Goal: Task Accomplishment & Management: Complete application form

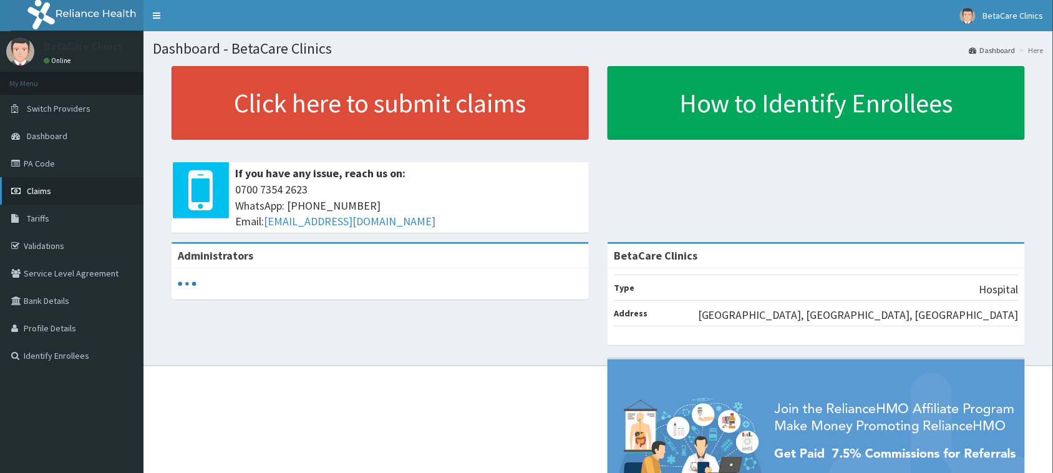
click at [50, 200] on link "Claims" at bounding box center [72, 190] width 144 height 27
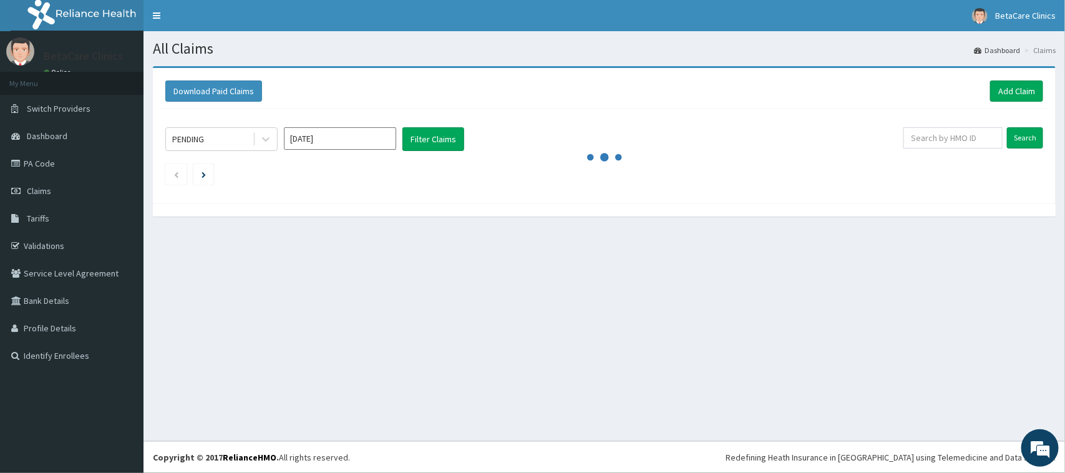
click at [417, 192] on div "PENDING Aug 2025 Filter Claims Search" at bounding box center [604, 153] width 890 height 89
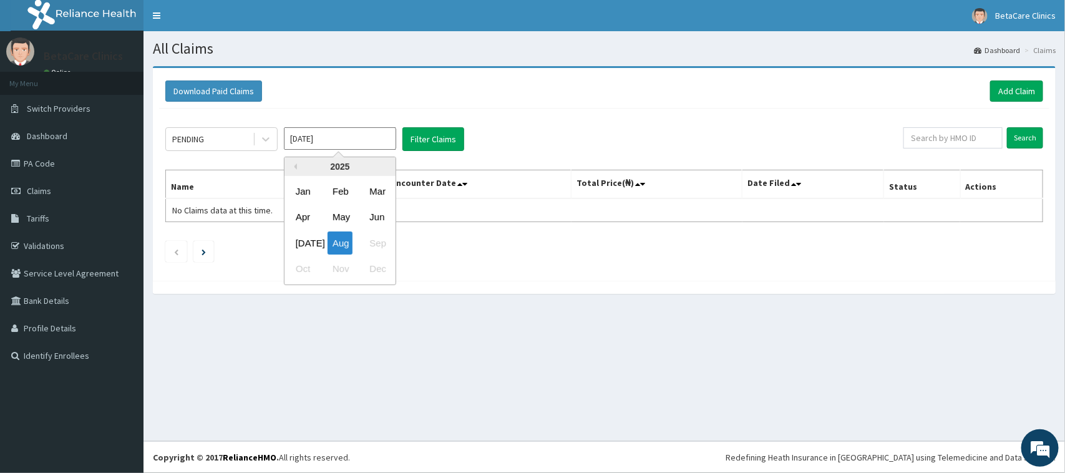
click at [329, 142] on input "[DATE]" at bounding box center [340, 138] width 112 height 22
click at [338, 216] on div "May" at bounding box center [340, 217] width 25 height 23
type input "May 2025"
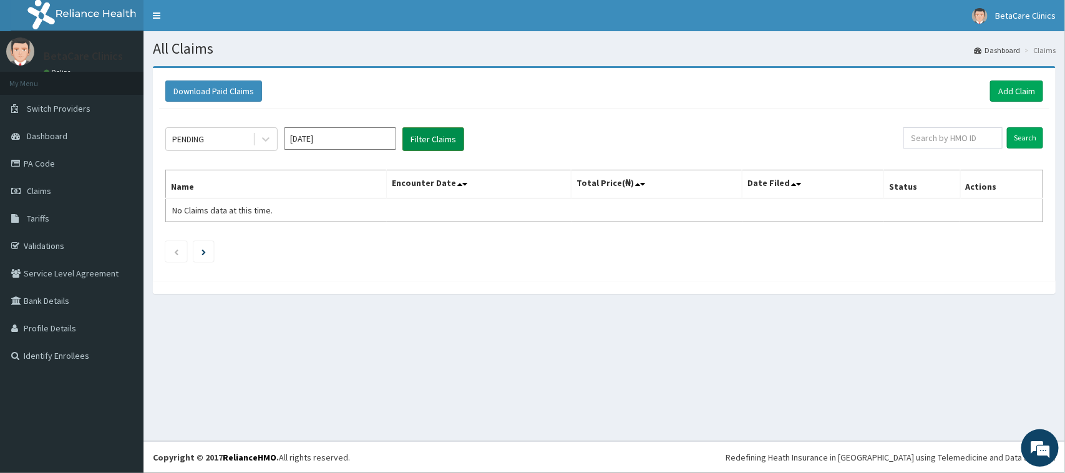
click at [419, 149] on button "Filter Claims" at bounding box center [434, 139] width 62 height 24
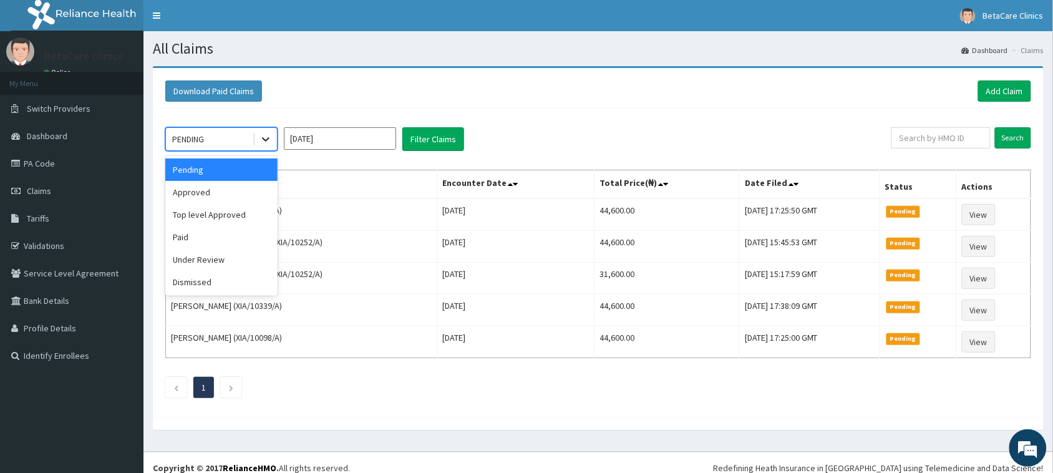
click at [255, 142] on div at bounding box center [266, 139] width 22 height 22
click at [225, 190] on div "Approved" at bounding box center [221, 192] width 112 height 22
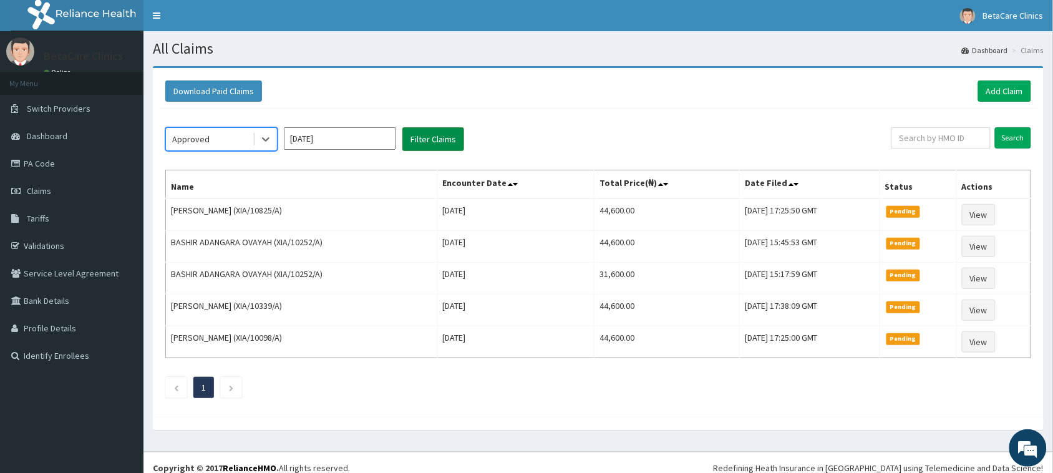
click at [426, 145] on button "Filter Claims" at bounding box center [434, 139] width 62 height 24
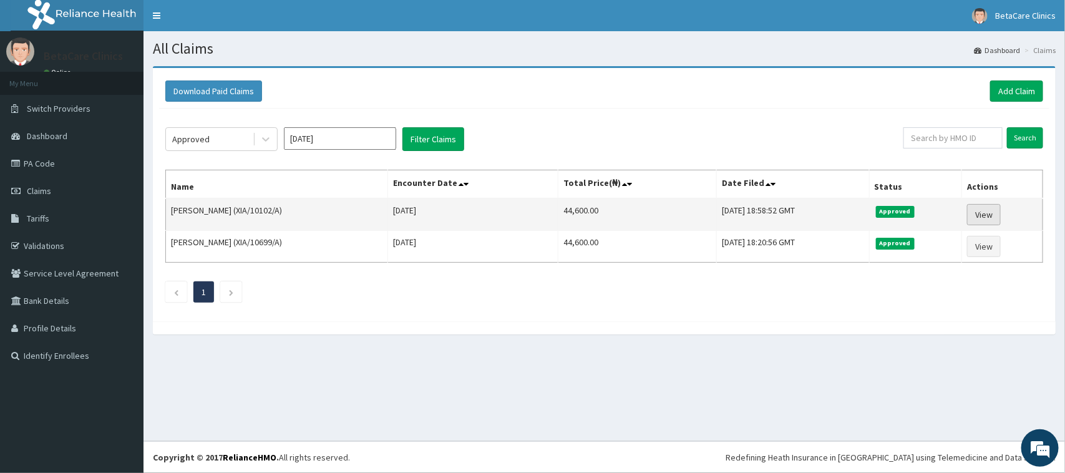
click at [1001, 217] on link "View" at bounding box center [984, 214] width 34 height 21
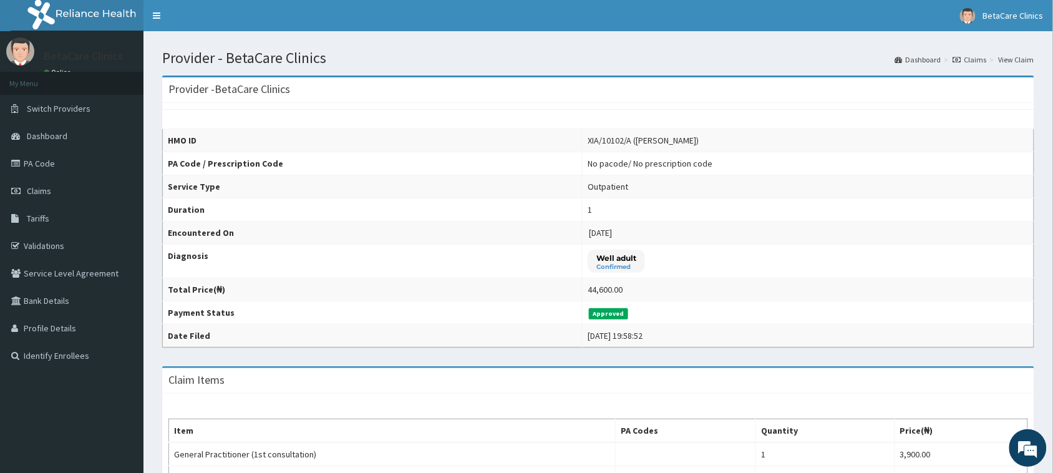
drag, startPoint x: 1061, startPoint y: 126, endPoint x: 1065, endPoint y: -95, distance: 220.9
click at [1053, 0] on html "R EL Toggle navigation BetaCare Clinics BetaCare Clinics - betacareclinics@gmai…" at bounding box center [526, 438] width 1053 height 877
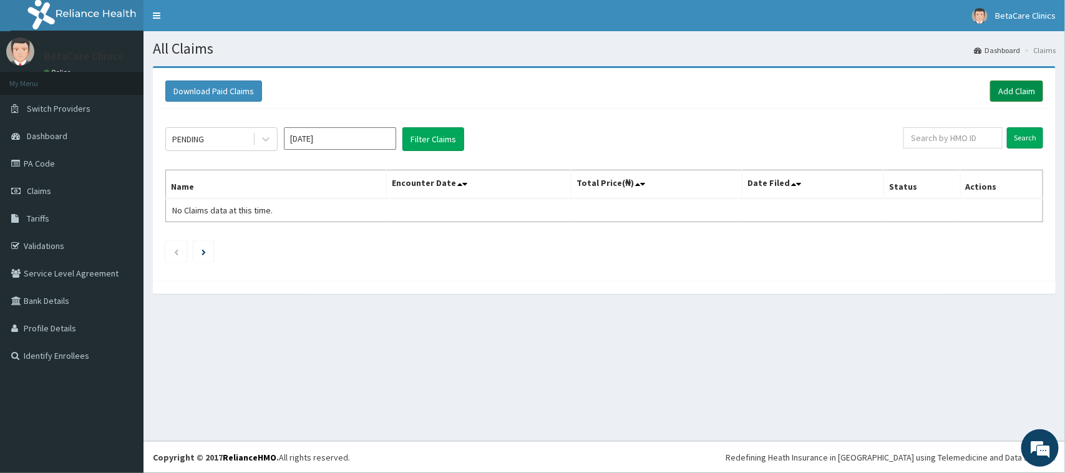
click at [998, 89] on link "Add Claim" at bounding box center [1016, 91] width 53 height 21
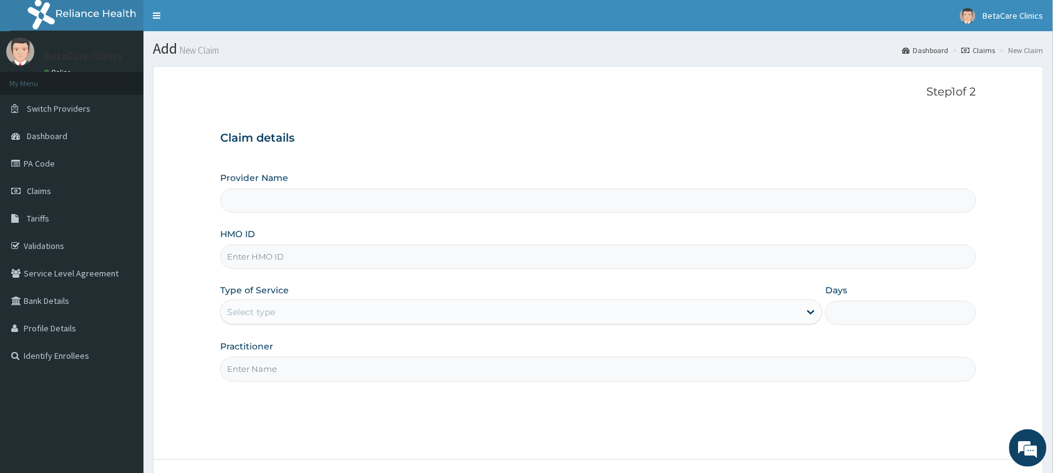
type input "BetaCare Clinics"
click at [278, 256] on input "HMO ID" at bounding box center [598, 257] width 756 height 24
type input "XIA/"
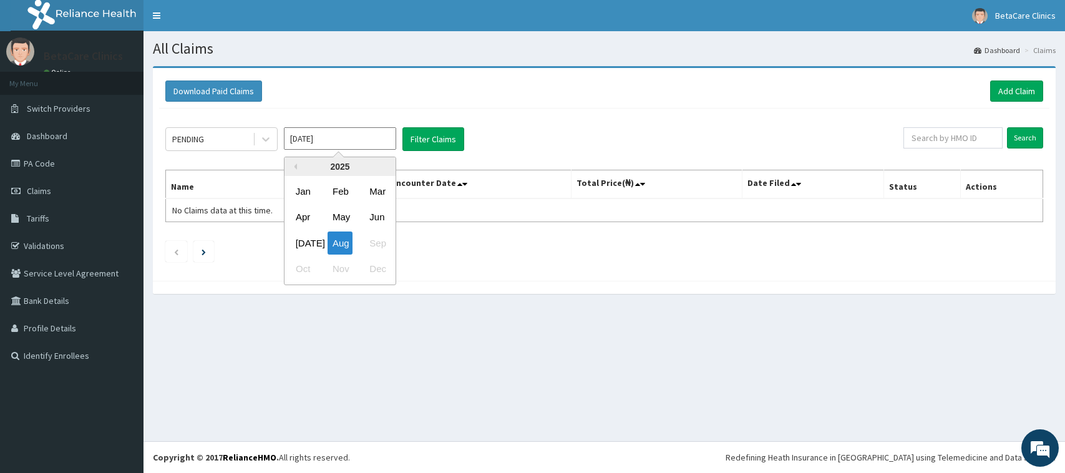
click at [345, 139] on input "[DATE]" at bounding box center [340, 138] width 112 height 22
click at [338, 223] on div "May" at bounding box center [340, 217] width 25 height 23
type input "May 2025"
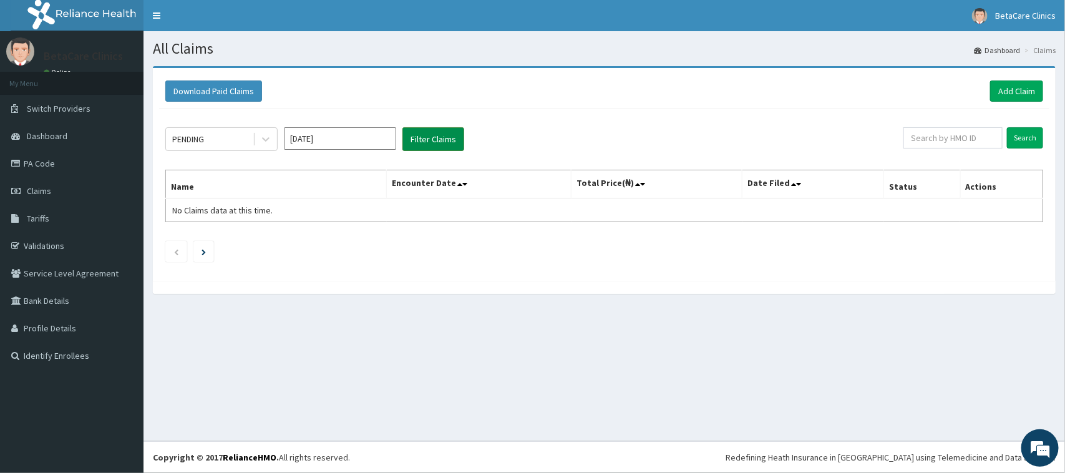
click at [441, 144] on button "Filter Claims" at bounding box center [434, 139] width 62 height 24
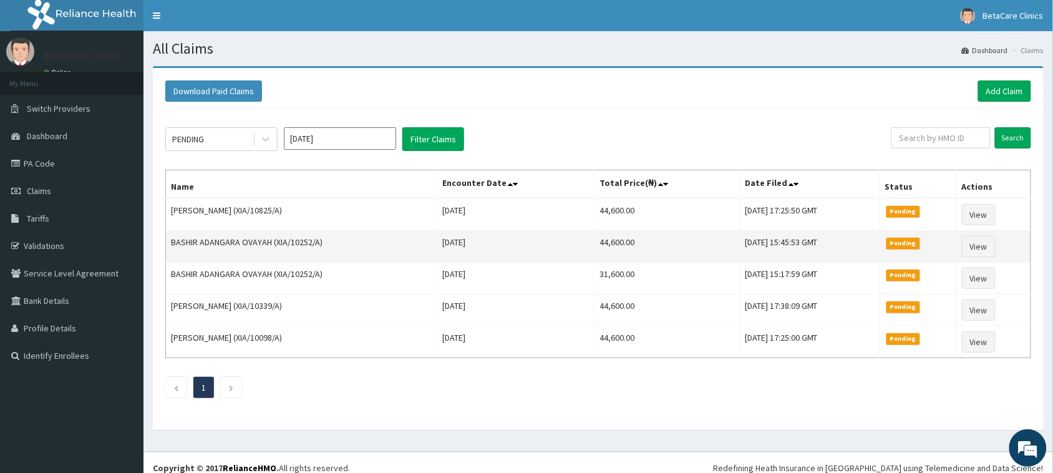
drag, startPoint x: 246, startPoint y: 244, endPoint x: 681, endPoint y: 243, distance: 434.3
click at [681, 243] on td "44,600.00" at bounding box center [667, 247] width 145 height 32
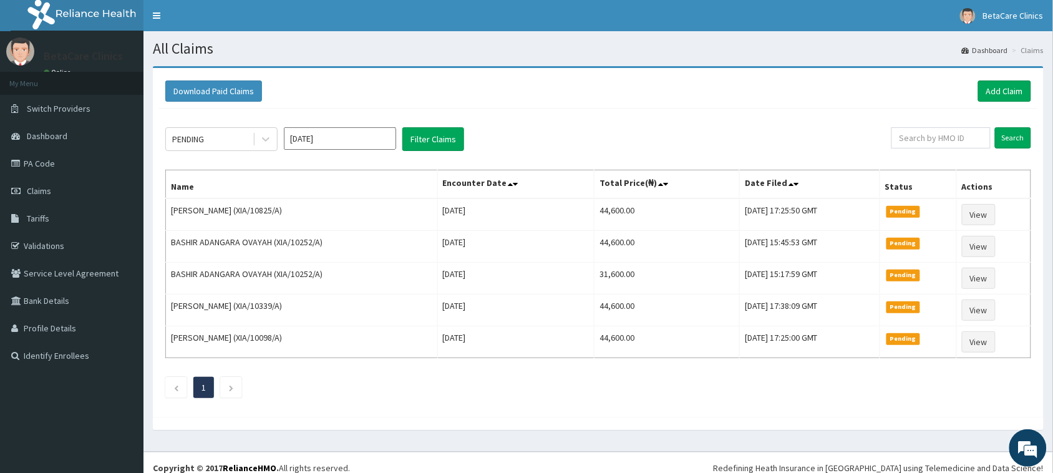
drag, startPoint x: 681, startPoint y: 243, endPoint x: 894, endPoint y: 85, distance: 265.0
click at [894, 85] on div "Download Paid Claims Add Claim" at bounding box center [598, 91] width 866 height 21
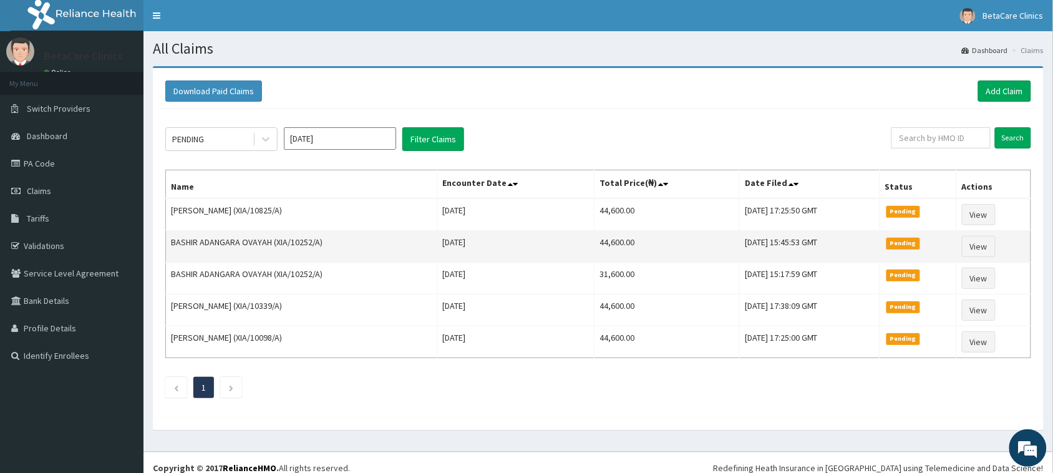
click at [214, 242] on td "BASHIR ADANGARA OVAYAH (XIA/10252/A)" at bounding box center [302, 247] width 272 height 32
click at [542, 247] on td "Thu May 08 2025" at bounding box center [515, 247] width 157 height 32
click at [916, 245] on span "Pending" at bounding box center [904, 243] width 34 height 11
drag, startPoint x: 916, startPoint y: 245, endPoint x: 977, endPoint y: 244, distance: 61.2
click at [977, 244] on link "View" at bounding box center [979, 246] width 34 height 21
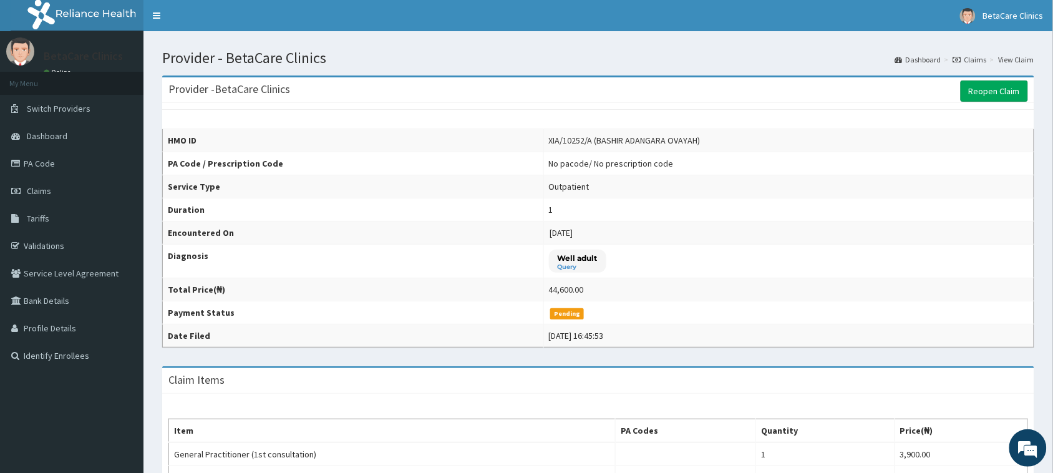
click at [575, 323] on td "Pending" at bounding box center [789, 312] width 490 height 23
click at [558, 264] on small "Query" at bounding box center [578, 267] width 40 height 6
click at [993, 85] on link "Reopen Claim" at bounding box center [994, 91] width 67 height 21
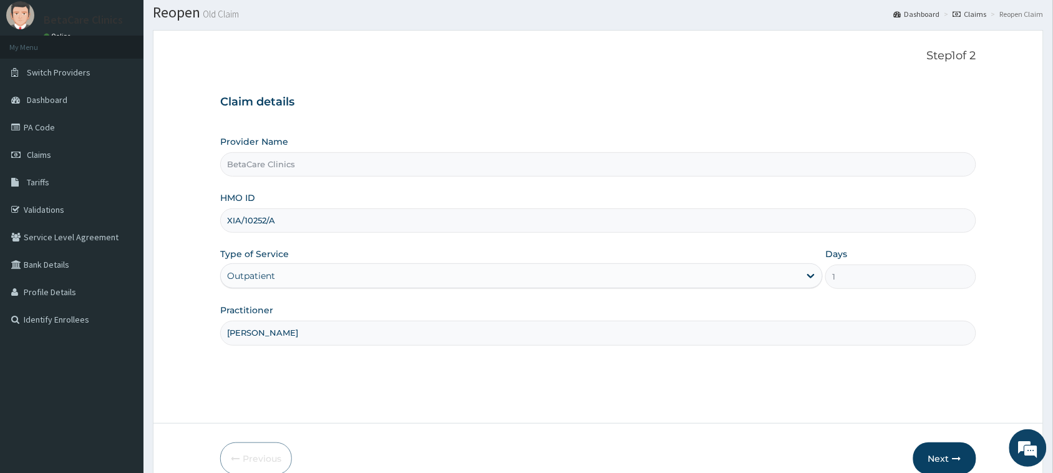
click at [1053, 150] on html "R EL Toggle navigation BetaCare Clinics BetaCare Clinics - [EMAIL_ADDRESS][DOMA…" at bounding box center [526, 250] width 1053 height 572
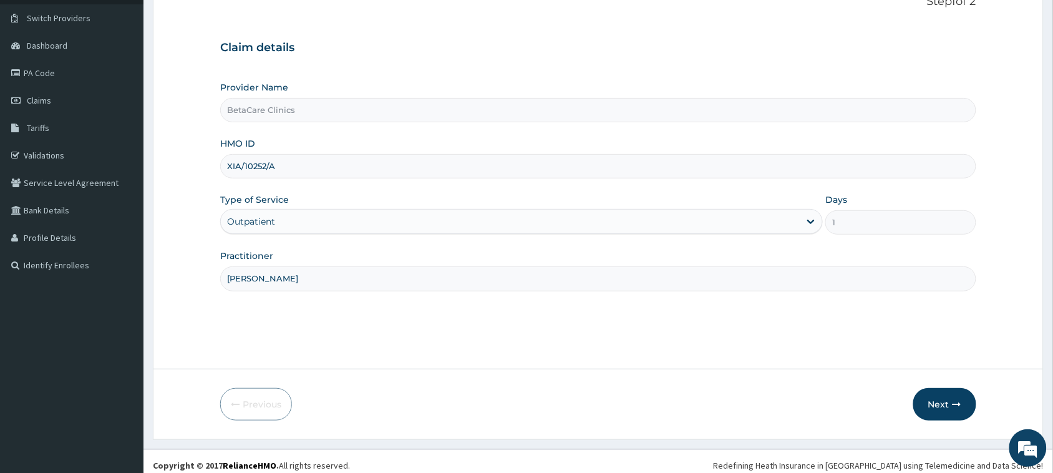
scroll to position [99, 0]
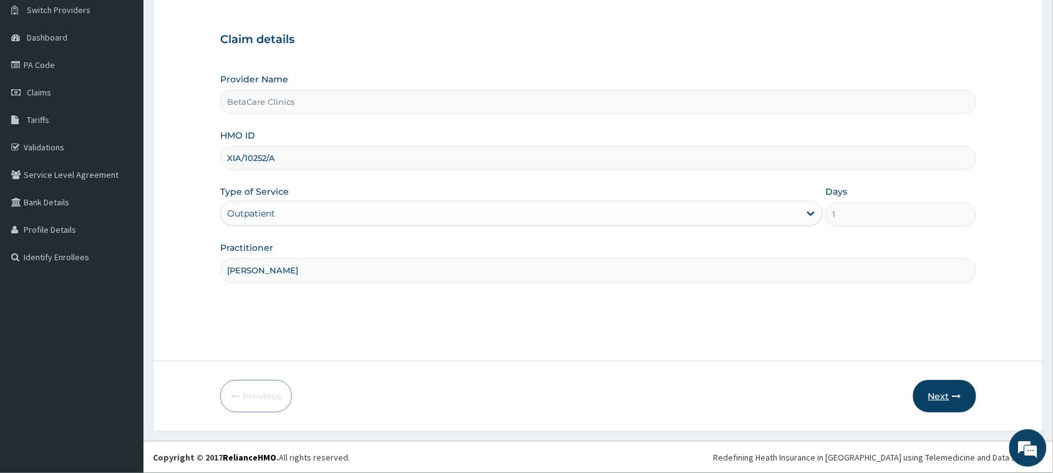
click at [944, 393] on button "Next" at bounding box center [945, 396] width 63 height 32
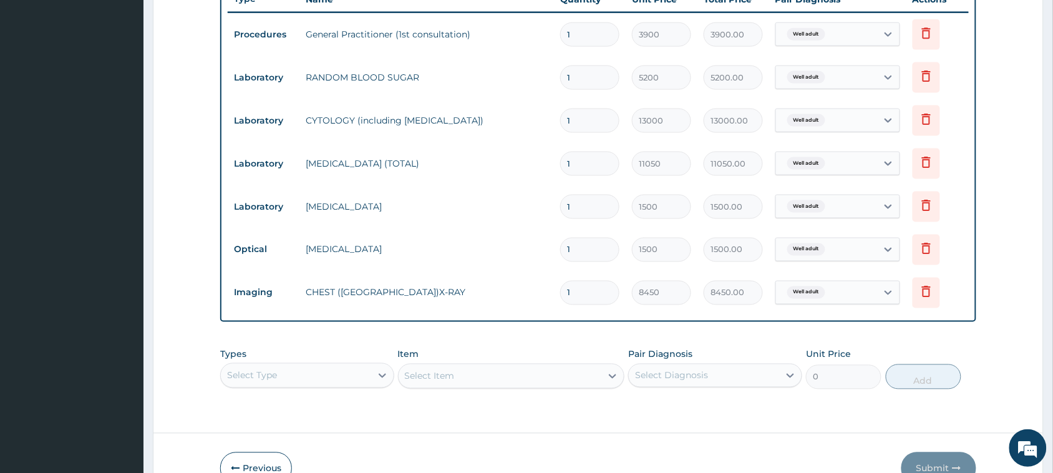
scroll to position [490, 0]
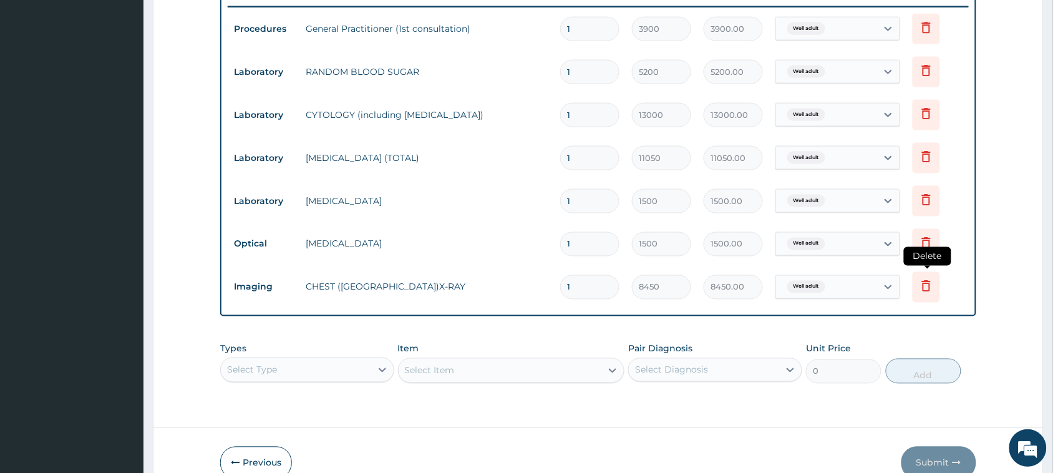
click at [925, 280] on icon at bounding box center [926, 285] width 15 height 15
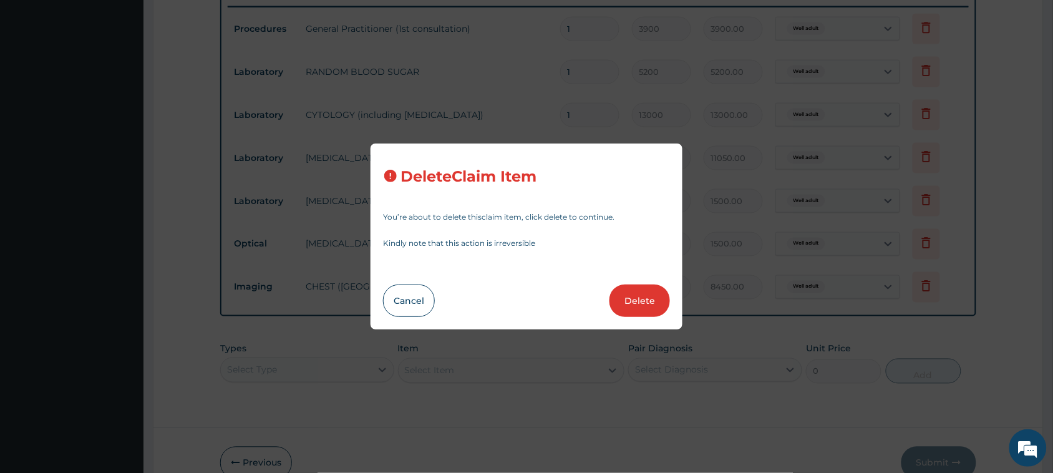
scroll to position [0, 0]
click at [630, 305] on button "Delete" at bounding box center [640, 301] width 61 height 32
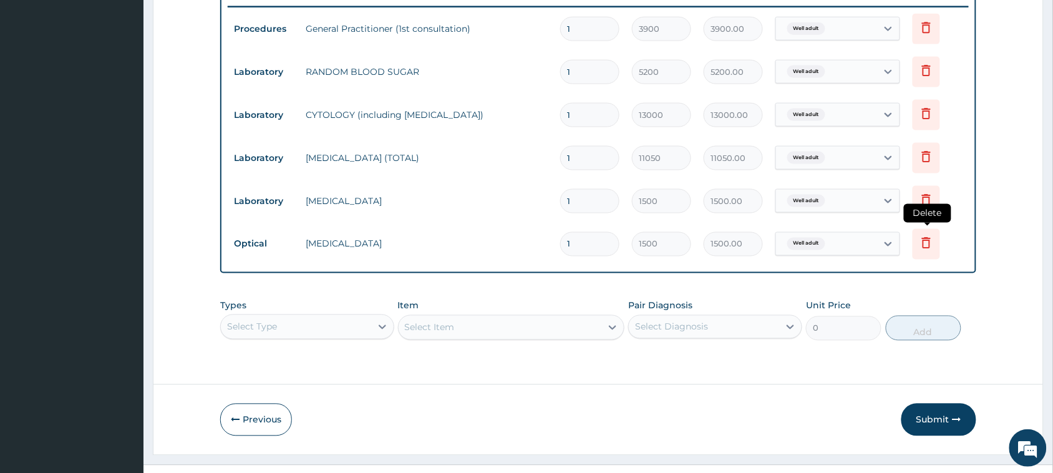
click at [931, 242] on icon at bounding box center [926, 242] width 15 height 15
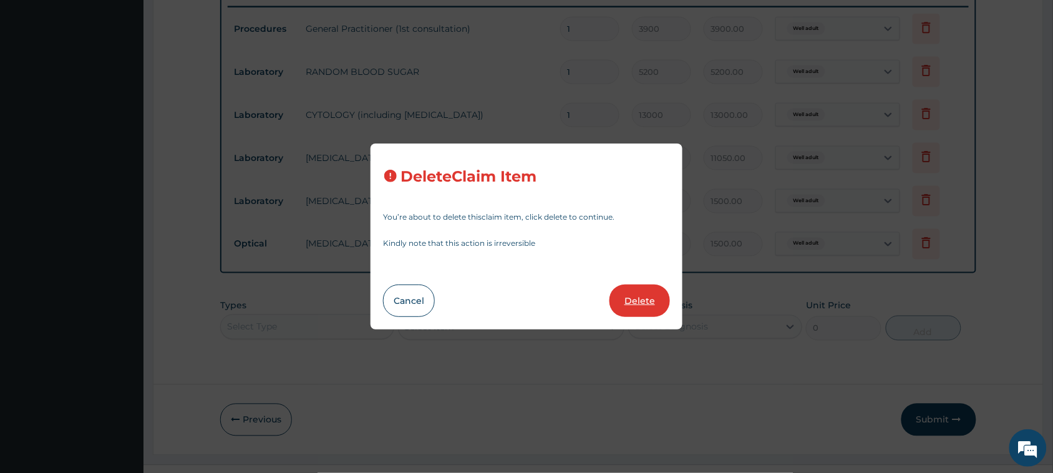
click at [642, 295] on button "Delete" at bounding box center [640, 301] width 61 height 32
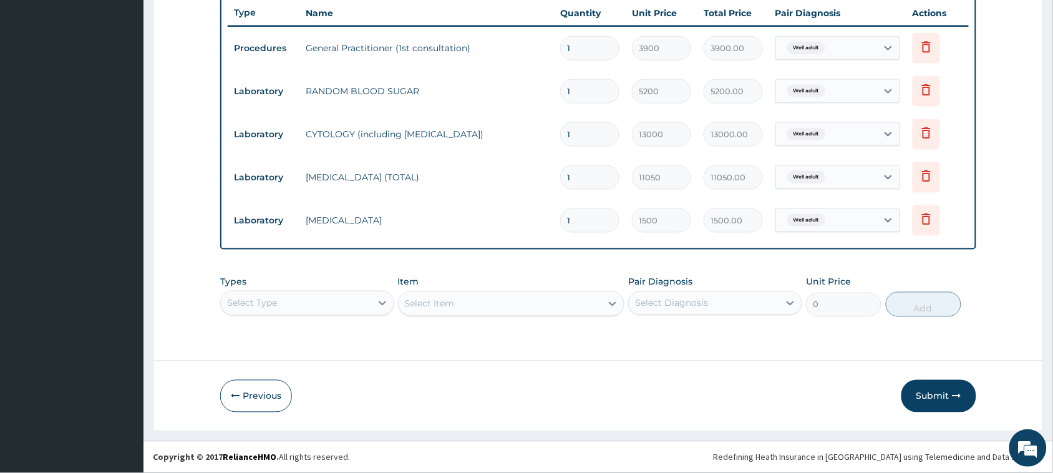
scroll to position [470, 0]
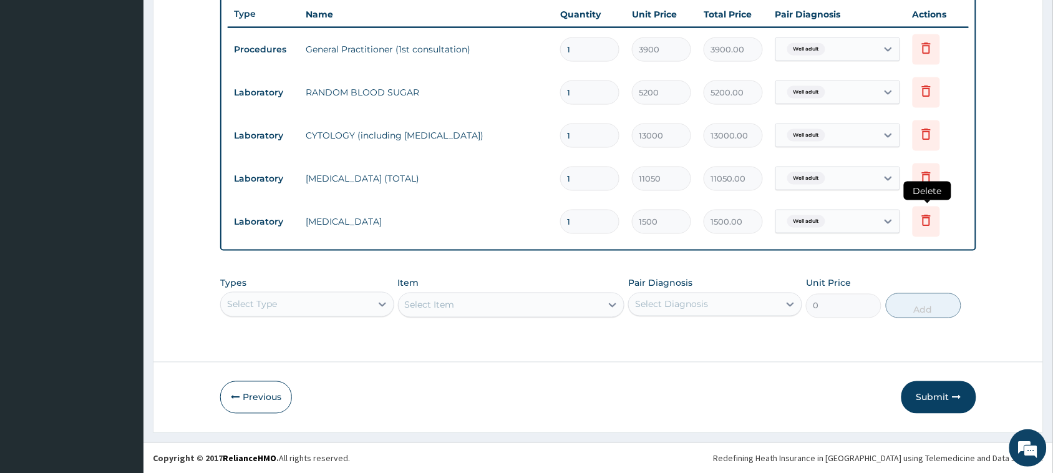
click at [922, 213] on icon at bounding box center [926, 220] width 15 height 15
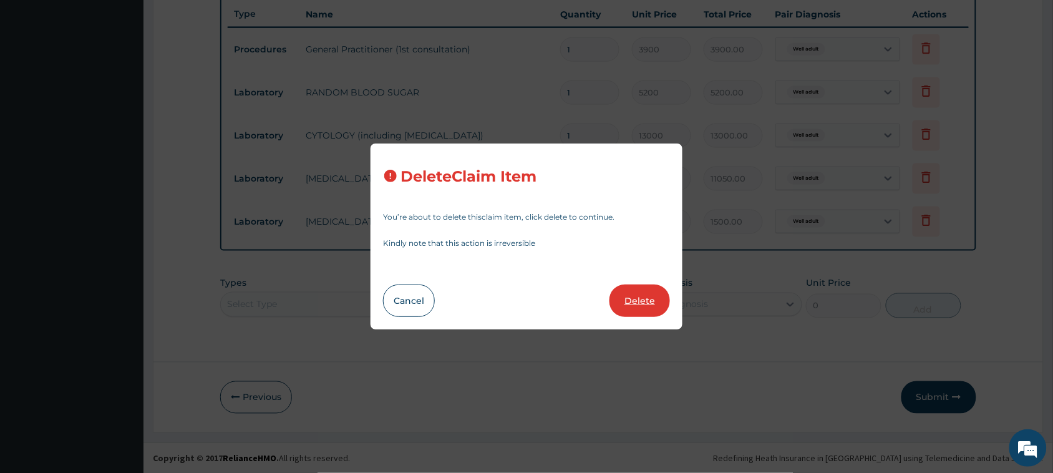
click at [638, 298] on button "Delete" at bounding box center [640, 301] width 61 height 32
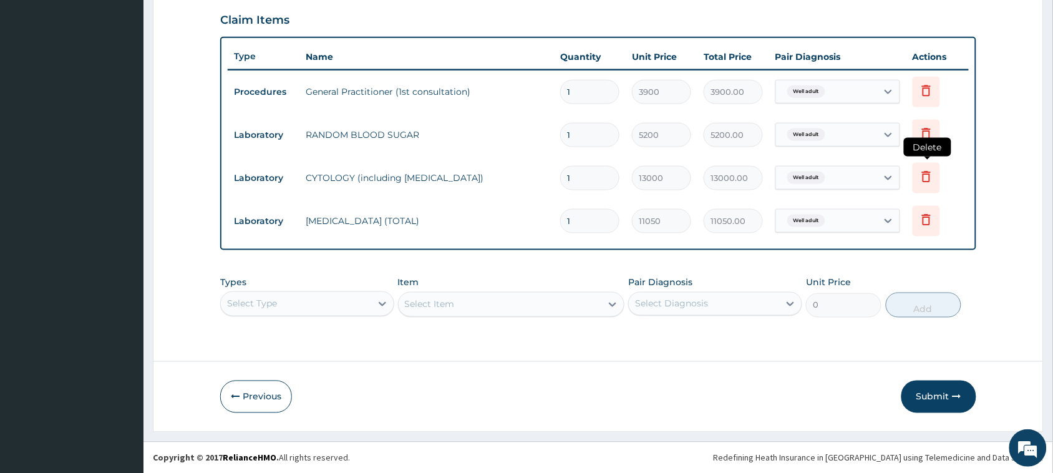
click at [925, 173] on icon at bounding box center [926, 176] width 15 height 15
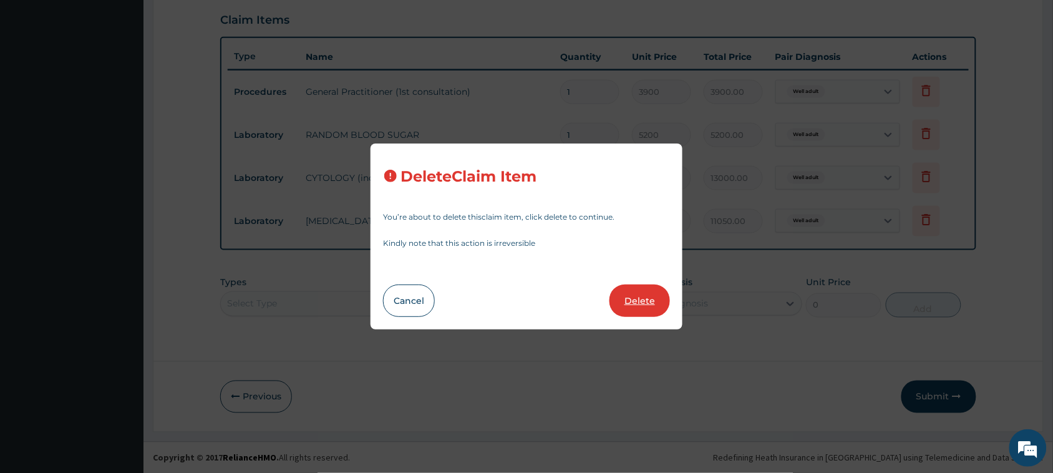
click at [659, 301] on button "Delete" at bounding box center [640, 301] width 61 height 32
type input "11050"
type input "11050.00"
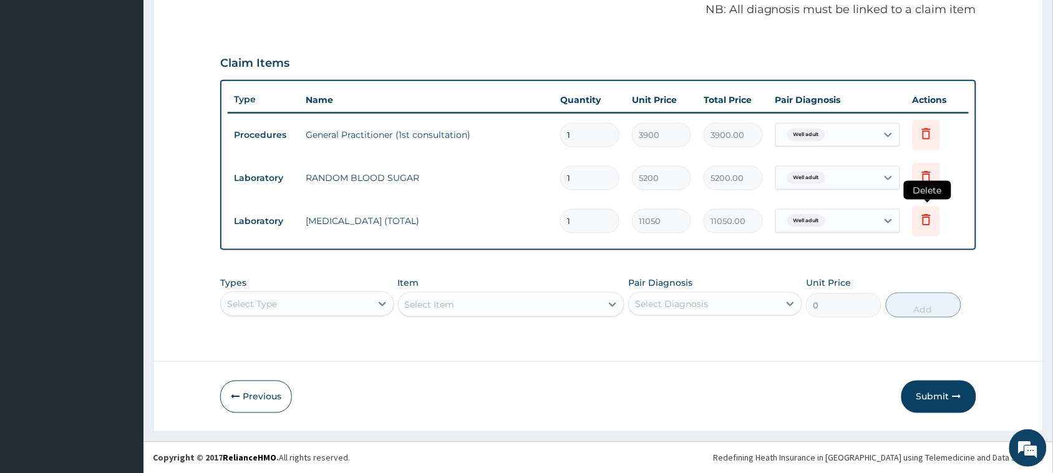
click at [919, 214] on icon at bounding box center [926, 221] width 27 height 31
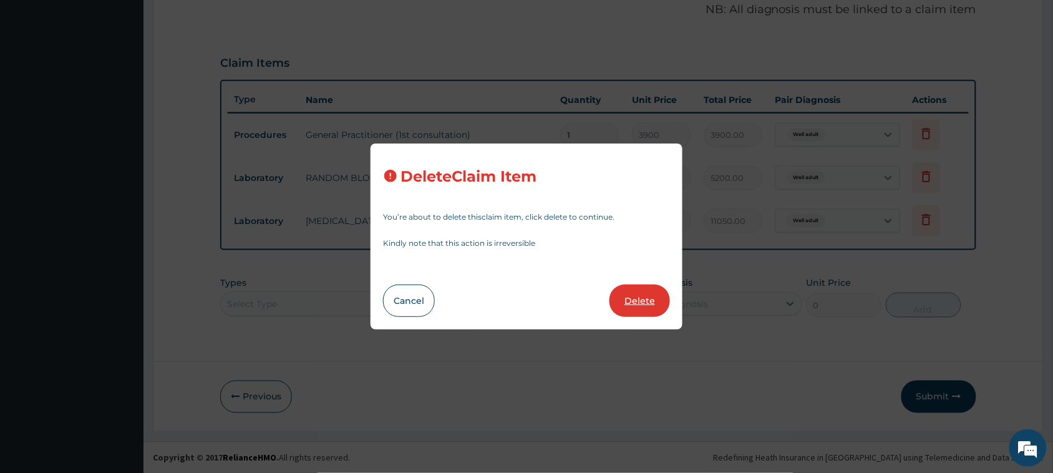
click at [638, 286] on button "Delete" at bounding box center [640, 301] width 61 height 32
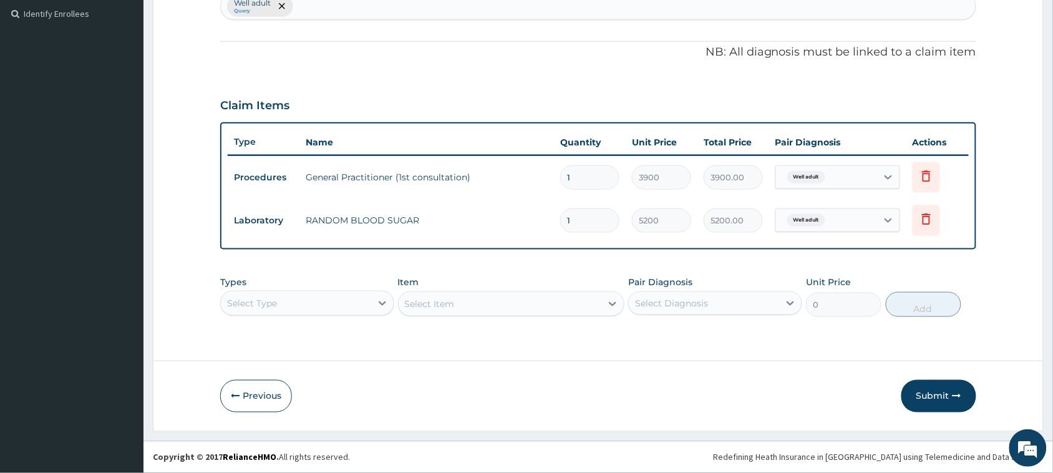
scroll to position [341, 0]
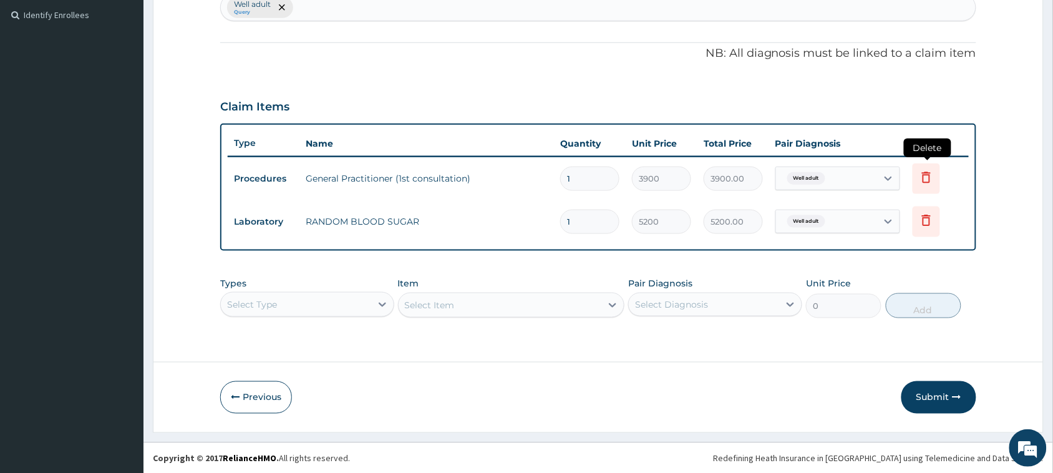
click at [933, 172] on icon at bounding box center [926, 177] width 15 height 15
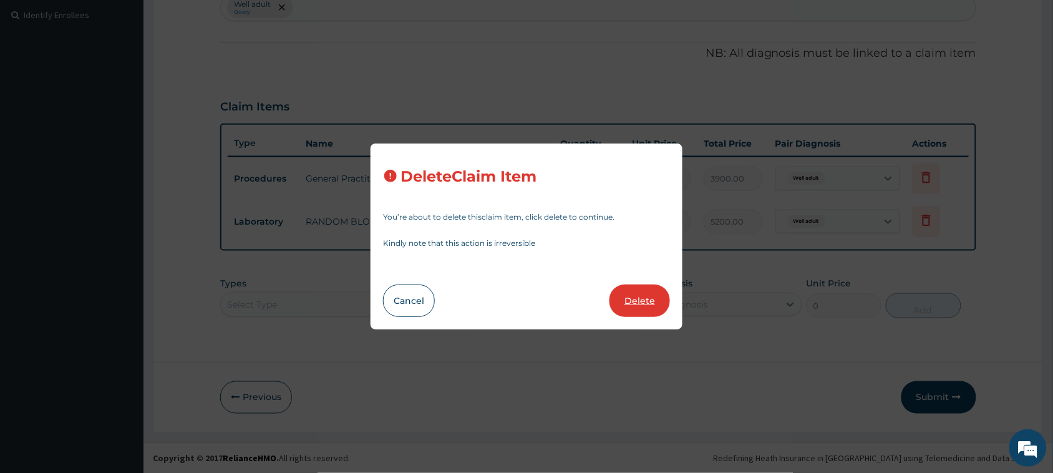
click at [654, 309] on button "Delete" at bounding box center [640, 301] width 61 height 32
type input "5200"
type input "5200.00"
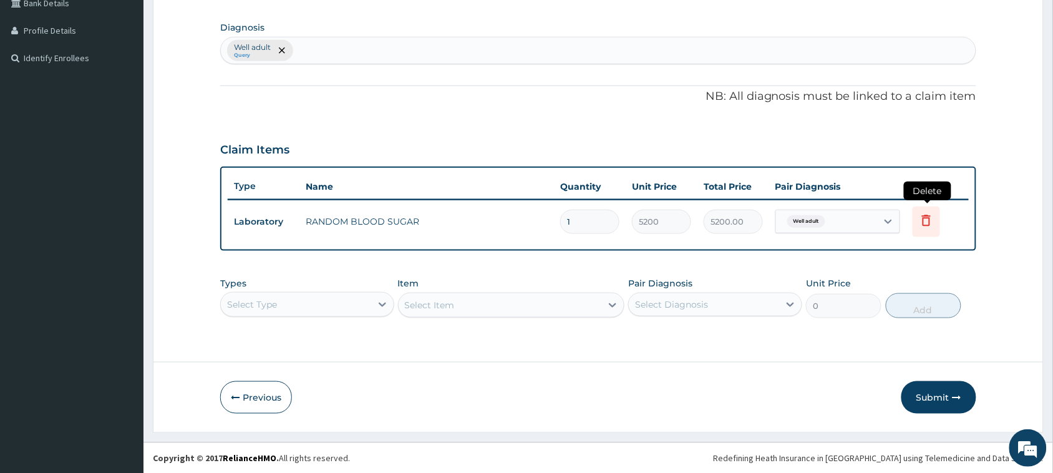
click at [927, 217] on icon at bounding box center [926, 220] width 9 height 11
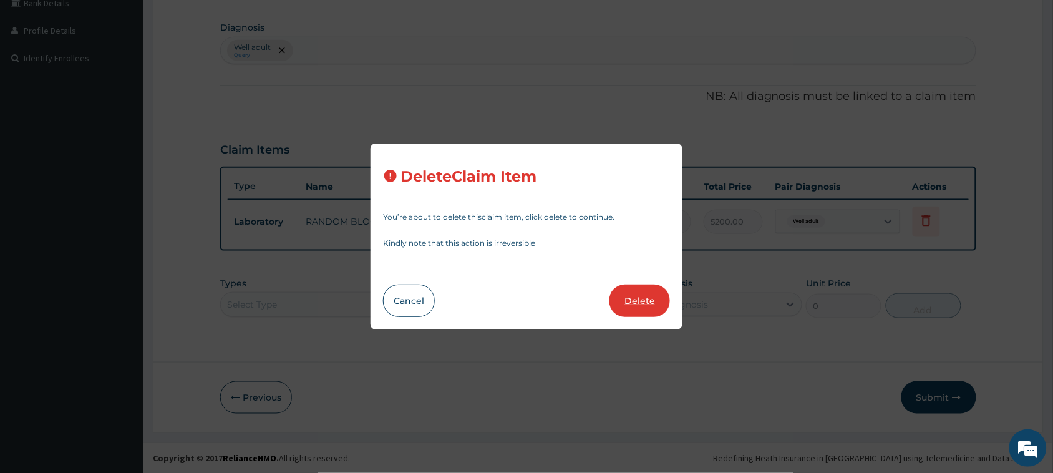
click at [654, 301] on button "Delete" at bounding box center [640, 301] width 61 height 32
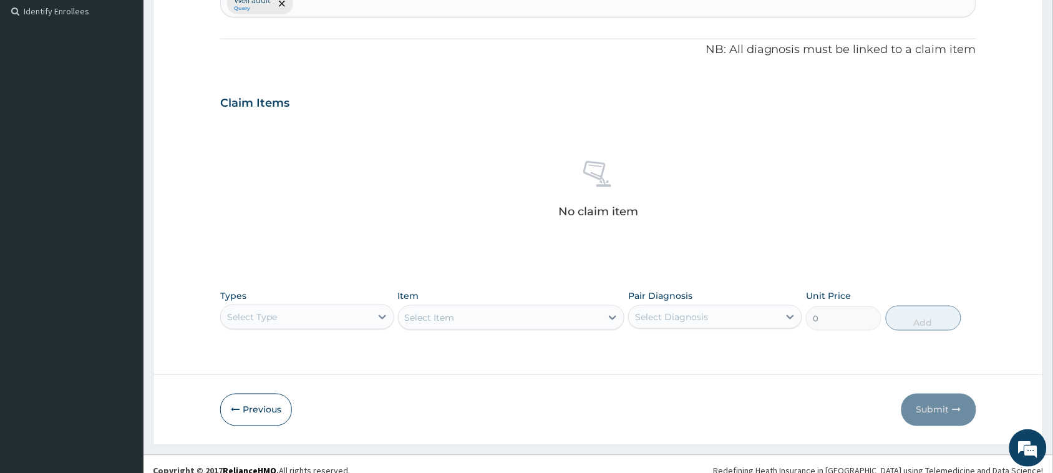
scroll to position [359, 0]
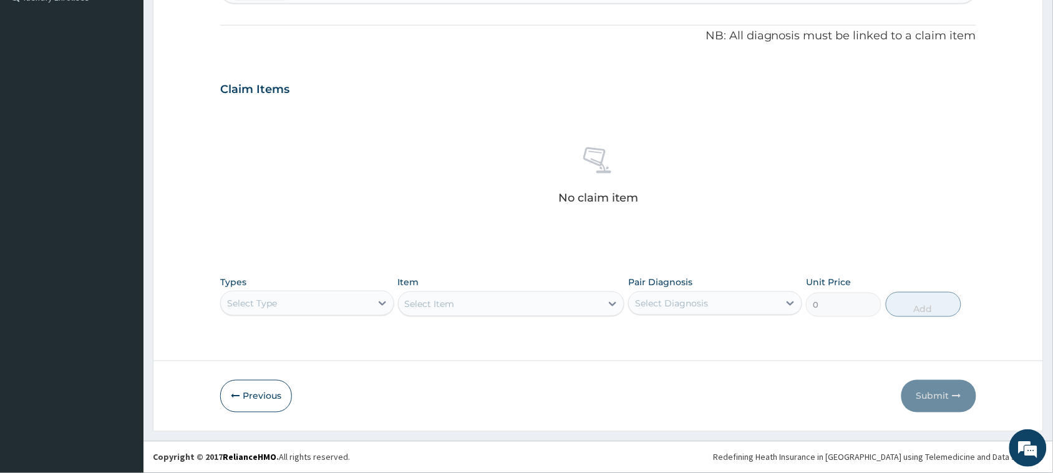
click at [469, 305] on div "Select Item" at bounding box center [511, 303] width 227 height 25
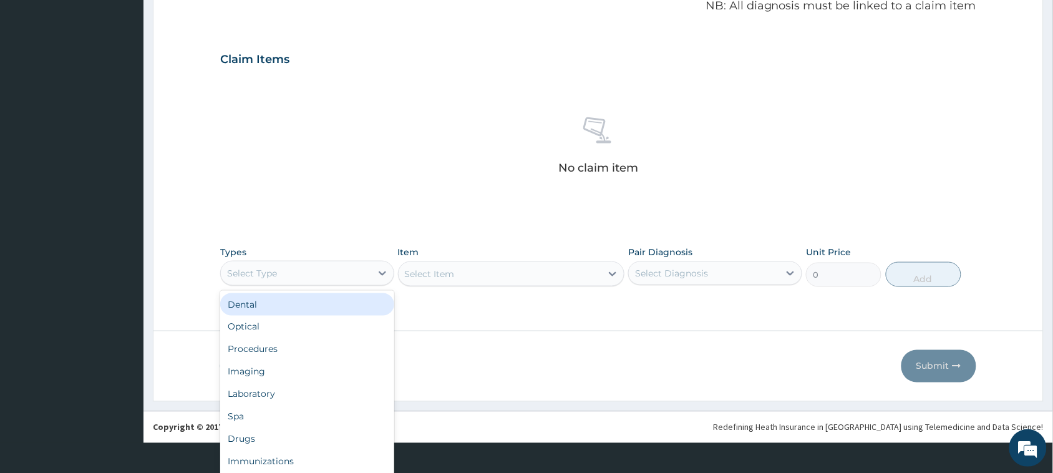
click at [295, 286] on div "option Dental focused, 1 of 10. 10 results available. Use Up and Down to choose…" at bounding box center [307, 273] width 174 height 25
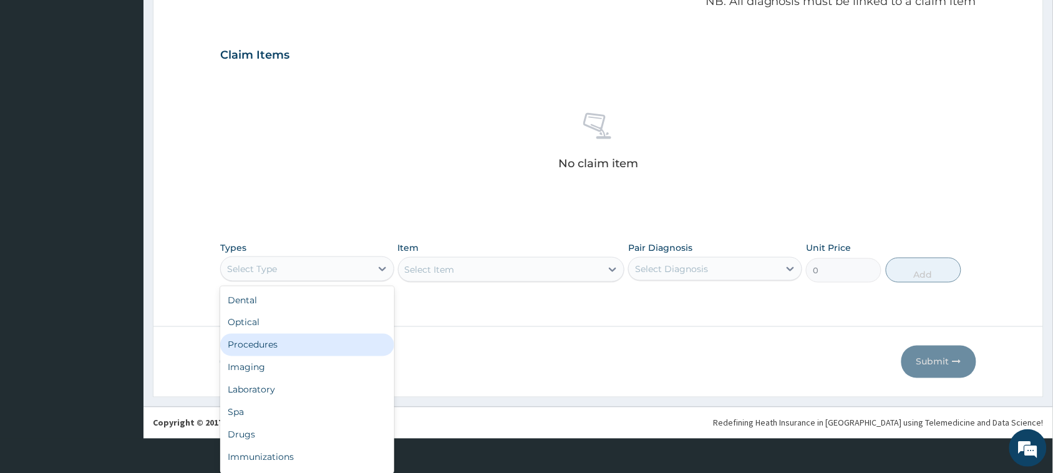
click at [242, 347] on div "Procedures" at bounding box center [307, 345] width 174 height 22
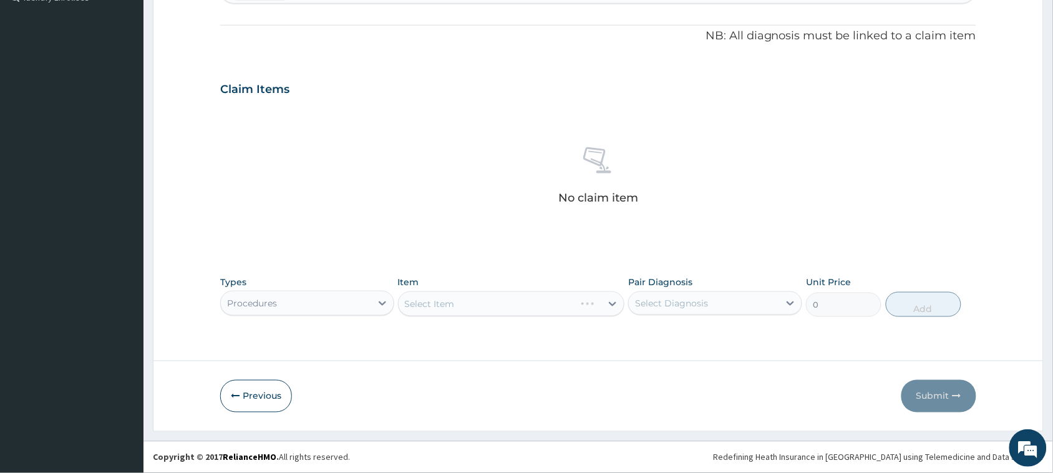
click at [502, 296] on div "Select Item" at bounding box center [511, 303] width 227 height 25
click at [478, 313] on div "Select Item" at bounding box center [511, 303] width 227 height 25
click at [445, 306] on div "Select Item" at bounding box center [511, 303] width 227 height 25
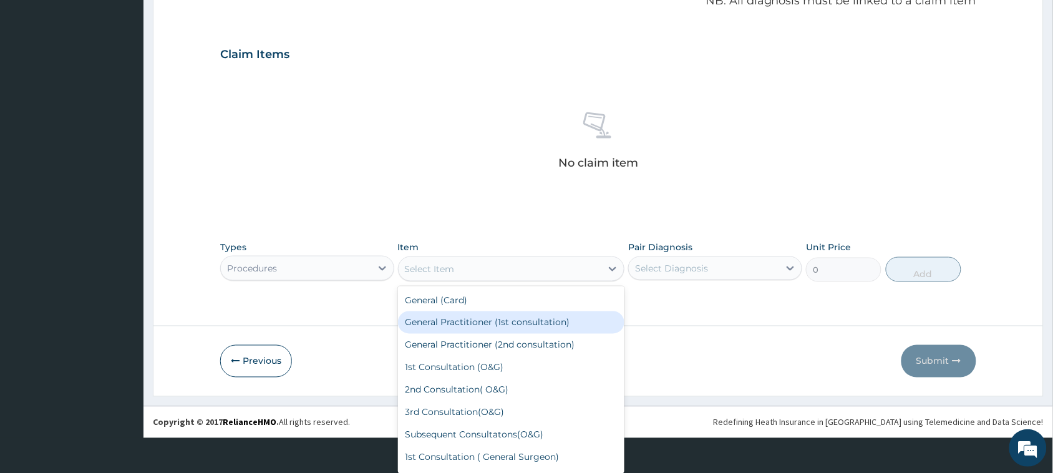
click at [448, 317] on div "General Practitioner (1st consultation)" at bounding box center [511, 322] width 227 height 22
type input "3900"
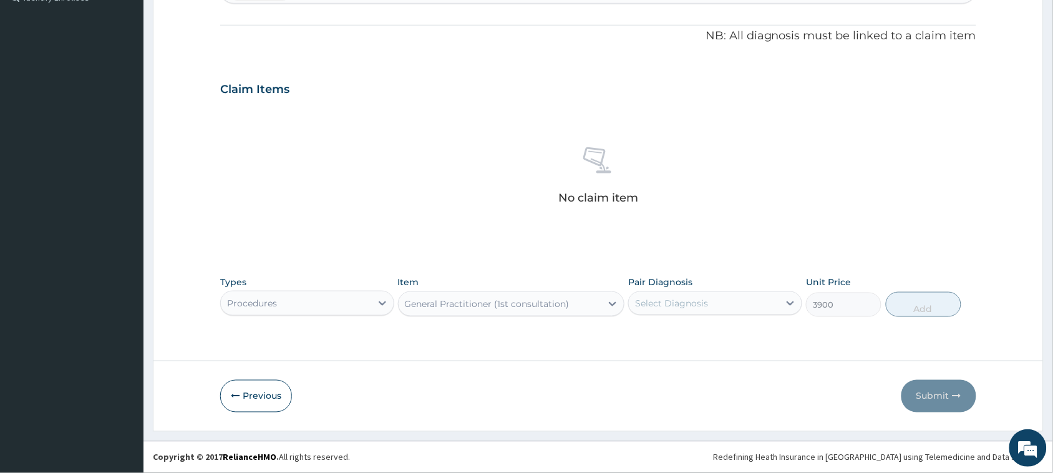
scroll to position [0, 0]
click at [700, 294] on div "Select Diagnosis" at bounding box center [704, 303] width 150 height 20
click at [681, 341] on div "Well adult" at bounding box center [715, 336] width 174 height 26
checkbox input "true"
click at [906, 301] on button "Add" at bounding box center [924, 304] width 76 height 25
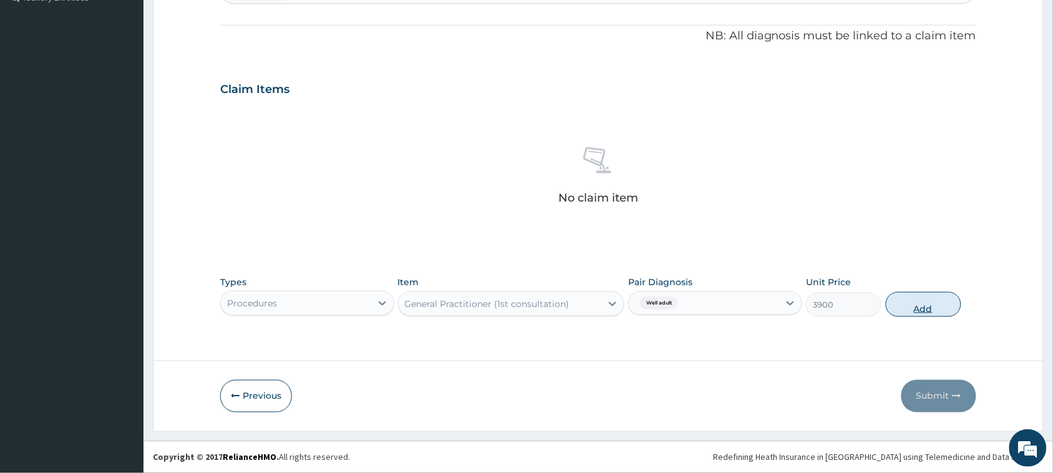
type input "0"
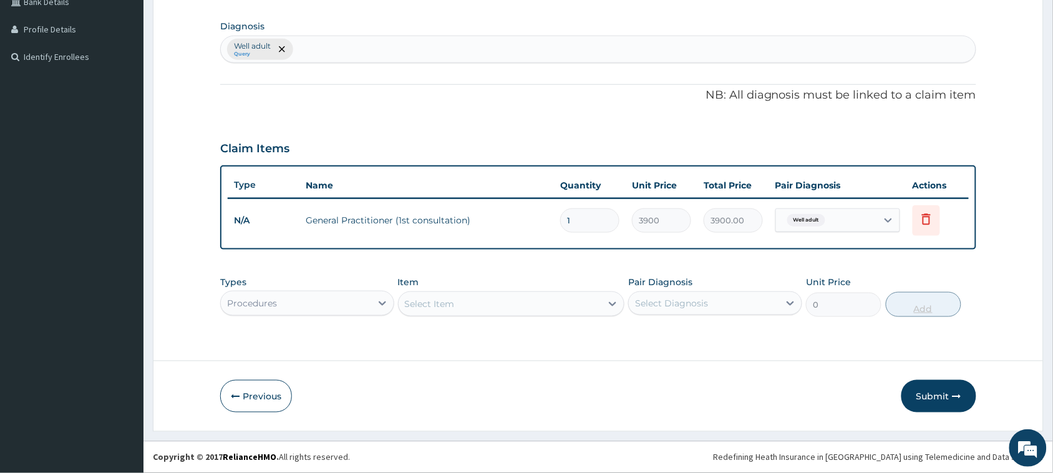
scroll to position [298, 0]
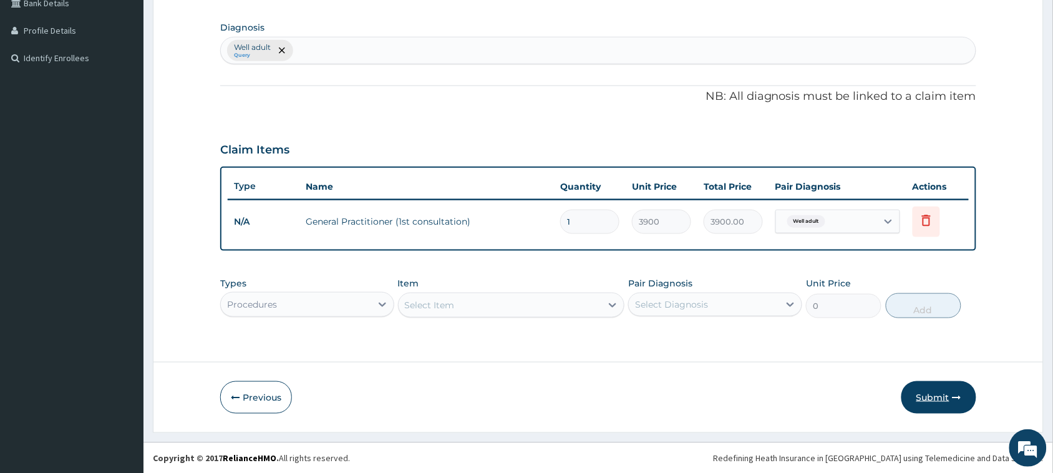
click at [927, 396] on button "Submit" at bounding box center [939, 397] width 75 height 32
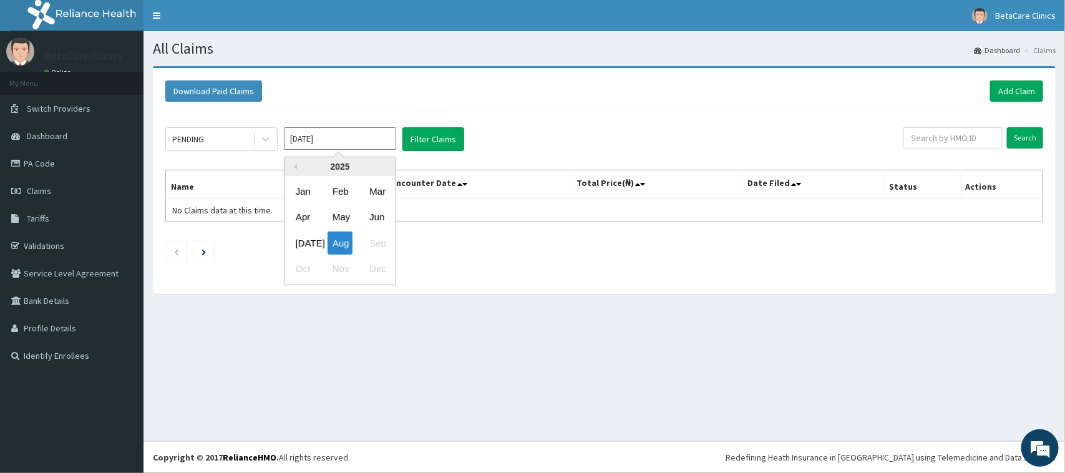
click at [323, 144] on input "[DATE]" at bounding box center [340, 138] width 112 height 22
click at [334, 217] on div "May" at bounding box center [340, 217] width 25 height 23
click at [465, 135] on div "PENDING [DATE] Filter Claims" at bounding box center [534, 139] width 738 height 24
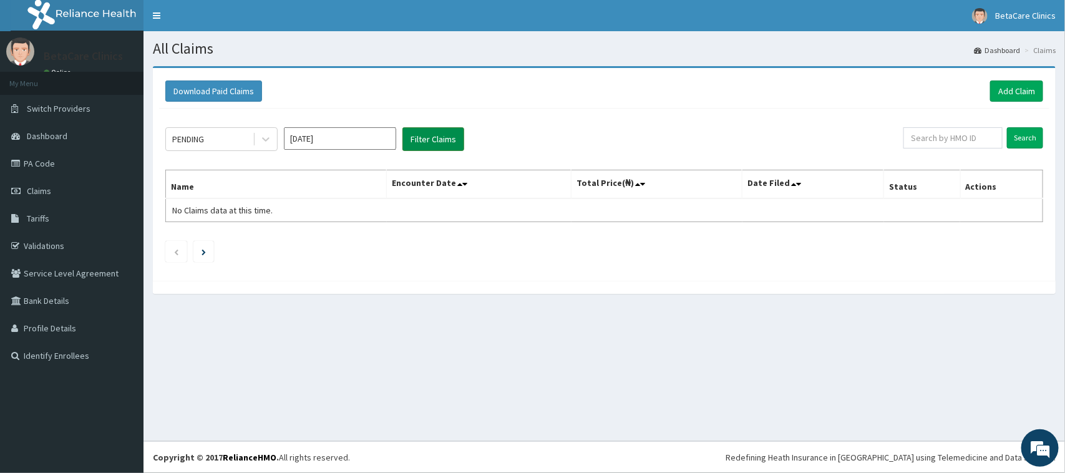
click at [437, 136] on button "Filter Claims" at bounding box center [434, 139] width 62 height 24
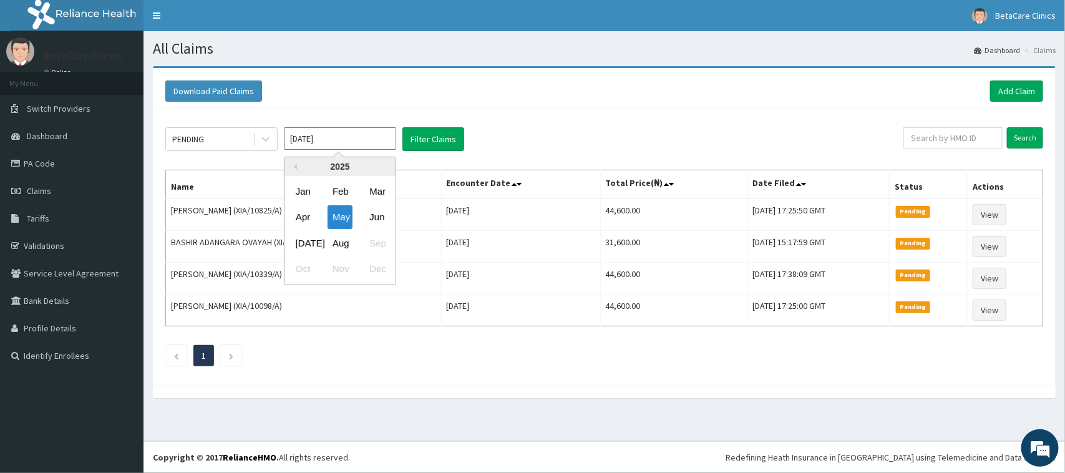
click at [339, 144] on input "[DATE]" at bounding box center [340, 138] width 112 height 22
click at [372, 189] on div "Mar" at bounding box center [376, 191] width 25 height 23
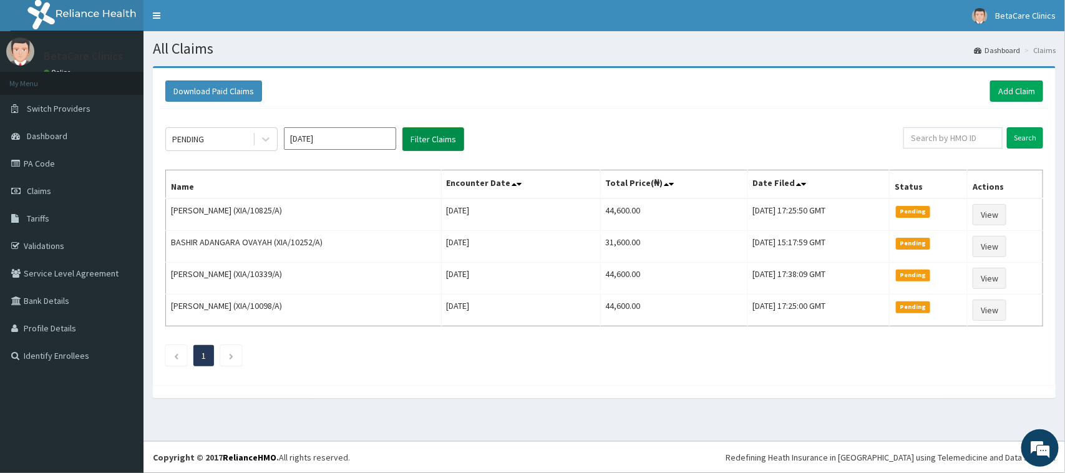
click at [441, 133] on button "Filter Claims" at bounding box center [434, 139] width 62 height 24
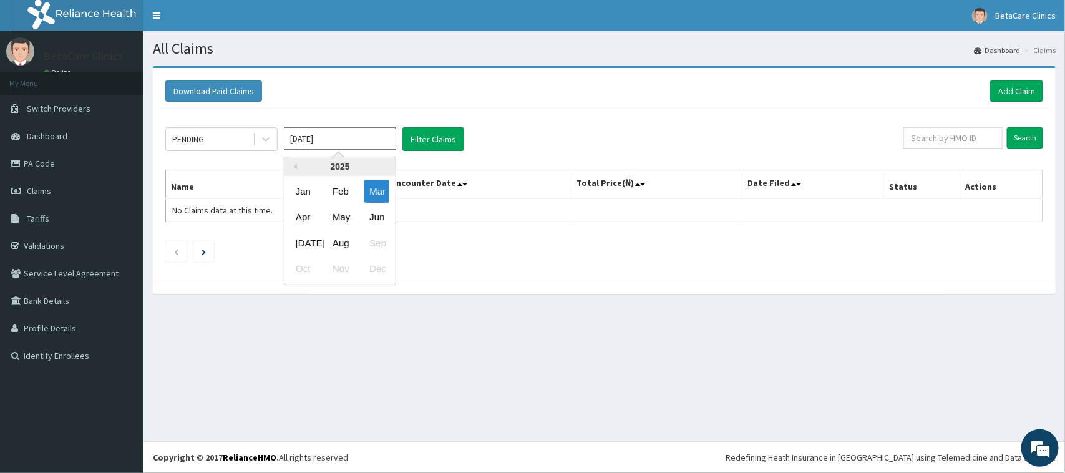
click at [366, 133] on input "Mar 2025" at bounding box center [340, 138] width 112 height 22
click at [344, 186] on div "Feb" at bounding box center [340, 191] width 25 height 23
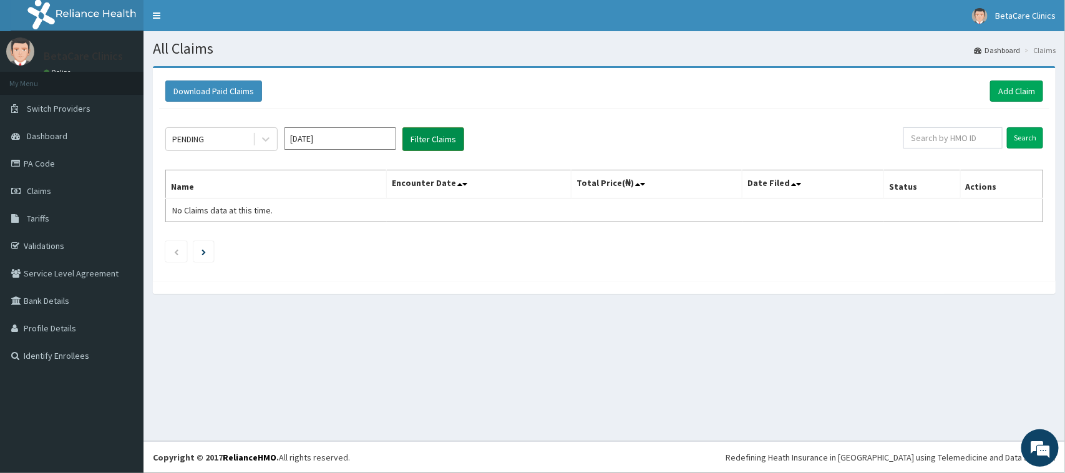
click at [413, 135] on button "Filter Claims" at bounding box center [434, 139] width 62 height 24
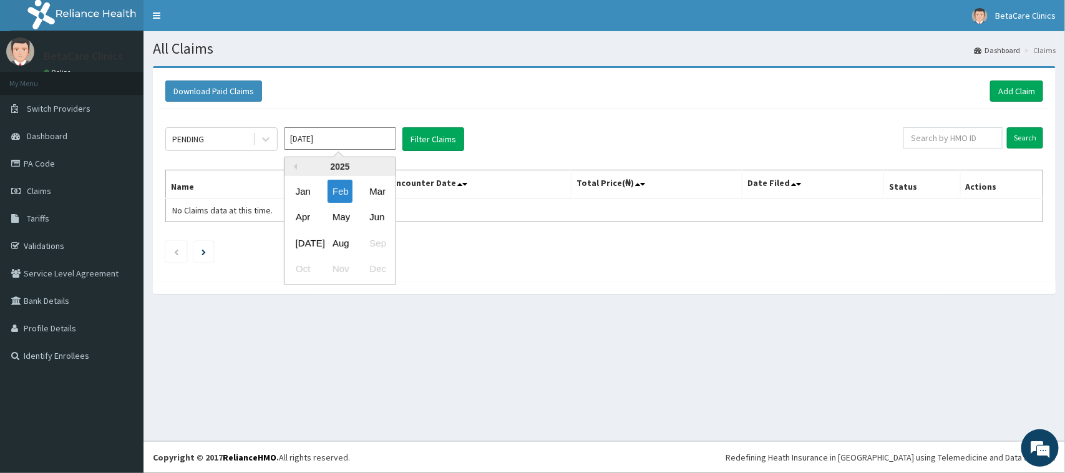
click at [348, 139] on input "Feb 2025" at bounding box center [340, 138] width 112 height 22
click at [342, 238] on div "Aug" at bounding box center [340, 243] width 25 height 23
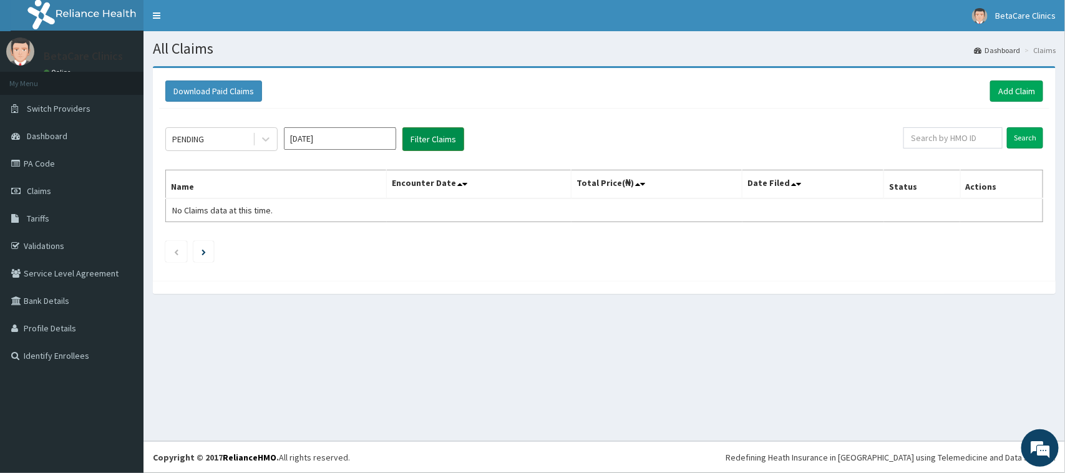
click at [431, 140] on button "Filter Claims" at bounding box center [434, 139] width 62 height 24
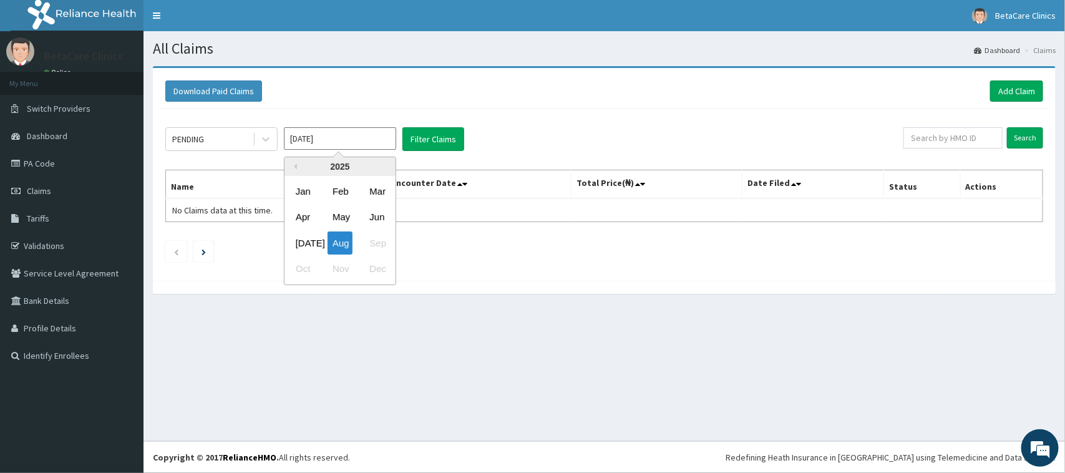
click at [375, 139] on input "Aug 2025" at bounding box center [340, 138] width 112 height 22
click at [304, 236] on div "[DATE]" at bounding box center [303, 243] width 25 height 23
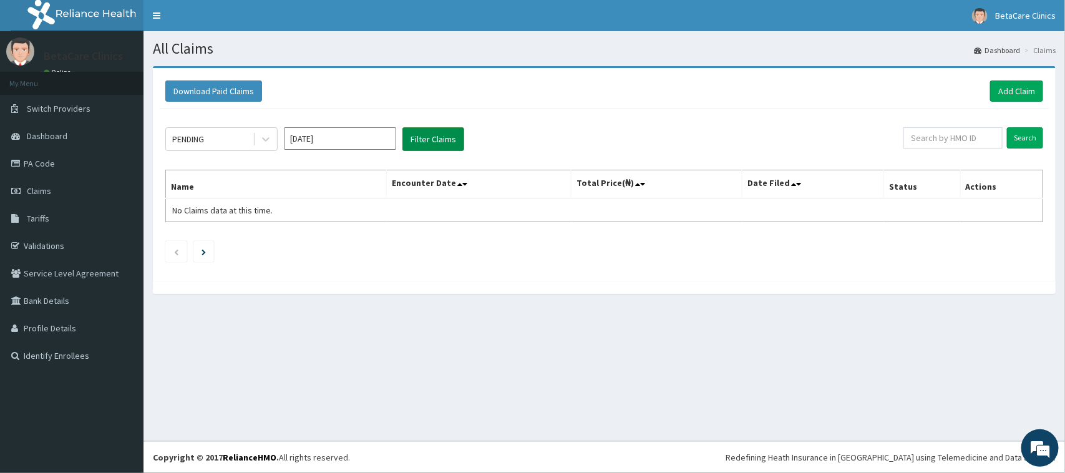
click at [416, 135] on button "Filter Claims" at bounding box center [434, 139] width 62 height 24
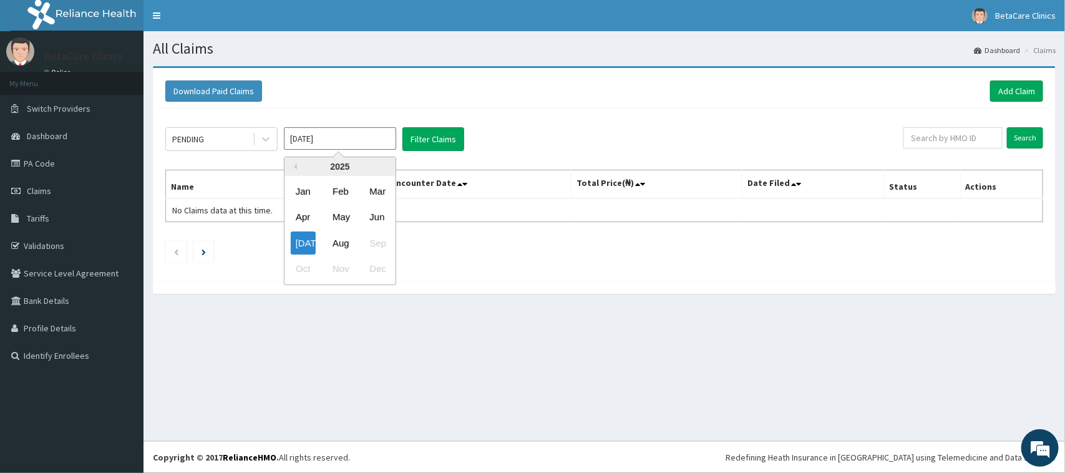
click at [358, 139] on input "Jul 2025" at bounding box center [340, 138] width 112 height 22
click at [345, 216] on div "May" at bounding box center [340, 217] width 25 height 23
type input "[DATE]"
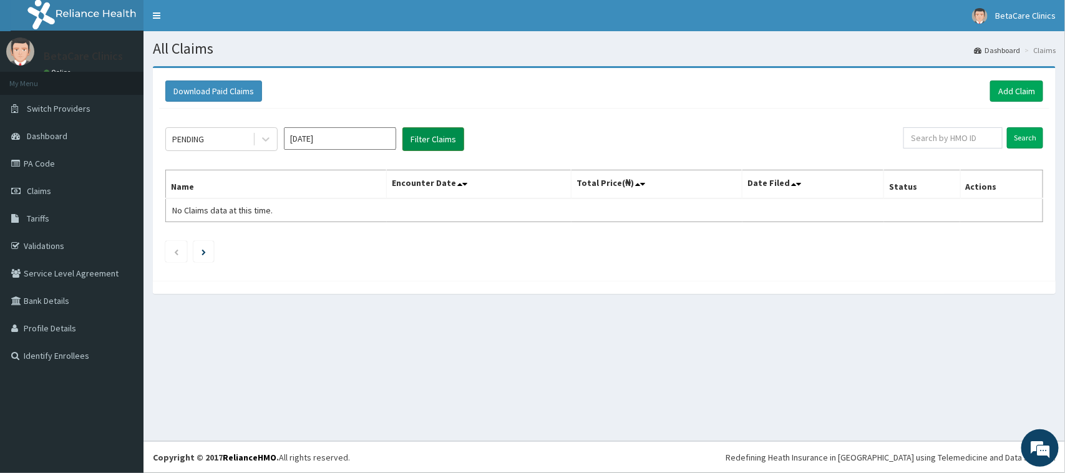
click at [419, 142] on button "Filter Claims" at bounding box center [434, 139] width 62 height 24
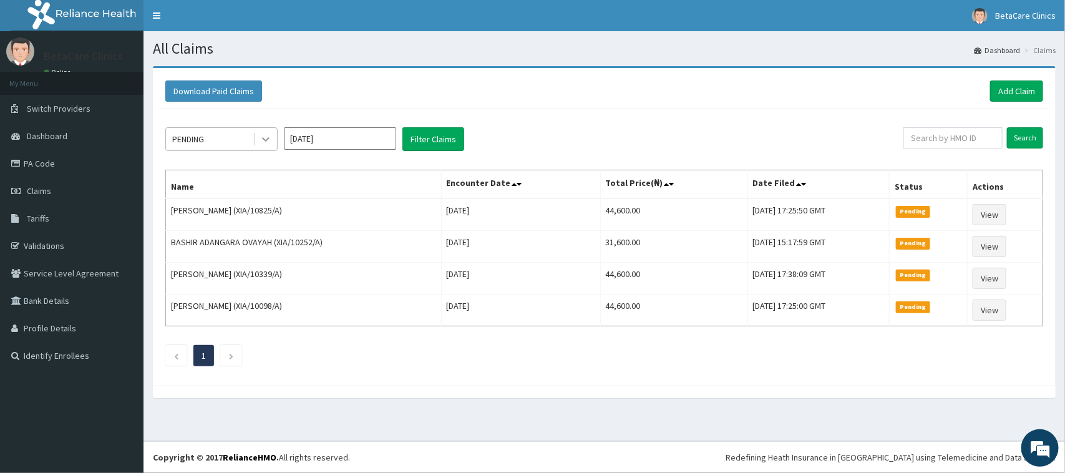
click at [265, 142] on icon at bounding box center [266, 139] width 12 height 12
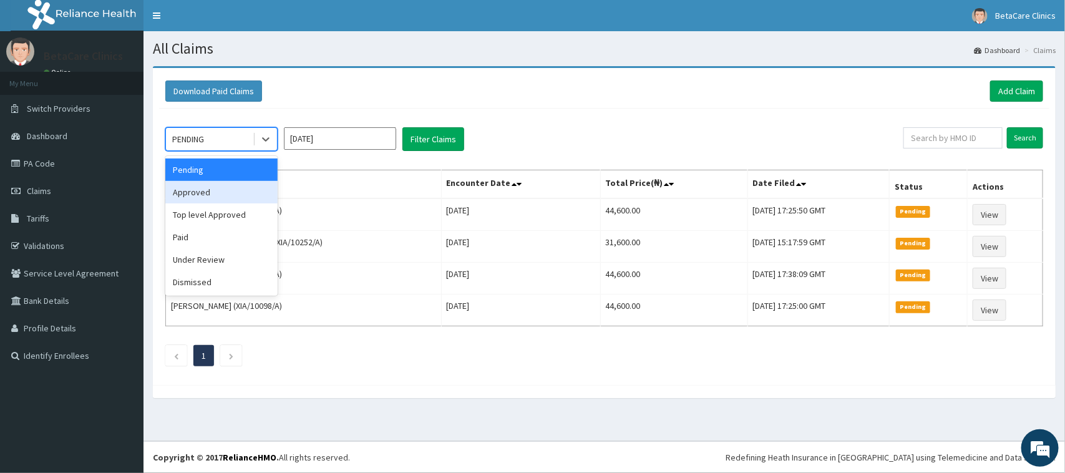
click at [225, 191] on div "Approved" at bounding box center [221, 192] width 112 height 22
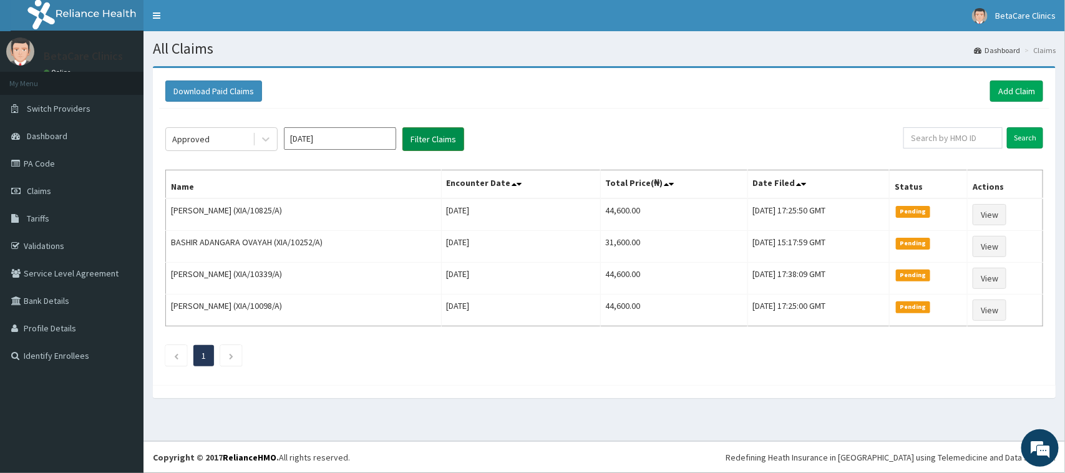
click at [422, 142] on button "Filter Claims" at bounding box center [434, 139] width 62 height 24
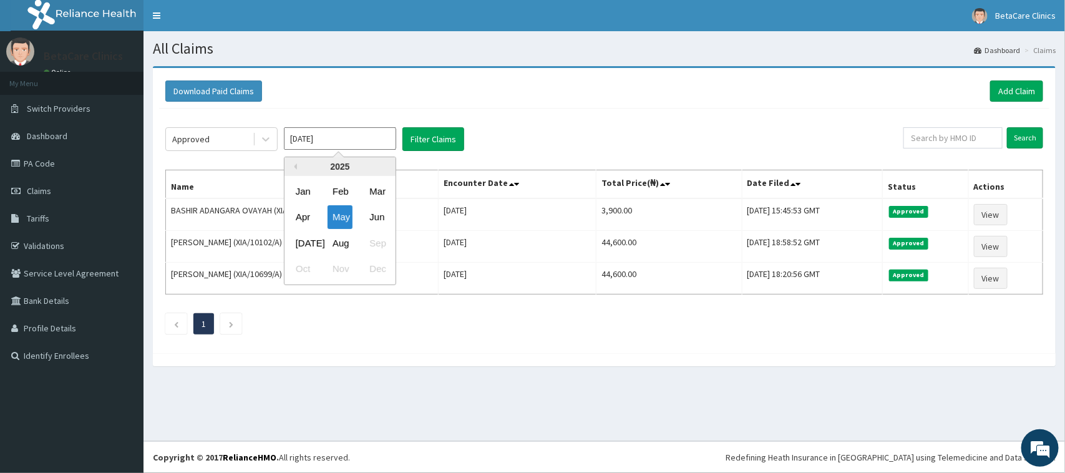
click at [360, 150] on input "[DATE]" at bounding box center [340, 138] width 112 height 22
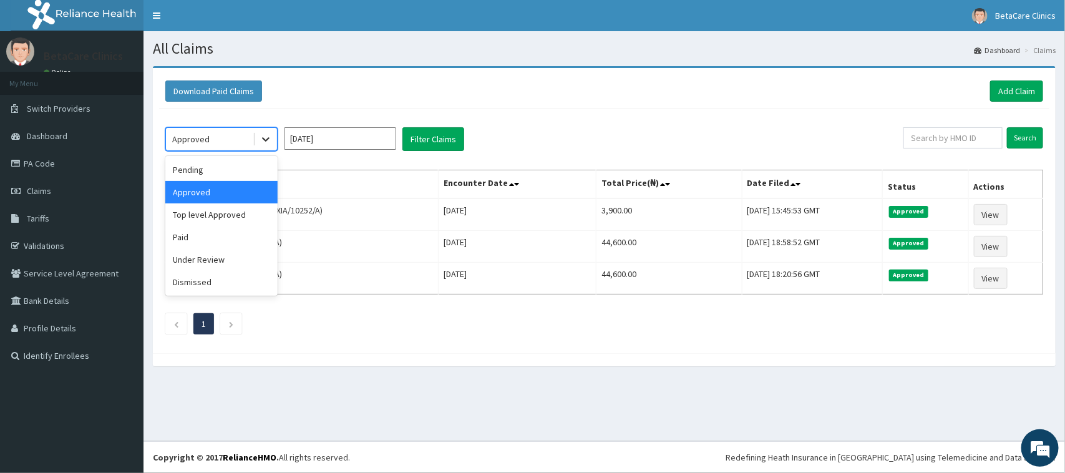
click at [266, 142] on icon at bounding box center [266, 139] width 12 height 12
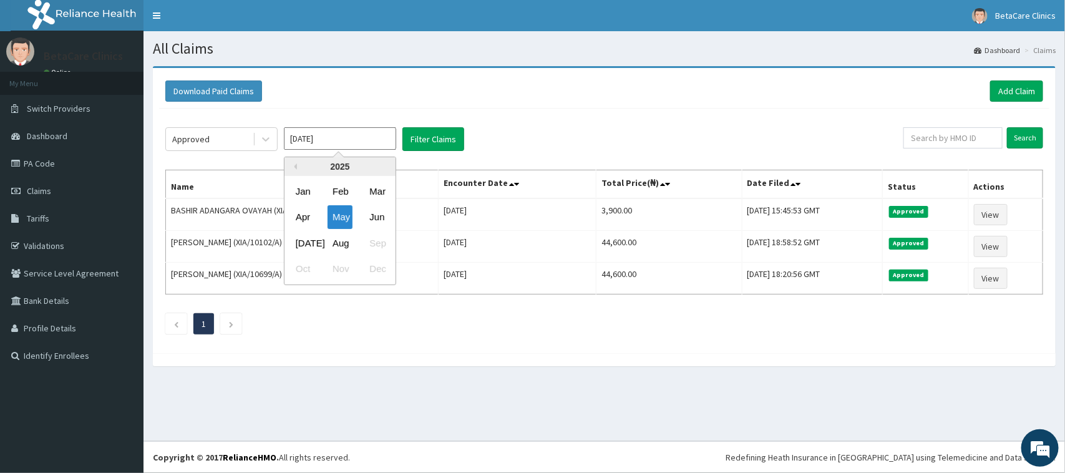
click at [319, 145] on input "[DATE]" at bounding box center [340, 138] width 112 height 22
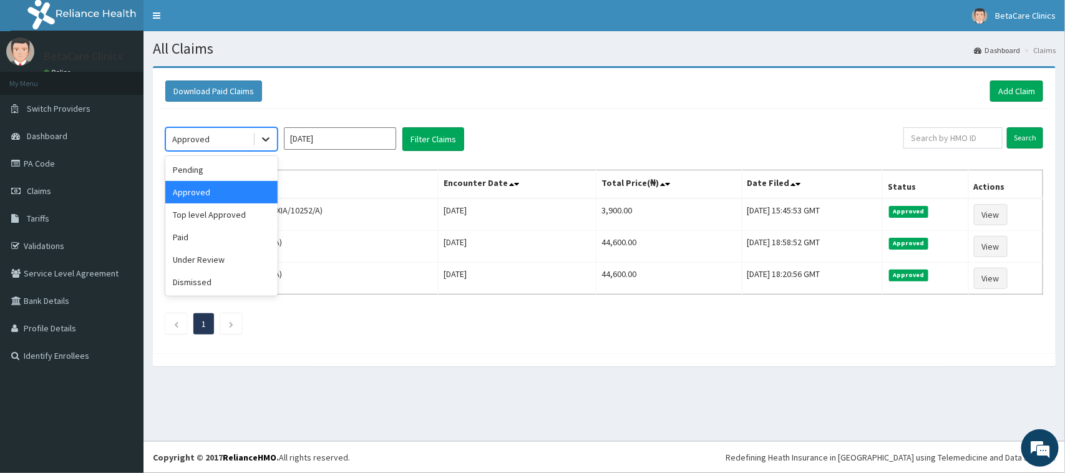
click at [272, 141] on div at bounding box center [266, 139] width 22 height 22
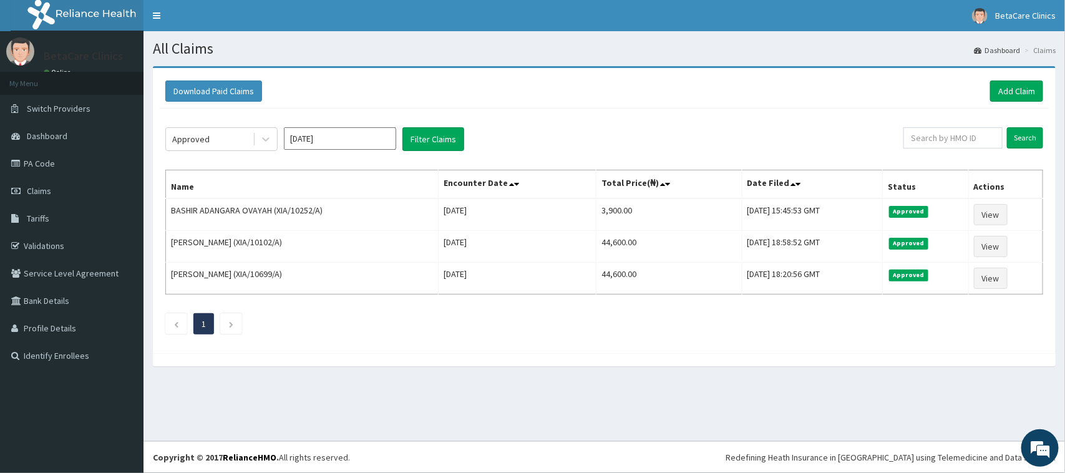
click at [423, 106] on div "Download Paid Claims Add Claim" at bounding box center [604, 91] width 890 height 34
click at [319, 142] on input "[DATE]" at bounding box center [340, 138] width 112 height 22
click at [415, 358] on div at bounding box center [604, 359] width 903 height 13
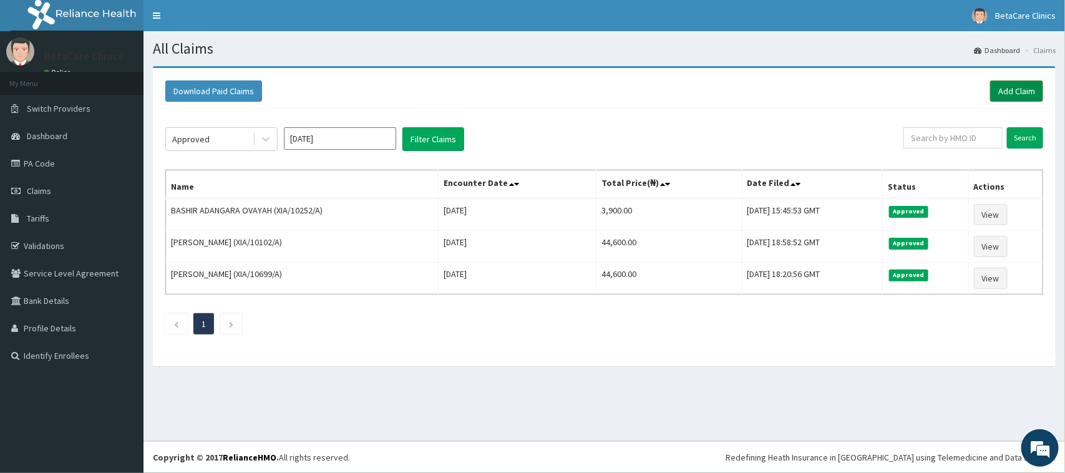
click at [1036, 92] on link "Add Claim" at bounding box center [1016, 91] width 53 height 21
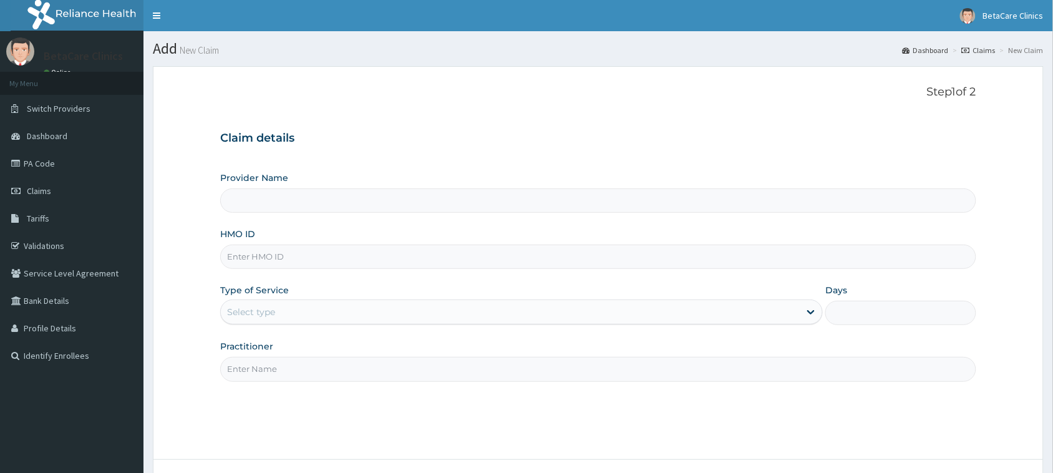
click at [294, 256] on input "HMO ID" at bounding box center [598, 257] width 756 height 24
type input "BetaCare Clinics"
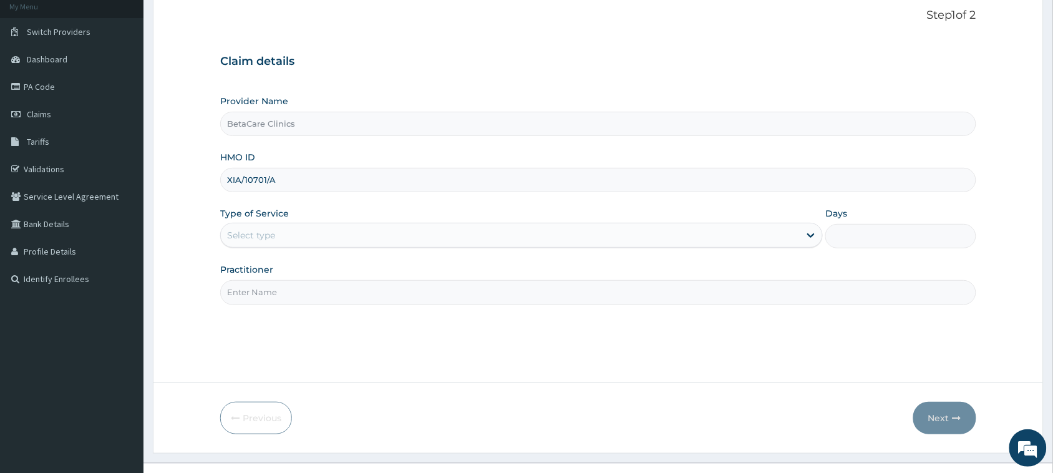
scroll to position [99, 0]
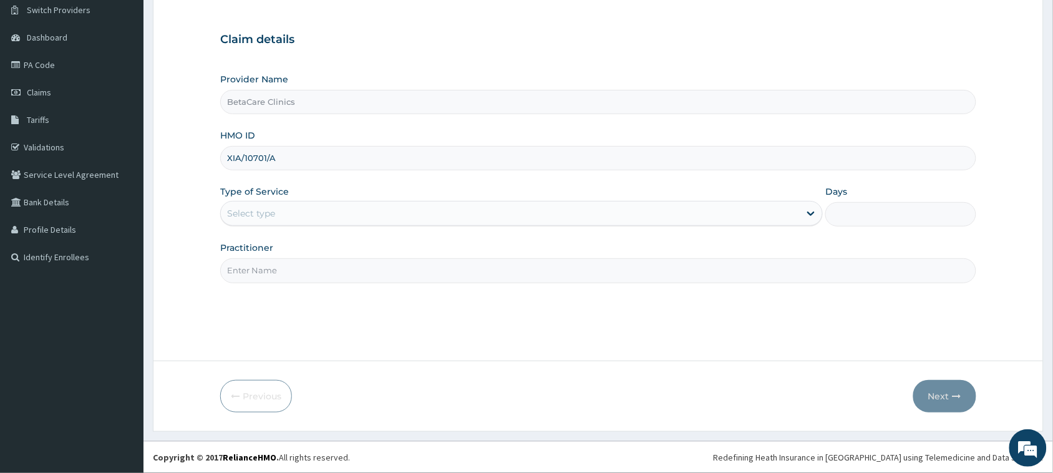
type input "XIA/10701/A"
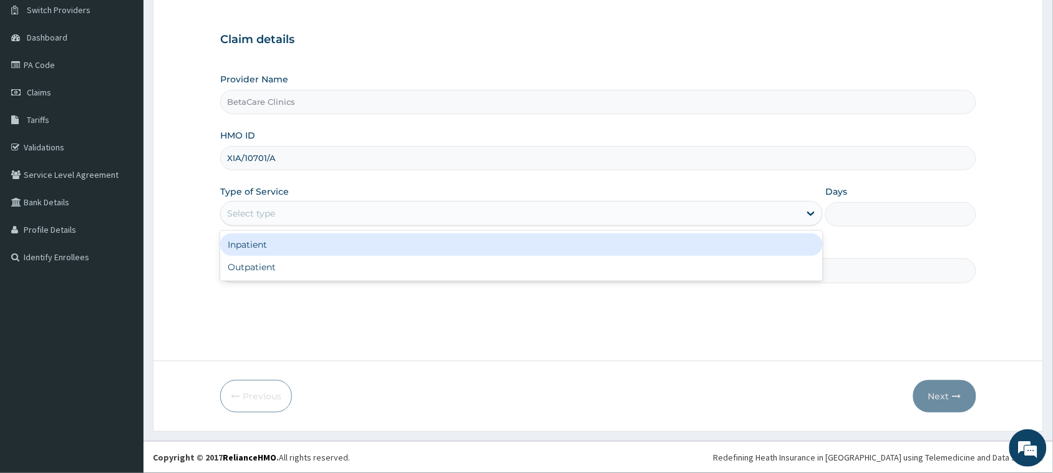
click at [251, 210] on div "Select type" at bounding box center [251, 213] width 48 height 12
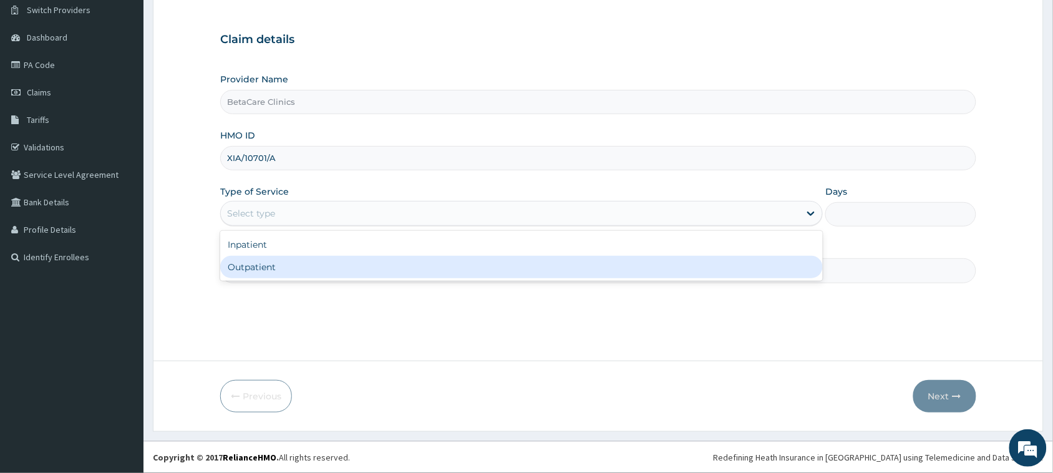
click at [296, 263] on div "Outpatient" at bounding box center [521, 267] width 603 height 22
type input "1"
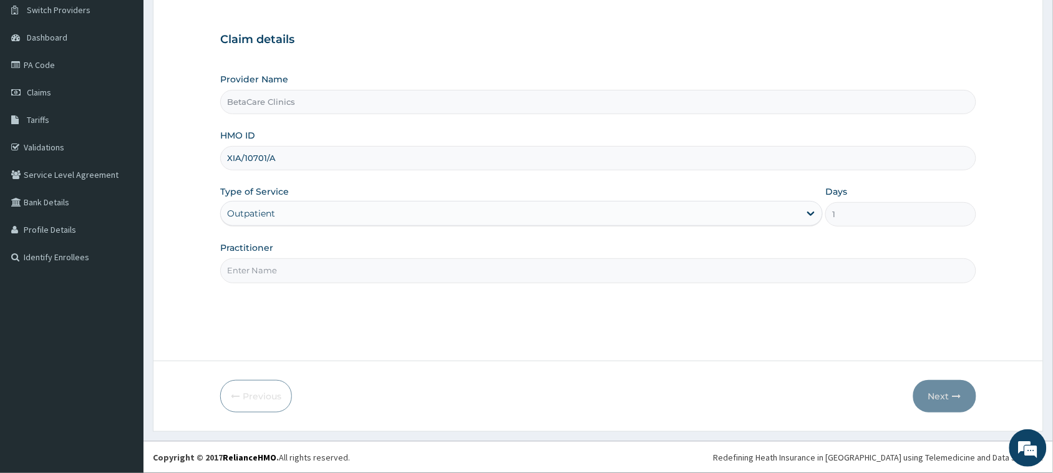
click at [276, 271] on input "Practitioner" at bounding box center [598, 270] width 756 height 24
type input "DR TASIU B A"
click at [946, 388] on button "Next" at bounding box center [945, 396] width 63 height 32
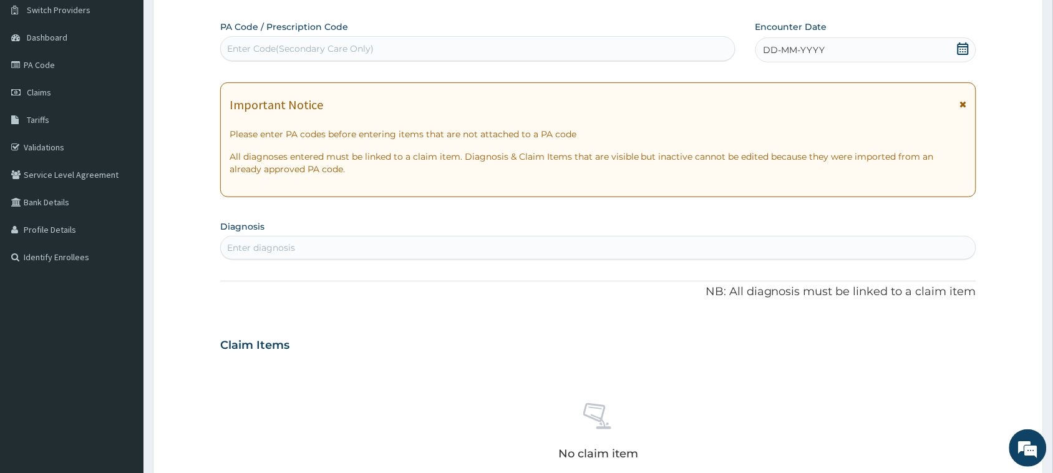
click at [862, 47] on div "DD-MM-YYYY" at bounding box center [866, 49] width 221 height 25
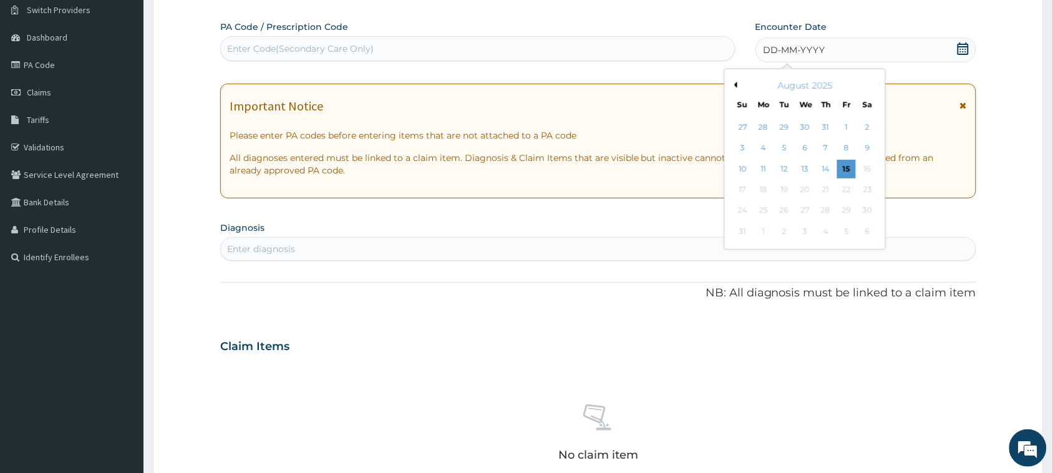
click at [735, 85] on button "Previous Month" at bounding box center [734, 85] width 6 height 6
click at [827, 149] on div "8" at bounding box center [826, 148] width 19 height 19
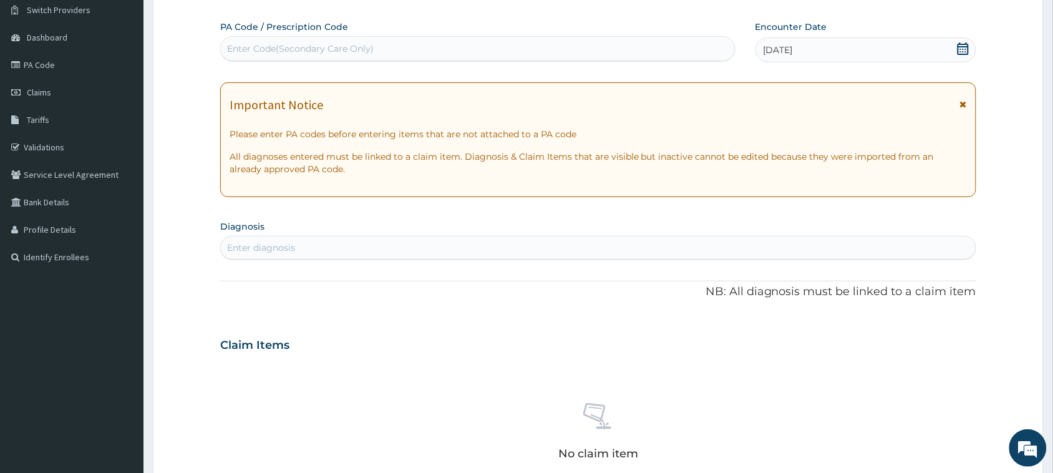
click at [292, 246] on div "Enter diagnosis" at bounding box center [261, 248] width 68 height 12
type input "WELL ADULT"
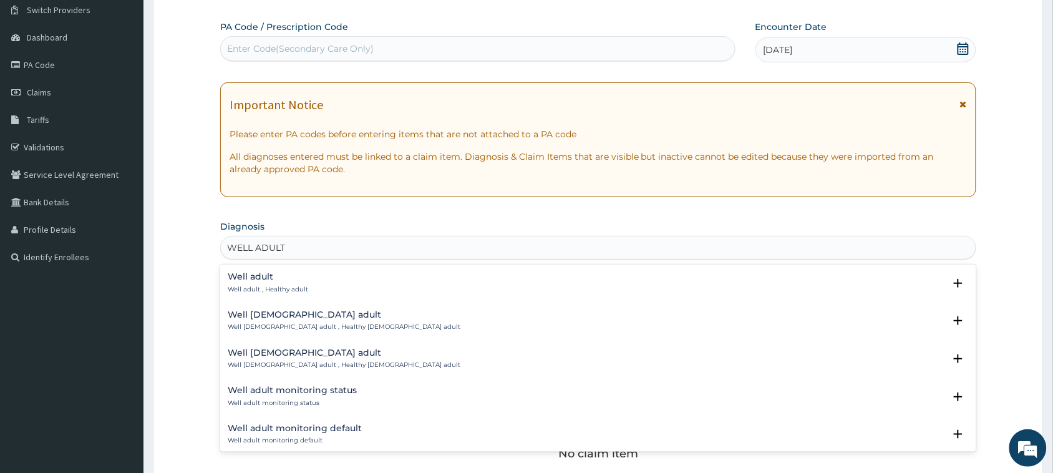
click at [285, 281] on h4 "Well adult" at bounding box center [268, 276] width 81 height 9
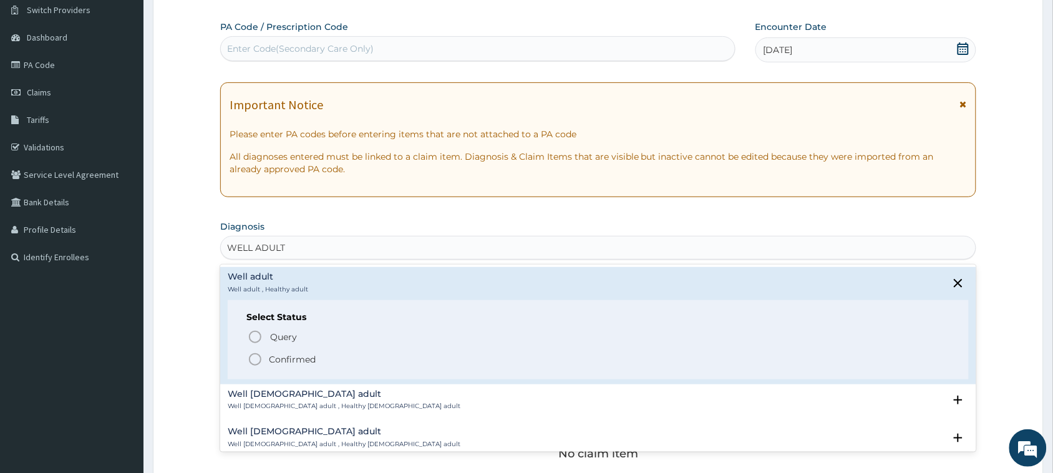
click at [280, 354] on p "Confirmed" at bounding box center [292, 359] width 47 height 12
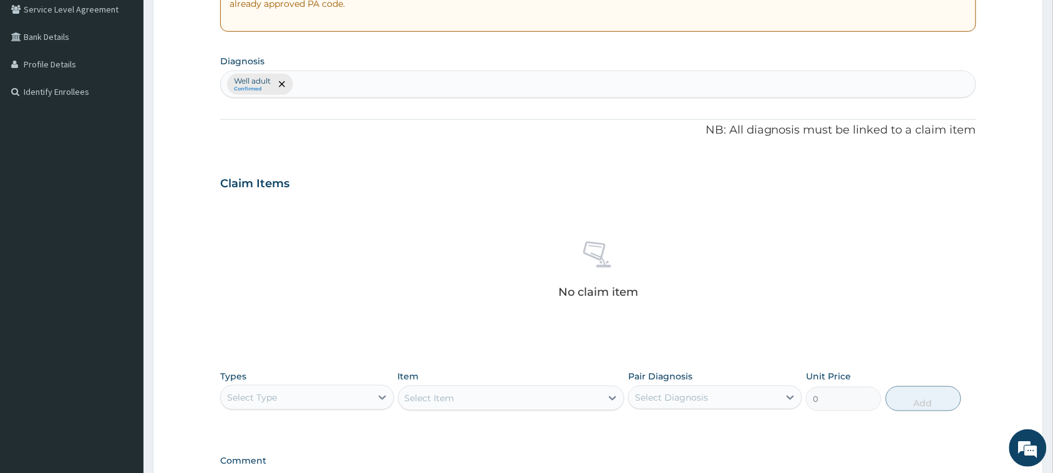
scroll to position [291, 0]
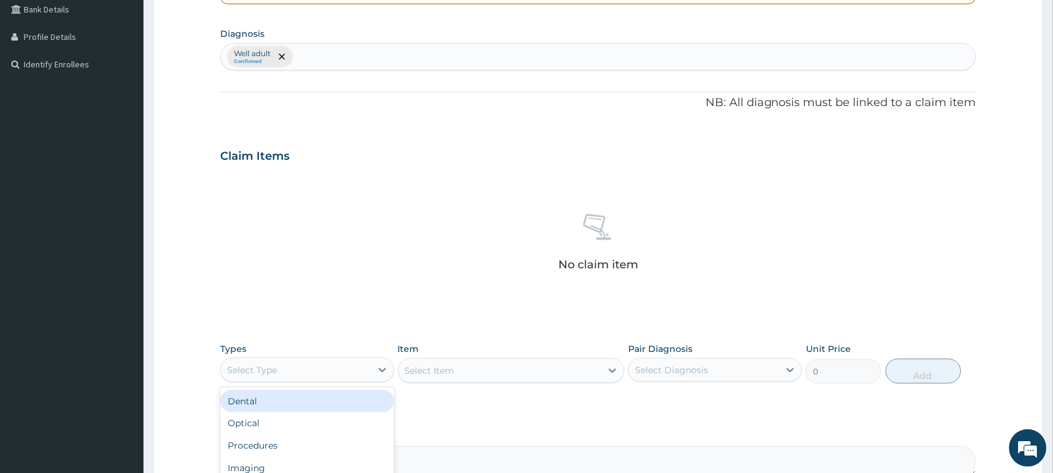
click at [263, 371] on div "Select Type" at bounding box center [252, 370] width 50 height 12
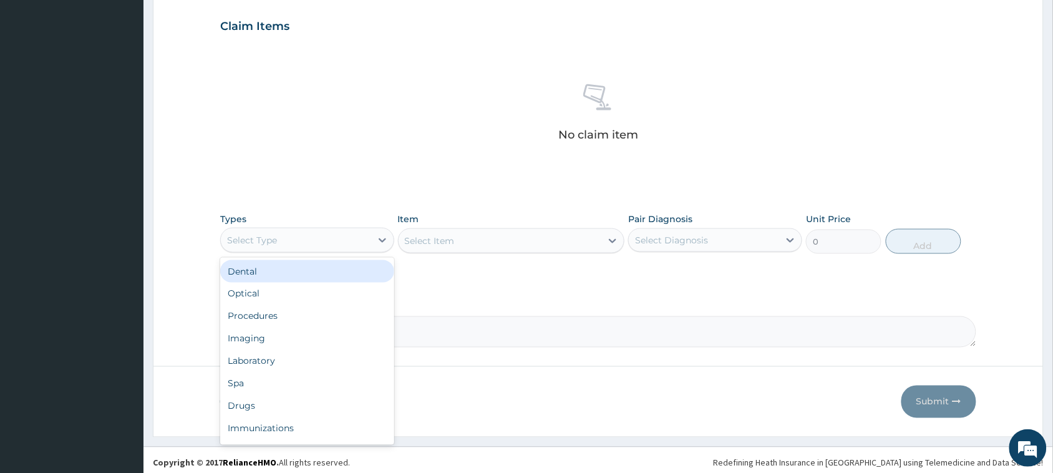
scroll to position [422, 0]
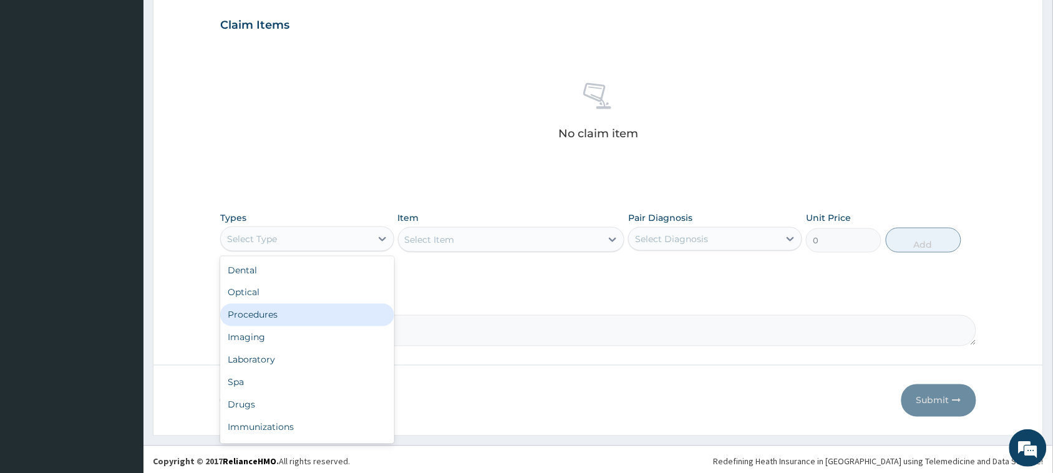
click at [261, 315] on div "Procedures" at bounding box center [307, 315] width 174 height 22
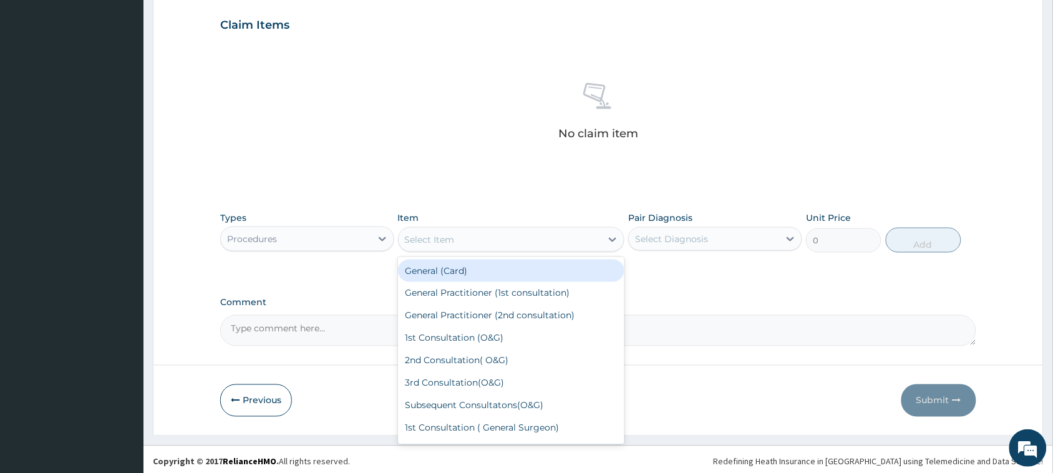
click at [429, 247] on div "Select Item" at bounding box center [500, 240] width 203 height 20
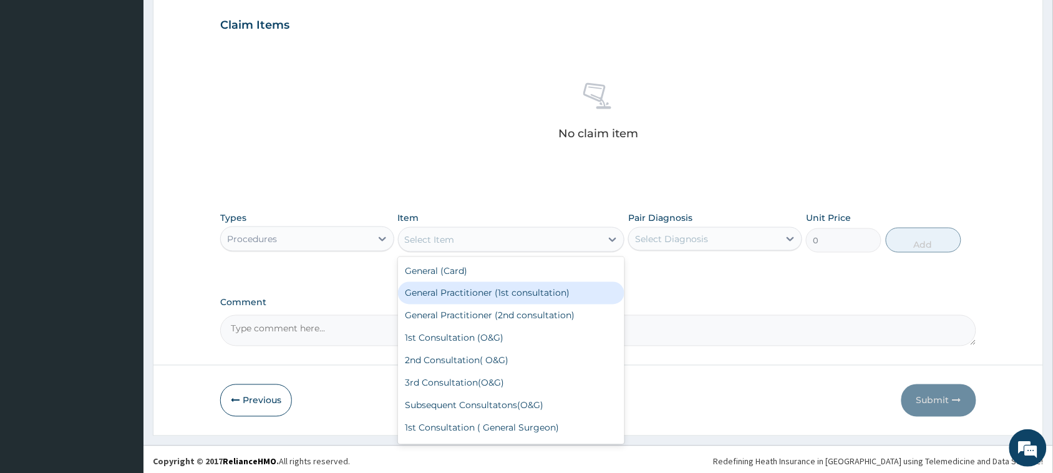
click at [457, 295] on div "General Practitioner (1st consultation)" at bounding box center [511, 293] width 227 height 22
type input "3900"
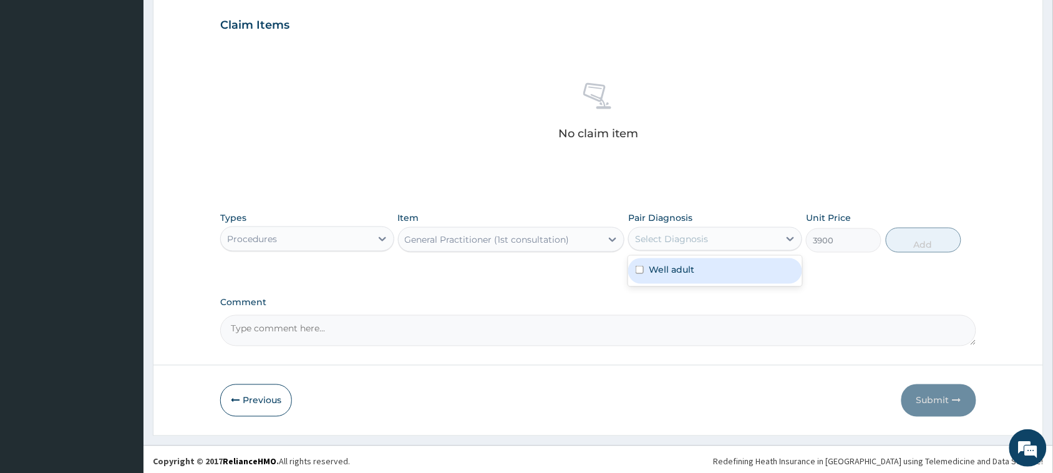
click at [671, 234] on div "Select Diagnosis" at bounding box center [671, 239] width 73 height 12
click at [672, 266] on label "Well adult" at bounding box center [672, 269] width 46 height 12
checkbox input "true"
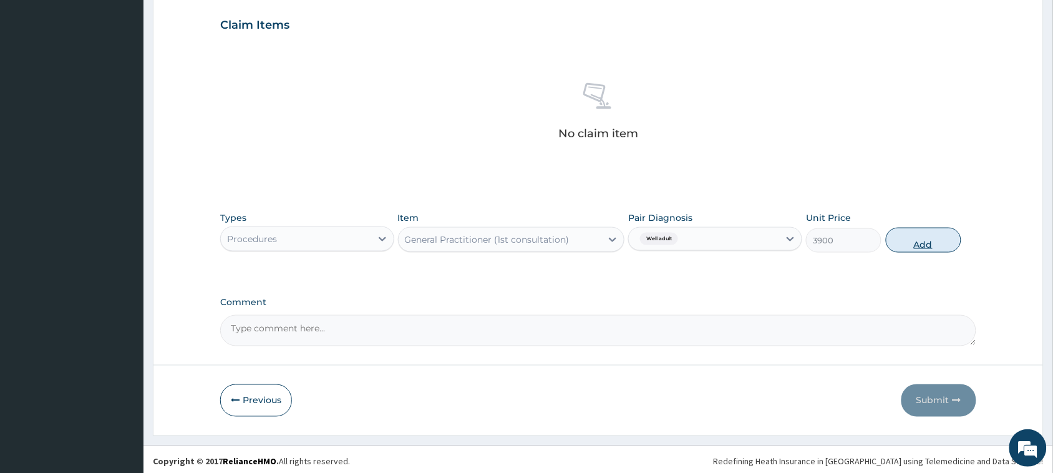
click at [932, 235] on button "Add" at bounding box center [924, 240] width 76 height 25
type input "0"
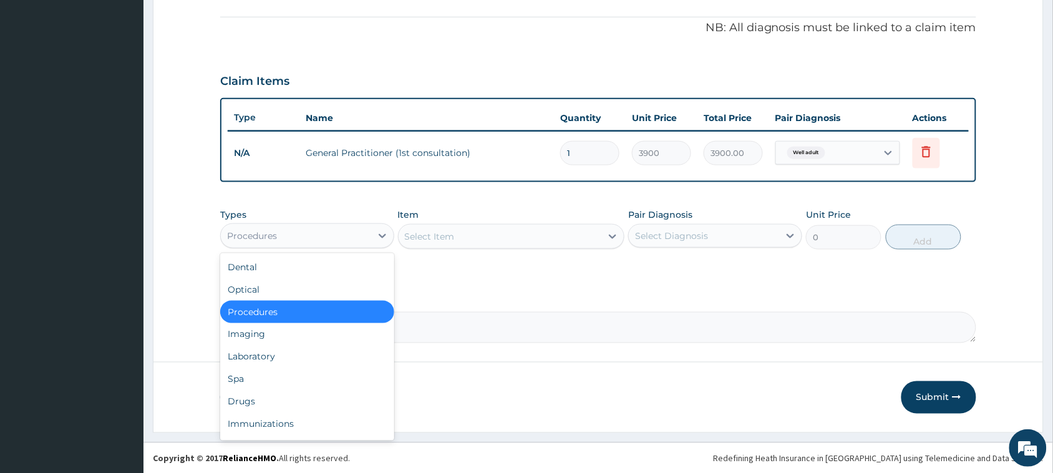
click at [283, 234] on div "Procedures" at bounding box center [296, 236] width 150 height 20
click at [273, 353] on div "Laboratory" at bounding box center [307, 357] width 174 height 22
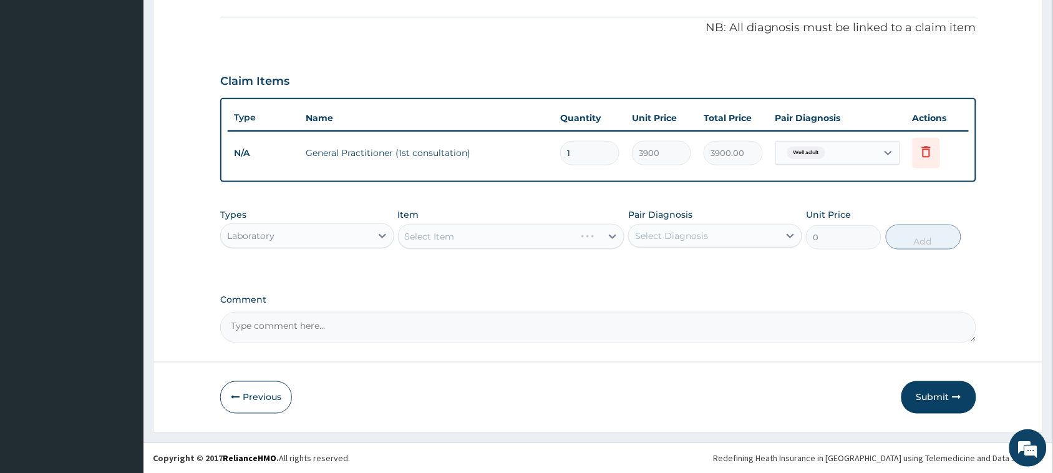
click at [488, 230] on div "Select Item" at bounding box center [511, 236] width 227 height 25
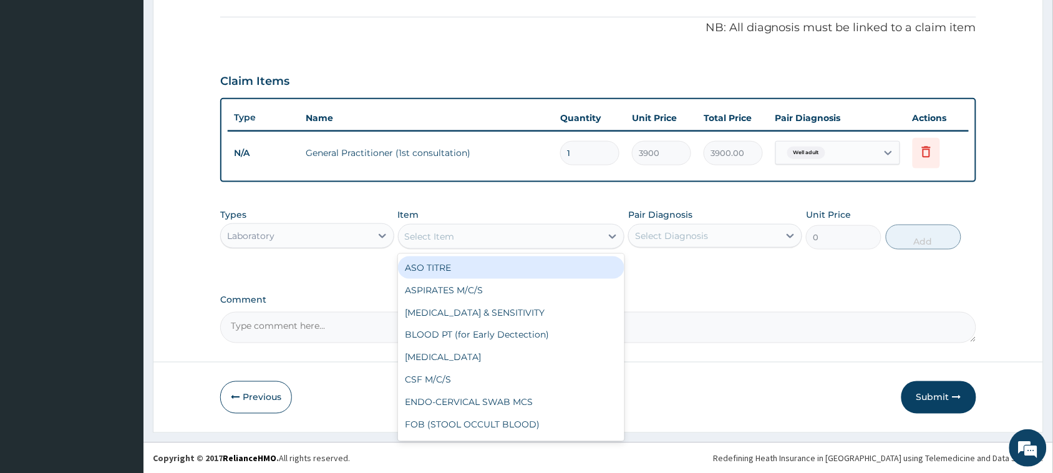
click at [454, 236] on div "Select Item" at bounding box center [430, 236] width 50 height 12
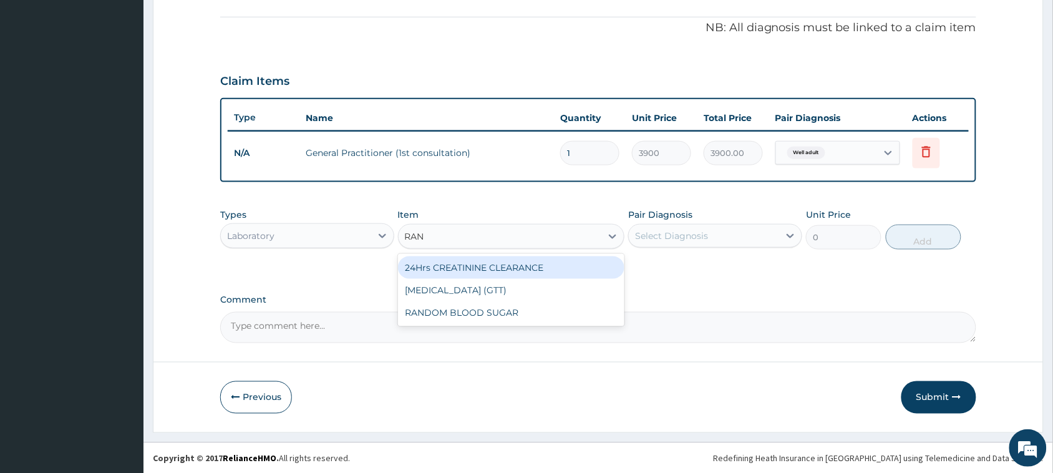
type input "RAND"
click at [476, 269] on div "RANDOM BLOOD SUGAR" at bounding box center [511, 267] width 227 height 22
type input "5200"
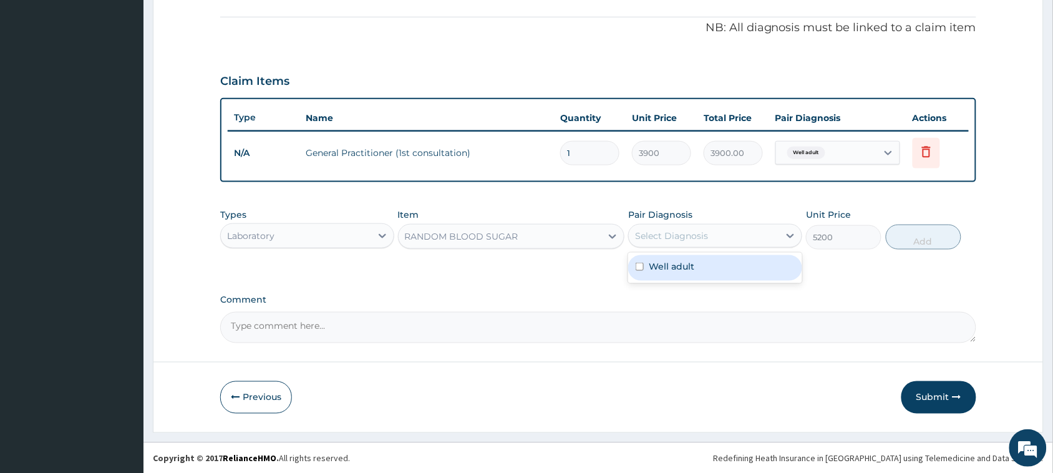
click at [690, 230] on div "Select Diagnosis" at bounding box center [671, 236] width 73 height 12
click at [681, 265] on label "Well adult" at bounding box center [672, 266] width 46 height 12
checkbox input "true"
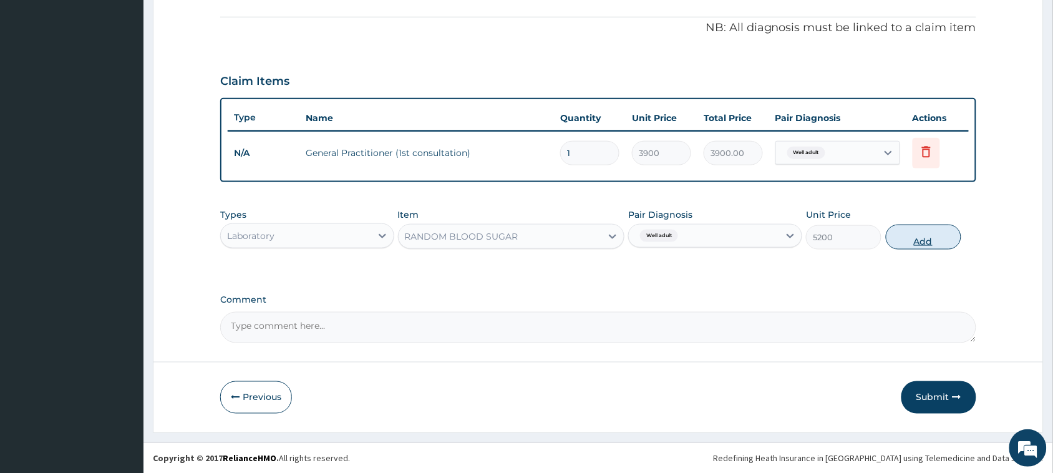
click at [940, 238] on button "Add" at bounding box center [924, 237] width 76 height 25
type input "0"
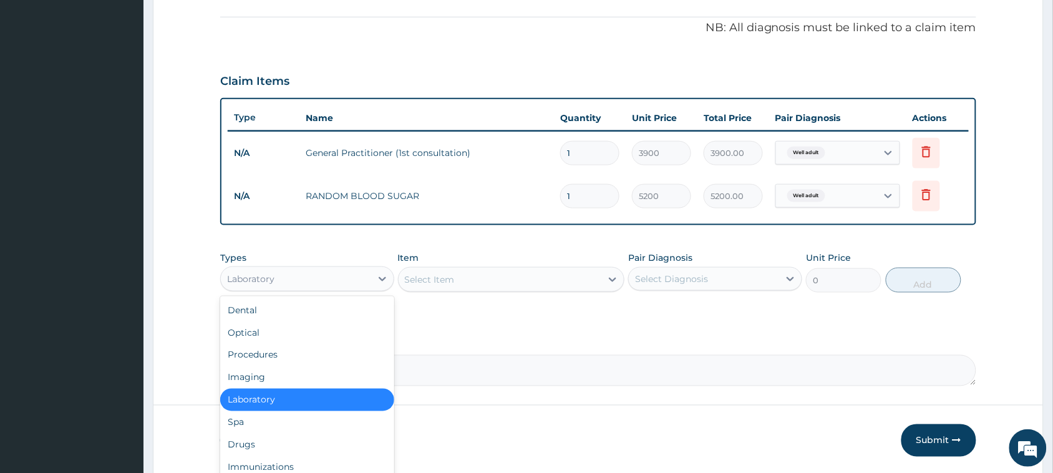
click at [267, 285] on div "Laboratory" at bounding box center [296, 279] width 150 height 20
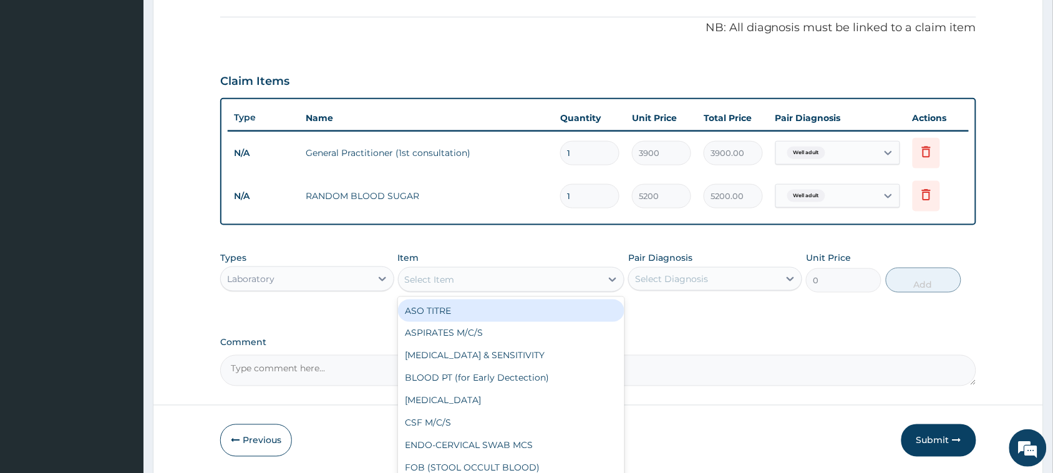
click at [449, 278] on div "Select Item" at bounding box center [430, 279] width 50 height 12
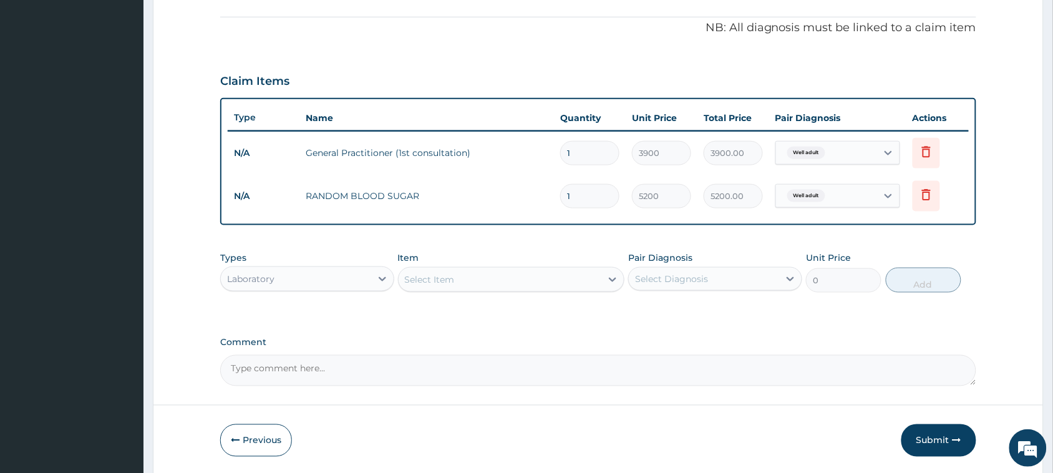
click at [449, 278] on div "Select Item" at bounding box center [430, 279] width 50 height 12
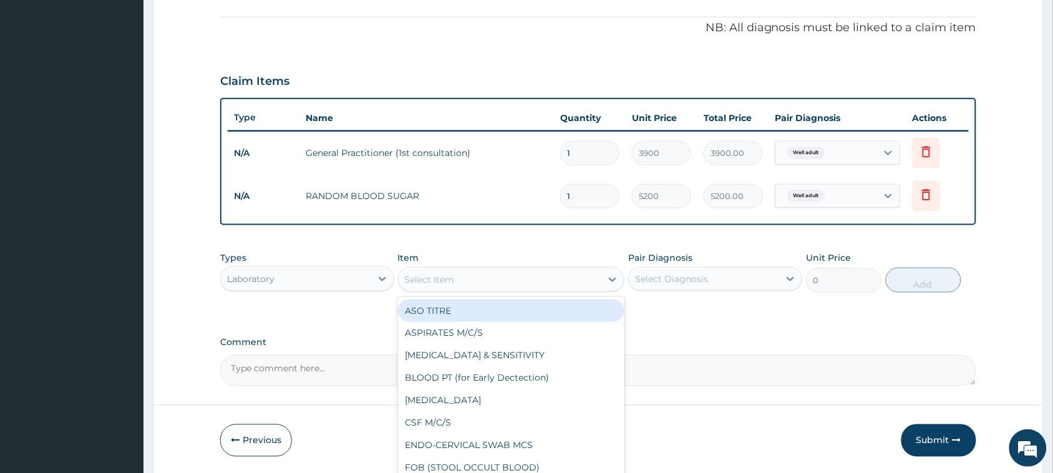
click at [449, 278] on div "Select Item" at bounding box center [430, 279] width 50 height 12
type input "PAP"
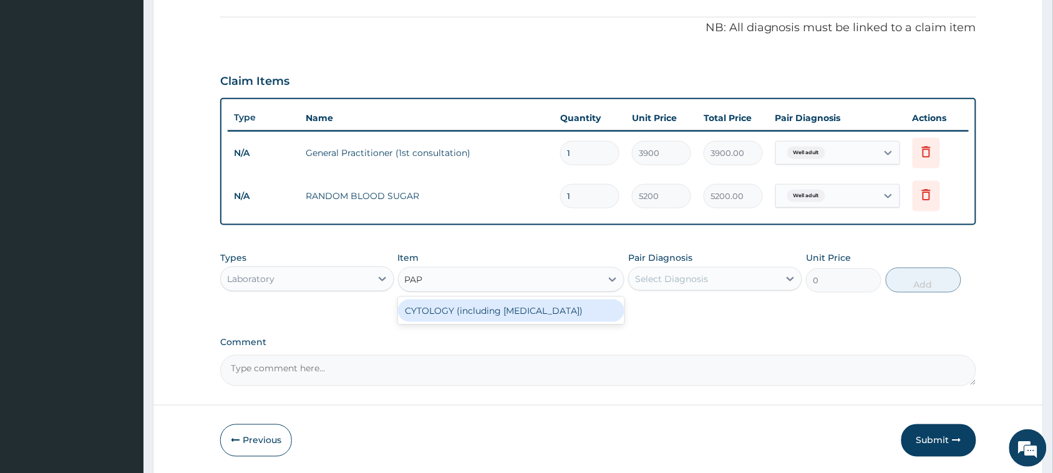
click at [465, 313] on div "CYTOLOGY (including PAP SMEAR)" at bounding box center [511, 311] width 227 height 22
type input "13000"
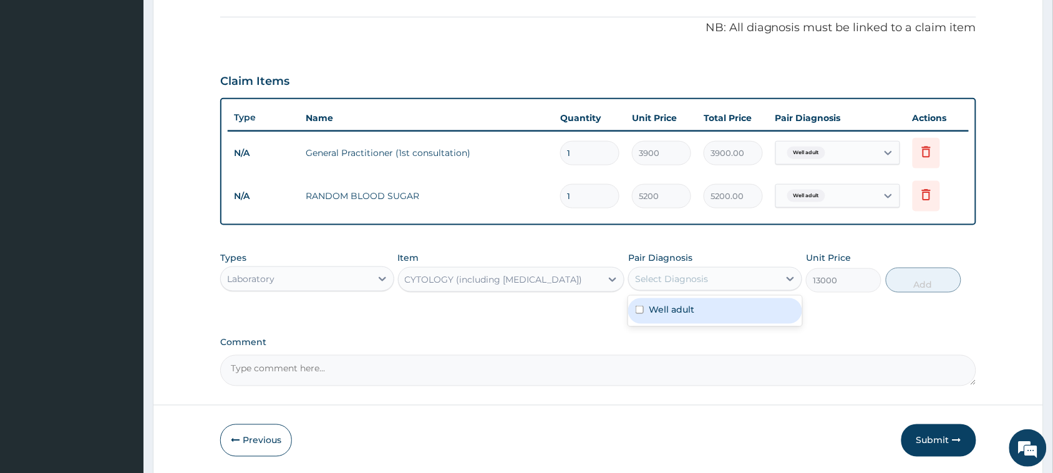
click at [657, 289] on div "Select Diagnosis" at bounding box center [715, 279] width 174 height 24
click at [660, 307] on label "Well adult" at bounding box center [672, 309] width 46 height 12
checkbox input "true"
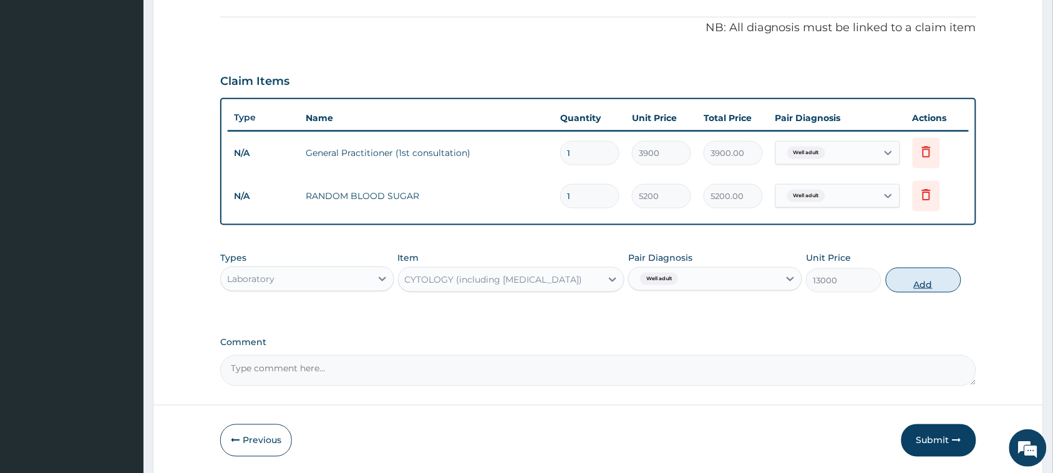
click at [906, 283] on button "Add" at bounding box center [924, 280] width 76 height 25
type input "0"
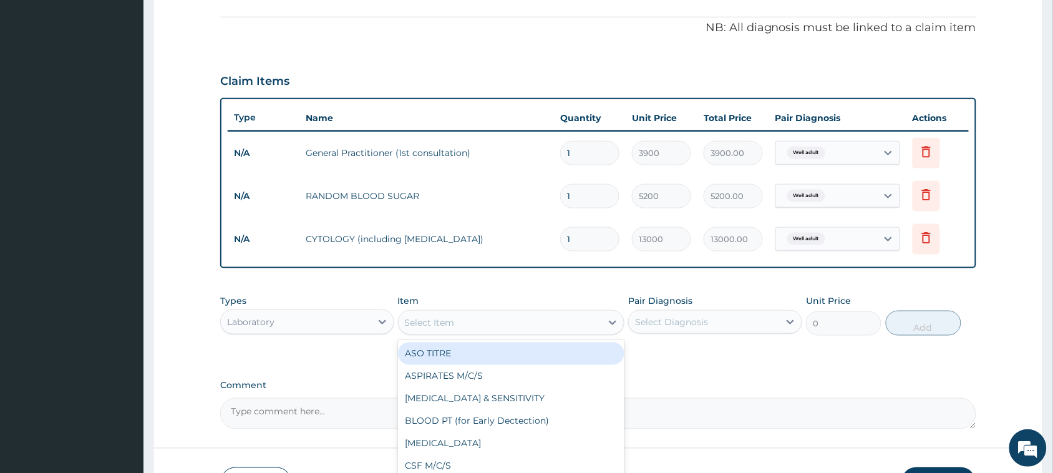
click at [448, 320] on div "Select Item" at bounding box center [430, 322] width 50 height 12
type input "URINA"
click at [454, 354] on div "URINALYSIS" at bounding box center [511, 354] width 227 height 22
type input "1500"
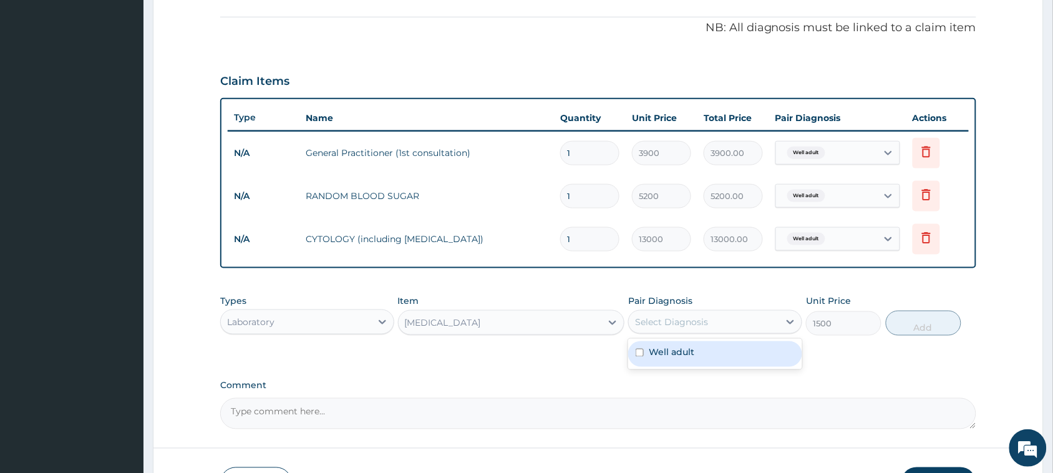
click at [716, 314] on div "Select Diagnosis" at bounding box center [704, 322] width 150 height 20
click at [653, 353] on label "Well adult" at bounding box center [672, 352] width 46 height 12
checkbox input "true"
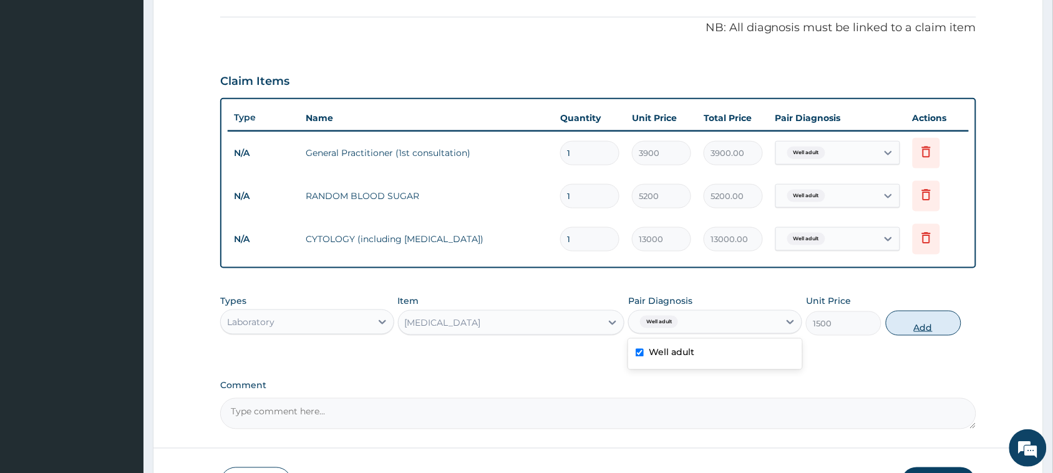
click at [919, 321] on button "Add" at bounding box center [924, 323] width 76 height 25
type input "0"
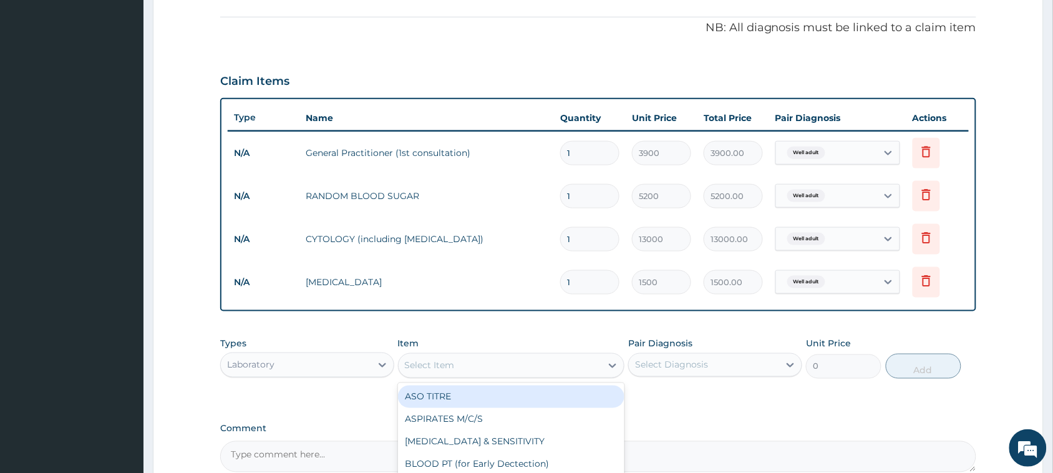
click at [474, 364] on div "Select Item" at bounding box center [500, 366] width 203 height 20
type input "CHOLES"
click at [469, 390] on div "CHOLESTEROL (TOTAL)" at bounding box center [511, 397] width 227 height 22
type input "11050"
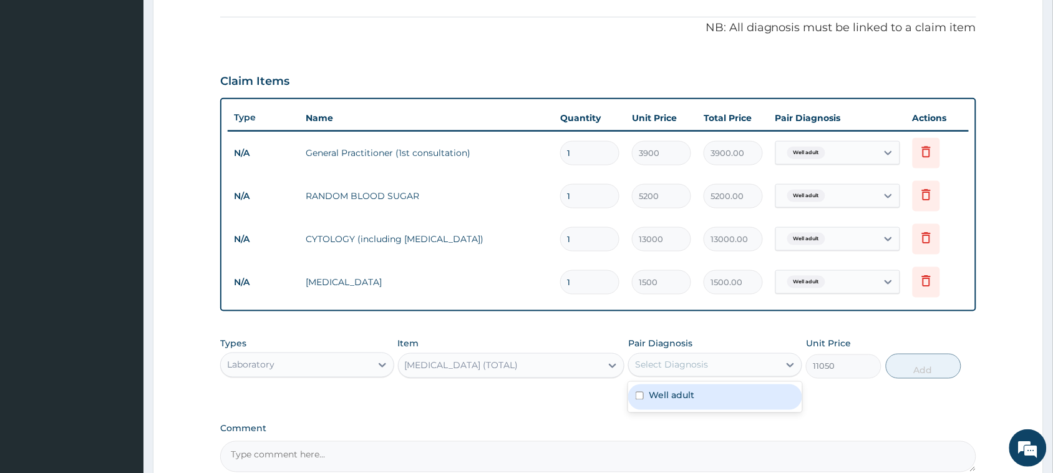
click at [693, 368] on div "Select Diagnosis" at bounding box center [671, 365] width 73 height 12
click at [686, 393] on label "Well adult" at bounding box center [672, 395] width 46 height 12
checkbox input "true"
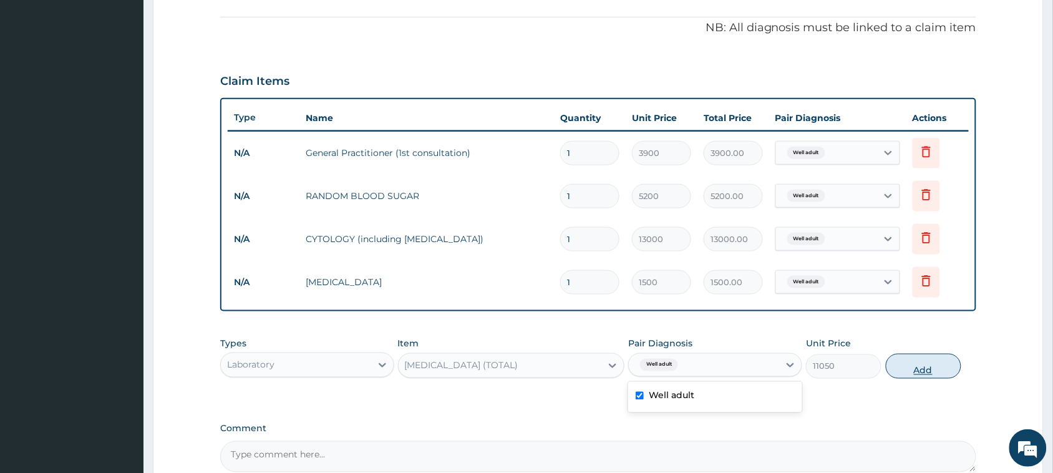
click at [921, 363] on button "Add" at bounding box center [924, 366] width 76 height 25
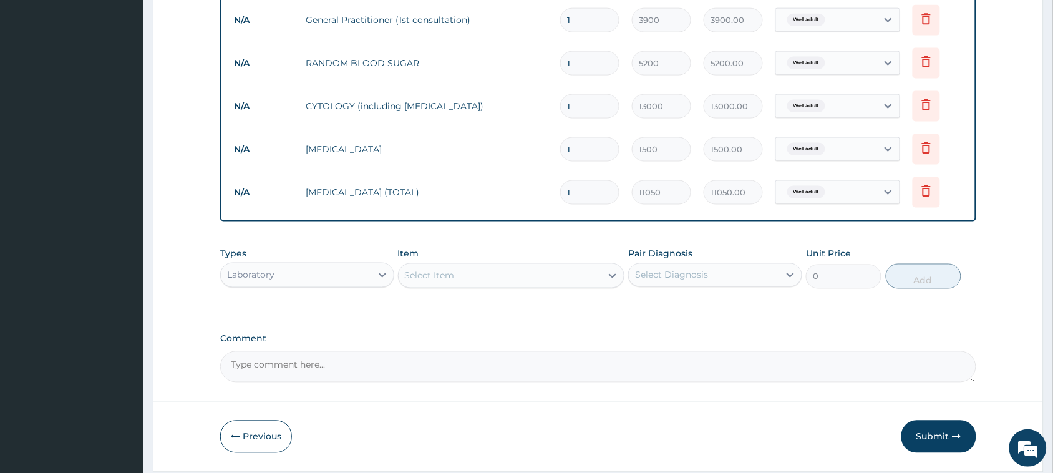
scroll to position [512, 0]
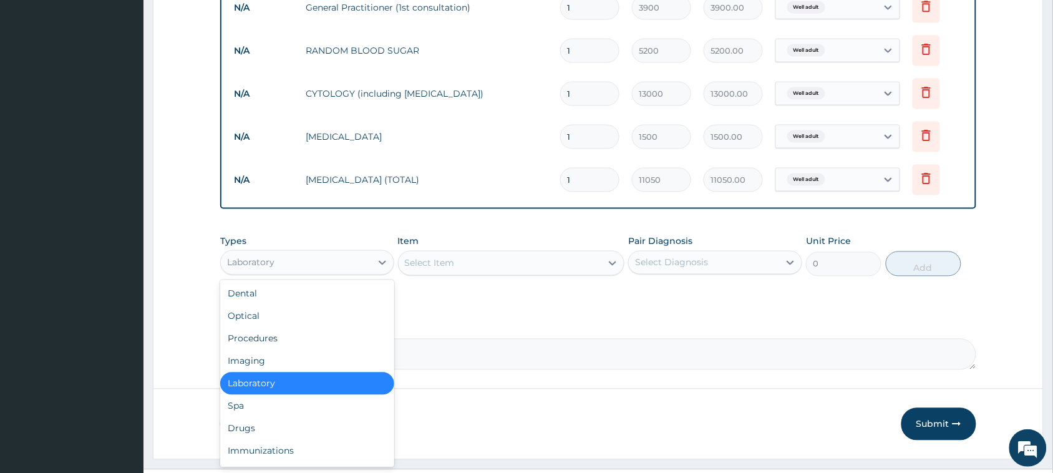
click at [326, 270] on div "Laboratory" at bounding box center [296, 263] width 150 height 20
click at [265, 360] on div "Imaging" at bounding box center [307, 361] width 174 height 22
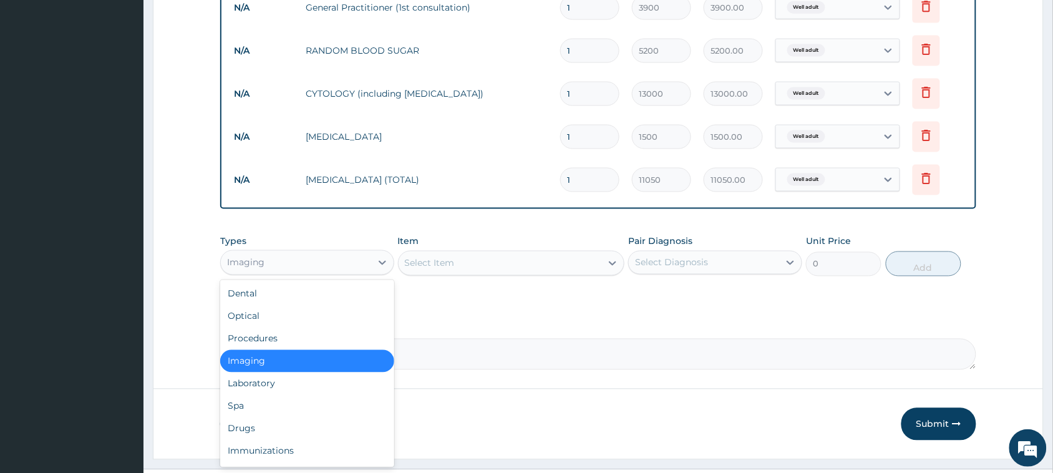
click at [253, 268] on div "Imaging" at bounding box center [245, 262] width 37 height 12
click at [259, 313] on div "Optical" at bounding box center [307, 316] width 174 height 22
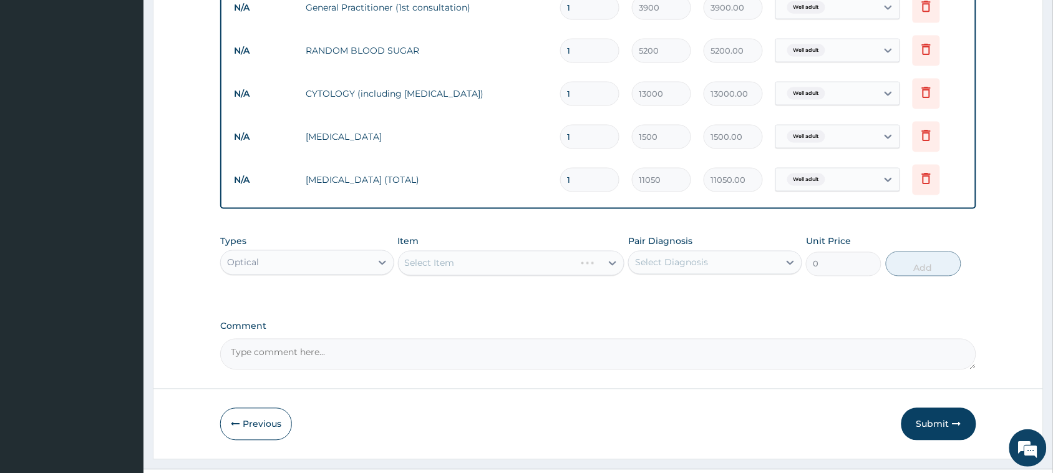
click at [422, 253] on div "Select Item" at bounding box center [511, 263] width 227 height 25
click at [437, 264] on div "Select Item" at bounding box center [511, 263] width 227 height 25
click at [437, 264] on div "Select Item" at bounding box center [430, 263] width 50 height 12
click at [439, 293] on div "Visual Acuity" at bounding box center [511, 294] width 227 height 22
type input "1500"
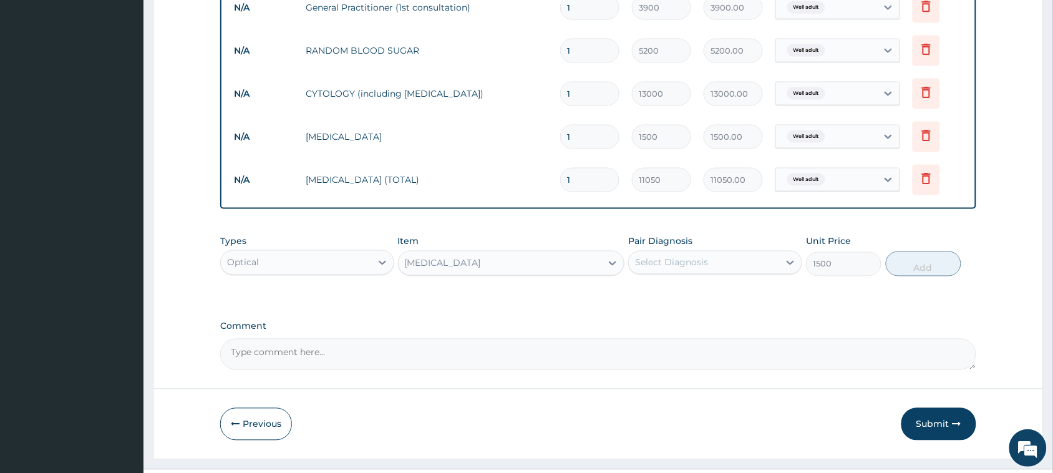
click at [701, 263] on div "Select Diagnosis" at bounding box center [671, 262] width 73 height 12
click at [671, 291] on label "Well adult" at bounding box center [672, 293] width 46 height 12
checkbox input "true"
click at [908, 258] on button "Add" at bounding box center [924, 263] width 76 height 25
type input "0"
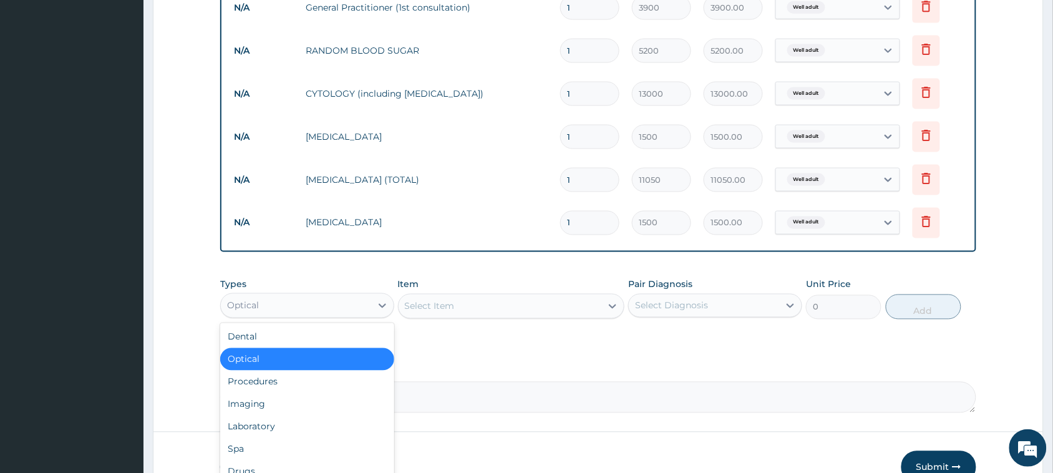
click at [296, 313] on div "Optical" at bounding box center [296, 306] width 150 height 20
click at [267, 406] on div "Imaging" at bounding box center [307, 404] width 174 height 22
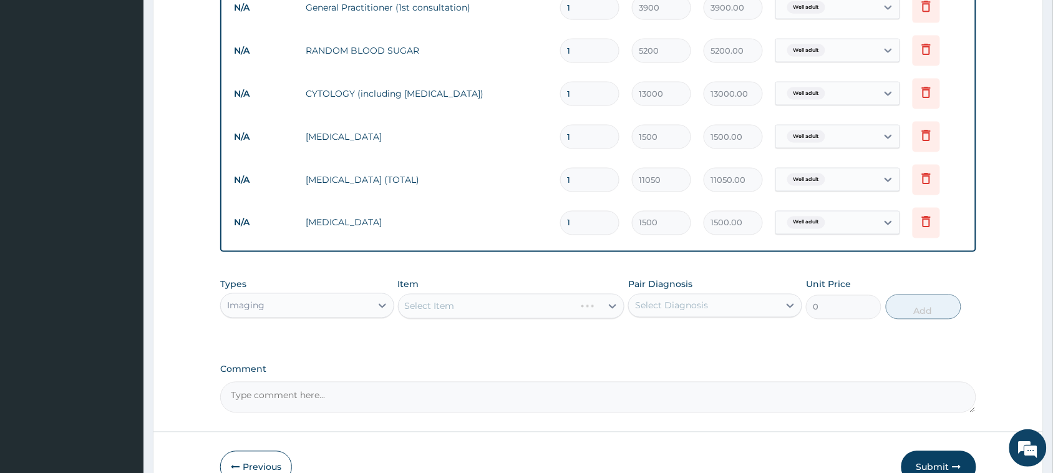
click at [501, 305] on div "Select Item" at bounding box center [511, 306] width 227 height 25
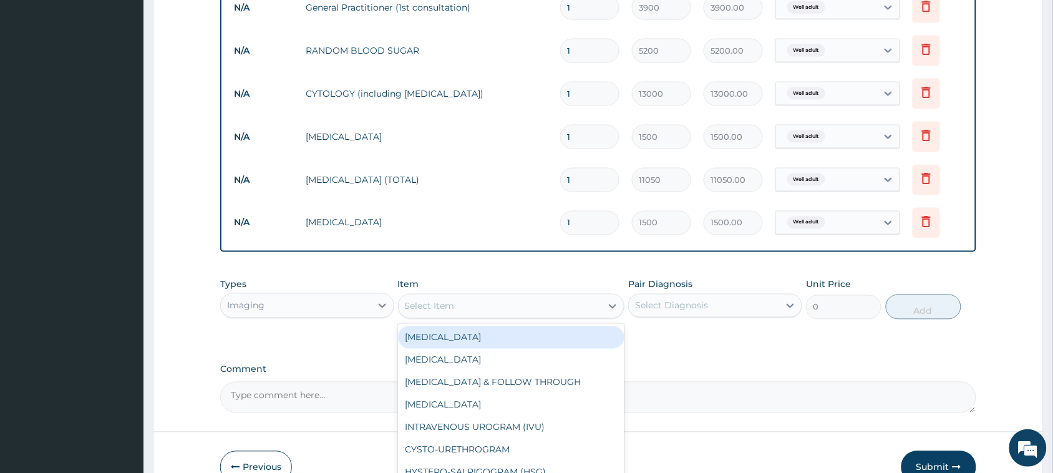
click at [432, 303] on div "Select Item" at bounding box center [430, 306] width 50 height 12
type input "X"
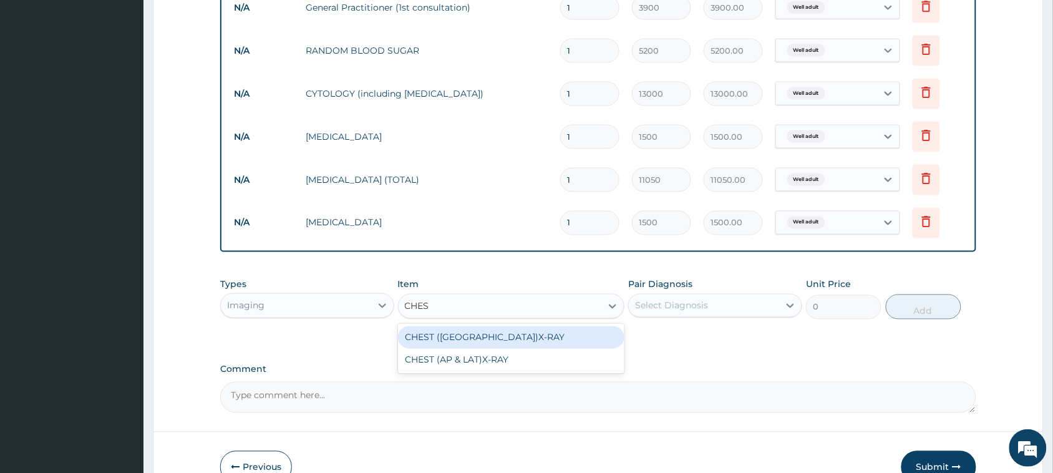
type input "CHEST"
click at [469, 334] on div "CHEST (PA)X-RAY" at bounding box center [511, 337] width 227 height 22
type input "8450"
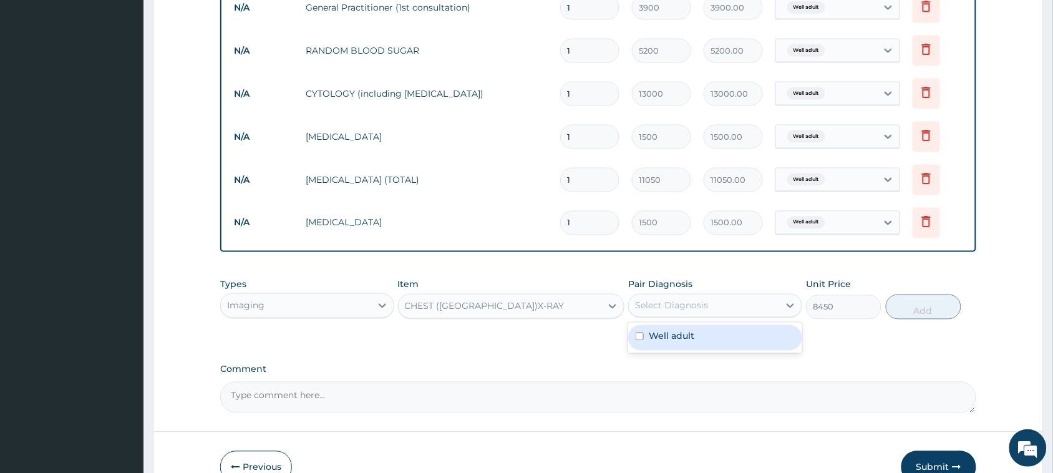
click at [669, 303] on div "Select Diagnosis" at bounding box center [671, 306] width 73 height 12
click at [666, 335] on label "Well adult" at bounding box center [672, 336] width 46 height 12
checkbox input "true"
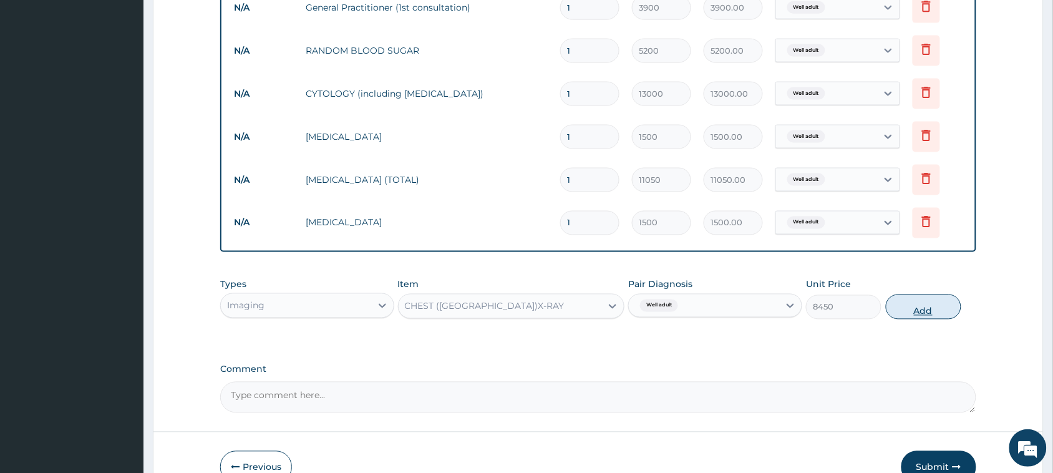
click at [922, 311] on button "Add" at bounding box center [924, 307] width 76 height 25
type input "0"
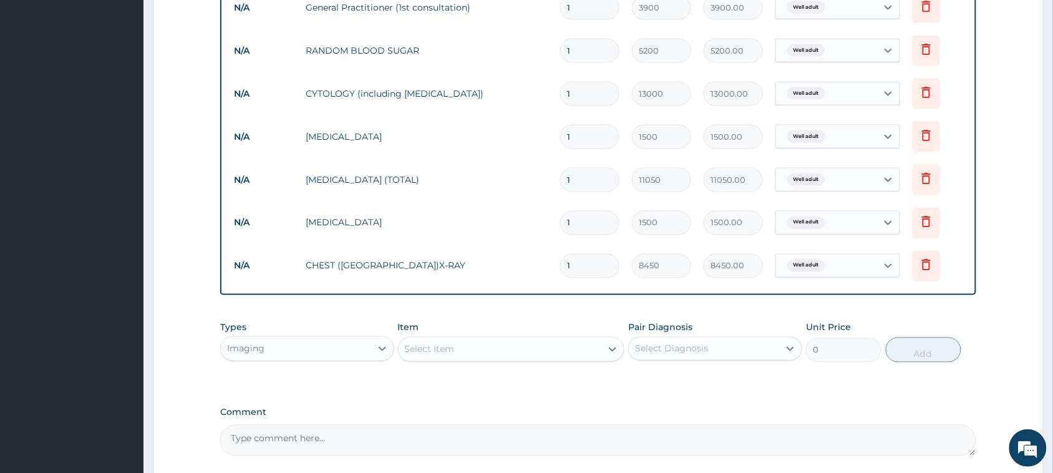
scroll to position [582, 0]
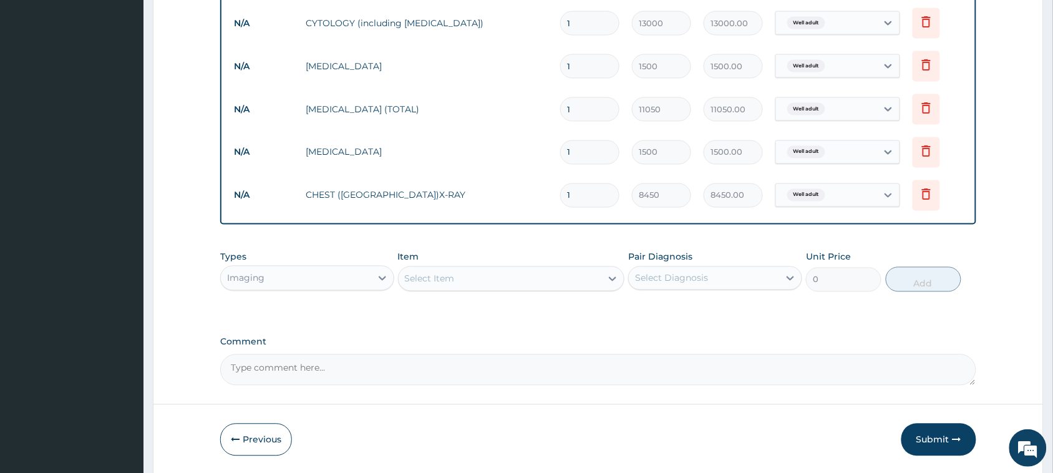
click at [326, 362] on textarea "Comment" at bounding box center [598, 369] width 756 height 31
type textarea "SEEN FOR HEALTH CHECKUP"
click at [929, 429] on button "Submit" at bounding box center [939, 440] width 75 height 32
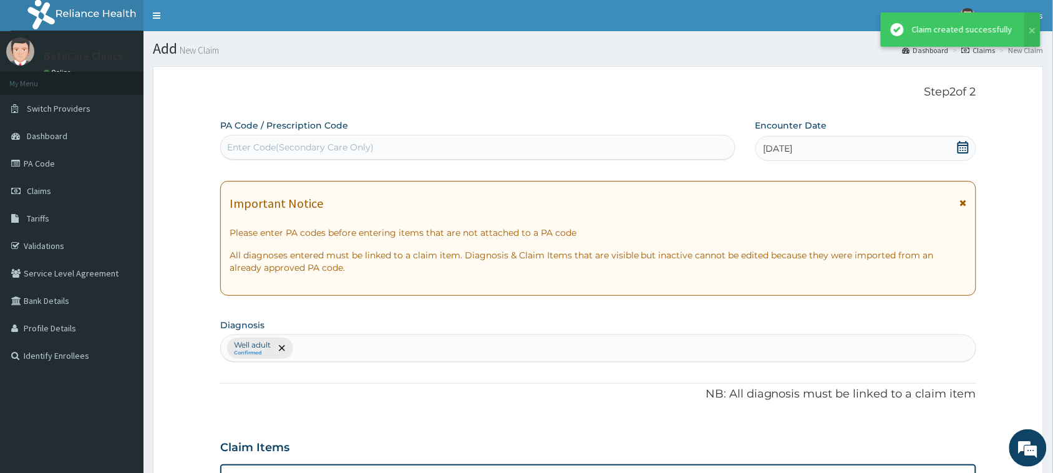
scroll to position [290, 0]
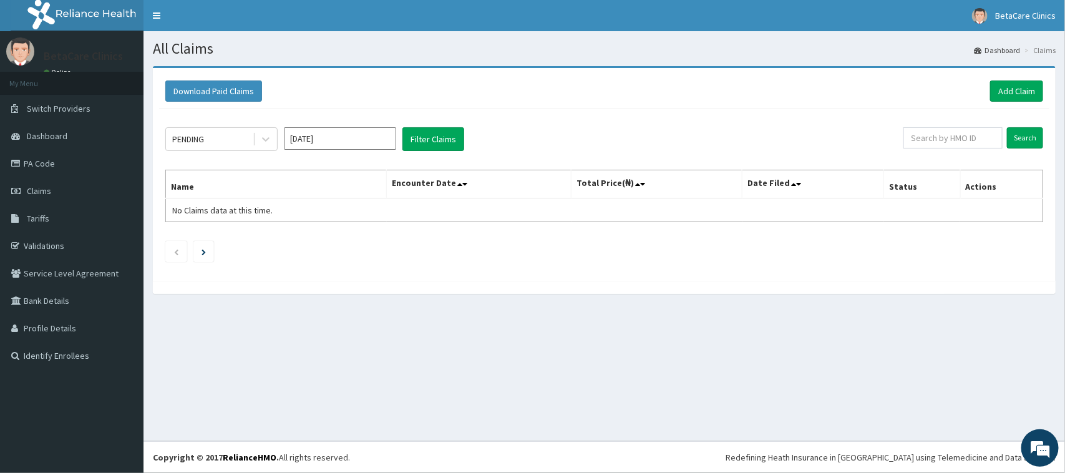
click at [600, 395] on div "All Claims Dashboard Claims Download Paid Claims Add Claim × Note you can only …" at bounding box center [605, 236] width 922 height 410
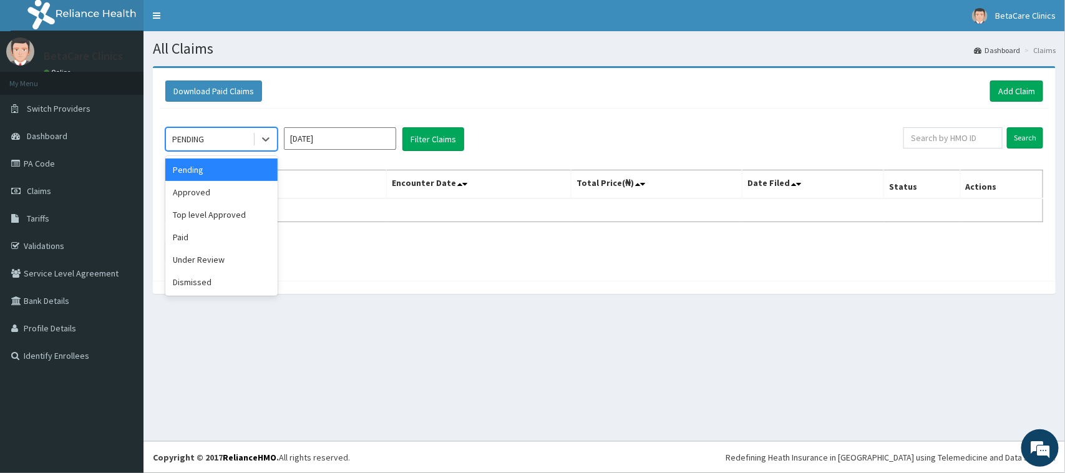
click at [246, 149] on div "PENDING" at bounding box center [209, 139] width 87 height 20
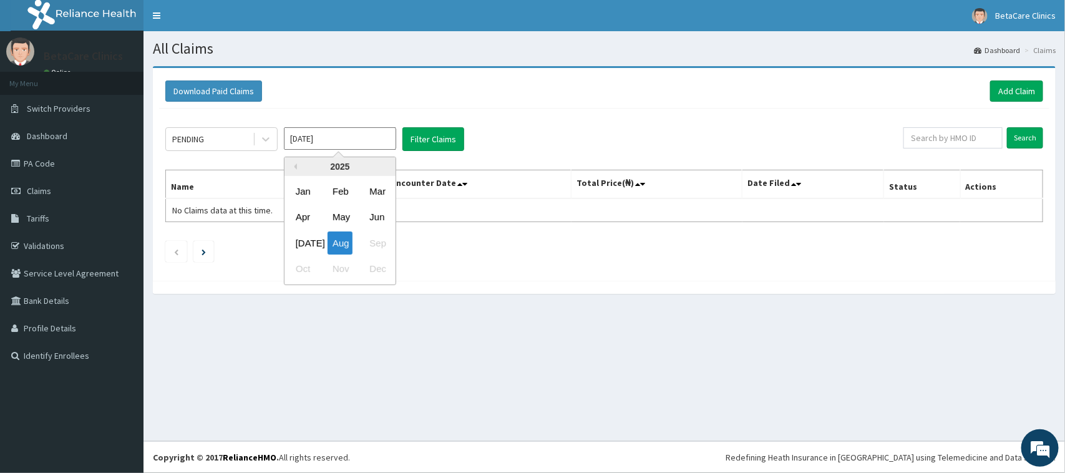
click at [320, 149] on input "[DATE]" at bounding box center [340, 138] width 112 height 22
click at [341, 219] on div "May" at bounding box center [340, 217] width 25 height 23
type input "[DATE]"
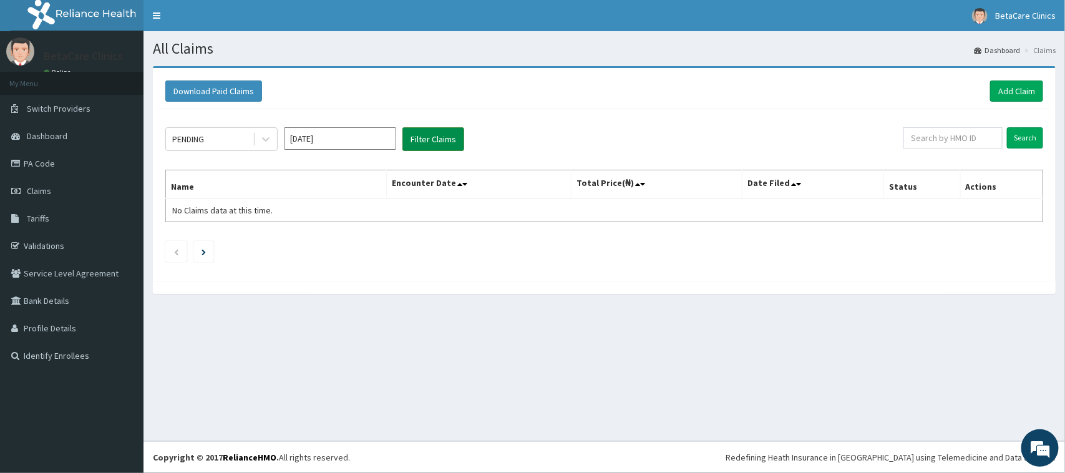
click at [417, 149] on button "Filter Claims" at bounding box center [434, 139] width 62 height 24
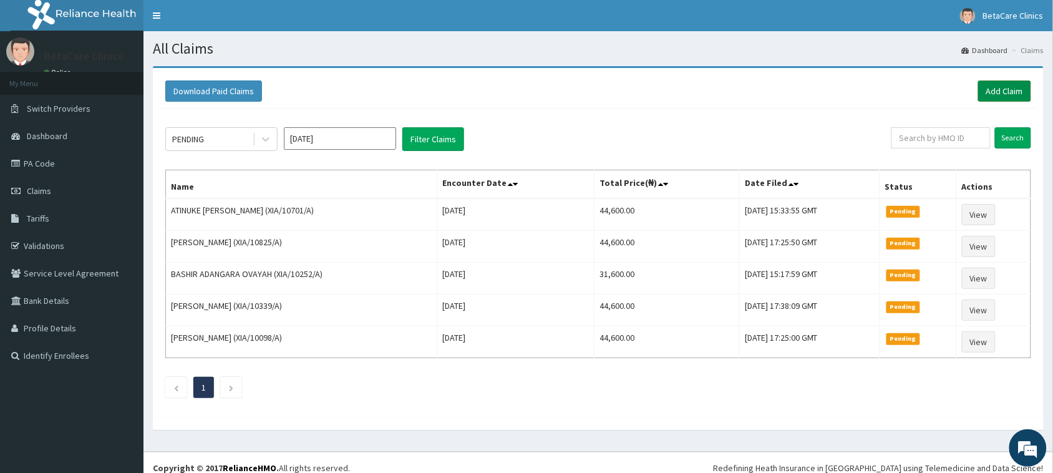
click at [1014, 98] on link "Add Claim" at bounding box center [1004, 91] width 53 height 21
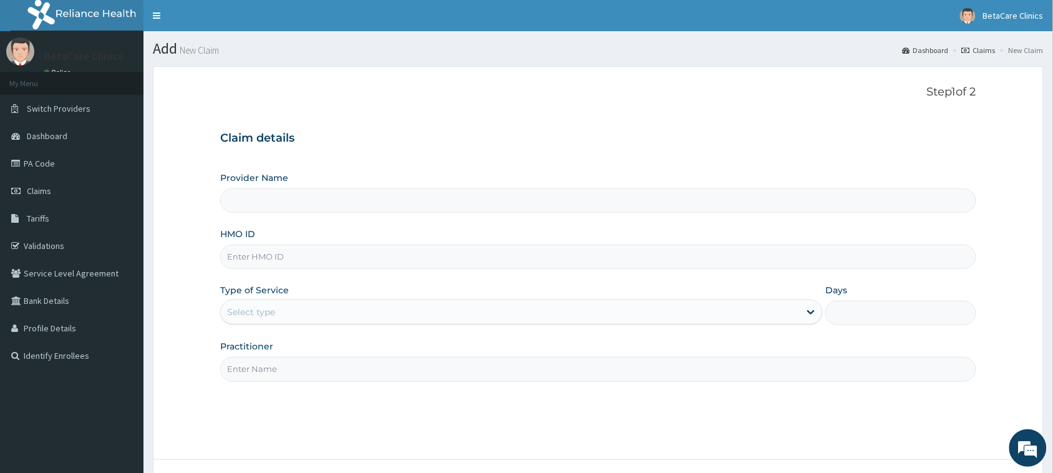
type input "BetaCare Clinics"
click at [292, 263] on input "HMO ID" at bounding box center [598, 257] width 756 height 24
type input "XIA/10534/A"
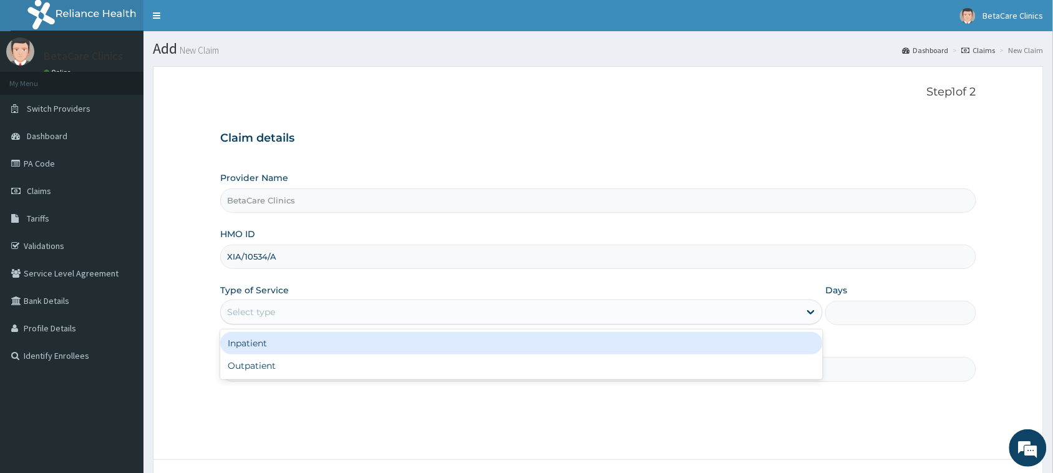
click at [288, 318] on div "Select type" at bounding box center [510, 312] width 579 height 20
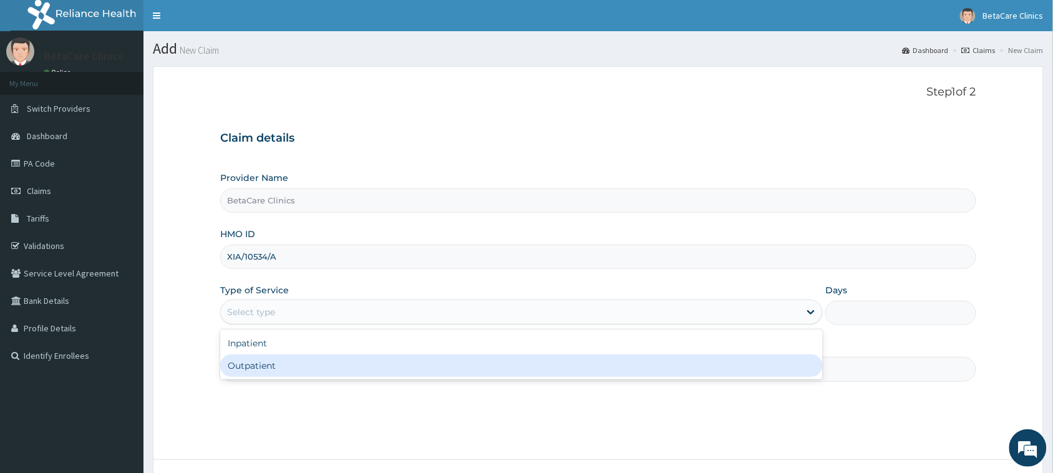
click at [280, 363] on div "Outpatient" at bounding box center [521, 365] width 603 height 22
type input "1"
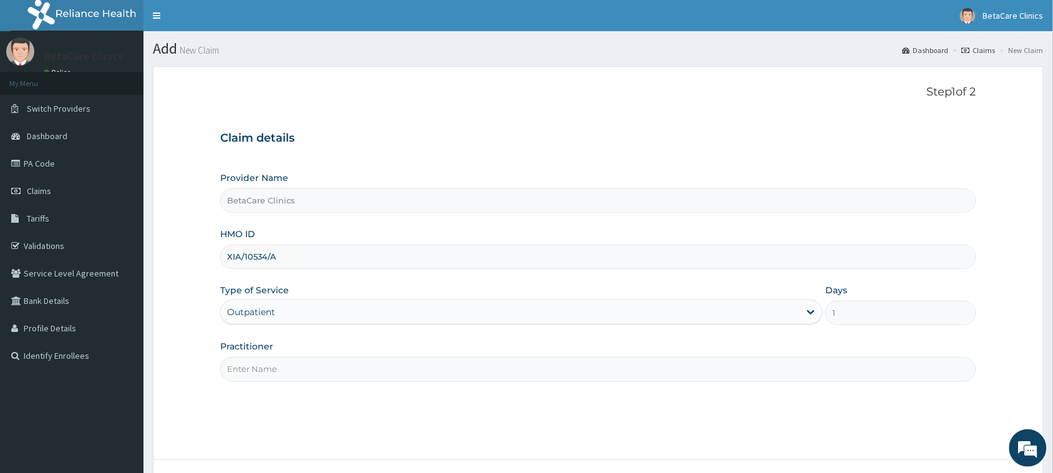
click at [288, 369] on input "Practitioner" at bounding box center [598, 369] width 756 height 24
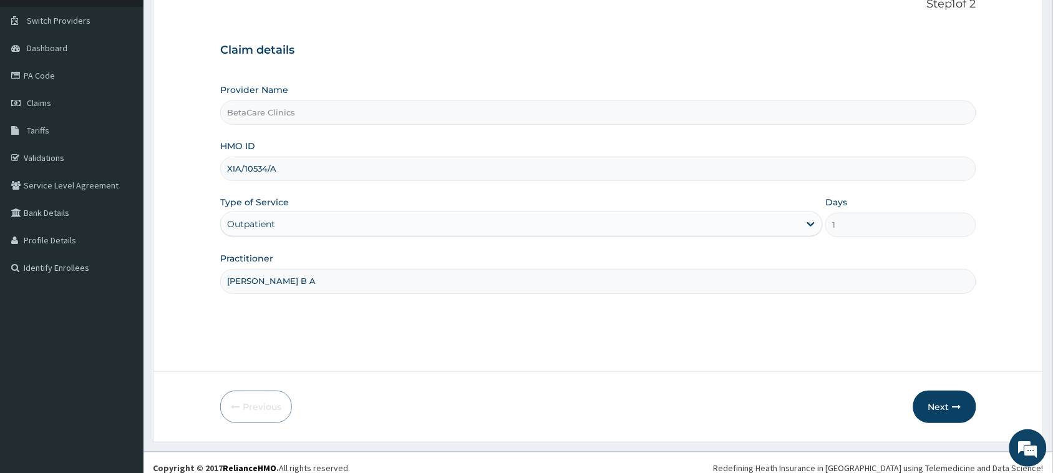
scroll to position [99, 0]
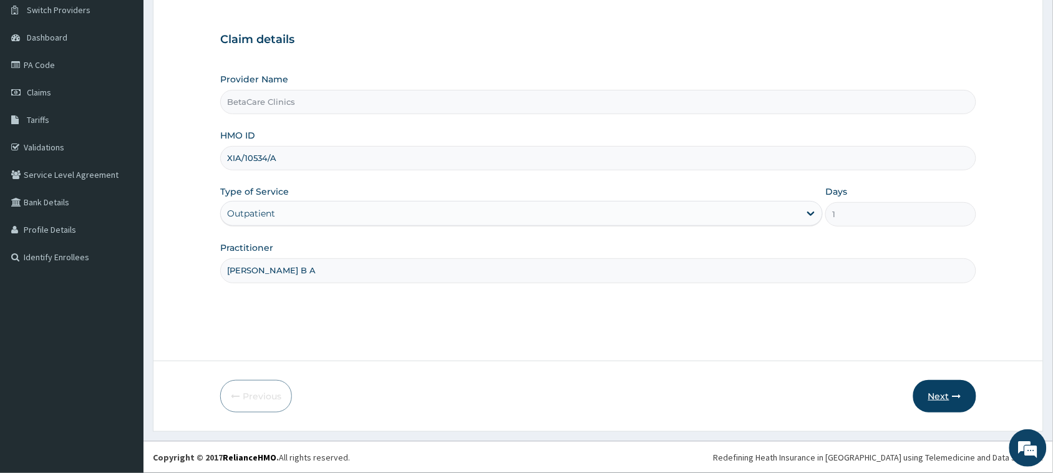
type input "DR TASIU B A"
click at [931, 394] on button "Next" at bounding box center [945, 396] width 63 height 32
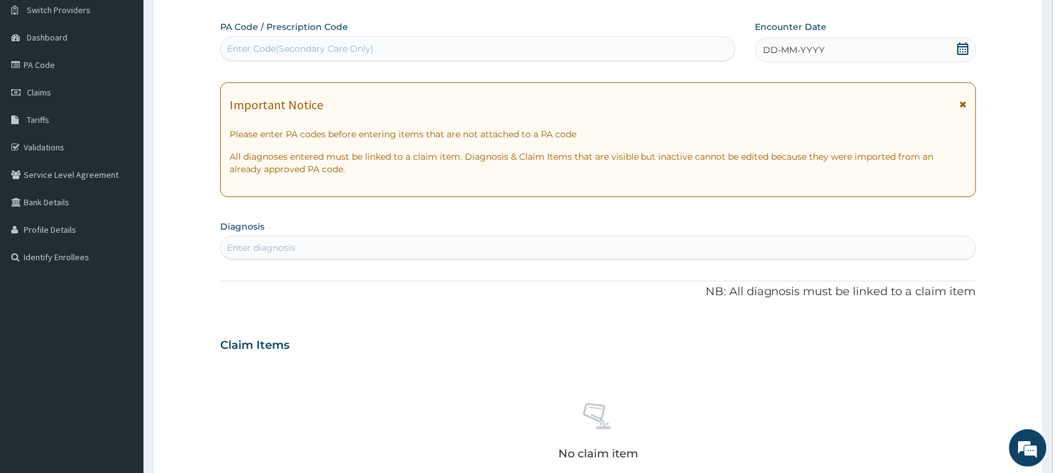
click at [794, 26] on label "Encounter Date" at bounding box center [792, 27] width 72 height 12
click at [803, 51] on span "DD-MM-YYYY" at bounding box center [795, 50] width 62 height 12
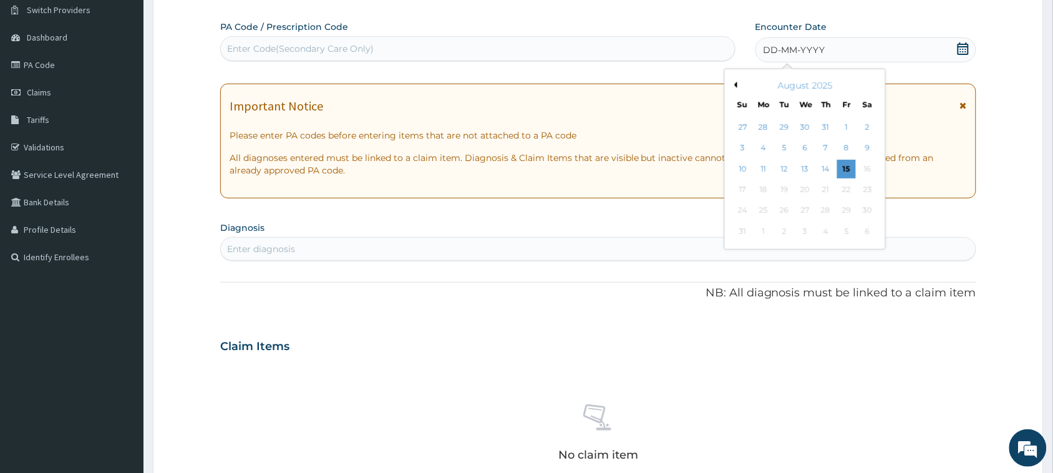
click at [738, 85] on div "August 2025" at bounding box center [805, 85] width 150 height 12
click at [739, 86] on div "August 2025" at bounding box center [805, 85] width 150 height 12
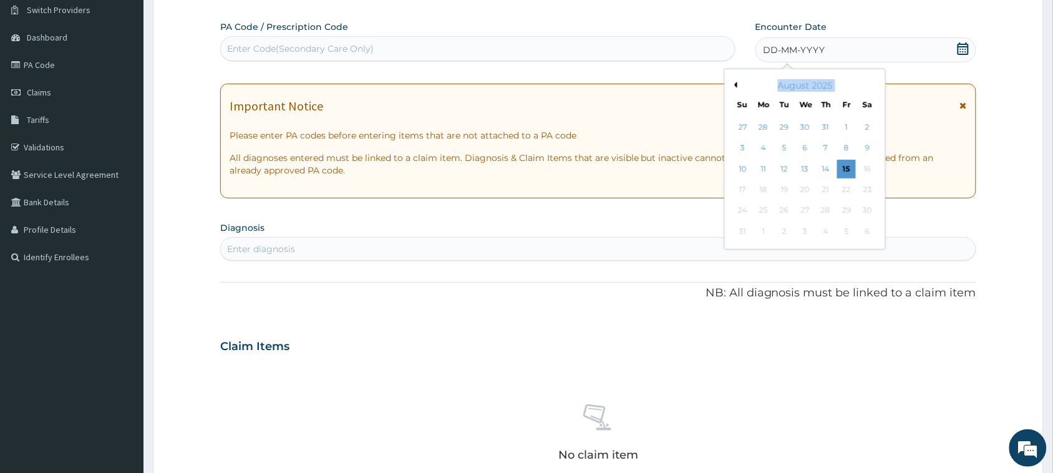
click at [736, 85] on button "Previous Month" at bounding box center [734, 85] width 6 height 6
click at [825, 147] on div "8" at bounding box center [826, 148] width 19 height 19
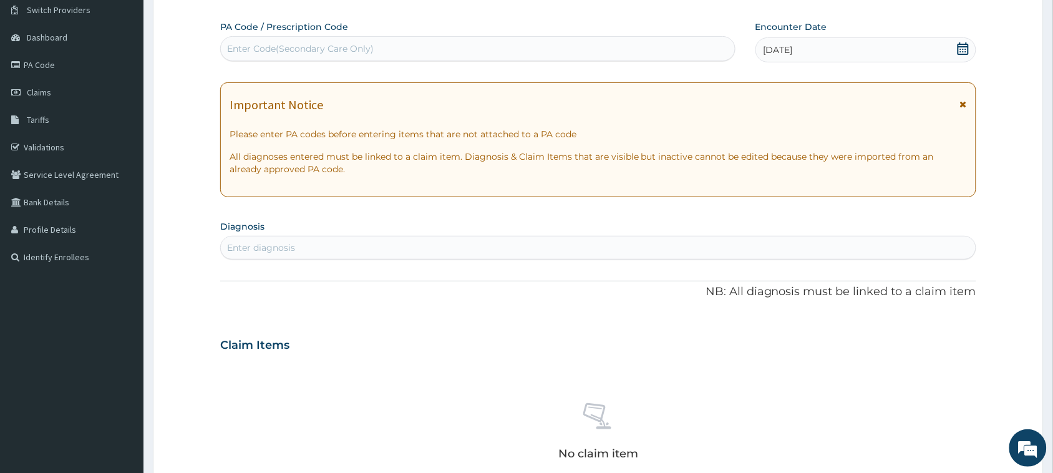
click at [301, 245] on div "Enter diagnosis" at bounding box center [598, 248] width 755 height 20
type input "WELL ADULT"
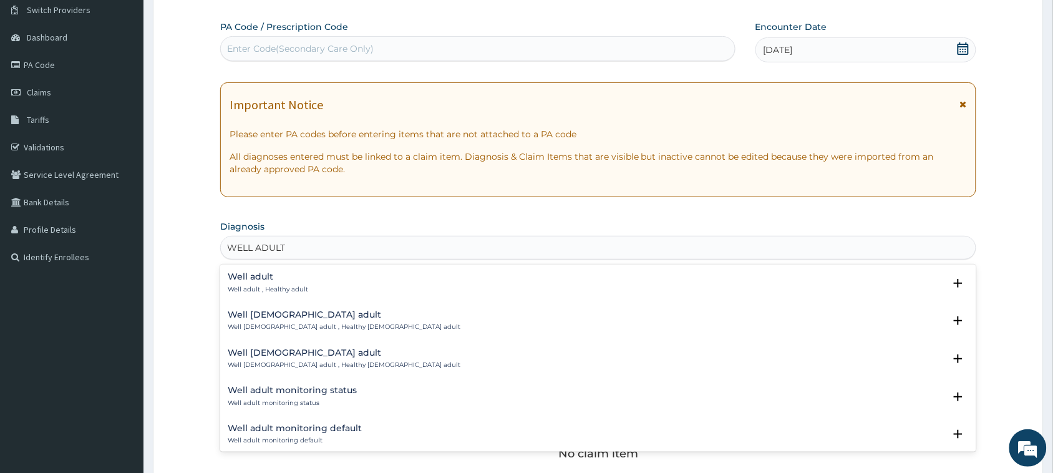
click at [275, 273] on h4 "Well adult" at bounding box center [268, 276] width 81 height 9
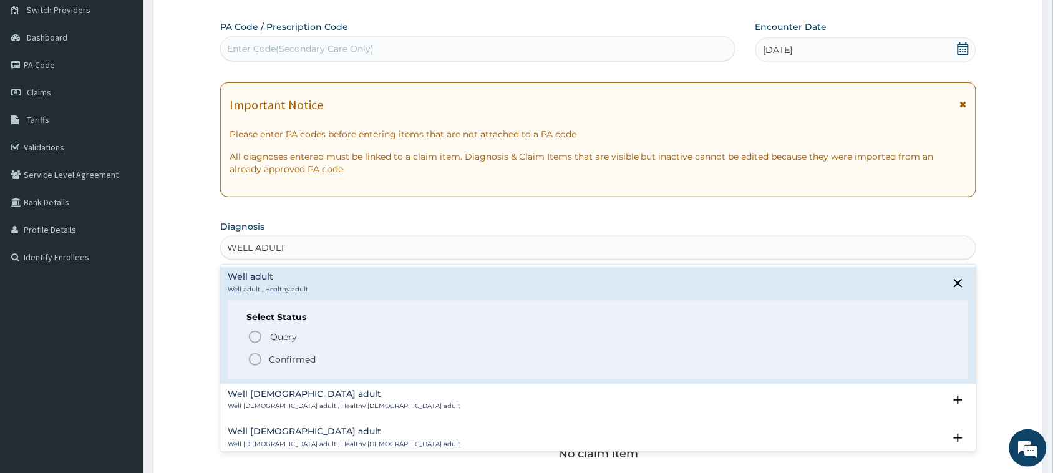
click at [269, 359] on p "Confirmed" at bounding box center [292, 359] width 47 height 12
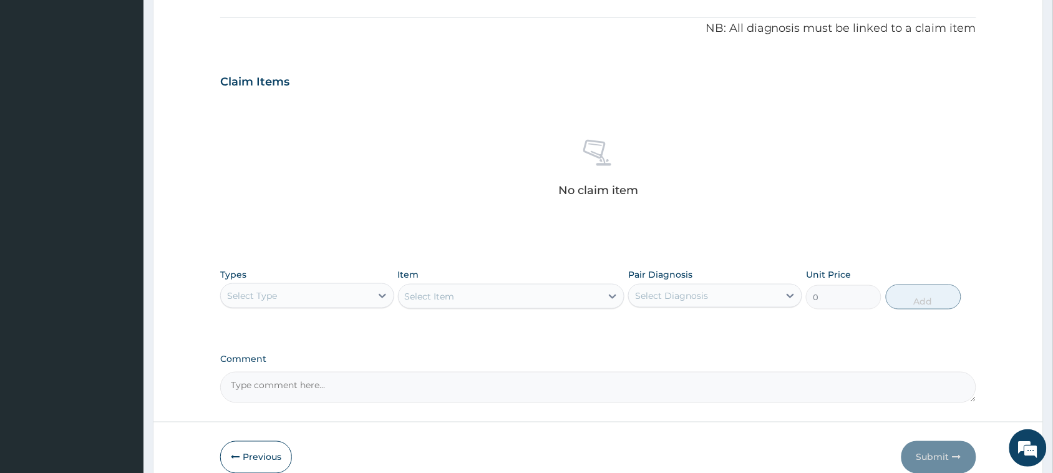
scroll to position [427, 0]
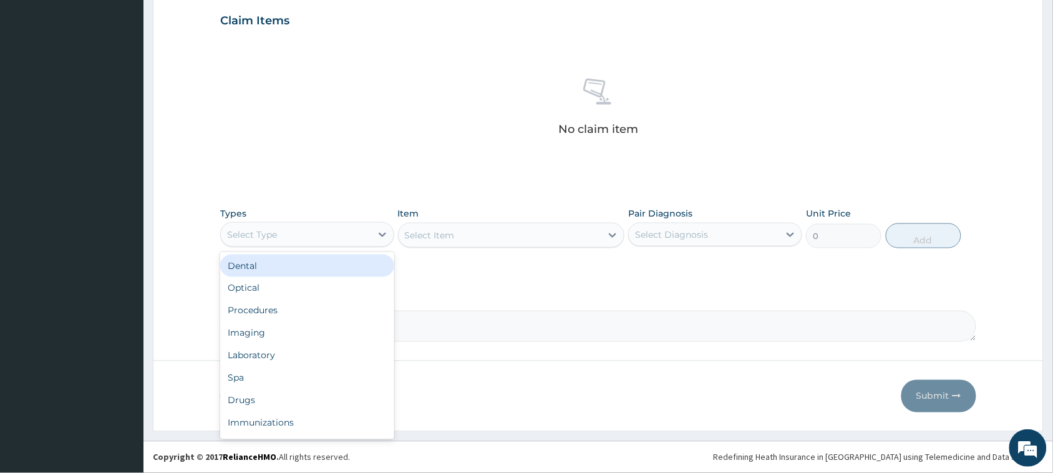
click at [256, 232] on div "Select Type" at bounding box center [252, 234] width 50 height 12
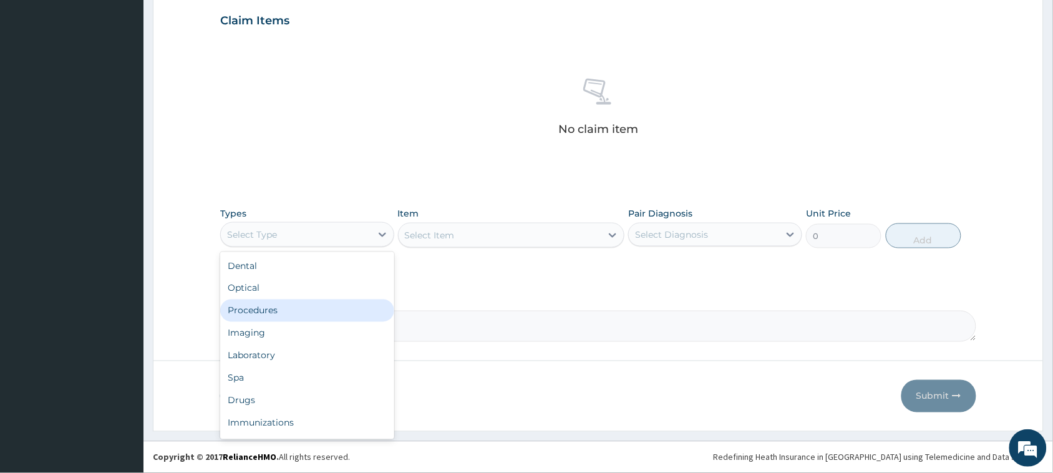
click at [280, 310] on div "Procedures" at bounding box center [307, 311] width 174 height 22
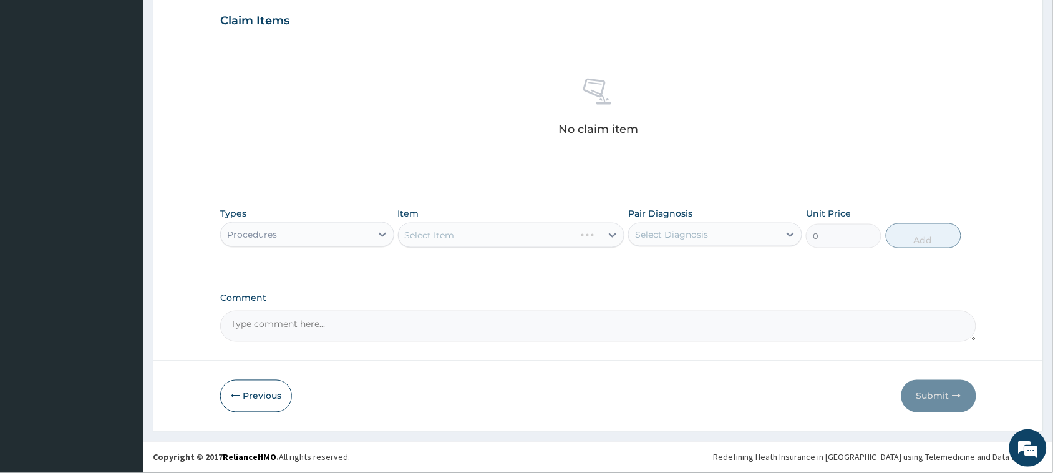
click at [478, 235] on div "Select Item" at bounding box center [511, 235] width 227 height 25
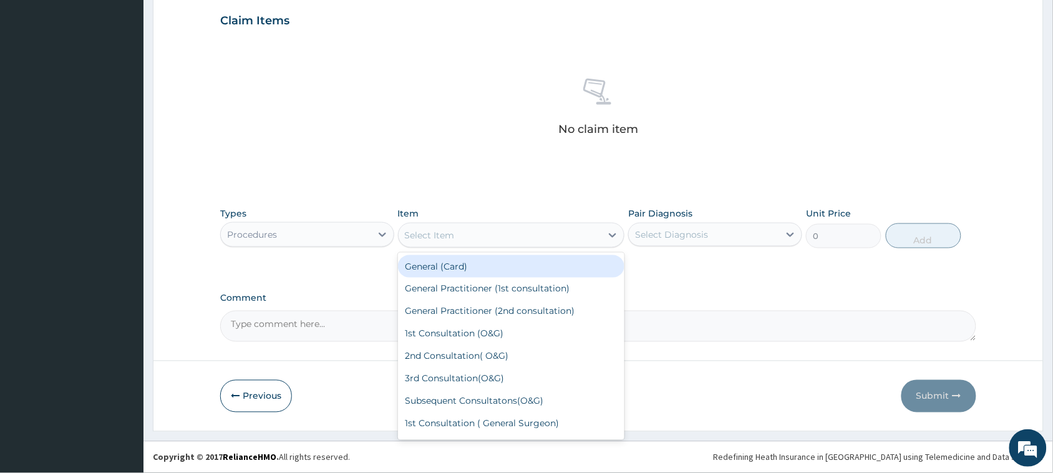
click at [478, 235] on div "Select Item" at bounding box center [500, 235] width 203 height 20
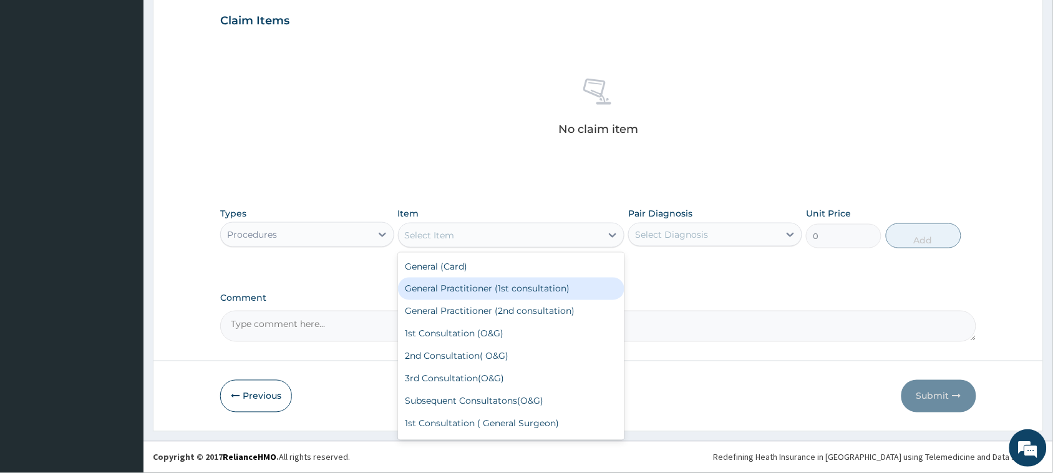
click at [470, 294] on div "General Practitioner (1st consultation)" at bounding box center [511, 289] width 227 height 22
type input "3900"
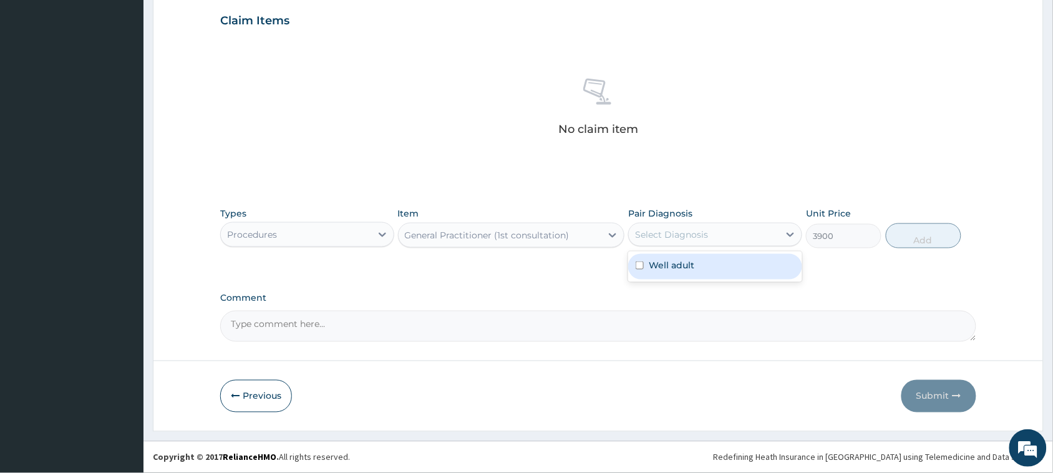
click at [696, 228] on div "Select Diagnosis" at bounding box center [671, 234] width 73 height 12
click at [674, 258] on div "Well adult" at bounding box center [715, 267] width 174 height 26
checkbox input "true"
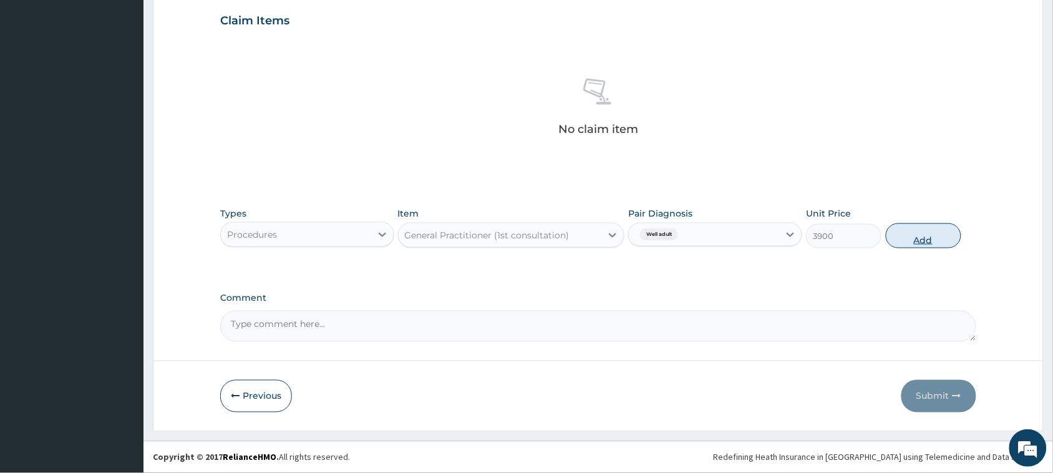
click at [915, 241] on button "Add" at bounding box center [924, 235] width 76 height 25
type input "0"
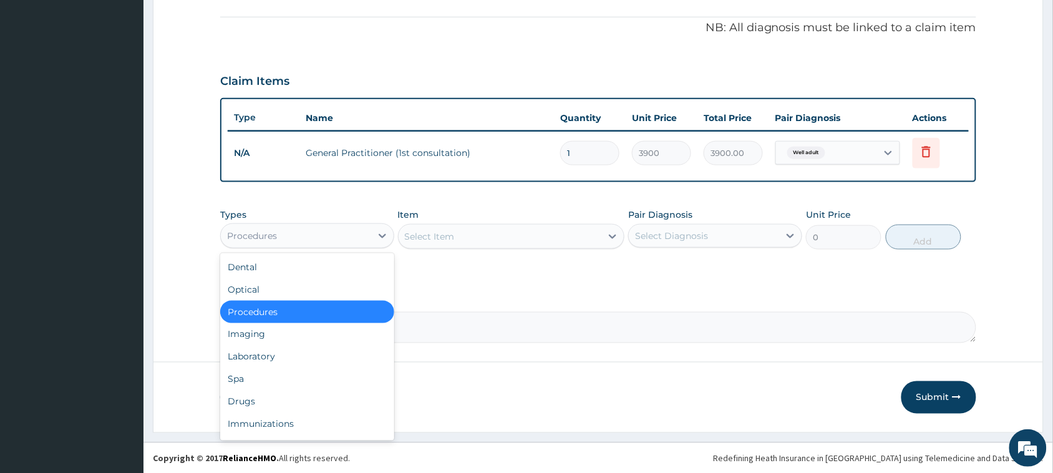
click at [281, 238] on div "Procedures" at bounding box center [296, 236] width 150 height 20
click at [260, 356] on div "Laboratory" at bounding box center [307, 357] width 174 height 22
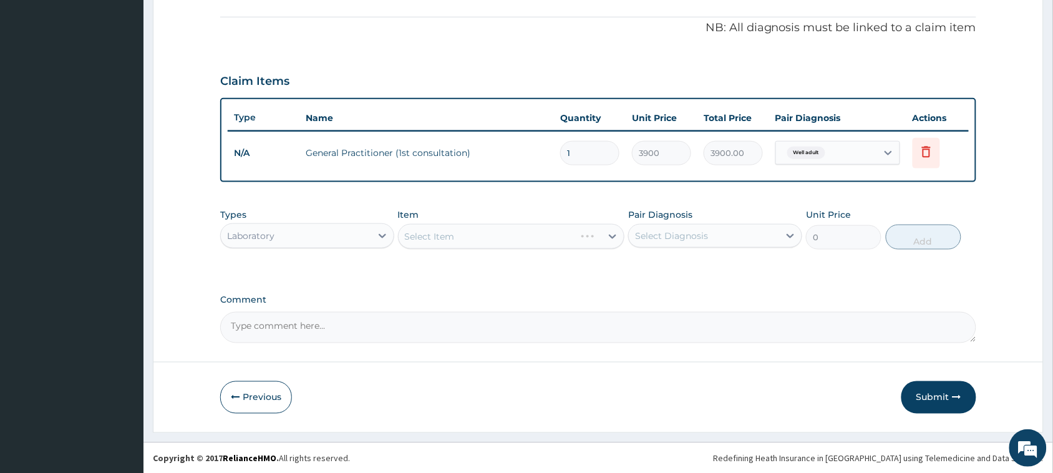
click at [470, 236] on div "Select Item" at bounding box center [511, 236] width 227 height 25
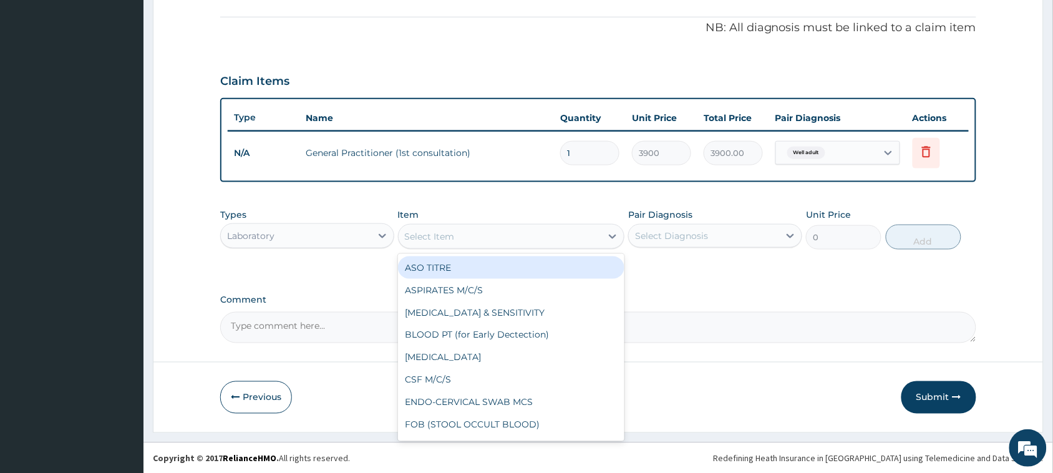
click at [470, 236] on div "Select Item" at bounding box center [500, 237] width 203 height 20
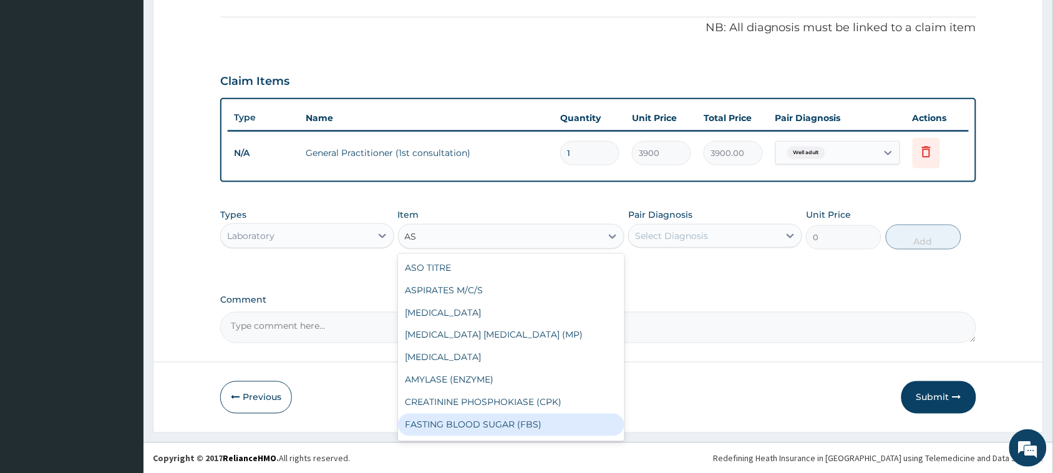
type input "A"
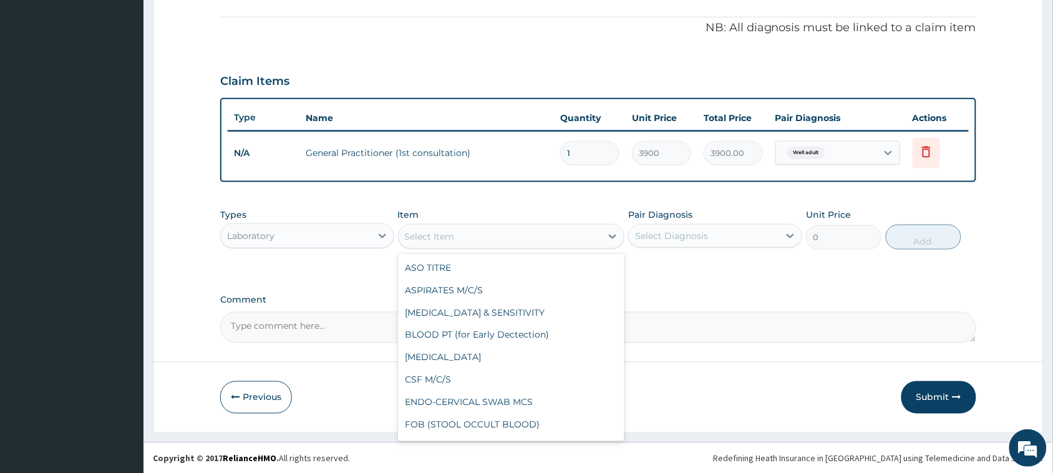
type input "B"
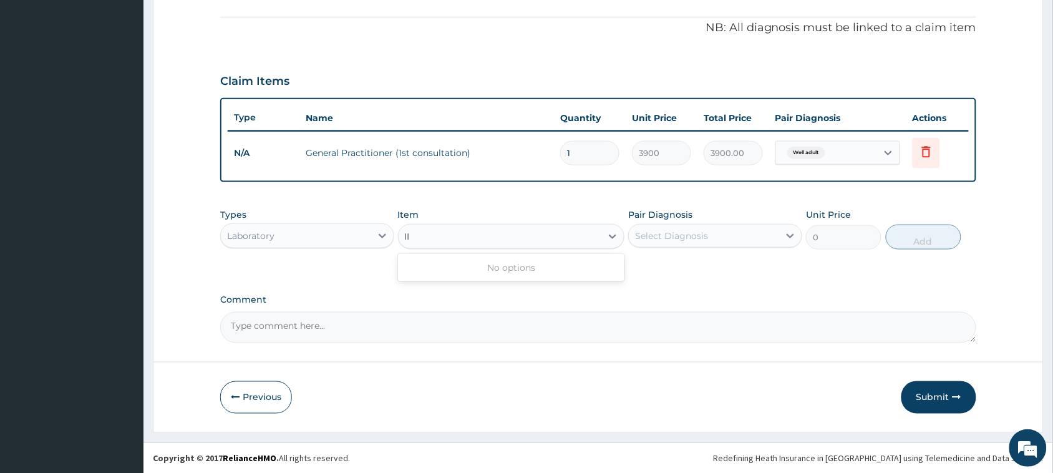
type input "I"
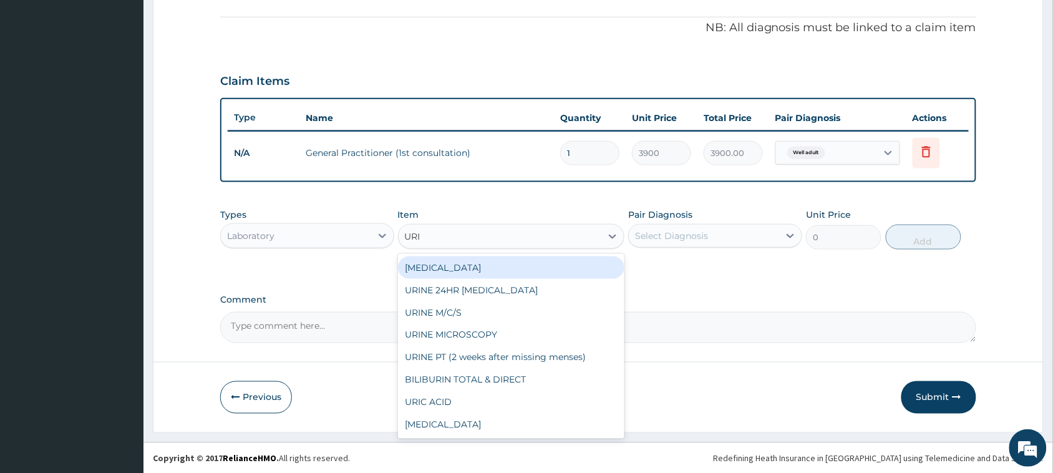
type input "URIN"
click at [466, 270] on div "URINALYSIS" at bounding box center [511, 267] width 227 height 22
type input "1500"
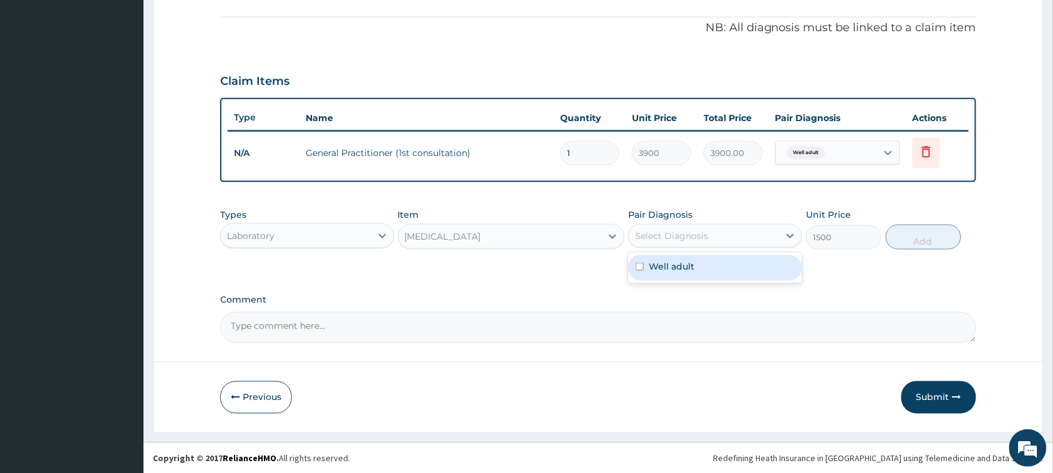
click at [705, 243] on div "Select Diagnosis" at bounding box center [704, 236] width 150 height 20
click at [693, 262] on label "Well adult" at bounding box center [672, 266] width 46 height 12
checkbox input "true"
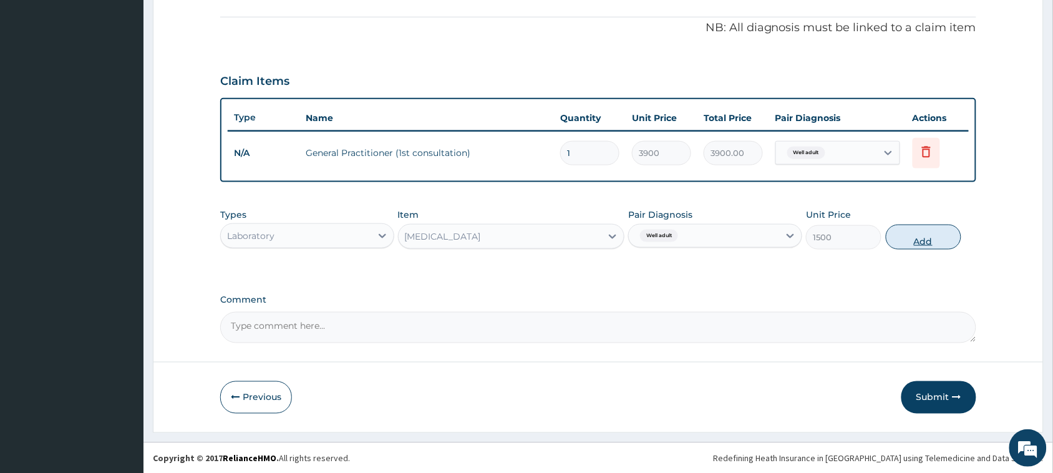
click at [905, 238] on button "Add" at bounding box center [924, 237] width 76 height 25
type input "0"
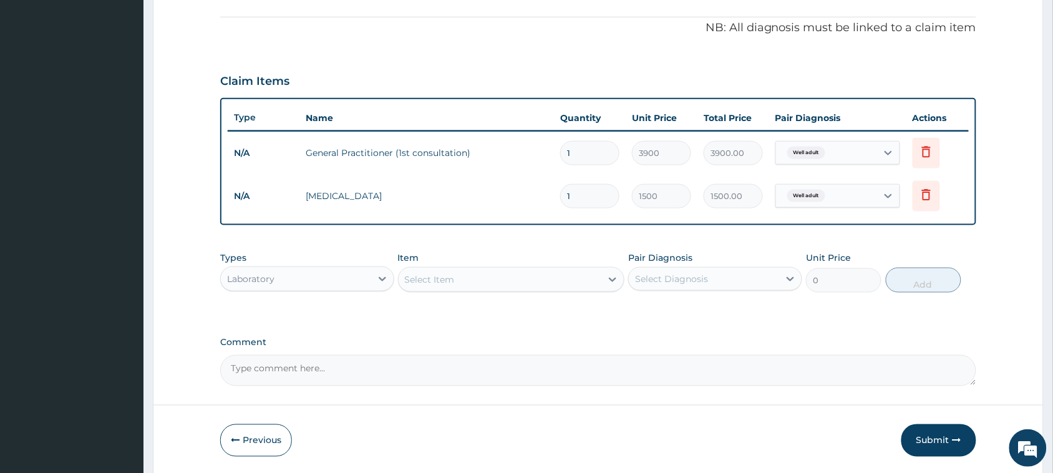
click at [434, 278] on div "Select Item" at bounding box center [430, 279] width 50 height 12
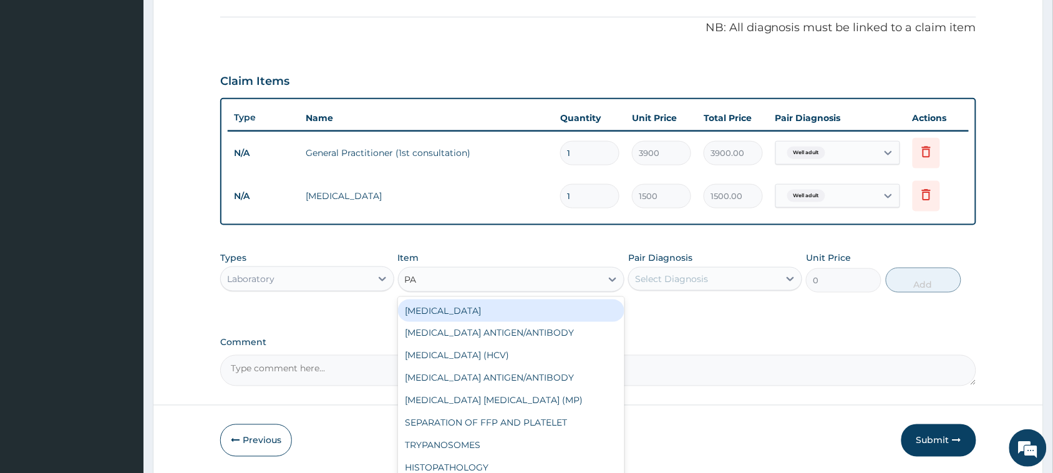
type input "PAP"
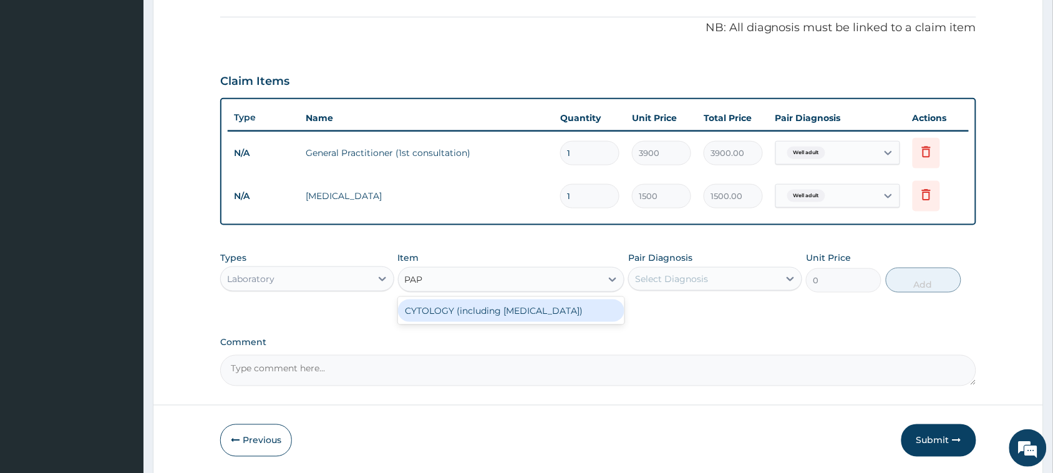
click at [477, 312] on div "CYTOLOGY (including [MEDICAL_DATA])" at bounding box center [511, 311] width 227 height 22
type input "13000"
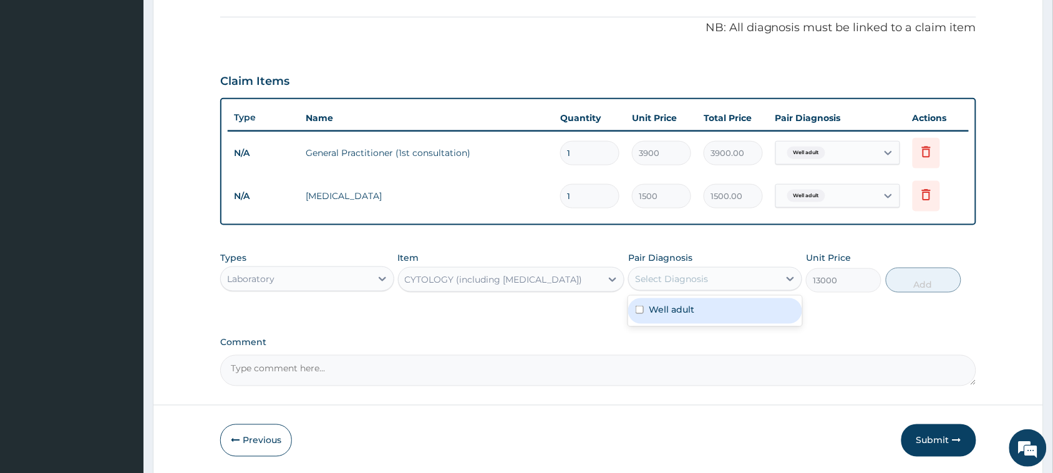
click at [708, 284] on div "Select Diagnosis" at bounding box center [704, 279] width 150 height 20
click at [681, 307] on label "Well adult" at bounding box center [672, 309] width 46 height 12
checkbox input "true"
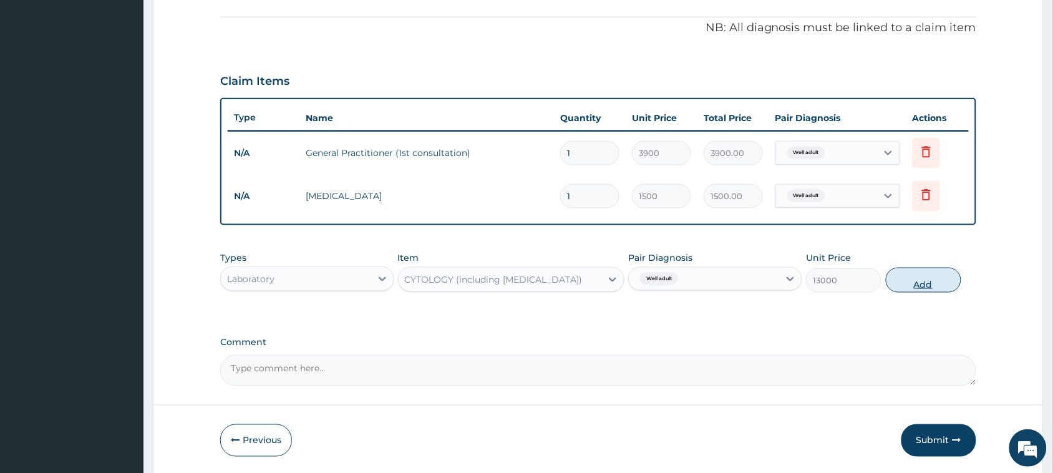
click at [916, 278] on button "Add" at bounding box center [924, 280] width 76 height 25
type input "0"
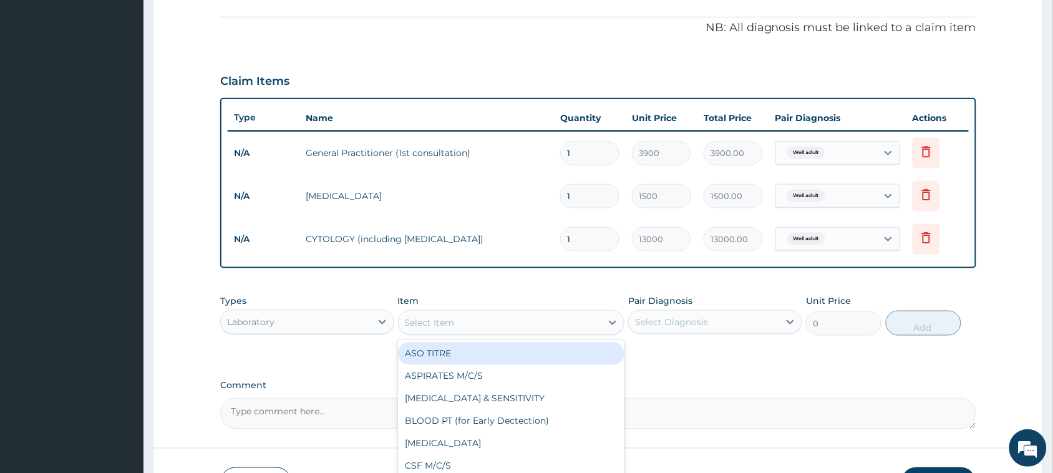
click at [429, 322] on div "Select Item" at bounding box center [430, 322] width 50 height 12
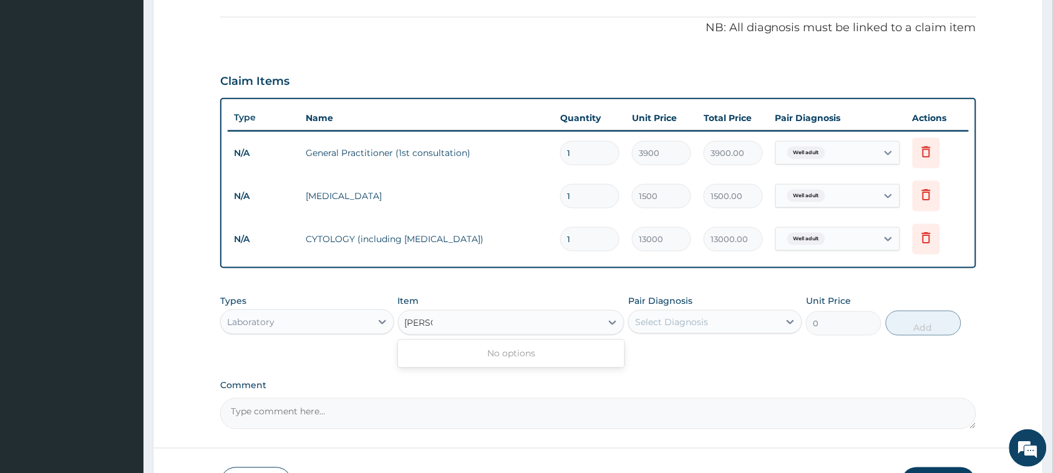
type input "RANND"
click at [466, 321] on div "Select Item" at bounding box center [500, 323] width 203 height 20
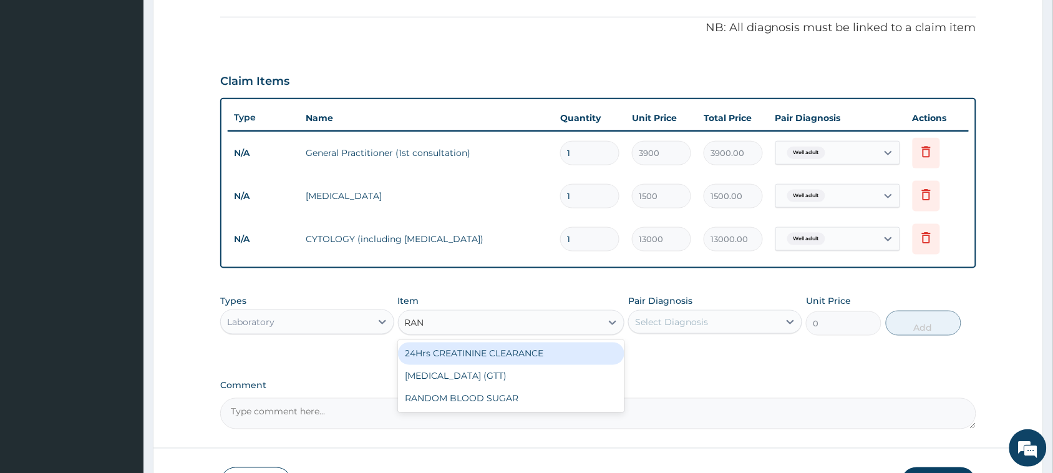
type input "RAND"
click at [466, 356] on div "RANDOM BLOOD SUGAR" at bounding box center [511, 354] width 227 height 22
type input "5200"
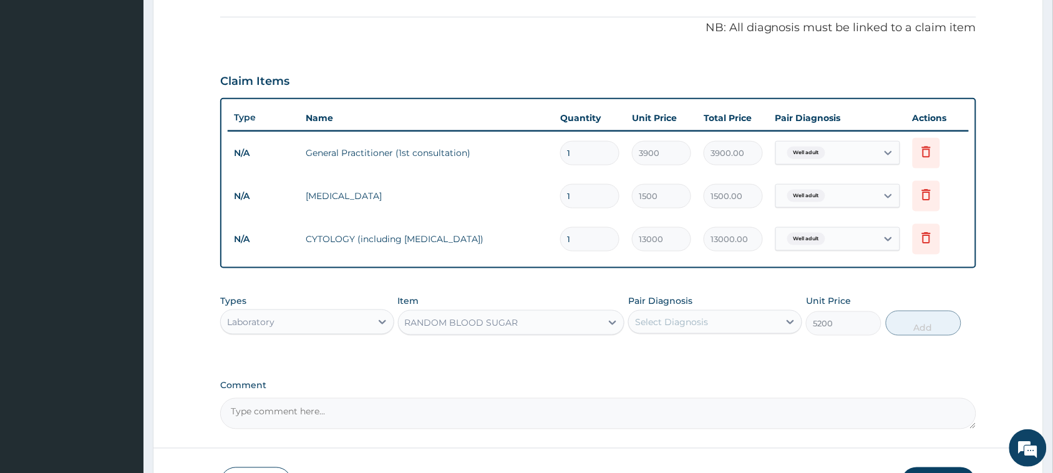
click at [658, 317] on div "Select Diagnosis" at bounding box center [671, 322] width 73 height 12
click at [697, 353] on div "Well adult" at bounding box center [715, 354] width 174 height 26
checkbox input "true"
click at [915, 322] on button "Add" at bounding box center [924, 323] width 76 height 25
type input "0"
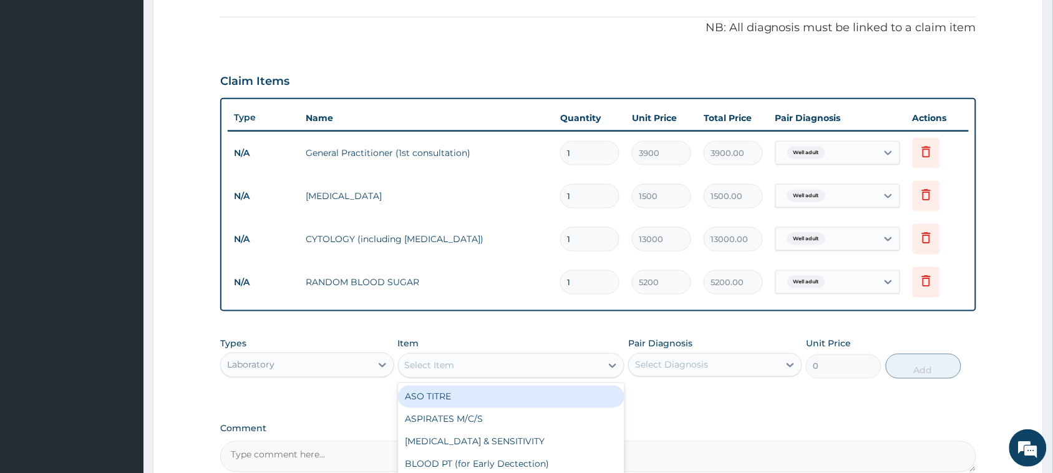
click at [420, 363] on div "Select Item" at bounding box center [430, 365] width 50 height 12
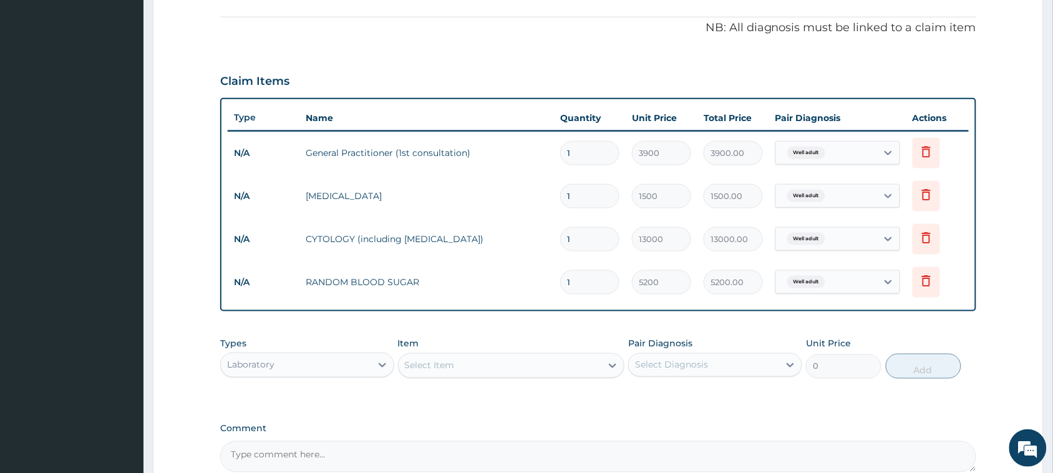
click at [426, 363] on div "Select Item" at bounding box center [430, 365] width 50 height 12
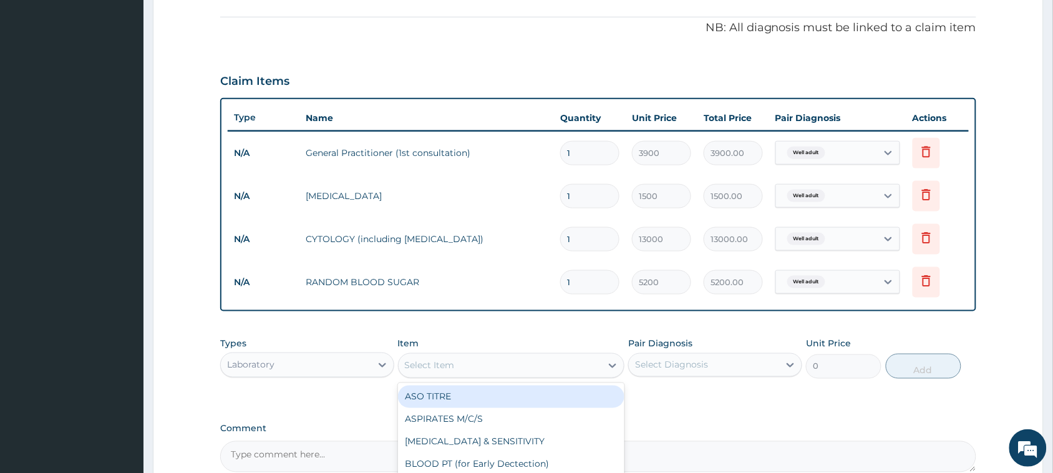
click at [426, 363] on div "Select Item" at bounding box center [430, 365] width 50 height 12
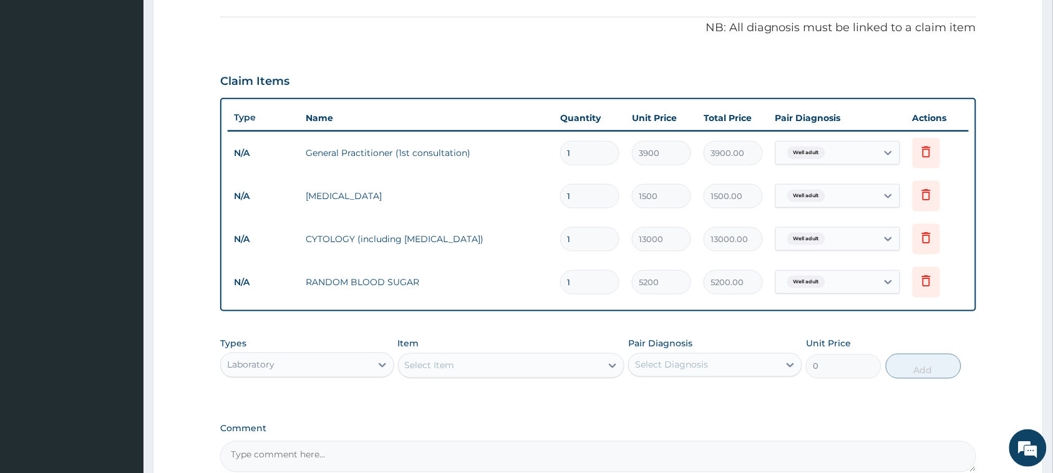
click at [437, 373] on div "Select Item" at bounding box center [500, 366] width 203 height 20
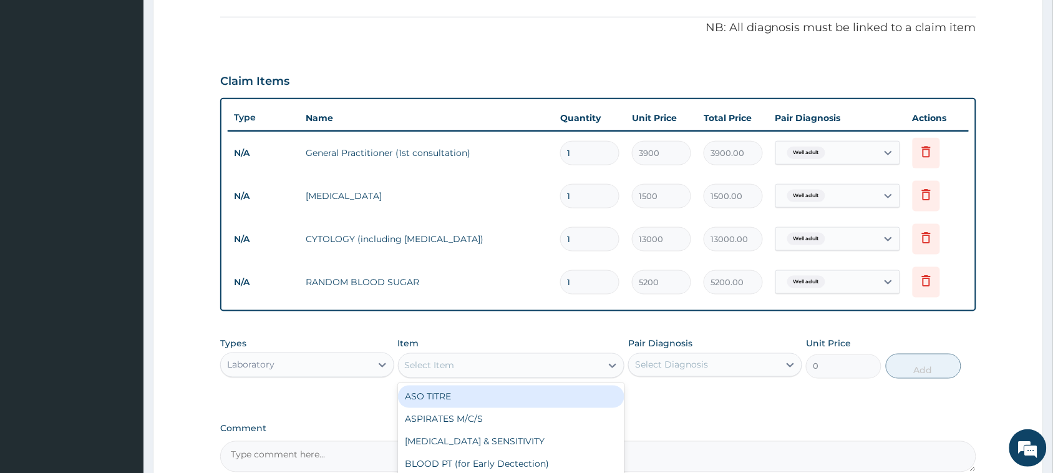
click at [437, 370] on div "Select Item" at bounding box center [430, 365] width 50 height 12
type input "CHOLEST"
click at [451, 388] on div "[MEDICAL_DATA] (TOTAL)" at bounding box center [511, 397] width 227 height 22
type input "11050"
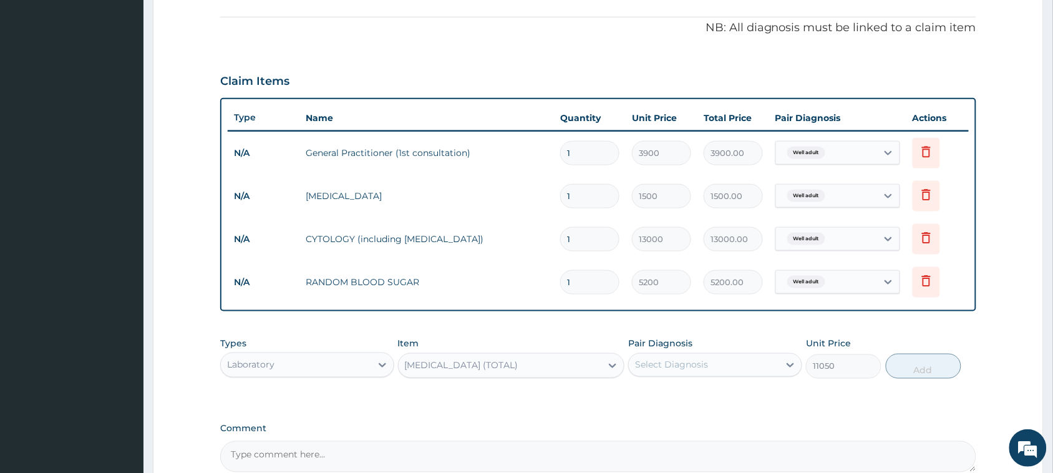
click at [713, 366] on div "Select Diagnosis" at bounding box center [704, 365] width 150 height 20
click at [681, 399] on label "Well adult" at bounding box center [672, 395] width 46 height 12
checkbox input "true"
click at [903, 367] on button "Add" at bounding box center [924, 366] width 76 height 25
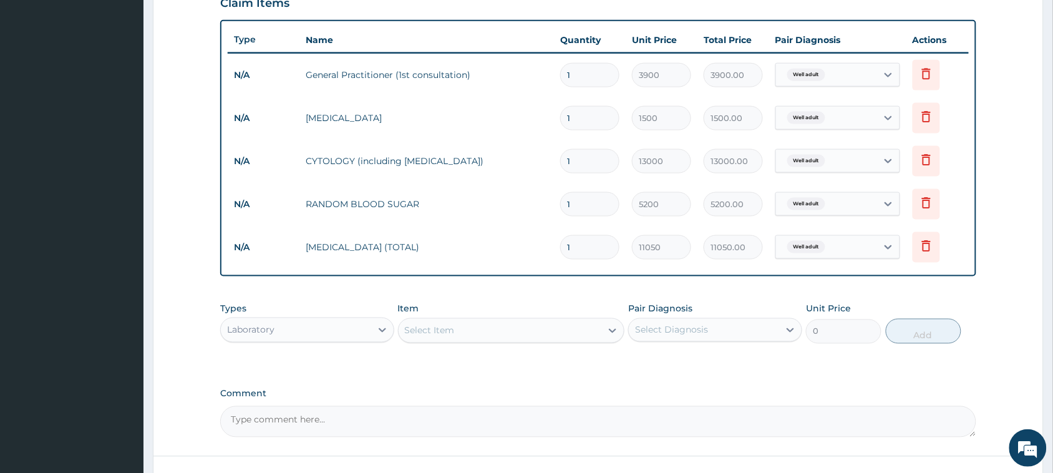
scroll to position [471, 0]
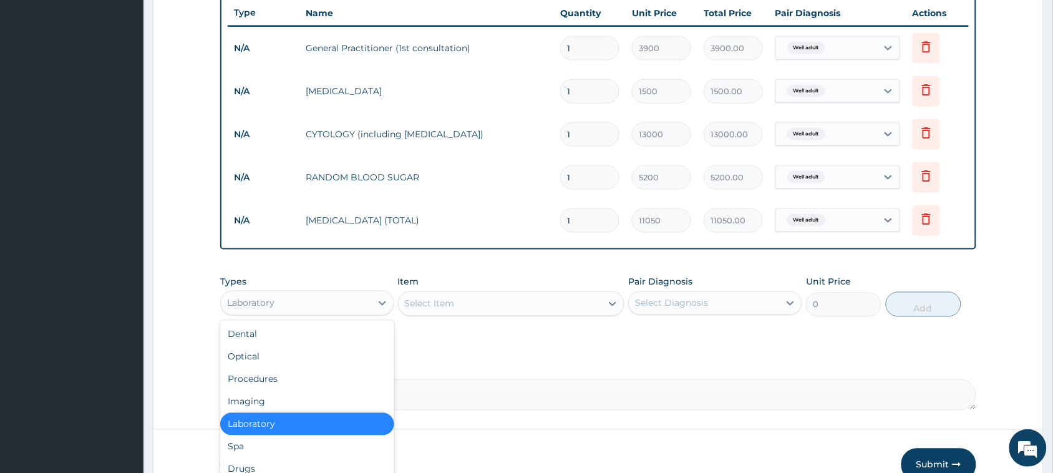
click at [350, 306] on div "Laboratory" at bounding box center [296, 303] width 150 height 20
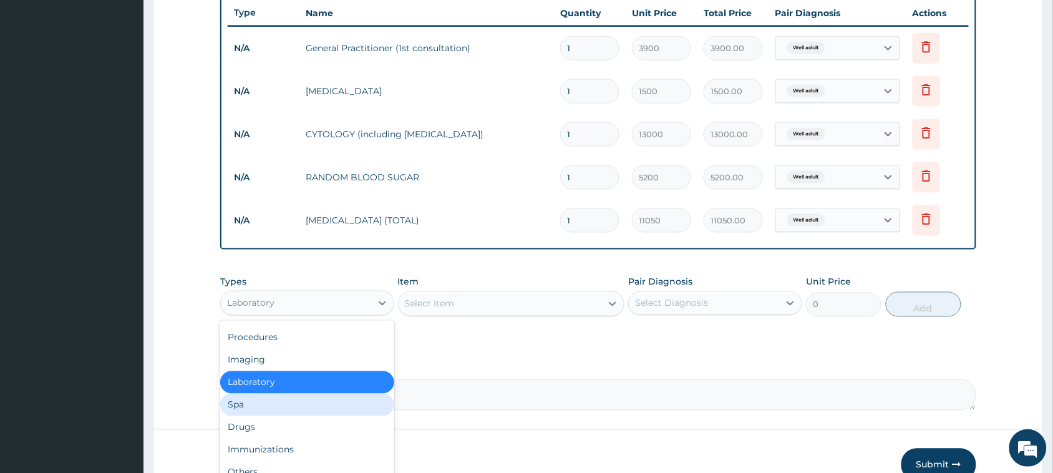
scroll to position [0, 0]
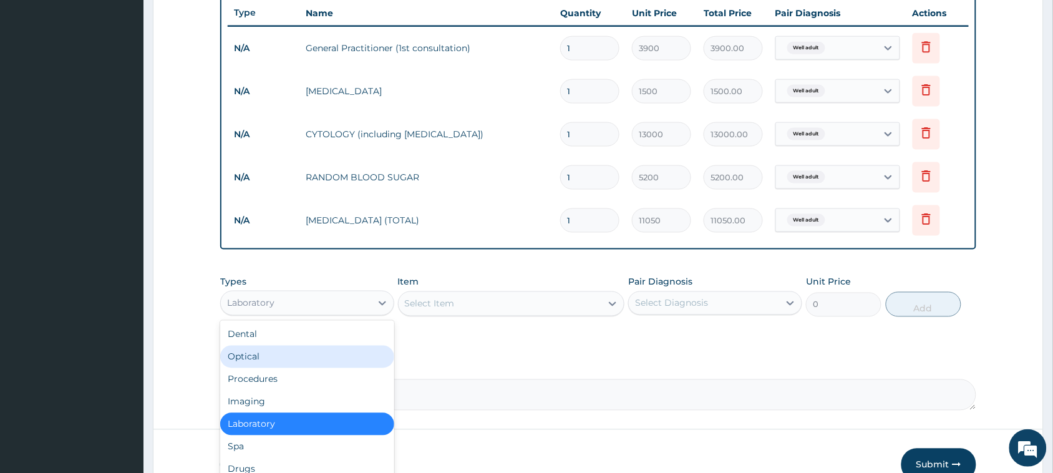
click at [223, 356] on div "Optical" at bounding box center [307, 357] width 174 height 22
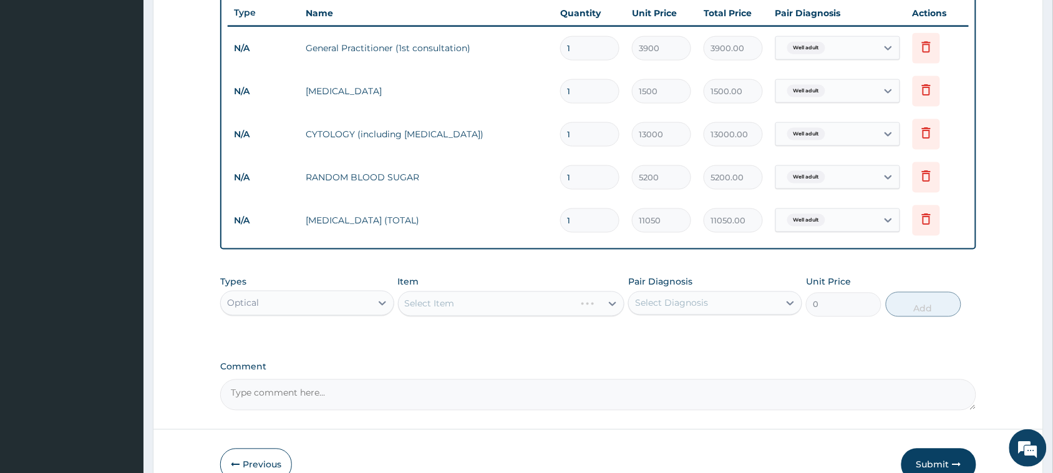
click at [489, 297] on div "Select Item" at bounding box center [511, 303] width 227 height 25
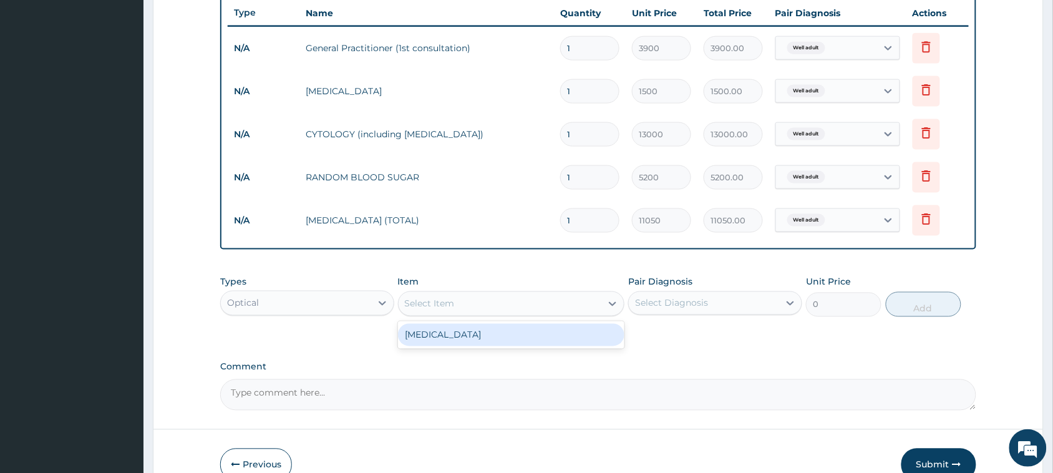
click at [489, 301] on div "Select Item" at bounding box center [500, 304] width 203 height 20
click at [463, 329] on div "[MEDICAL_DATA]" at bounding box center [511, 335] width 227 height 22
type input "1500"
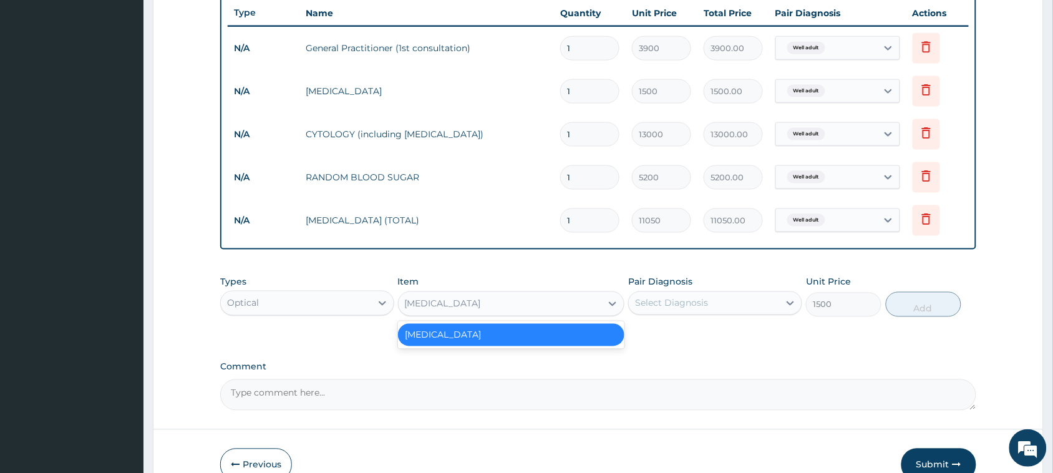
click at [487, 296] on div "[MEDICAL_DATA]" at bounding box center [500, 304] width 203 height 20
click at [694, 313] on div "Select Diagnosis" at bounding box center [704, 303] width 150 height 20
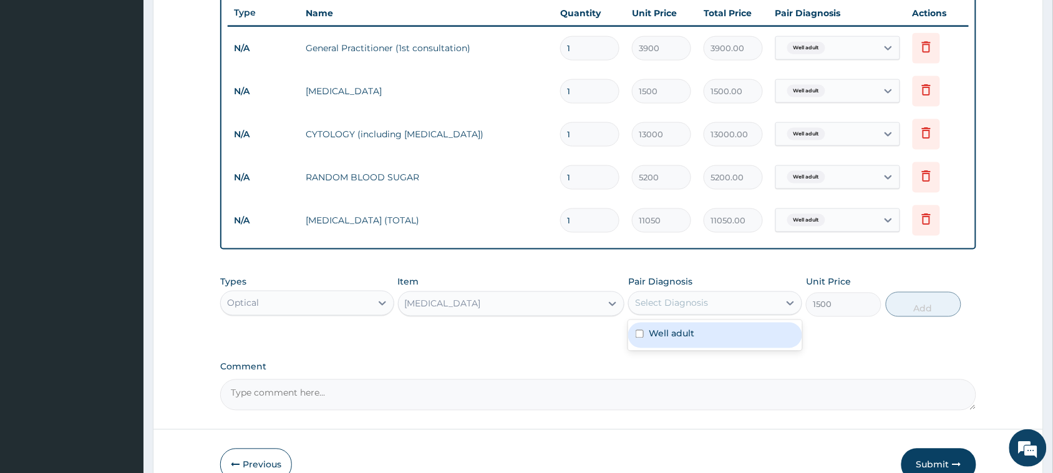
click at [638, 334] on input "checkbox" at bounding box center [640, 334] width 8 height 8
checkbox input "true"
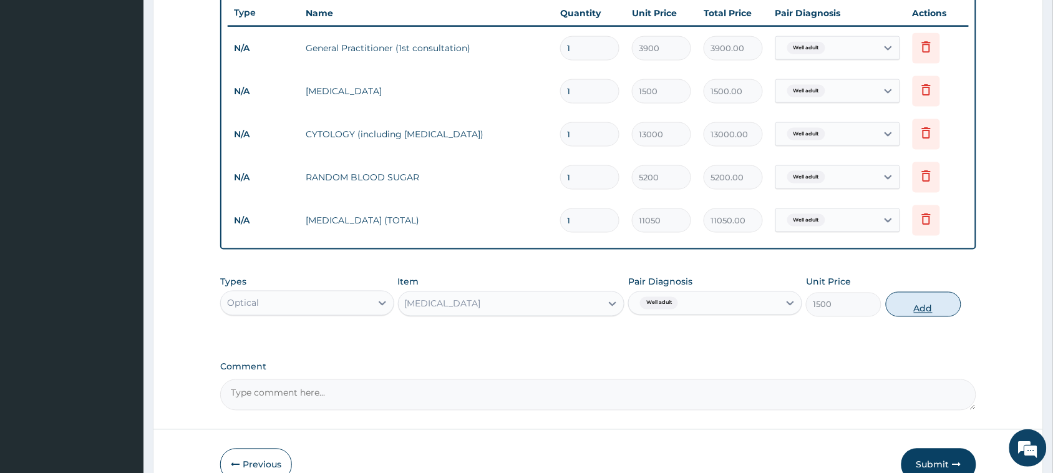
click at [929, 298] on button "Add" at bounding box center [924, 304] width 76 height 25
type input "0"
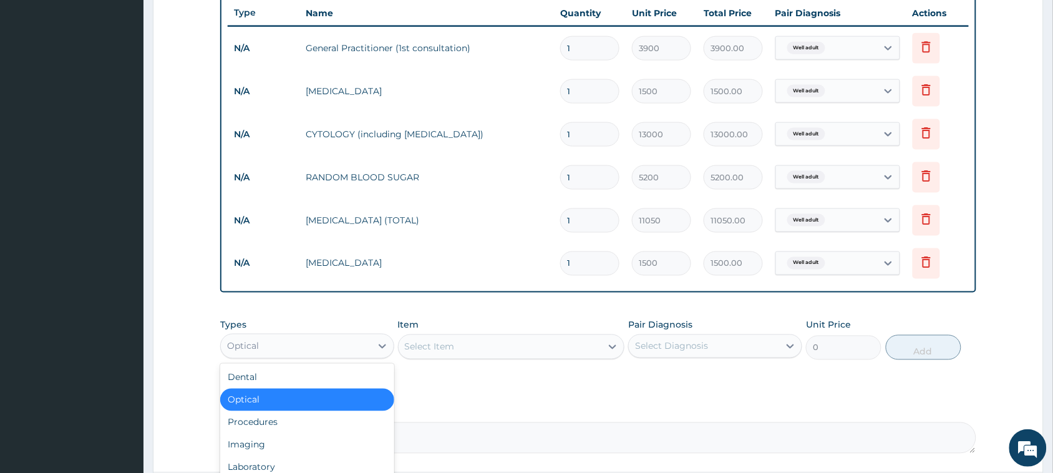
click at [251, 353] on div "Optical" at bounding box center [296, 346] width 150 height 20
click at [266, 444] on div "Imaging" at bounding box center [307, 445] width 174 height 22
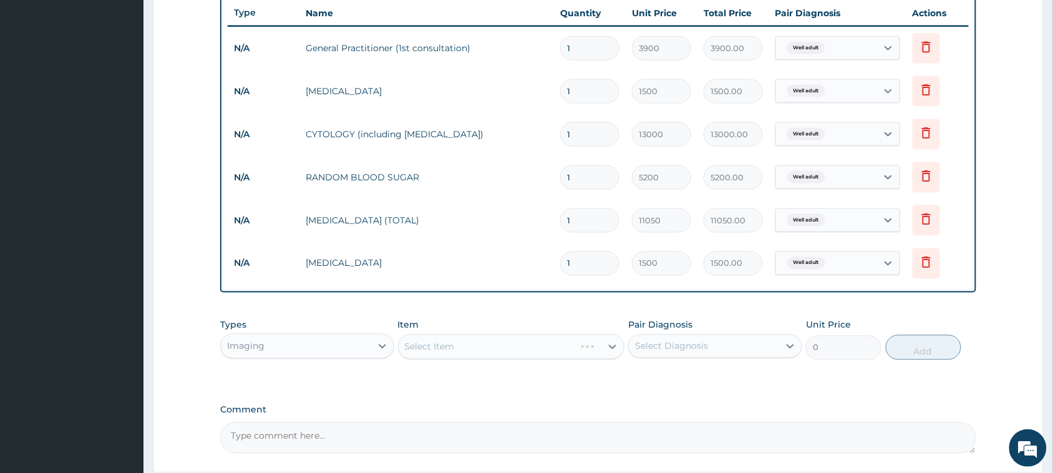
click at [397, 348] on div "Types Imaging Item Select Item Pair Diagnosis Select Diagnosis Unit Price 0 Add" at bounding box center [598, 340] width 756 height 54
click at [425, 349] on div "Select Item" at bounding box center [511, 346] width 227 height 25
click at [481, 349] on div "Select Item" at bounding box center [511, 346] width 227 height 25
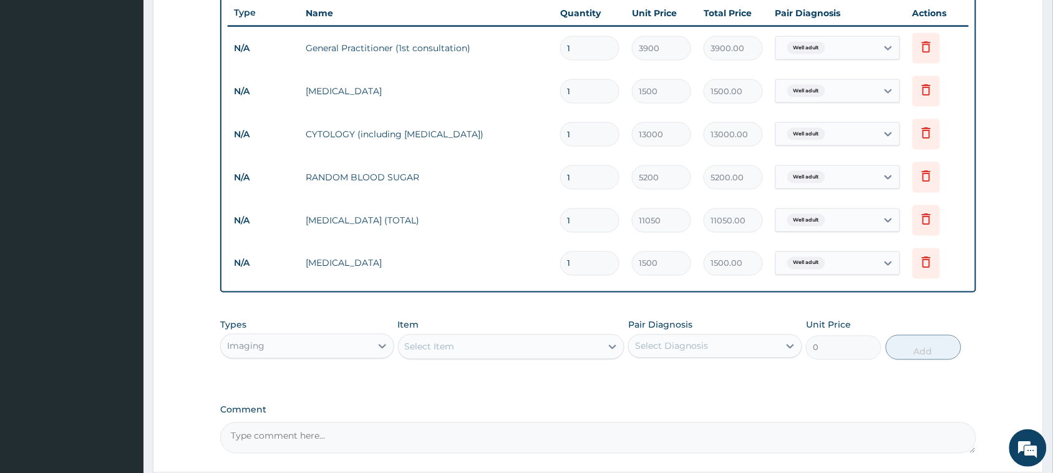
click at [481, 349] on div "Select Item" at bounding box center [500, 347] width 203 height 20
click at [519, 351] on div "Select Item" at bounding box center [500, 347] width 203 height 20
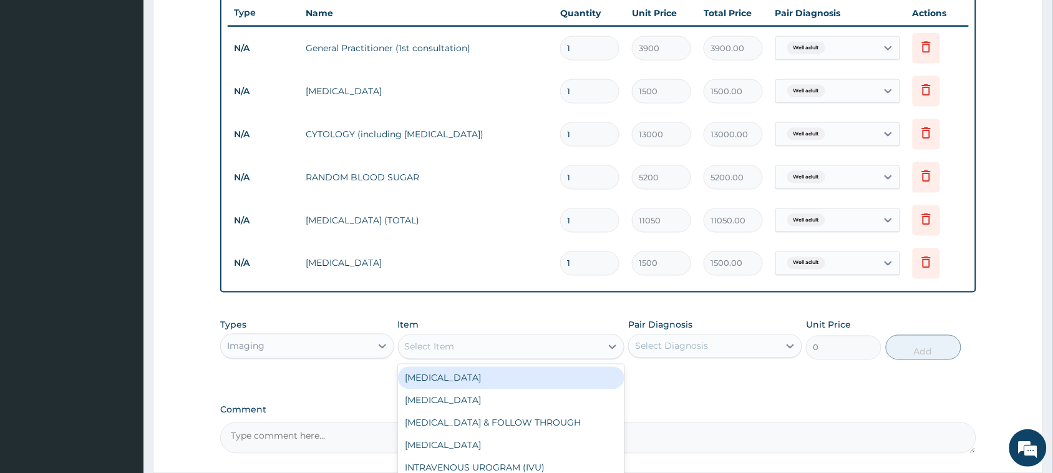
click at [519, 351] on div "Select Item" at bounding box center [500, 347] width 203 height 20
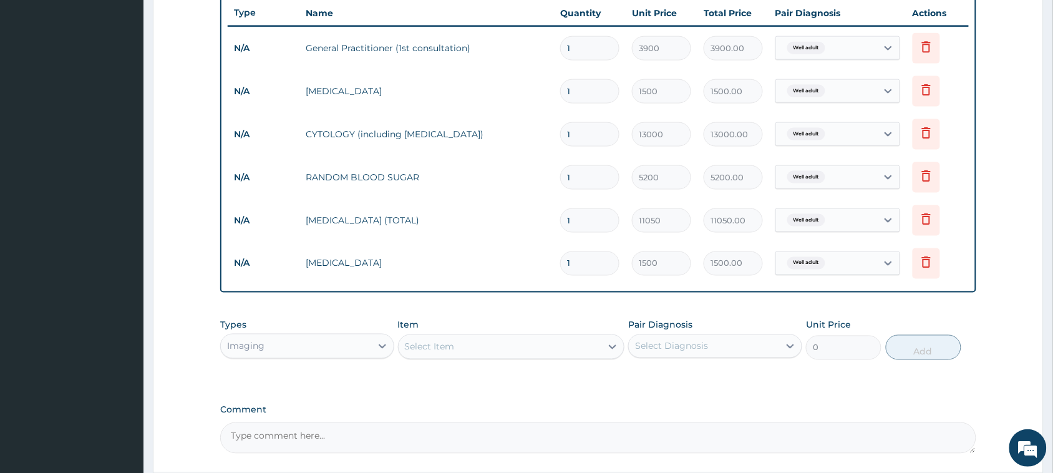
click at [421, 348] on div "Select Item" at bounding box center [430, 347] width 50 height 12
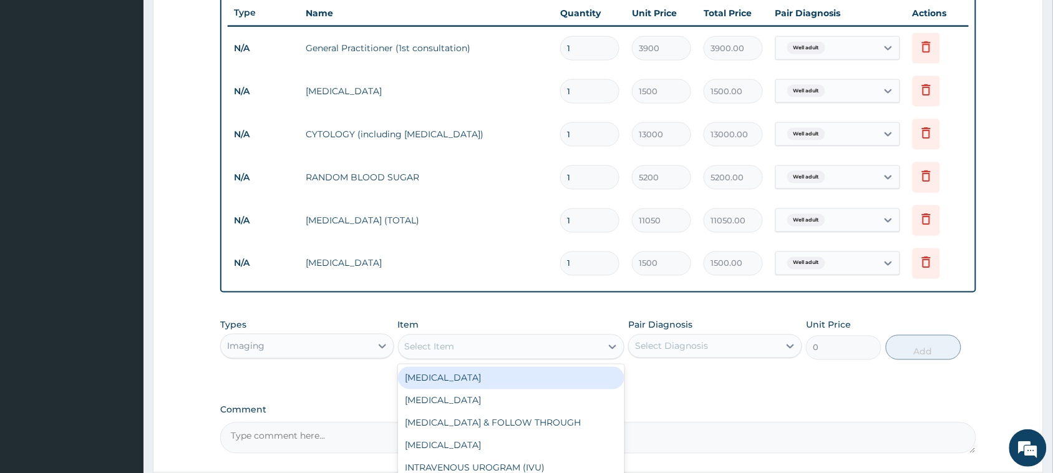
click at [421, 348] on div "Select Item" at bounding box center [430, 347] width 50 height 12
type input "CHEST"
click at [441, 374] on div "CHEST (PA)X-RAY" at bounding box center [511, 378] width 227 height 22
type input "8450"
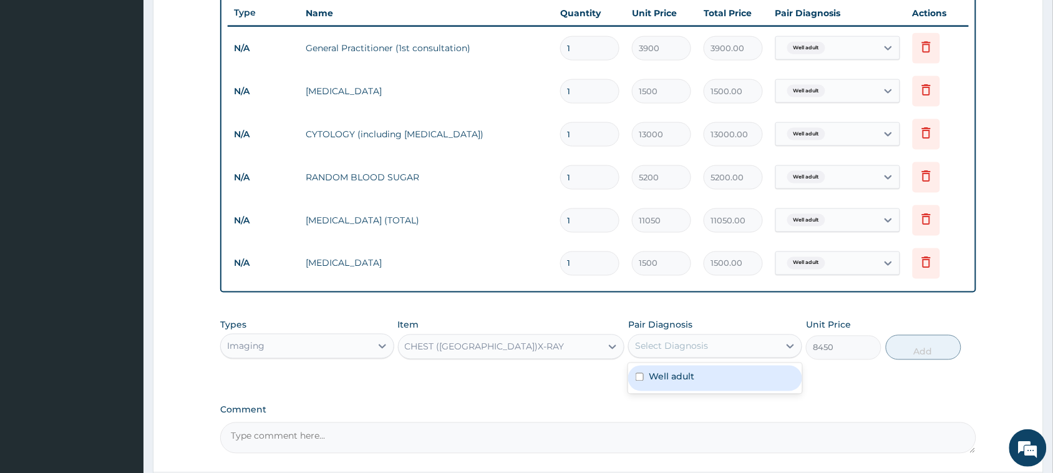
click at [710, 353] on div "Select Diagnosis" at bounding box center [704, 346] width 150 height 20
click at [678, 376] on label "Well adult" at bounding box center [672, 377] width 46 height 12
checkbox input "true"
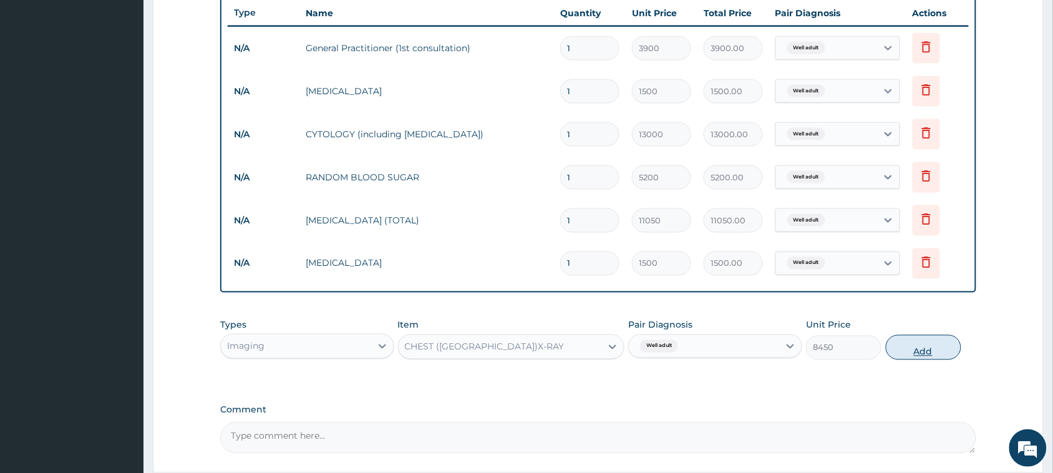
click at [935, 346] on button "Add" at bounding box center [924, 347] width 76 height 25
type input "0"
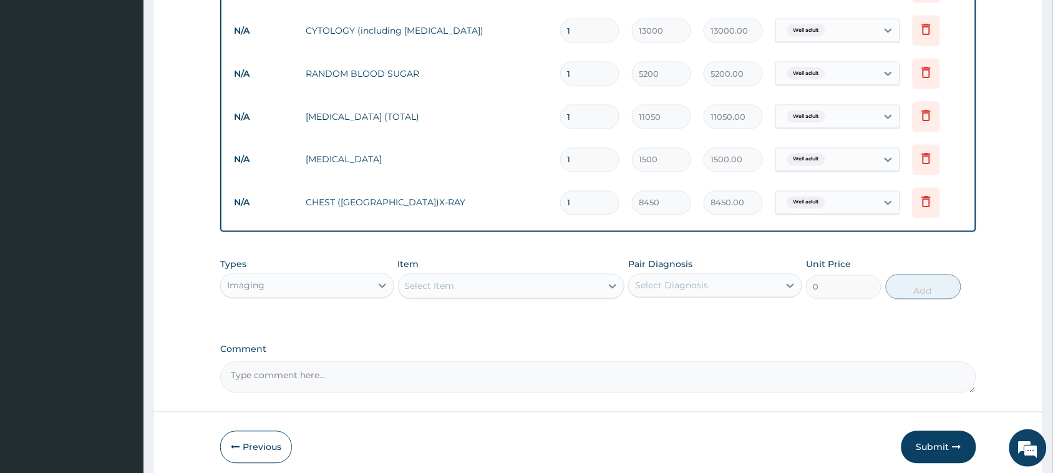
scroll to position [590, 0]
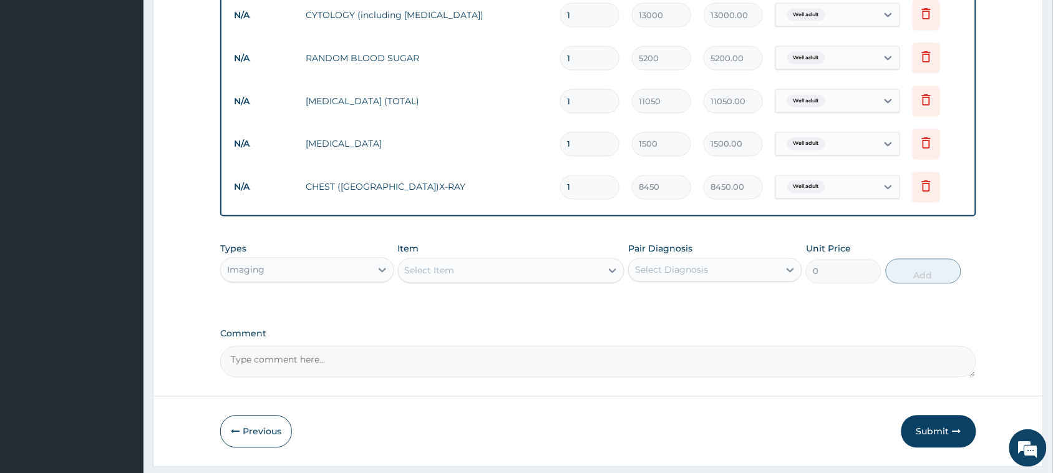
click at [348, 362] on textarea "Comment" at bounding box center [598, 361] width 756 height 31
type textarea "SEEN FOR HEALTH CHECKUP"
click at [947, 441] on button "Submit" at bounding box center [939, 432] width 75 height 32
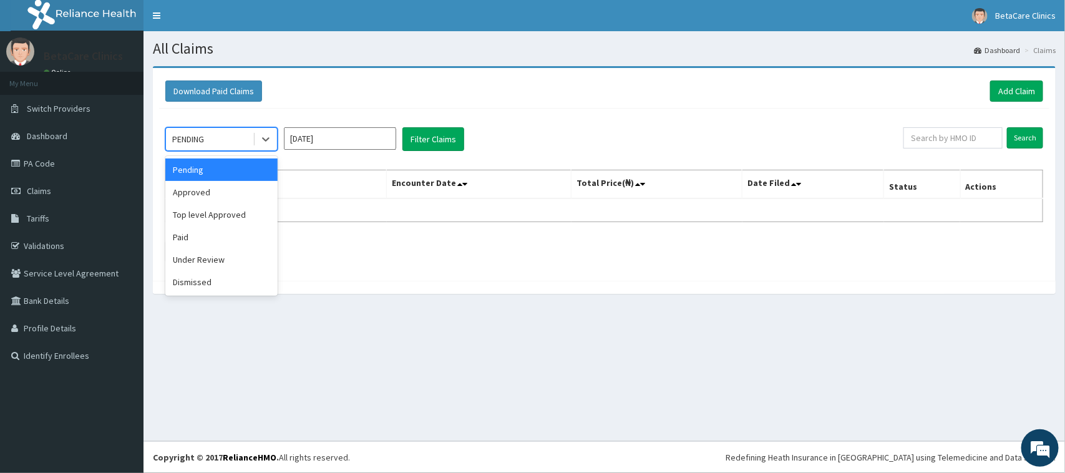
click at [228, 137] on div "PENDING" at bounding box center [209, 139] width 87 height 20
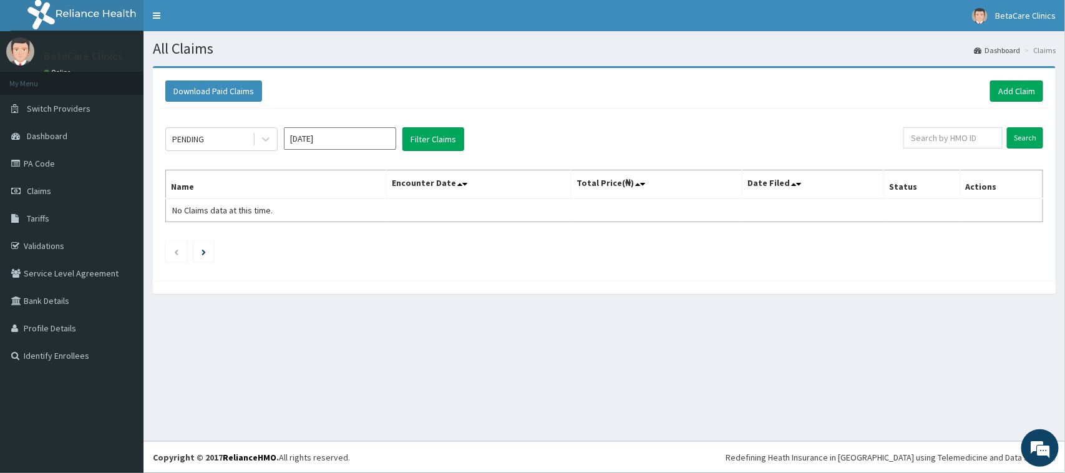
click at [537, 110] on div "PENDING [DATE] Filter Claims Search Name Encounter Date Total Price(₦) Date Fil…" at bounding box center [604, 192] width 890 height 166
click at [1010, 91] on link "Add Claim" at bounding box center [1016, 91] width 53 height 21
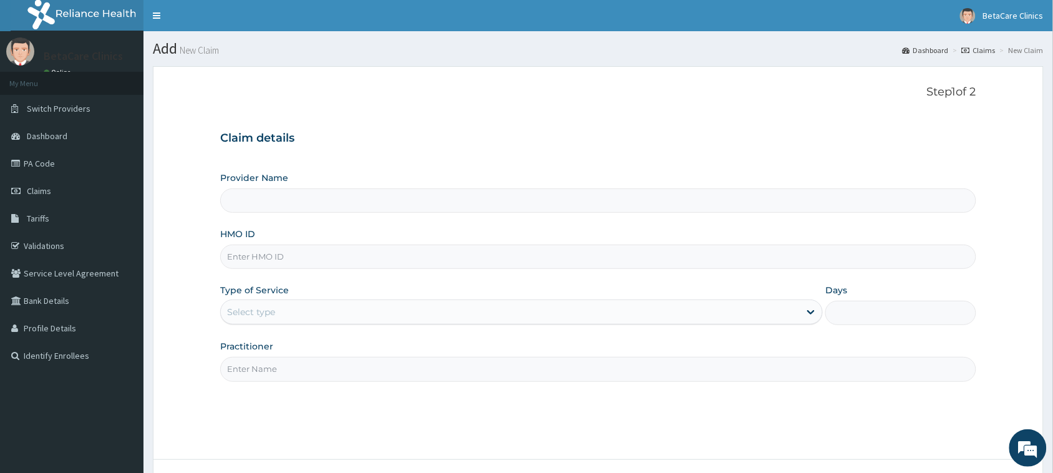
click at [278, 203] on input "Provider Name" at bounding box center [598, 200] width 756 height 24
click at [261, 255] on input "HMO ID" at bounding box center [598, 257] width 756 height 24
type input "XIA/10065/A"
click at [281, 320] on div "Select type" at bounding box center [510, 312] width 579 height 20
click at [301, 310] on div "Select type" at bounding box center [510, 312] width 579 height 20
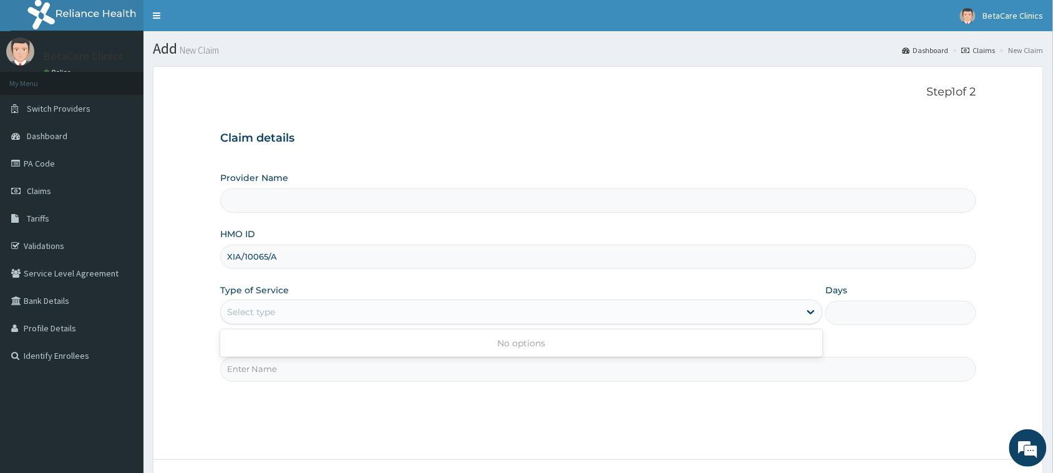
click at [301, 310] on div "Select type" at bounding box center [510, 312] width 579 height 20
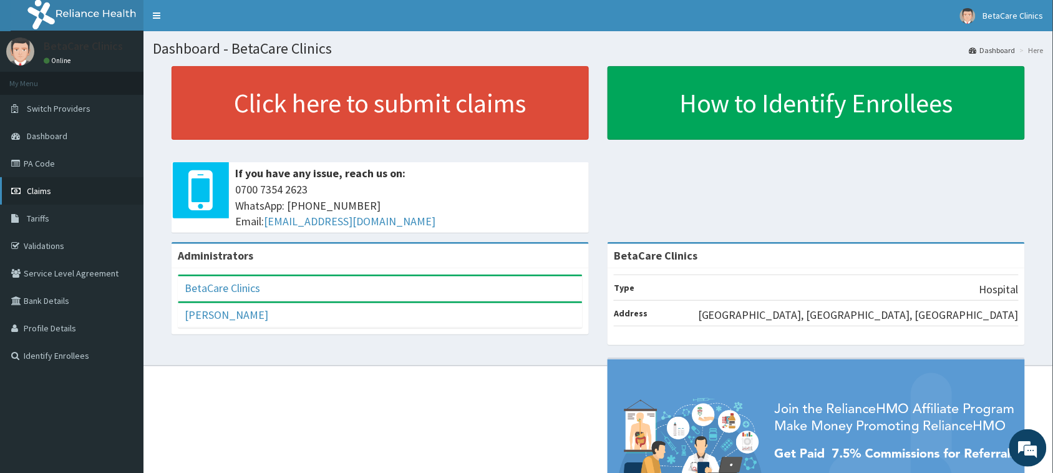
click at [29, 195] on span "Claims" at bounding box center [39, 190] width 24 height 11
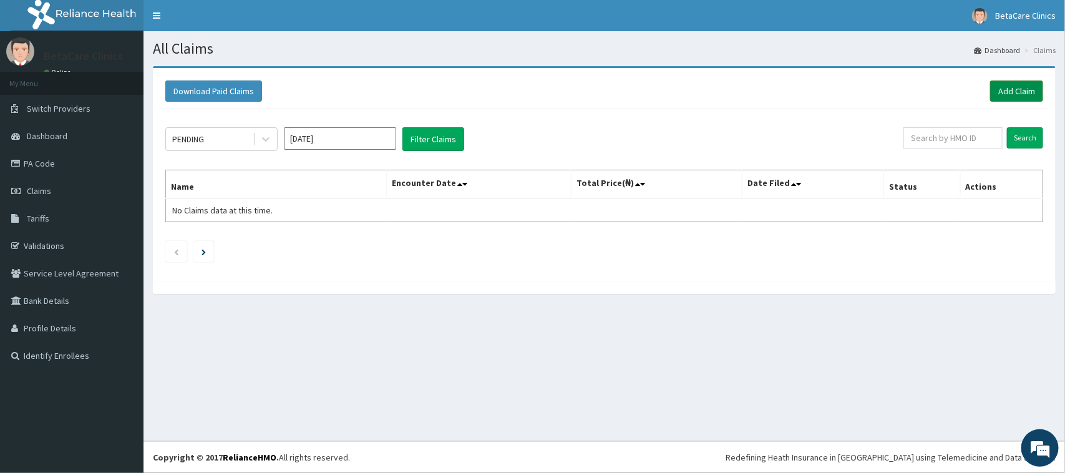
click at [1008, 95] on link "Add Claim" at bounding box center [1016, 91] width 53 height 21
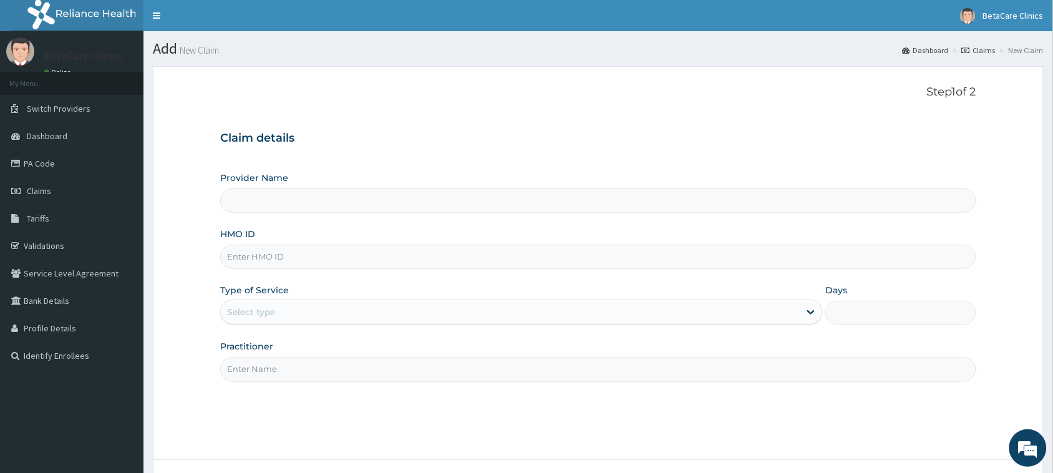
type input "BetaCare Clinics"
click at [301, 259] on input "HMO ID" at bounding box center [598, 257] width 756 height 24
type input "XIA/10065/A"
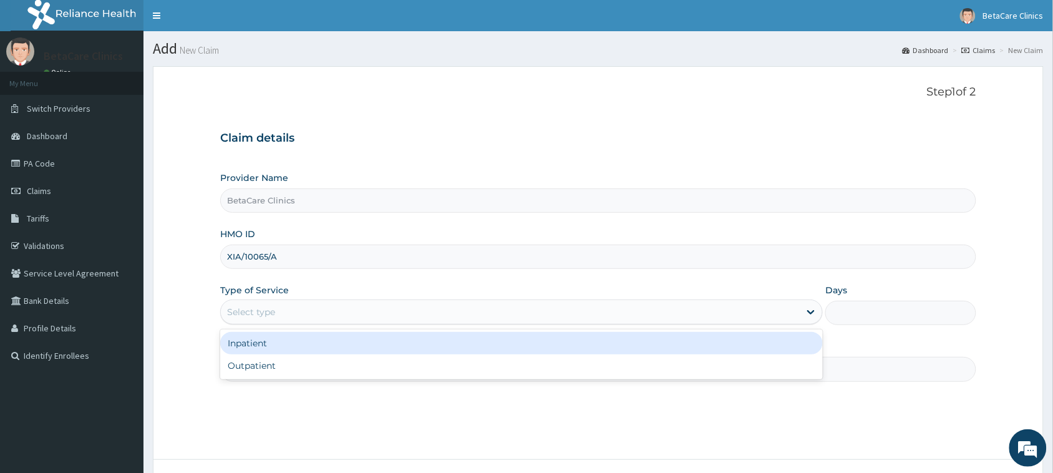
click at [260, 318] on div "Select type" at bounding box center [251, 312] width 48 height 12
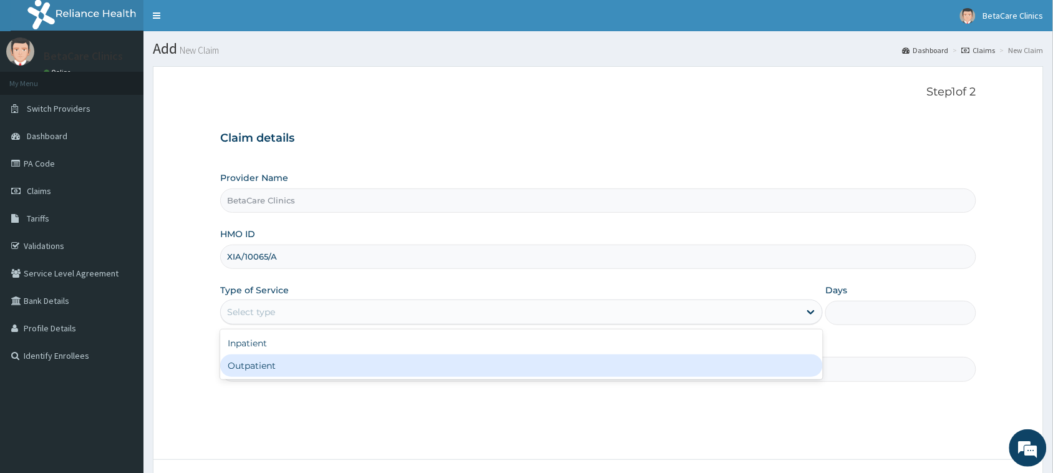
click at [270, 364] on div "Outpatient" at bounding box center [521, 365] width 603 height 22
type input "1"
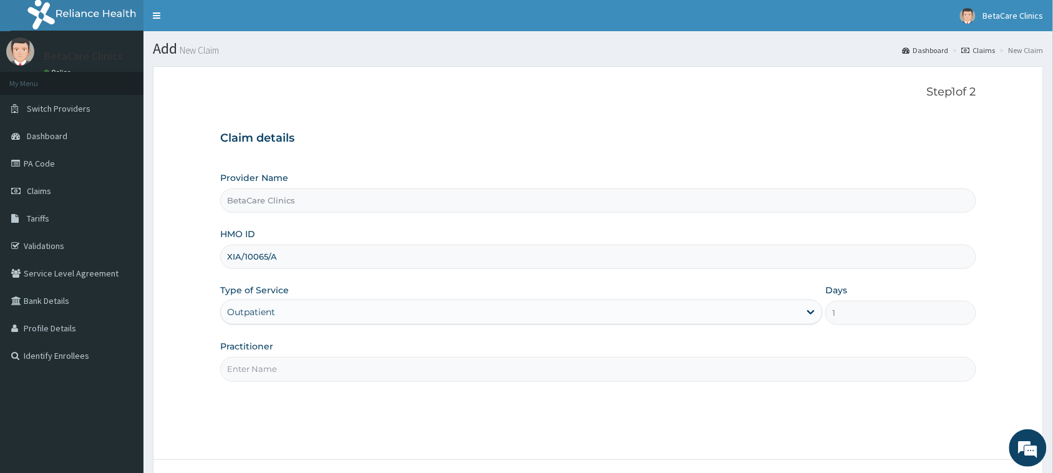
click at [261, 369] on input "Practitioner" at bounding box center [598, 369] width 756 height 24
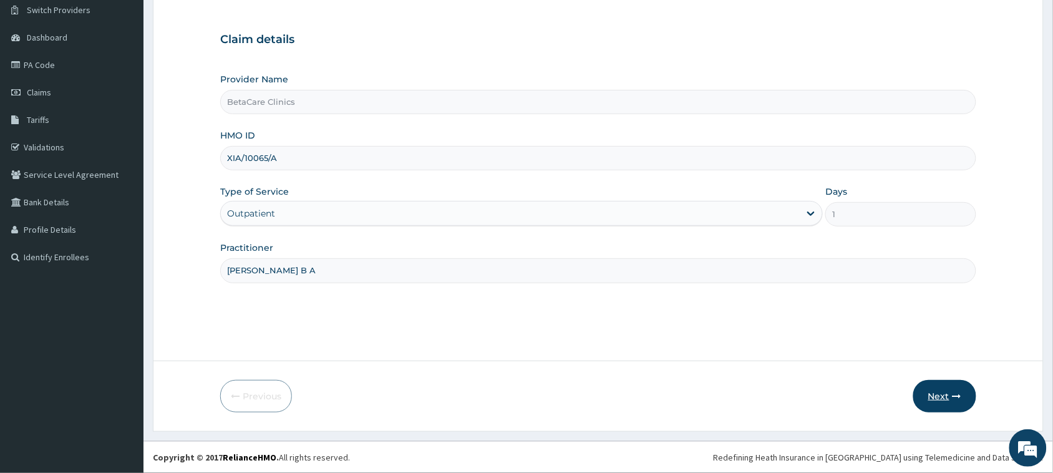
type input "[PERSON_NAME] B A"
click at [944, 387] on button "Next" at bounding box center [945, 396] width 63 height 32
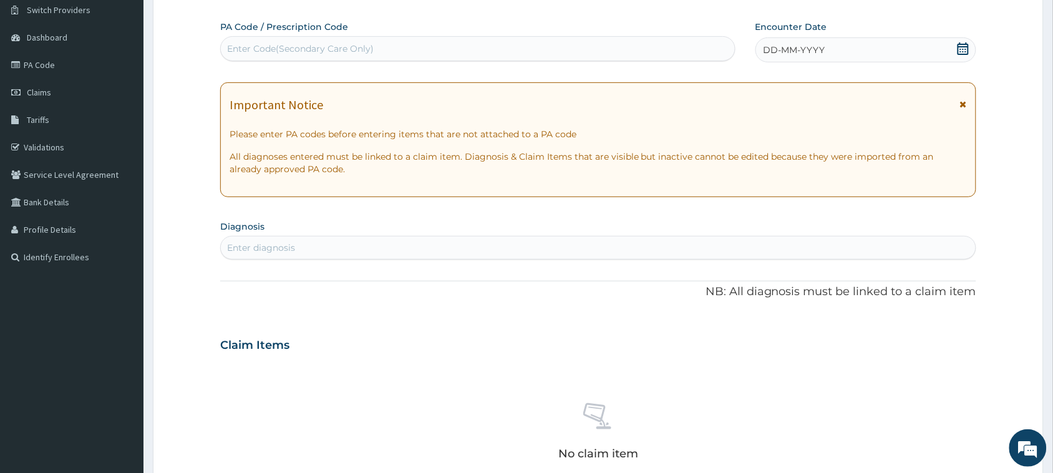
click at [847, 44] on div "DD-MM-YYYY" at bounding box center [866, 49] width 221 height 25
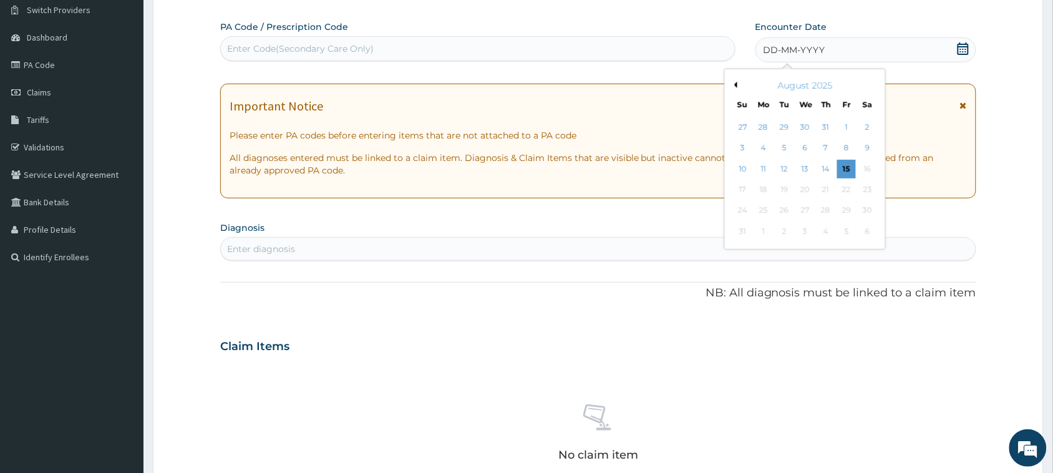
click at [734, 84] on button "Previous Month" at bounding box center [734, 85] width 6 height 6
click at [830, 147] on div "8" at bounding box center [826, 148] width 19 height 19
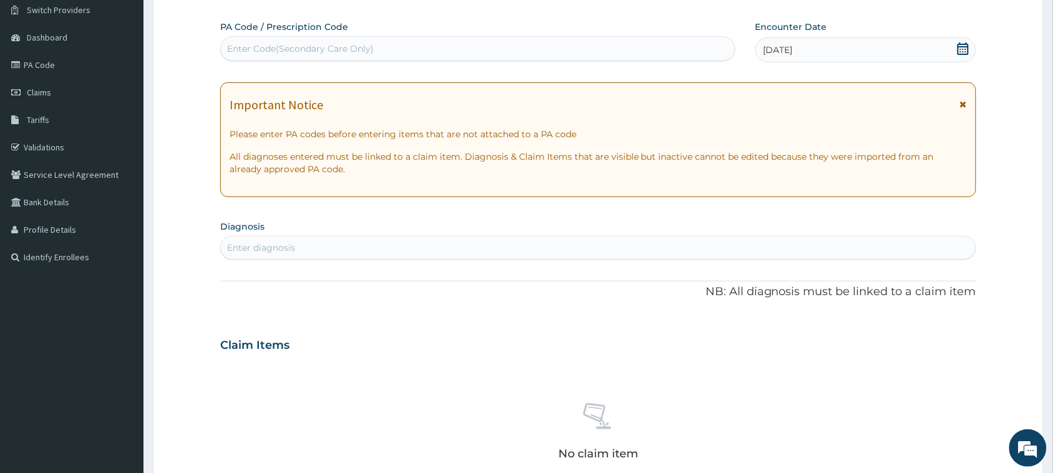
click at [344, 241] on div "Enter diagnosis" at bounding box center [598, 248] width 755 height 20
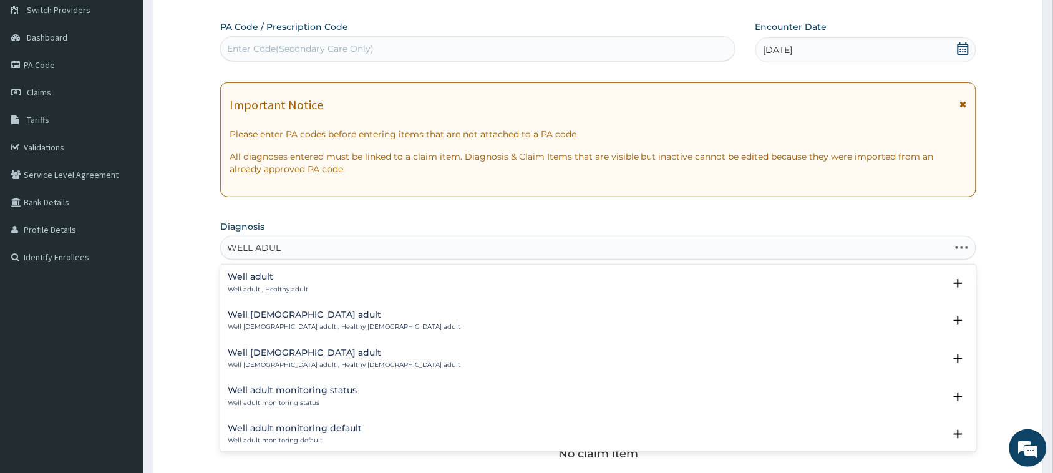
type input "WELL ADULT"
click at [269, 272] on h4 "Well adult" at bounding box center [268, 276] width 81 height 9
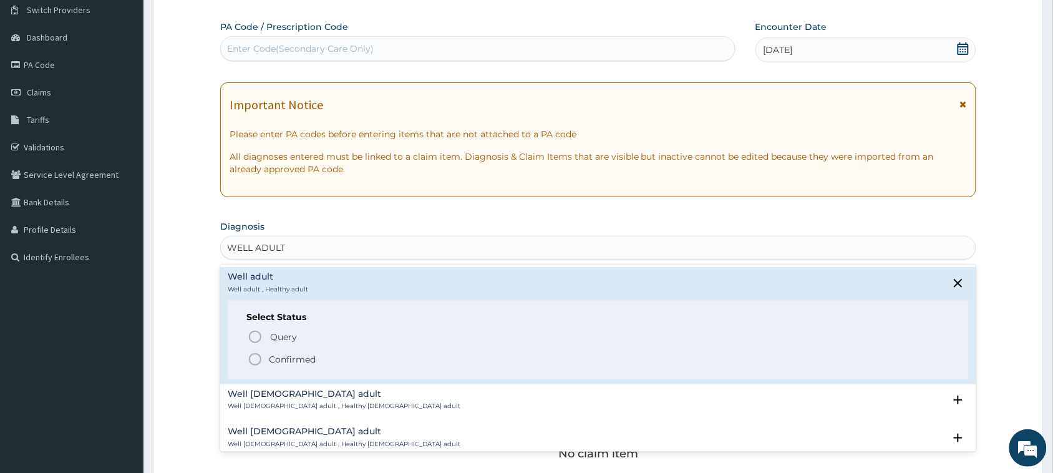
click at [265, 364] on span "Confirmed" at bounding box center [599, 359] width 703 height 15
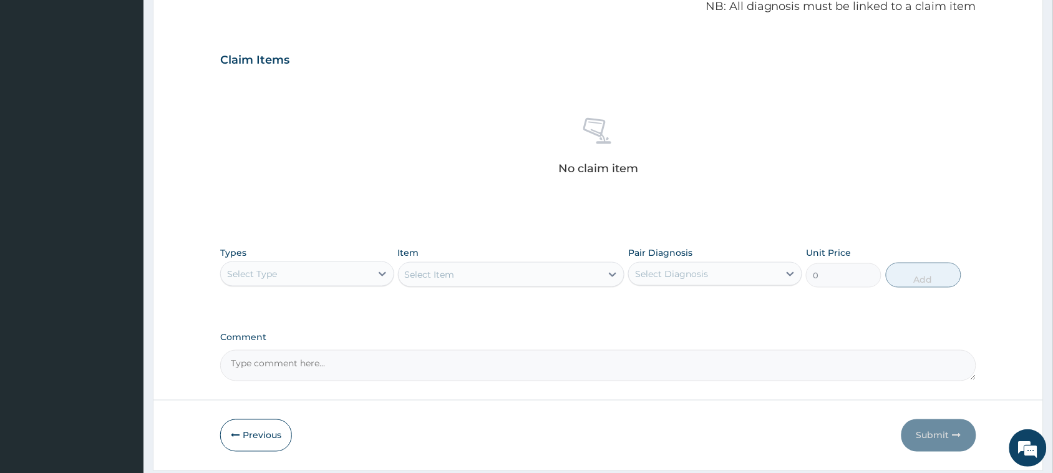
scroll to position [392, 0]
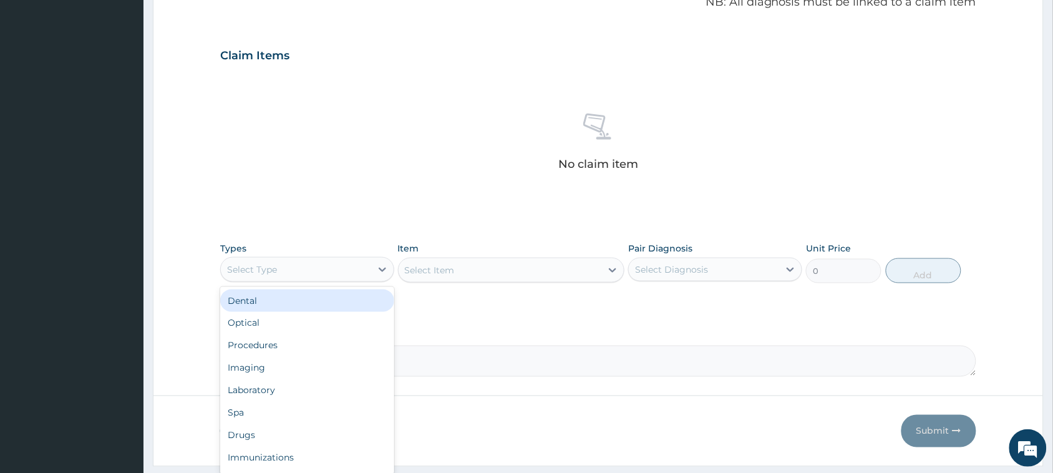
click at [314, 276] on div "Select Type" at bounding box center [296, 270] width 150 height 20
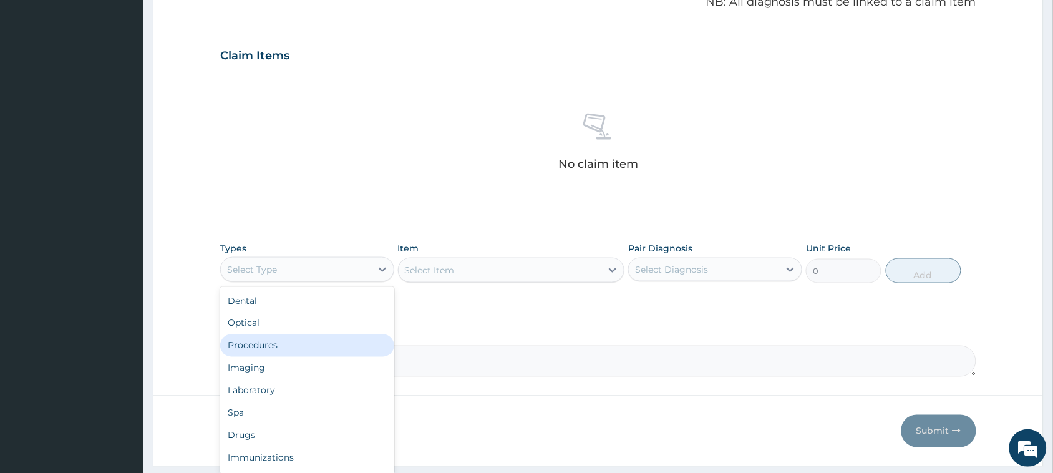
click at [263, 354] on div "Procedures" at bounding box center [307, 345] width 174 height 22
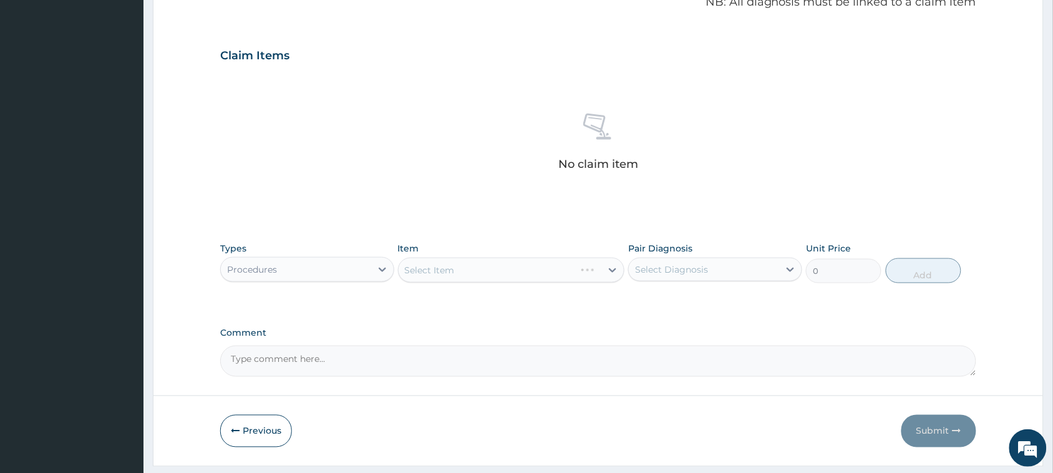
click at [494, 275] on div "Select Item" at bounding box center [511, 270] width 227 height 25
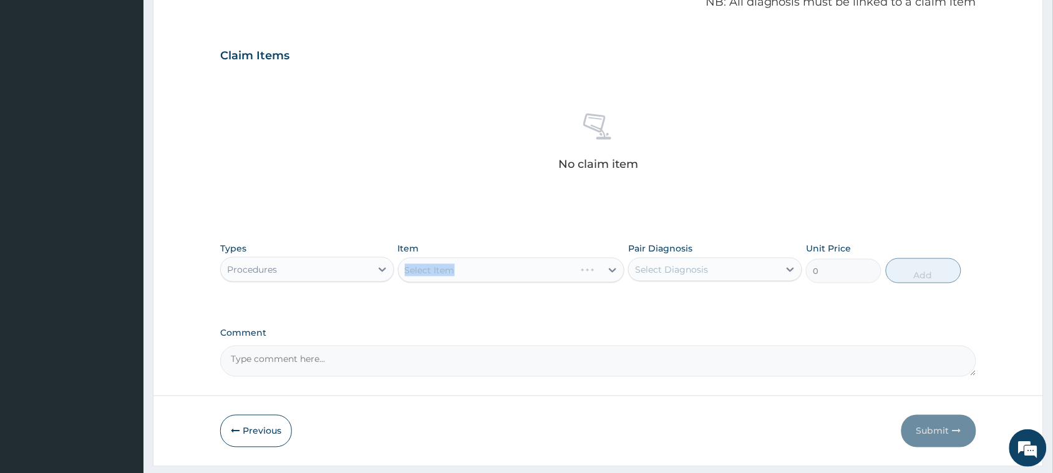
click at [494, 275] on div "Select Item" at bounding box center [511, 270] width 227 height 25
click at [494, 275] on div "Select Item" at bounding box center [500, 270] width 203 height 20
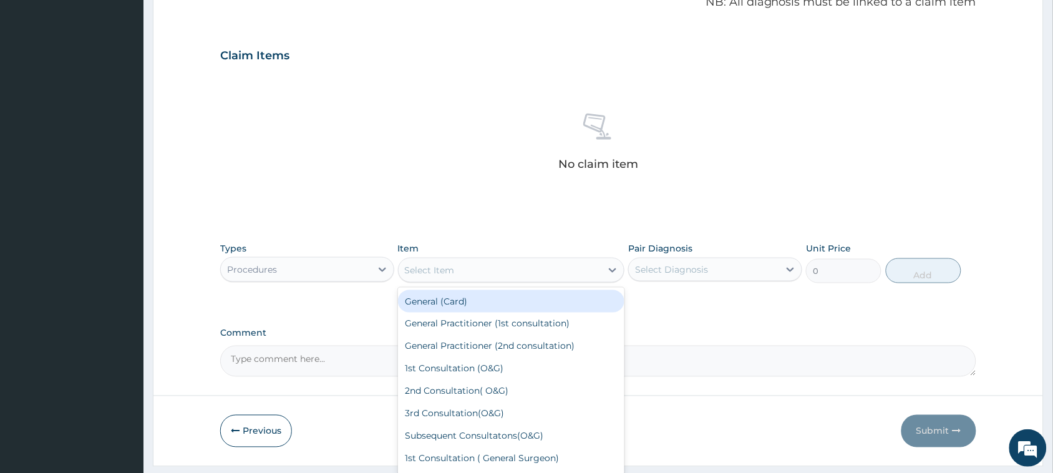
click at [494, 275] on div "Select Item" at bounding box center [500, 270] width 203 height 20
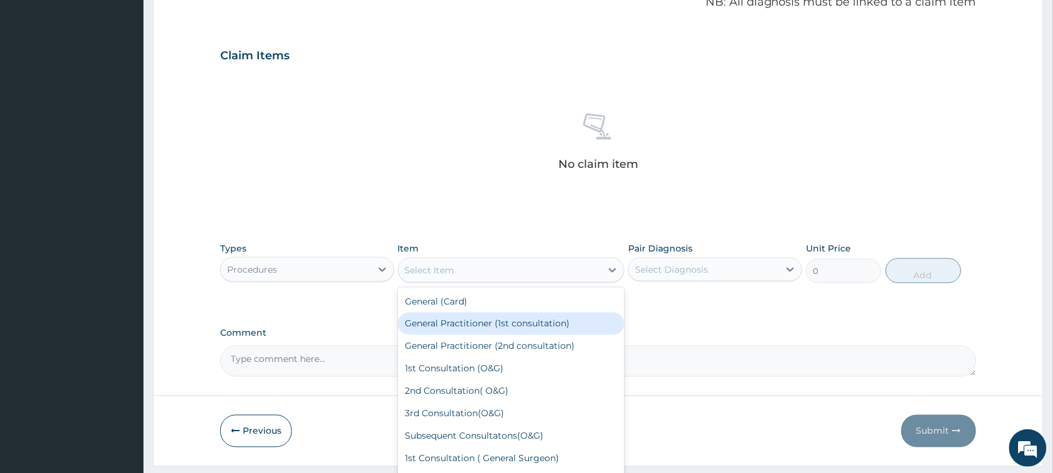
click at [481, 323] on div "General Practitioner (1st consultation)" at bounding box center [511, 324] width 227 height 22
type input "3900"
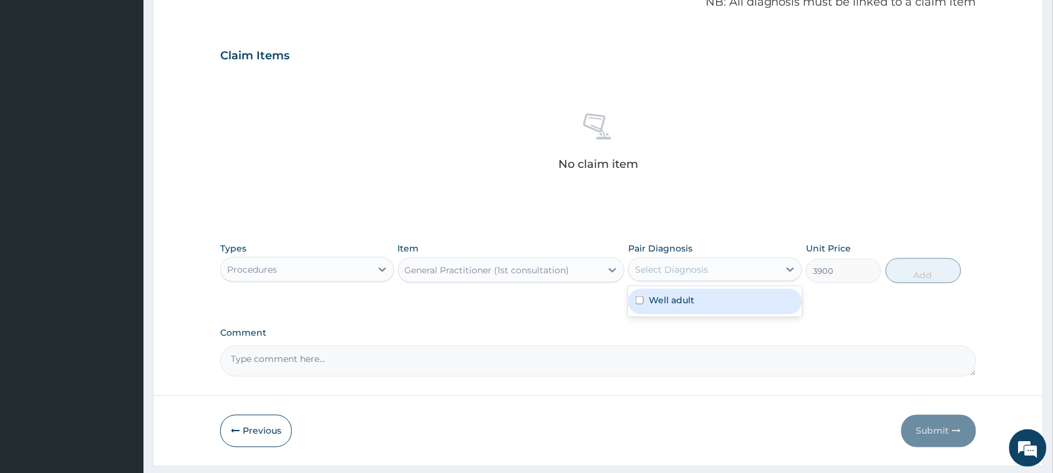
click at [676, 273] on div "Select Diagnosis" at bounding box center [671, 269] width 73 height 12
click at [677, 307] on div "Well adult" at bounding box center [715, 302] width 174 height 26
checkbox input "true"
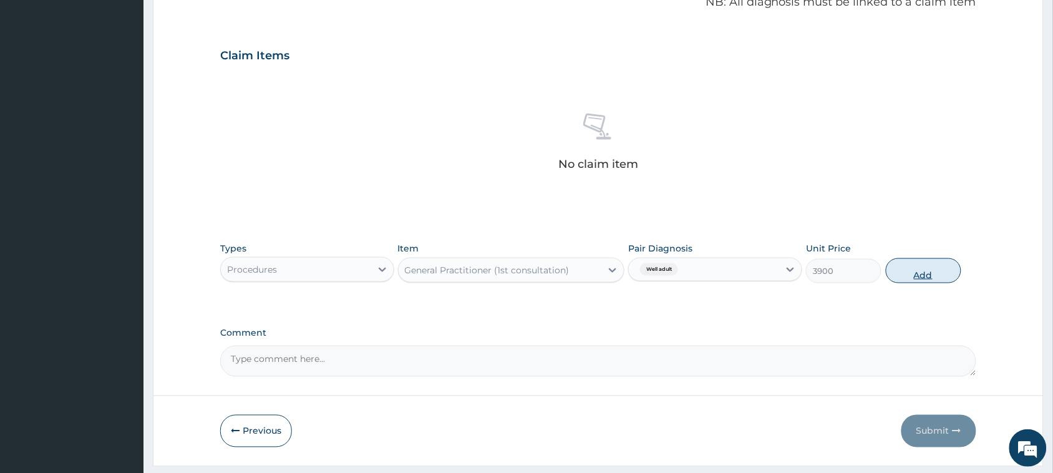
click at [906, 267] on button "Add" at bounding box center [924, 270] width 76 height 25
type input "0"
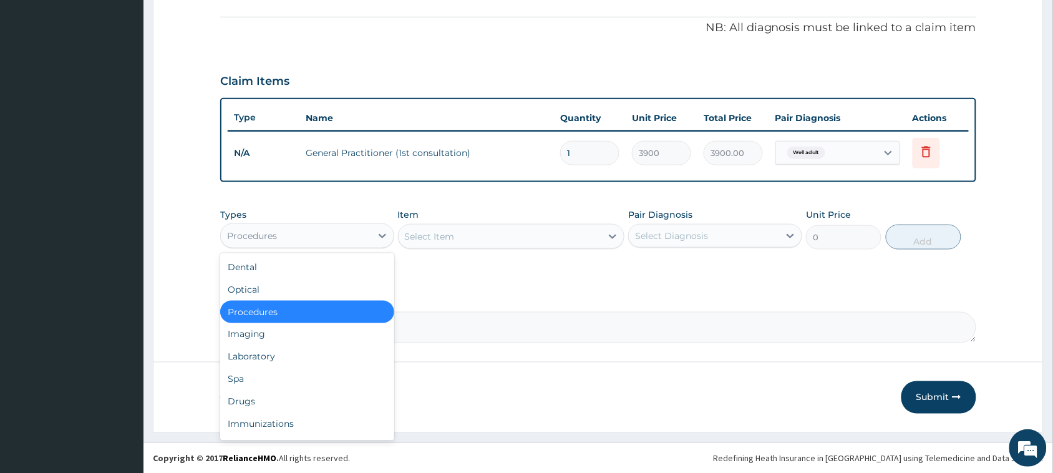
click at [351, 230] on div "Procedures" at bounding box center [296, 236] width 150 height 20
click at [253, 359] on div "Laboratory" at bounding box center [307, 357] width 174 height 22
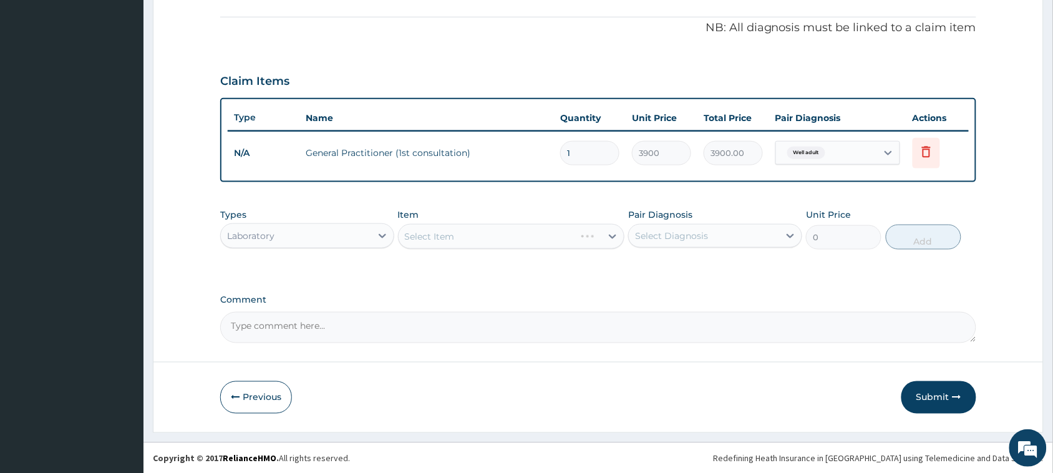
click at [484, 232] on div "Select Item" at bounding box center [511, 236] width 227 height 25
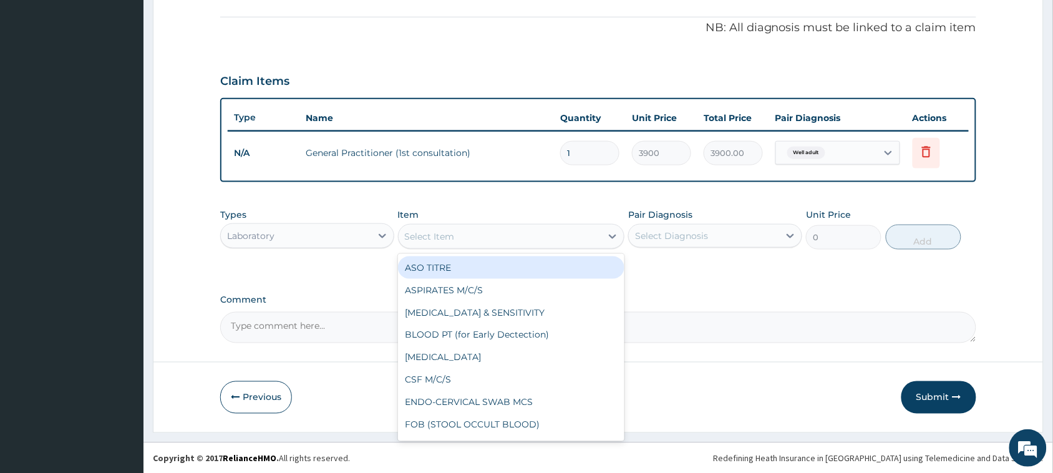
click at [484, 232] on div "Select Item" at bounding box center [500, 237] width 203 height 20
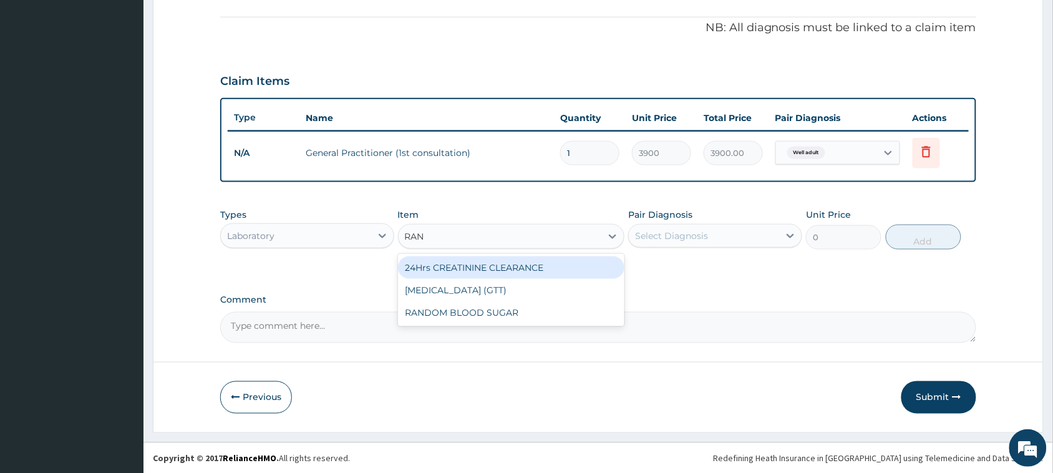
type input "RAND"
click at [487, 265] on div "RANDOM BLOOD SUGAR" at bounding box center [511, 267] width 227 height 22
type input "5200"
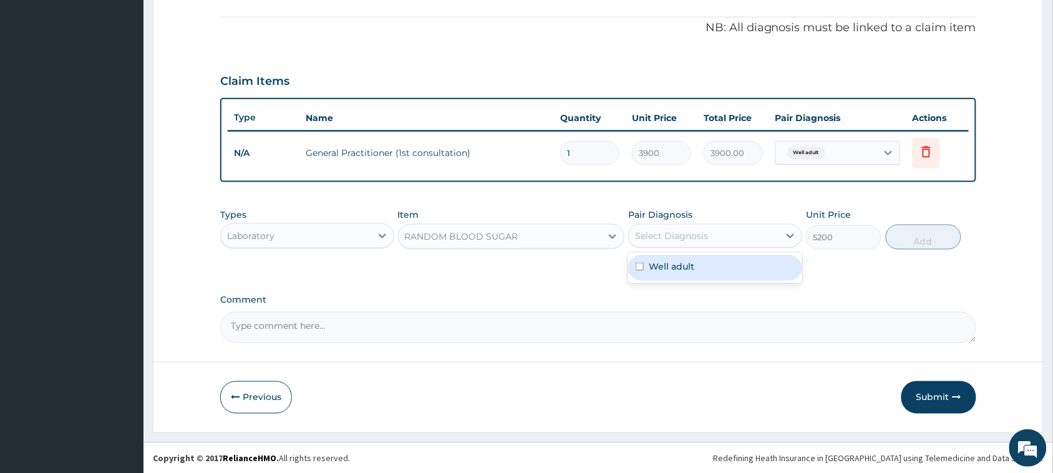
click at [685, 237] on div "Select Diagnosis" at bounding box center [671, 236] width 73 height 12
click at [663, 260] on label "Well adult" at bounding box center [672, 266] width 46 height 12
checkbox input "true"
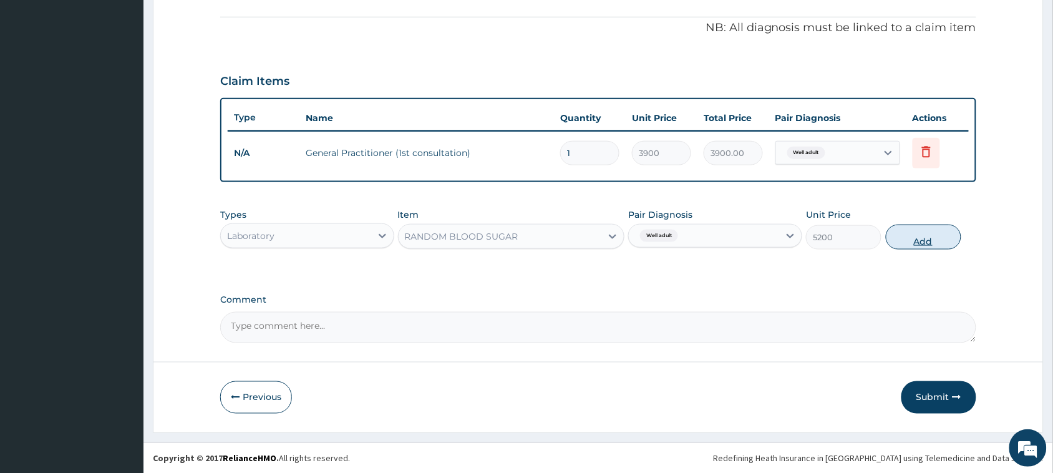
click at [896, 239] on button "Add" at bounding box center [924, 237] width 76 height 25
type input "0"
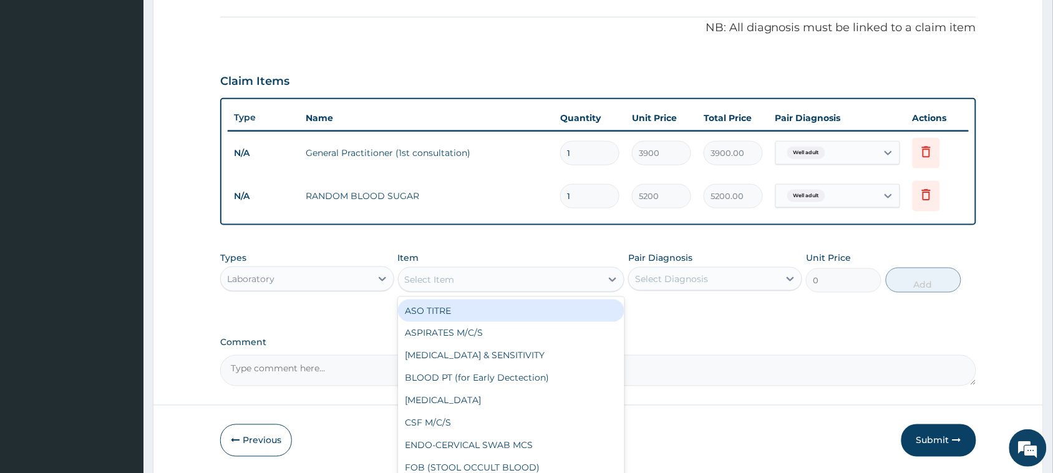
click at [443, 278] on div "Select Item" at bounding box center [430, 279] width 50 height 12
type input "PAP"
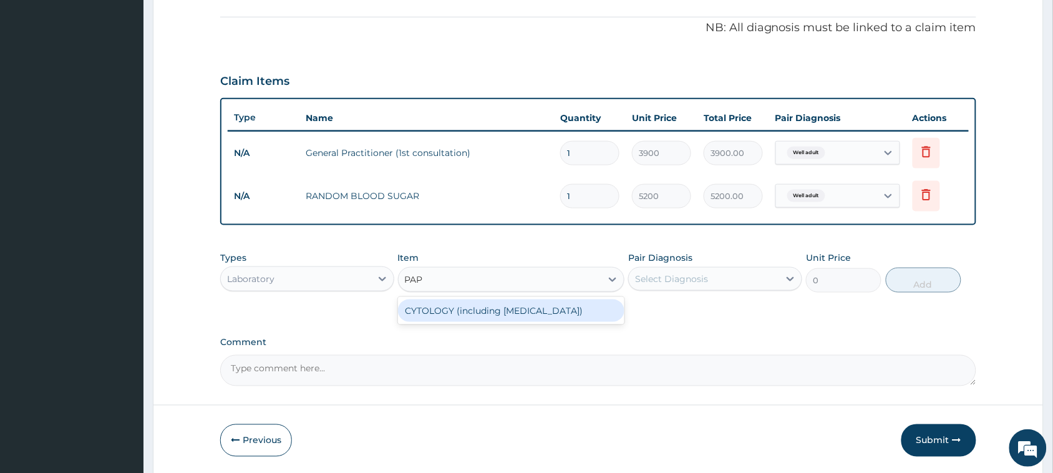
click at [470, 307] on div "CYTOLOGY (including PAP SMEAR)" at bounding box center [511, 311] width 227 height 22
type input "13000"
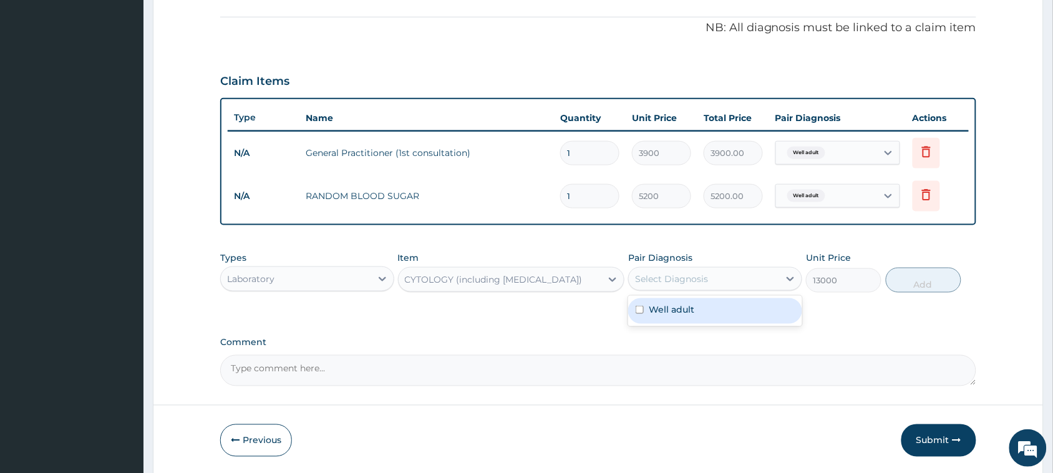
click at [669, 278] on div "Select Diagnosis" at bounding box center [671, 279] width 73 height 12
click at [660, 309] on label "Well adult" at bounding box center [672, 309] width 46 height 12
checkbox input "true"
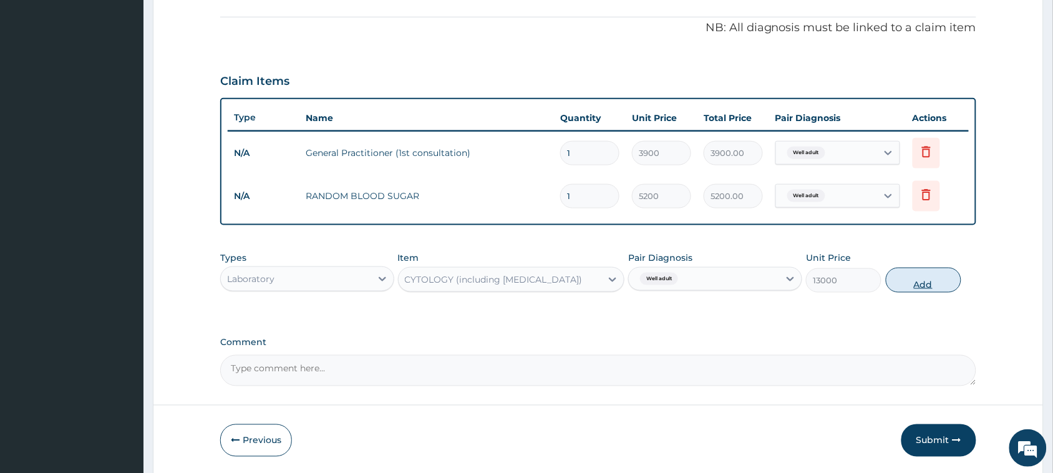
click at [919, 284] on button "Add" at bounding box center [924, 280] width 76 height 25
type input "0"
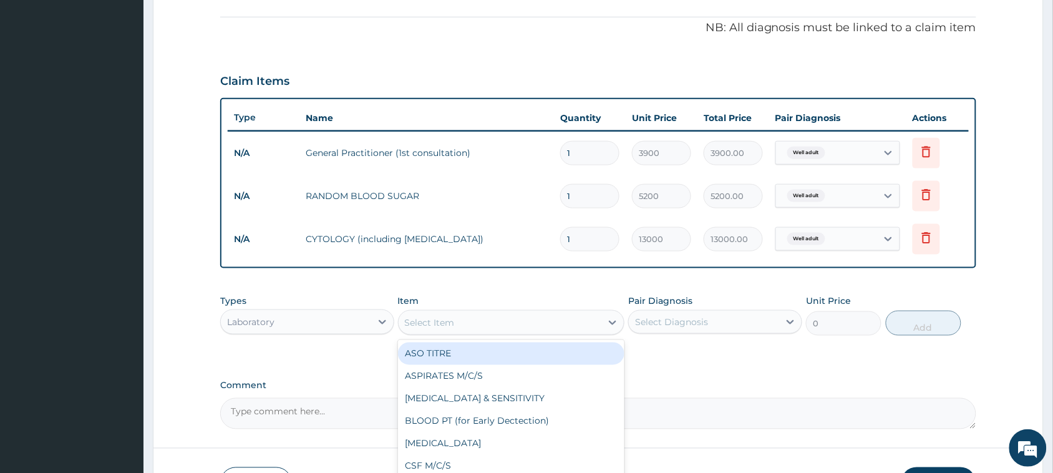
click at [459, 323] on div "Select Item" at bounding box center [500, 323] width 203 height 20
type input "URINA"
click at [456, 354] on div "[MEDICAL_DATA]" at bounding box center [511, 354] width 227 height 22
type input "1500"
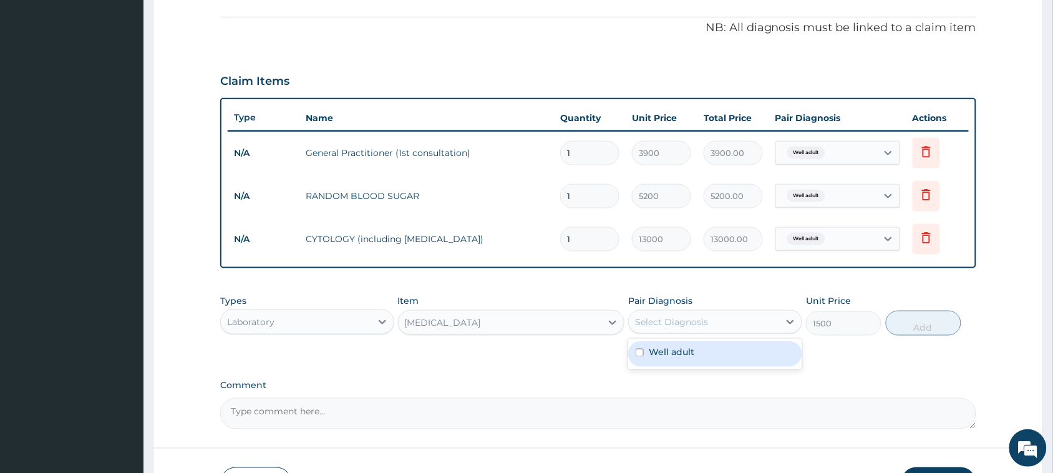
click at [746, 326] on div "Select Diagnosis" at bounding box center [704, 322] width 150 height 20
click at [681, 351] on label "Well adult" at bounding box center [672, 352] width 46 height 12
checkbox input "true"
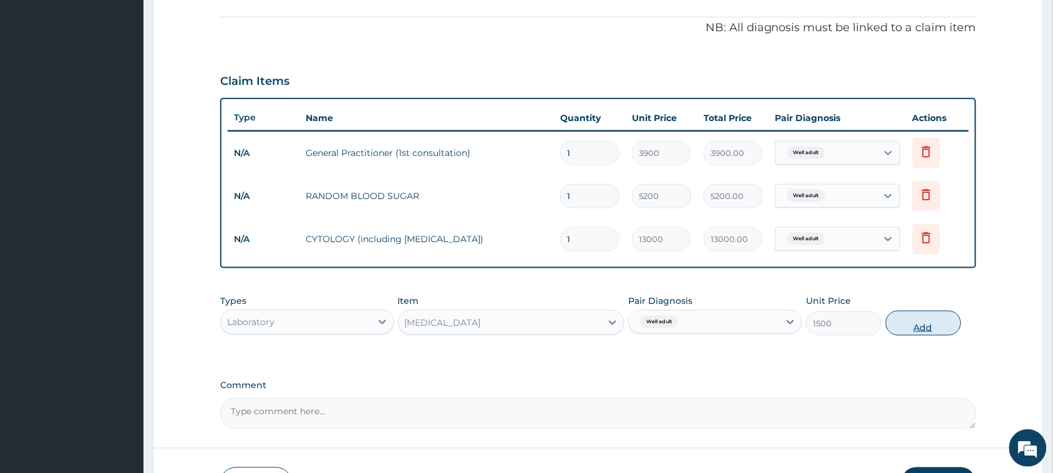
click at [896, 322] on button "Add" at bounding box center [924, 323] width 76 height 25
type input "0"
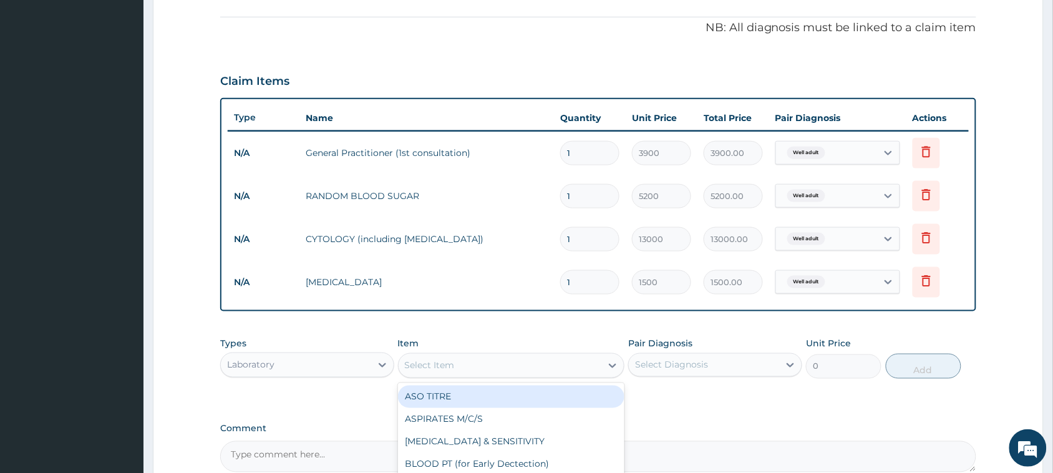
click at [479, 368] on div "Select Item" at bounding box center [500, 366] width 203 height 20
type input "CHOLE"
click at [466, 396] on div "[MEDICAL_DATA] (TOTAL)" at bounding box center [511, 397] width 227 height 22
type input "11050"
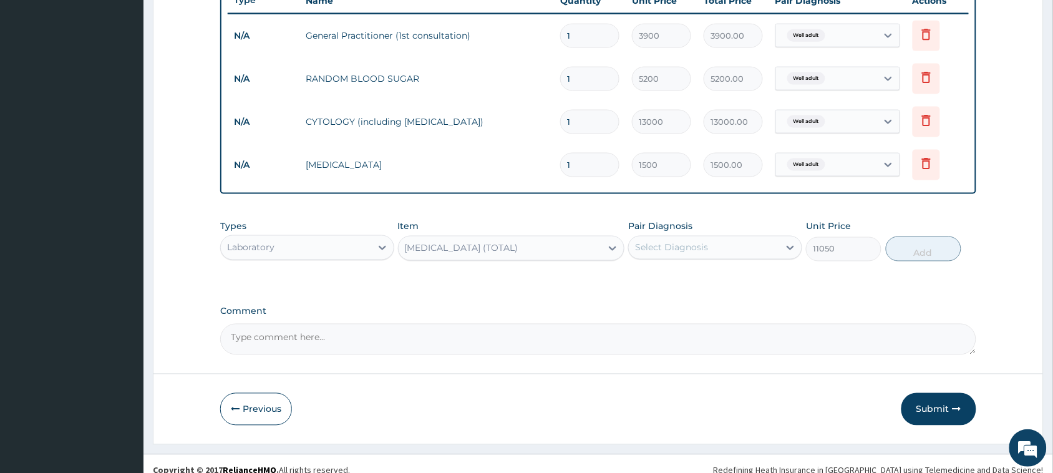
scroll to position [496, 0]
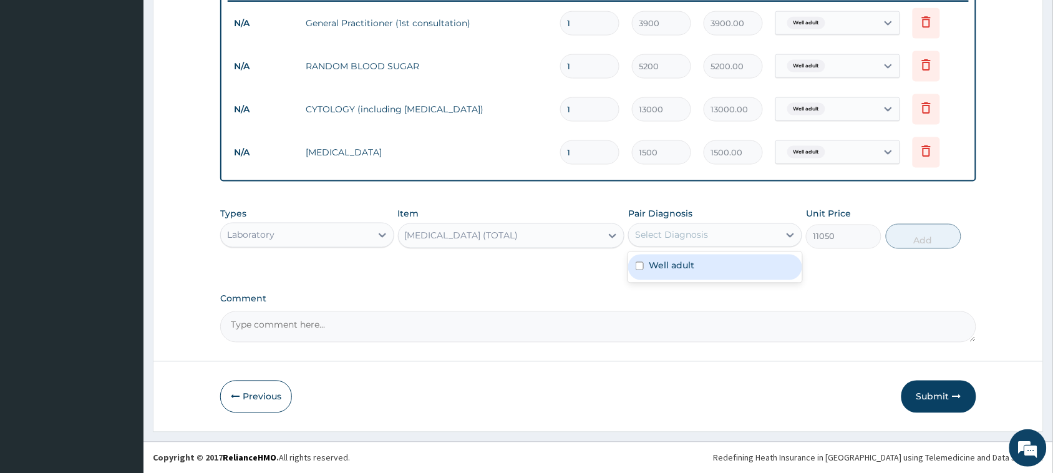
click at [712, 228] on div "Select Diagnosis" at bounding box center [704, 235] width 150 height 20
click at [672, 261] on label "Well adult" at bounding box center [672, 266] width 46 height 12
checkbox input "true"
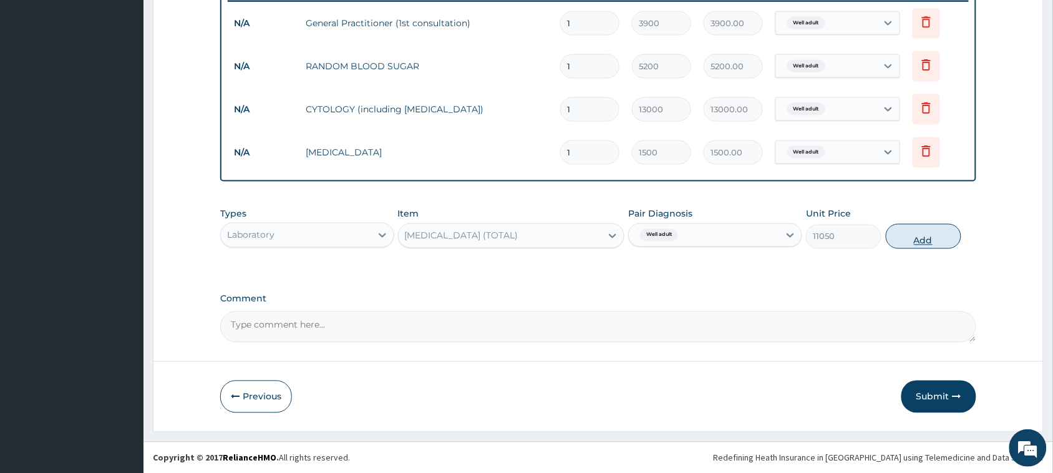
click at [922, 229] on button "Add" at bounding box center [924, 236] width 76 height 25
type input "0"
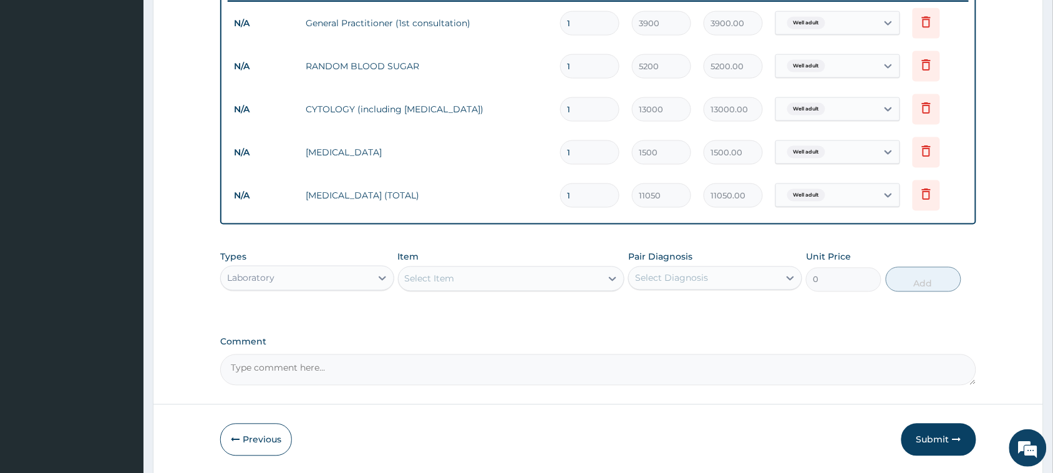
scroll to position [539, 0]
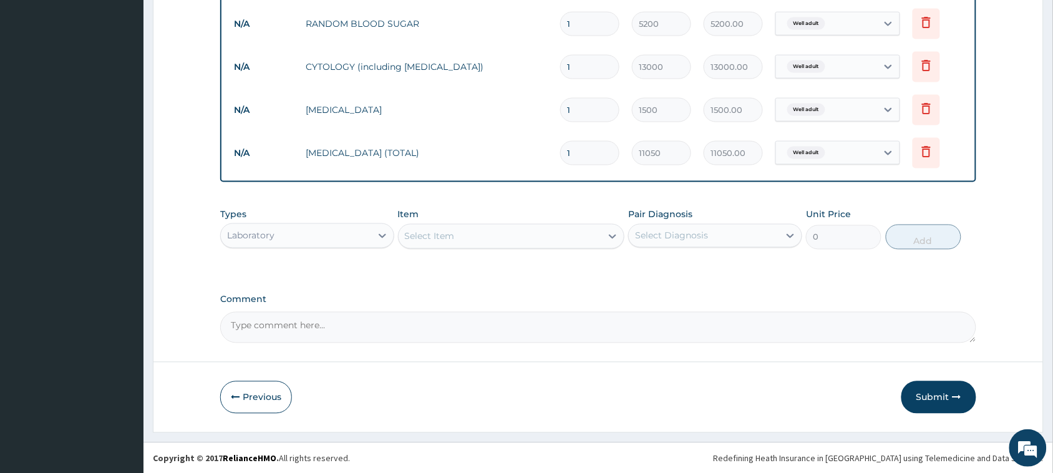
click at [366, 323] on textarea "Comment" at bounding box center [598, 327] width 756 height 31
type textarea "SEEN FOR HEALTH CHECKUP"
click at [939, 394] on button "Submit" at bounding box center [939, 397] width 75 height 32
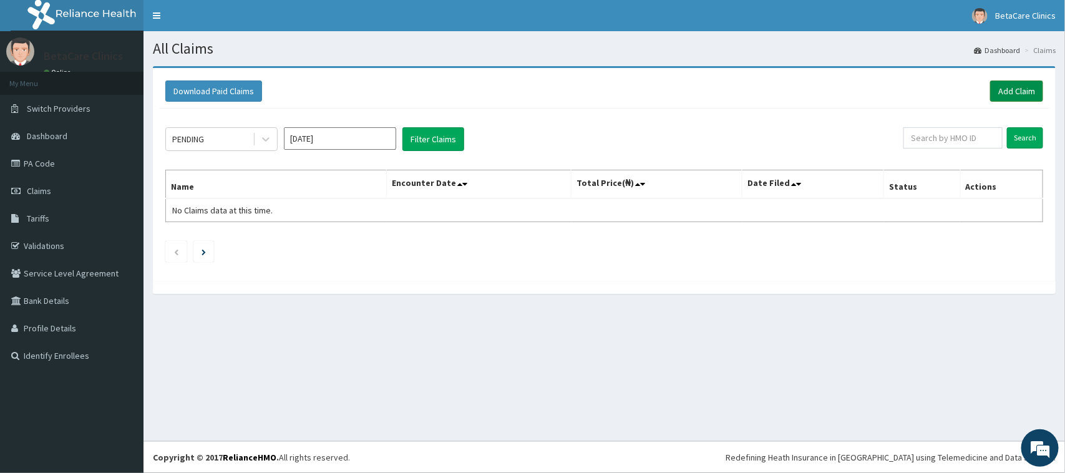
click at [1002, 97] on link "Add Claim" at bounding box center [1016, 91] width 53 height 21
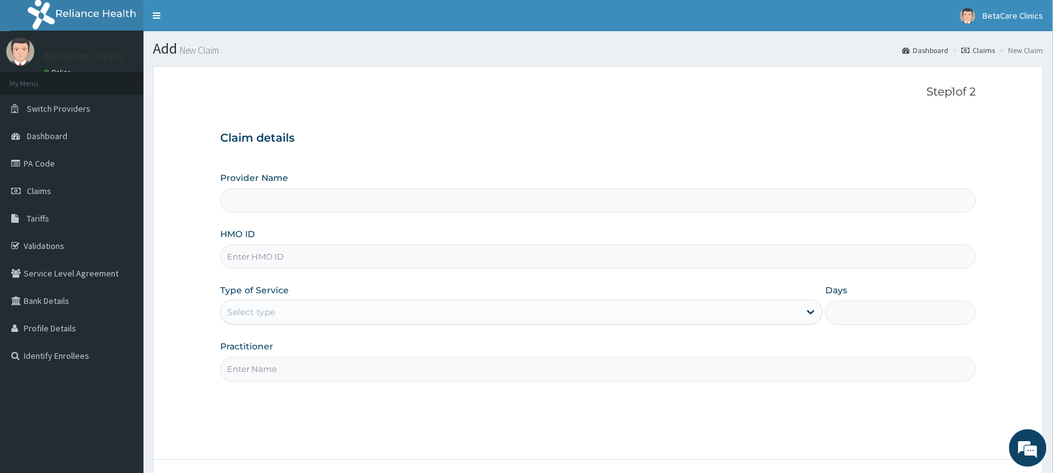
type input "BetaCare Clinics"
click at [45, 194] on span "Claims" at bounding box center [39, 190] width 24 height 11
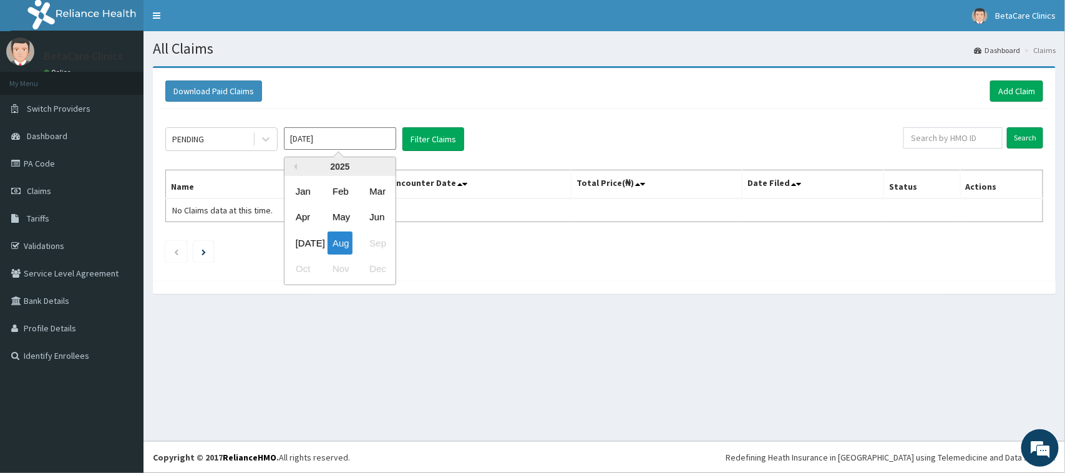
click at [371, 139] on input "[DATE]" at bounding box center [340, 138] width 112 height 22
click at [335, 215] on div "May" at bounding box center [340, 217] width 25 height 23
type input "May 2025"
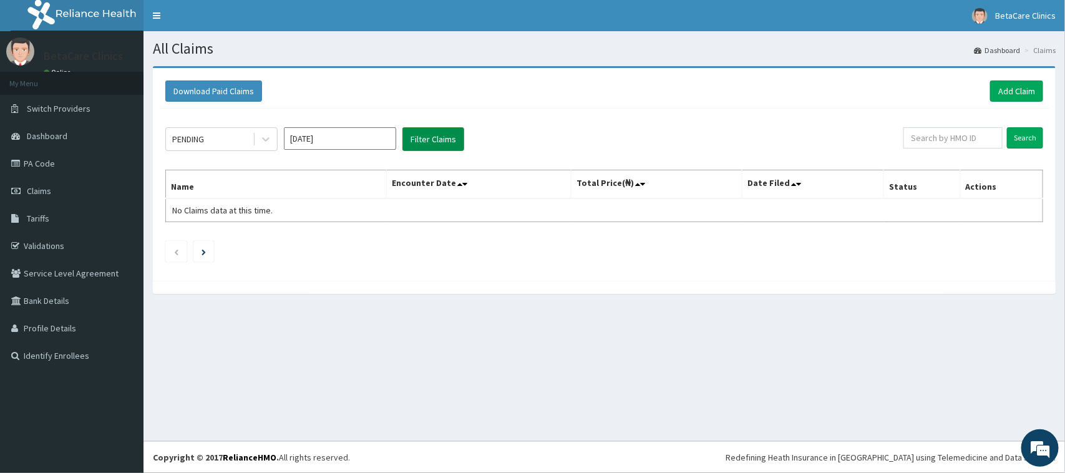
click at [431, 135] on button "Filter Claims" at bounding box center [434, 139] width 62 height 24
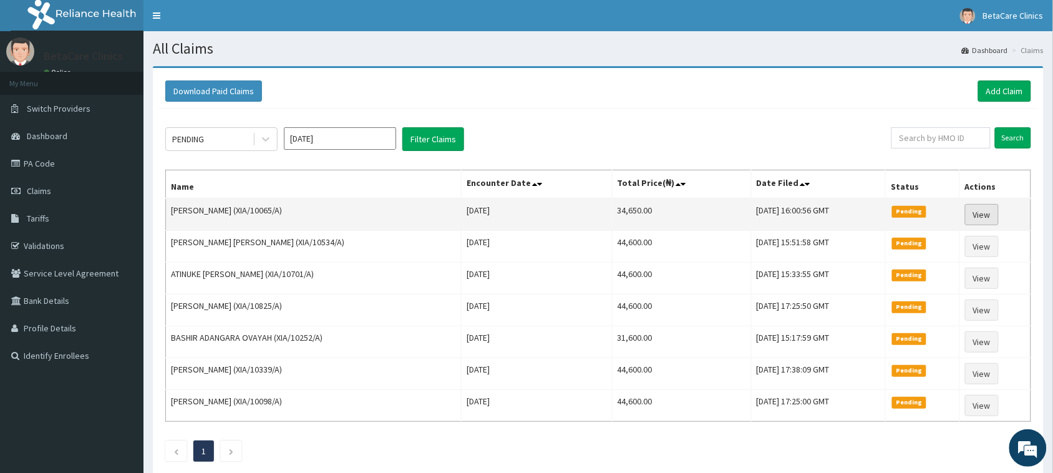
click at [972, 212] on link "View" at bounding box center [982, 214] width 34 height 21
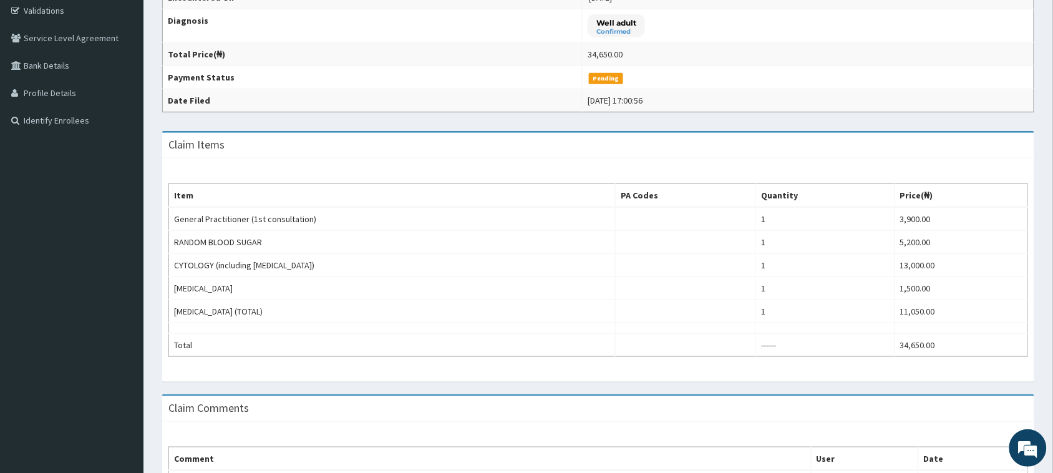
scroll to position [237, 0]
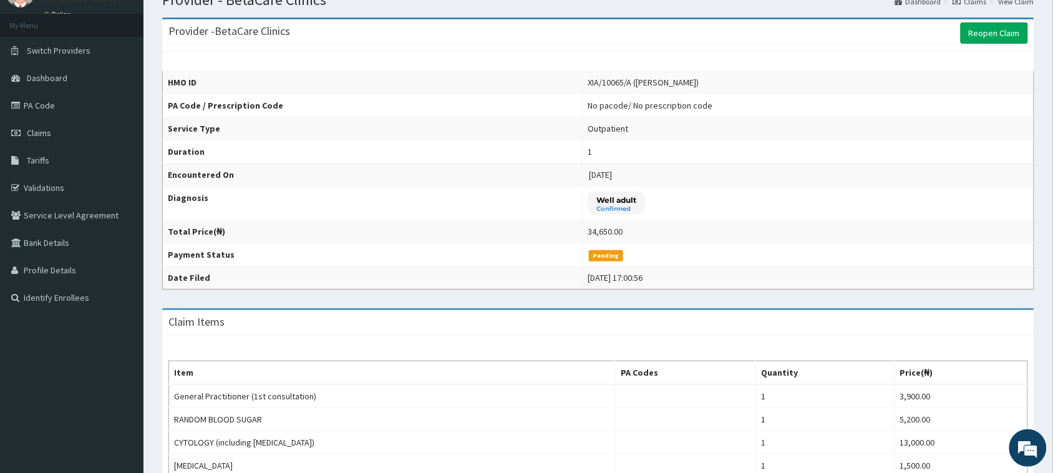
drag, startPoint x: 1065, startPoint y: 113, endPoint x: 1047, endPoint y: 139, distance: 31.0
click at [1047, 139] on html "R EL Toggle navigation BetaCare Clinics BetaCare Clinics - [EMAIL_ADDRESS][DOMA…" at bounding box center [526, 357] width 1053 height 831
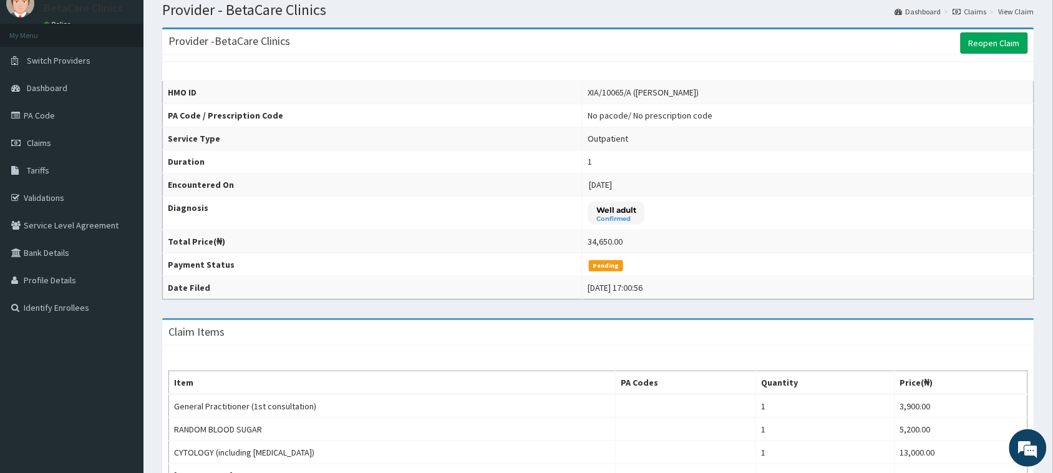
scroll to position [0, 0]
click at [990, 46] on link "Reopen Claim" at bounding box center [994, 42] width 67 height 21
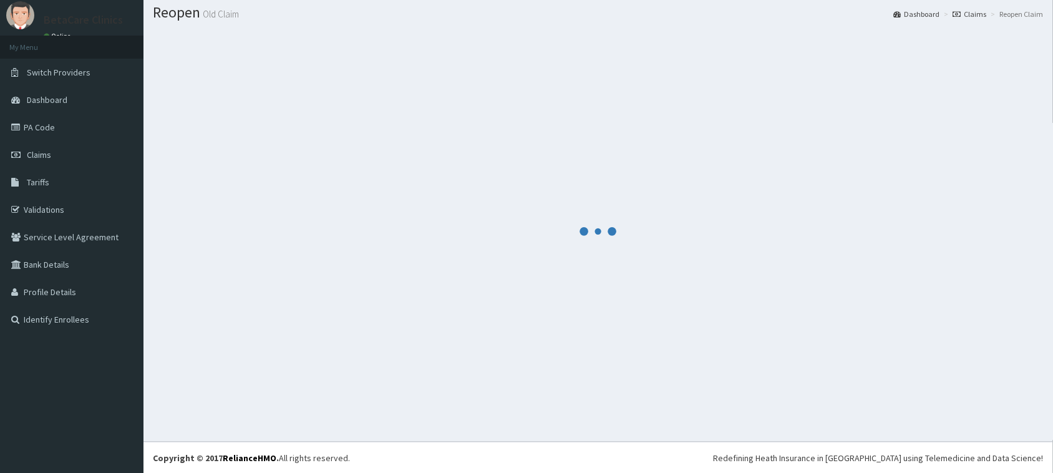
scroll to position [36, 0]
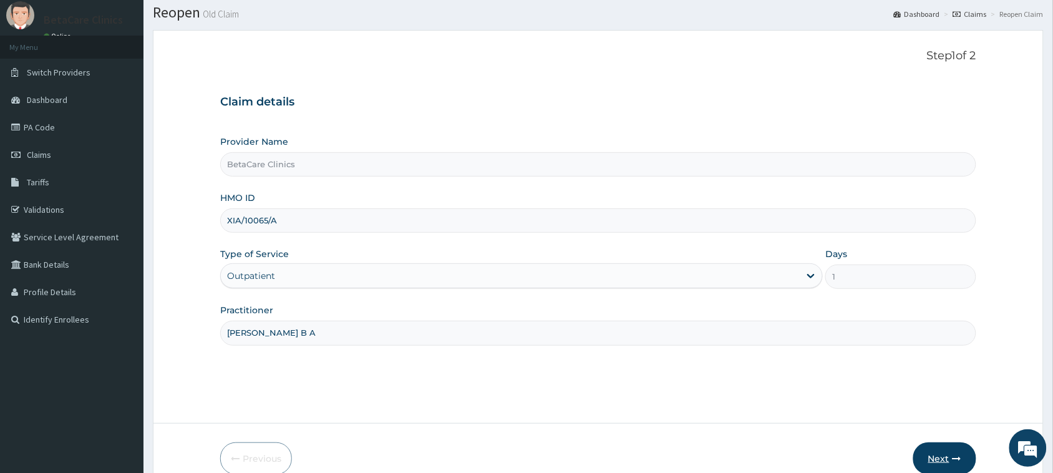
click at [947, 454] on button "Next" at bounding box center [945, 458] width 63 height 32
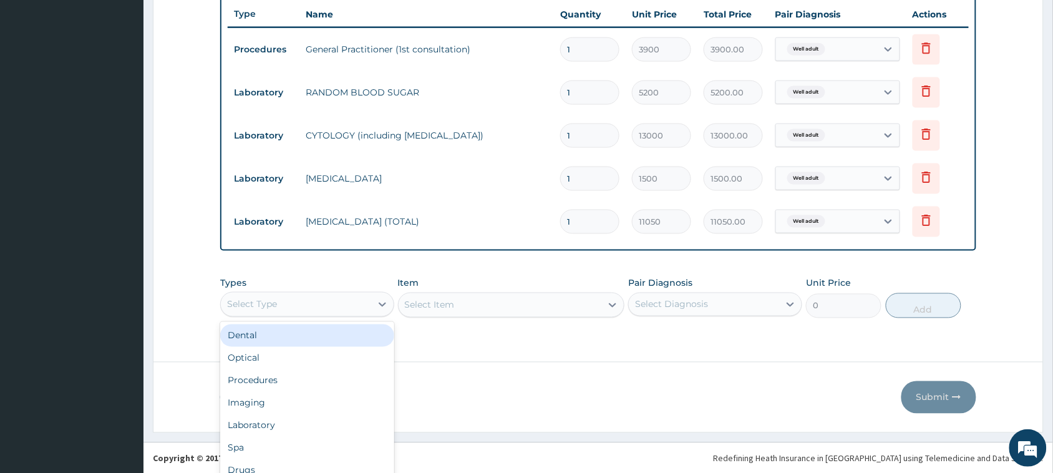
scroll to position [34, 0]
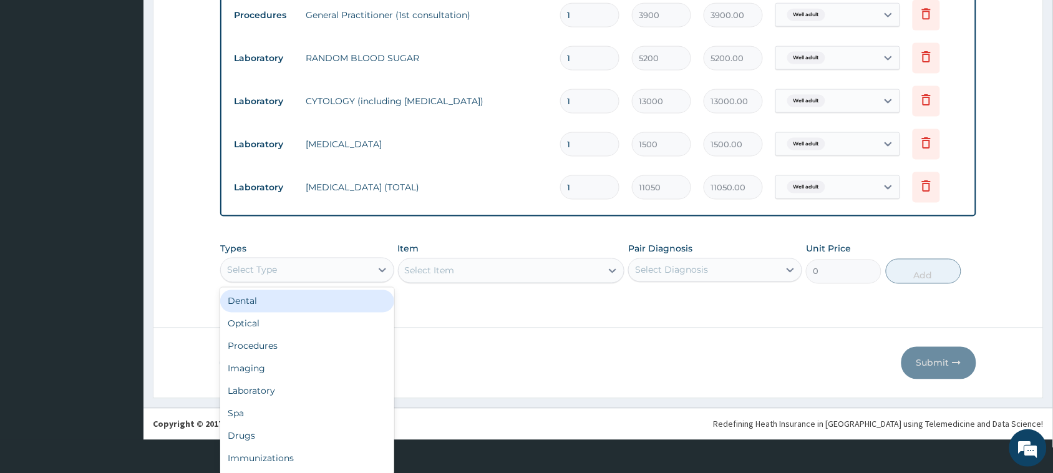
click at [270, 283] on div "option Dental focused, 1 of 10. 10 results available. Use Up and Down to choose…" at bounding box center [307, 270] width 174 height 25
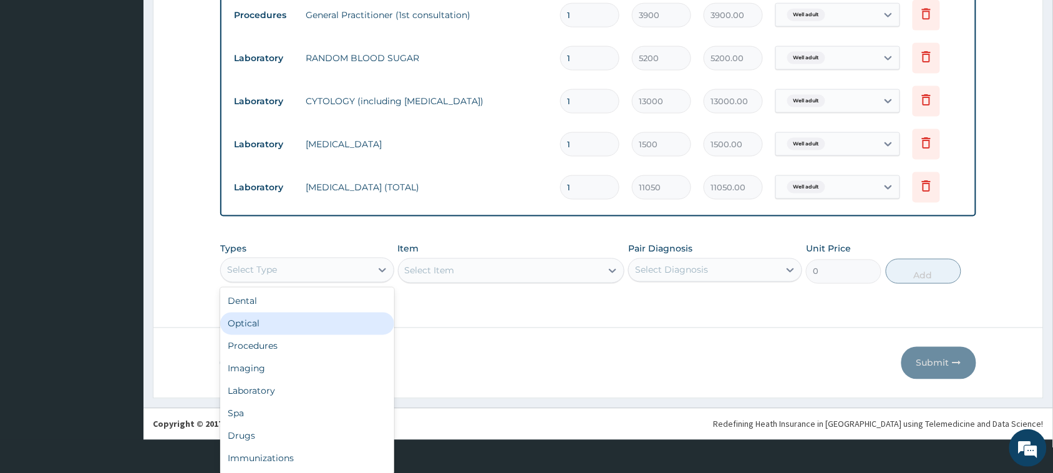
click at [250, 325] on div "Optical" at bounding box center [307, 324] width 174 height 22
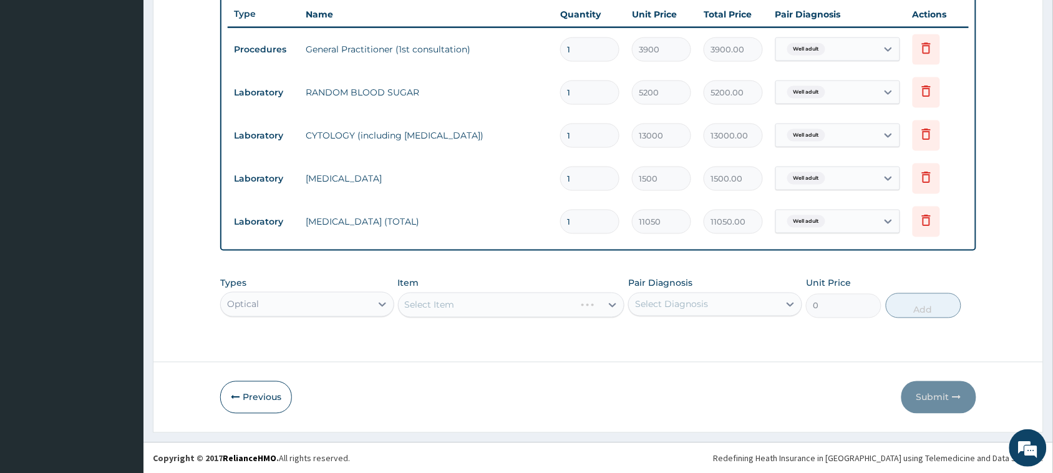
click at [439, 295] on div "Select Item" at bounding box center [511, 305] width 227 height 25
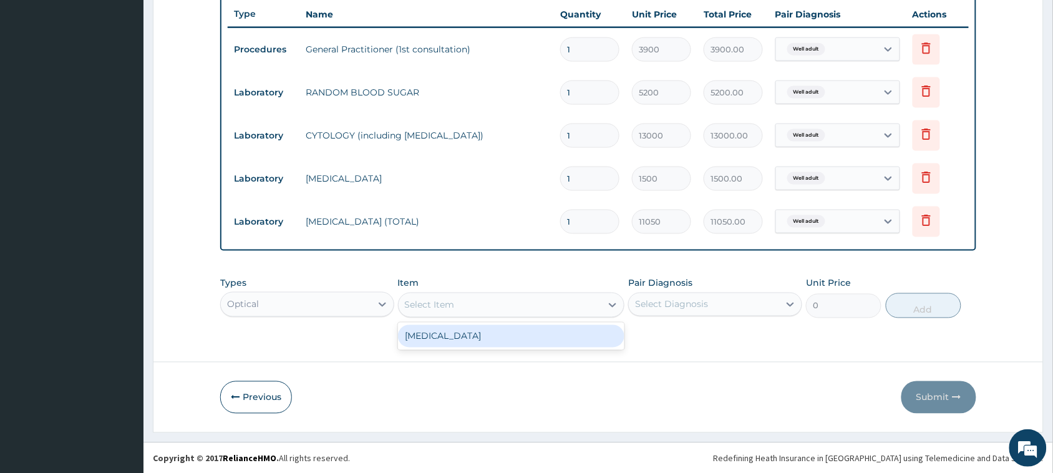
click at [462, 309] on div "Select Item" at bounding box center [500, 305] width 203 height 20
click at [450, 335] on div "[MEDICAL_DATA]" at bounding box center [511, 336] width 227 height 22
type input "1500"
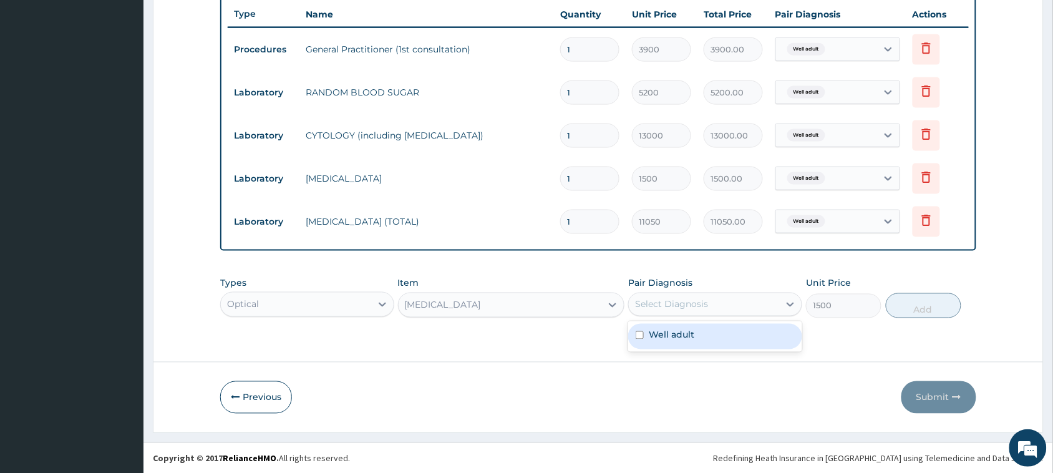
click at [708, 300] on div "Select Diagnosis" at bounding box center [704, 305] width 150 height 20
click at [673, 342] on div "Well adult" at bounding box center [715, 337] width 174 height 26
checkbox input "true"
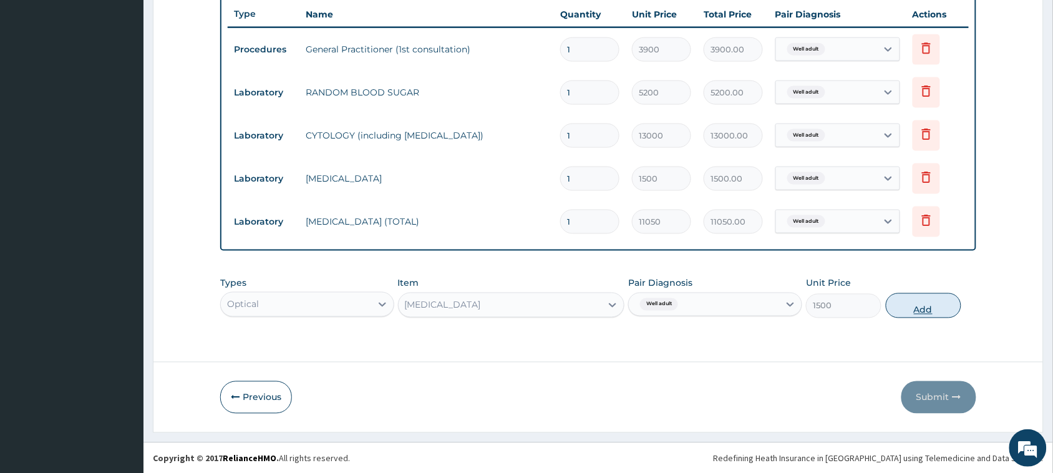
click at [909, 300] on button "Add" at bounding box center [924, 305] width 76 height 25
type input "0"
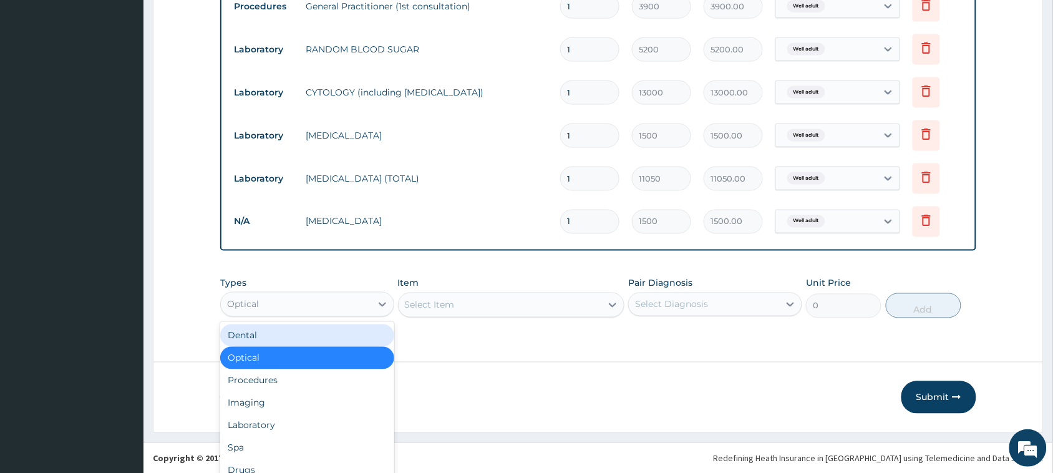
scroll to position [35, 0]
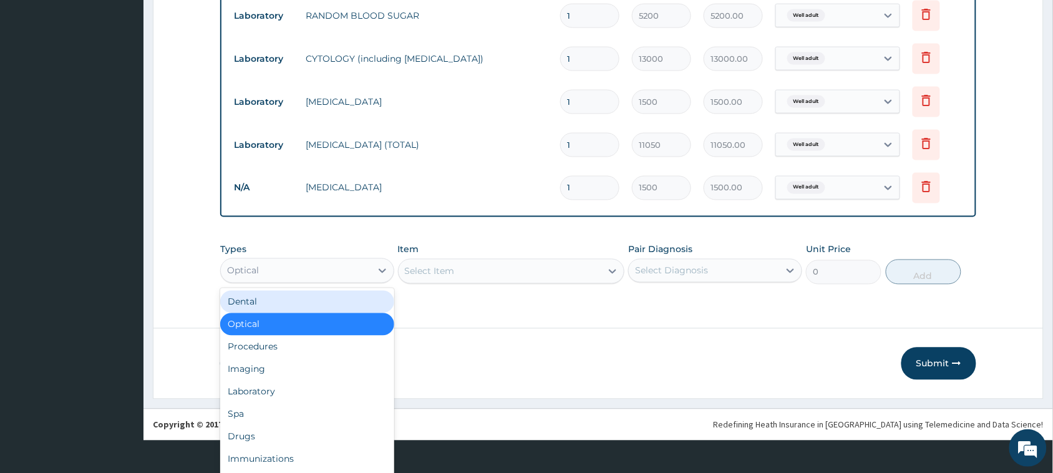
click at [340, 283] on div "option Optical, selected. option Dental focused, 1 of 10. 10 results available.…" at bounding box center [307, 270] width 174 height 25
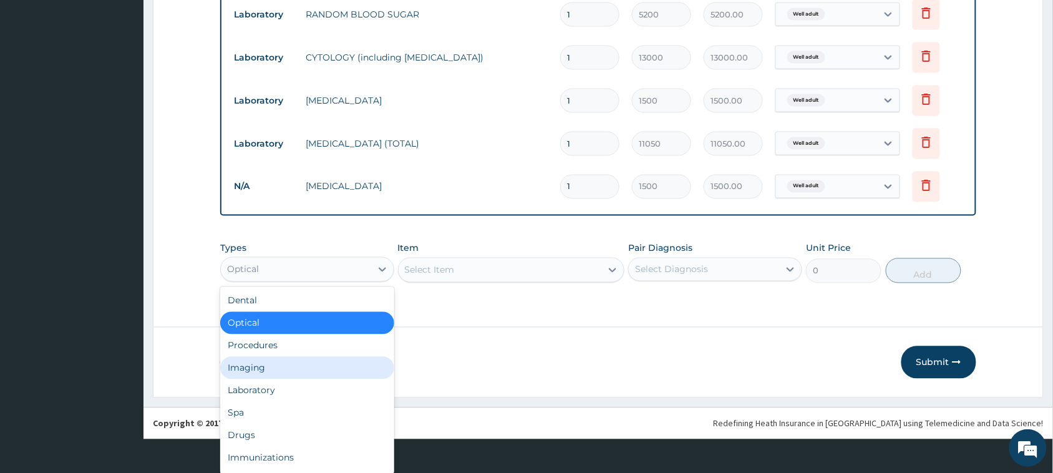
click at [260, 365] on div "Imaging" at bounding box center [307, 368] width 174 height 22
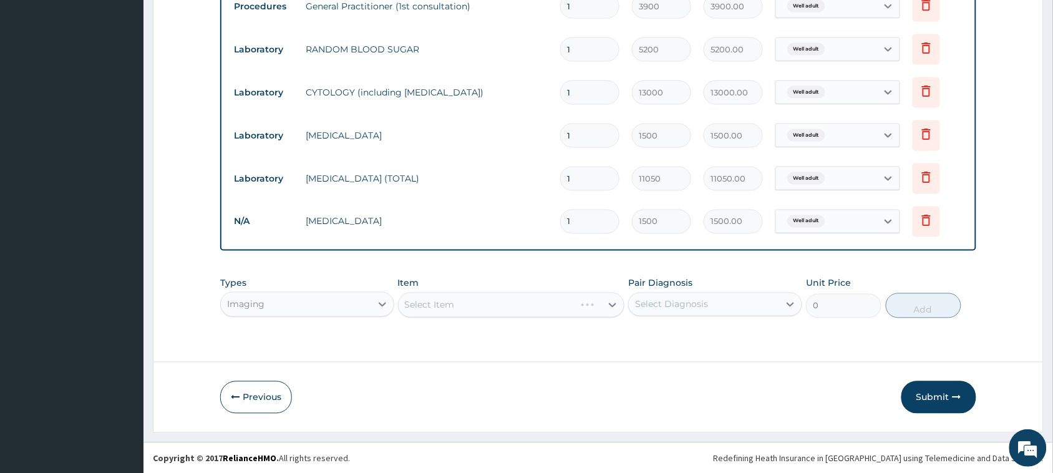
scroll to position [0, 0]
click at [448, 300] on div "Select Item" at bounding box center [511, 305] width 227 height 25
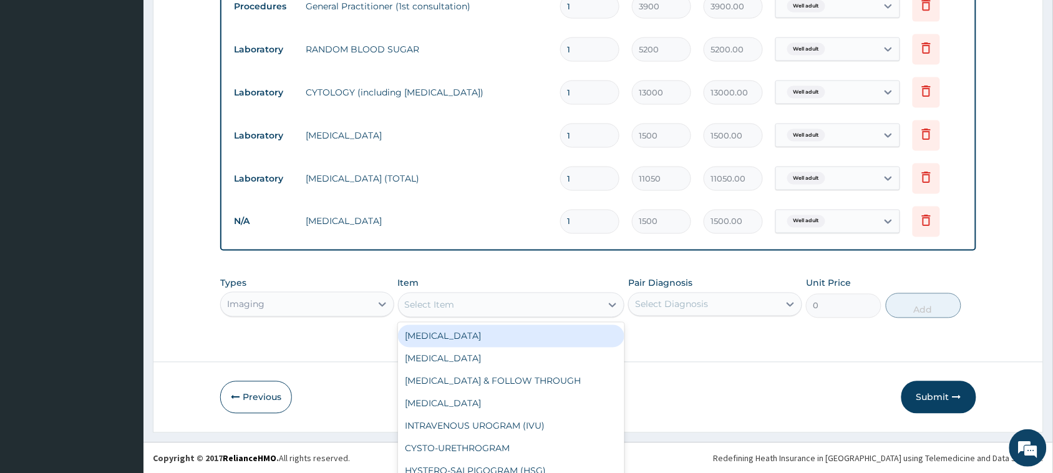
scroll to position [35, 0]
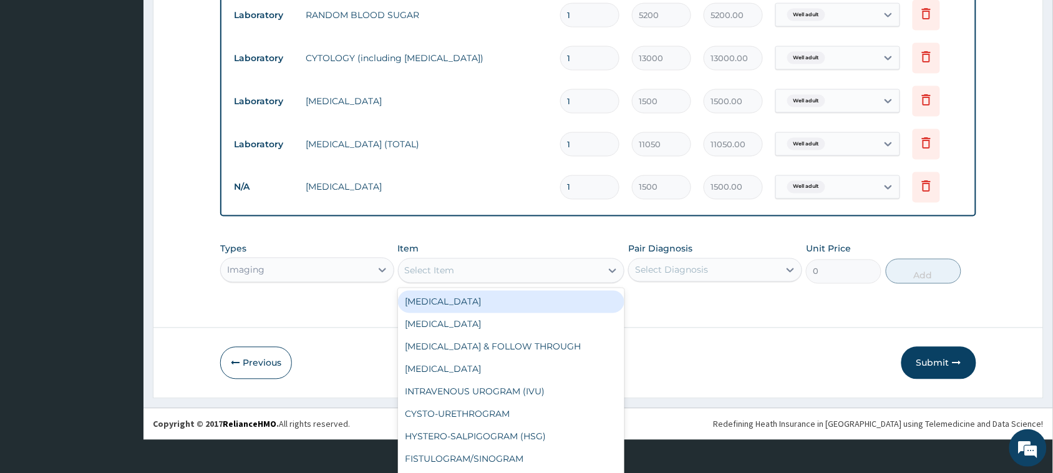
click at [448, 283] on div "option Visual Acuity , selected. option ANGIOGRAM focused, 1 of 74. 74 results …" at bounding box center [511, 270] width 227 height 25
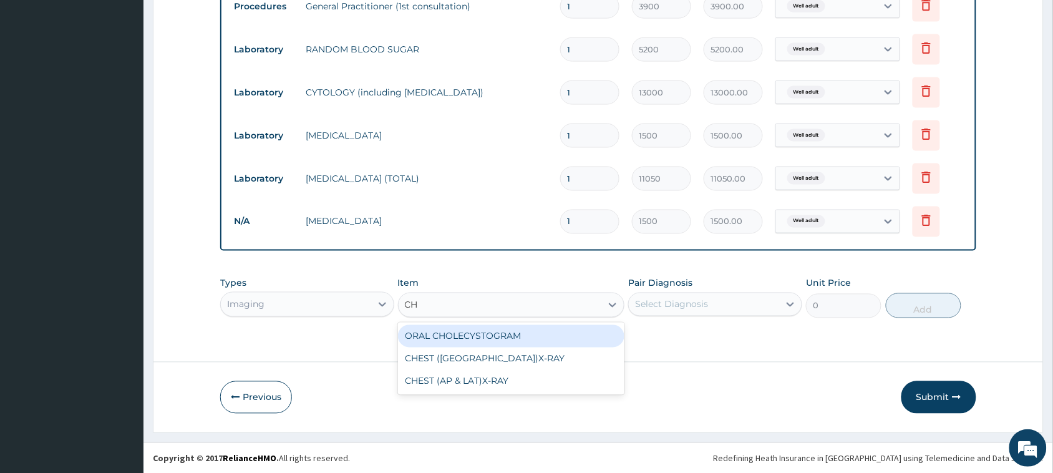
scroll to position [0, 0]
type input "CHE"
click at [459, 334] on div "CHEST ([GEOGRAPHIC_DATA])X-RAY" at bounding box center [511, 336] width 227 height 22
type input "8450"
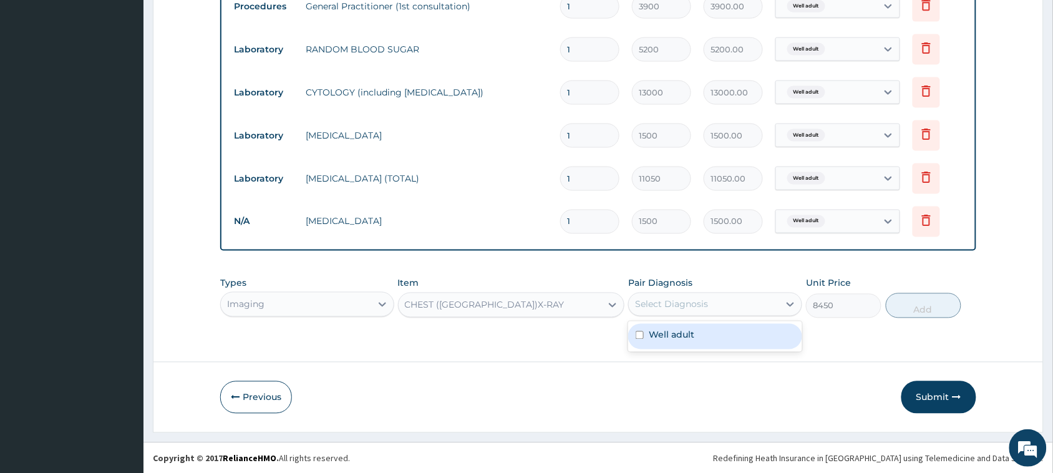
click at [686, 314] on div "Select Diagnosis" at bounding box center [715, 305] width 174 height 24
click at [688, 346] on div "Well adult" at bounding box center [715, 337] width 174 height 26
checkbox input "true"
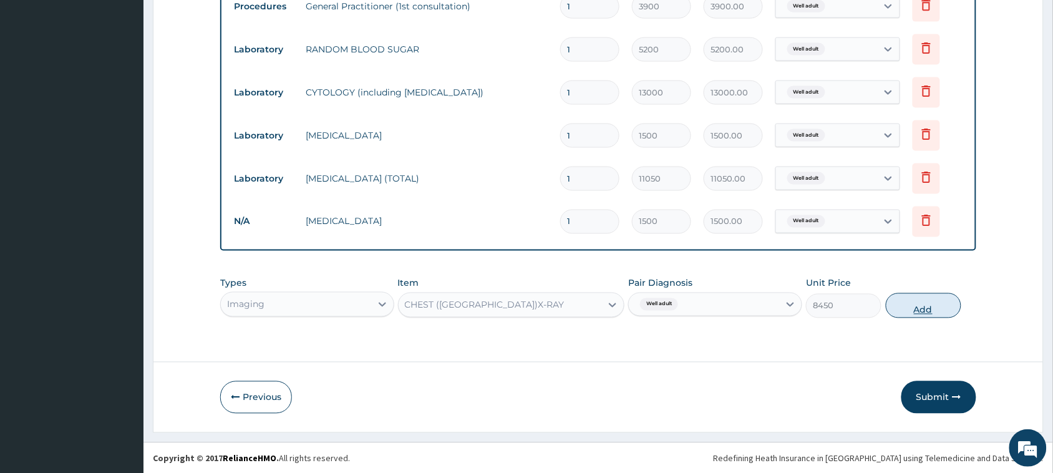
click at [902, 313] on button "Add" at bounding box center [924, 305] width 76 height 25
type input "0"
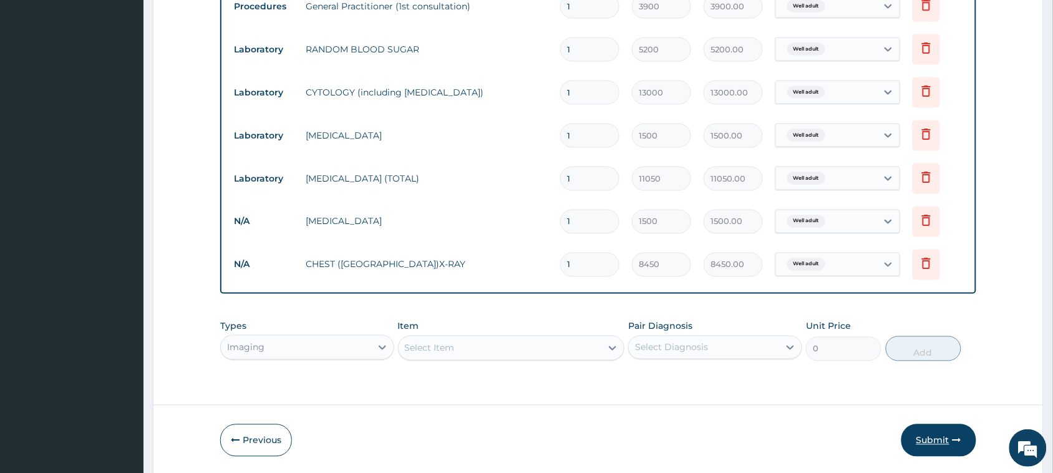
click at [934, 445] on button "Submit" at bounding box center [939, 440] width 75 height 32
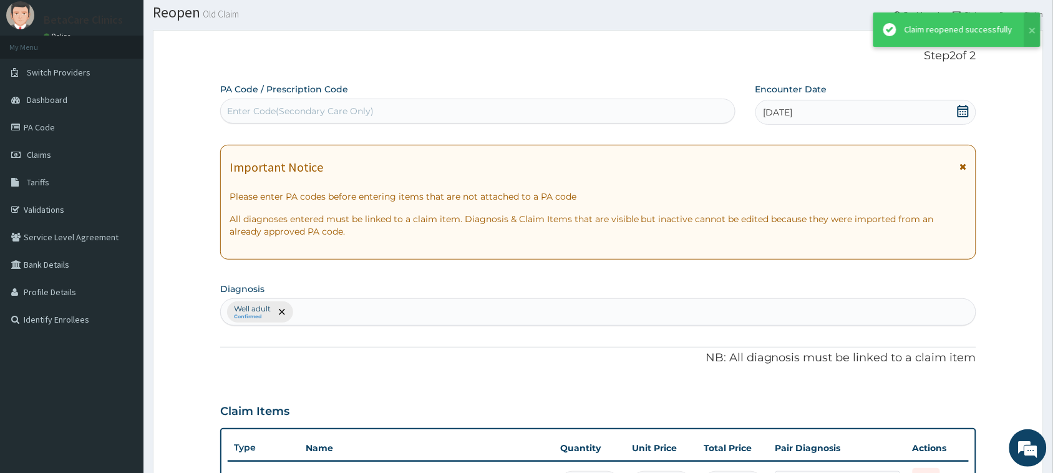
scroll to position [513, 0]
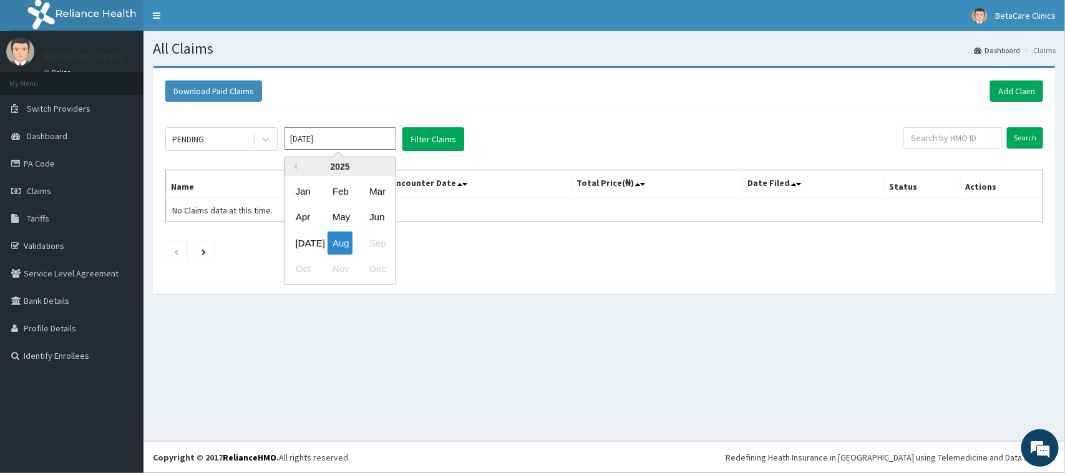
click at [304, 142] on input "[DATE]" at bounding box center [340, 138] width 112 height 22
click at [343, 214] on div "May" at bounding box center [340, 217] width 25 height 23
type input "May 2025"
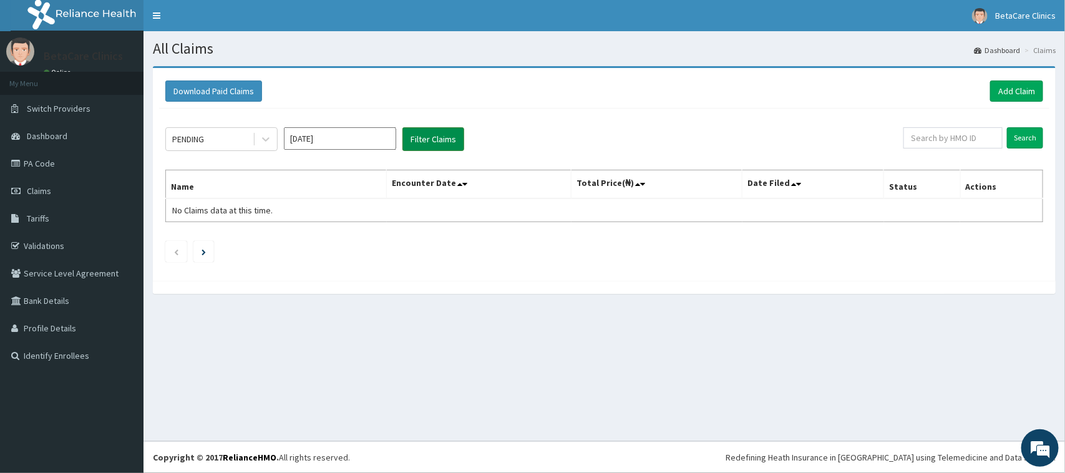
click at [422, 133] on button "Filter Claims" at bounding box center [434, 139] width 62 height 24
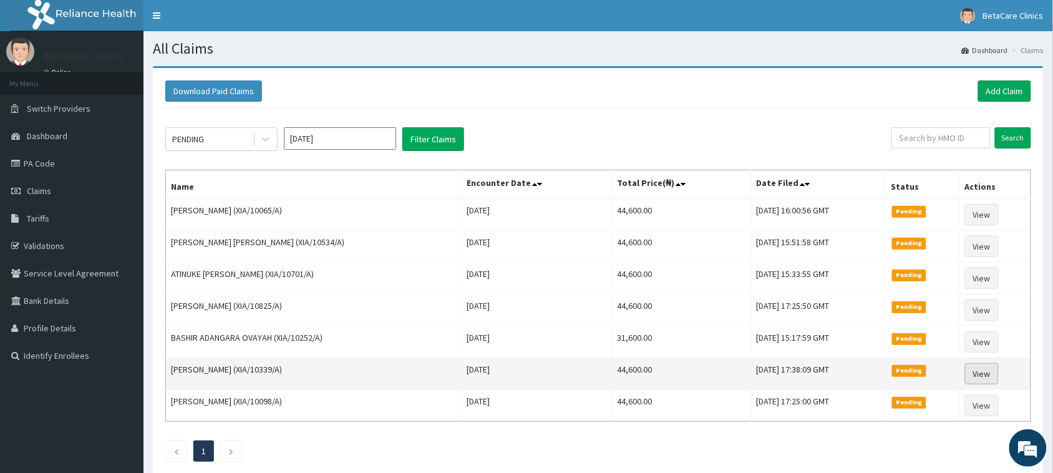
click at [987, 376] on link "View" at bounding box center [982, 373] width 34 height 21
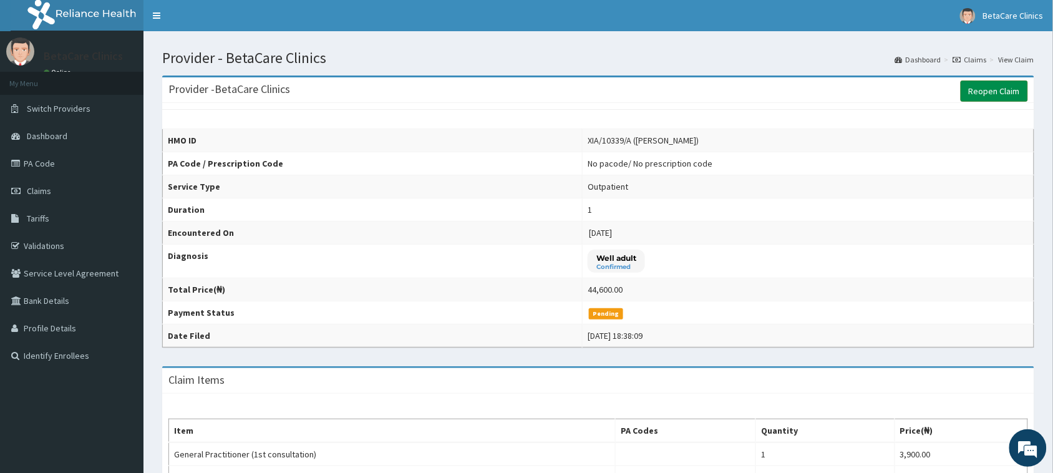
click at [980, 85] on link "Reopen Claim" at bounding box center [994, 91] width 67 height 21
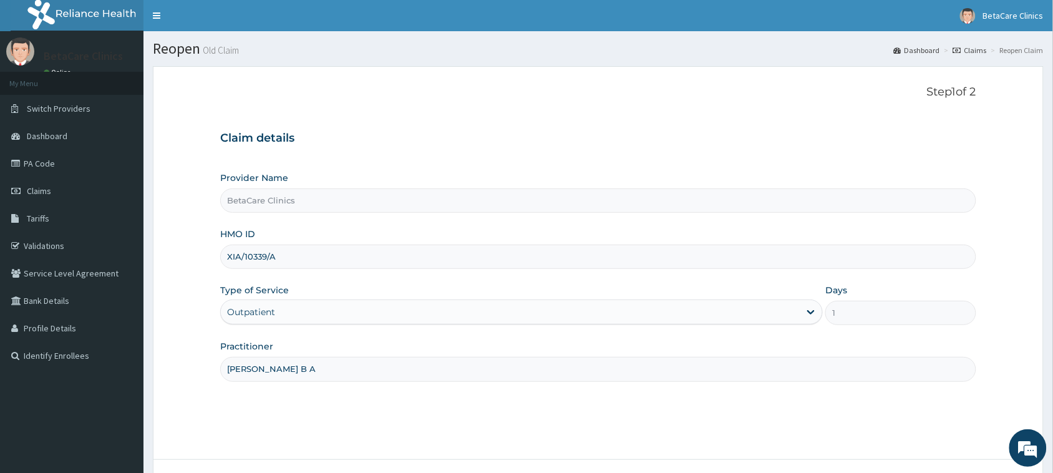
scroll to position [99, 0]
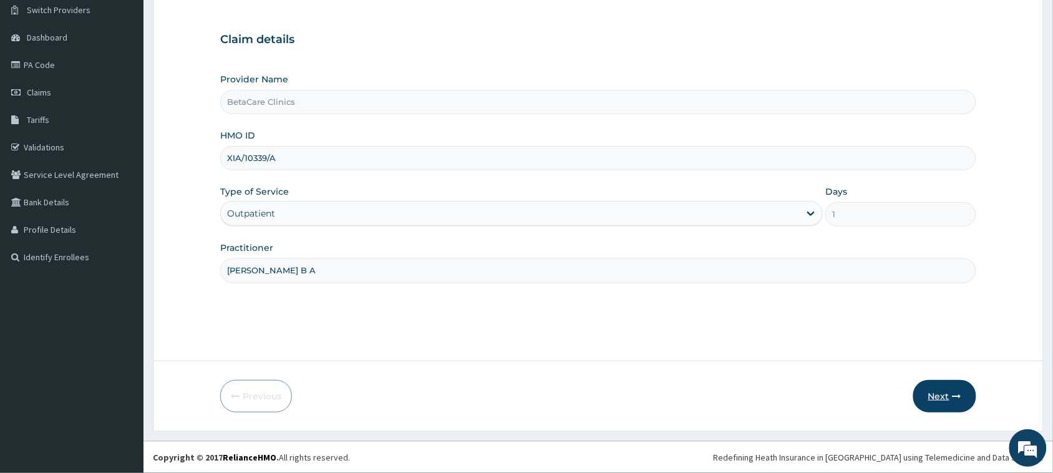
click at [941, 400] on button "Next" at bounding box center [945, 396] width 63 height 32
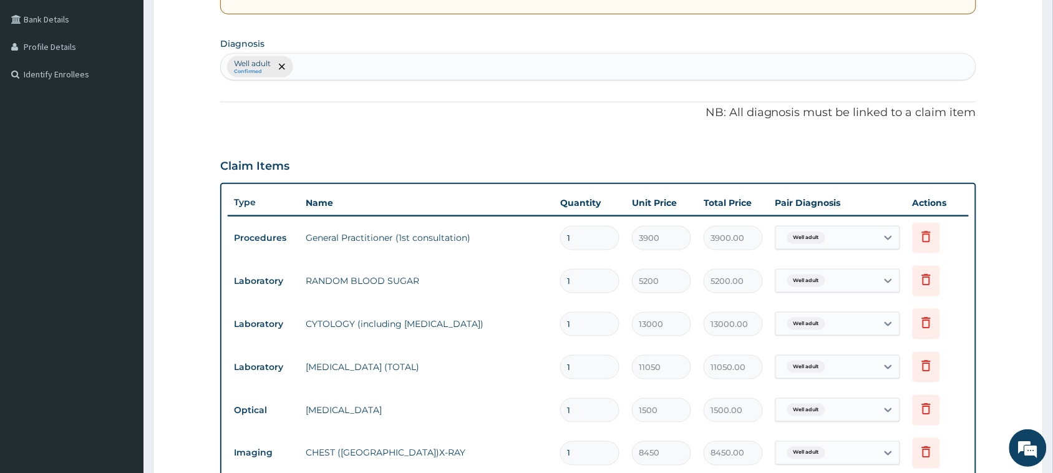
scroll to position [329, 0]
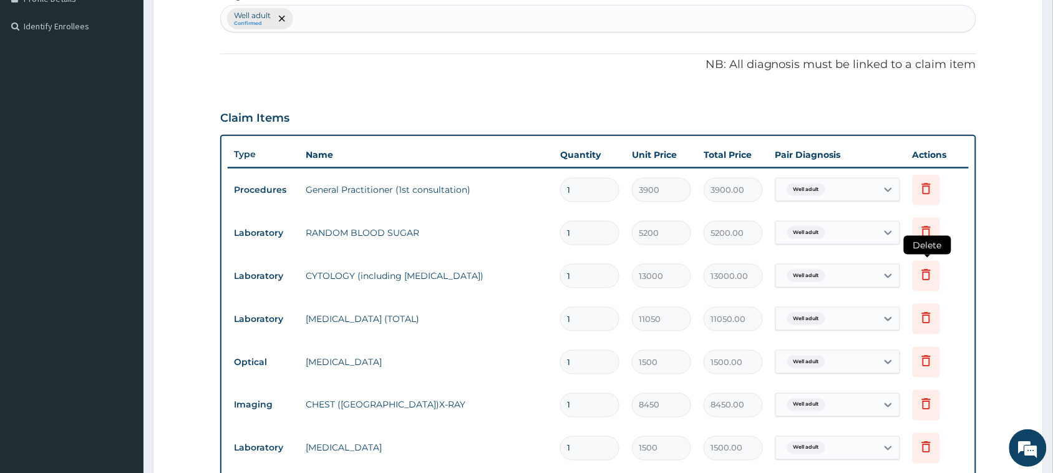
click at [922, 276] on icon at bounding box center [926, 274] width 15 height 15
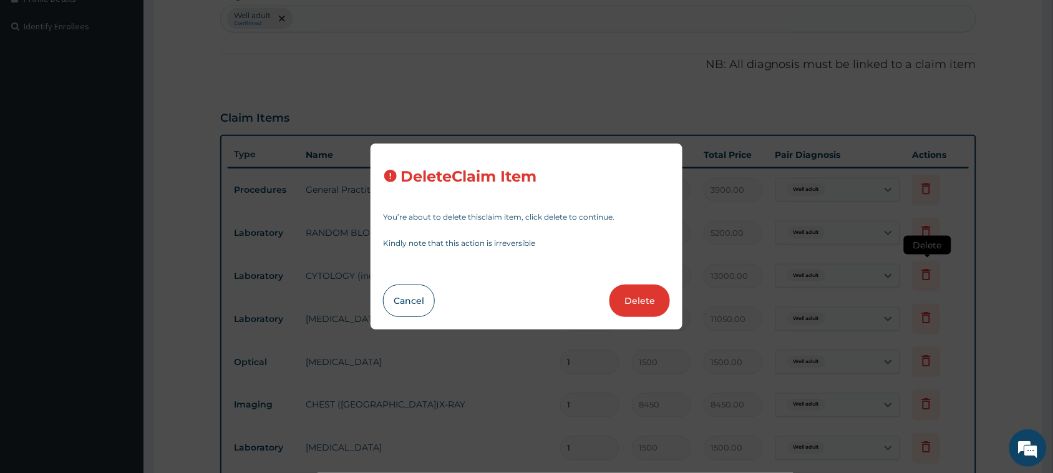
scroll to position [0, 0]
click at [638, 293] on button "Delete" at bounding box center [640, 301] width 61 height 32
type input "11050"
type input "11050.00"
type input "1500"
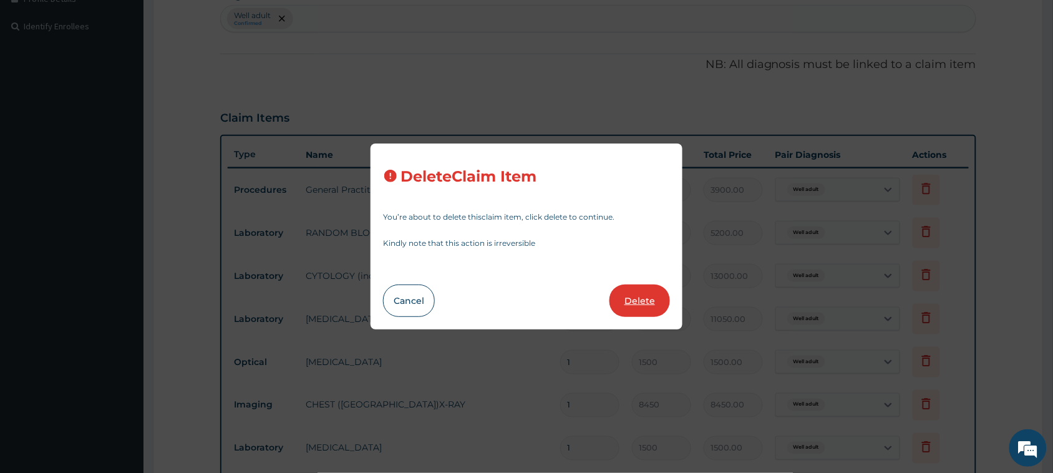
type input "1500.00"
type input "8450"
type input "8450.00"
type input "1500"
type input "1500.00"
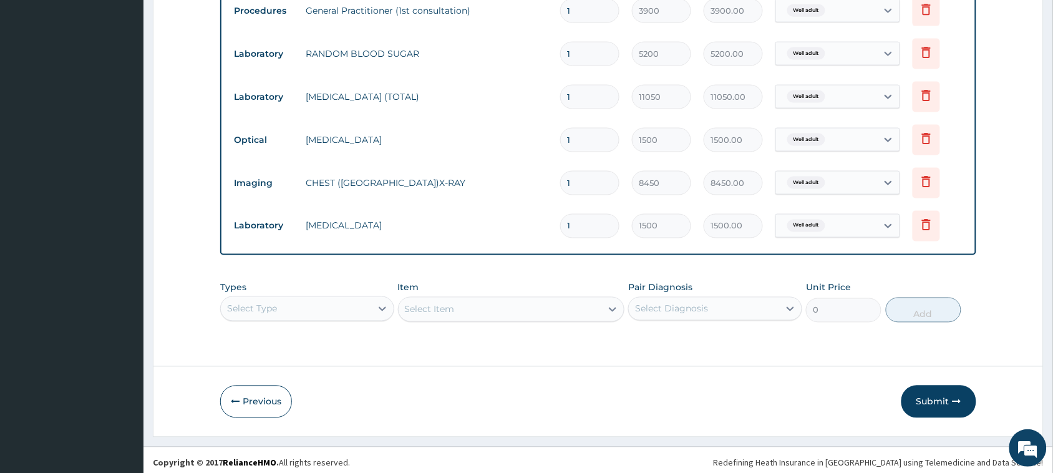
scroll to position [513, 0]
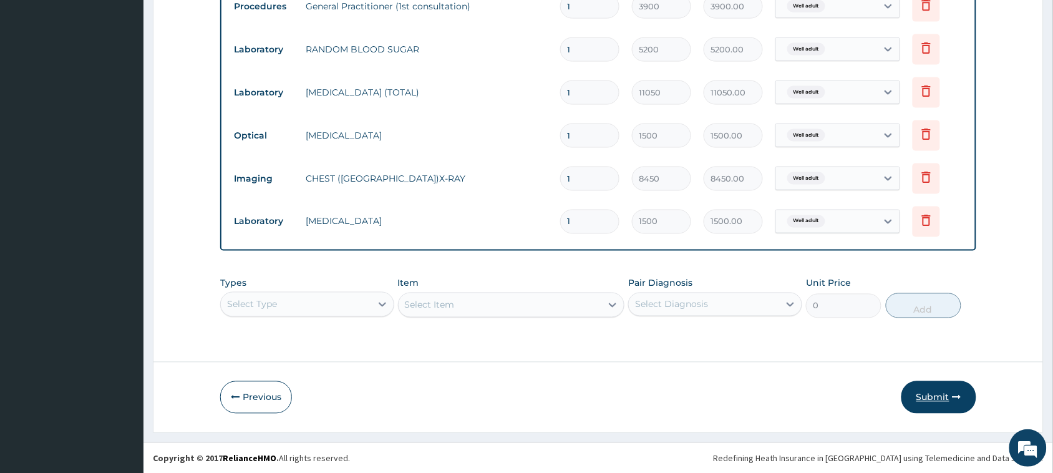
click at [933, 389] on button "Submit" at bounding box center [939, 397] width 75 height 32
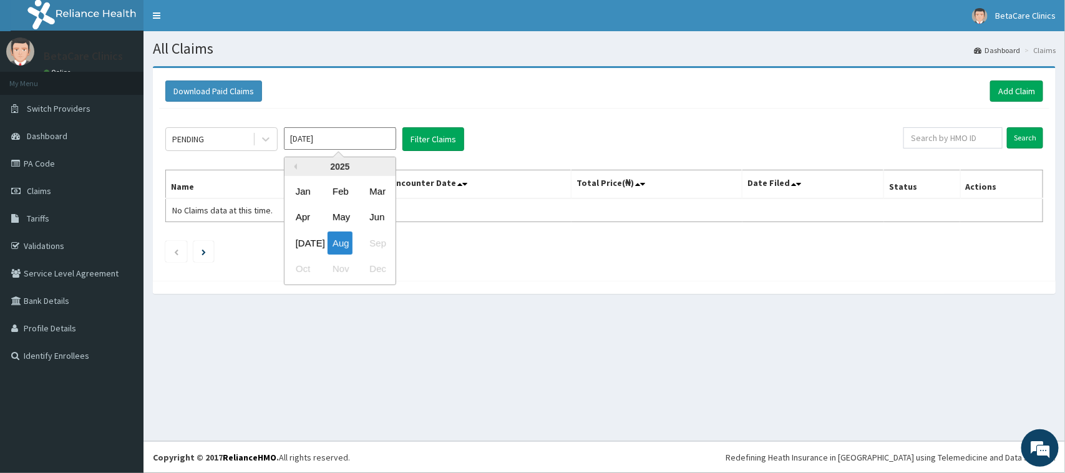
click at [314, 139] on input "[DATE]" at bounding box center [340, 138] width 112 height 22
click at [339, 214] on div "May" at bounding box center [340, 217] width 25 height 23
type input "[DATE]"
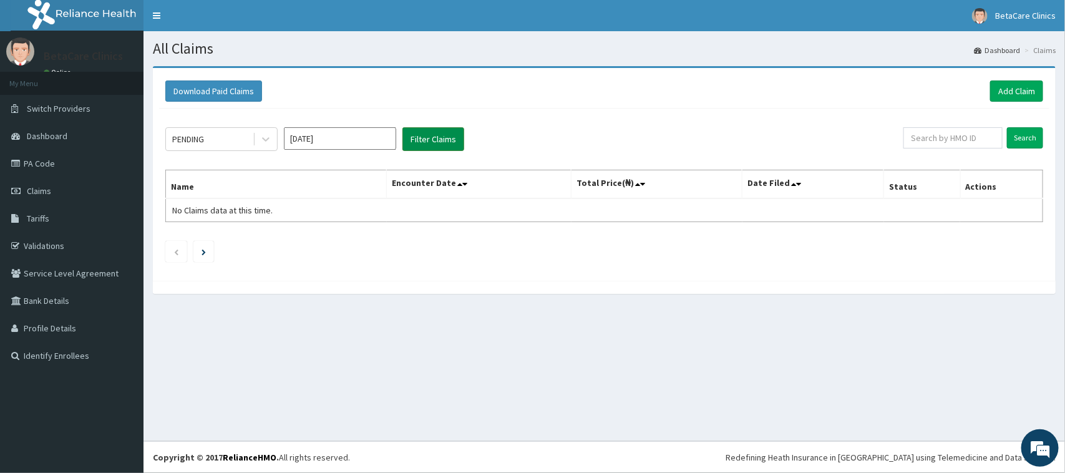
click at [449, 145] on button "Filter Claims" at bounding box center [434, 139] width 62 height 24
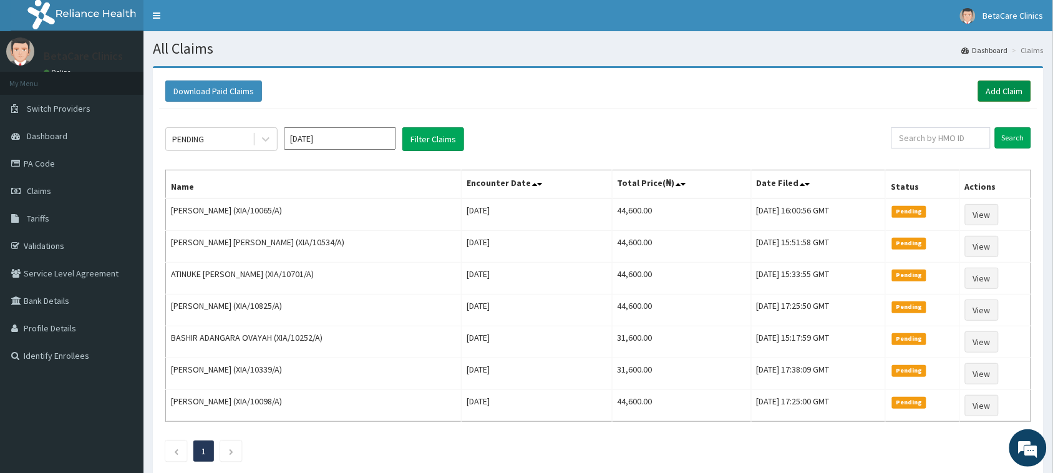
click at [987, 87] on link "Add Claim" at bounding box center [1004, 91] width 53 height 21
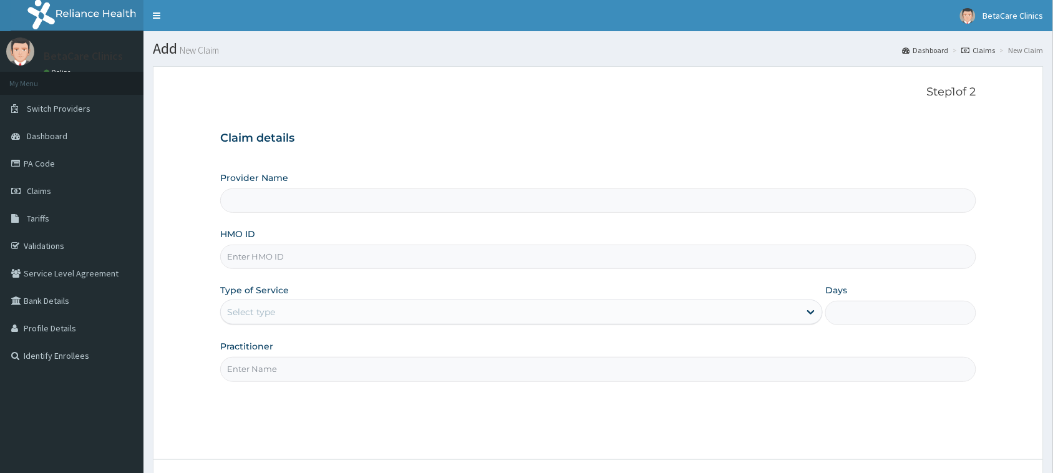
type input "BetaCare Clinics"
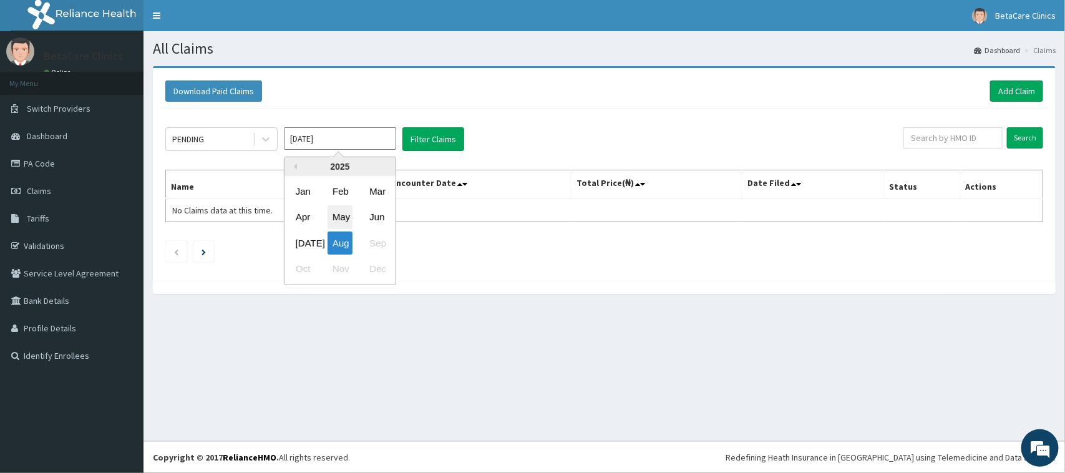
click at [341, 210] on div "May" at bounding box center [340, 217] width 25 height 23
type input "[DATE]"
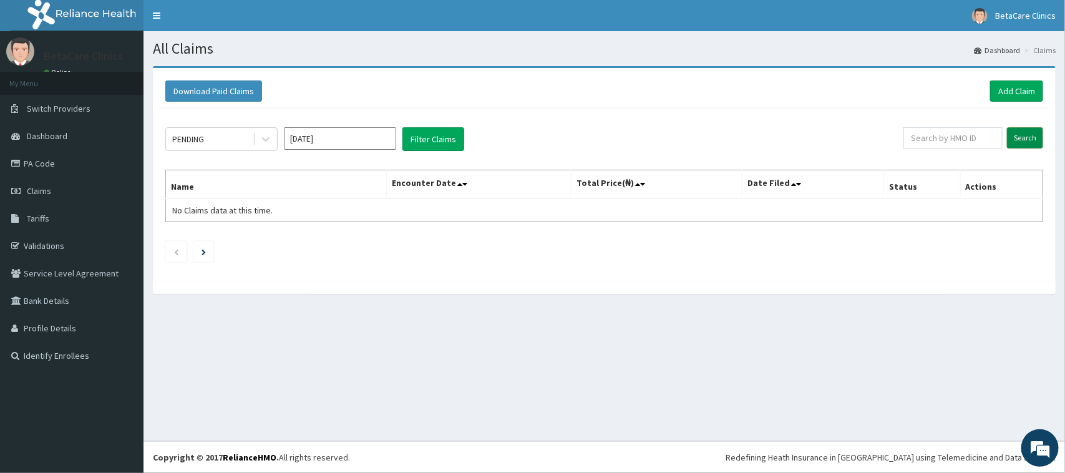
click at [1028, 138] on input "Search" at bounding box center [1025, 137] width 36 height 21
click at [334, 132] on input "[DATE]" at bounding box center [340, 138] width 112 height 22
click at [341, 213] on div "May" at bounding box center [340, 217] width 25 height 23
click at [429, 148] on button "Filter Claims" at bounding box center [434, 139] width 62 height 24
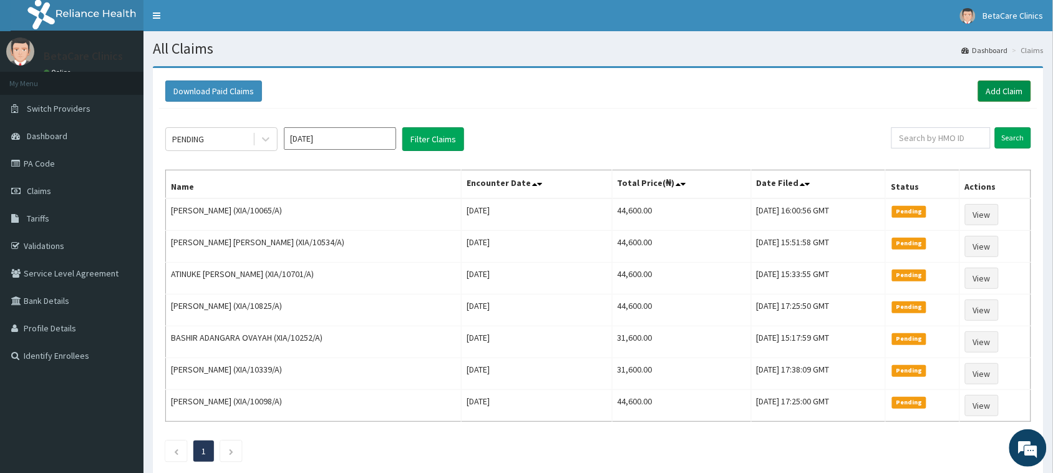
click at [1005, 95] on link "Add Claim" at bounding box center [1004, 91] width 53 height 21
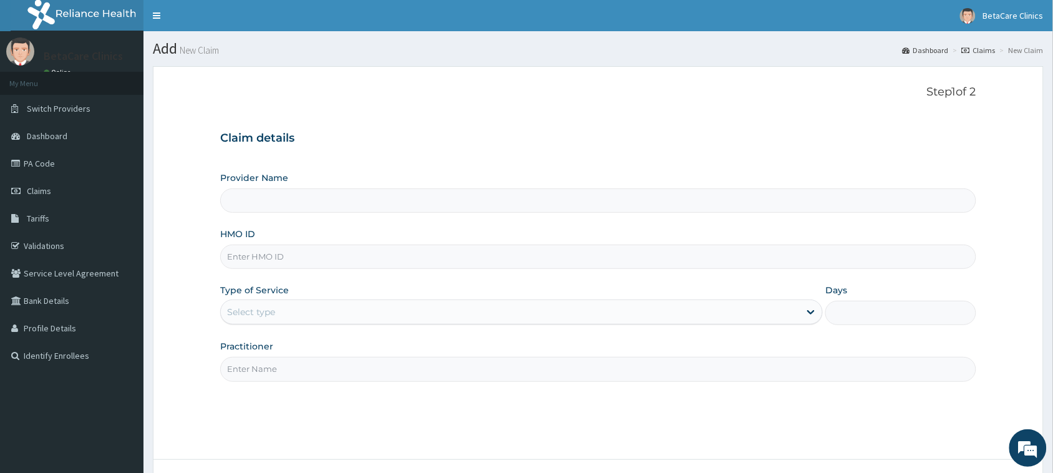
click at [292, 262] on input "HMO ID" at bounding box center [598, 257] width 756 height 24
type input "BetaCare Clinics"
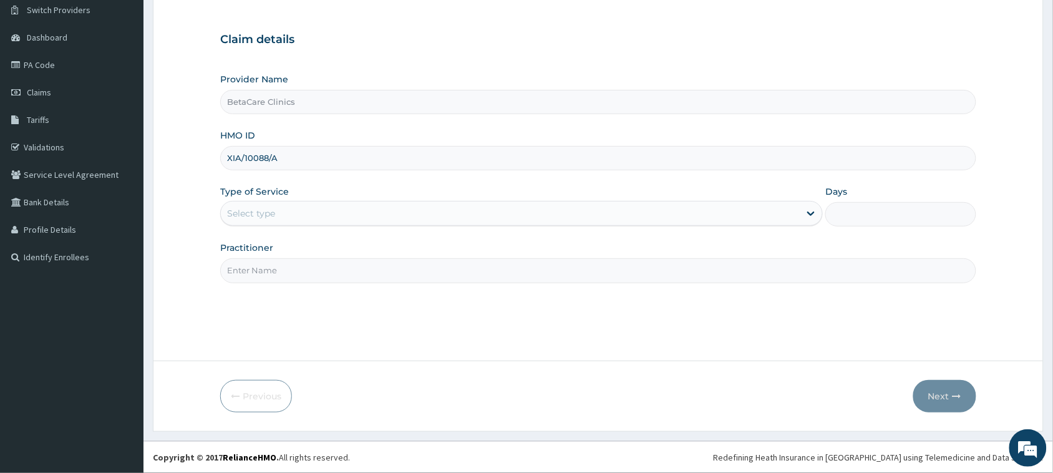
type input "XIA/10088/A"
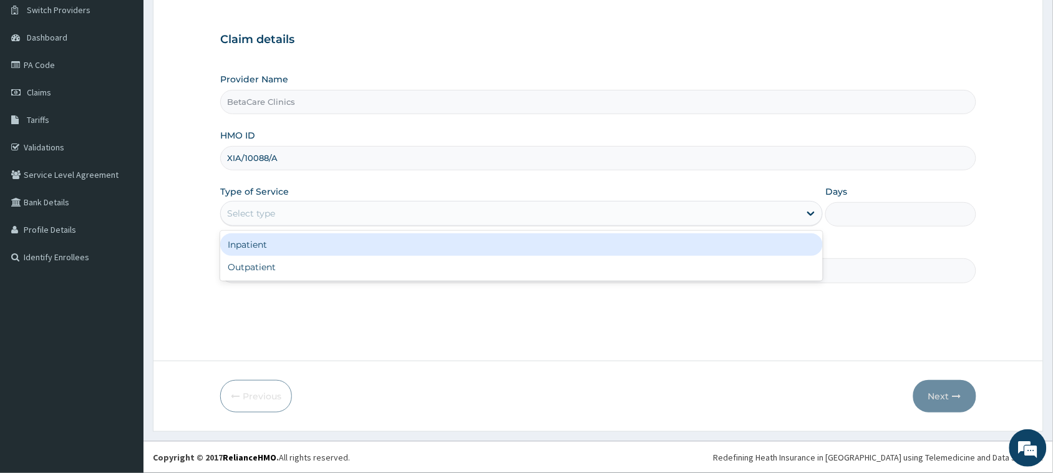
click at [241, 210] on div "Select type" at bounding box center [251, 213] width 48 height 12
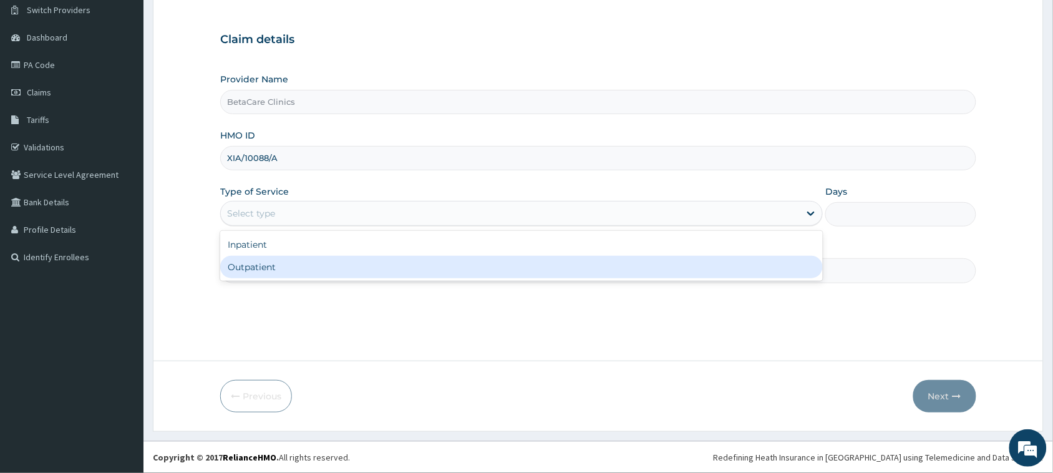
click at [278, 271] on div "Outpatient" at bounding box center [521, 267] width 603 height 22
type input "1"
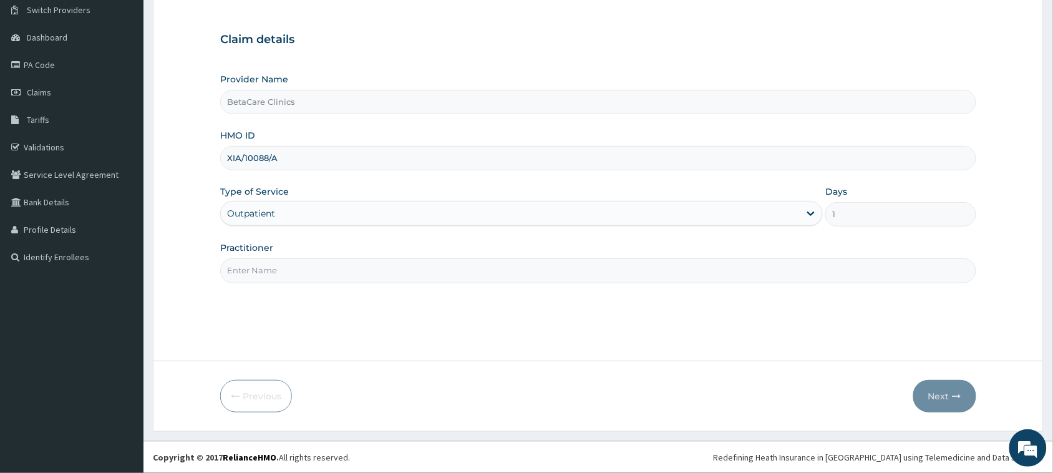
click at [275, 269] on input "Practitioner" at bounding box center [598, 270] width 756 height 24
type input "DR TASIU B A"
click at [940, 385] on button "Next" at bounding box center [945, 396] width 63 height 32
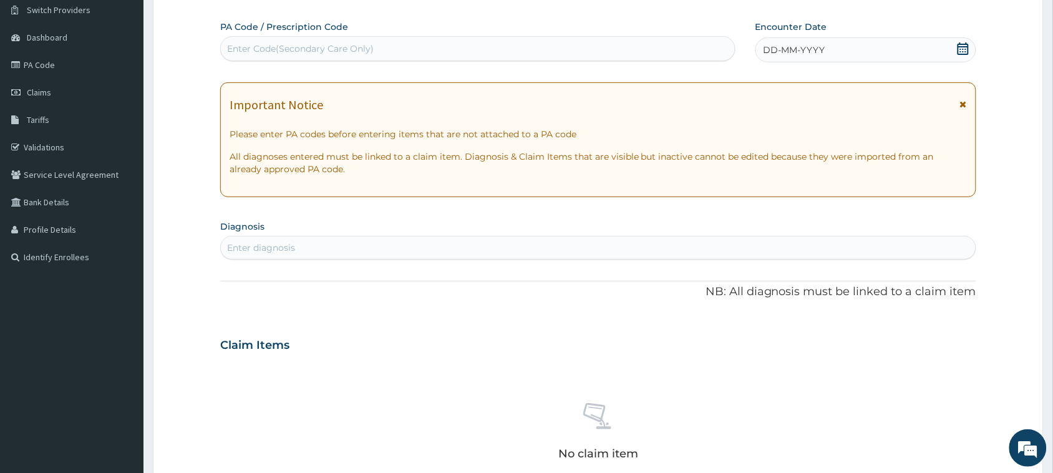
click at [809, 36] on div "Encounter Date DD-MM-YYYY" at bounding box center [866, 42] width 221 height 42
click at [811, 47] on span "DD-MM-YYYY" at bounding box center [795, 50] width 62 height 12
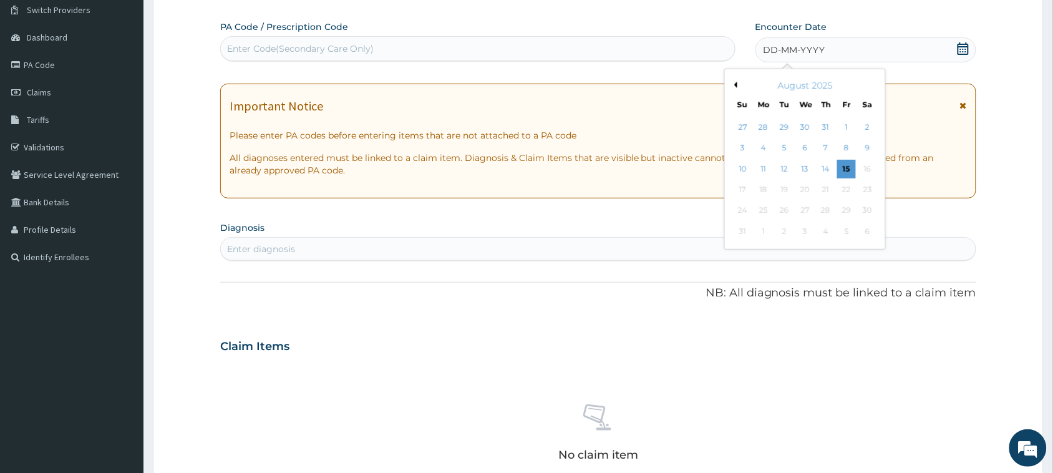
click at [734, 83] on button "Previous Month" at bounding box center [734, 85] width 6 height 6
click at [829, 150] on div "8" at bounding box center [826, 148] width 19 height 19
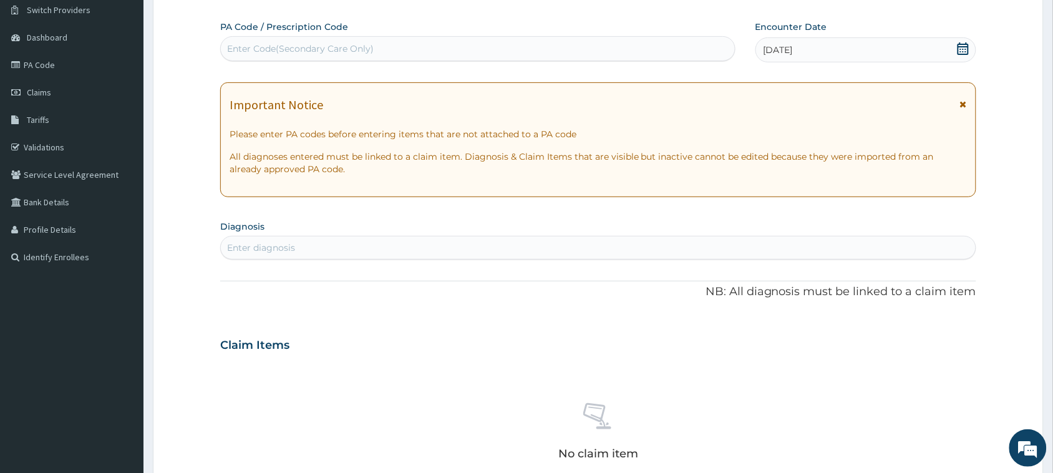
click at [308, 253] on div "Enter diagnosis" at bounding box center [598, 248] width 755 height 20
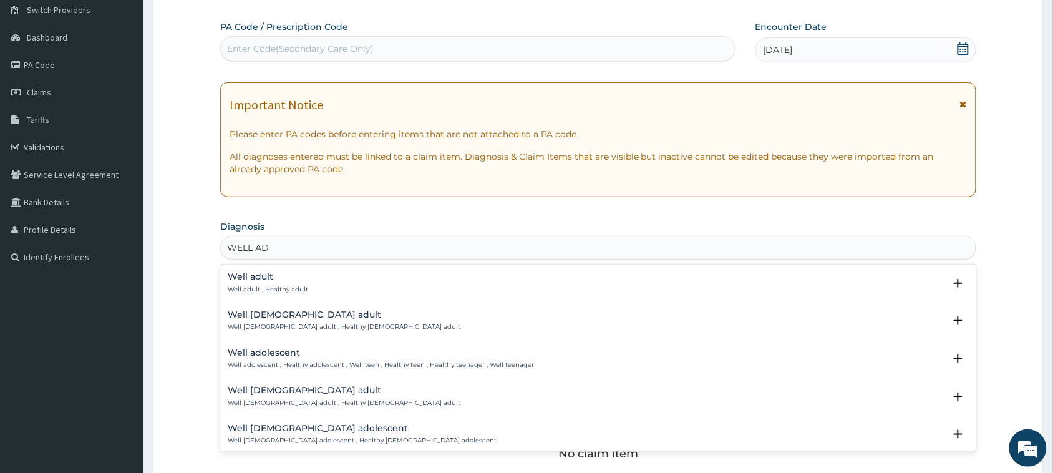
type input "WELL ADU"
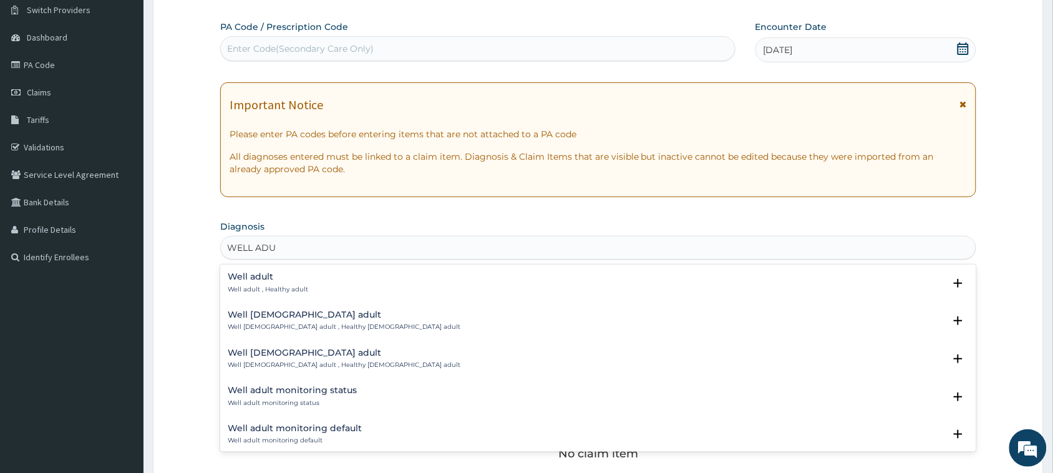
click at [265, 282] on div "Well adult Well adult , Healthy adult" at bounding box center [268, 283] width 81 height 22
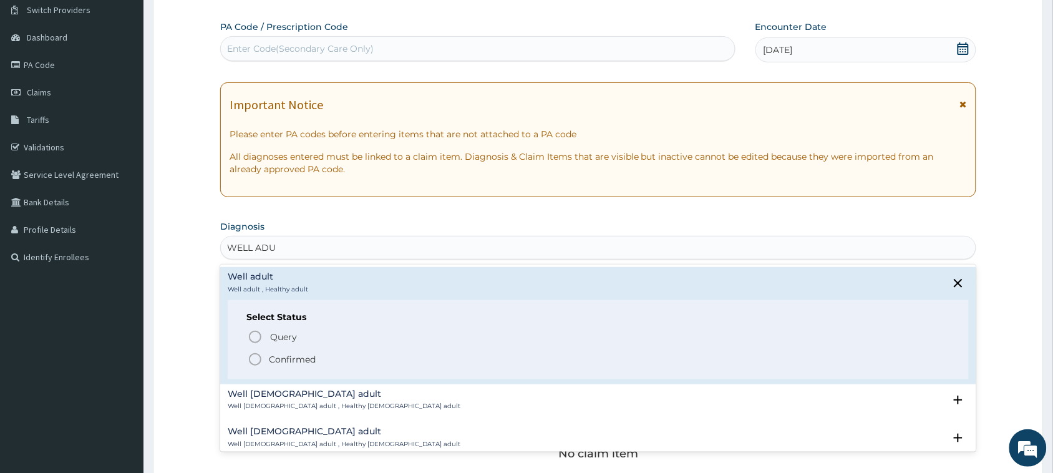
click at [273, 359] on p "Confirmed" at bounding box center [292, 359] width 47 height 12
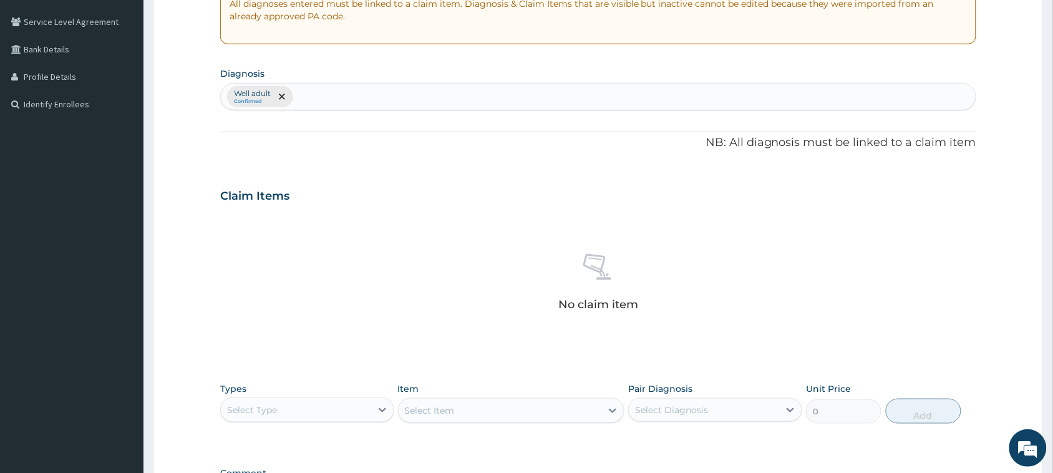
scroll to position [281, 0]
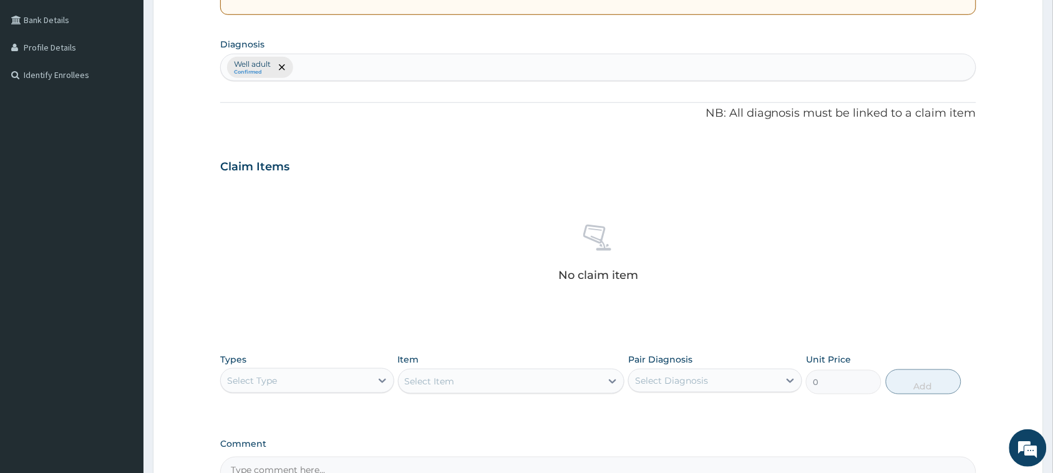
click at [247, 369] on div "Select Type" at bounding box center [307, 380] width 174 height 25
click at [258, 459] on div "Procedures" at bounding box center [307, 457] width 174 height 22
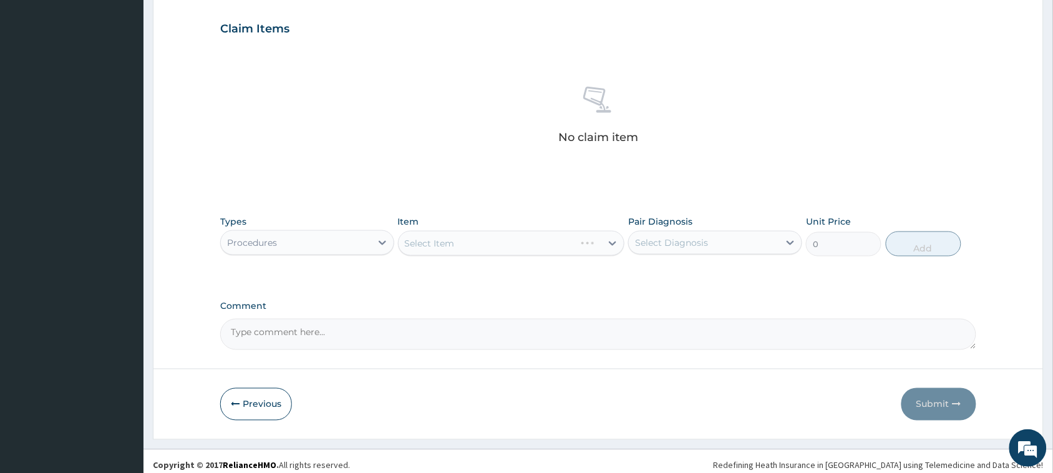
scroll to position [427, 0]
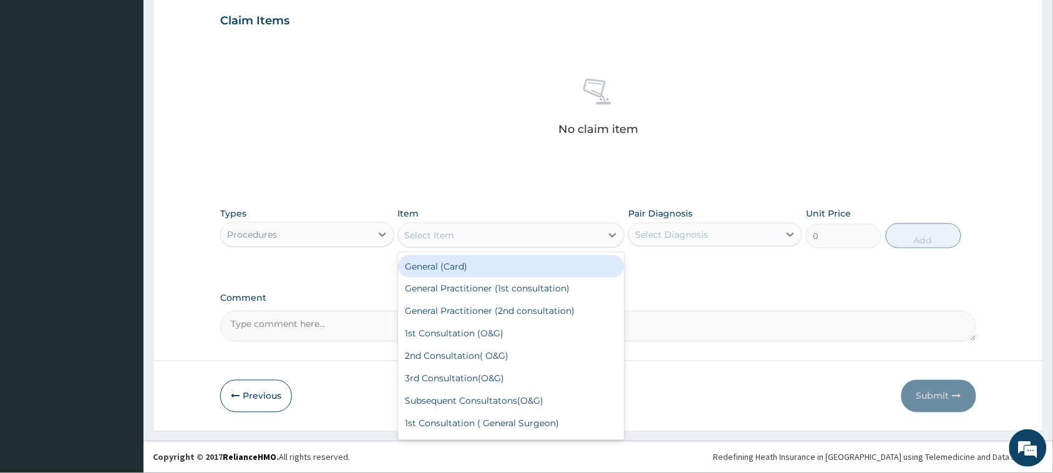
click at [440, 231] on div "Select Item" at bounding box center [430, 235] width 50 height 12
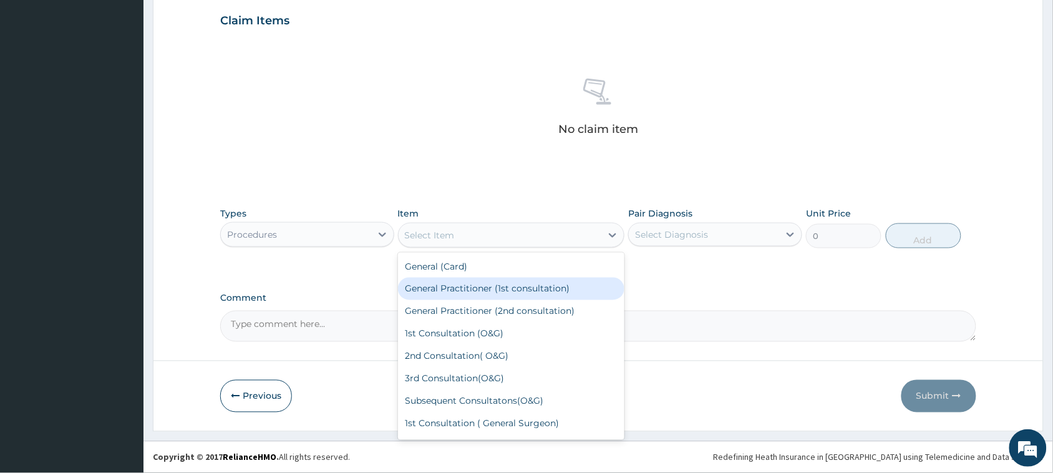
click at [444, 291] on div "General Practitioner (1st consultation)" at bounding box center [511, 289] width 227 height 22
type input "3900"
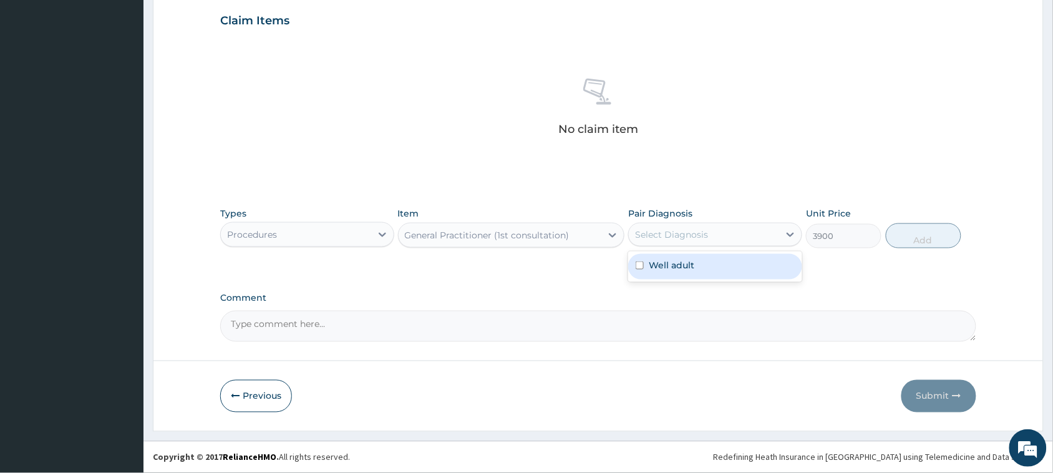
click at [695, 234] on div "Select Diagnosis" at bounding box center [671, 234] width 73 height 12
click at [681, 260] on label "Well adult" at bounding box center [672, 265] width 46 height 12
checkbox input "true"
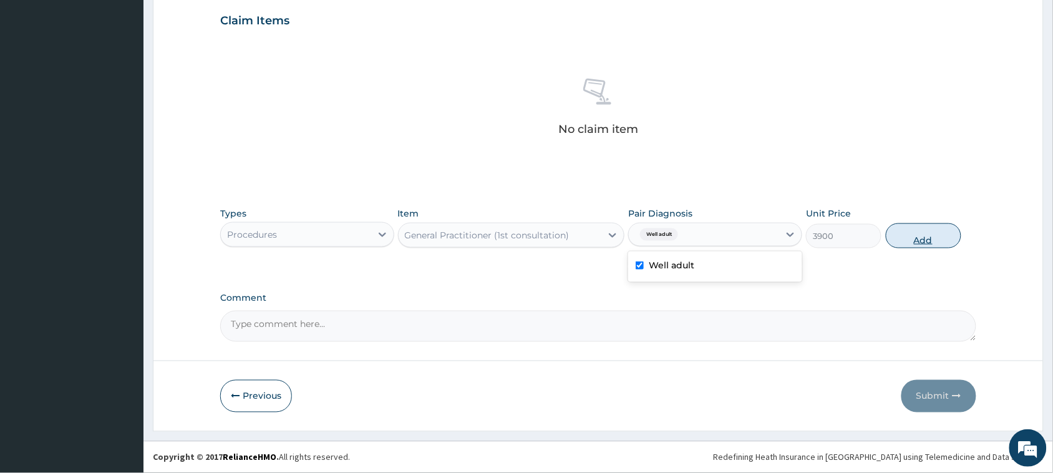
click at [915, 226] on button "Add" at bounding box center [924, 235] width 76 height 25
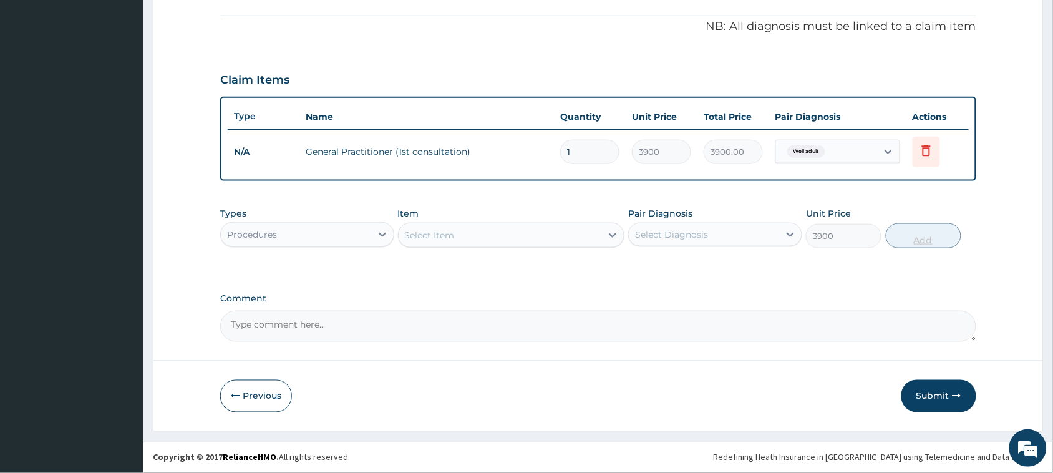
type input "0"
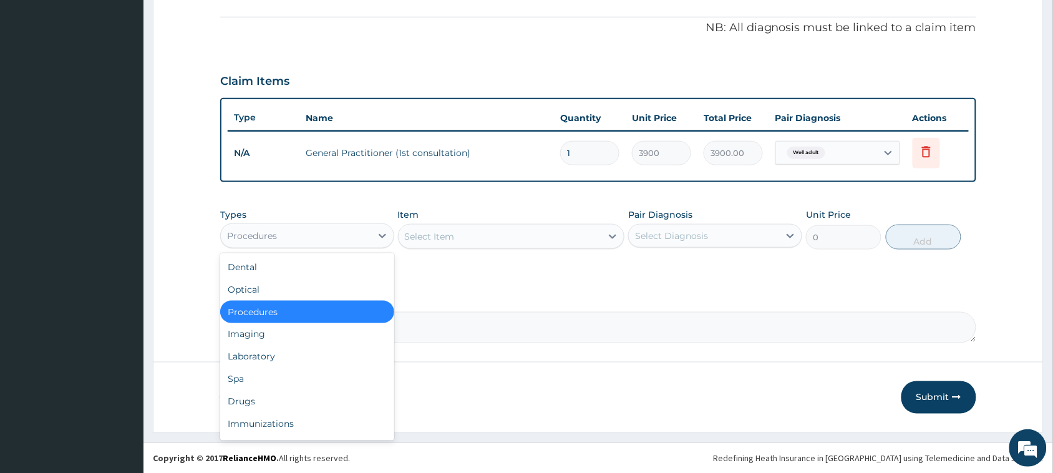
click at [353, 238] on div "Procedures" at bounding box center [296, 236] width 150 height 20
click at [269, 354] on div "Laboratory" at bounding box center [307, 357] width 174 height 22
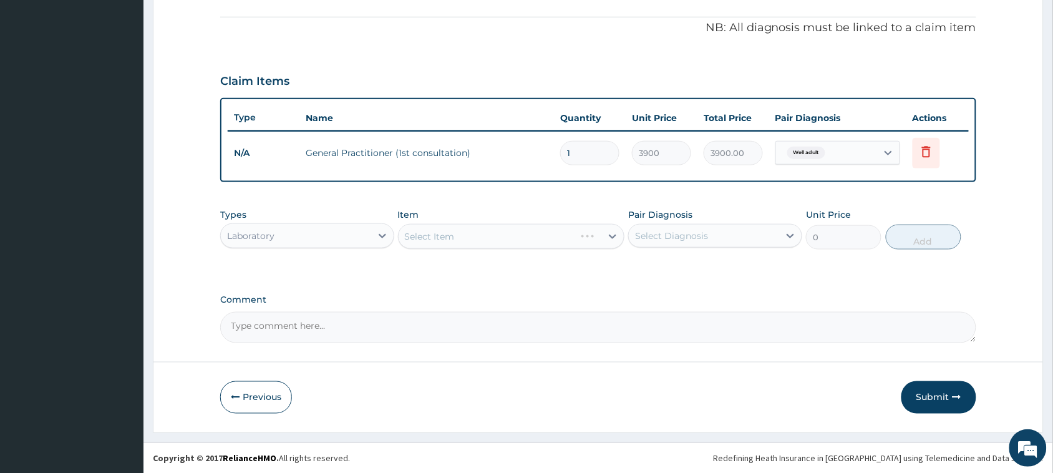
click at [469, 235] on div "Select Item" at bounding box center [511, 236] width 227 height 25
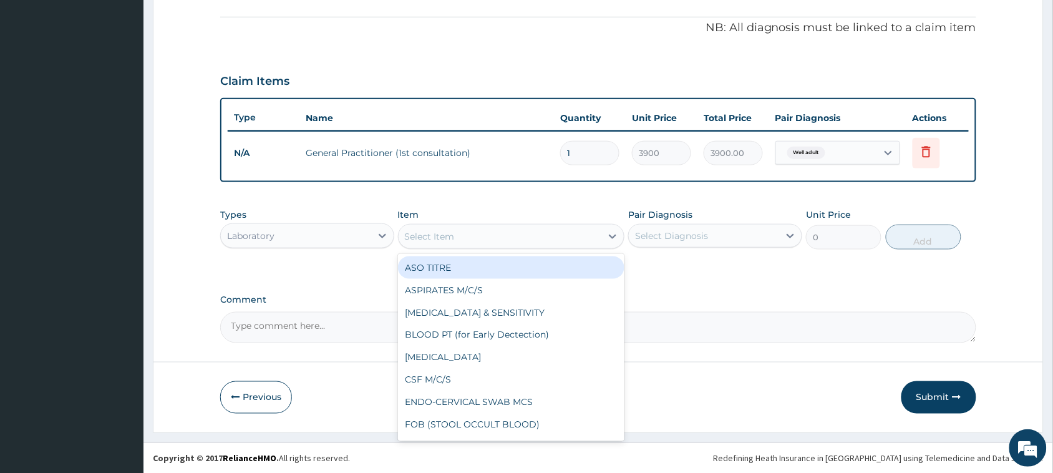
click at [469, 235] on div "Select Item" at bounding box center [500, 237] width 203 height 20
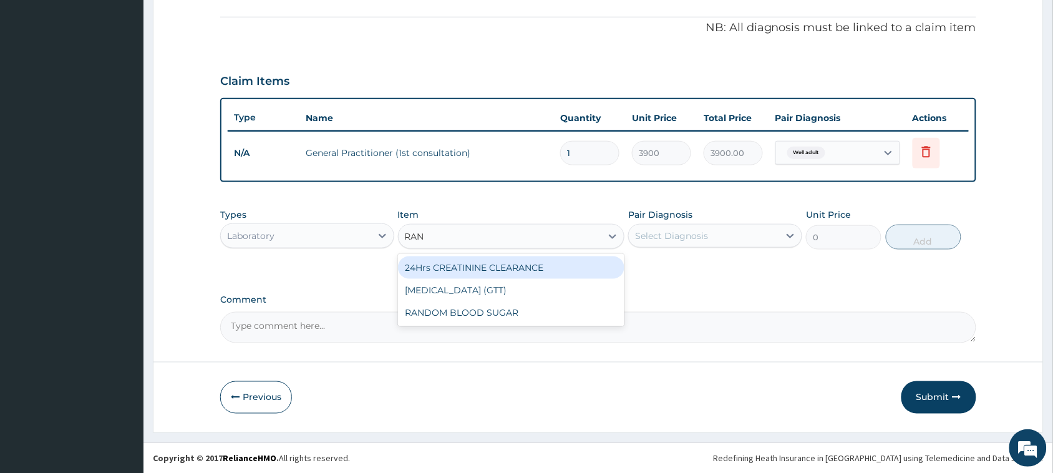
type input "RAND"
click at [462, 273] on div "RANDOM BLOOD SUGAR" at bounding box center [511, 267] width 227 height 22
type input "5200"
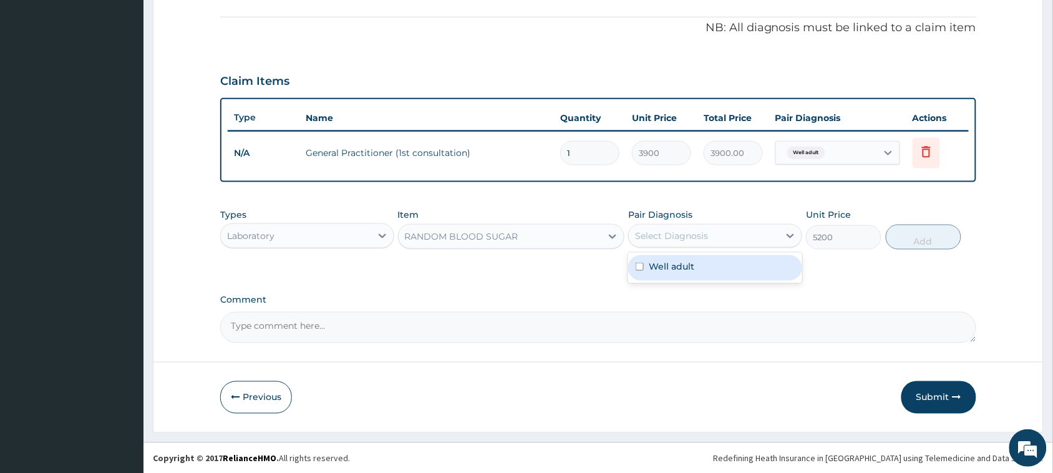
click at [713, 234] on div "Select Diagnosis" at bounding box center [704, 236] width 150 height 20
click at [650, 267] on label "Well adult" at bounding box center [672, 266] width 46 height 12
checkbox input "true"
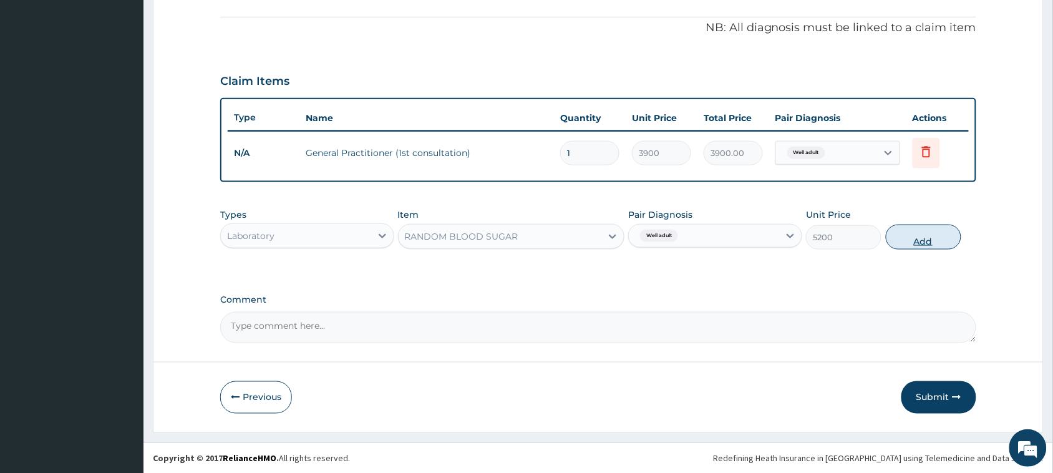
click at [930, 234] on button "Add" at bounding box center [924, 237] width 76 height 25
type input "0"
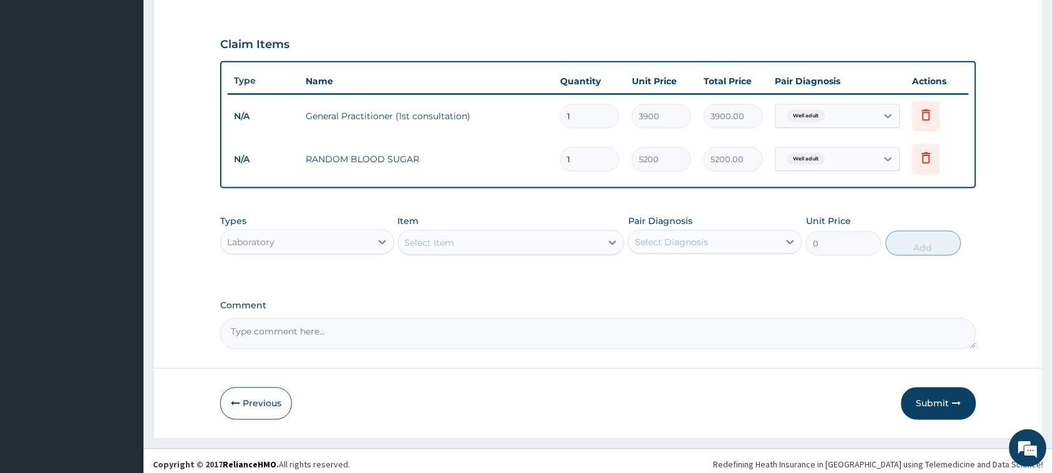
scroll to position [409, 0]
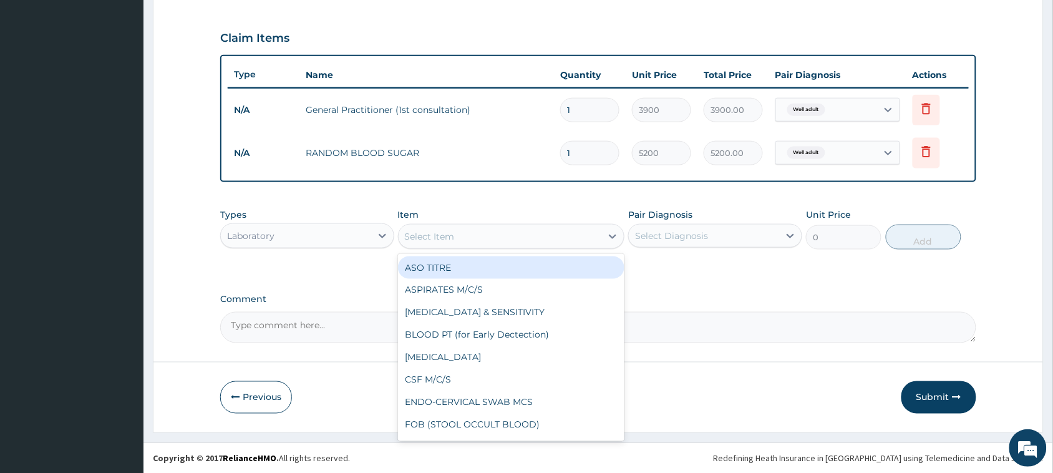
click at [427, 232] on div "Select Item" at bounding box center [430, 236] width 50 height 12
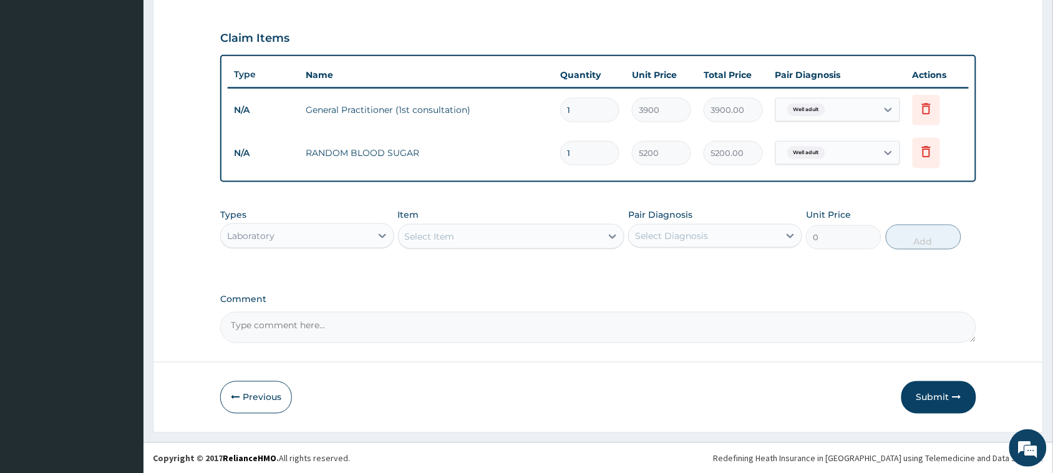
click at [469, 234] on div "Select Item" at bounding box center [500, 237] width 203 height 20
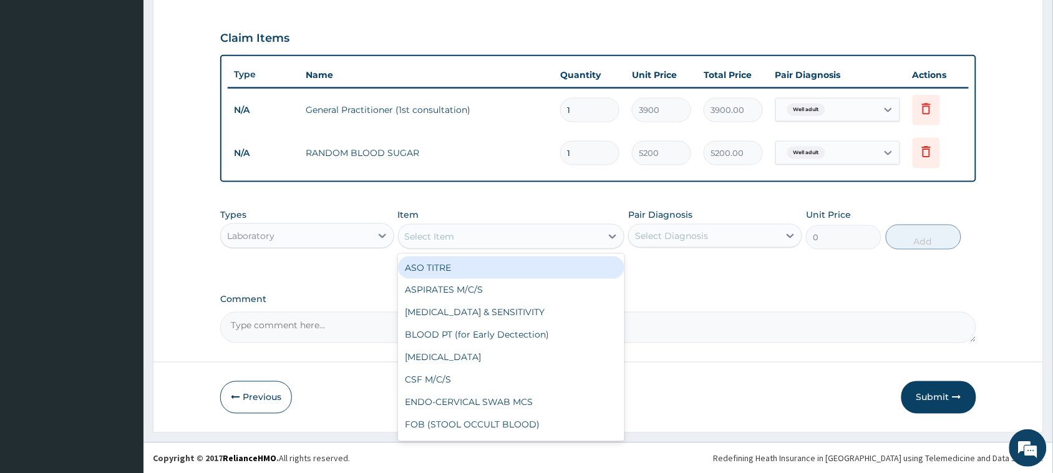
click at [469, 234] on div "Select Item" at bounding box center [500, 237] width 203 height 20
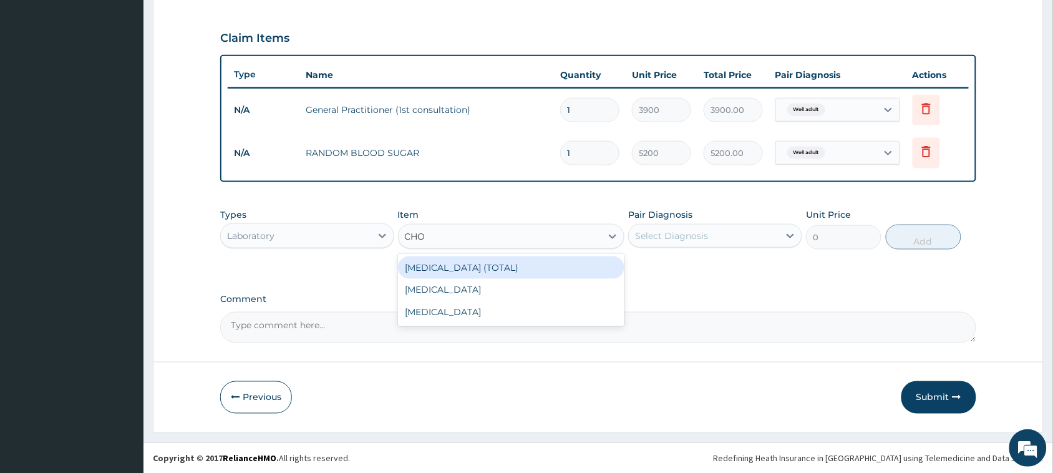
type input "CHOL"
click at [462, 269] on div "CHOLESTEROL (TOTAL)" at bounding box center [511, 267] width 227 height 22
type input "11050"
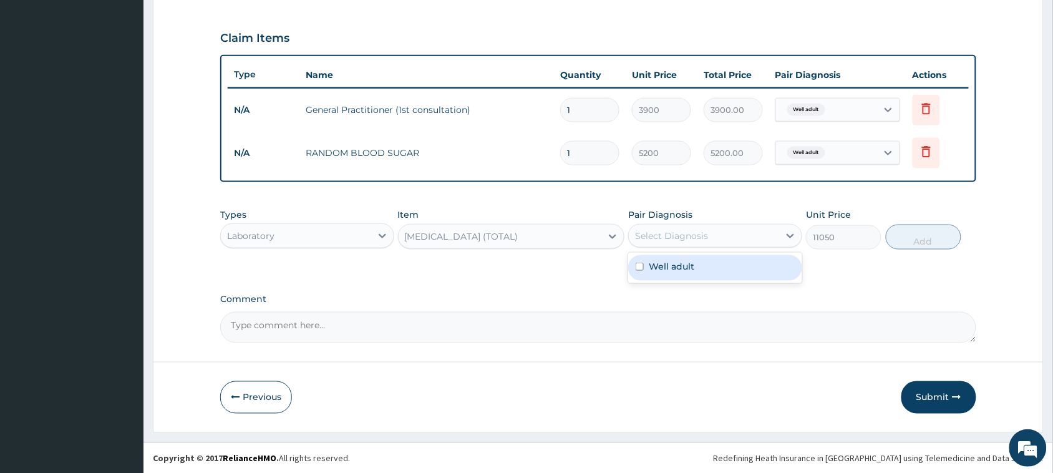
click at [688, 230] on div "Select Diagnosis" at bounding box center [671, 236] width 73 height 12
click at [681, 271] on label "Well adult" at bounding box center [672, 266] width 46 height 12
checkbox input "true"
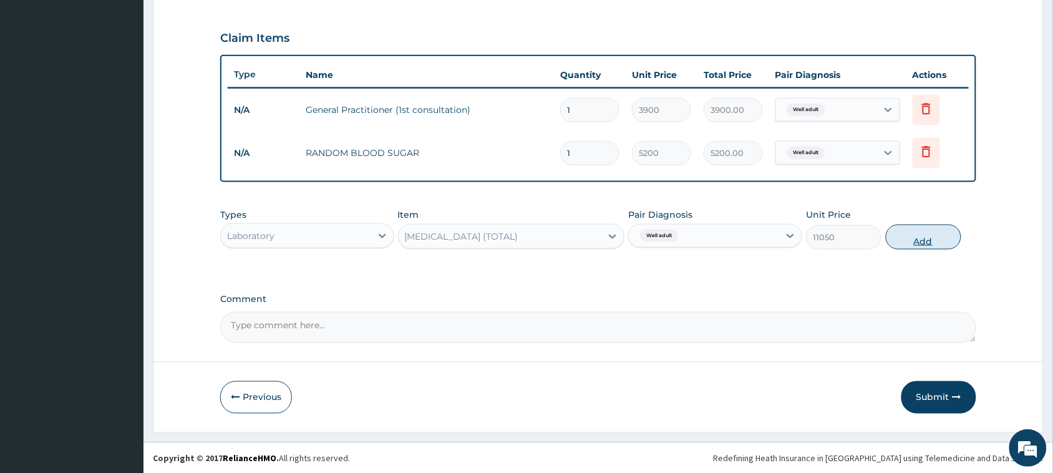
click at [900, 241] on button "Add" at bounding box center [924, 237] width 76 height 25
type input "0"
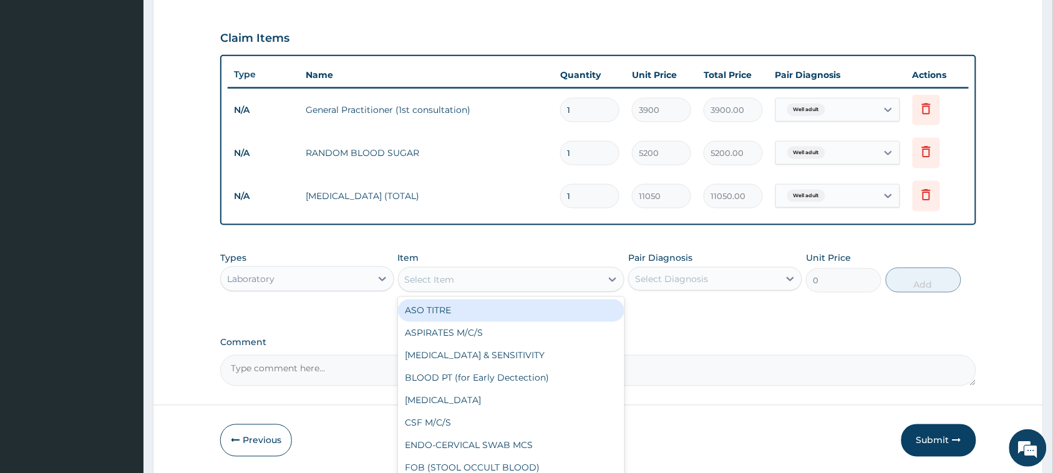
click at [432, 281] on div "Select Item" at bounding box center [430, 279] width 50 height 12
type input "PAP"
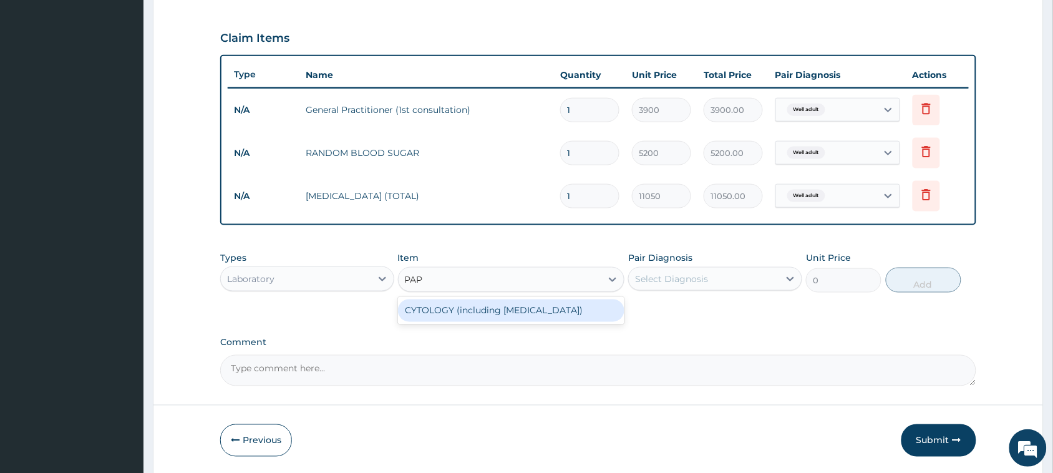
click at [461, 303] on div "CYTOLOGY (including PAP SMEAR)" at bounding box center [511, 311] width 227 height 22
type input "13000"
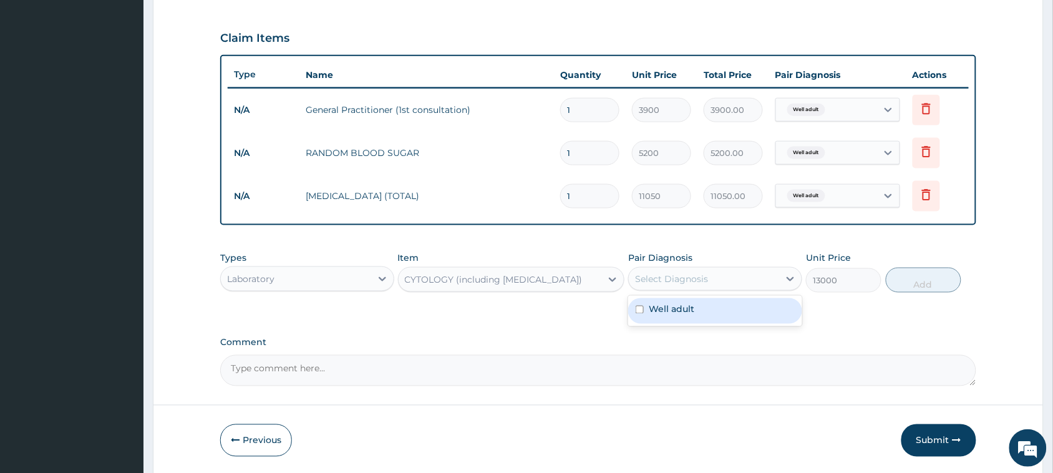
click at [724, 271] on div "Select Diagnosis" at bounding box center [704, 279] width 150 height 20
click at [662, 310] on label "Well adult" at bounding box center [672, 309] width 46 height 12
checkbox input "true"
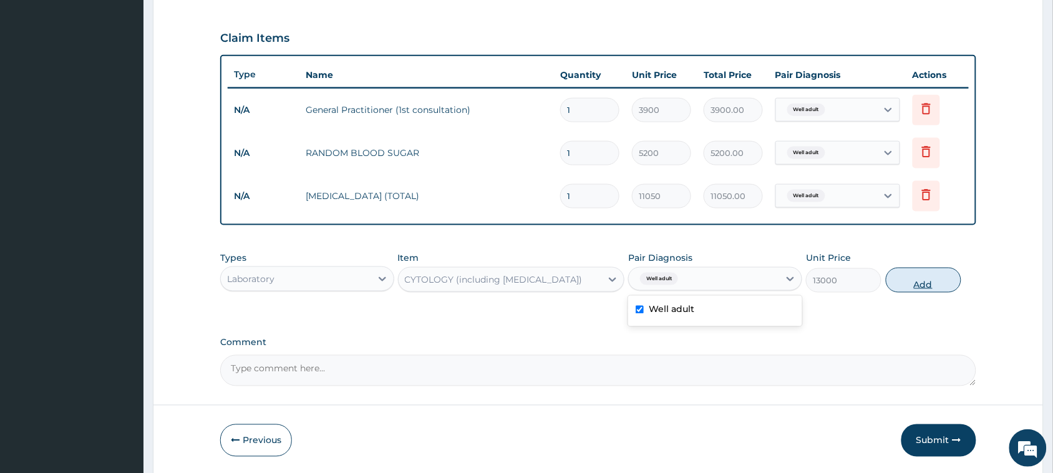
click at [927, 275] on button "Add" at bounding box center [924, 280] width 76 height 25
type input "0"
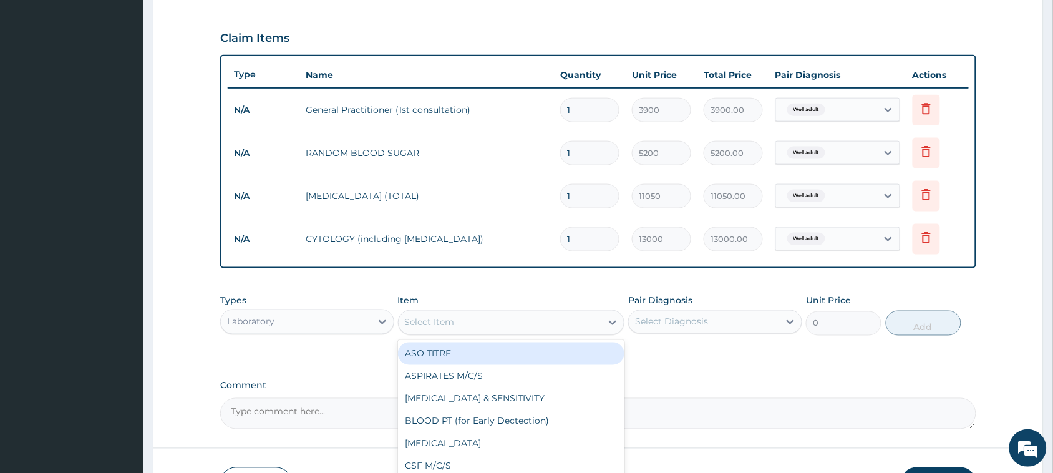
click at [459, 320] on div "Select Item" at bounding box center [500, 323] width 203 height 20
type input "URIN"
click at [451, 347] on div "[MEDICAL_DATA]" at bounding box center [511, 354] width 227 height 22
type input "1500"
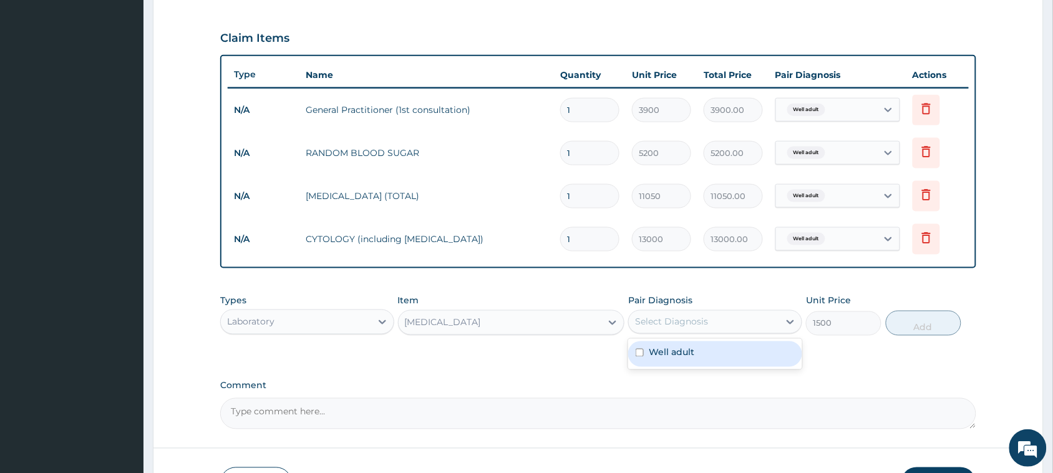
click at [665, 323] on div "Select Diagnosis" at bounding box center [671, 322] width 73 height 12
click at [665, 348] on label "Well adult" at bounding box center [672, 352] width 46 height 12
checkbox input "true"
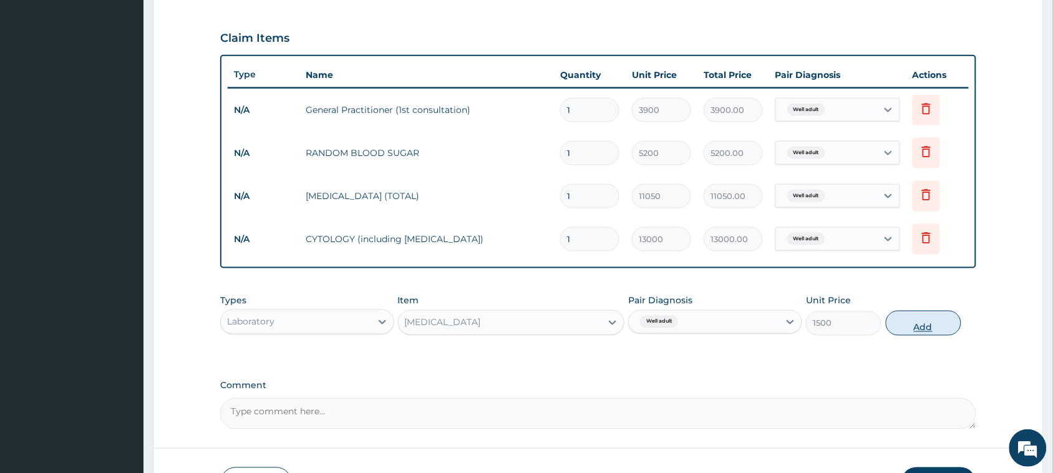
click at [937, 322] on button "Add" at bounding box center [924, 323] width 76 height 25
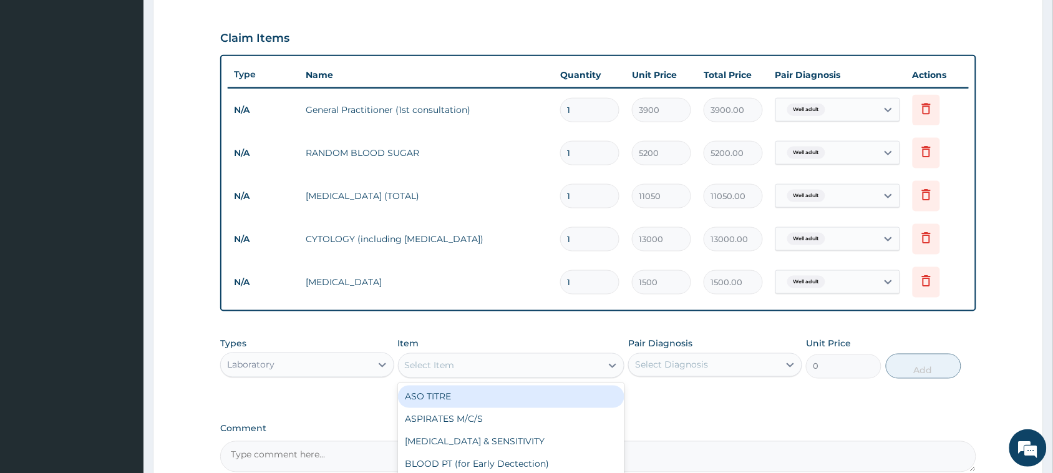
click at [461, 356] on div "Select Item" at bounding box center [500, 366] width 203 height 20
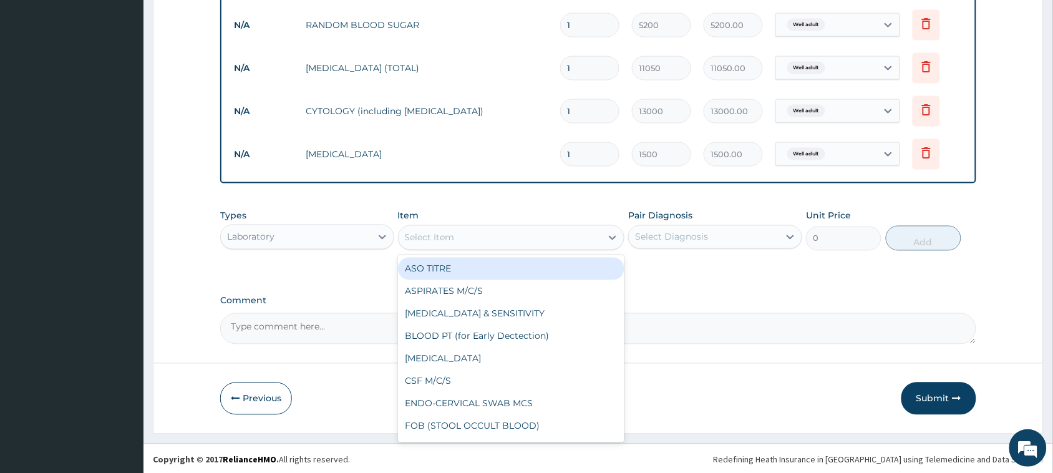
scroll to position [539, 0]
click at [295, 242] on div "Laboratory" at bounding box center [296, 236] width 150 height 20
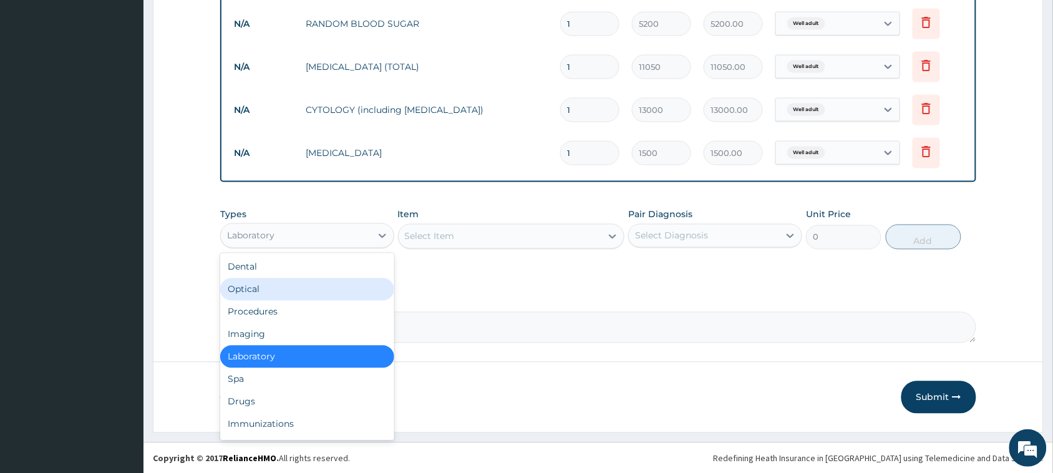
click at [261, 284] on div "Optical" at bounding box center [307, 289] width 174 height 22
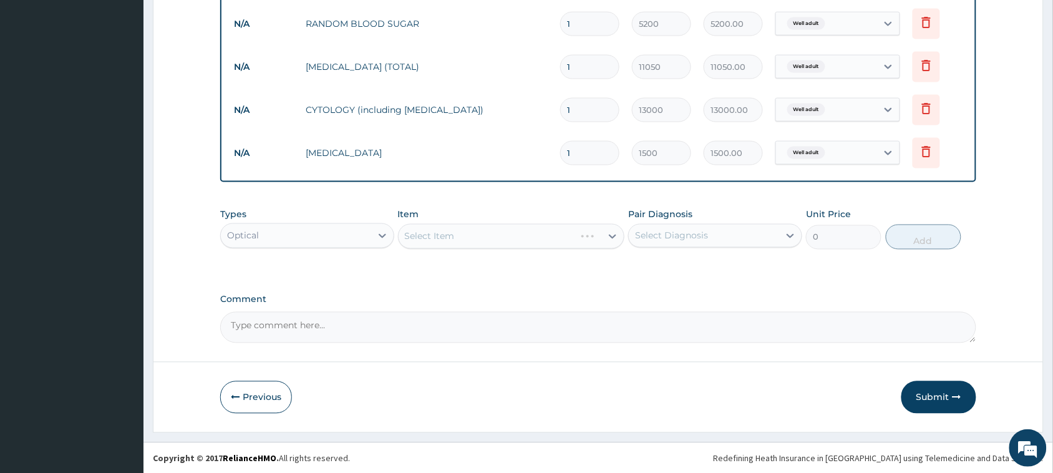
click at [457, 235] on div "Select Item" at bounding box center [511, 236] width 227 height 25
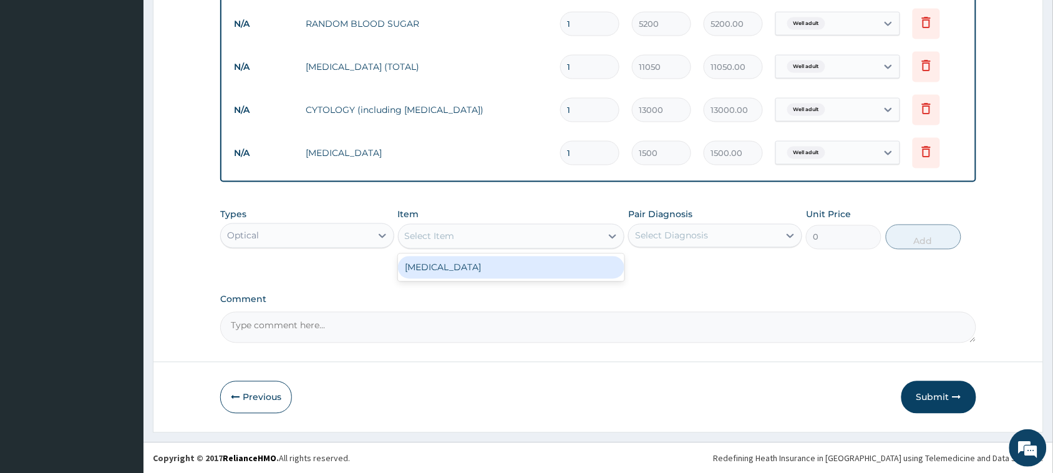
click at [464, 230] on div "Select Item" at bounding box center [500, 237] width 203 height 20
click at [443, 265] on div "Visual Acuity" at bounding box center [511, 267] width 227 height 22
type input "1500"
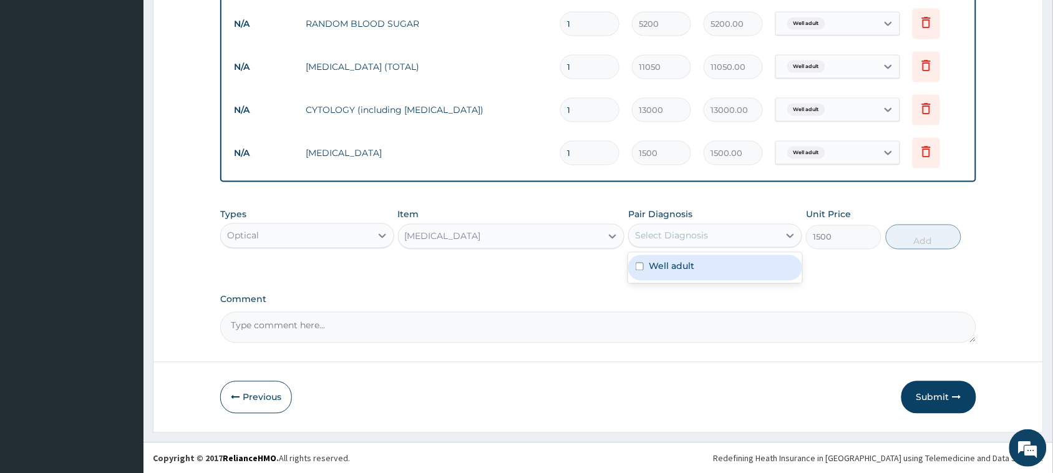
click at [663, 234] on div "Select Diagnosis" at bounding box center [671, 236] width 73 height 12
click at [663, 262] on label "Well adult" at bounding box center [672, 266] width 46 height 12
checkbox input "true"
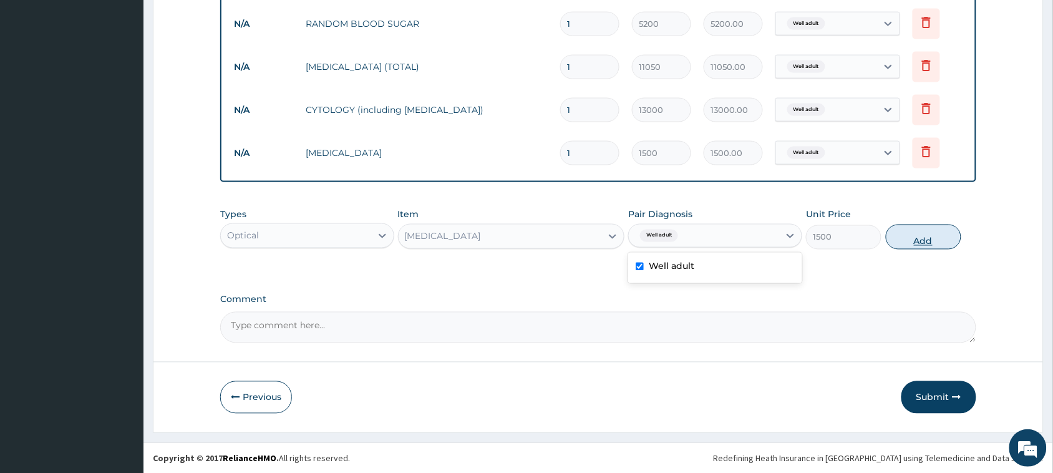
click at [921, 239] on button "Add" at bounding box center [924, 237] width 76 height 25
type input "0"
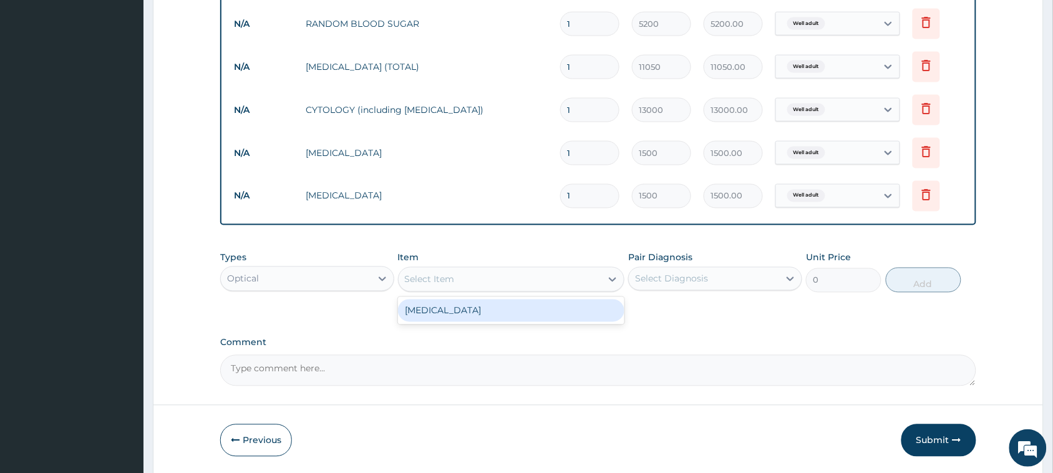
click at [476, 273] on div "Select Item" at bounding box center [500, 280] width 203 height 20
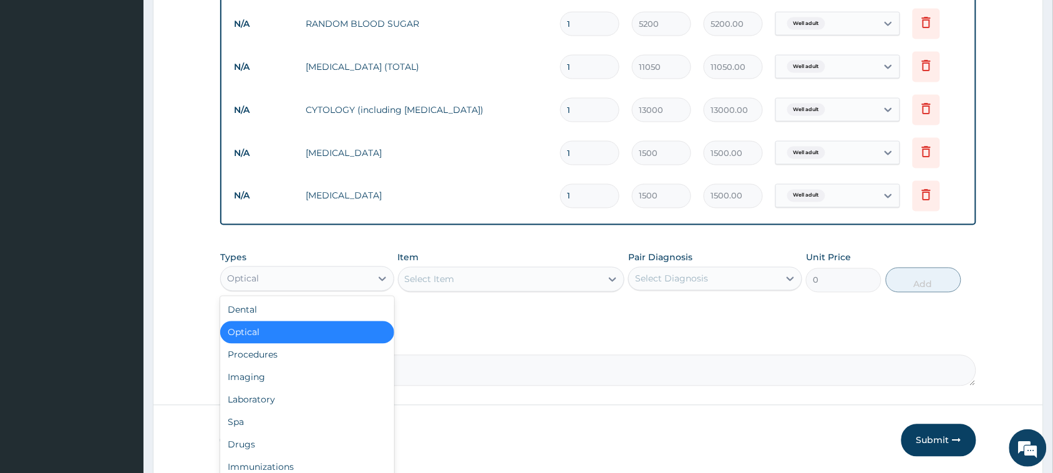
click at [353, 272] on div "Optical" at bounding box center [296, 279] width 150 height 20
click at [256, 379] on div "Imaging" at bounding box center [307, 377] width 174 height 22
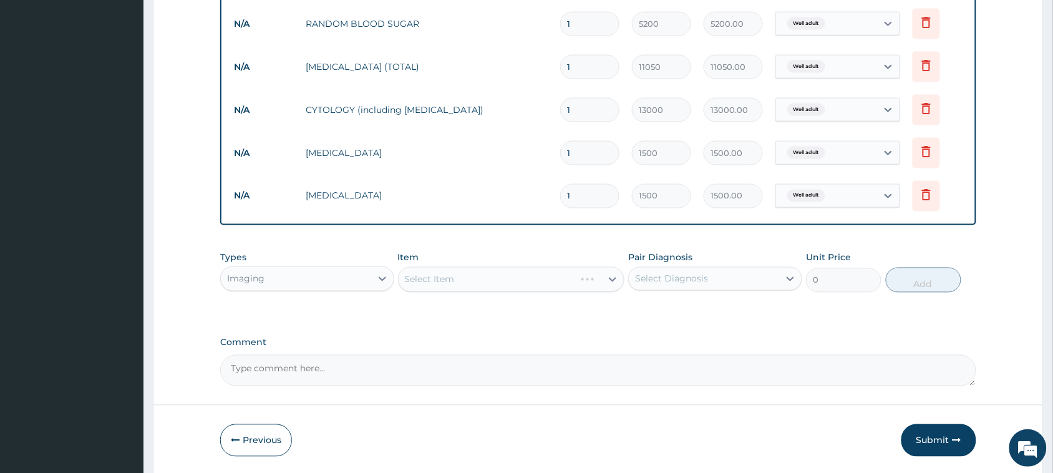
click at [429, 273] on div "Select Item" at bounding box center [511, 279] width 227 height 25
click at [429, 273] on div "Select Item" at bounding box center [430, 279] width 50 height 12
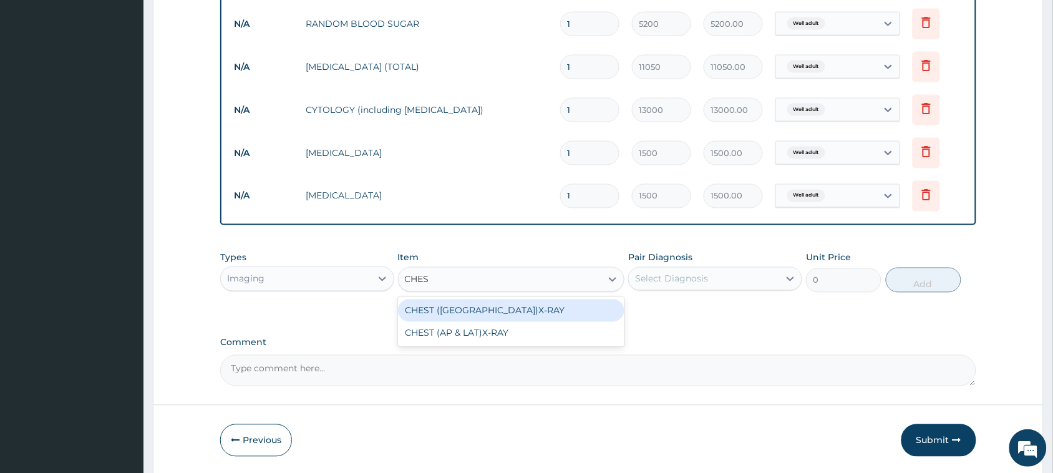
type input "CHEST"
click at [443, 313] on div "CHEST (PA)X-RAY" at bounding box center [511, 311] width 227 height 22
type input "8450"
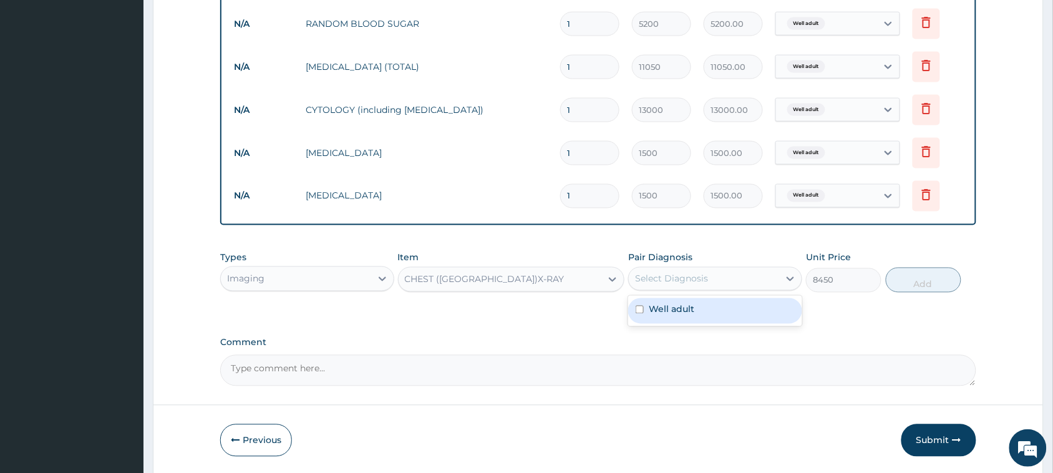
click at [766, 282] on div "Select Diagnosis" at bounding box center [704, 279] width 150 height 20
click at [677, 308] on label "Well adult" at bounding box center [672, 309] width 46 height 12
checkbox input "true"
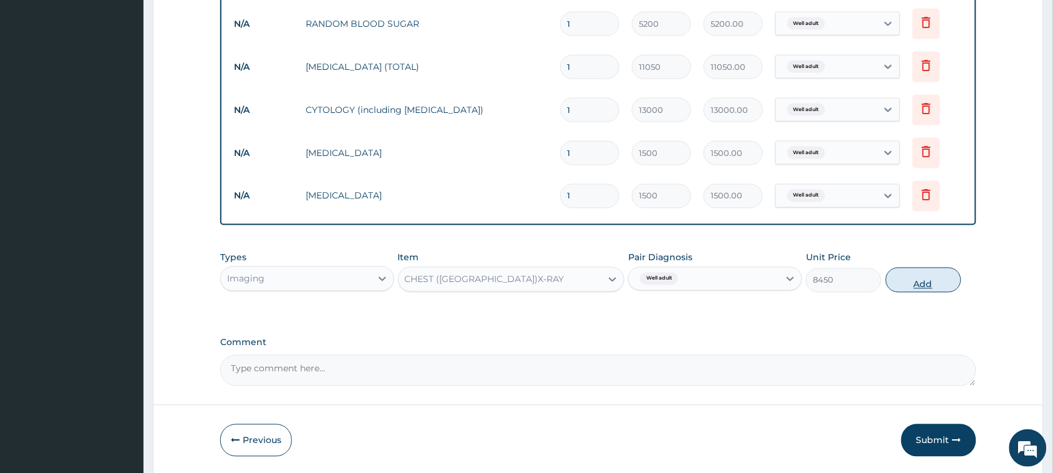
click at [933, 275] on button "Add" at bounding box center [924, 280] width 76 height 25
type input "0"
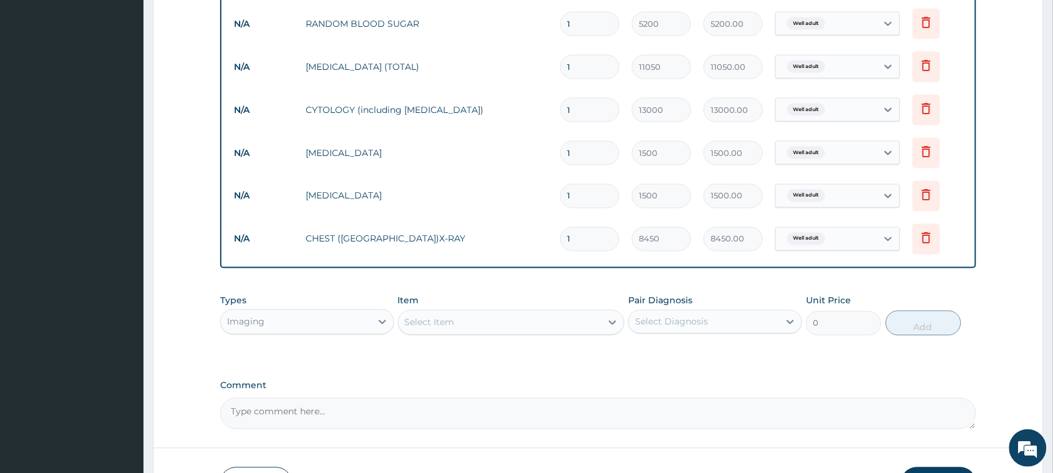
scroll to position [625, 0]
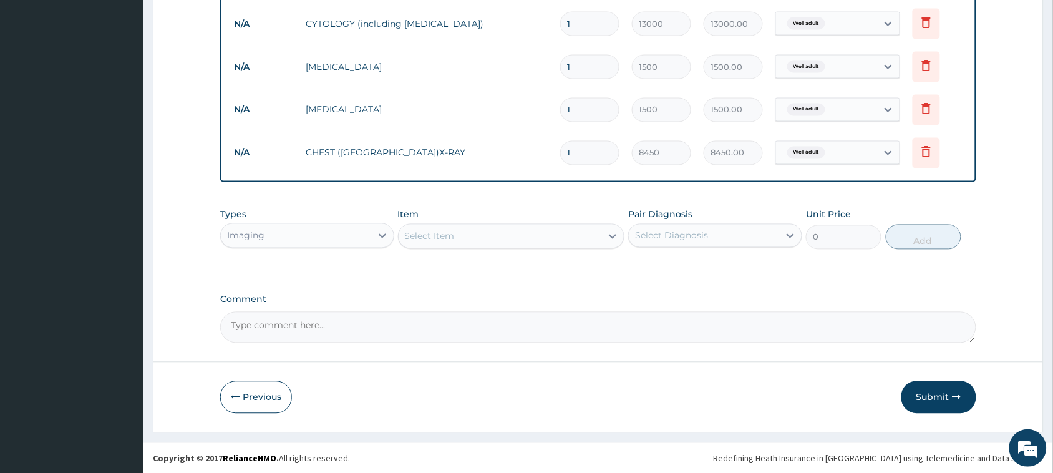
click at [357, 320] on textarea "Comment" at bounding box center [598, 327] width 756 height 31
type textarea "SEEN FOR HEALTH CHECKUP"
click at [938, 407] on button "Submit" at bounding box center [939, 397] width 75 height 32
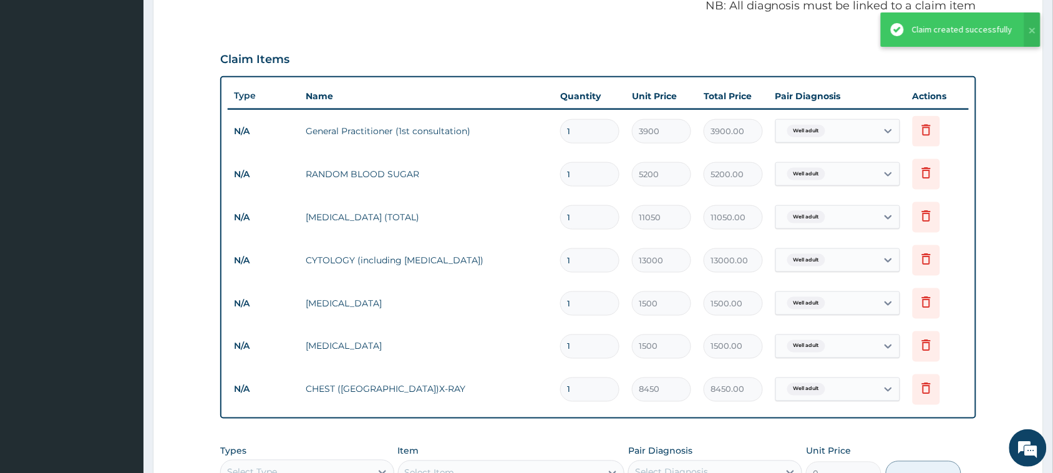
scroll to position [425, 0]
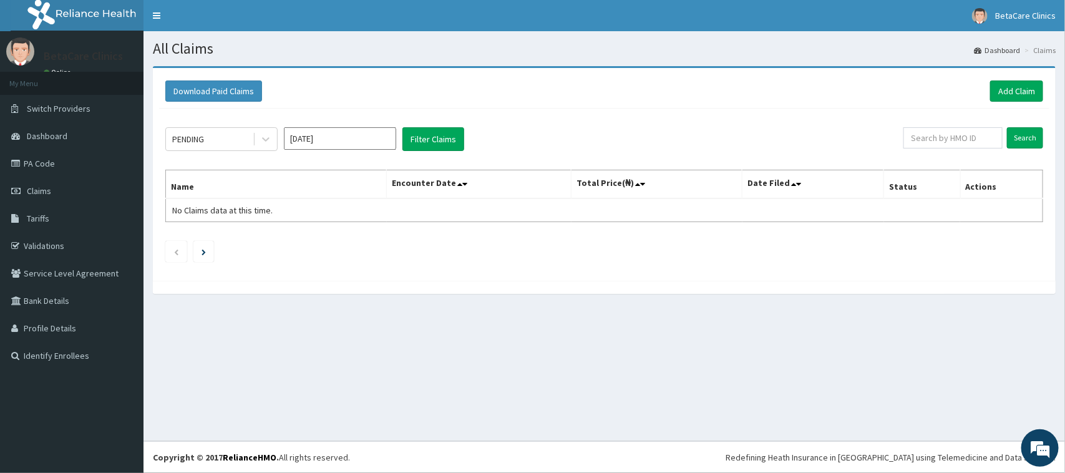
click at [340, 137] on input "Aug 2025" at bounding box center [340, 138] width 112 height 22
click at [344, 209] on div "May" at bounding box center [340, 217] width 25 height 23
type input "[DATE]"
click at [424, 138] on button "Filter Claims" at bounding box center [434, 139] width 62 height 24
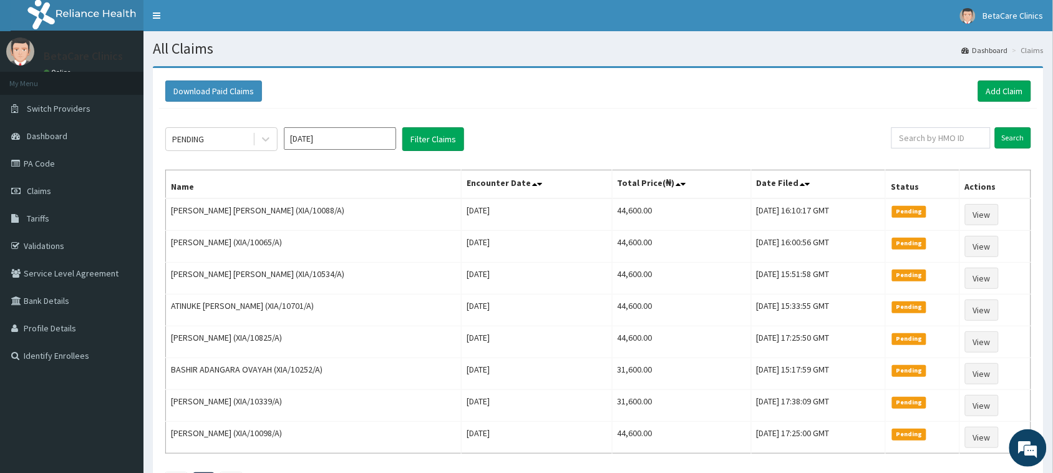
drag, startPoint x: 401, startPoint y: 69, endPoint x: 389, endPoint y: 113, distance: 45.3
click at [1000, 97] on link "Add Claim" at bounding box center [1004, 91] width 53 height 21
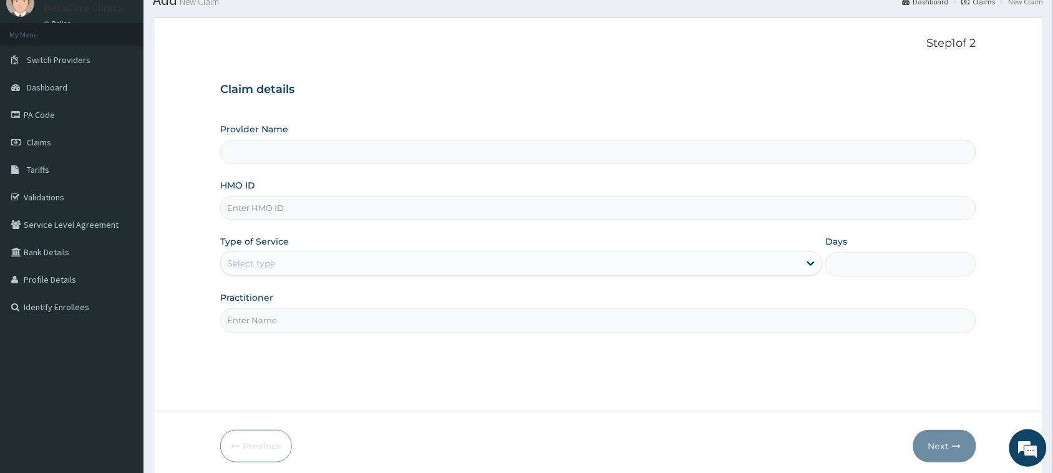
scroll to position [99, 0]
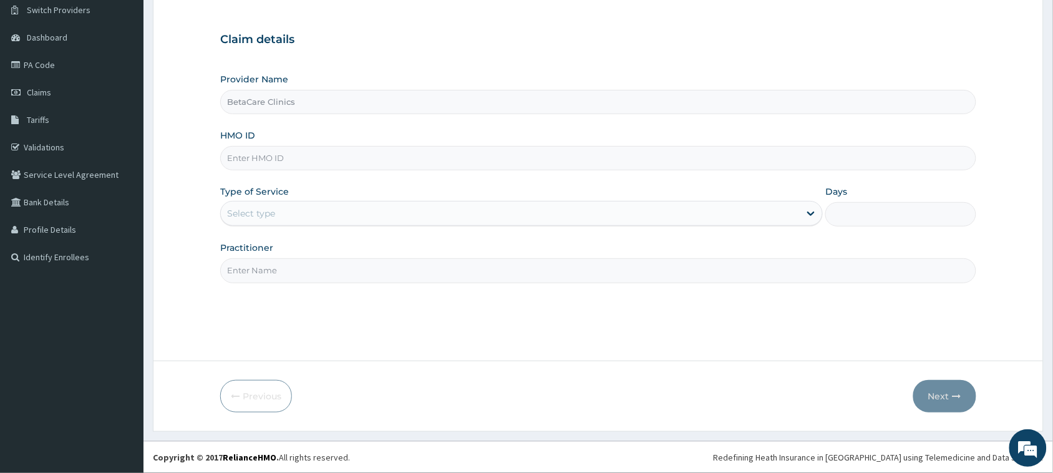
type input "BetaCare Clinics"
click at [278, 156] on input "HMO ID" at bounding box center [598, 158] width 756 height 24
type input "XIA/11020/A"
drag, startPoint x: 635, startPoint y: 258, endPoint x: 275, endPoint y: 216, distance: 362.5
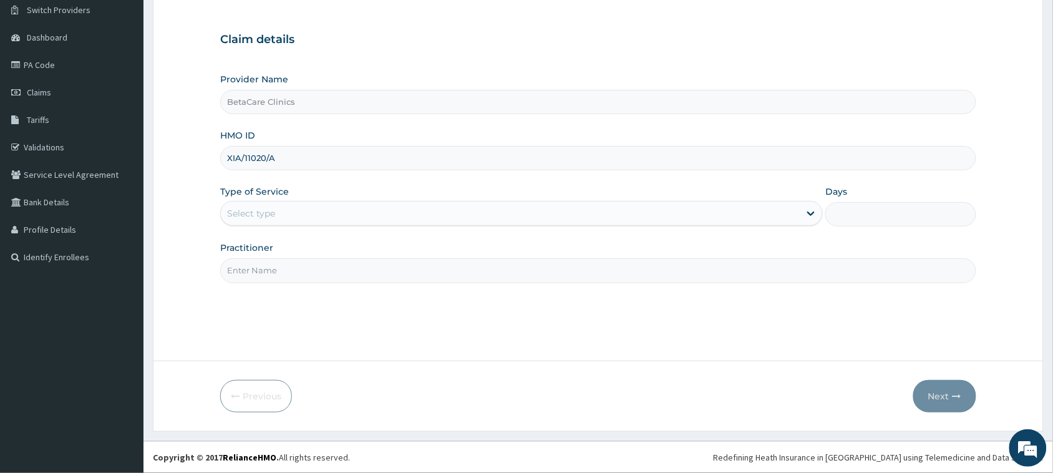
click at [275, 216] on div "Select type" at bounding box center [251, 213] width 48 height 12
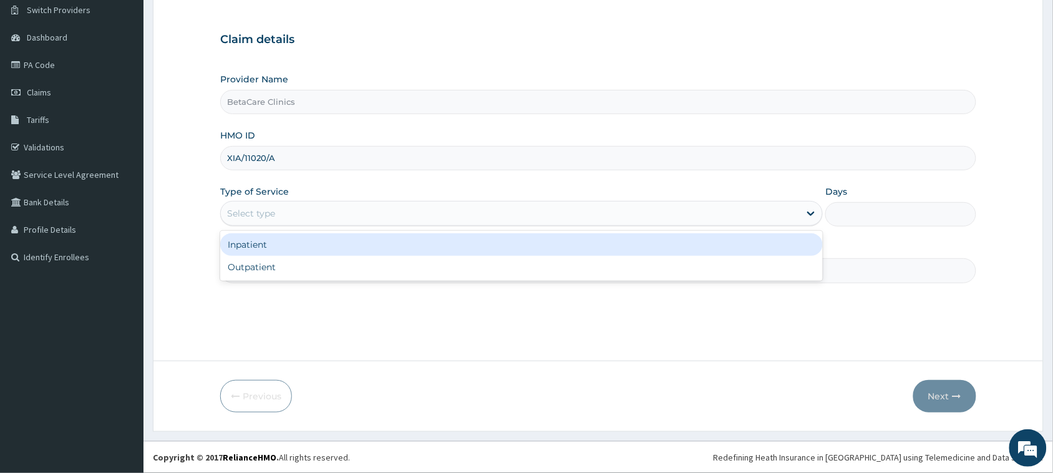
click at [275, 216] on div "Select type" at bounding box center [251, 213] width 48 height 12
click at [276, 217] on div "Select type" at bounding box center [510, 213] width 579 height 20
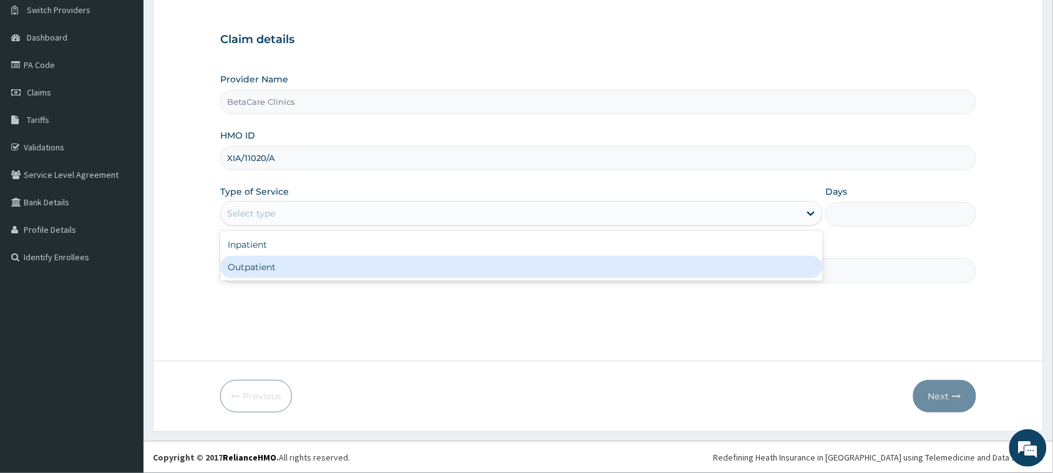
click at [281, 259] on div "Outpatient" at bounding box center [521, 267] width 603 height 22
type input "1"
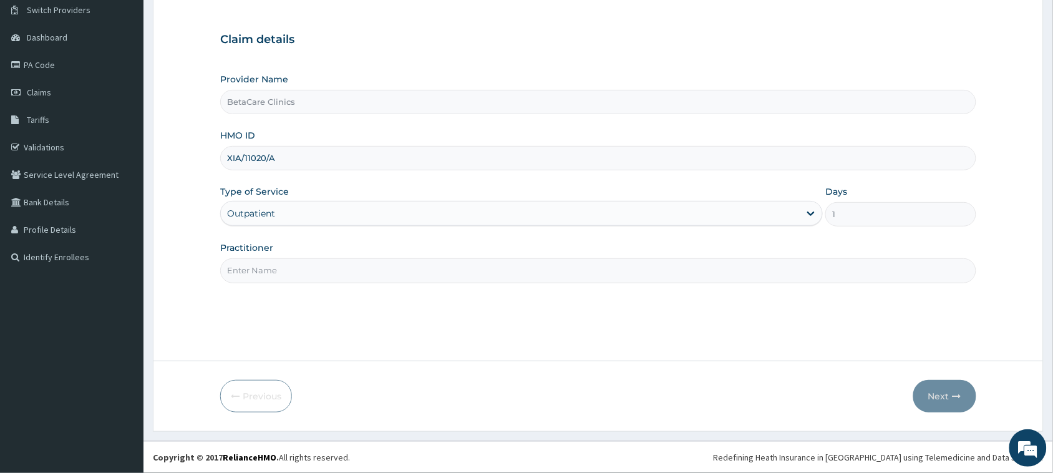
click at [272, 276] on input "Practitioner" at bounding box center [598, 270] width 756 height 24
type input "[PERSON_NAME] B A"
click at [946, 398] on button "Next" at bounding box center [945, 396] width 63 height 32
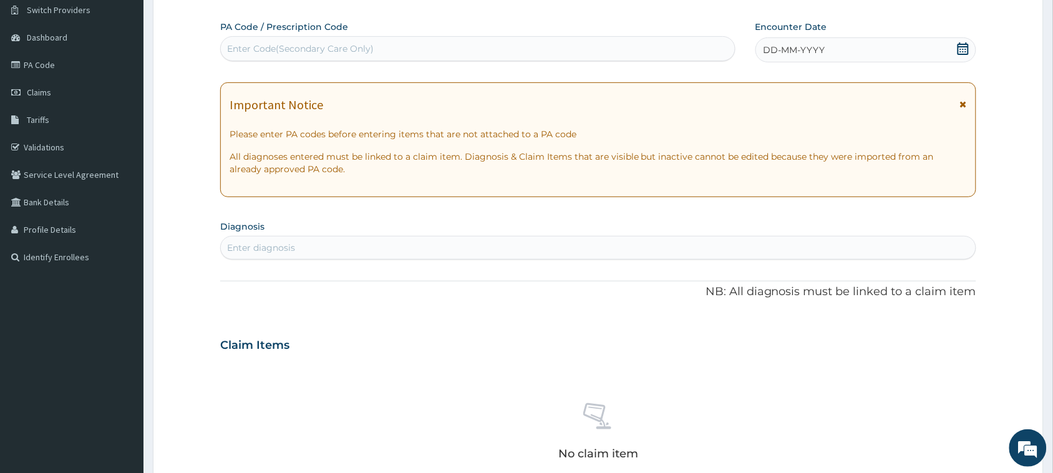
click at [256, 248] on div "Enter diagnosis" at bounding box center [261, 248] width 68 height 12
type input "WELL ADUL"
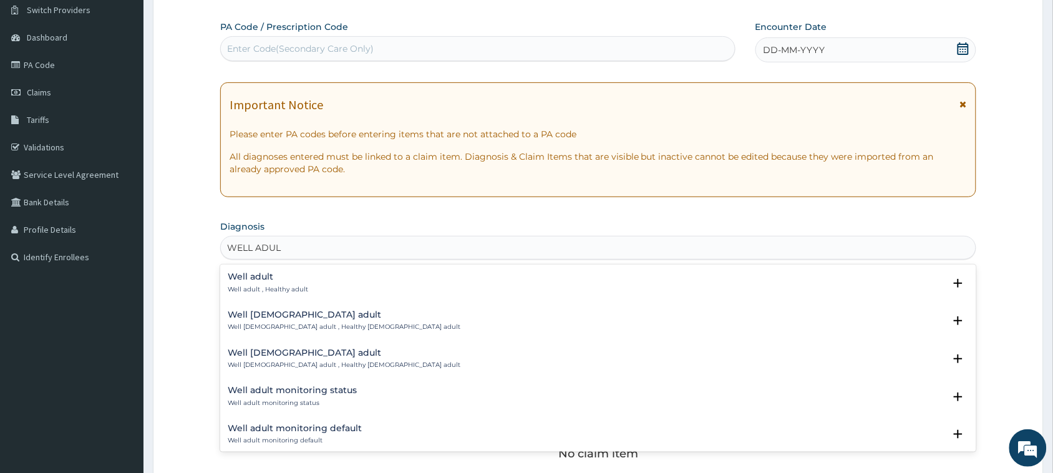
click at [265, 278] on h4 "Well adult" at bounding box center [268, 276] width 81 height 9
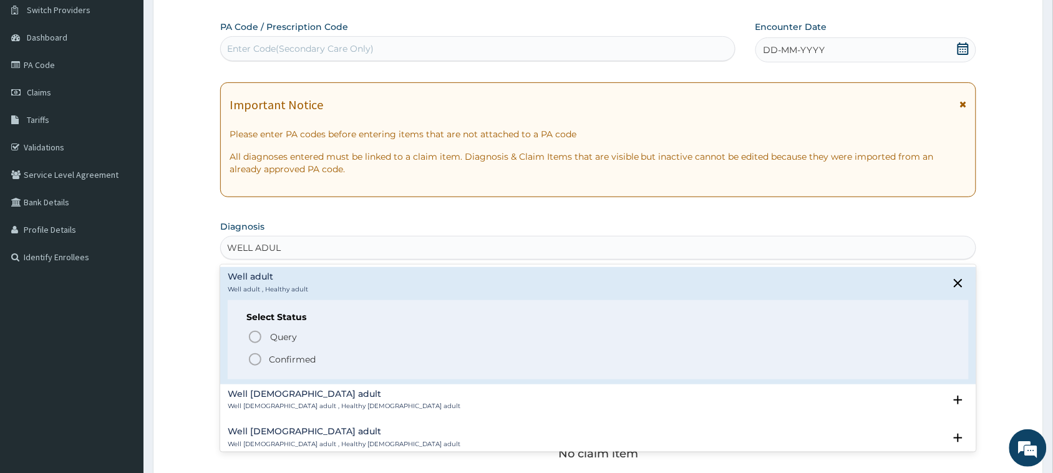
click at [263, 357] on span "Confirmed" at bounding box center [599, 359] width 703 height 15
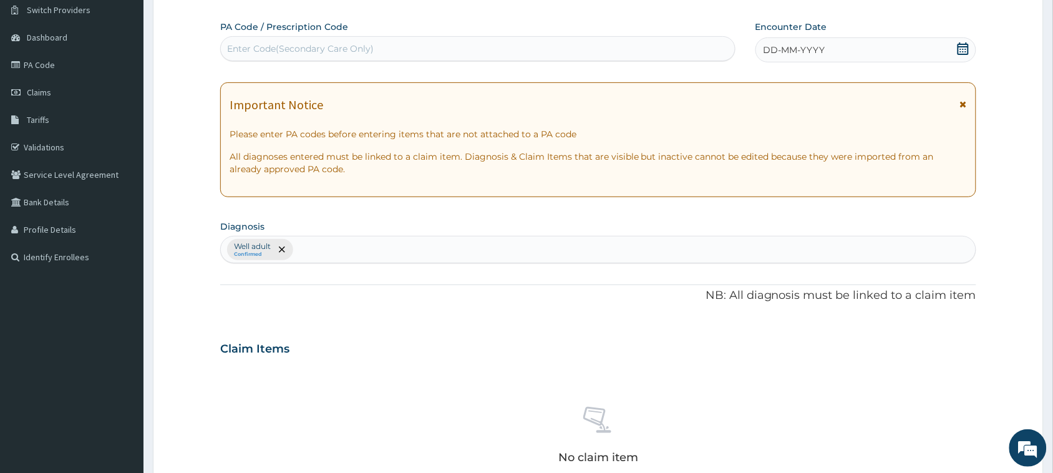
click at [826, 44] on div "DD-MM-YYYY" at bounding box center [866, 49] width 221 height 25
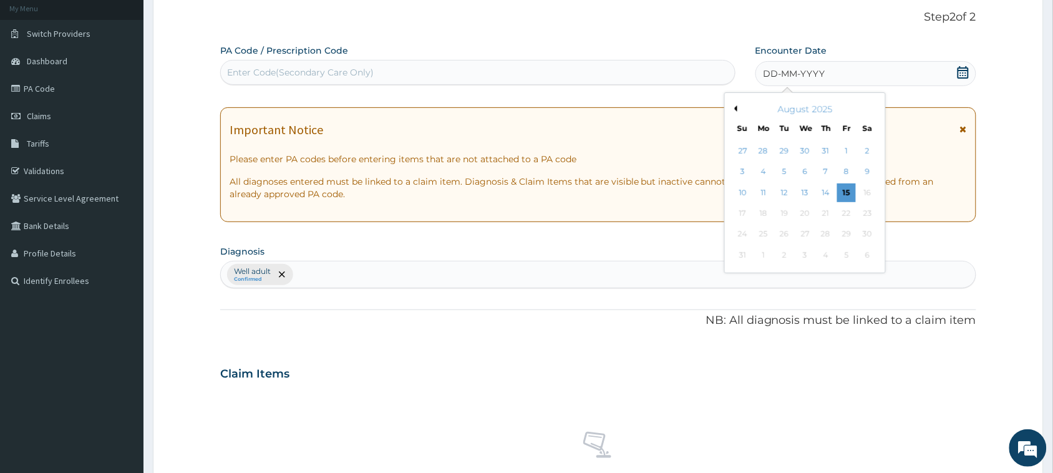
scroll to position [99, 0]
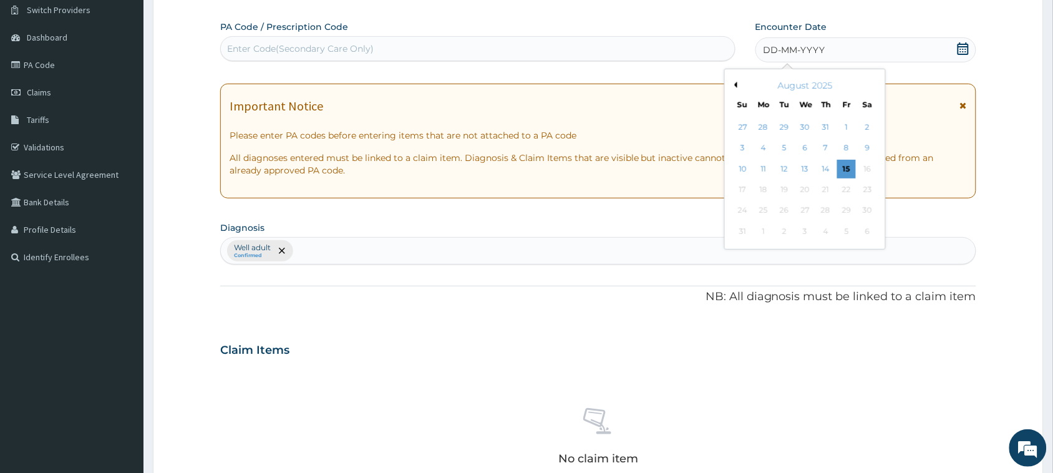
click at [738, 85] on div "August 2025" at bounding box center [805, 85] width 150 height 12
click at [735, 86] on button "Previous Month" at bounding box center [734, 85] width 6 height 6
click at [735, 84] on button "Previous Month" at bounding box center [734, 85] width 6 height 6
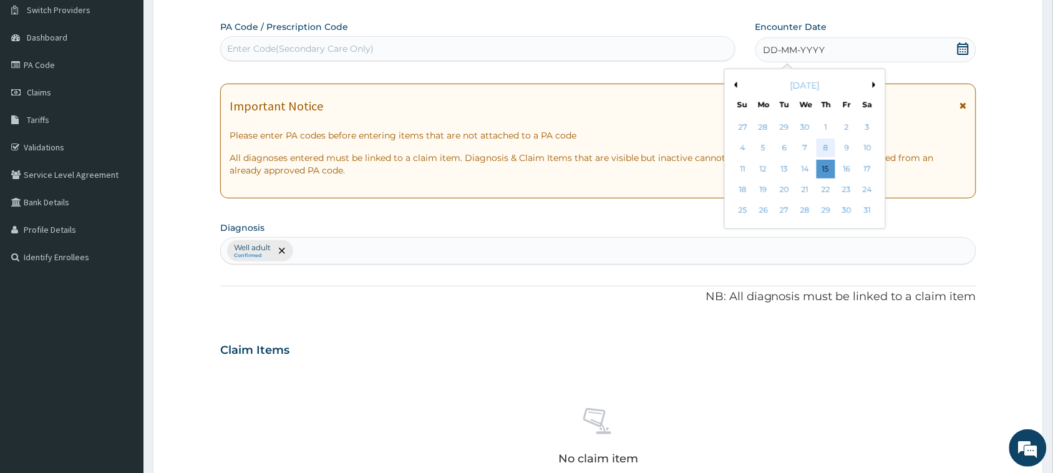
click at [825, 147] on div "8" at bounding box center [826, 148] width 19 height 19
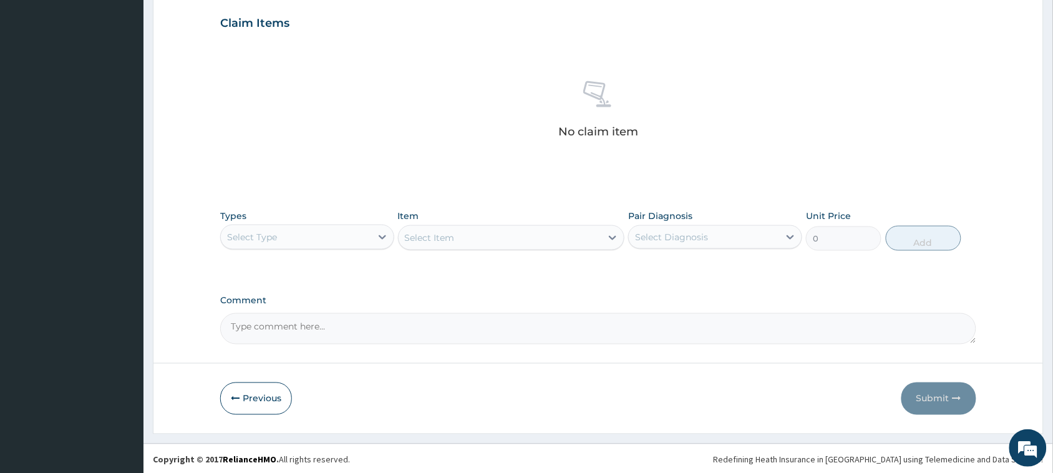
scroll to position [427, 0]
click at [261, 237] on div "Select Type" at bounding box center [252, 234] width 50 height 12
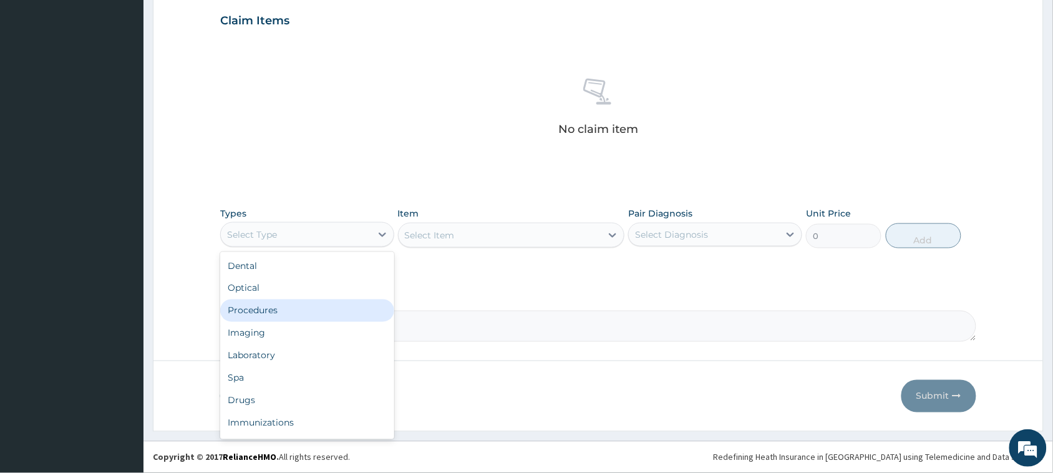
click at [259, 313] on div "Procedures" at bounding box center [307, 311] width 174 height 22
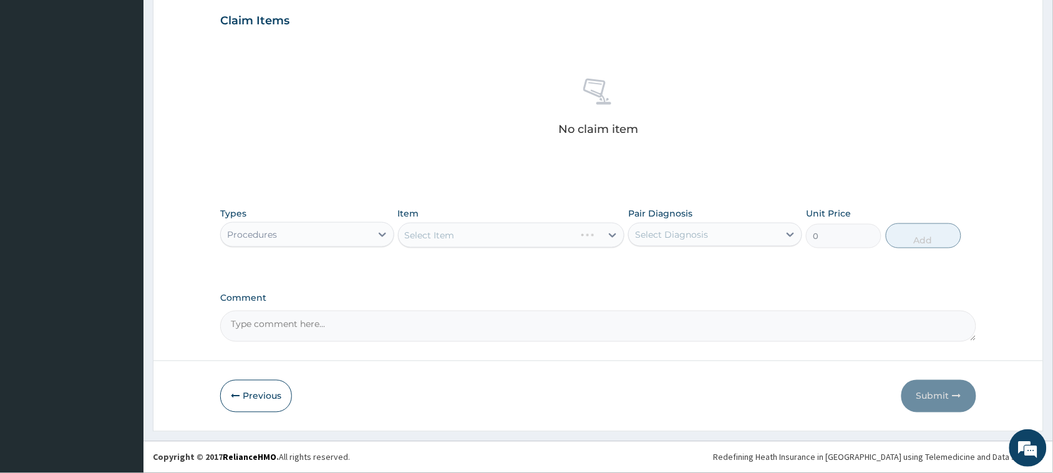
click at [420, 232] on div "Select Item" at bounding box center [511, 235] width 227 height 25
click at [422, 232] on div "Select Item" at bounding box center [511, 235] width 227 height 25
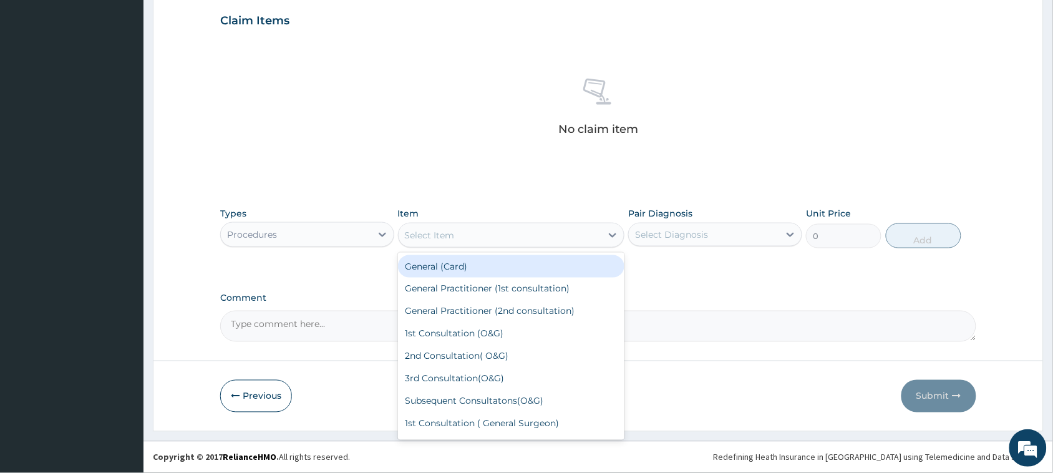
click at [428, 233] on div "Select Item" at bounding box center [430, 235] width 50 height 12
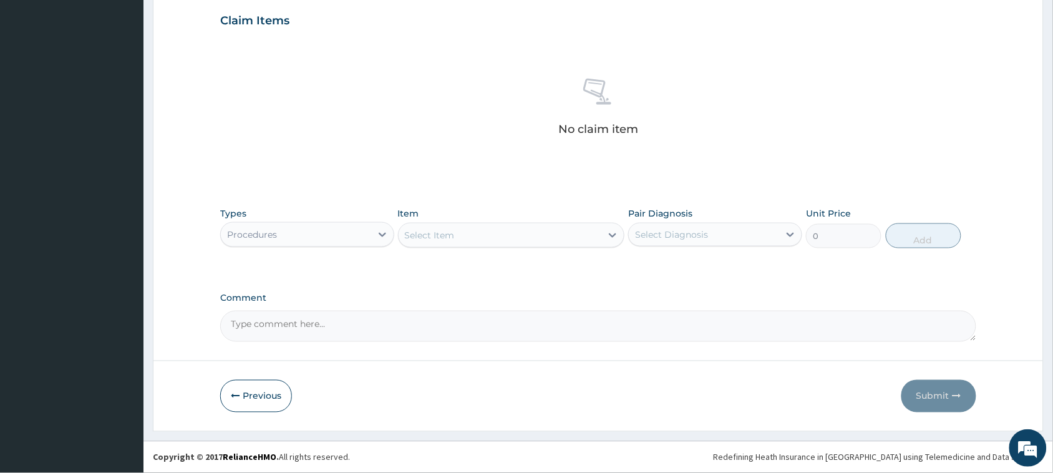
click at [428, 233] on div "Select Item" at bounding box center [430, 235] width 50 height 12
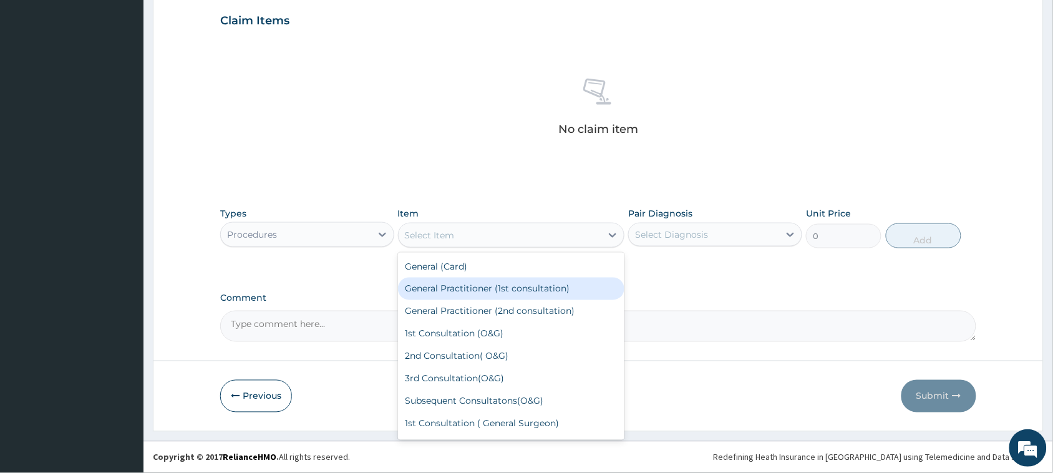
click at [459, 292] on div "General Practitioner (1st consultation)" at bounding box center [511, 289] width 227 height 22
type input "3900"
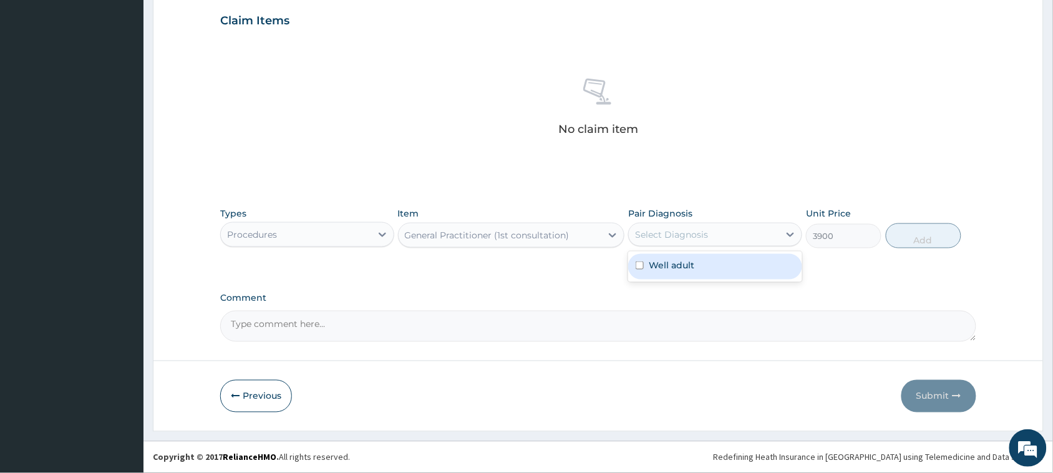
click at [675, 230] on div "Select Diagnosis" at bounding box center [671, 234] width 73 height 12
click at [668, 265] on label "Well adult" at bounding box center [672, 265] width 46 height 12
checkbox input "true"
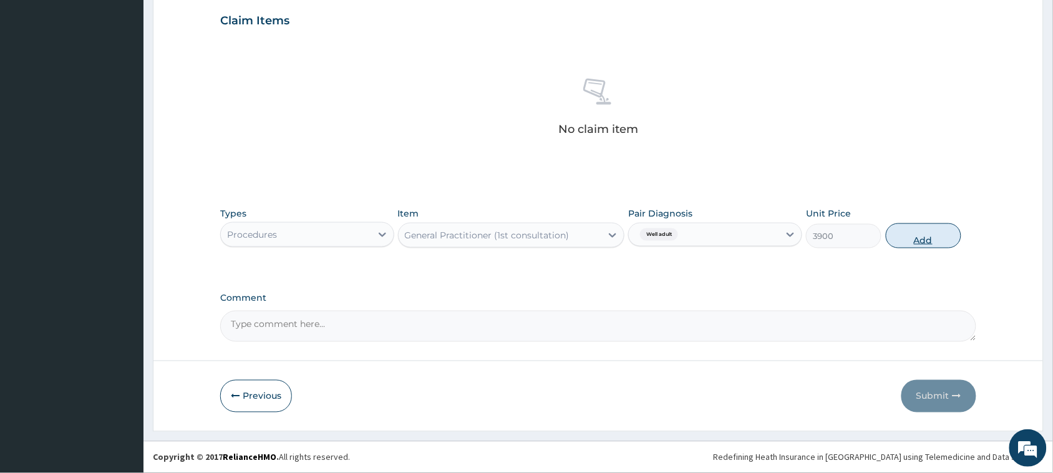
click at [909, 235] on button "Add" at bounding box center [924, 235] width 76 height 25
type input "0"
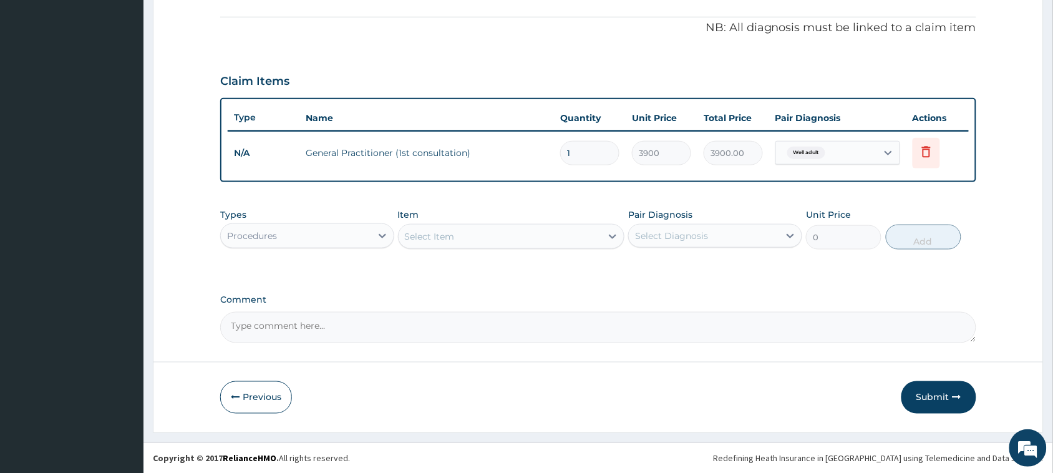
click at [311, 239] on div "Procedures" at bounding box center [296, 236] width 150 height 20
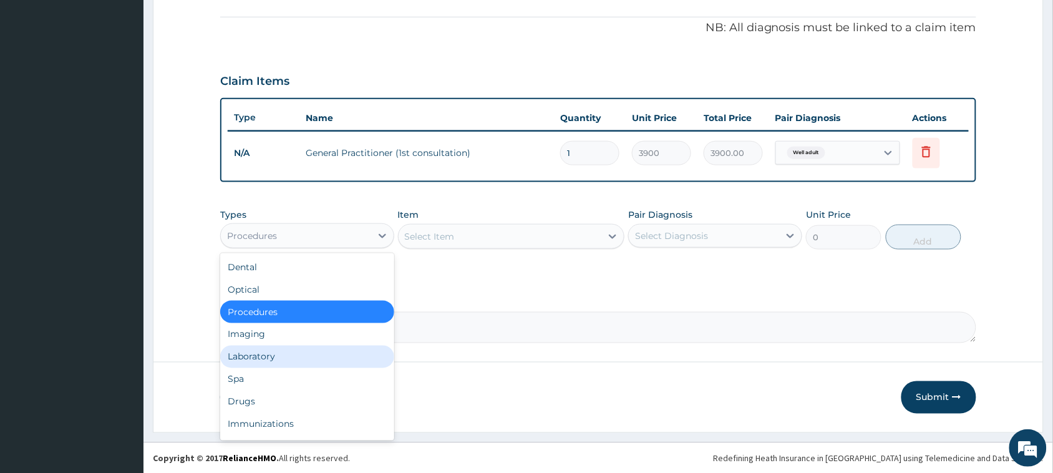
click at [270, 357] on div "Laboratory" at bounding box center [307, 357] width 174 height 22
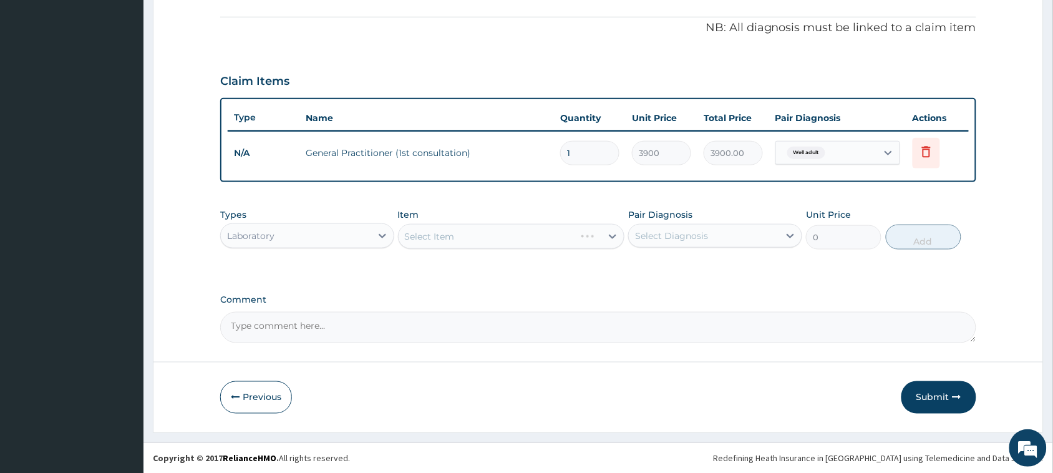
click at [451, 235] on div "Select Item" at bounding box center [511, 236] width 227 height 25
click at [454, 236] on div "Select Item" at bounding box center [511, 236] width 227 height 25
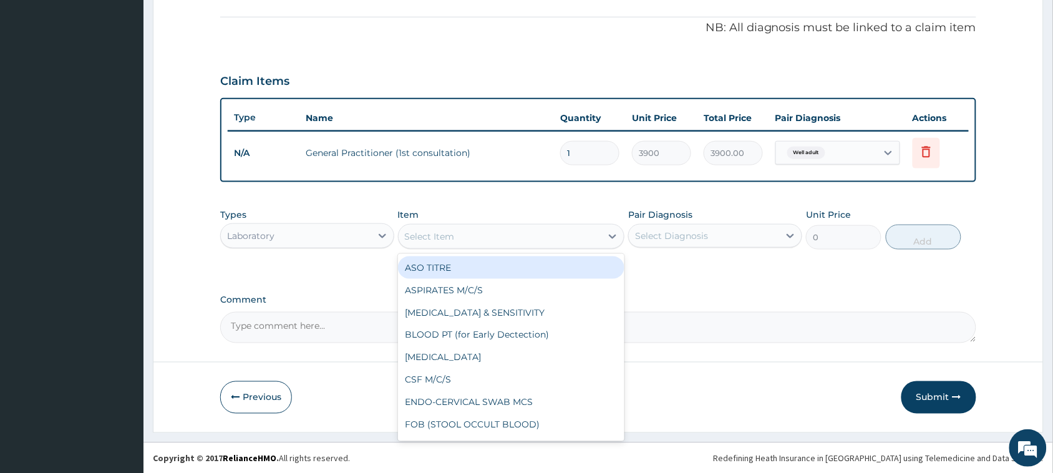
click at [454, 236] on div "Select Item" at bounding box center [430, 236] width 50 height 12
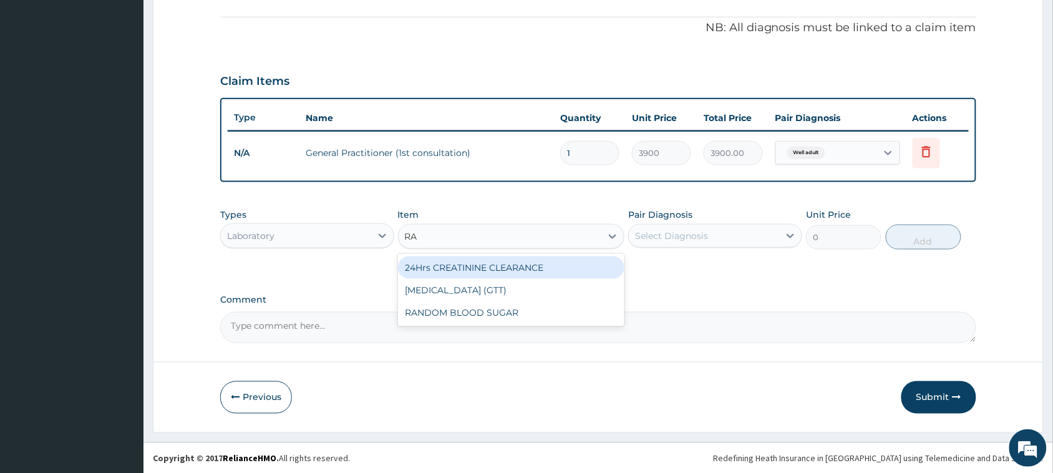
type input "RAN"
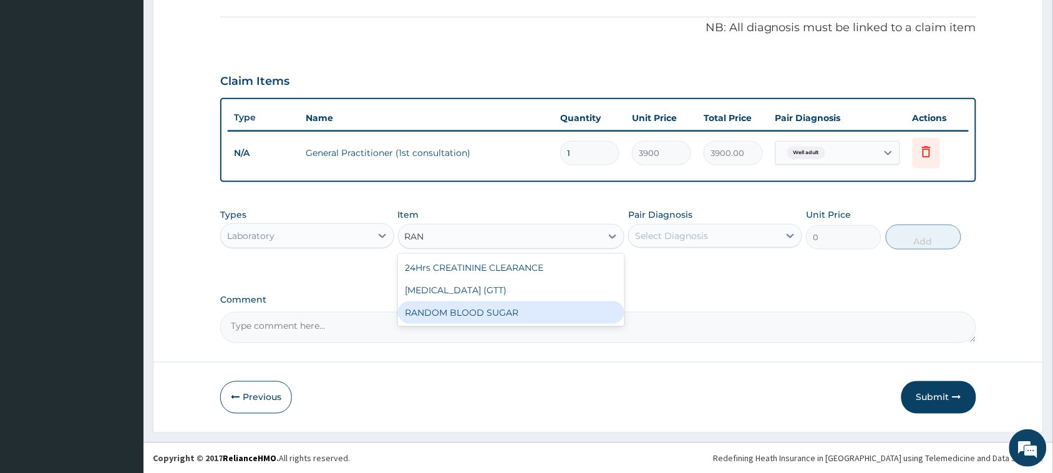
click at [465, 308] on div "RANDOM BLOOD SUGAR" at bounding box center [511, 312] width 227 height 22
type input "5200"
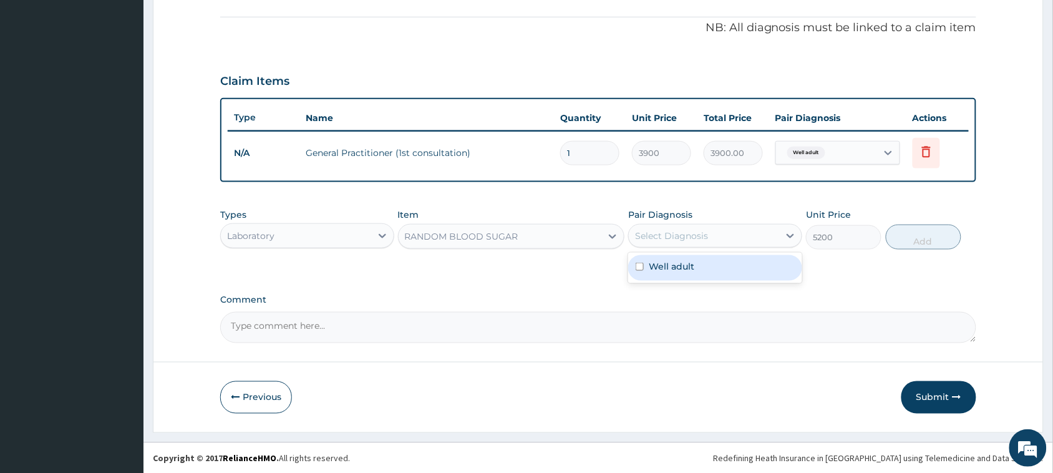
click at [656, 238] on div "Select Diagnosis" at bounding box center [671, 236] width 73 height 12
click at [675, 264] on label "Well adult" at bounding box center [672, 266] width 46 height 12
checkbox input "true"
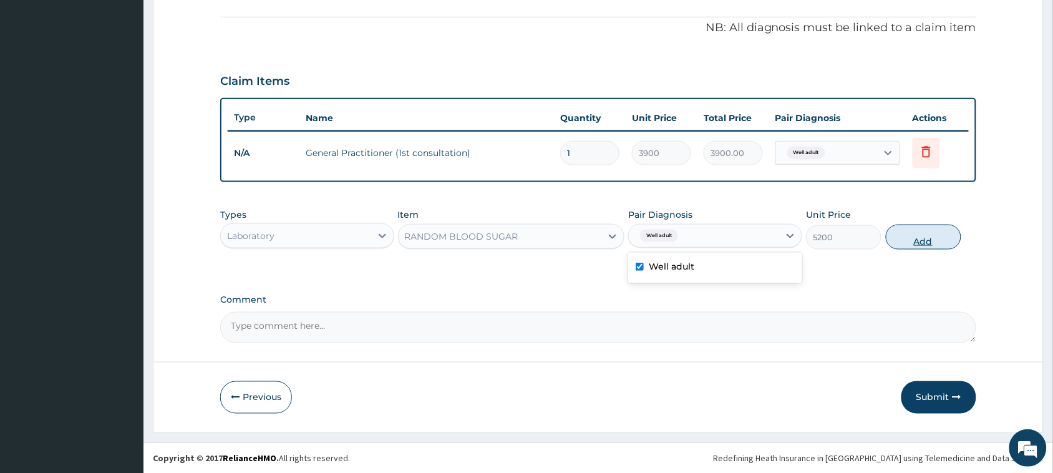
click at [895, 234] on button "Add" at bounding box center [924, 237] width 76 height 25
type input "0"
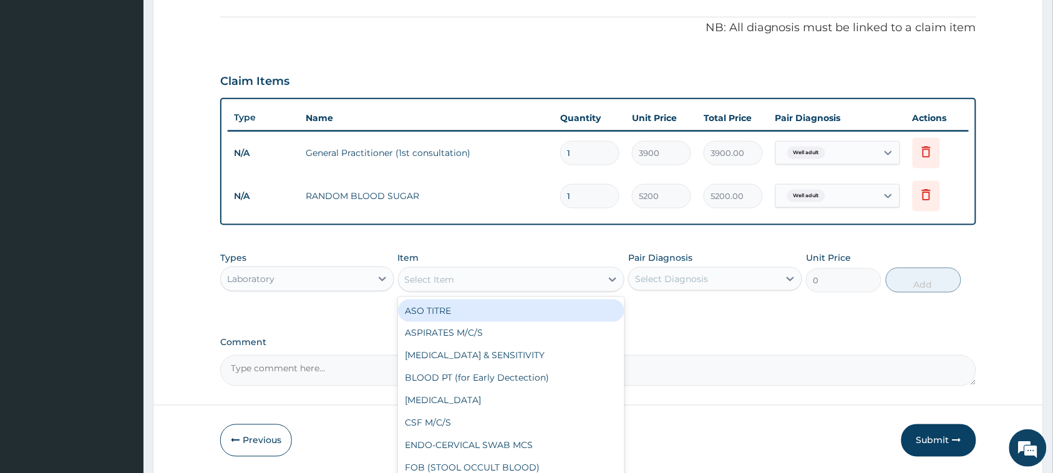
click at [450, 283] on div "Select Item" at bounding box center [430, 279] width 50 height 12
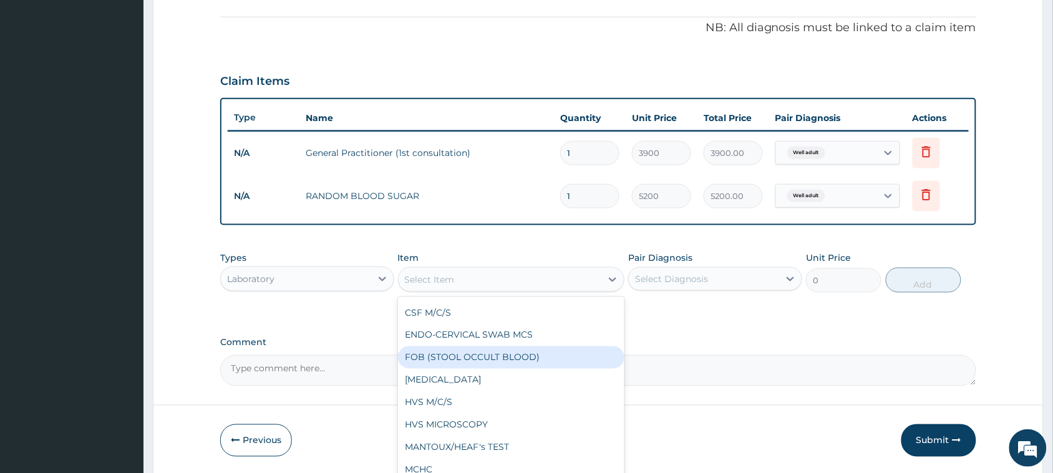
scroll to position [156, 0]
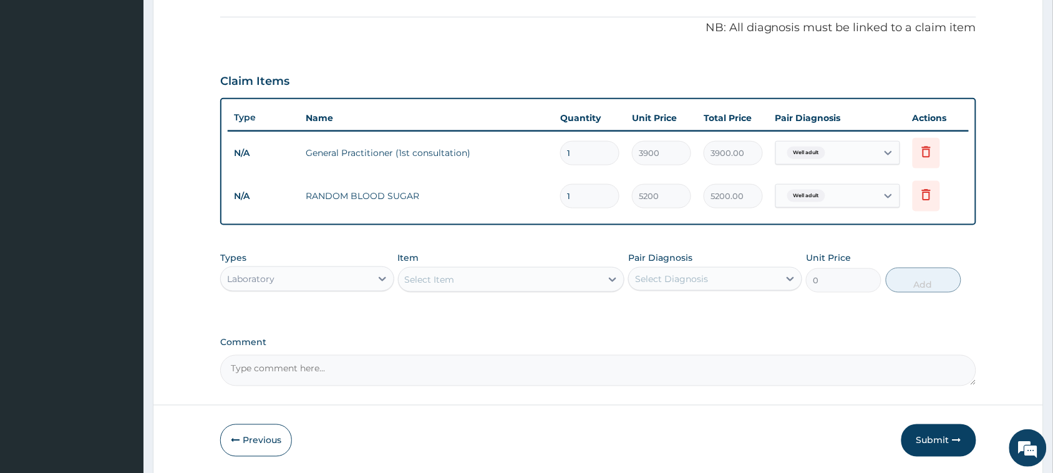
click at [443, 278] on div "Select Item" at bounding box center [430, 279] width 50 height 12
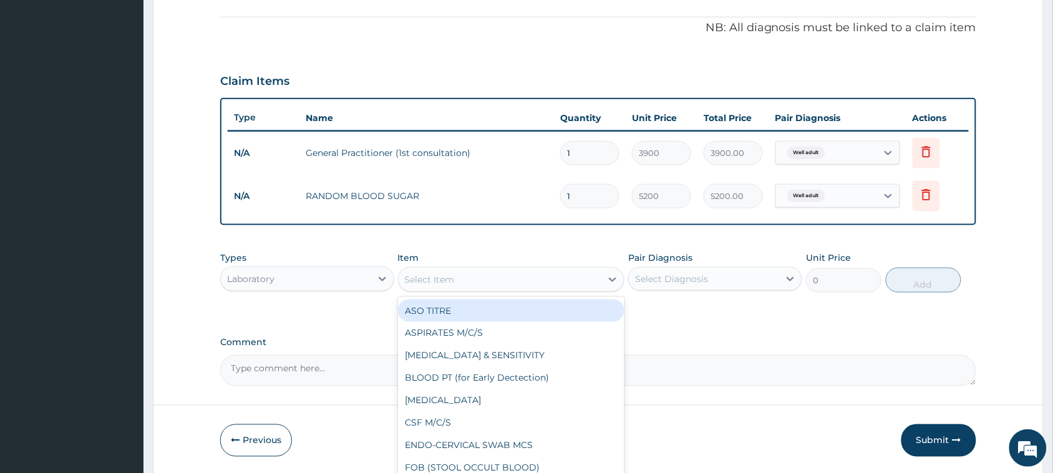
click at [443, 278] on div "Select Item" at bounding box center [430, 279] width 50 height 12
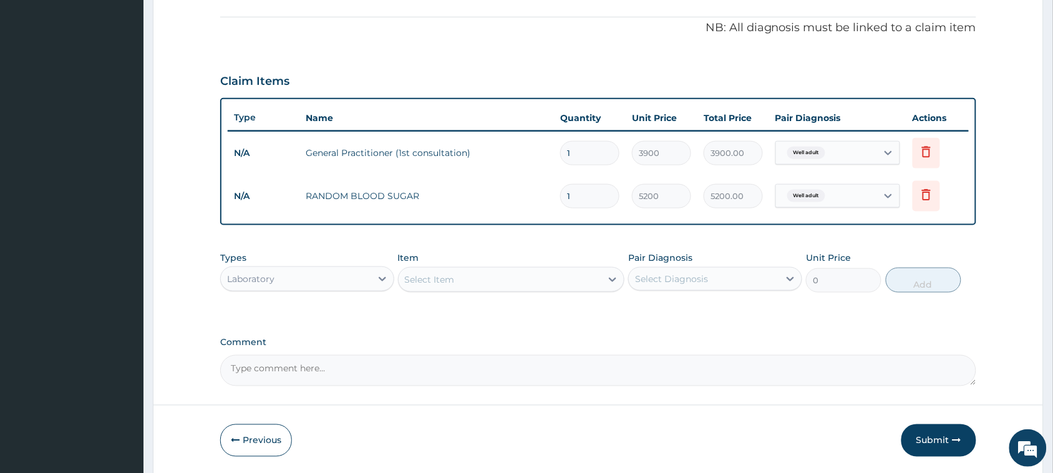
click at [443, 278] on div "Select Item" at bounding box center [430, 279] width 50 height 12
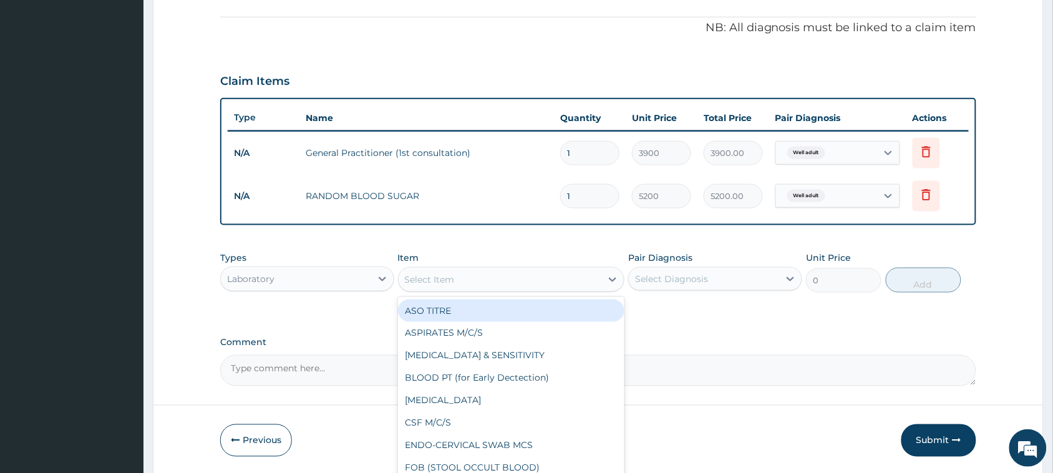
click at [443, 278] on div "Select Item" at bounding box center [430, 279] width 50 height 12
click at [442, 278] on div "Select Item" at bounding box center [430, 279] width 50 height 12
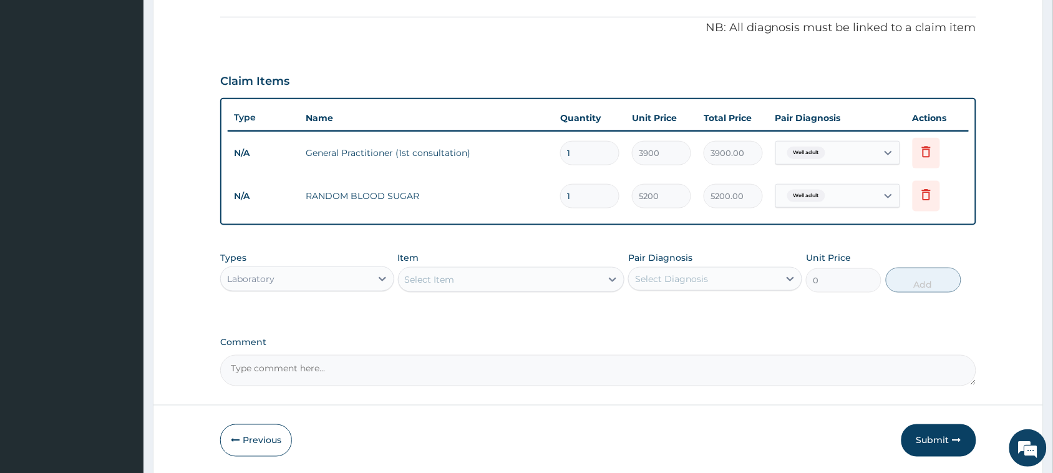
click at [442, 278] on div "Select Item" at bounding box center [430, 279] width 50 height 12
click at [454, 280] on div "Select Item" at bounding box center [430, 279] width 50 height 12
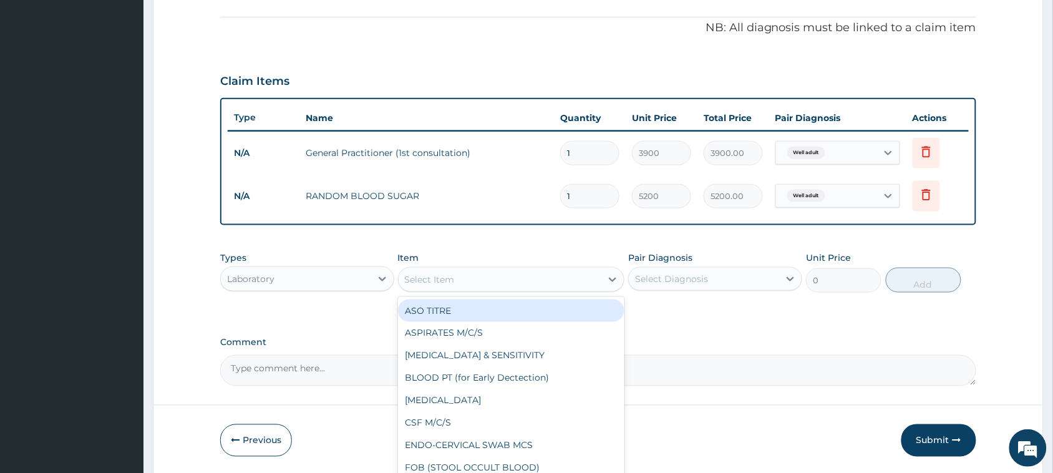
click at [454, 281] on div "Select Item" at bounding box center [430, 279] width 50 height 12
type input "URINA"
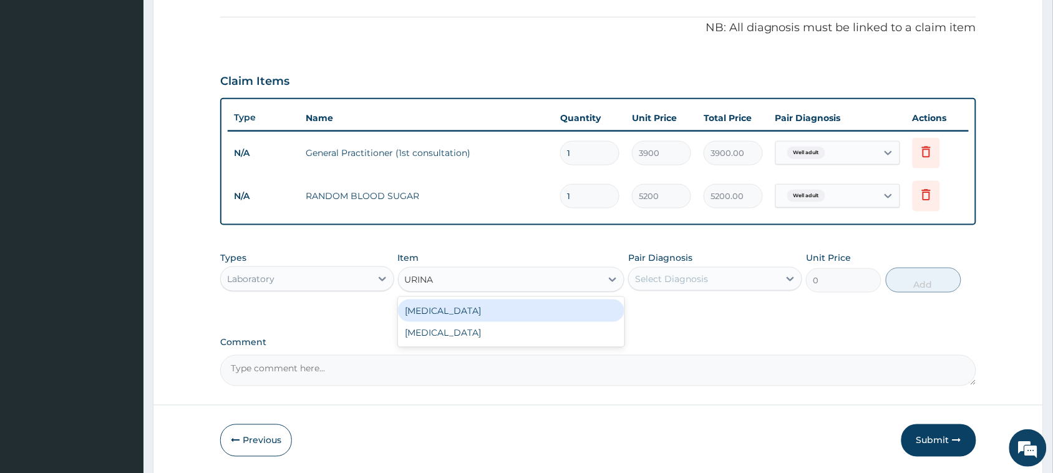
click at [437, 312] on div "URINALYSIS" at bounding box center [511, 311] width 227 height 22
type input "1500"
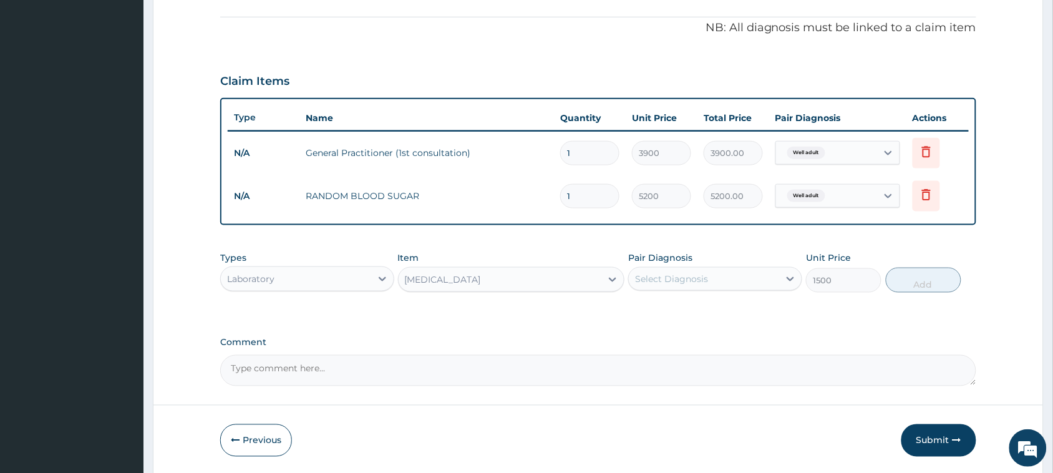
click at [678, 273] on div "Select Diagnosis" at bounding box center [671, 279] width 73 height 12
click at [657, 306] on label "Well adult" at bounding box center [672, 309] width 46 height 12
checkbox input "true"
click at [913, 275] on button "Add" at bounding box center [924, 280] width 76 height 25
type input "0"
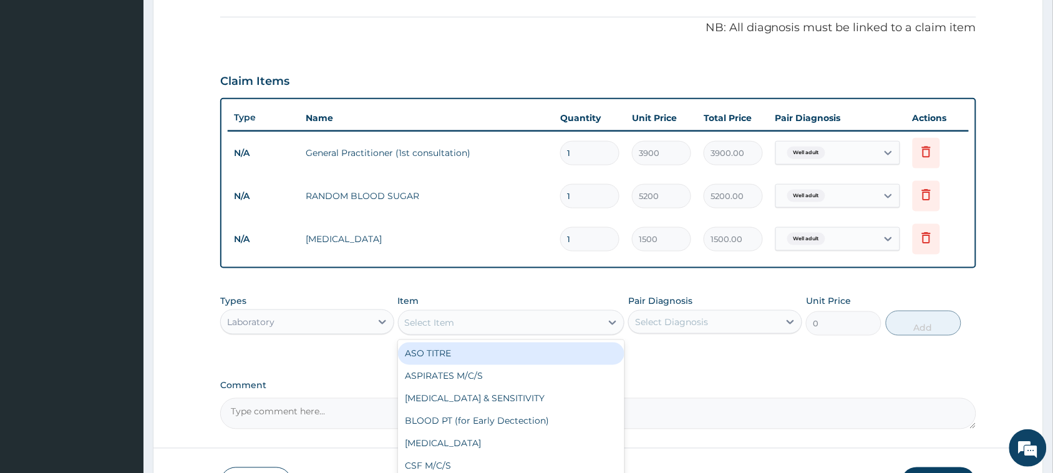
click at [434, 322] on div "Select Item" at bounding box center [430, 322] width 50 height 12
type input "PAP"
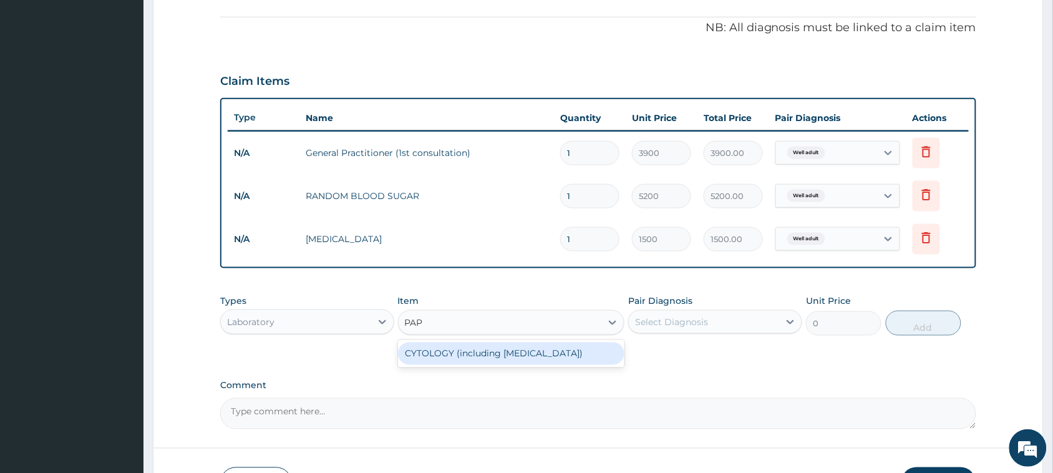
click at [467, 354] on div "CYTOLOGY (including [MEDICAL_DATA])" at bounding box center [511, 354] width 227 height 22
type input "13000"
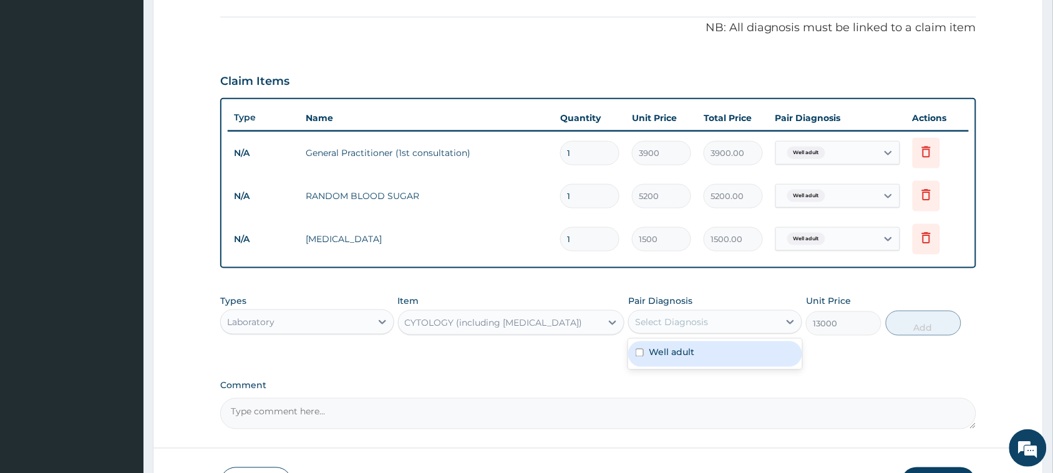
click at [675, 320] on div "Select Diagnosis" at bounding box center [671, 322] width 73 height 12
click at [662, 348] on label "Well adult" at bounding box center [672, 352] width 46 height 12
checkbox input "true"
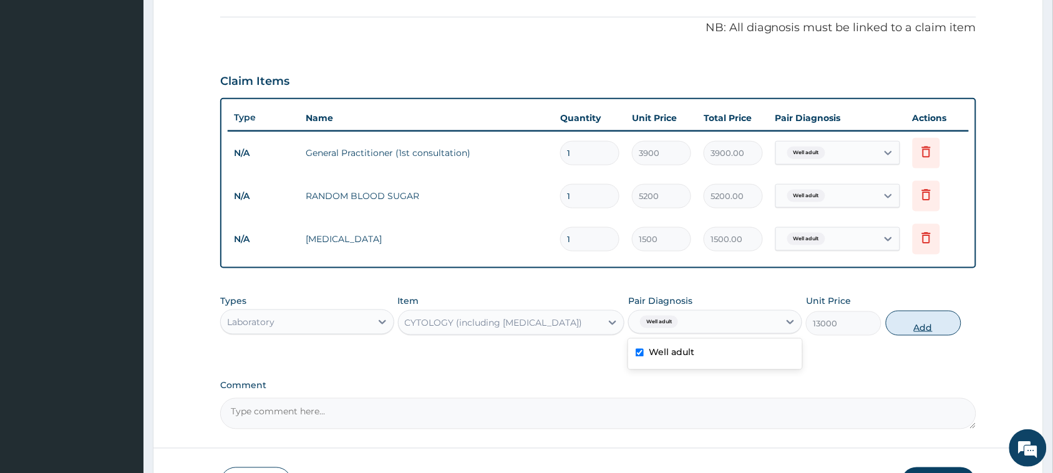
click at [919, 325] on button "Add" at bounding box center [924, 323] width 76 height 25
type input "0"
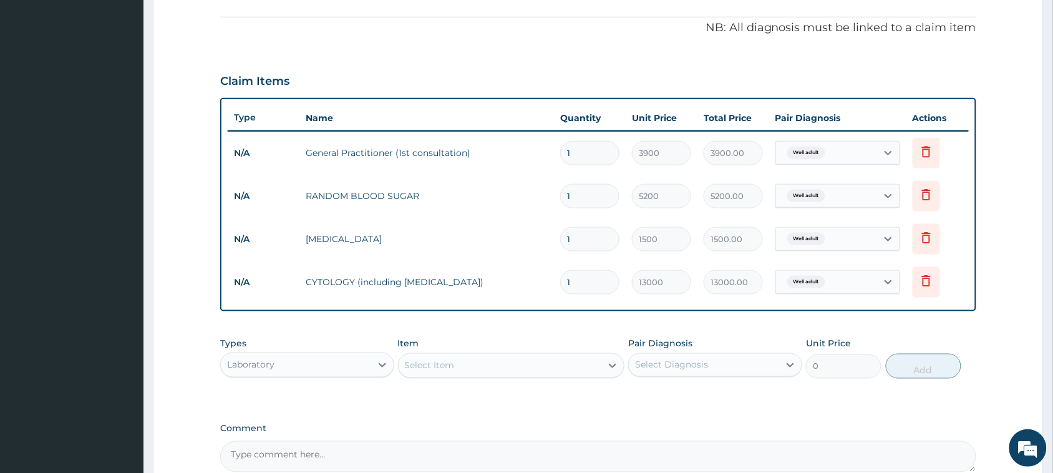
click at [426, 356] on div "Select Item" at bounding box center [500, 366] width 203 height 20
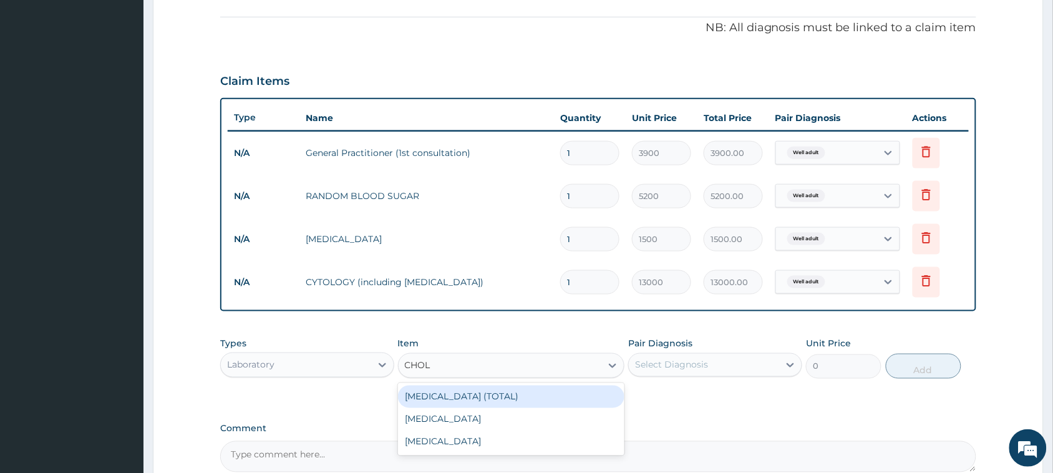
type input "CHOLE"
click at [474, 394] on div "[MEDICAL_DATA] (TOTAL)" at bounding box center [511, 397] width 227 height 22
type input "11050"
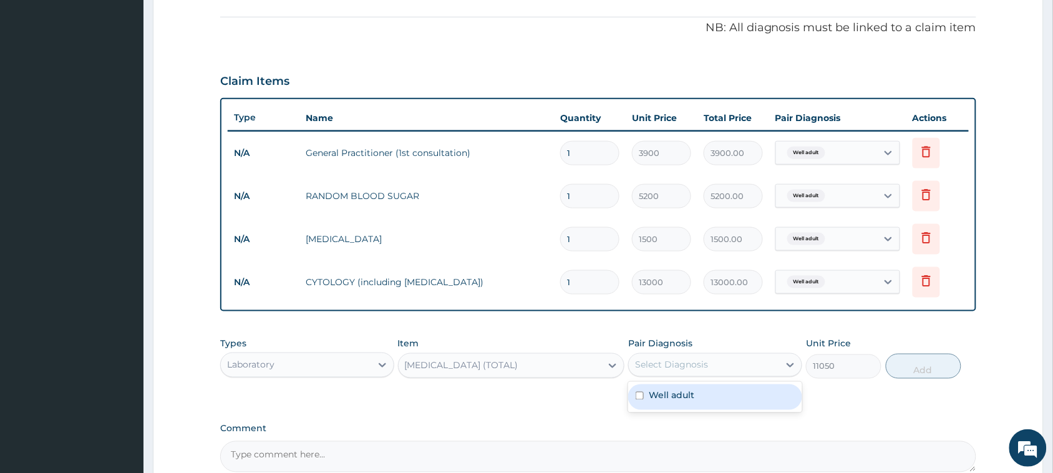
click at [654, 369] on div "Select Diagnosis" at bounding box center [671, 365] width 73 height 12
click at [651, 394] on label "Well adult" at bounding box center [672, 395] width 46 height 12
checkbox input "true"
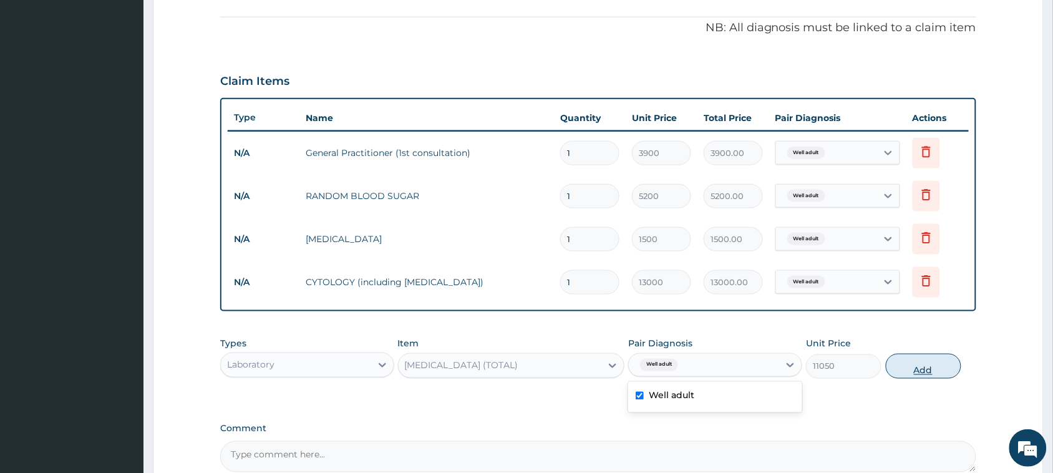
click at [931, 371] on button "Add" at bounding box center [924, 366] width 76 height 25
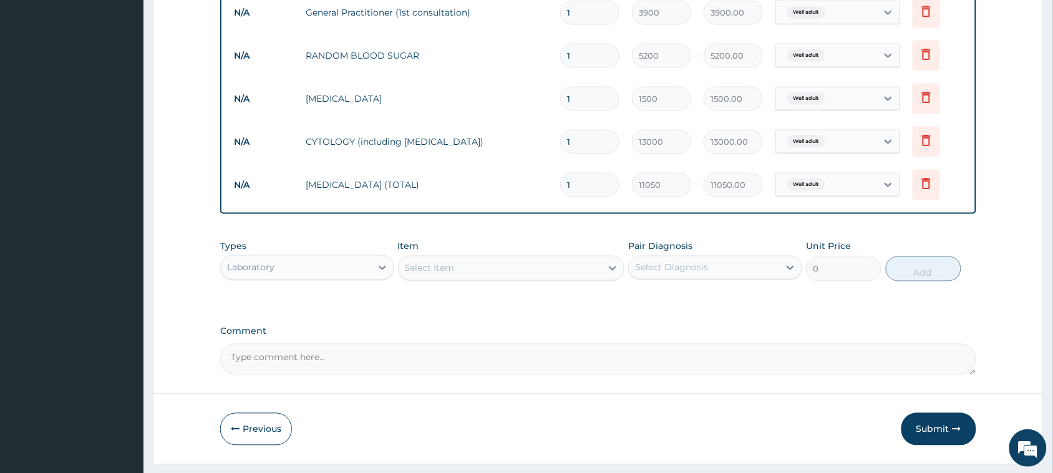
scroll to position [522, 0]
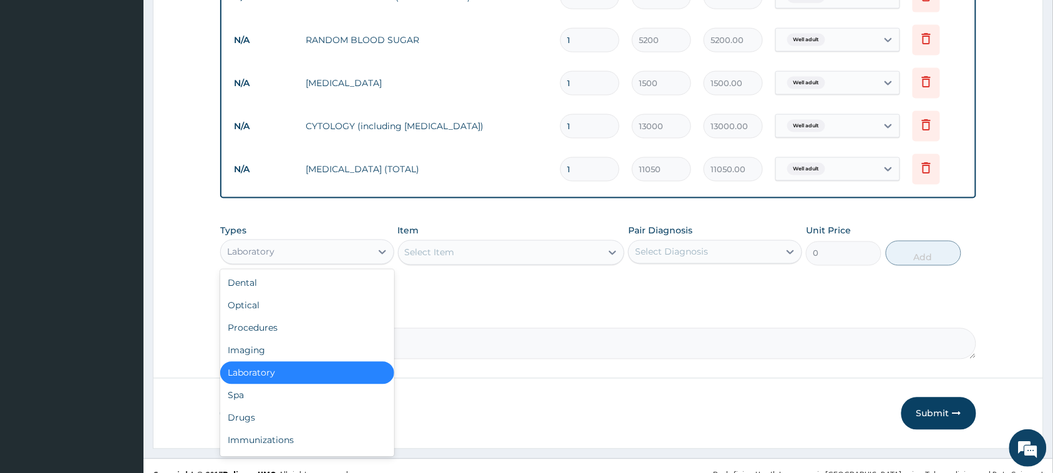
click at [260, 251] on div "Laboratory" at bounding box center [250, 252] width 47 height 12
click at [256, 308] on div "Optical" at bounding box center [307, 306] width 174 height 22
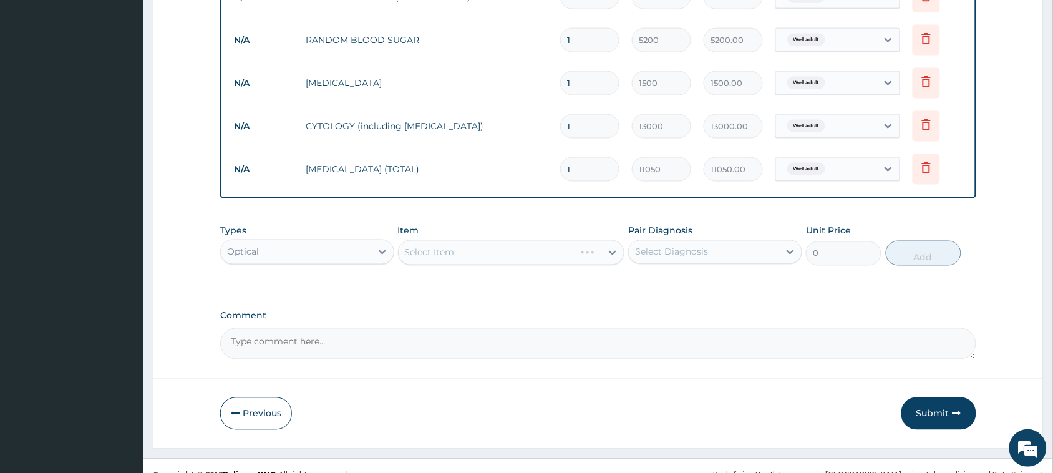
click at [472, 243] on div "Select Item" at bounding box center [511, 252] width 227 height 25
click at [449, 253] on div "Select Item" at bounding box center [511, 252] width 227 height 25
click at [432, 251] on div "Select Item" at bounding box center [511, 252] width 227 height 25
click at [434, 251] on div "Select Item" at bounding box center [511, 252] width 227 height 25
click at [449, 251] on div "Select Item" at bounding box center [511, 252] width 227 height 25
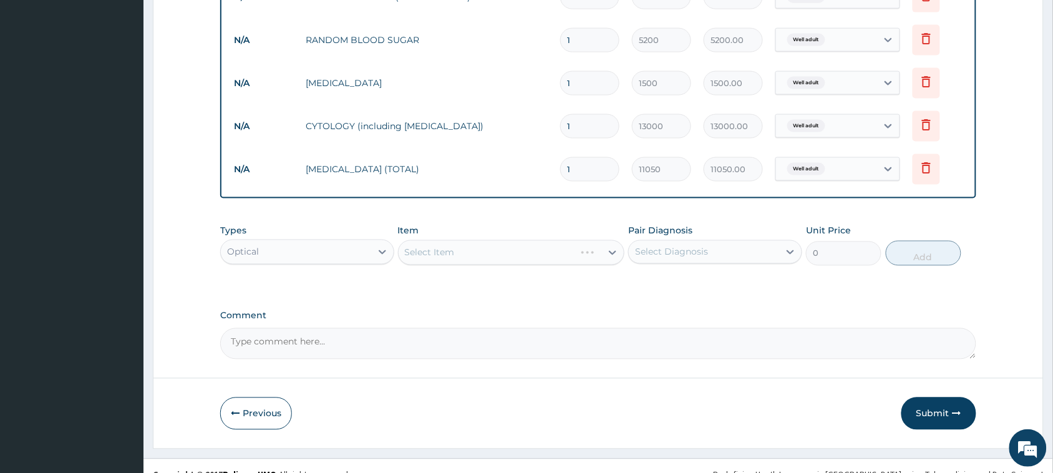
click at [476, 250] on div "Select Item" at bounding box center [511, 252] width 227 height 25
click at [492, 248] on div "Select Item" at bounding box center [500, 253] width 203 height 20
click at [464, 282] on div "[MEDICAL_DATA]" at bounding box center [511, 284] width 227 height 22
type input "1500"
click at [652, 251] on div "Select Diagnosis" at bounding box center [671, 252] width 73 height 12
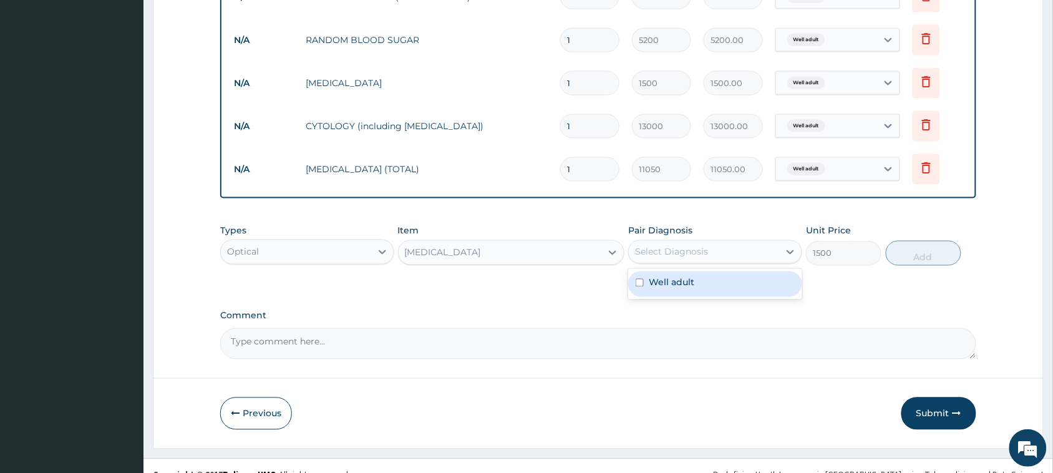
click at [677, 280] on label "Well adult" at bounding box center [672, 282] width 46 height 12
checkbox input "true"
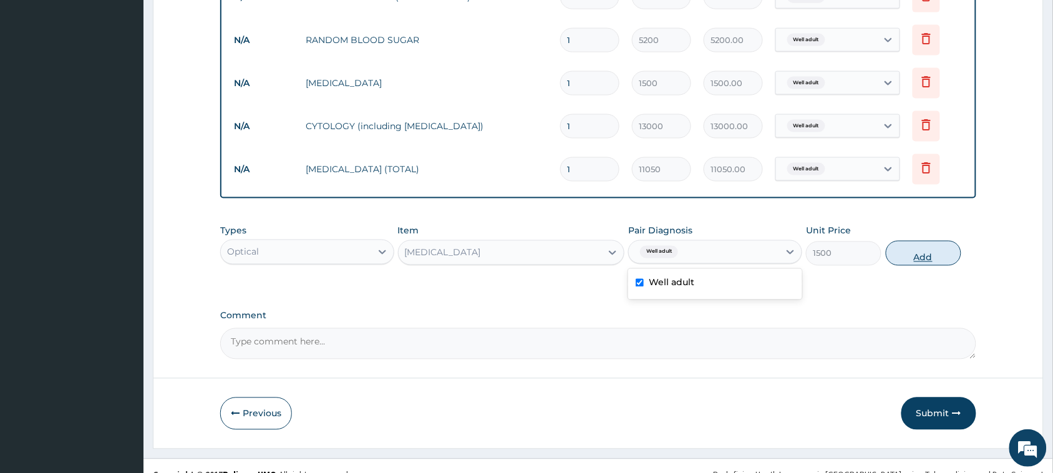
click at [914, 256] on button "Add" at bounding box center [924, 253] width 76 height 25
type input "0"
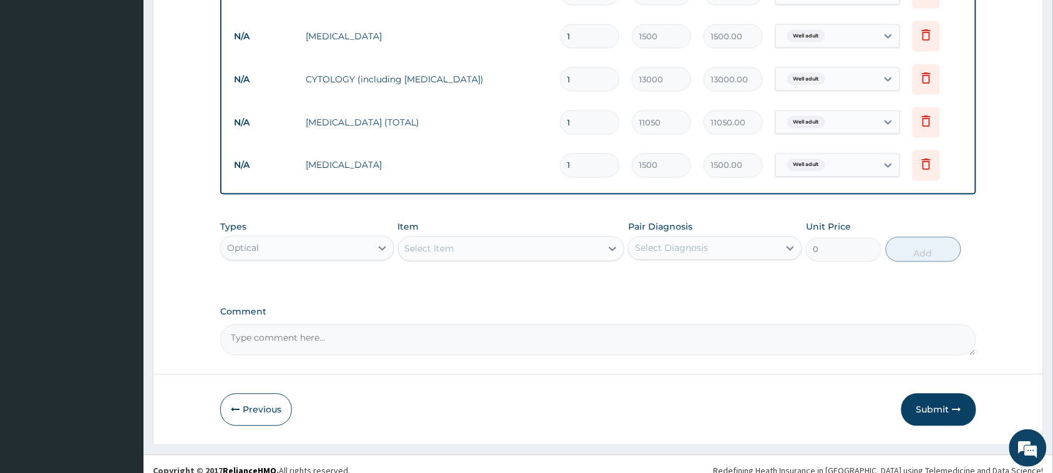
scroll to position [582, 0]
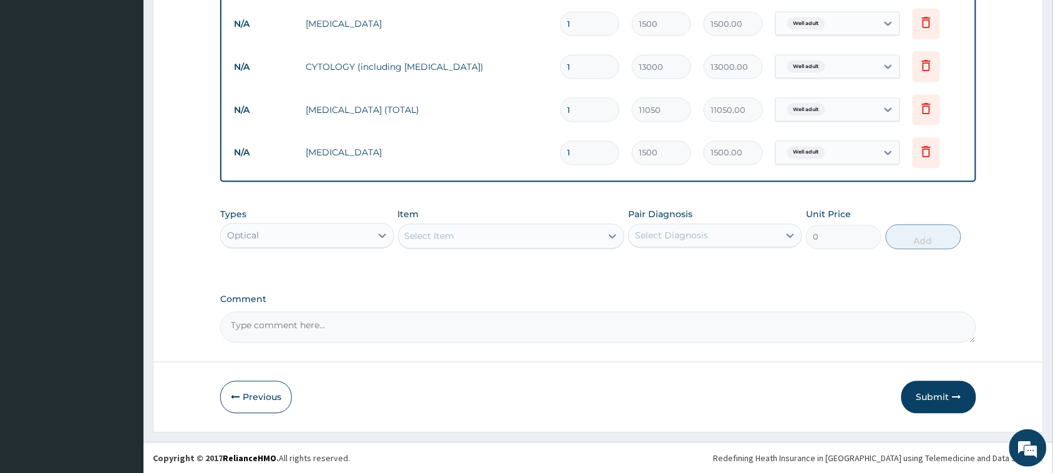
click at [276, 226] on div "Optical" at bounding box center [296, 236] width 150 height 20
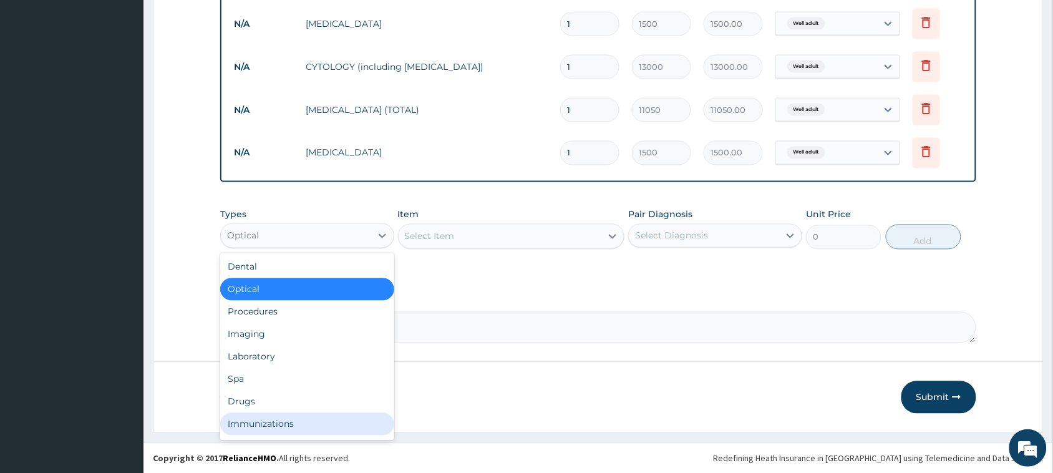
scroll to position [42, 0]
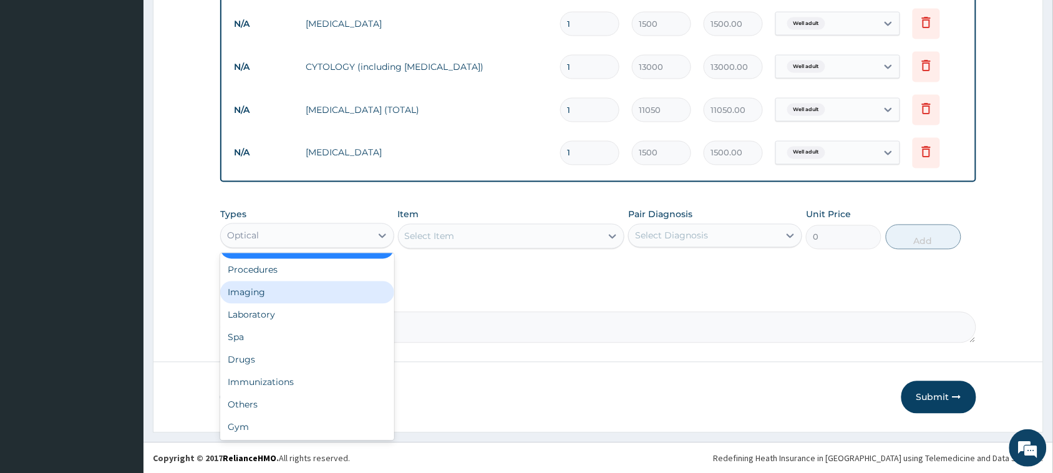
click at [253, 298] on div "Imaging" at bounding box center [307, 292] width 174 height 22
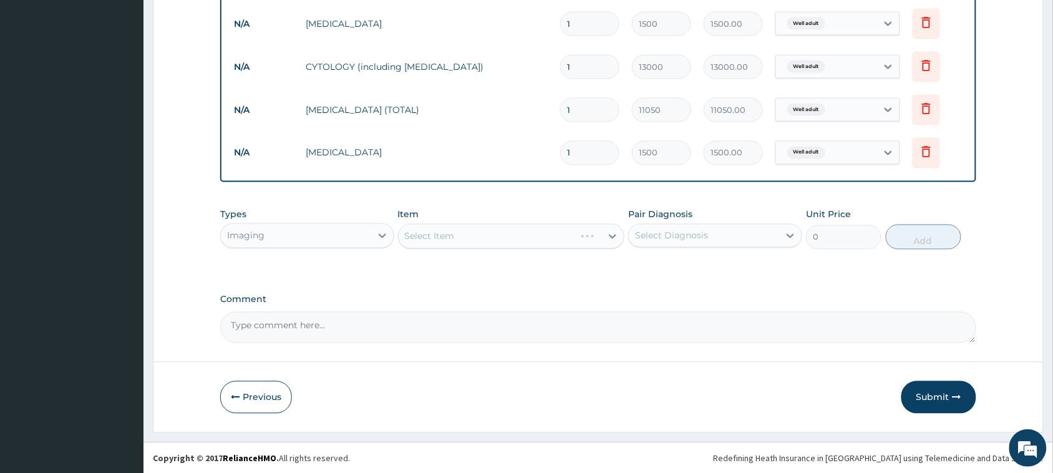
click at [427, 240] on div "Select Item" at bounding box center [511, 236] width 227 height 25
click at [444, 236] on div "Select Item" at bounding box center [511, 236] width 227 height 25
click at [444, 236] on div "Select Item" at bounding box center [430, 236] width 50 height 12
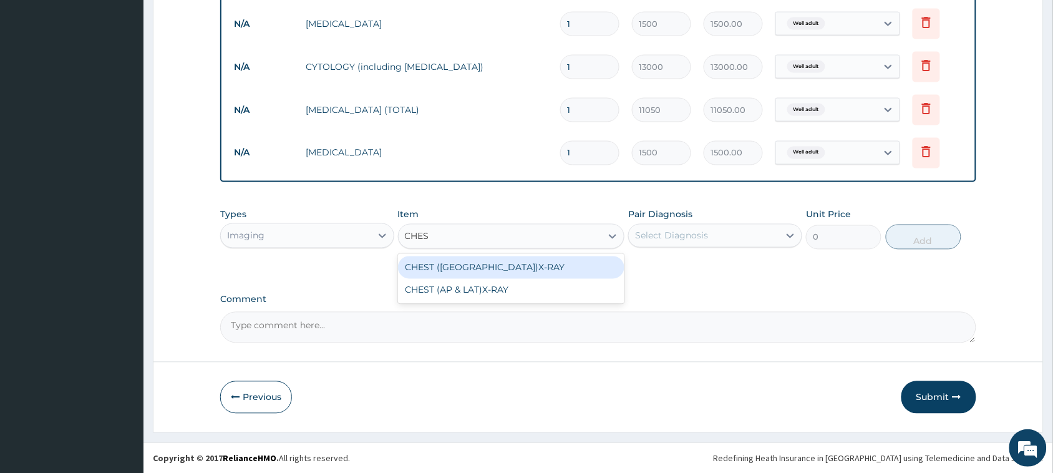
type input "CHEST"
click at [463, 269] on div "CHEST ([GEOGRAPHIC_DATA])X-RAY" at bounding box center [511, 267] width 227 height 22
type input "8450"
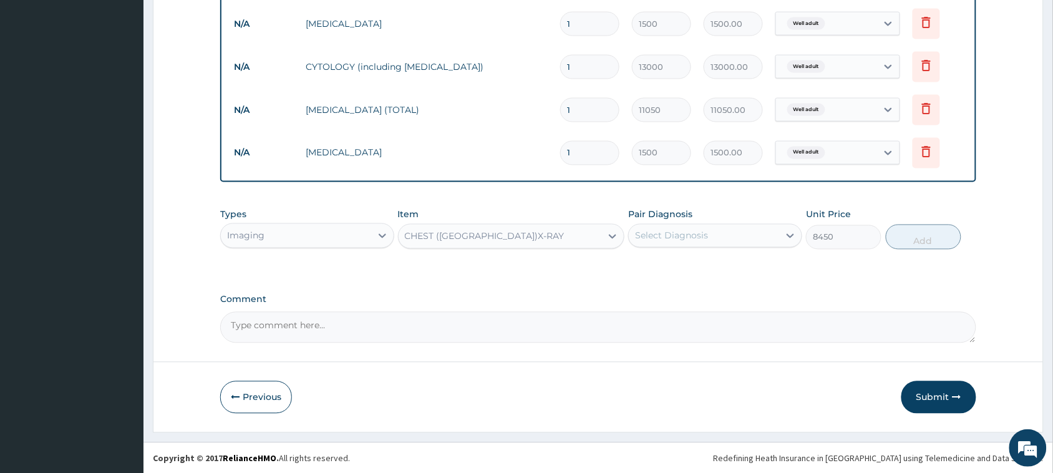
click at [705, 238] on div "Select Diagnosis" at bounding box center [671, 236] width 73 height 12
drag, startPoint x: 669, startPoint y: 266, endPoint x: 704, endPoint y: 268, distance: 35.0
click at [675, 267] on label "Well adult" at bounding box center [672, 266] width 46 height 12
checkbox input "true"
click at [905, 239] on button "Add" at bounding box center [924, 237] width 76 height 25
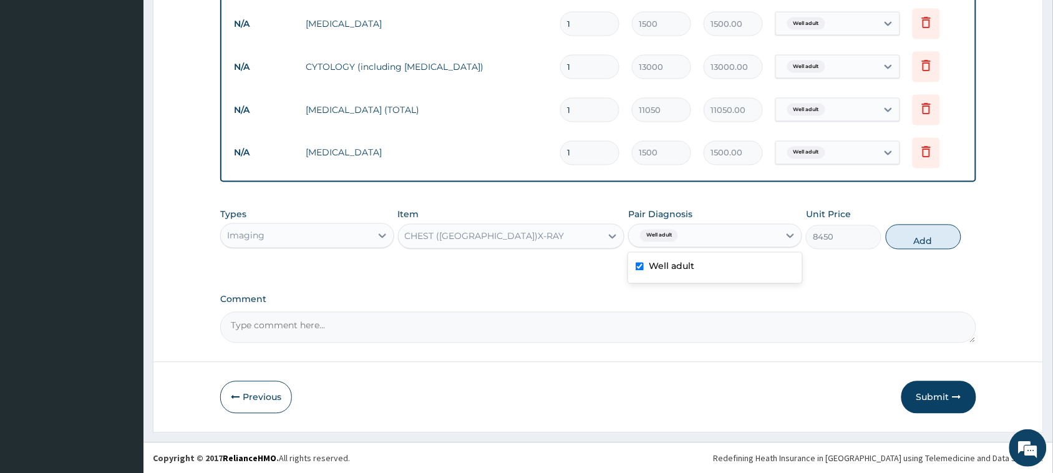
type input "0"
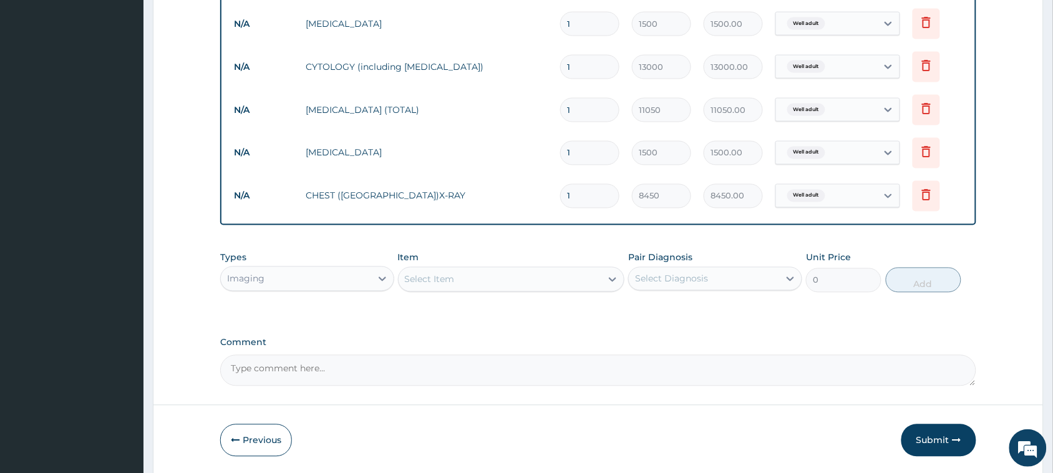
scroll to position [625, 0]
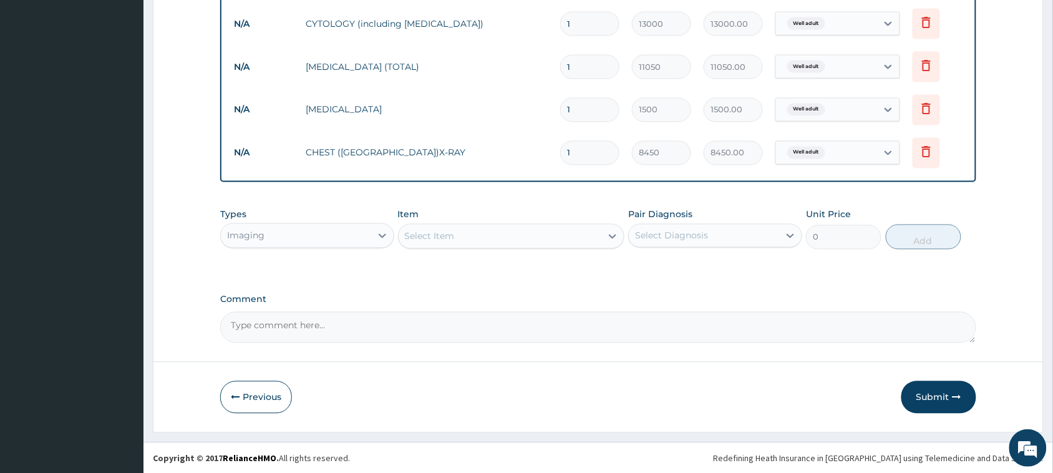
click at [273, 324] on textarea "Comment" at bounding box center [598, 327] width 756 height 31
click at [307, 329] on textarea "Comment" at bounding box center [598, 327] width 756 height 31
click at [256, 331] on textarea "Comment" at bounding box center [598, 327] width 756 height 31
click at [263, 328] on textarea "Comment" at bounding box center [598, 327] width 756 height 31
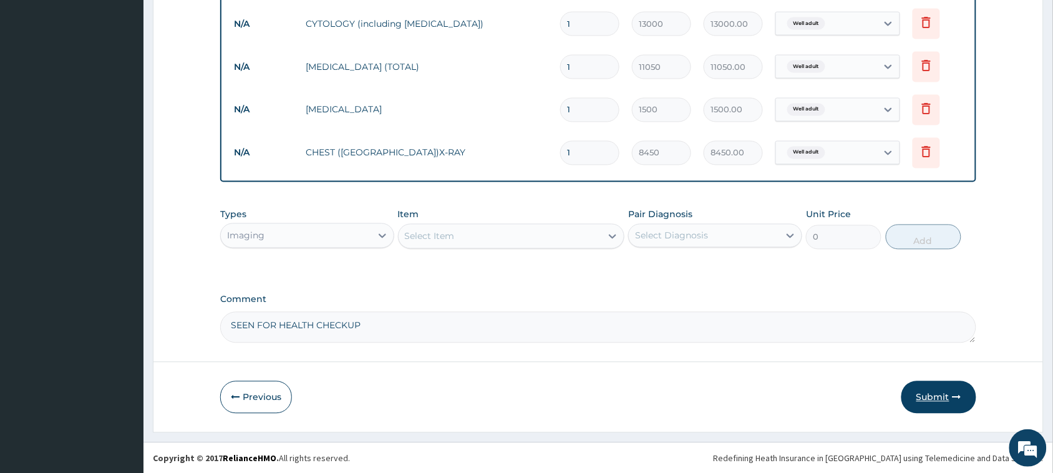
type textarea "SEEN FOR HEALTH CHECKUP"
click at [939, 400] on button "Submit" at bounding box center [939, 397] width 75 height 32
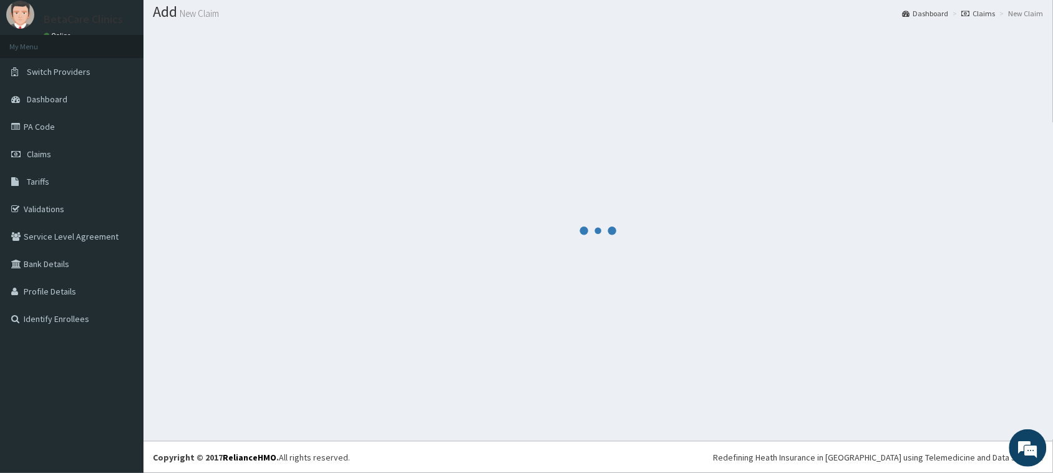
scroll to position [36, 0]
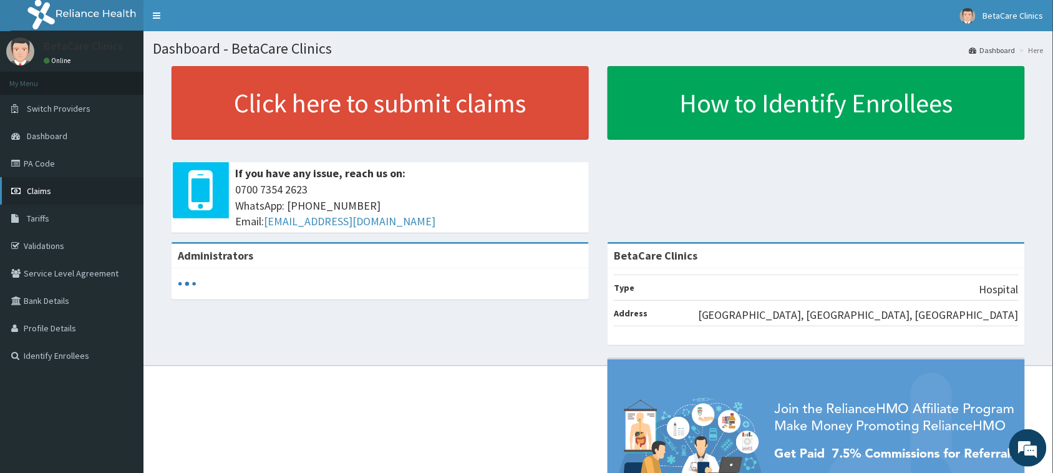
click at [48, 194] on span "Claims" at bounding box center [39, 190] width 24 height 11
click at [42, 185] on link "Claims" at bounding box center [72, 190] width 144 height 27
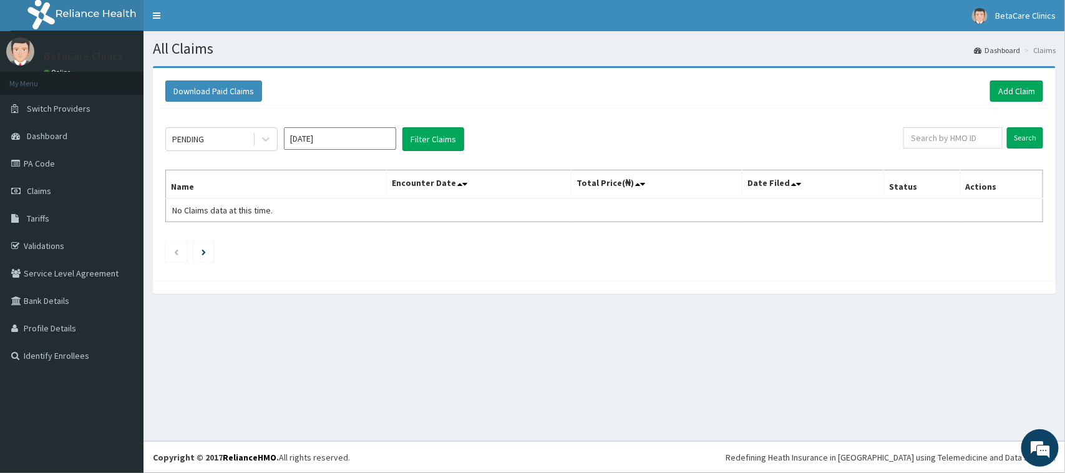
click at [307, 136] on input "[DATE]" at bounding box center [340, 138] width 112 height 22
click at [340, 218] on div "May" at bounding box center [340, 217] width 25 height 23
type input "[DATE]"
click at [426, 141] on button "Filter Claims" at bounding box center [434, 139] width 62 height 24
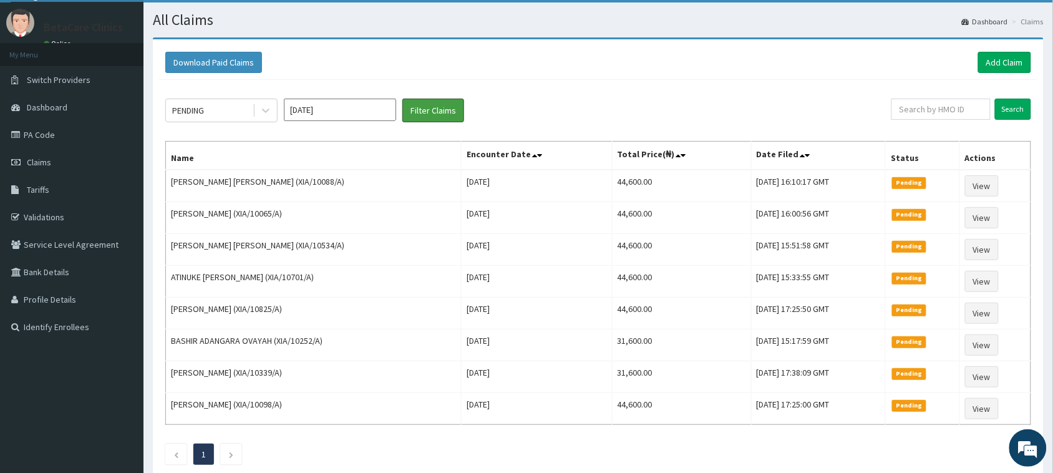
scroll to position [4, 0]
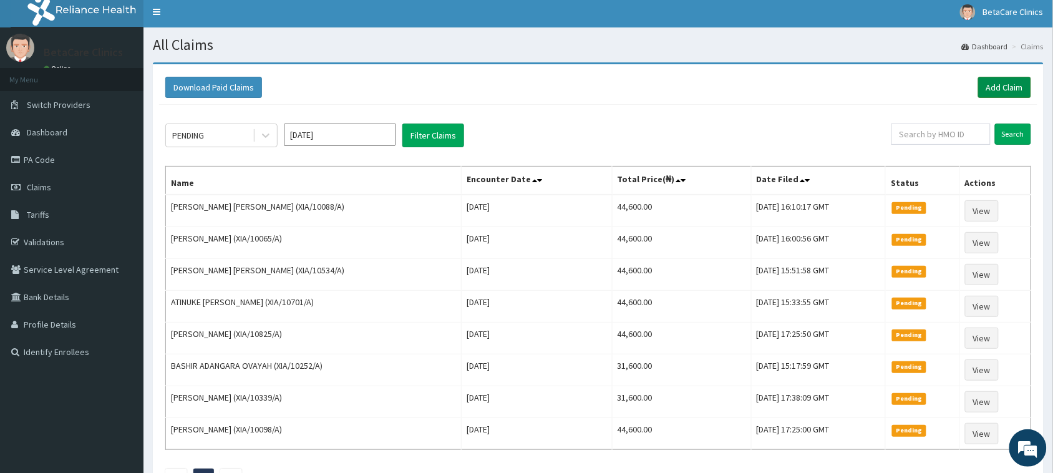
click at [999, 89] on link "Add Claim" at bounding box center [1004, 87] width 53 height 21
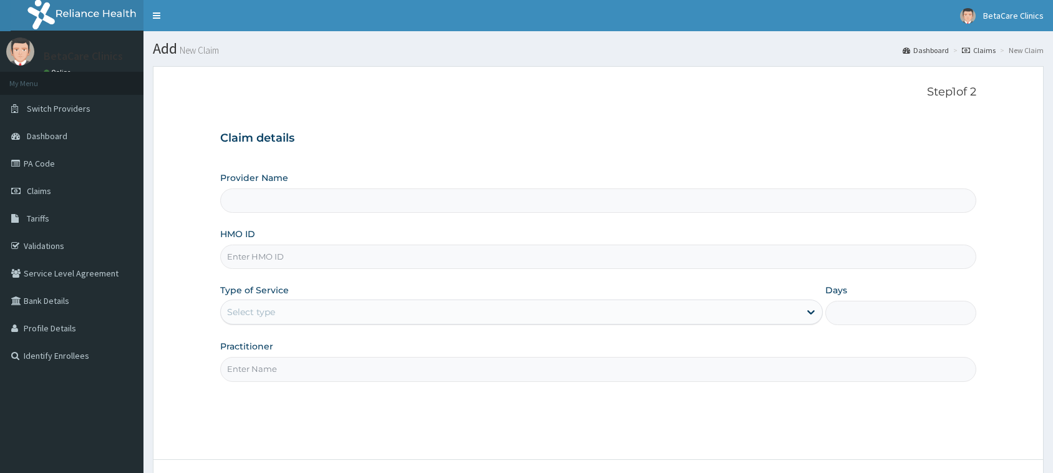
click at [280, 254] on input "HMO ID" at bounding box center [598, 257] width 756 height 24
type input "BetaCare Clinics"
click at [292, 254] on input "HMO ID" at bounding box center [598, 257] width 756 height 24
type input "XIA/11020/A"
click at [257, 316] on div "Select type" at bounding box center [251, 312] width 48 height 12
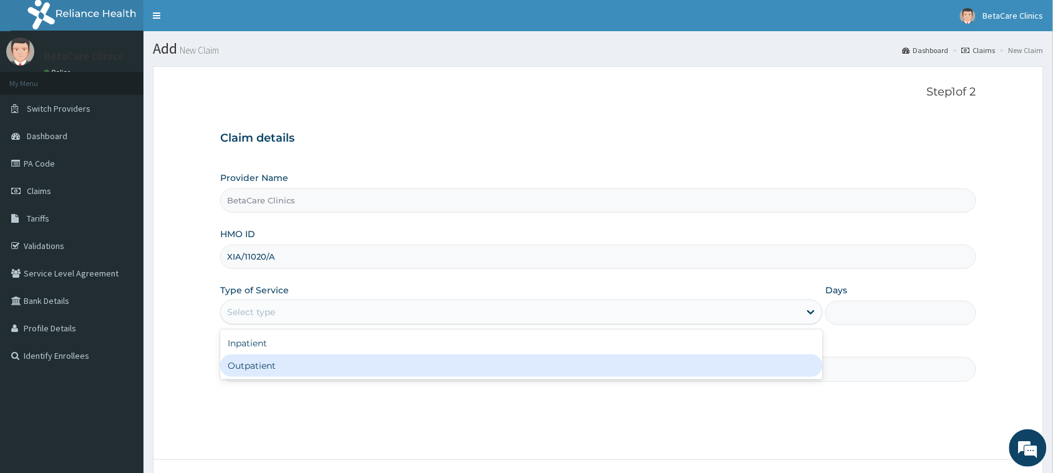
click at [275, 370] on div "Outpatient" at bounding box center [521, 365] width 603 height 22
type input "1"
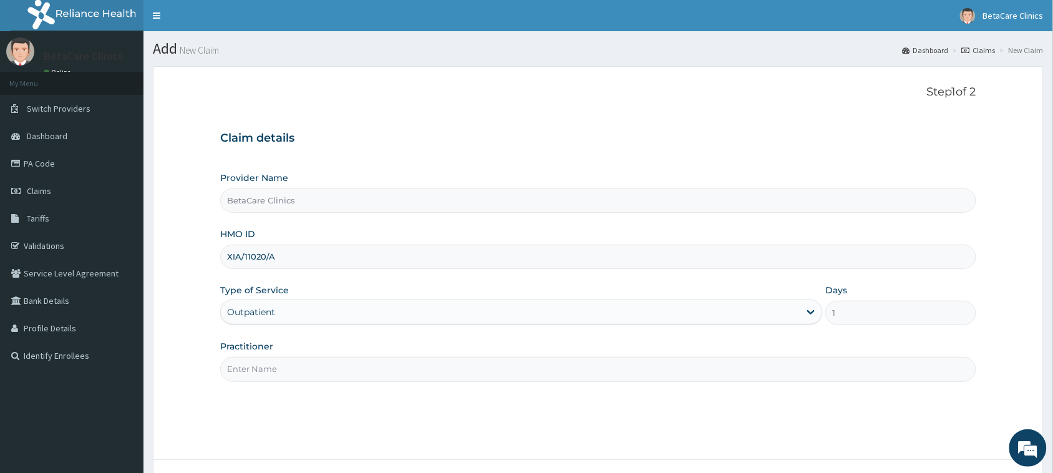
click at [275, 374] on input "Practitioner" at bounding box center [598, 369] width 756 height 24
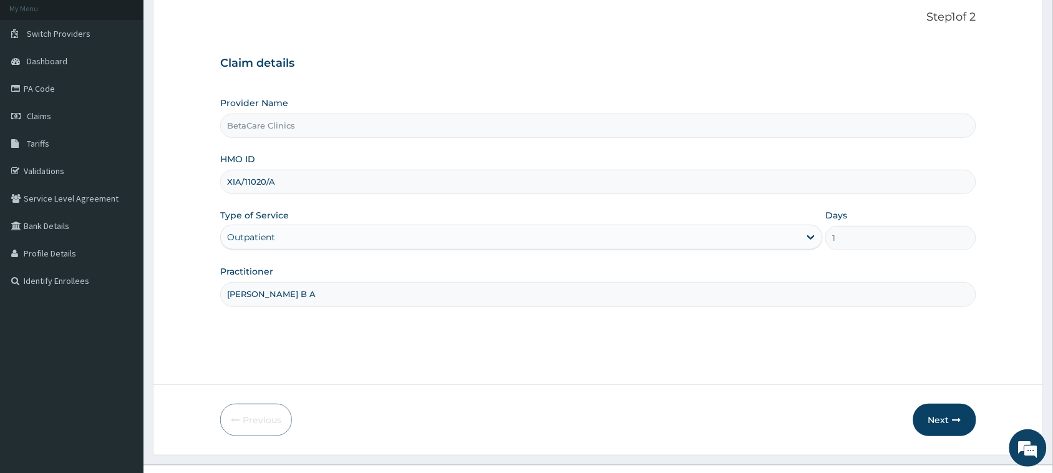
scroll to position [21, 0]
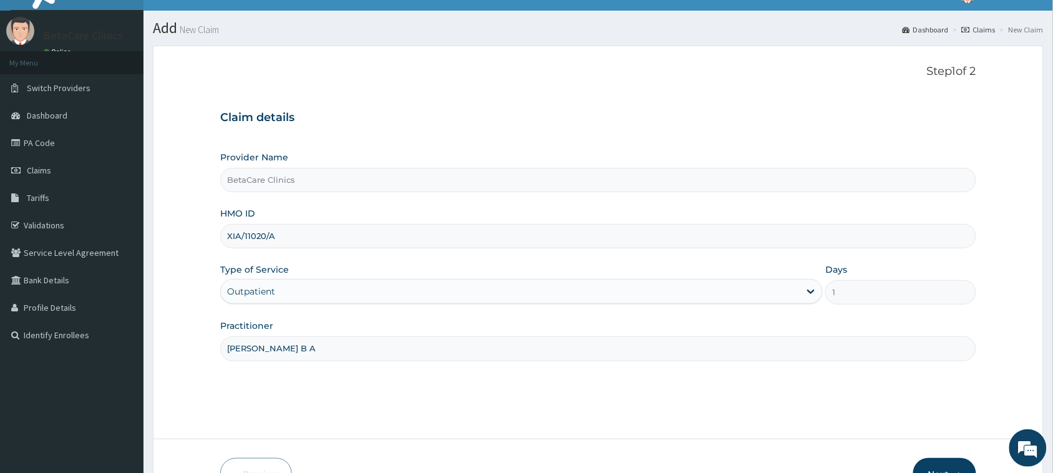
type input "[PERSON_NAME] B A"
click at [940, 467] on button "Next" at bounding box center [945, 474] width 63 height 32
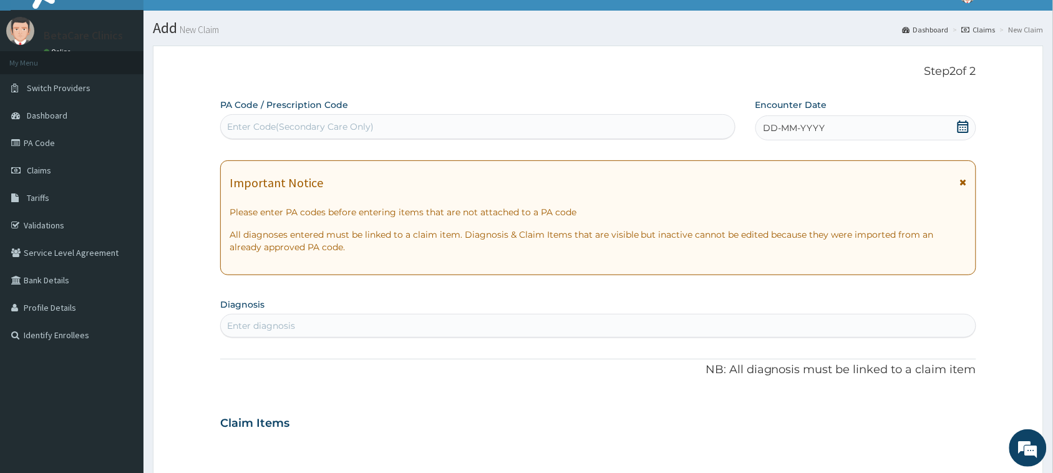
click at [806, 122] on span "DD-MM-YYYY" at bounding box center [795, 128] width 62 height 12
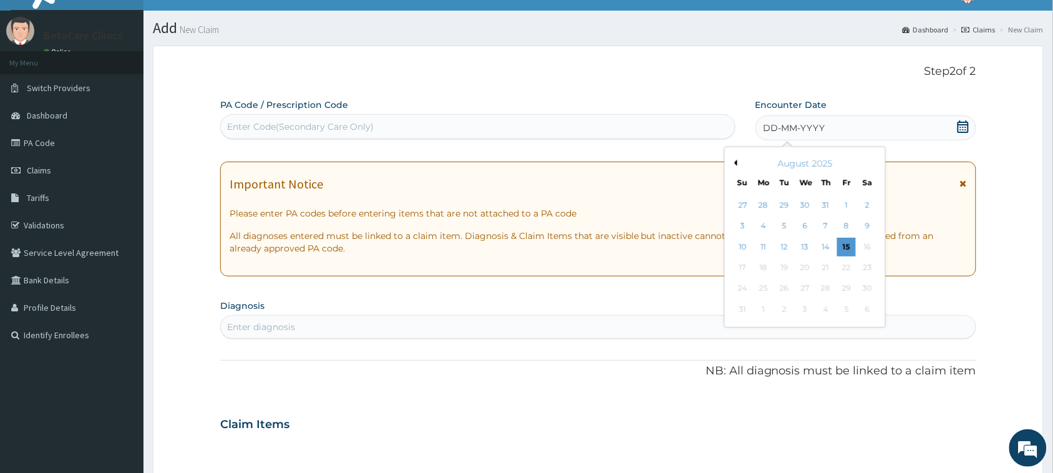
click at [737, 163] on button "Previous Month" at bounding box center [734, 163] width 6 height 6
click at [826, 222] on div "8" at bounding box center [826, 226] width 19 height 19
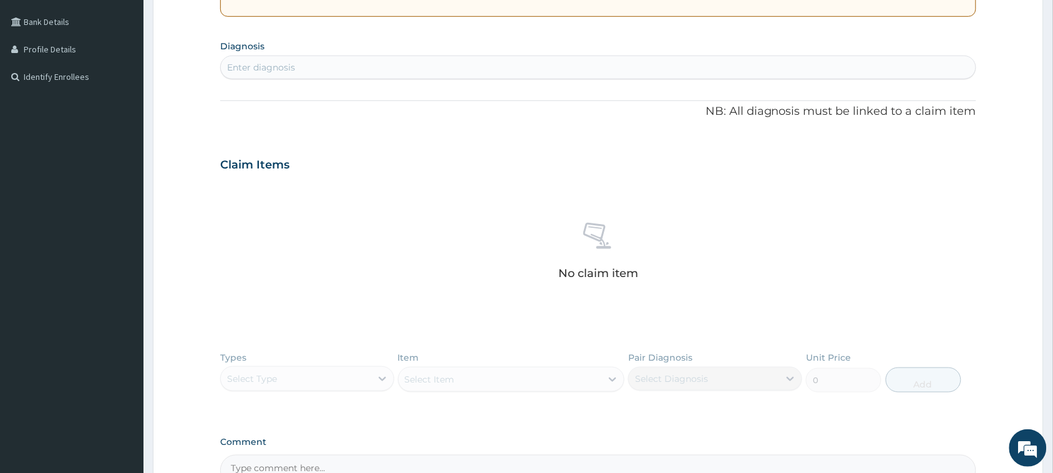
scroll to position [255, 0]
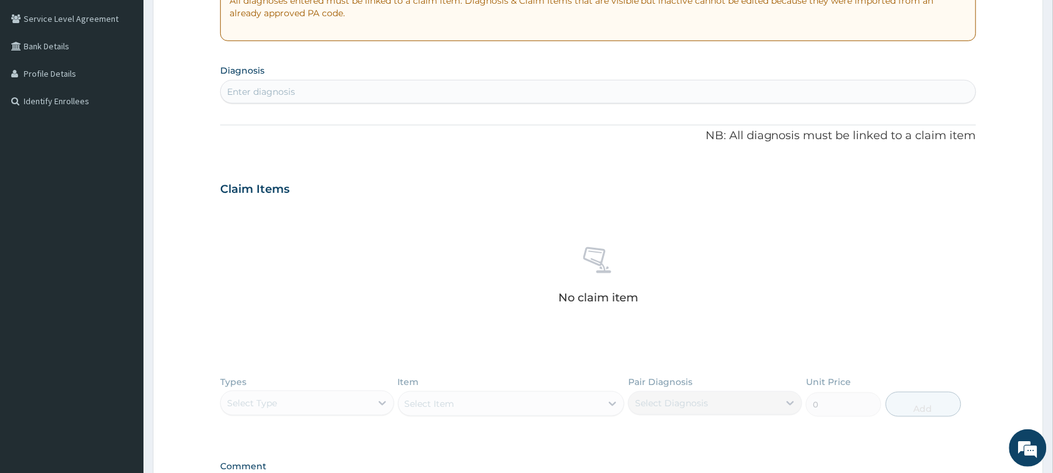
click at [307, 89] on div "Enter diagnosis" at bounding box center [598, 92] width 755 height 20
type input "WELL ADUL"
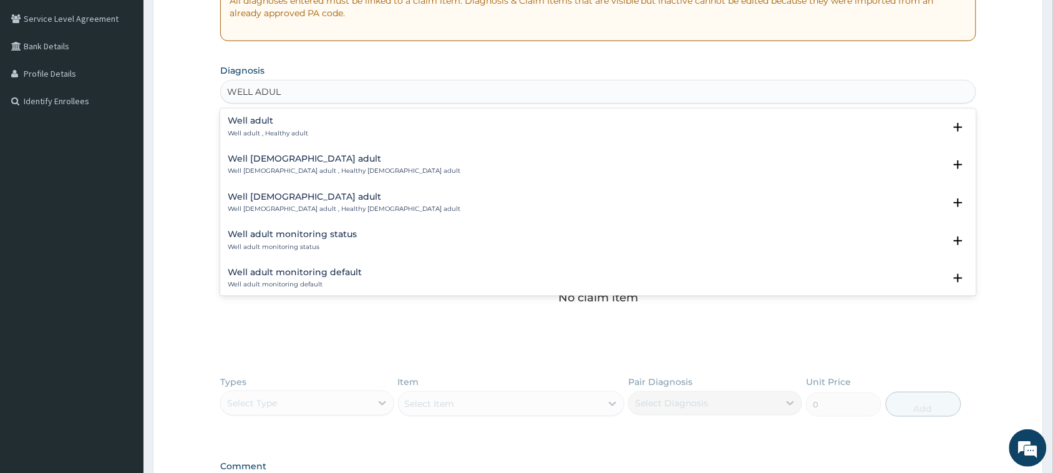
click at [291, 127] on div "Well adult Well adult , Healthy adult" at bounding box center [268, 127] width 81 height 22
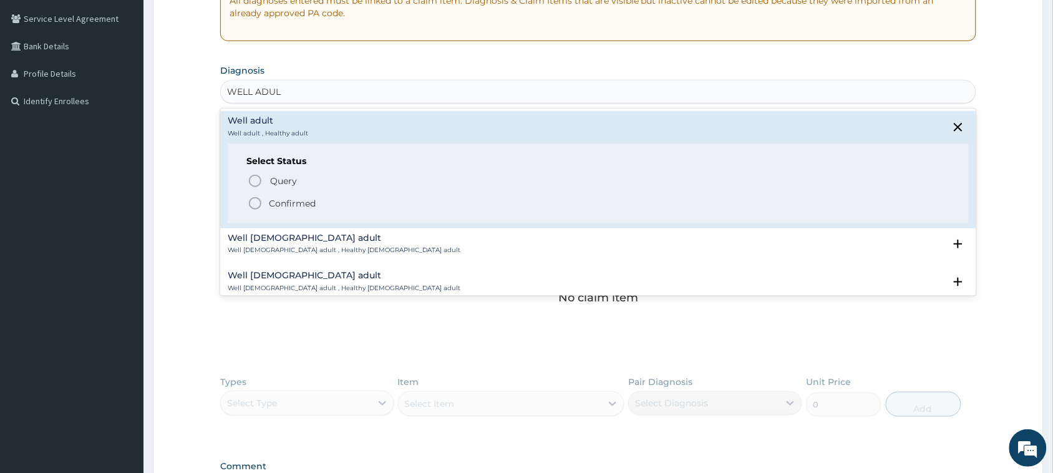
click at [285, 204] on p "Confirmed" at bounding box center [292, 203] width 47 height 12
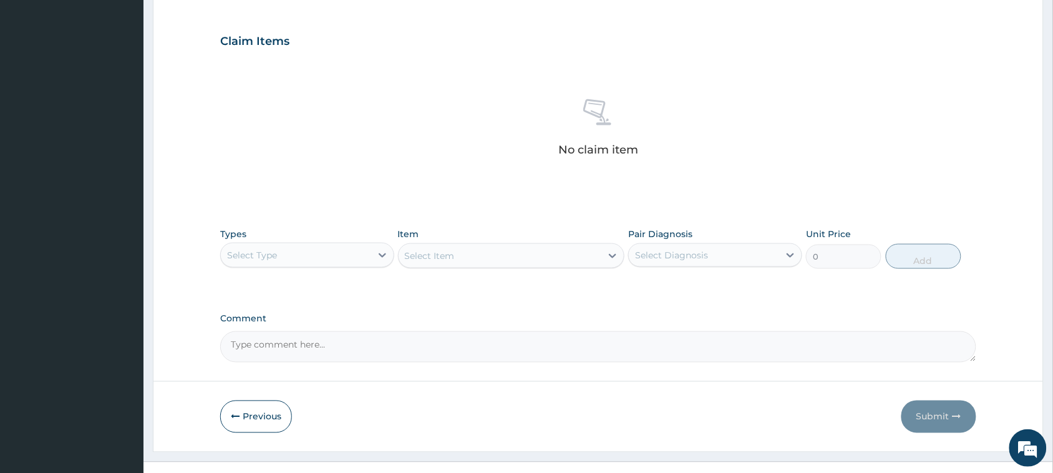
scroll to position [427, 0]
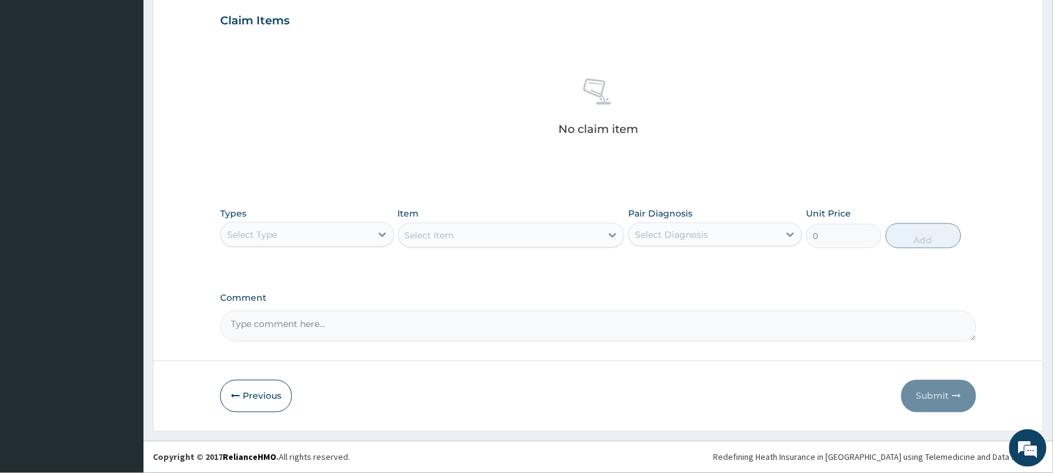
click at [251, 232] on div "Select Type" at bounding box center [252, 234] width 50 height 12
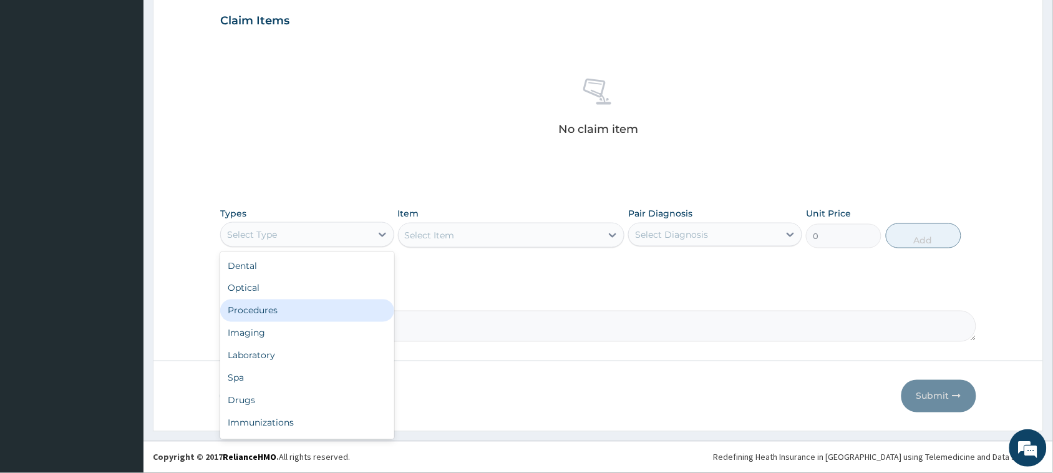
click at [258, 310] on div "Procedures" at bounding box center [307, 311] width 174 height 22
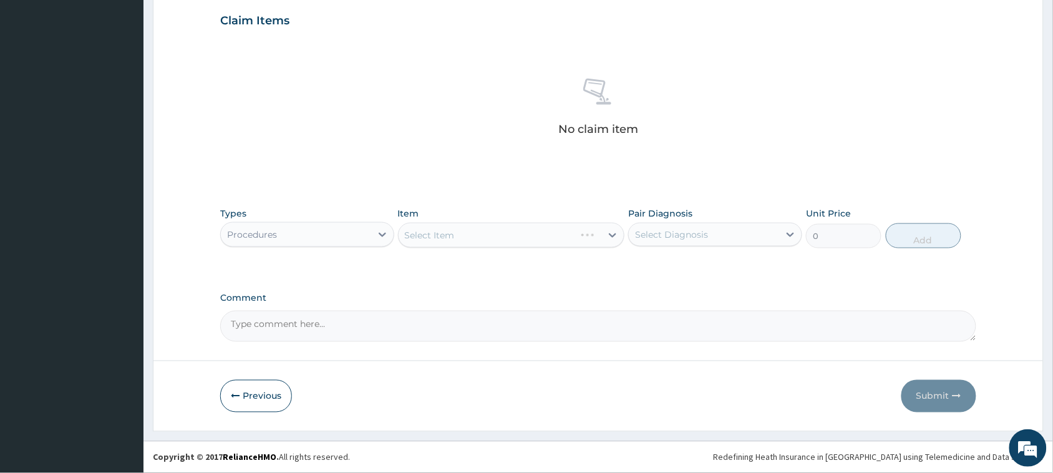
click at [466, 231] on div "Select Item" at bounding box center [511, 235] width 227 height 25
click at [466, 231] on div "Select Item" at bounding box center [500, 235] width 203 height 20
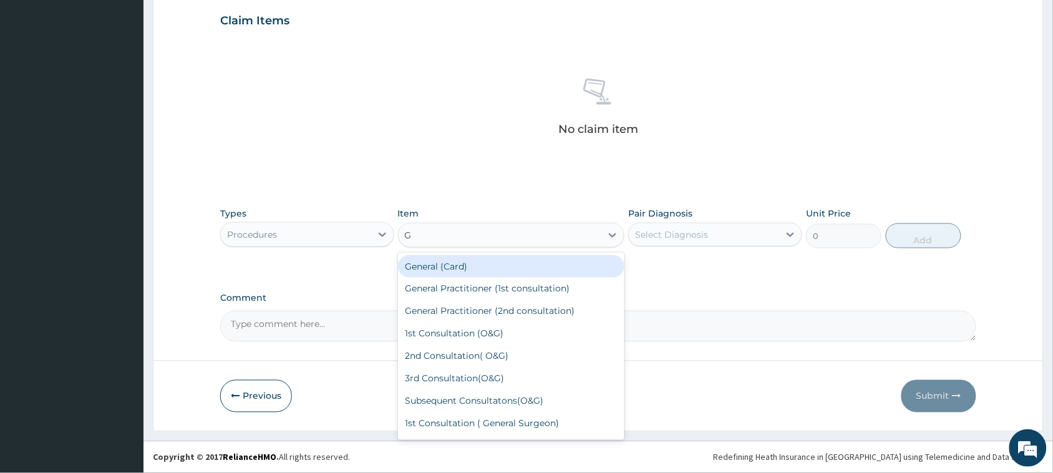
type input "GE"
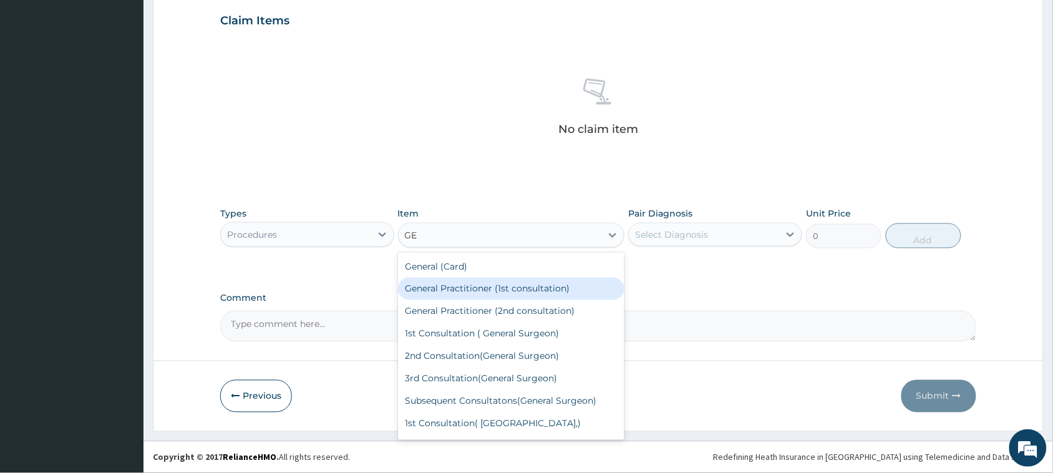
click at [463, 281] on div "General Practitioner (1st consultation)" at bounding box center [511, 289] width 227 height 22
type input "3900"
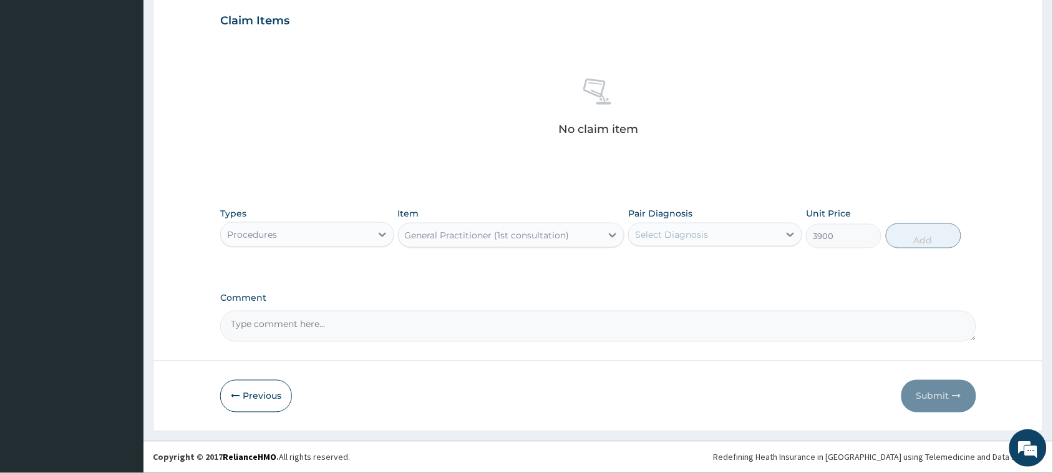
drag, startPoint x: 690, startPoint y: 229, endPoint x: 698, endPoint y: 240, distance: 13.9
click at [693, 233] on div "Select Diagnosis" at bounding box center [671, 234] width 73 height 12
click at [690, 263] on label "Well adult" at bounding box center [672, 265] width 46 height 12
checkbox input "true"
click at [917, 240] on button "Add" at bounding box center [924, 235] width 76 height 25
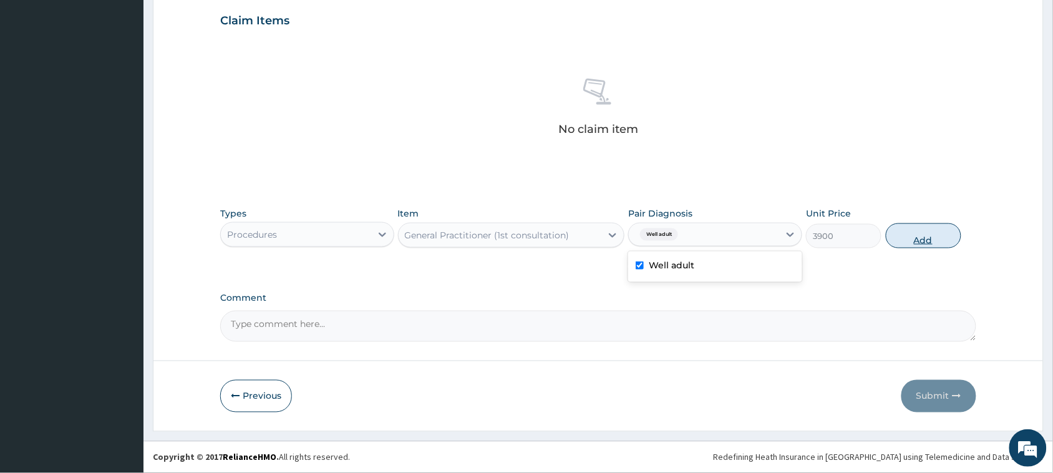
type input "0"
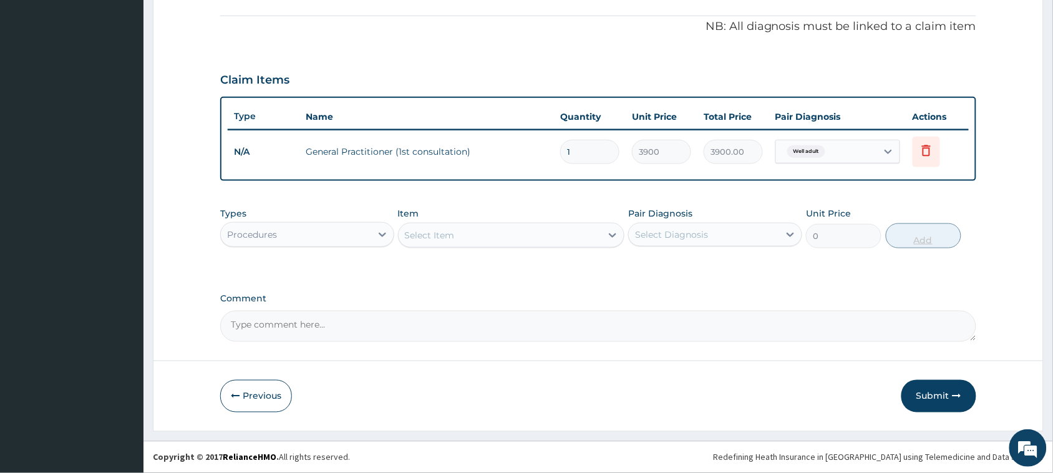
scroll to position [366, 0]
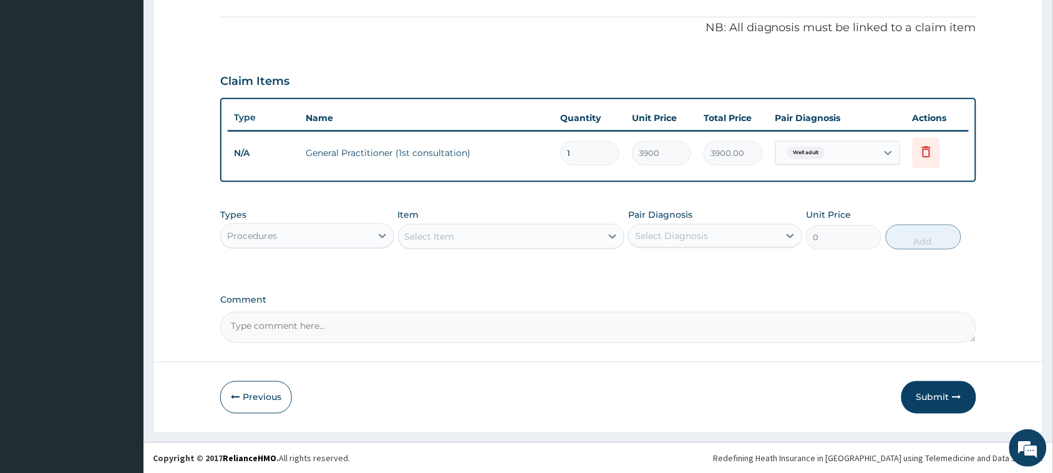
drag, startPoint x: 258, startPoint y: 228, endPoint x: 283, endPoint y: 245, distance: 30.1
click at [260, 231] on div "Procedures" at bounding box center [252, 236] width 50 height 12
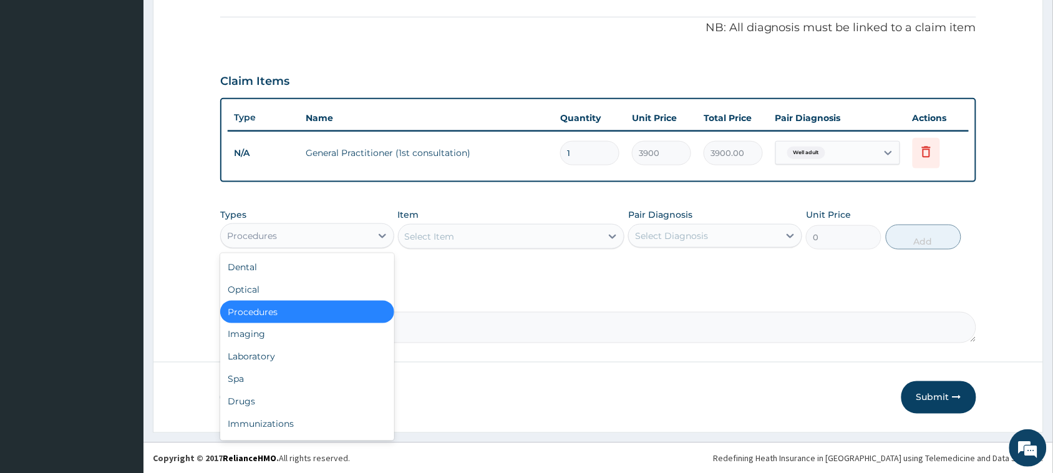
scroll to position [42, 0]
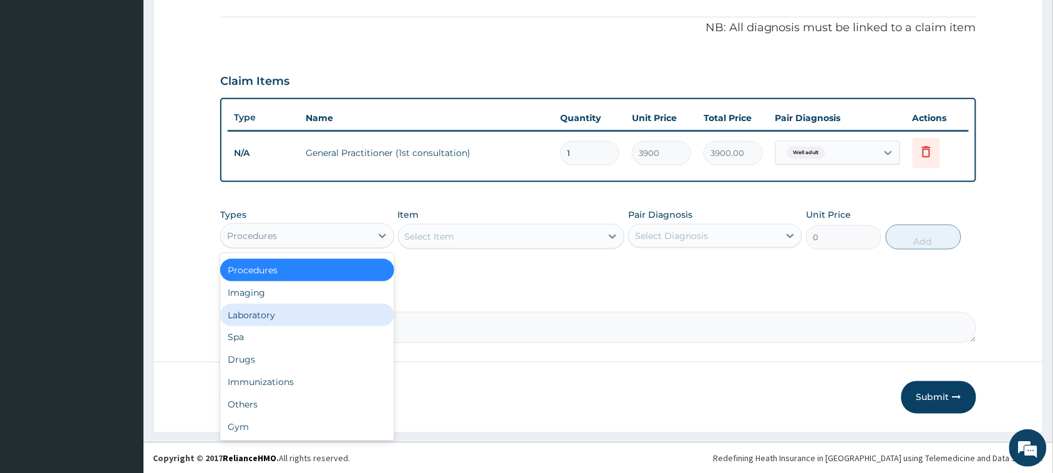
click at [246, 320] on div "Laboratory" at bounding box center [307, 315] width 174 height 22
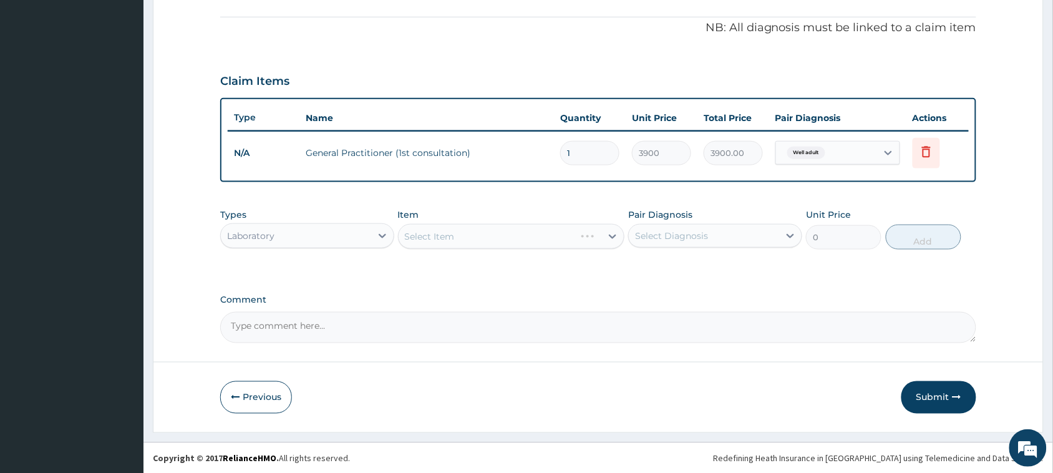
click at [438, 234] on div "Select Item" at bounding box center [511, 236] width 227 height 25
click at [441, 233] on div "Select Item" at bounding box center [430, 236] width 50 height 12
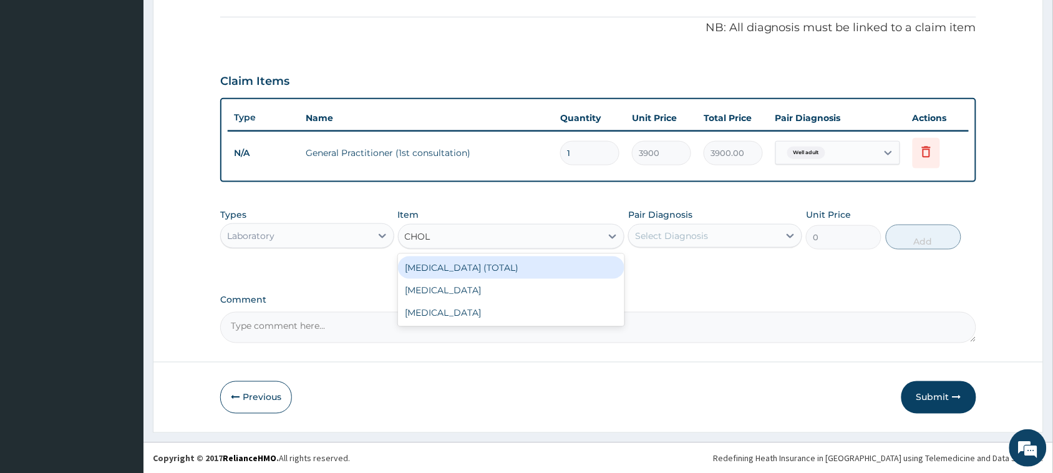
type input "CHOLE"
click at [448, 266] on div "[MEDICAL_DATA] (TOTAL)" at bounding box center [511, 267] width 227 height 22
type input "11050"
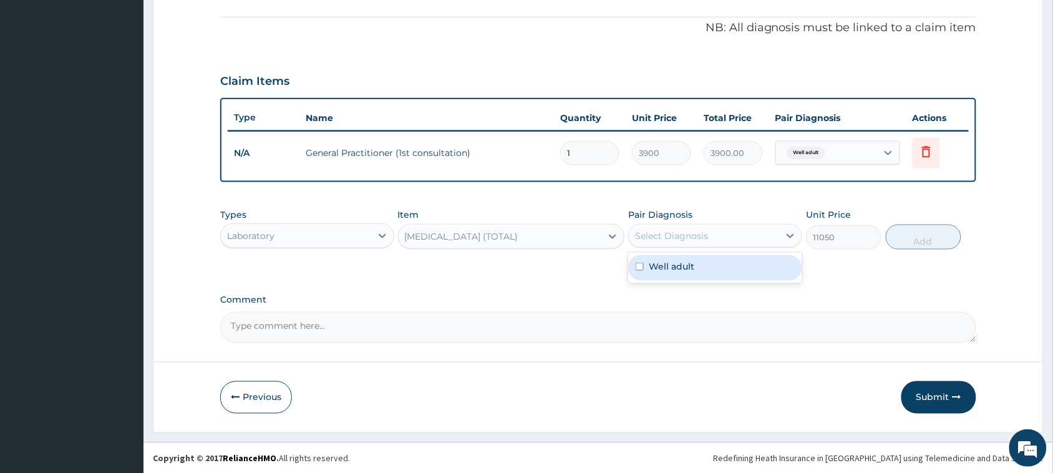
click at [668, 237] on div "Select Diagnosis" at bounding box center [671, 236] width 73 height 12
click at [668, 266] on label "Well adult" at bounding box center [672, 266] width 46 height 12
checkbox input "true"
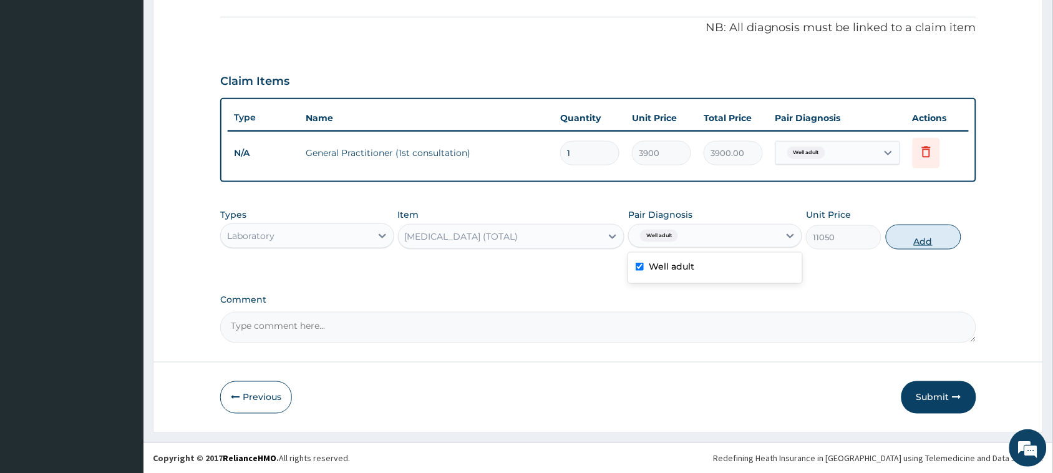
click at [906, 236] on button "Add" at bounding box center [924, 237] width 76 height 25
type input "0"
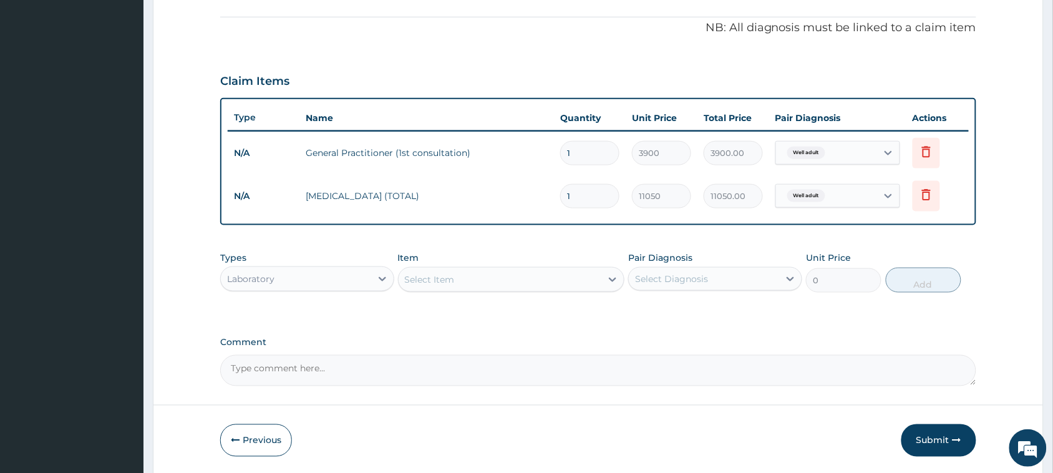
click at [421, 279] on div "Select Item" at bounding box center [430, 279] width 50 height 12
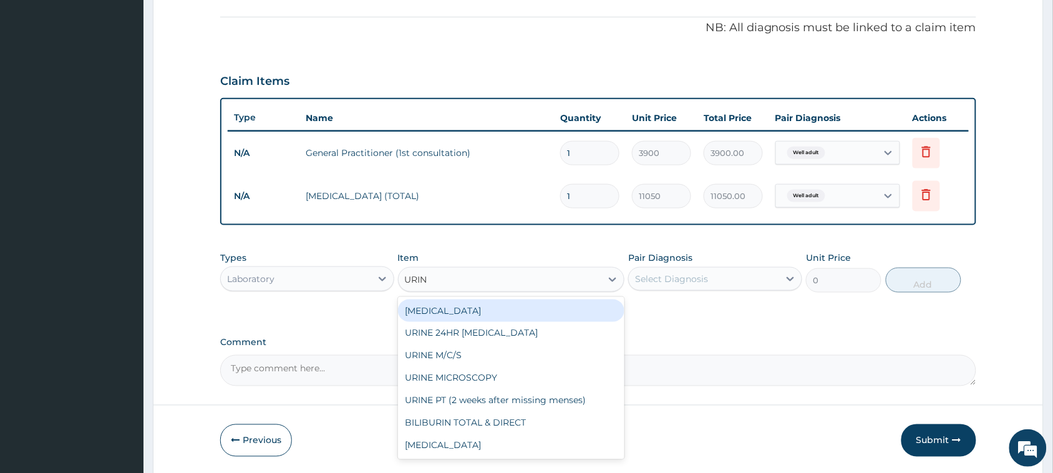
type input "URINA"
click at [432, 310] on div "[MEDICAL_DATA]" at bounding box center [511, 311] width 227 height 22
type input "1500"
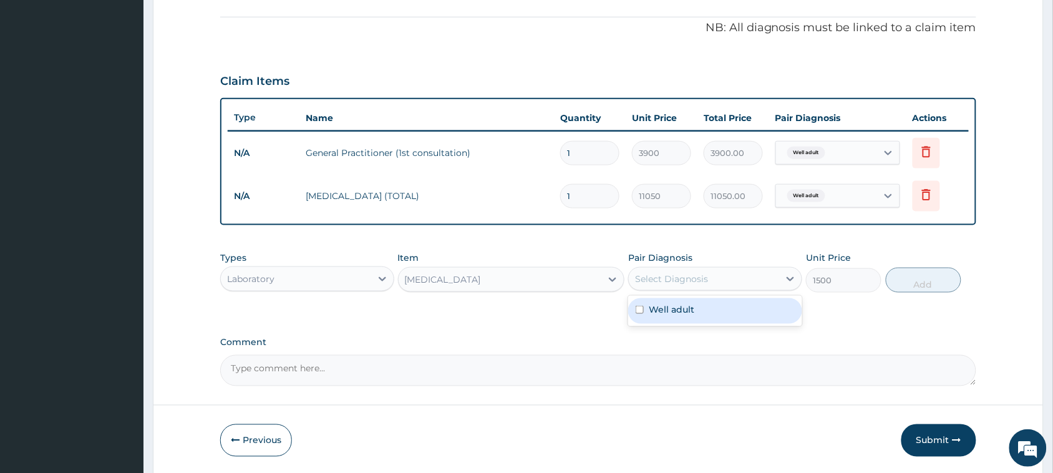
click at [676, 270] on div "Select Diagnosis" at bounding box center [704, 279] width 150 height 20
click at [662, 313] on label "Well adult" at bounding box center [672, 309] width 46 height 12
checkbox input "true"
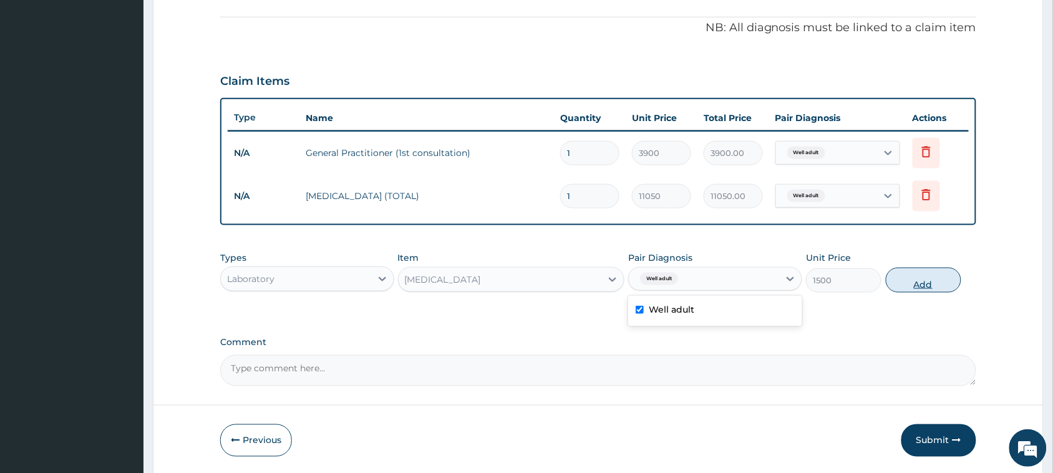
click at [909, 278] on button "Add" at bounding box center [924, 280] width 76 height 25
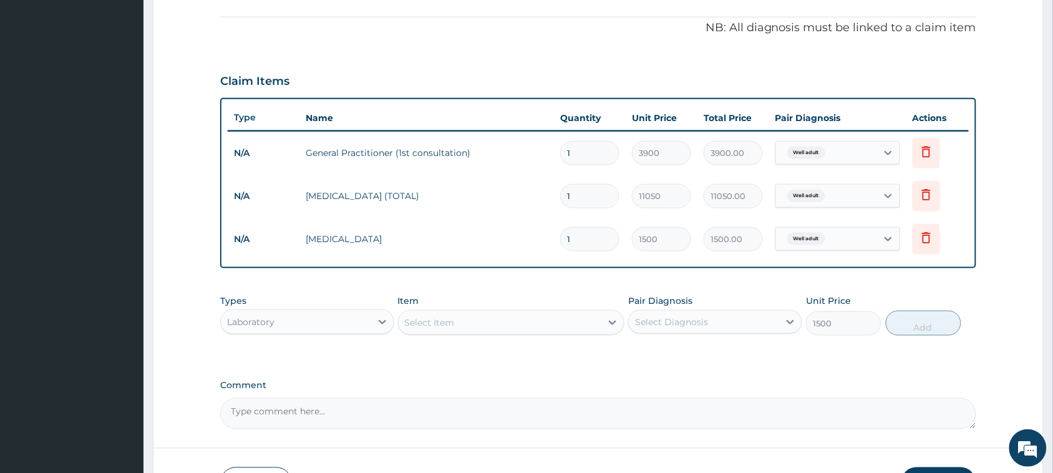
type input "0"
click at [452, 322] on div "Select Item" at bounding box center [430, 322] width 50 height 12
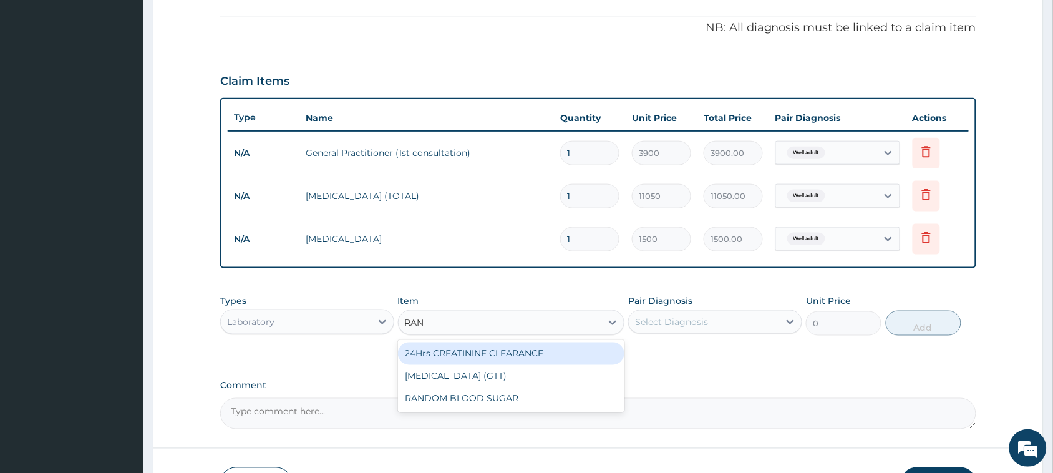
type input "RAND"
click at [461, 347] on div "RANDOM BLOOD SUGAR" at bounding box center [511, 354] width 227 height 22
type input "5200"
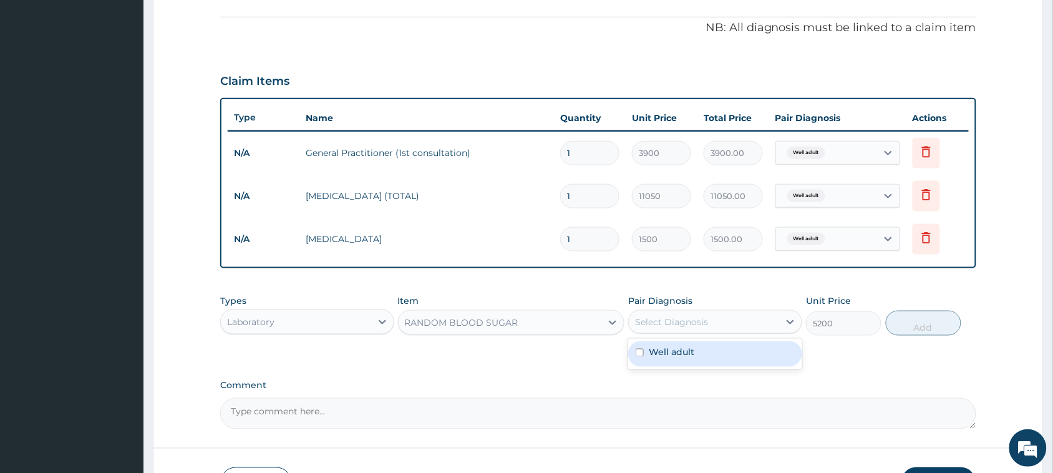
click at [660, 318] on div "Select Diagnosis" at bounding box center [671, 322] width 73 height 12
click at [647, 353] on div "Well adult" at bounding box center [715, 354] width 174 height 26
checkbox input "true"
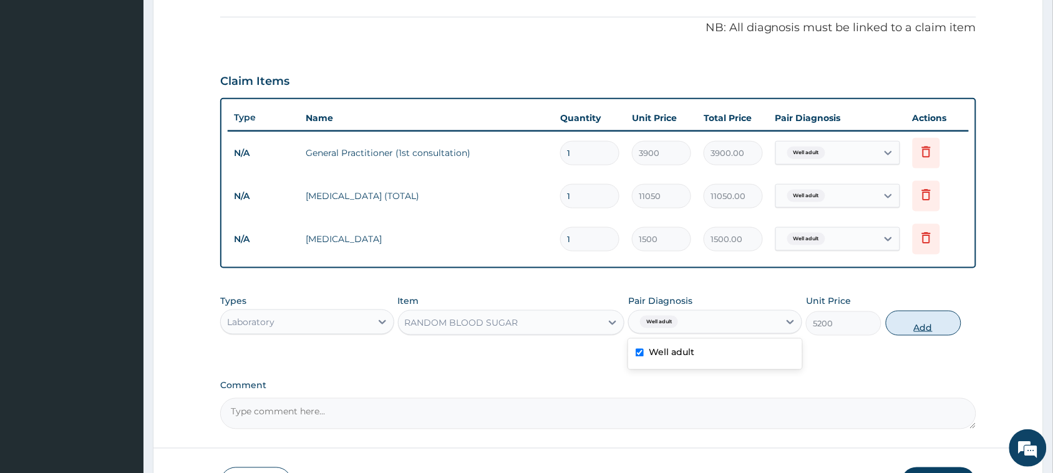
click at [906, 320] on button "Add" at bounding box center [924, 323] width 76 height 25
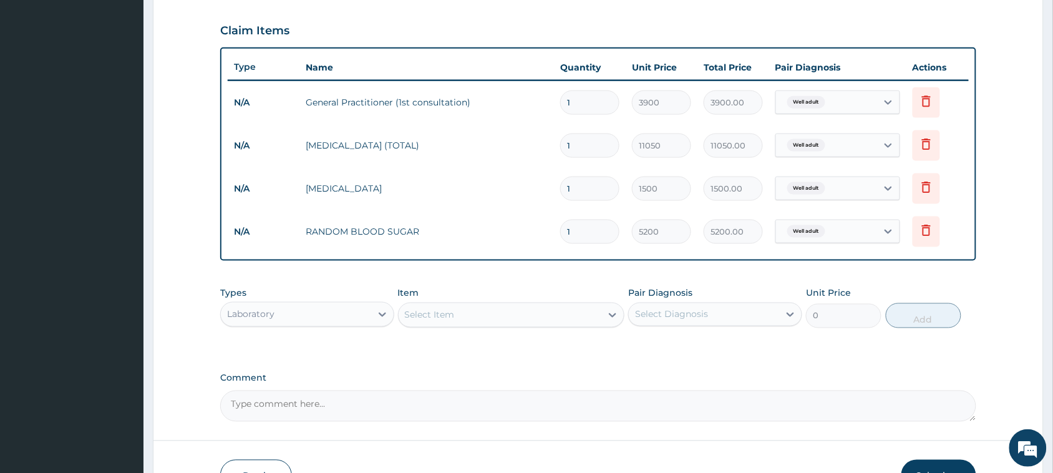
scroll to position [444, 0]
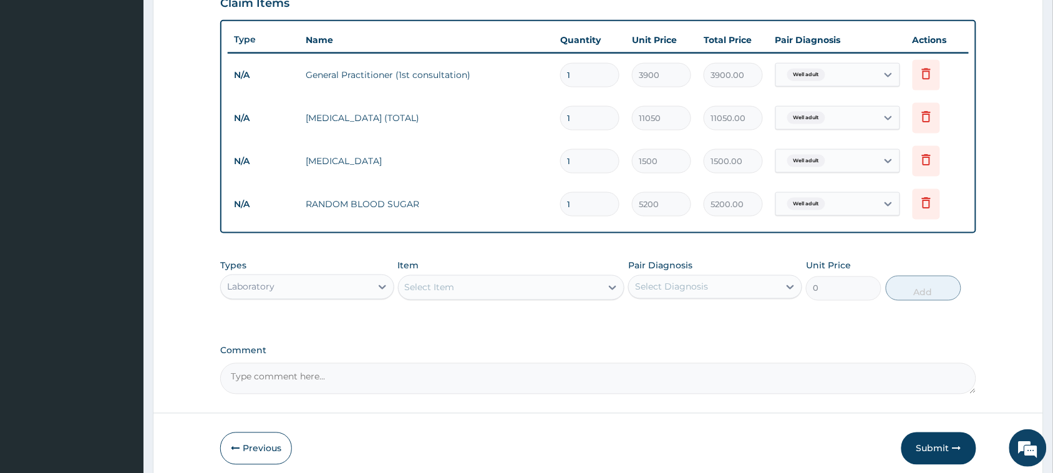
click at [256, 288] on div "Laboratory" at bounding box center [250, 287] width 47 height 12
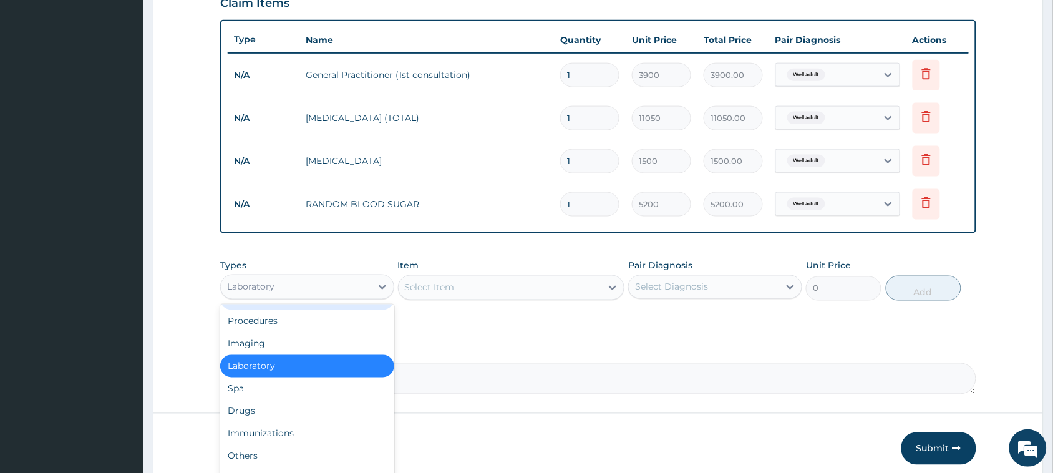
scroll to position [0, 0]
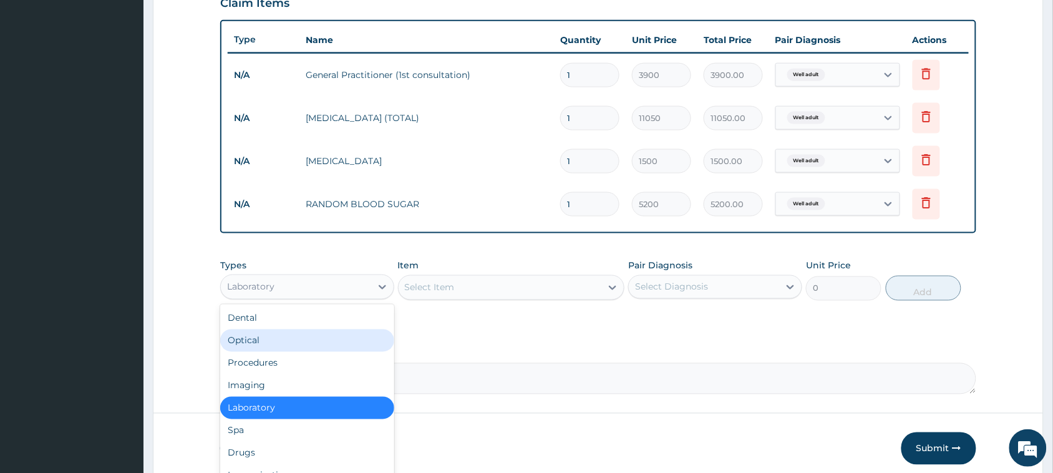
click at [260, 337] on div "Optical" at bounding box center [307, 340] width 174 height 22
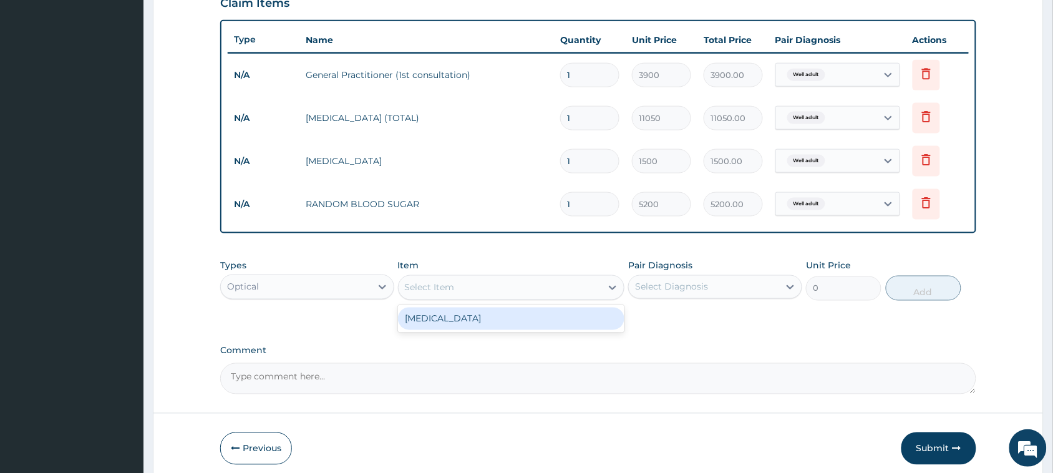
click at [434, 283] on div "Select Item" at bounding box center [430, 287] width 50 height 12
click at [434, 321] on div "[MEDICAL_DATA]" at bounding box center [511, 319] width 227 height 22
type input "1500"
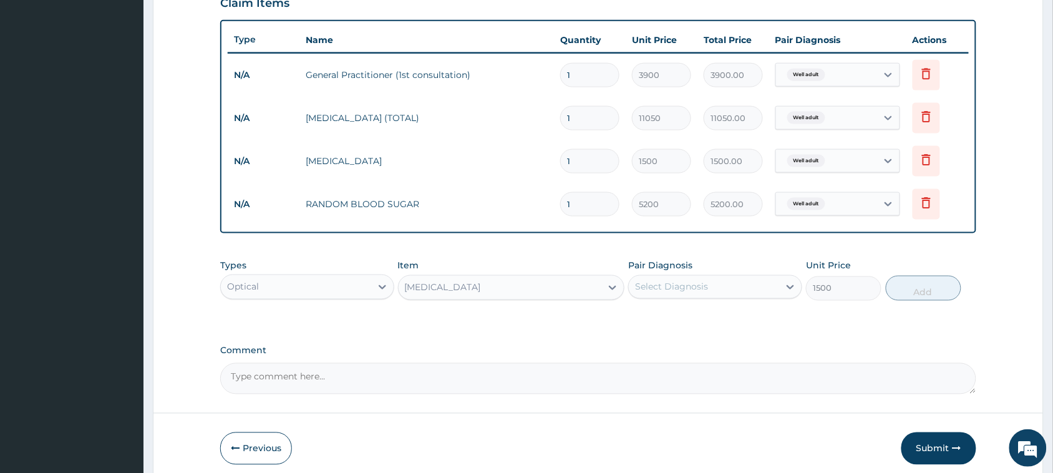
click at [653, 282] on div "Select Diagnosis" at bounding box center [671, 287] width 73 height 12
click at [670, 322] on label "Well adult" at bounding box center [672, 317] width 46 height 12
checkbox input "true"
click at [902, 288] on button "Add" at bounding box center [924, 288] width 76 height 25
type input "0"
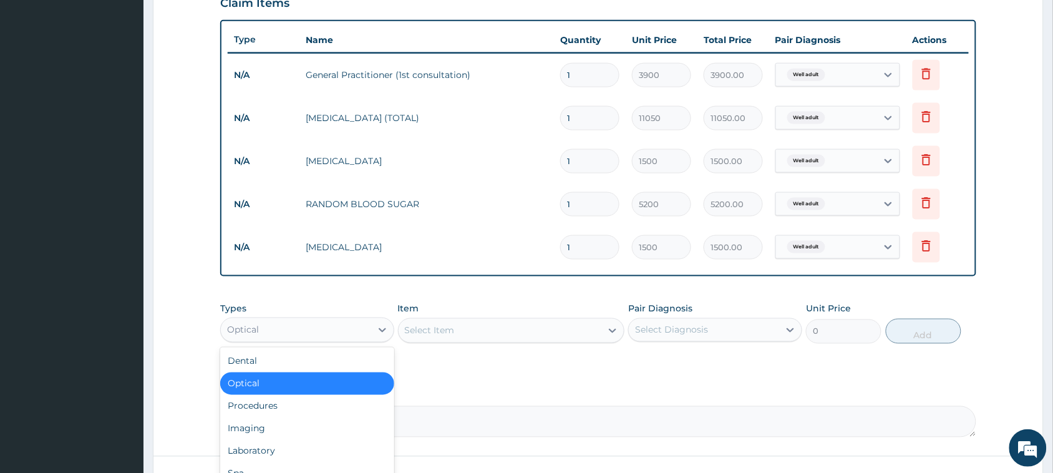
click at [276, 328] on div "Optical" at bounding box center [296, 330] width 150 height 20
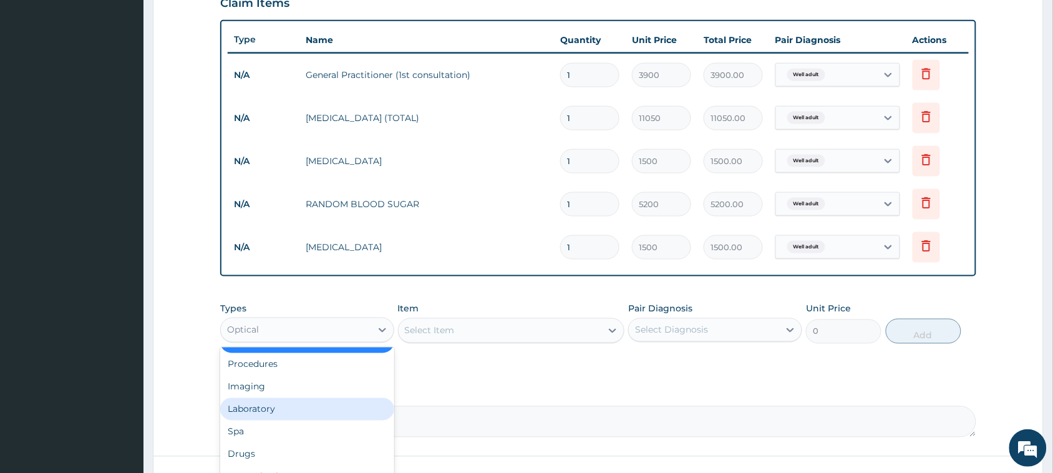
click at [260, 411] on div "Laboratory" at bounding box center [307, 409] width 174 height 22
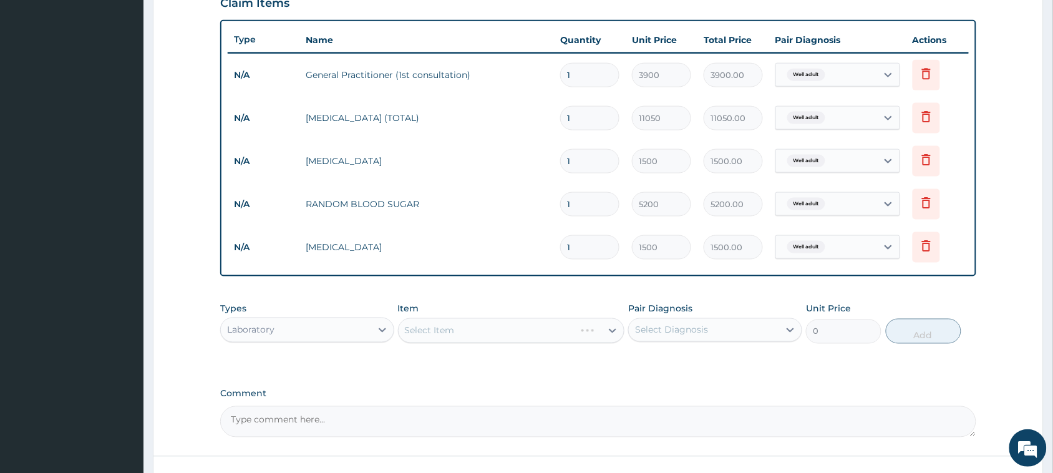
click at [278, 331] on div "Laboratory" at bounding box center [296, 330] width 150 height 20
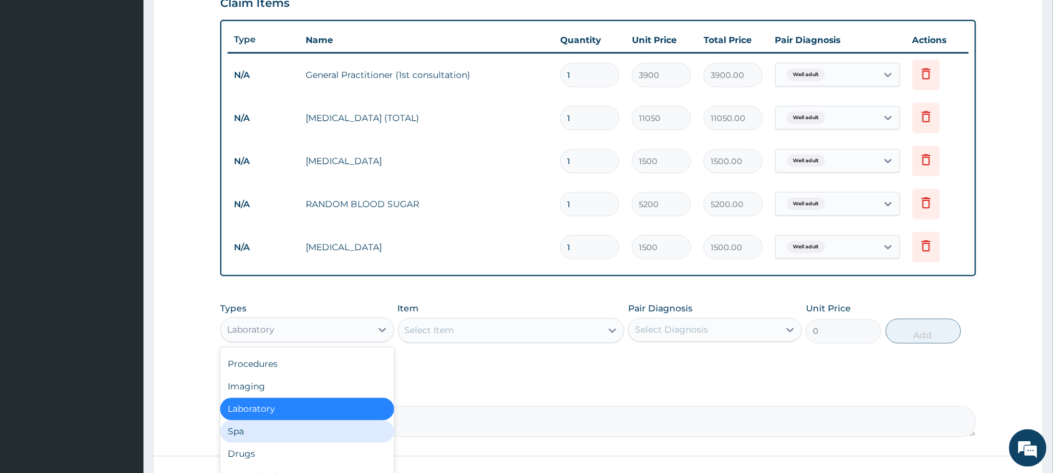
click at [256, 424] on div "Spa" at bounding box center [307, 432] width 174 height 22
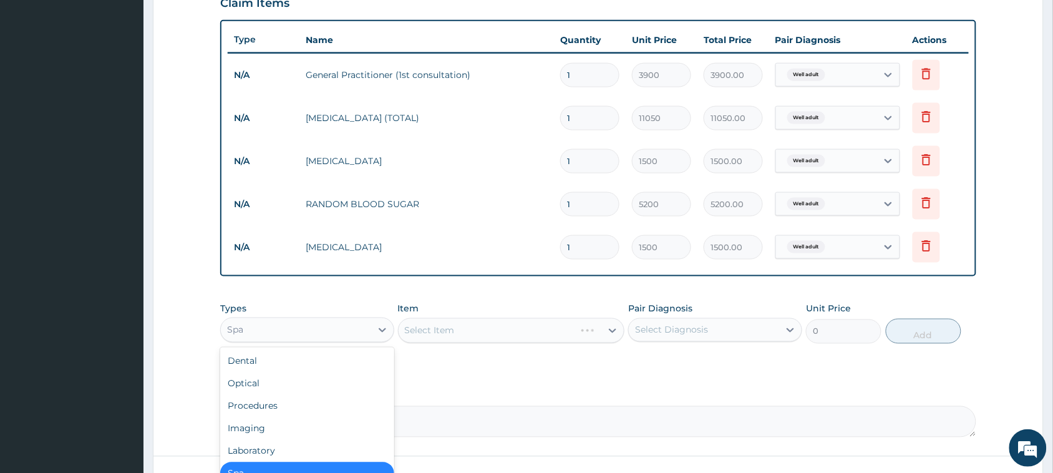
click at [241, 324] on div "Spa" at bounding box center [235, 330] width 16 height 12
click at [262, 426] on div "Imaging" at bounding box center [307, 428] width 174 height 22
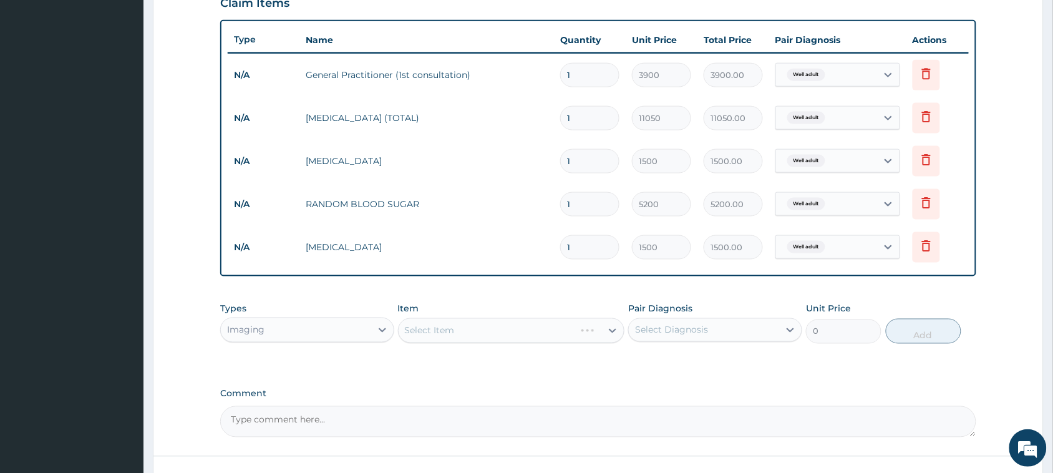
click at [425, 333] on div "Select Item" at bounding box center [511, 330] width 227 height 25
click at [431, 329] on div "Select Item" at bounding box center [511, 330] width 227 height 25
click at [447, 321] on div "Select Item" at bounding box center [500, 331] width 203 height 20
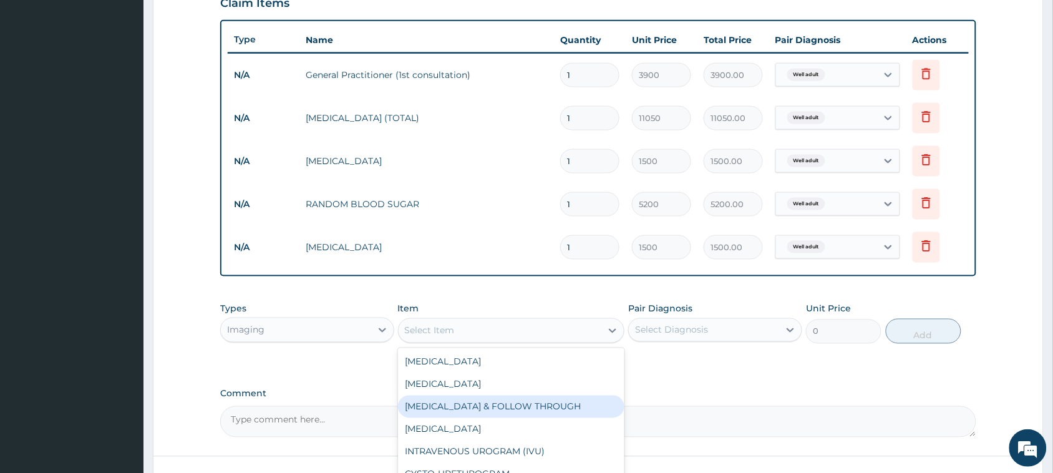
scroll to position [0, 0]
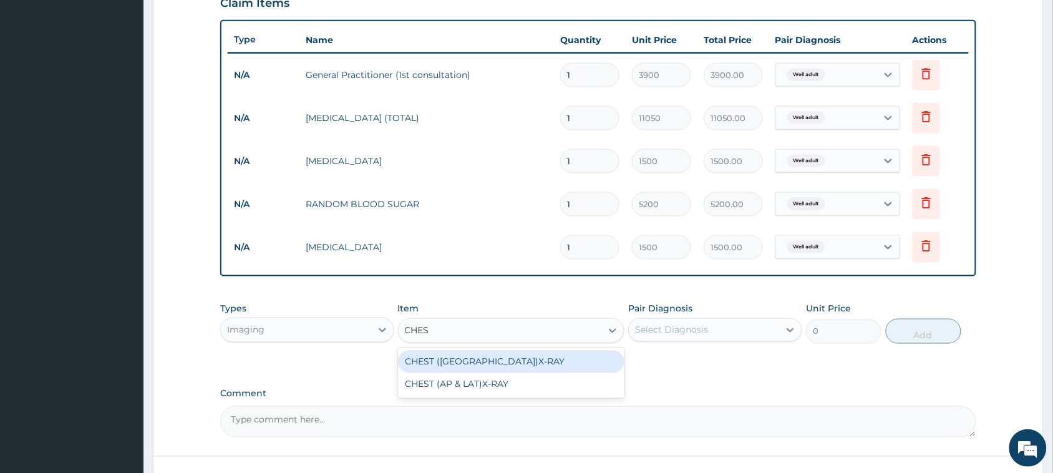
type input "CHEST"
click at [459, 362] on div "CHEST ([GEOGRAPHIC_DATA])X-RAY" at bounding box center [511, 362] width 227 height 22
type input "8450"
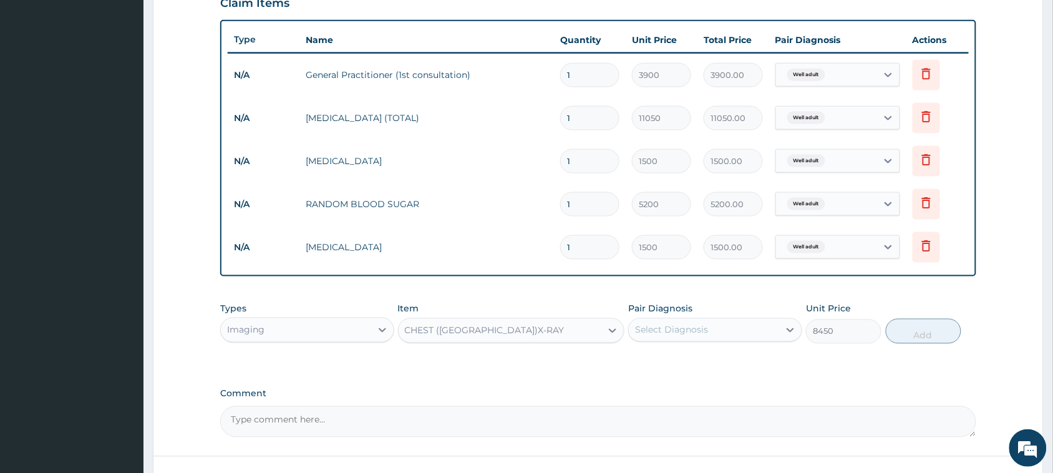
click at [675, 331] on div "Select Diagnosis" at bounding box center [671, 330] width 73 height 12
click at [675, 357] on label "Well adult" at bounding box center [672, 360] width 46 height 12
checkbox input "true"
click at [899, 331] on button "Add" at bounding box center [924, 331] width 76 height 25
type input "0"
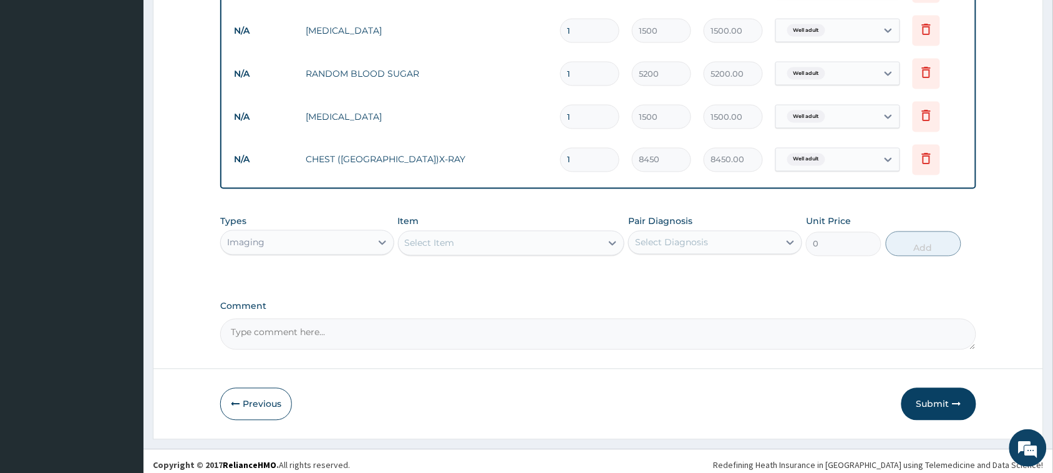
scroll to position [582, 0]
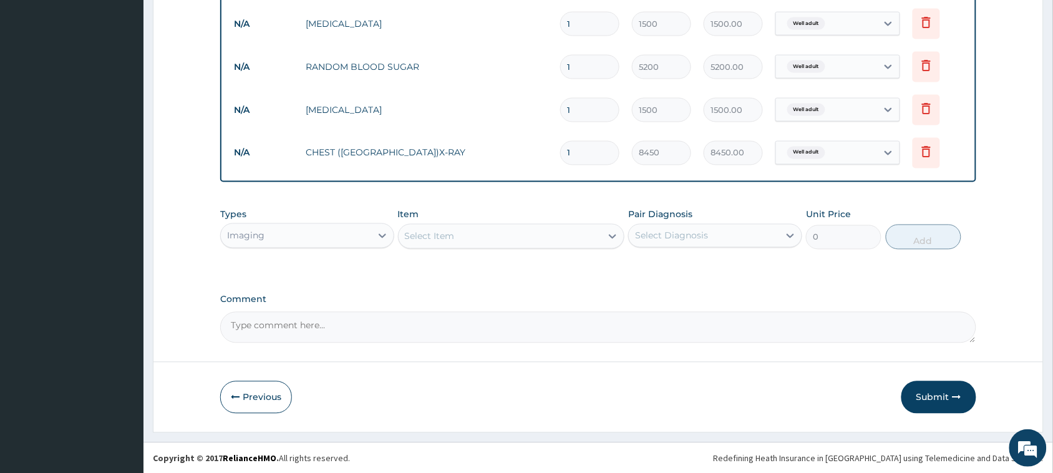
click at [348, 329] on textarea "Comment" at bounding box center [598, 327] width 756 height 31
type textarea "SEEN FOR HEALTH CHECKUP"
click at [936, 394] on button "Submit" at bounding box center [939, 397] width 75 height 32
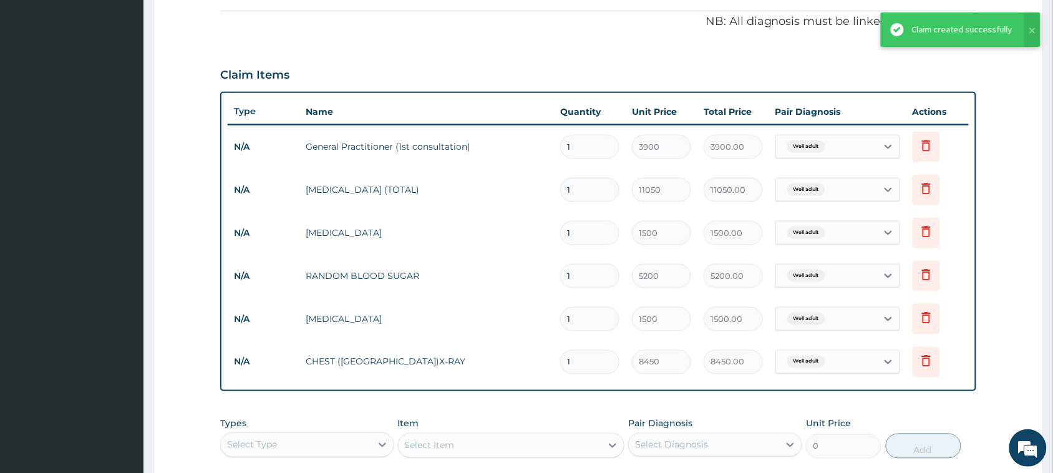
scroll to position [348, 0]
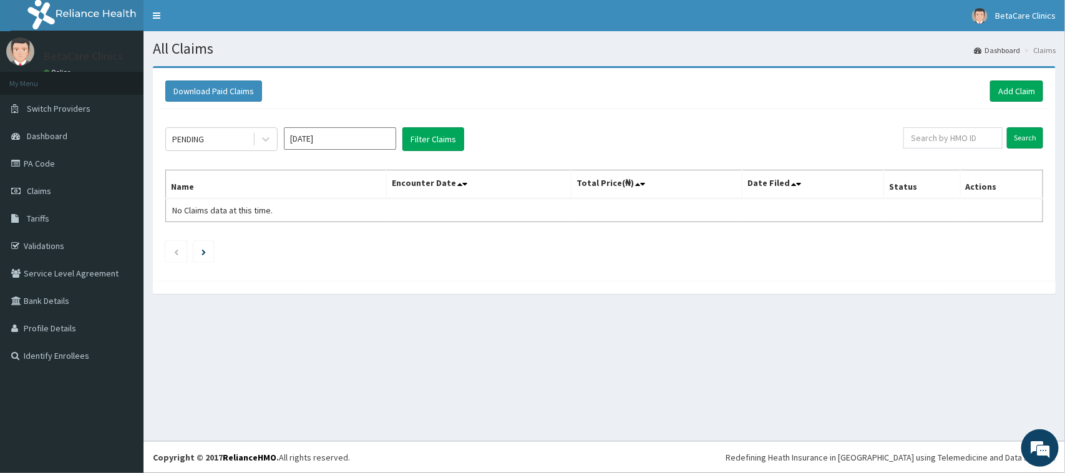
click at [361, 129] on input "[DATE]" at bounding box center [340, 138] width 112 height 22
click at [341, 217] on div "May" at bounding box center [340, 217] width 25 height 23
type input "May 2025"
click at [431, 139] on button "Filter Claims" at bounding box center [434, 139] width 62 height 24
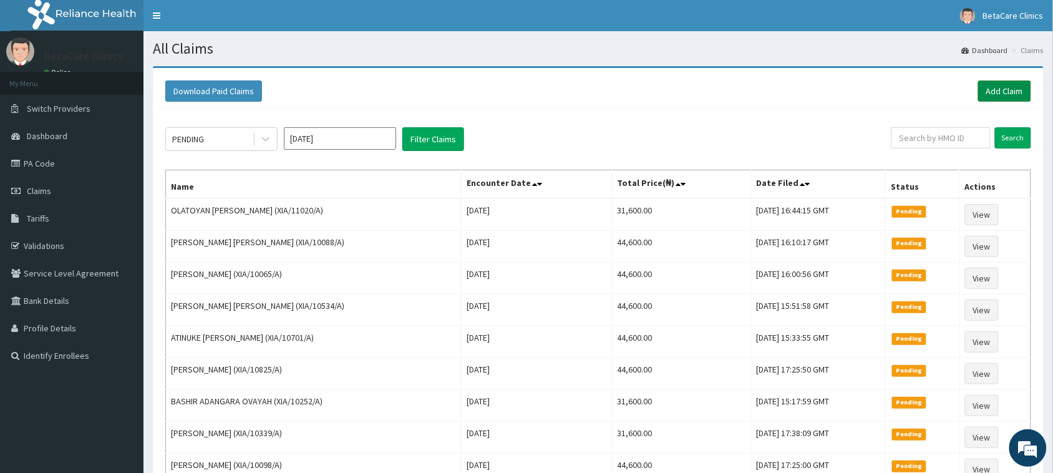
drag, startPoint x: 761, startPoint y: 154, endPoint x: 993, endPoint y: 95, distance: 239.3
click at [993, 95] on link "Add Claim" at bounding box center [1004, 91] width 53 height 21
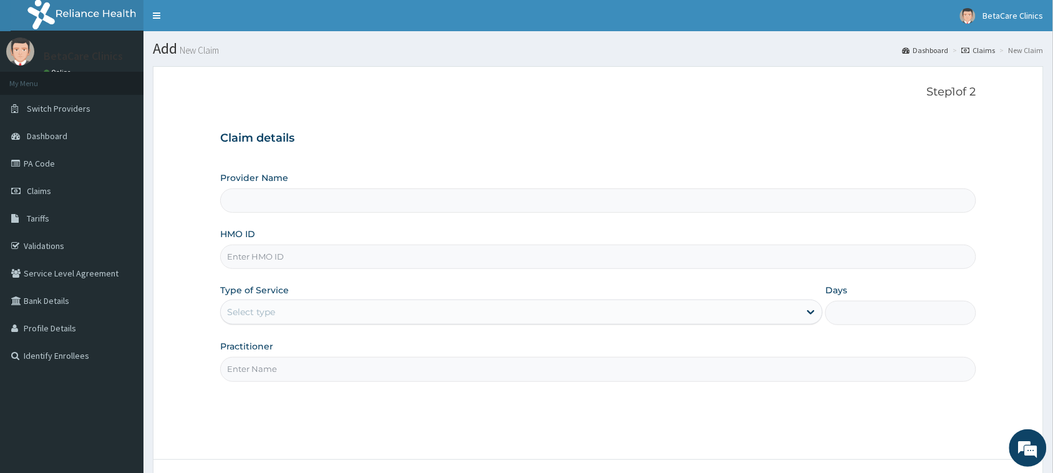
type input "BetaCare Clinics"
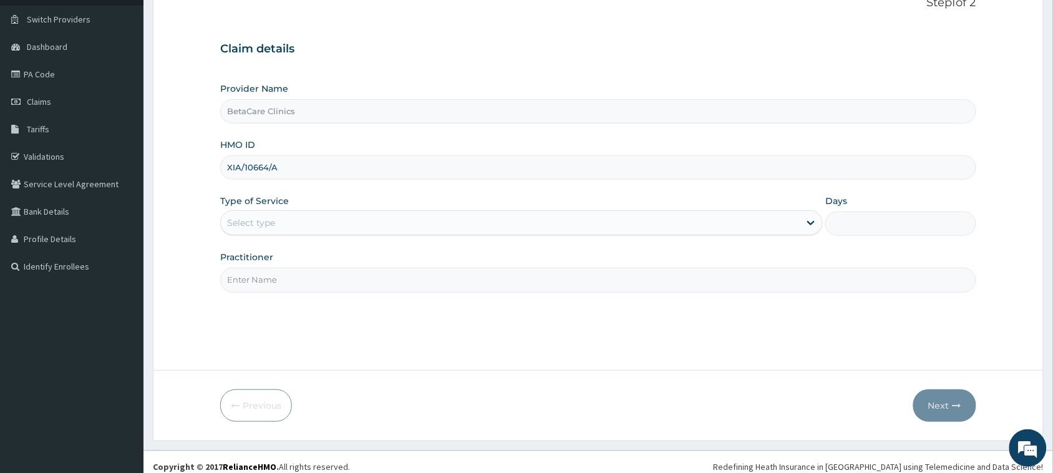
scroll to position [99, 0]
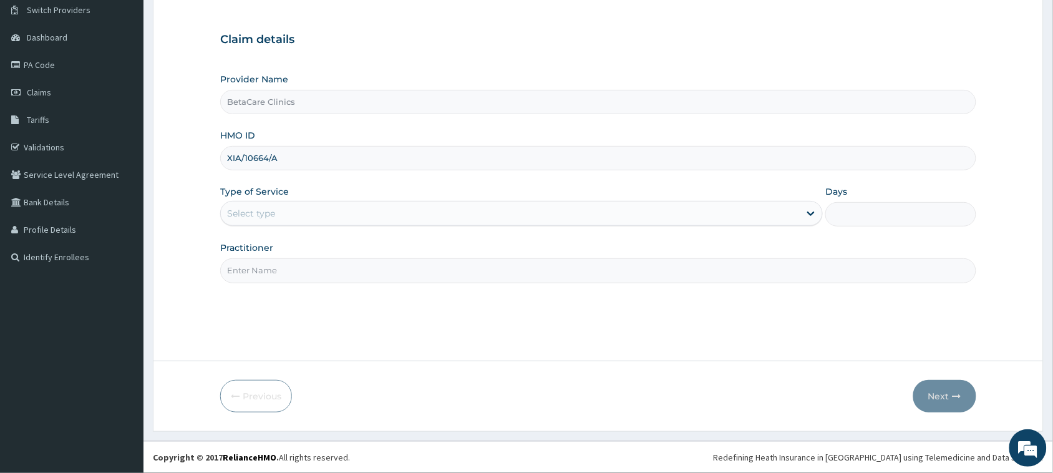
type input "XIA/10664/A"
click at [231, 209] on div "Select type" at bounding box center [251, 213] width 48 height 12
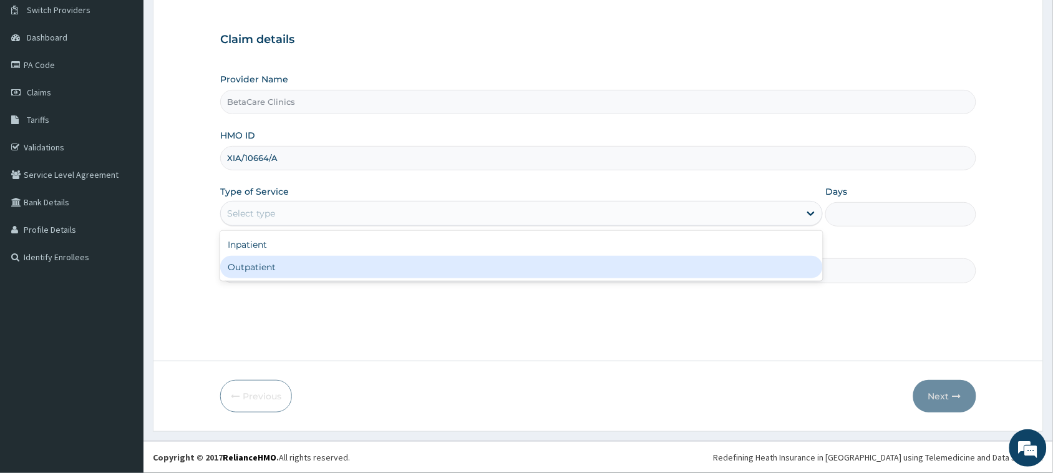
click at [255, 266] on div "Outpatient" at bounding box center [521, 267] width 603 height 22
type input "1"
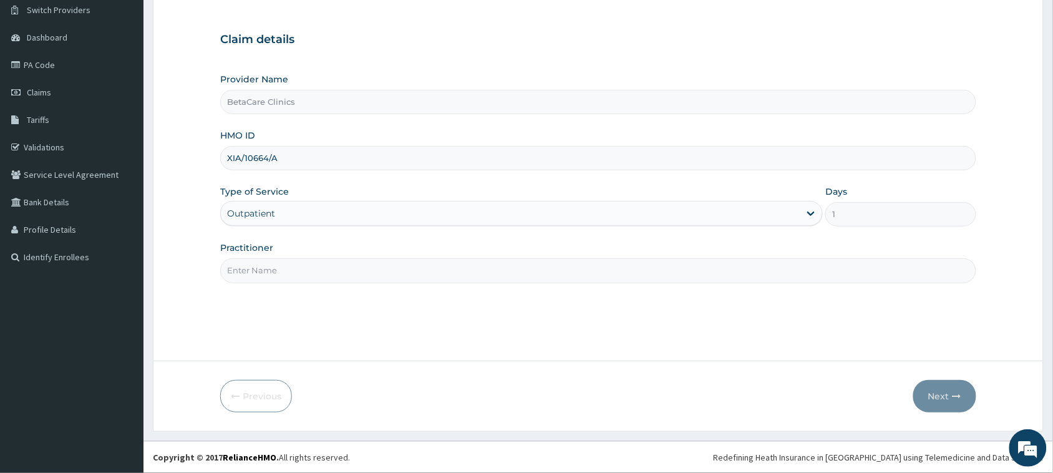
click at [268, 271] on input "Practitioner" at bounding box center [598, 270] width 756 height 24
type input "DR TASIU B A"
click at [934, 393] on button "Next" at bounding box center [945, 396] width 63 height 32
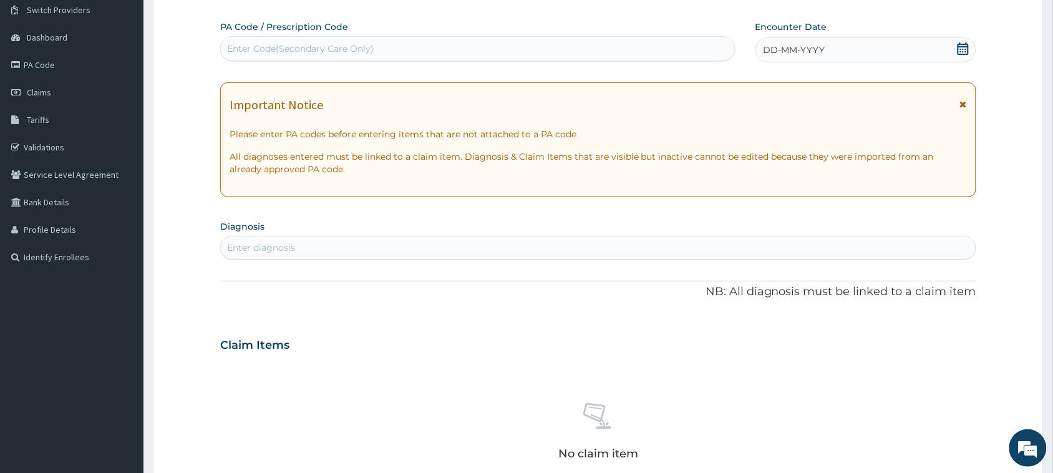
click at [796, 56] on div "DD-MM-YYYY" at bounding box center [866, 49] width 221 height 25
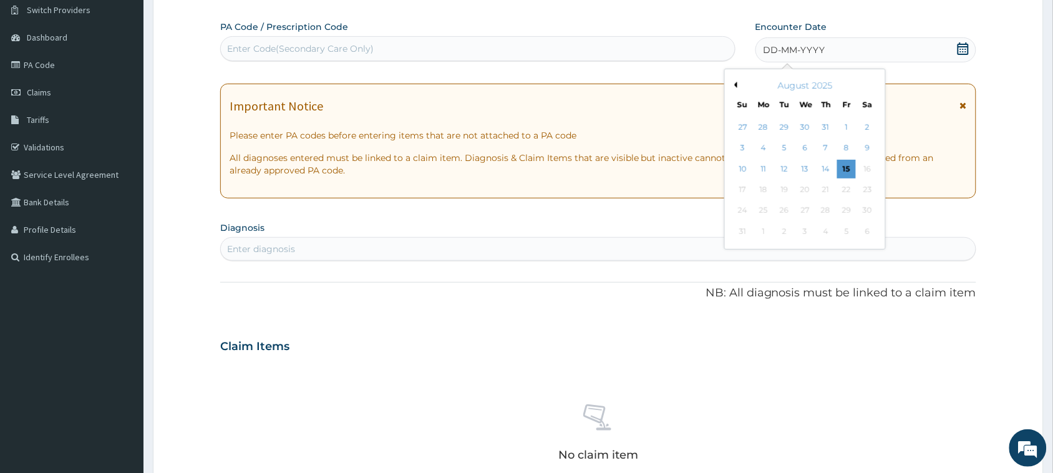
click at [735, 84] on button "Previous Month" at bounding box center [734, 85] width 6 height 6
click at [831, 149] on div "8" at bounding box center [826, 148] width 19 height 19
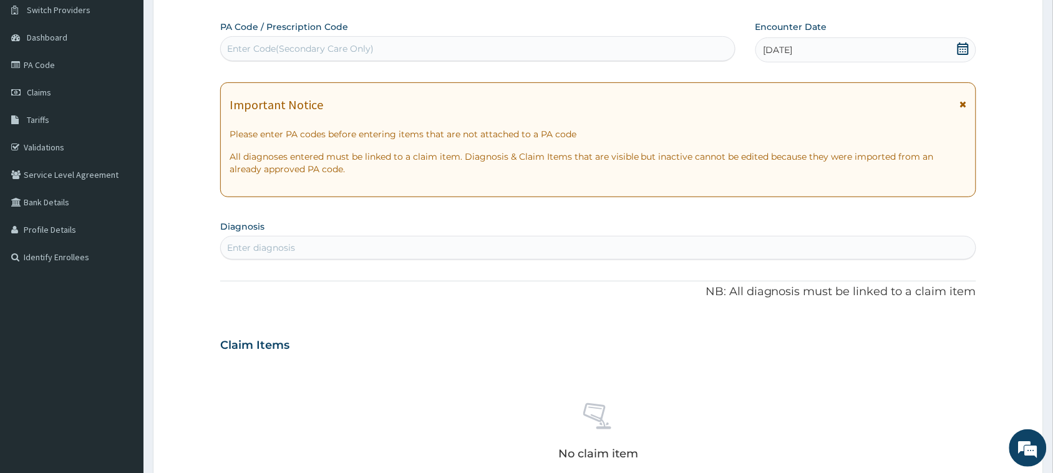
click at [276, 248] on div "Enter diagnosis" at bounding box center [261, 248] width 68 height 12
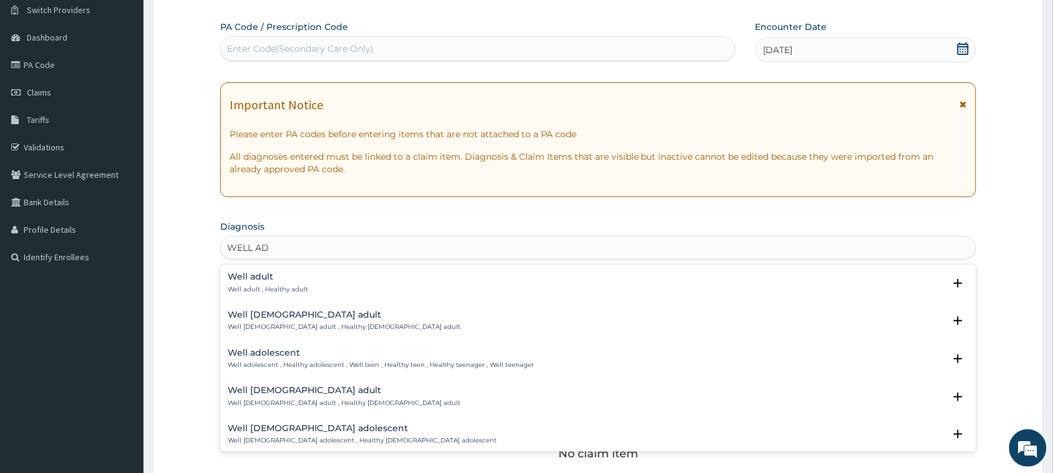
type input "WELL ADU"
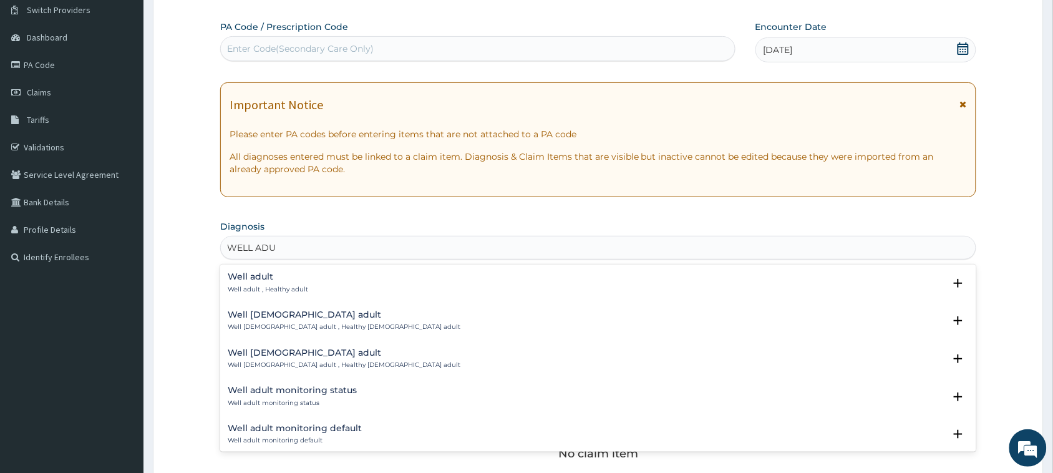
click at [268, 278] on h4 "Well adult" at bounding box center [268, 276] width 81 height 9
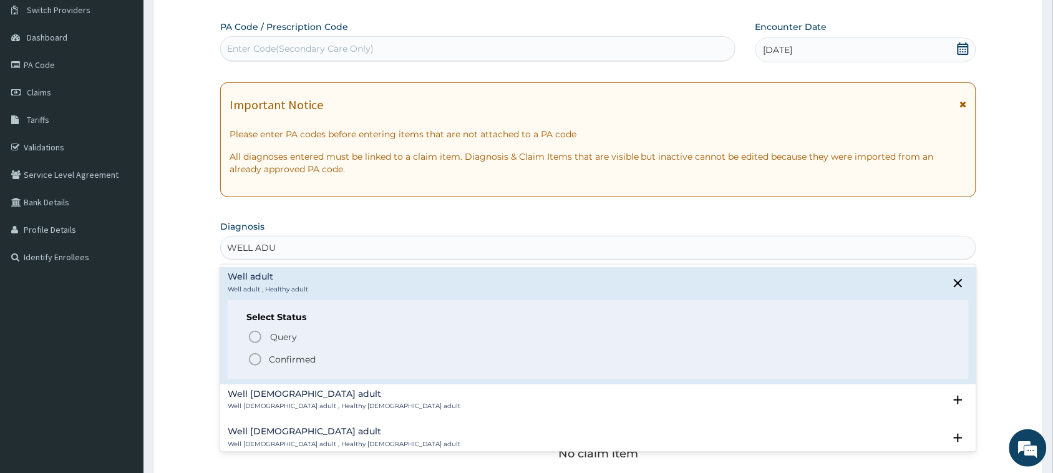
click at [276, 354] on p "Confirmed" at bounding box center [292, 359] width 47 height 12
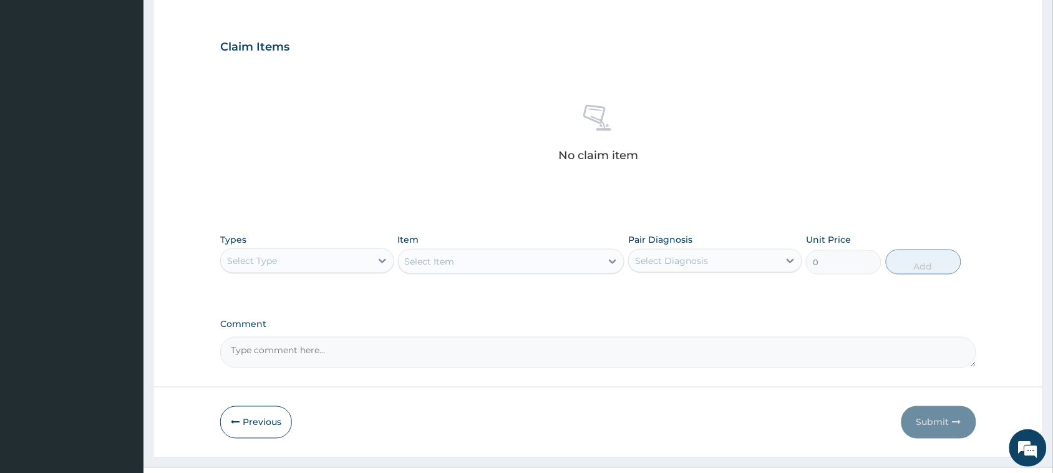
scroll to position [427, 0]
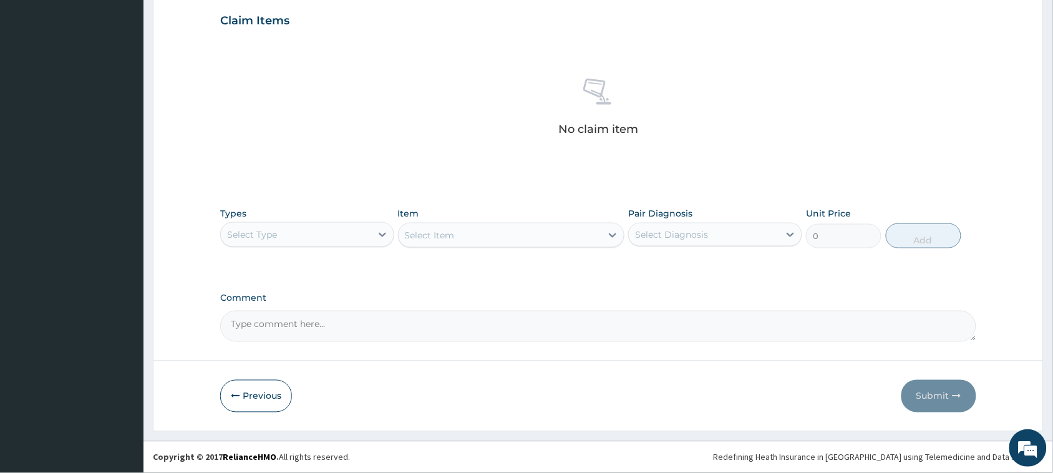
click at [271, 230] on div "Select Type" at bounding box center [252, 234] width 50 height 12
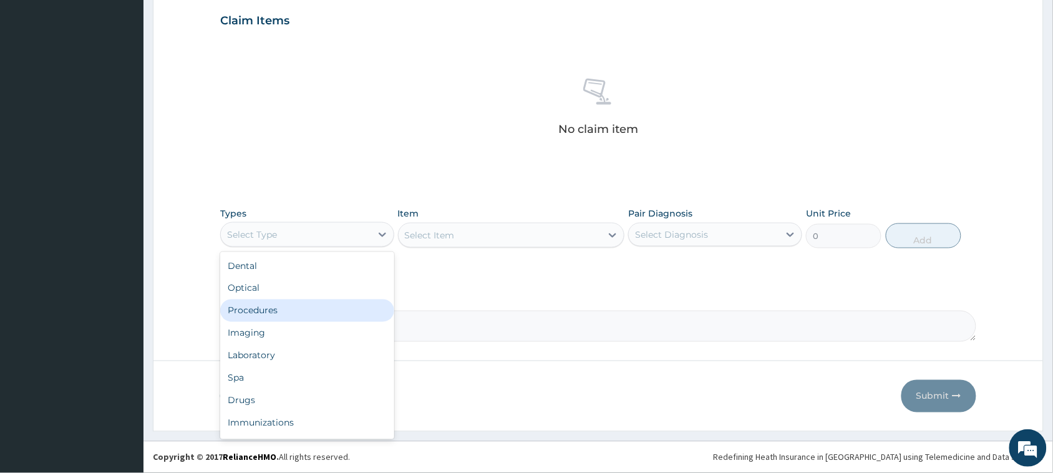
click at [263, 310] on div "Procedures" at bounding box center [307, 311] width 174 height 22
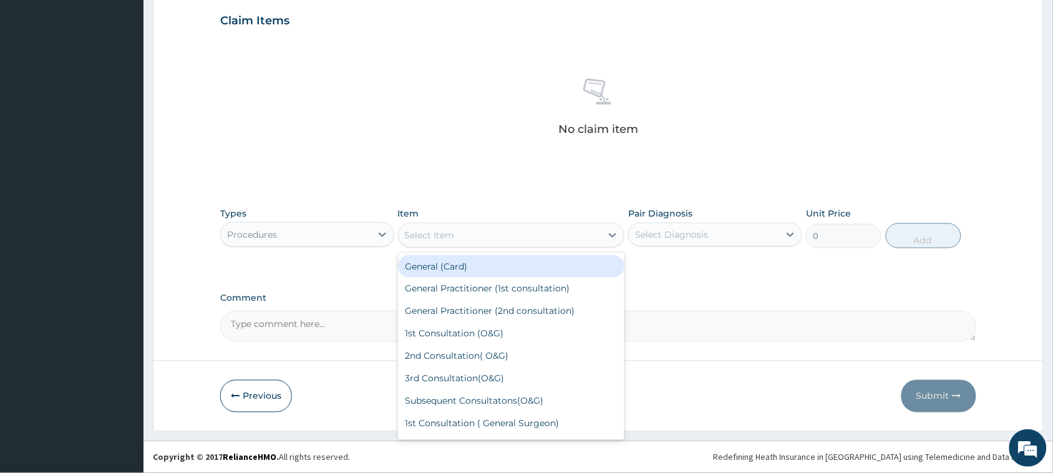
click at [446, 235] on div "Select Item" at bounding box center [430, 235] width 50 height 12
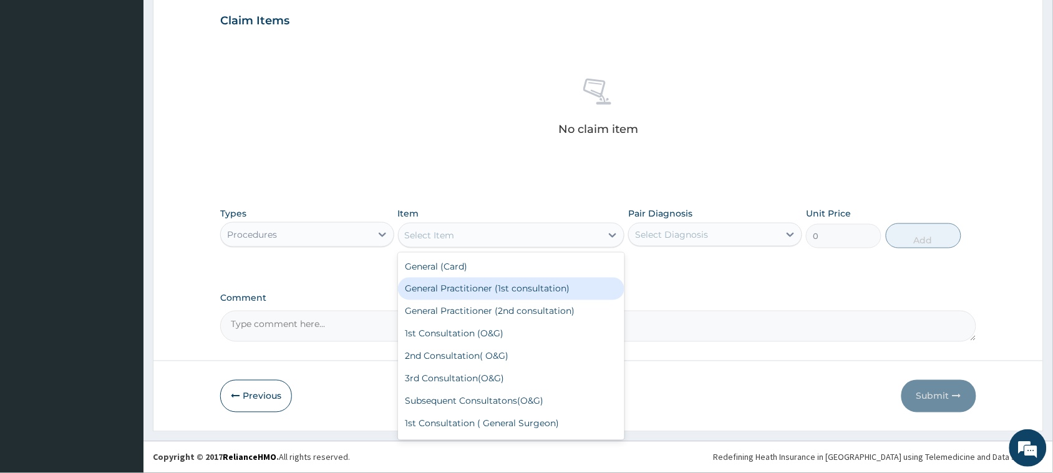
click at [441, 290] on div "General Practitioner (1st consultation)" at bounding box center [511, 289] width 227 height 22
type input "3900"
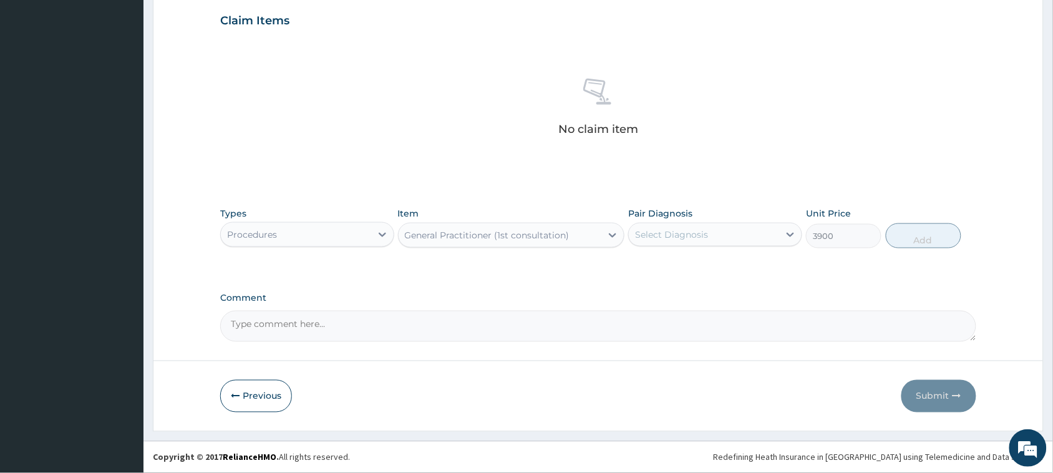
click at [690, 238] on div "Select Diagnosis" at bounding box center [671, 234] width 73 height 12
click at [678, 266] on label "Well adult" at bounding box center [672, 265] width 46 height 12
checkbox input "true"
click at [905, 231] on button "Add" at bounding box center [924, 235] width 76 height 25
type input "0"
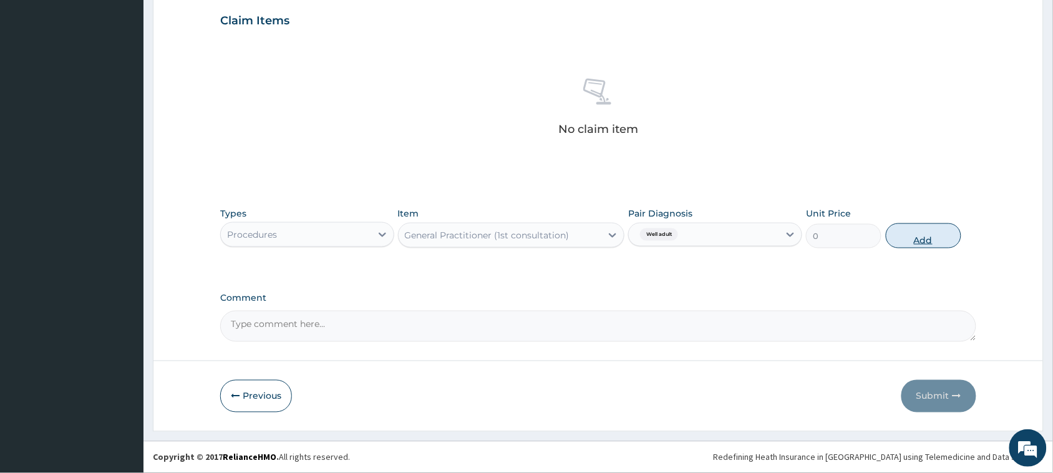
scroll to position [366, 0]
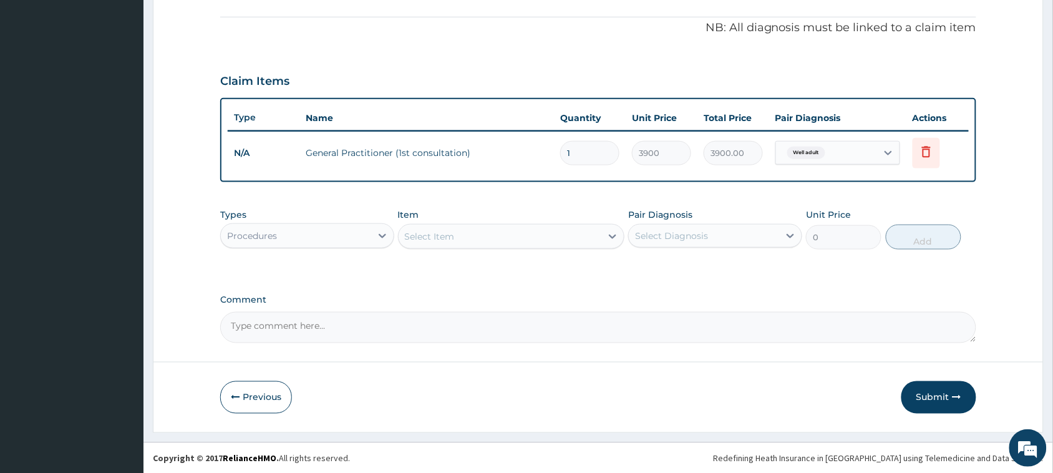
click at [468, 238] on div "Select Item" at bounding box center [500, 237] width 203 height 20
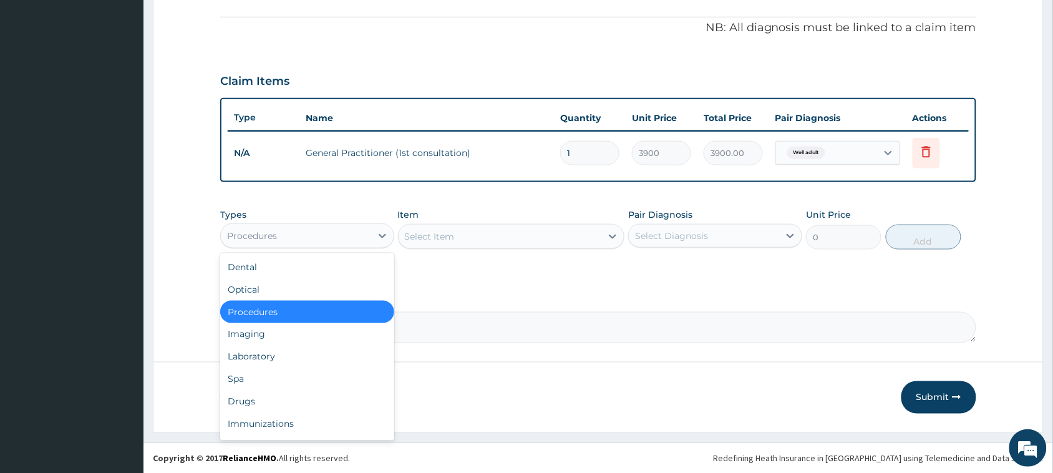
click at [259, 231] on div "Procedures" at bounding box center [252, 236] width 50 height 12
click at [260, 348] on div "Laboratory" at bounding box center [307, 357] width 174 height 22
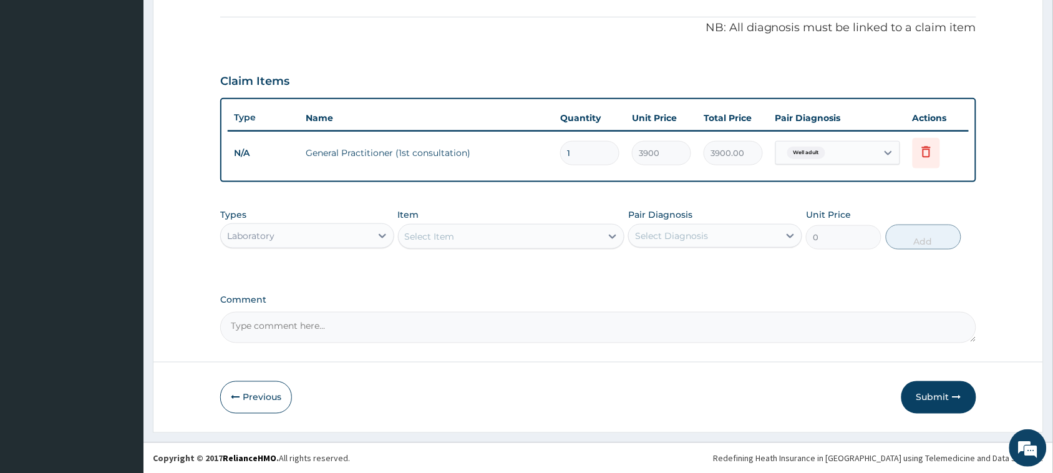
click at [441, 230] on div "Select Item" at bounding box center [430, 236] width 50 height 12
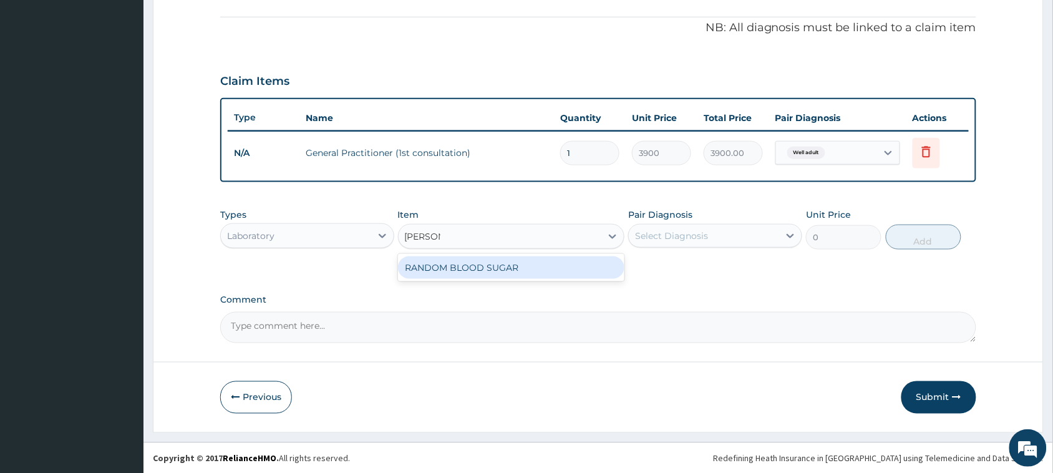
type input "RANDOM"
click at [456, 264] on div "RANDOM BLOOD SUGAR" at bounding box center [511, 267] width 227 height 22
type input "5200"
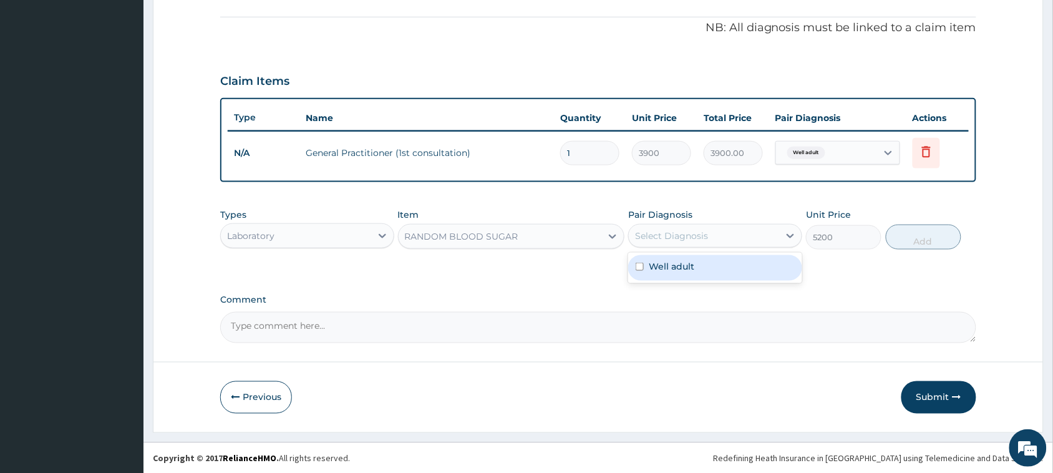
click at [646, 228] on div "Select Diagnosis" at bounding box center [704, 236] width 150 height 20
drag, startPoint x: 647, startPoint y: 265, endPoint x: 662, endPoint y: 268, distance: 15.3
click at [651, 266] on div "Well adult" at bounding box center [715, 268] width 174 height 26
checkbox input "true"
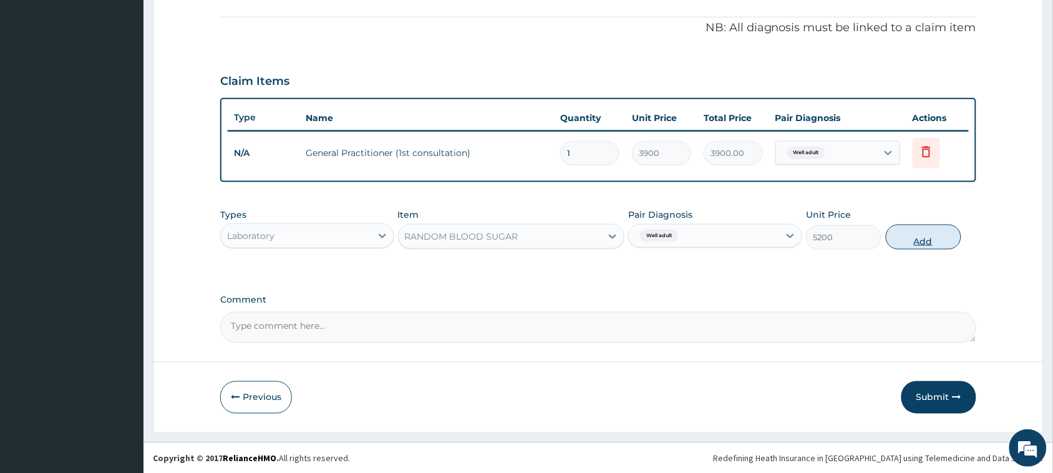
click at [909, 236] on button "Add" at bounding box center [924, 237] width 76 height 25
type input "0"
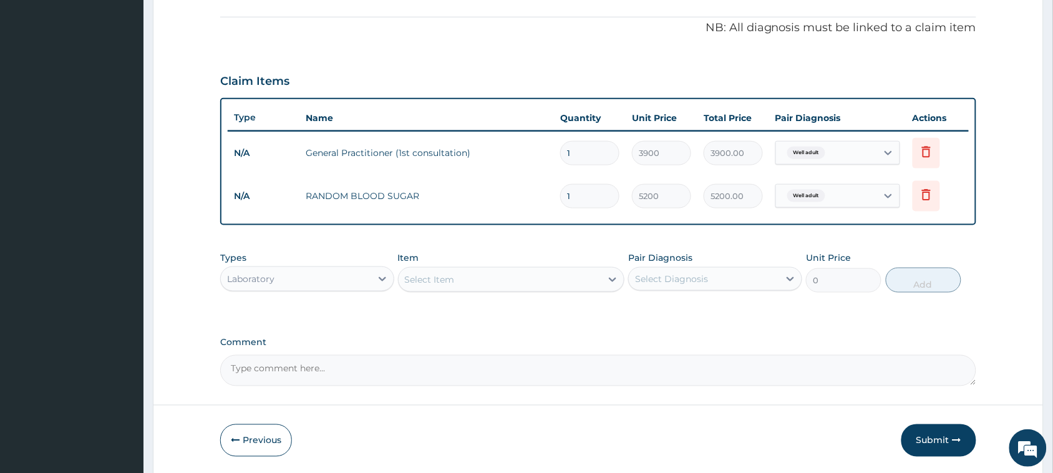
click at [428, 278] on div "Select Item" at bounding box center [430, 279] width 50 height 12
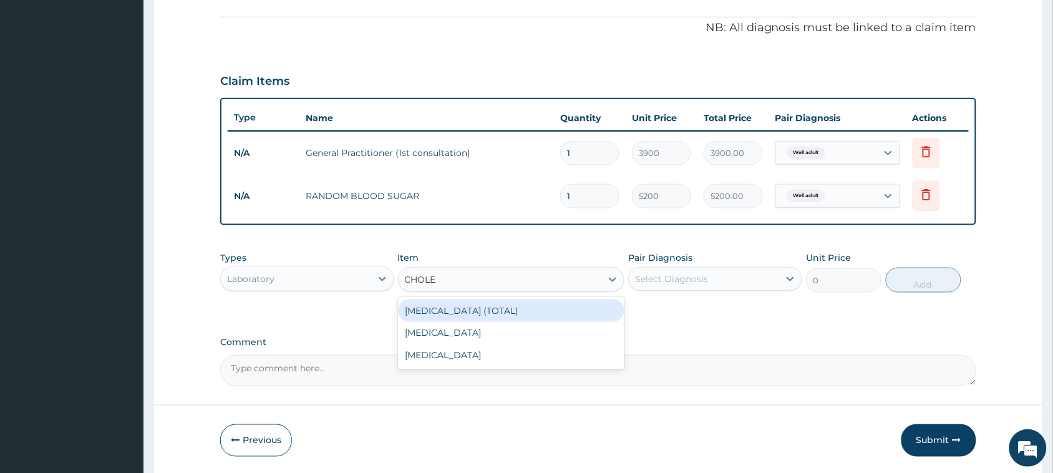
type input "CHOLES"
click at [460, 307] on div "[MEDICAL_DATA] (TOTAL)" at bounding box center [511, 311] width 227 height 22
type input "11050"
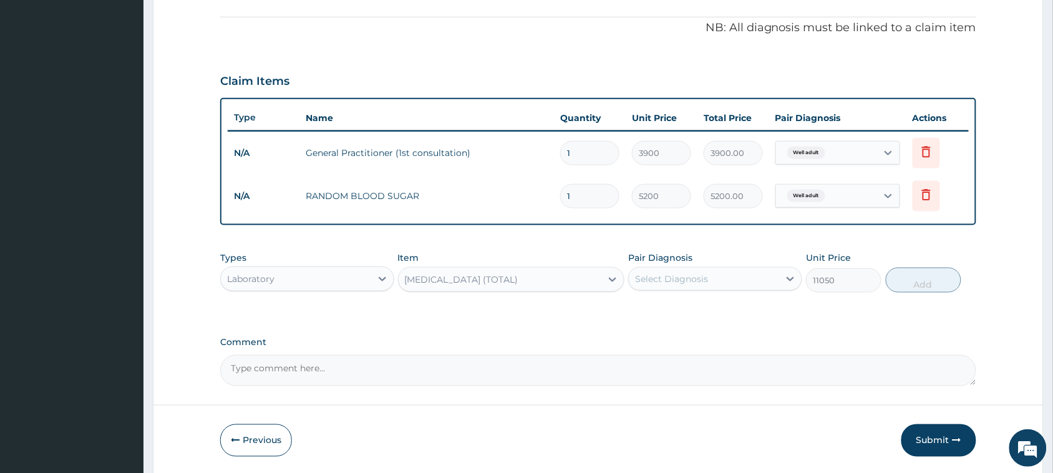
click at [700, 276] on div "Select Diagnosis" at bounding box center [671, 279] width 73 height 12
click at [677, 309] on label "Well adult" at bounding box center [672, 309] width 46 height 12
checkbox input "true"
click at [922, 279] on button "Add" at bounding box center [924, 280] width 76 height 25
type input "0"
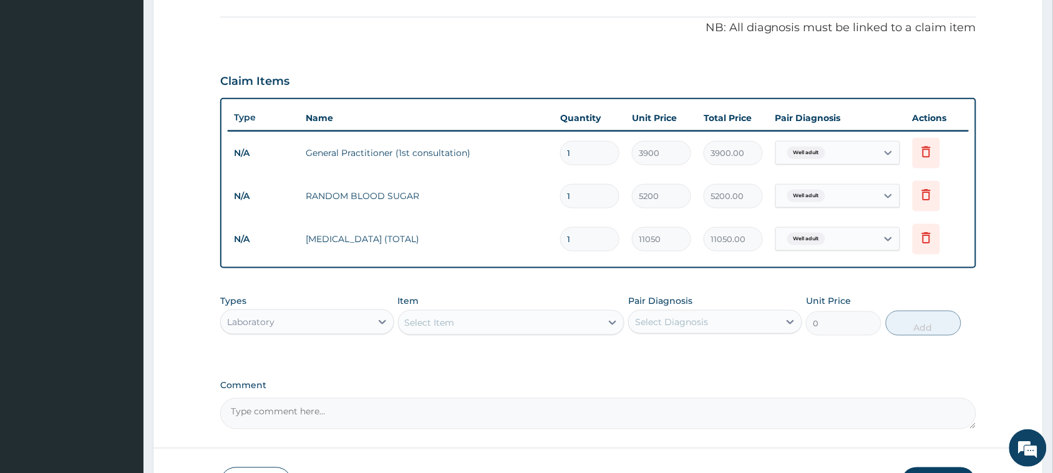
click at [442, 317] on div "Select Item" at bounding box center [430, 322] width 50 height 12
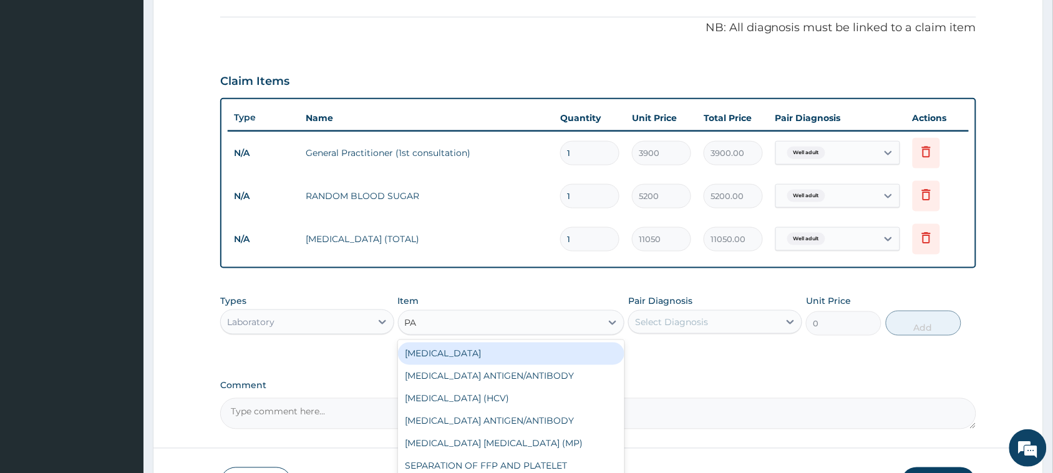
type input "PAP"
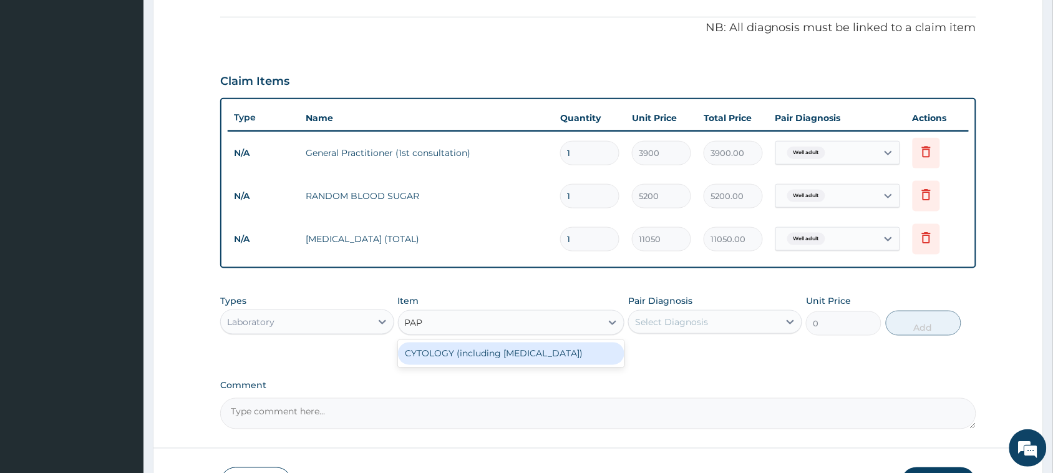
click at [473, 350] on div "CYTOLOGY (including [MEDICAL_DATA])" at bounding box center [511, 354] width 227 height 22
type input "13000"
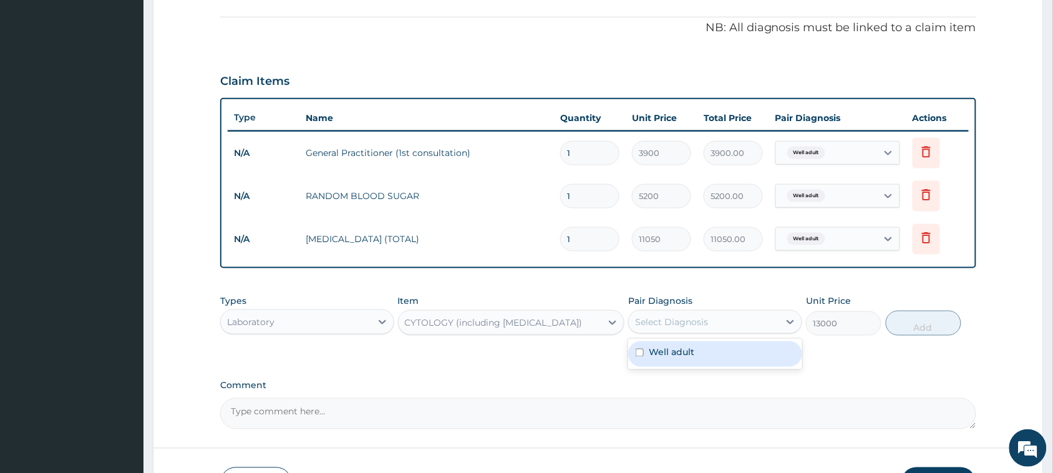
click at [682, 317] on div "Select Diagnosis" at bounding box center [671, 322] width 73 height 12
click at [671, 351] on label "Well adult" at bounding box center [672, 352] width 46 height 12
checkbox input "true"
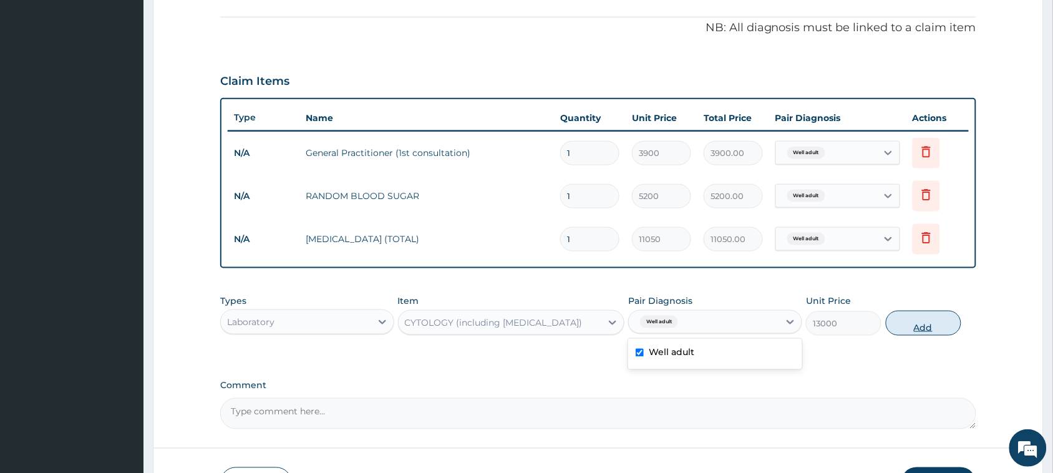
click at [910, 323] on button "Add" at bounding box center [924, 323] width 76 height 25
type input "0"
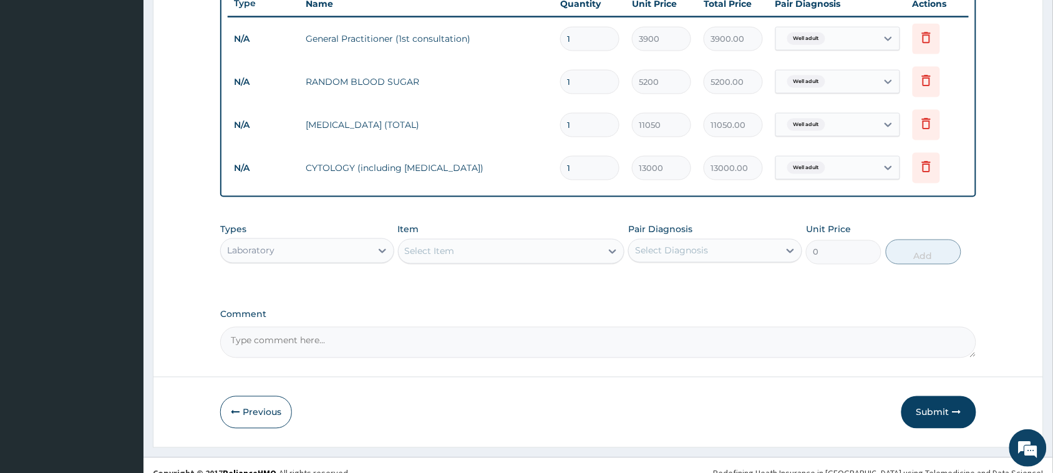
scroll to position [496, 0]
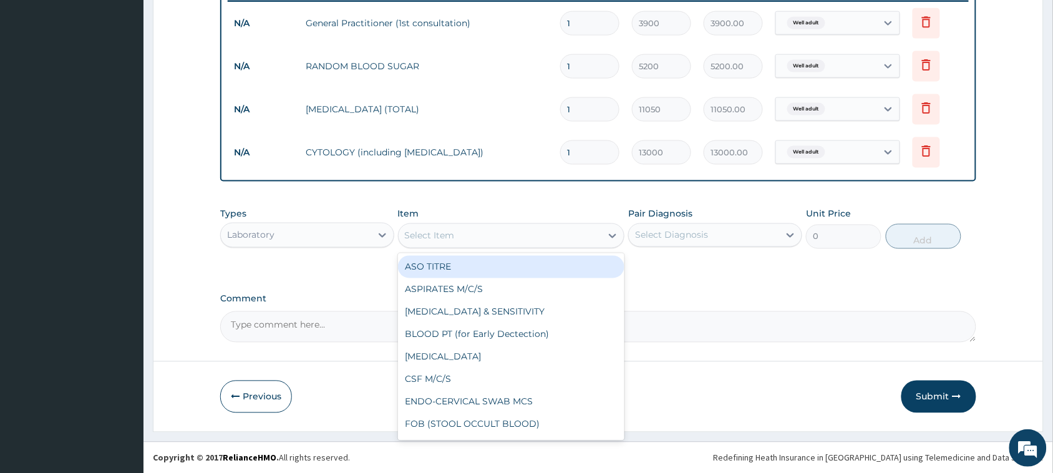
click at [453, 233] on div "Select Item" at bounding box center [430, 236] width 50 height 12
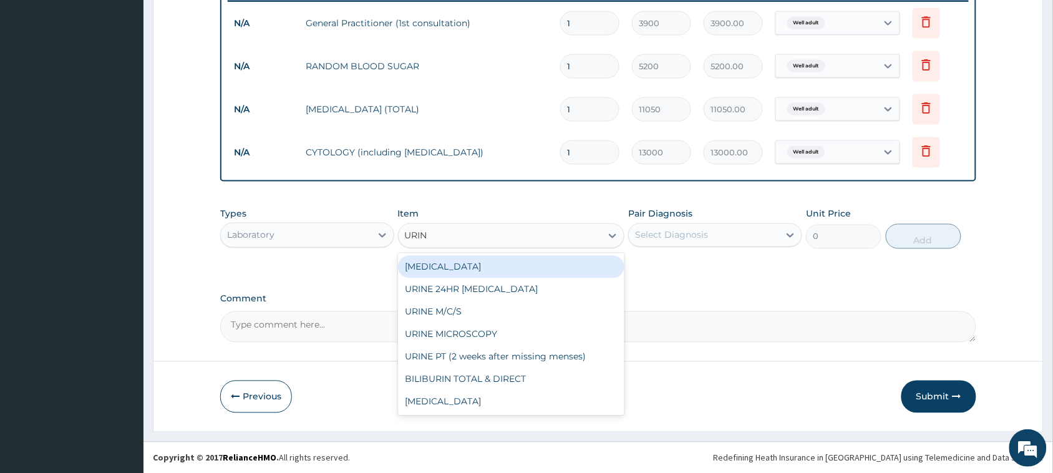
type input "URINA"
click at [444, 266] on div "[MEDICAL_DATA]" at bounding box center [511, 267] width 227 height 22
type input "1500"
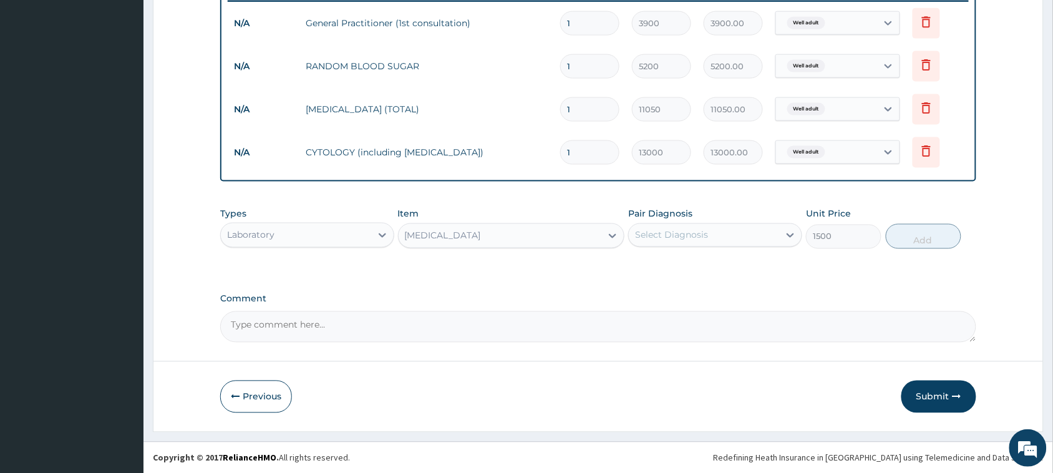
click at [690, 233] on div "Select Diagnosis" at bounding box center [671, 235] width 73 height 12
click at [668, 261] on label "Well adult" at bounding box center [672, 266] width 46 height 12
checkbox input "true"
click at [897, 235] on button "Add" at bounding box center [924, 236] width 76 height 25
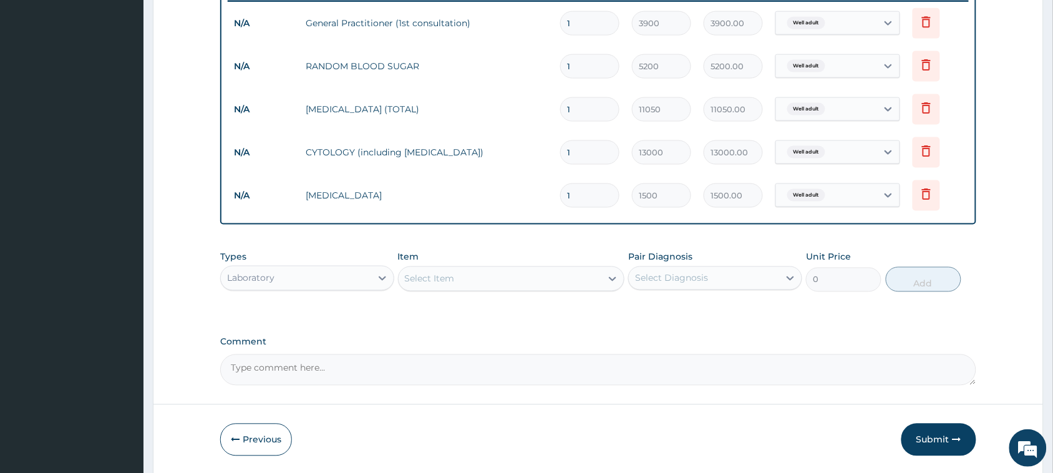
click at [271, 281] on div "Laboratory" at bounding box center [250, 278] width 47 height 12
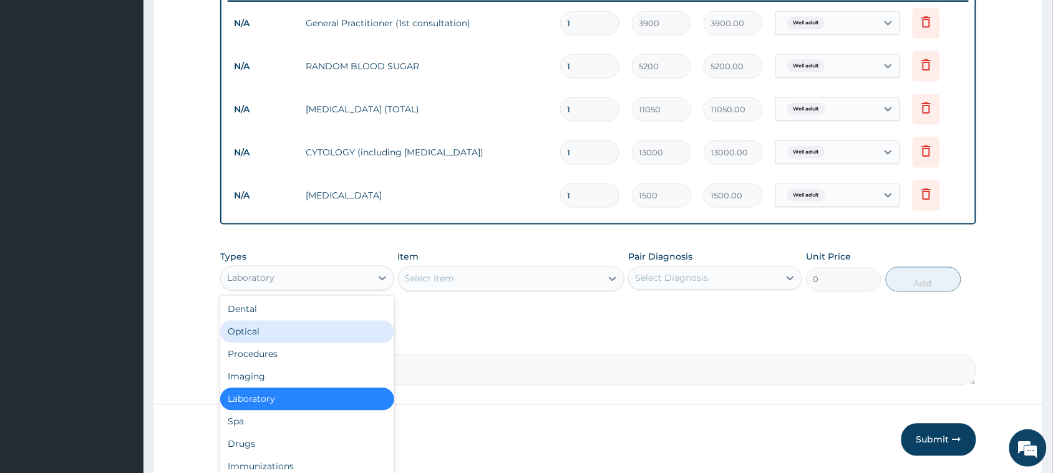
click at [251, 329] on div "Optical" at bounding box center [307, 332] width 174 height 22
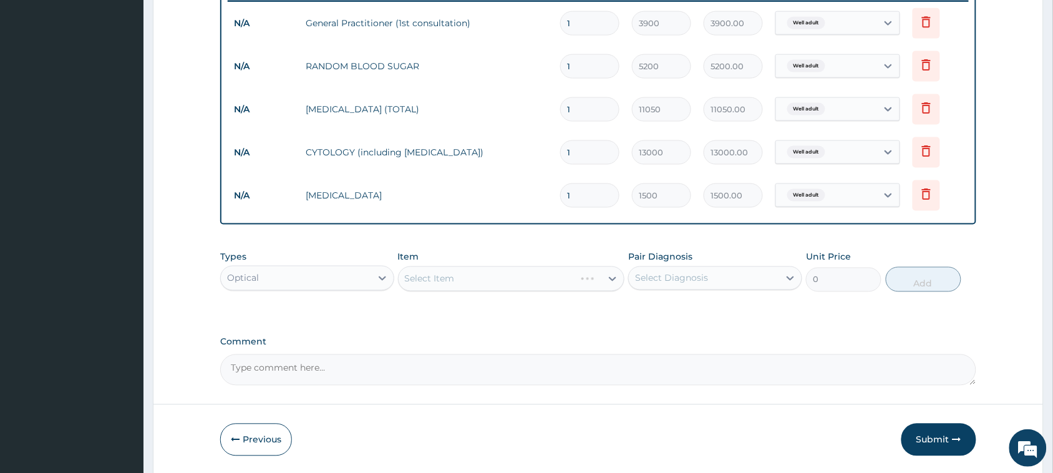
click at [494, 280] on div "Select Item" at bounding box center [511, 278] width 227 height 25
click at [461, 278] on div "Select Item" at bounding box center [500, 279] width 203 height 20
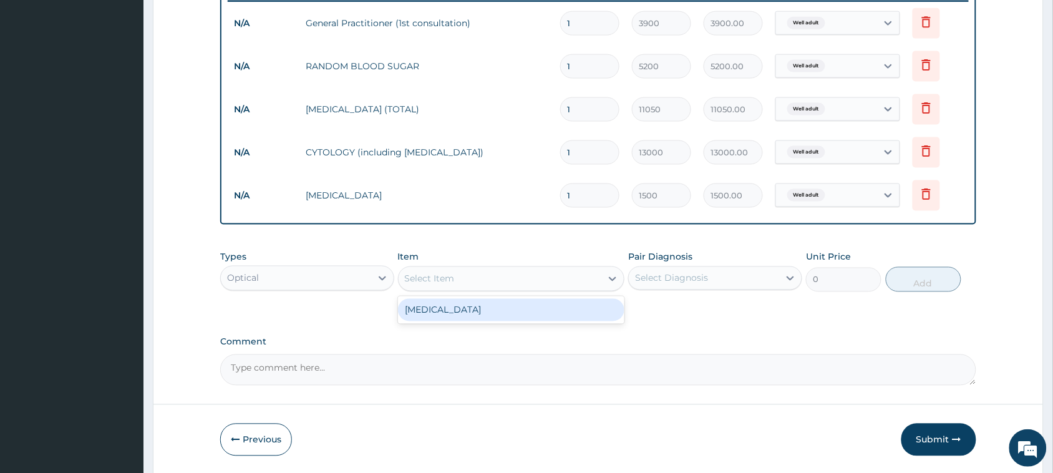
click at [437, 315] on div "[MEDICAL_DATA]" at bounding box center [511, 310] width 227 height 22
type input "1500"
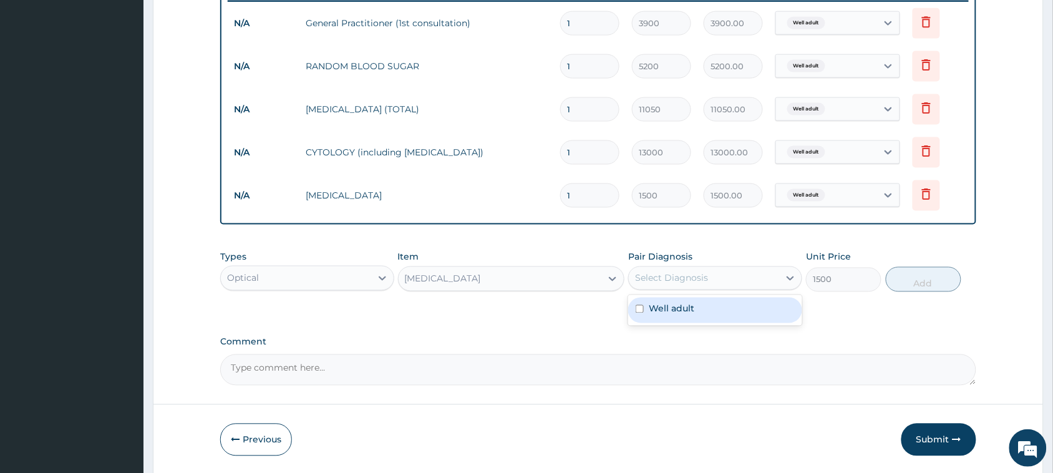
click at [665, 280] on div "Select Diagnosis" at bounding box center [671, 278] width 73 height 12
click at [663, 307] on label "Well adult" at bounding box center [672, 309] width 46 height 12
checkbox input "true"
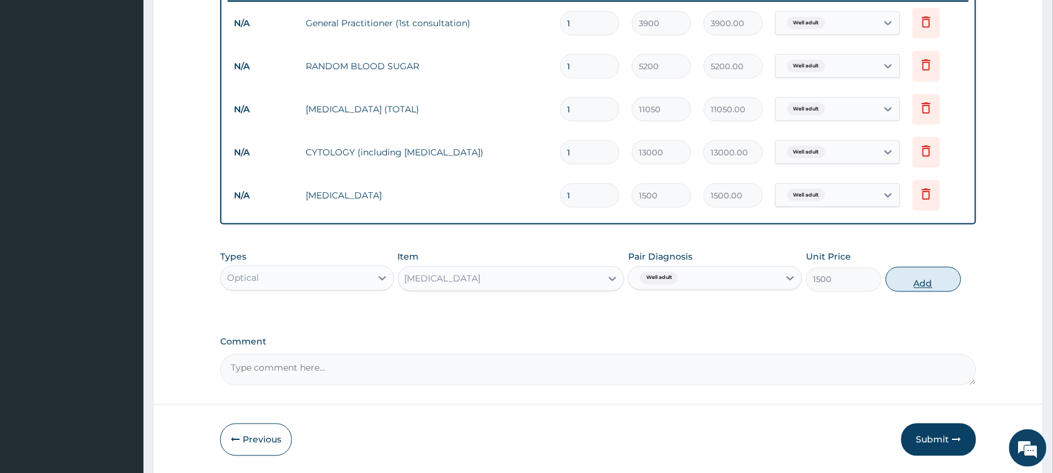
click at [897, 275] on button "Add" at bounding box center [924, 279] width 76 height 25
type input "0"
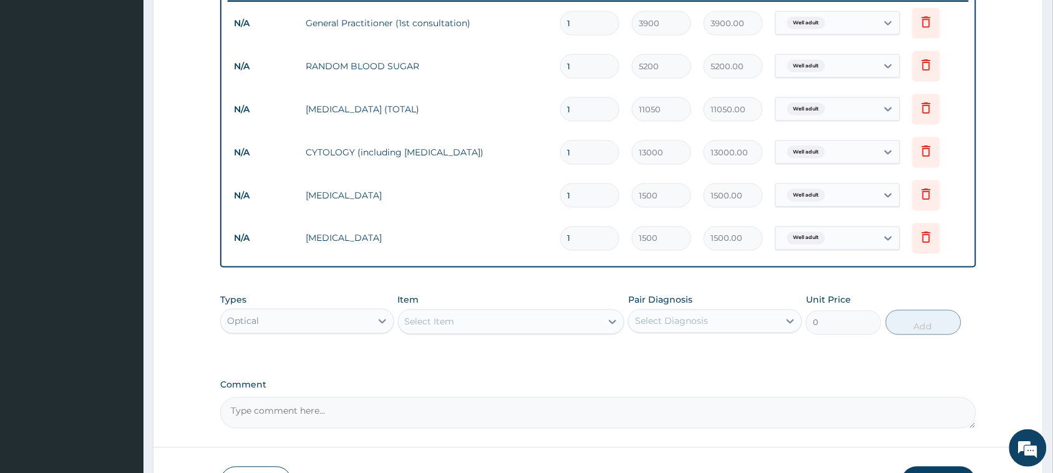
click at [457, 316] on div "Select Item" at bounding box center [500, 322] width 203 height 20
click at [344, 313] on div "Optical" at bounding box center [296, 321] width 150 height 20
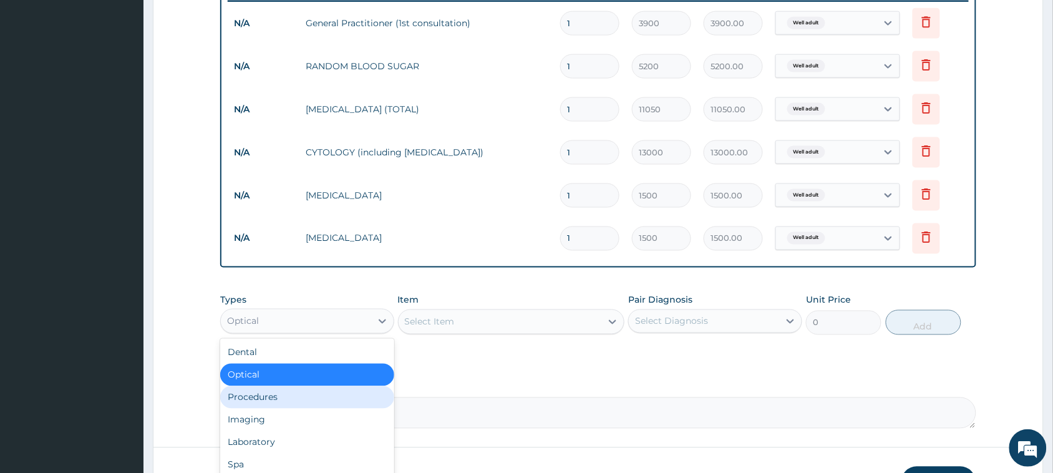
scroll to position [42, 0]
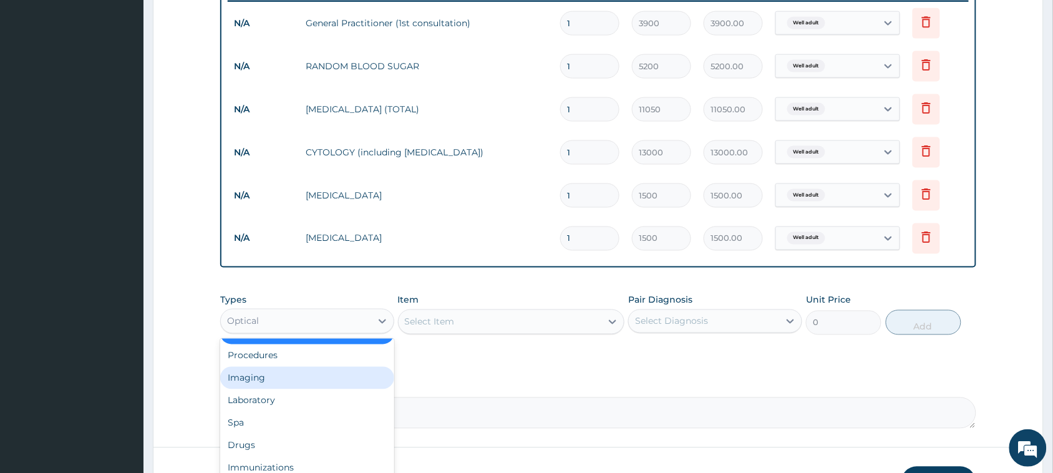
click at [262, 382] on div "Imaging" at bounding box center [307, 378] width 174 height 22
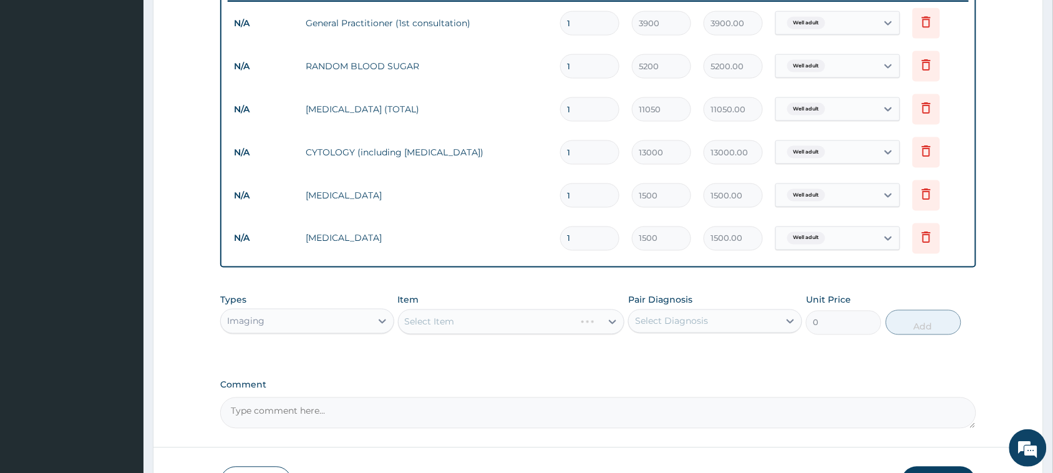
drag, startPoint x: 434, startPoint y: 314, endPoint x: 451, endPoint y: 318, distance: 16.8
click at [437, 314] on div "Select Item" at bounding box center [511, 322] width 227 height 25
click at [456, 320] on div "Select Item" at bounding box center [511, 322] width 227 height 25
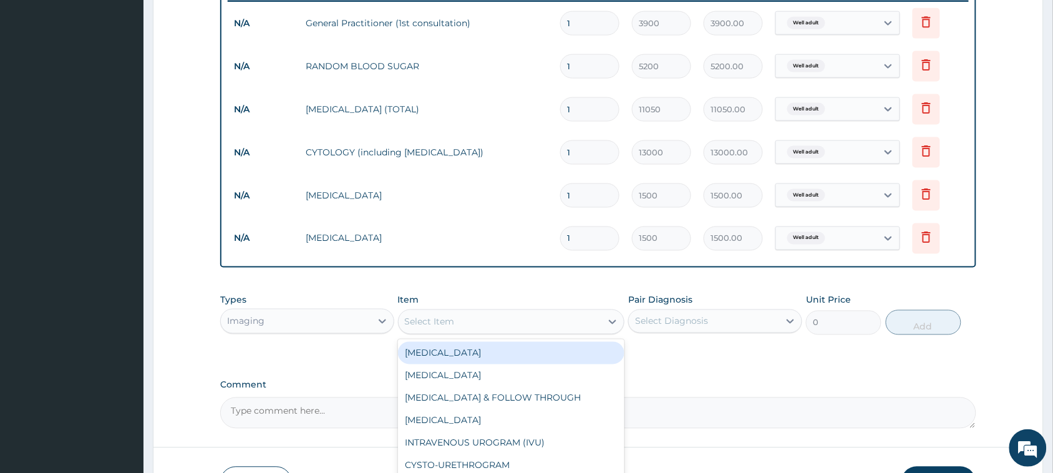
click at [456, 320] on div "Select Item" at bounding box center [500, 322] width 203 height 20
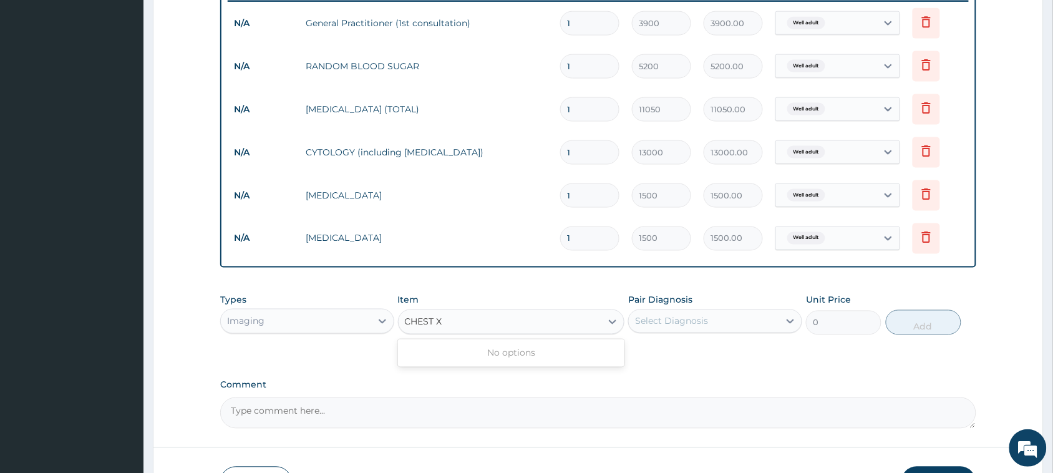
type input "CHEST"
click at [462, 348] on div "CHEST (PA)X-RAY" at bounding box center [511, 353] width 227 height 22
type input "8450"
click at [675, 315] on div "Select Diagnosis" at bounding box center [671, 321] width 73 height 12
drag, startPoint x: 657, startPoint y: 354, endPoint x: 668, endPoint y: 351, distance: 11.5
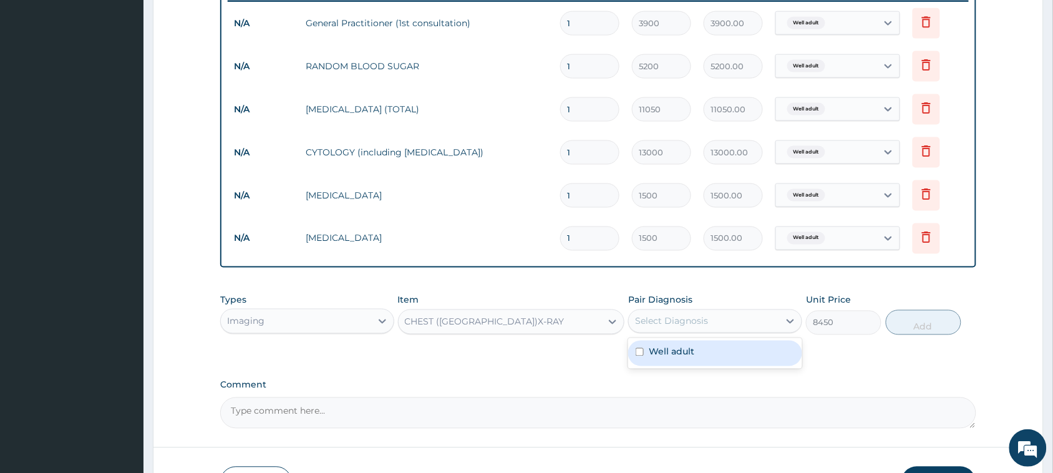
click at [658, 354] on label "Well adult" at bounding box center [672, 352] width 46 height 12
checkbox input "true"
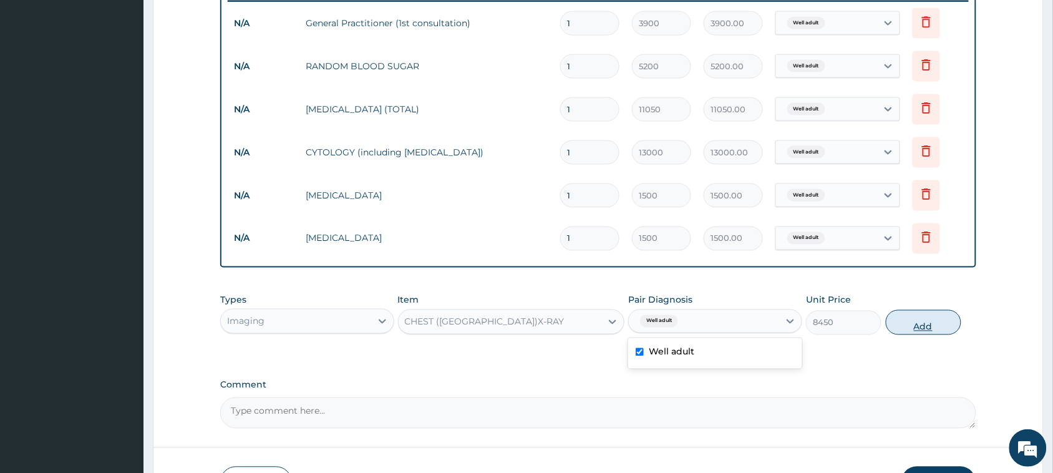
click at [915, 322] on button "Add" at bounding box center [924, 322] width 76 height 25
type input "0"
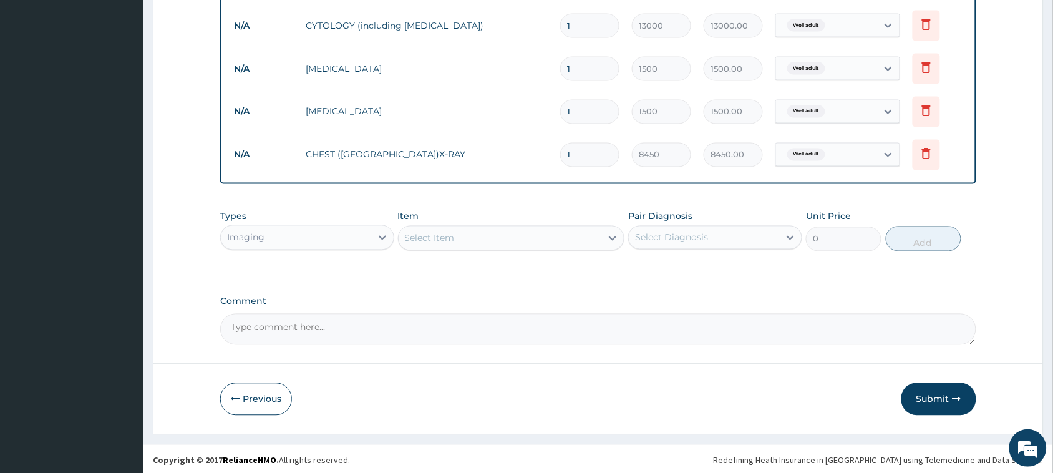
scroll to position [625, 0]
click at [286, 328] on textarea "Comment" at bounding box center [598, 327] width 756 height 31
type textarea "SEEN FOR HEALTH CHECKUP"
click at [934, 397] on button "Submit" at bounding box center [939, 397] width 75 height 32
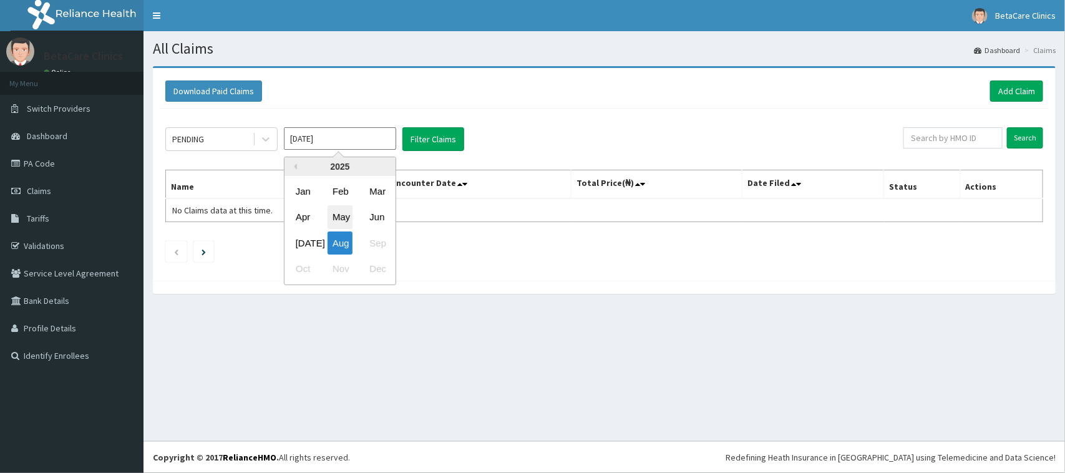
click at [341, 209] on div "May" at bounding box center [340, 217] width 25 height 23
type input "[DATE]"
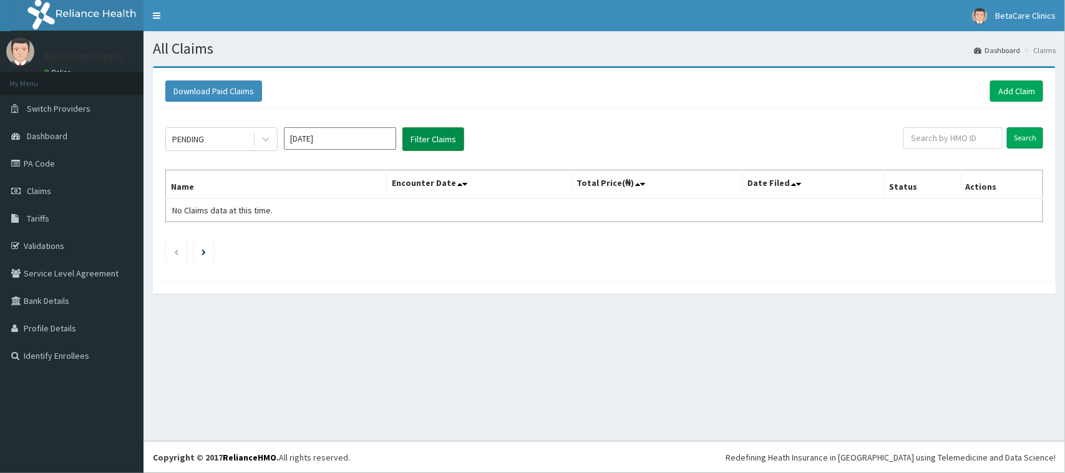
click at [422, 140] on button "Filter Claims" at bounding box center [434, 139] width 62 height 24
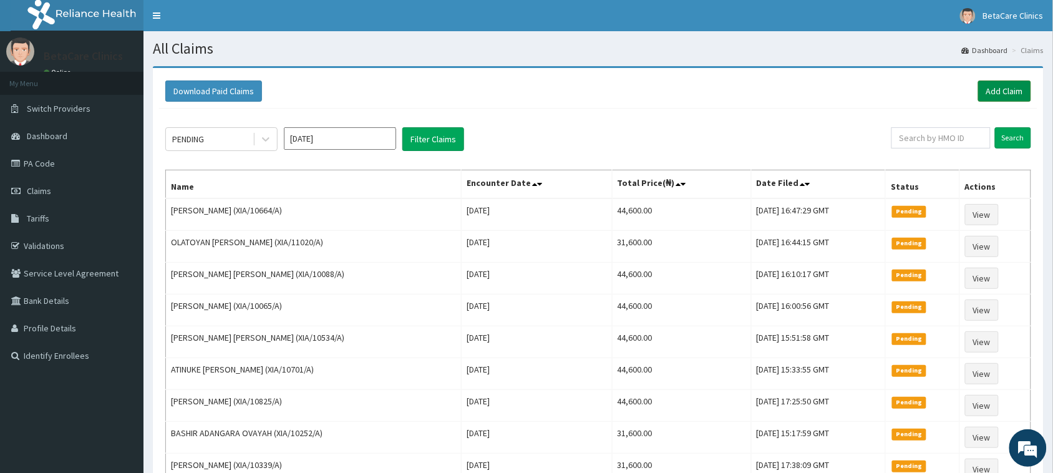
click at [998, 95] on link "Add Claim" at bounding box center [1004, 91] width 53 height 21
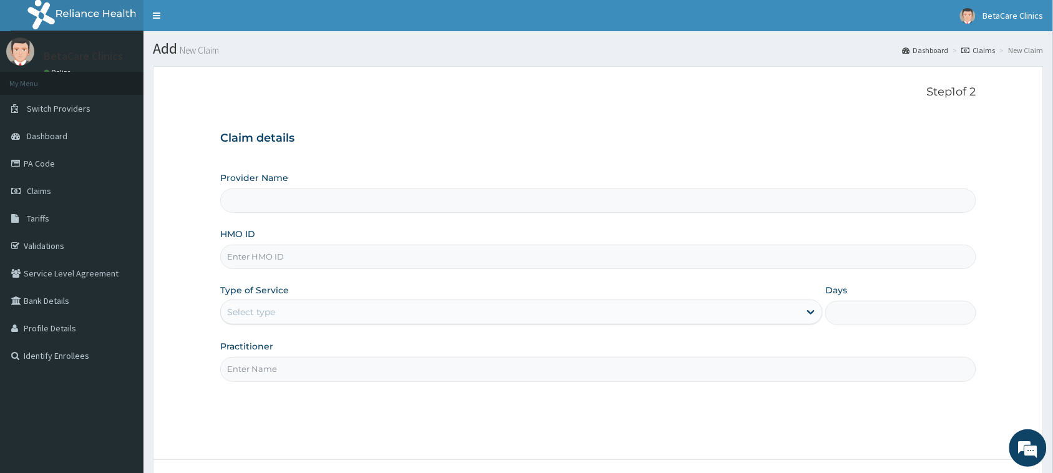
type input "BetaCare Clinics"
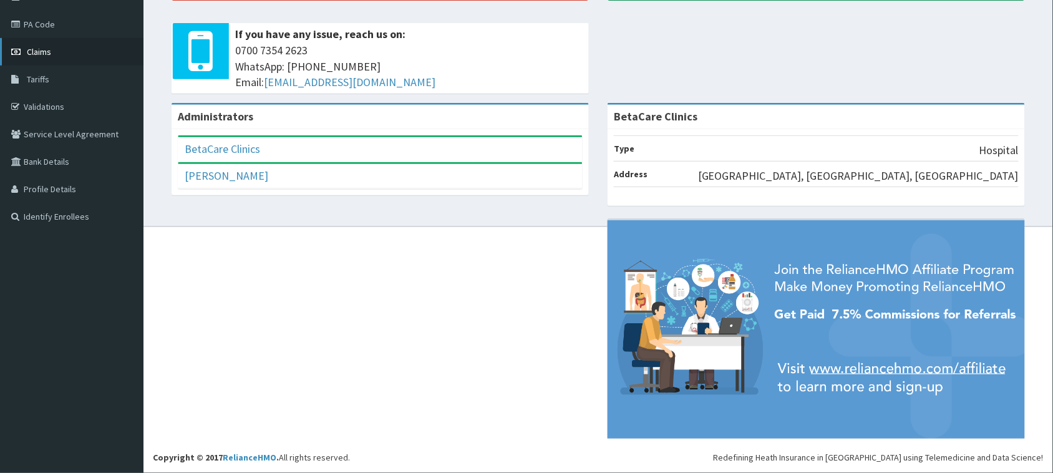
click at [44, 47] on span "Claims" at bounding box center [39, 51] width 24 height 11
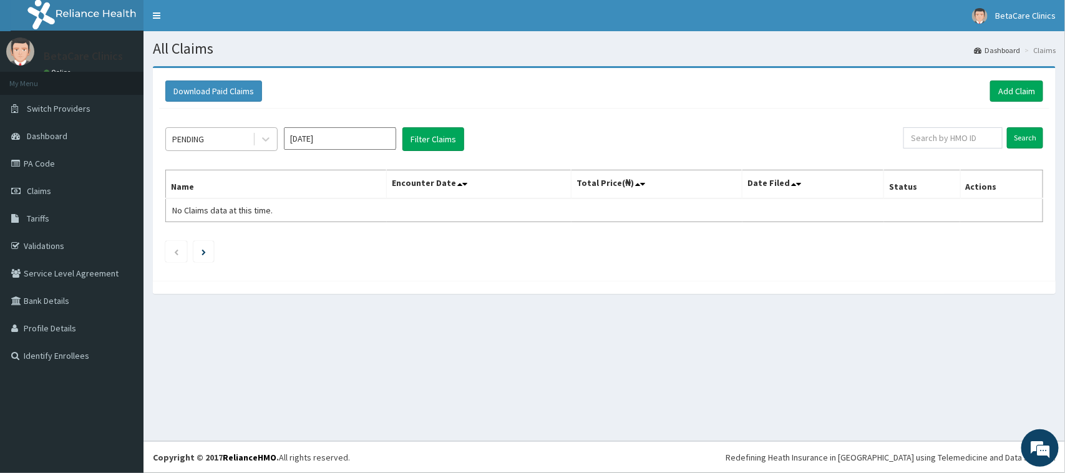
click at [200, 142] on div "PENDING" at bounding box center [188, 139] width 32 height 12
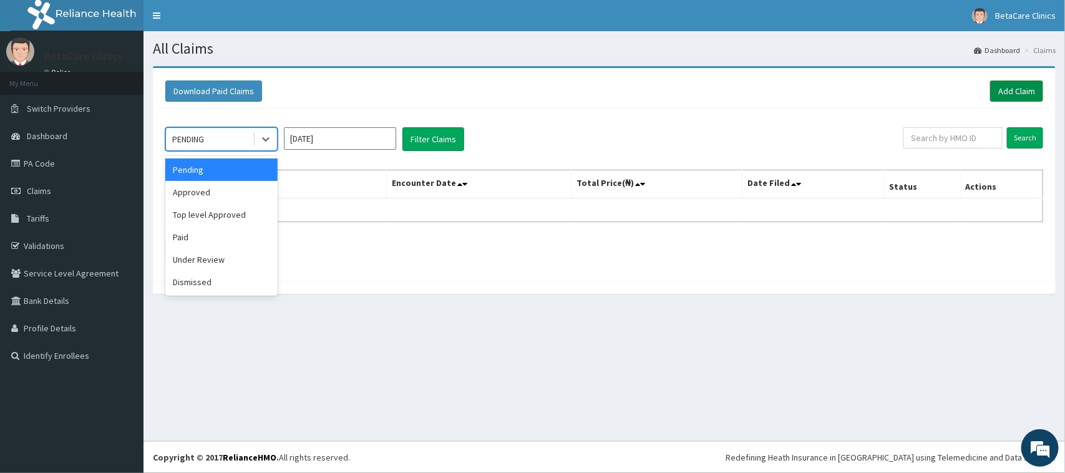
click at [1000, 90] on link "Add Claim" at bounding box center [1016, 91] width 53 height 21
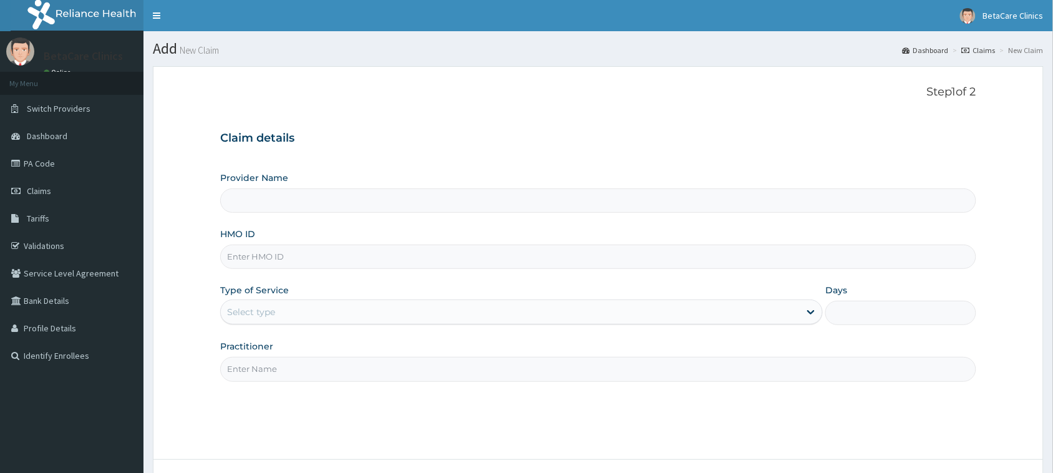
click at [319, 253] on input "HMO ID" at bounding box center [598, 257] width 756 height 24
type input "BetaCare Clinics"
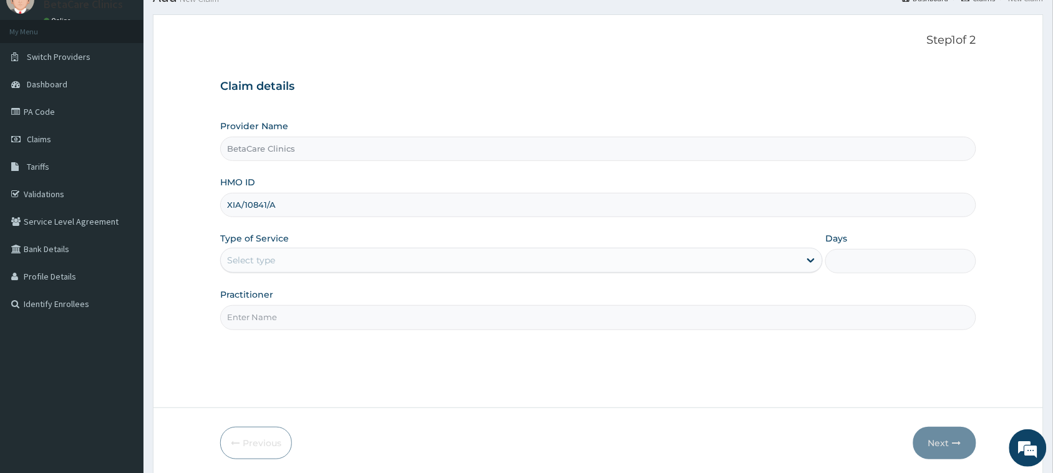
scroll to position [78, 0]
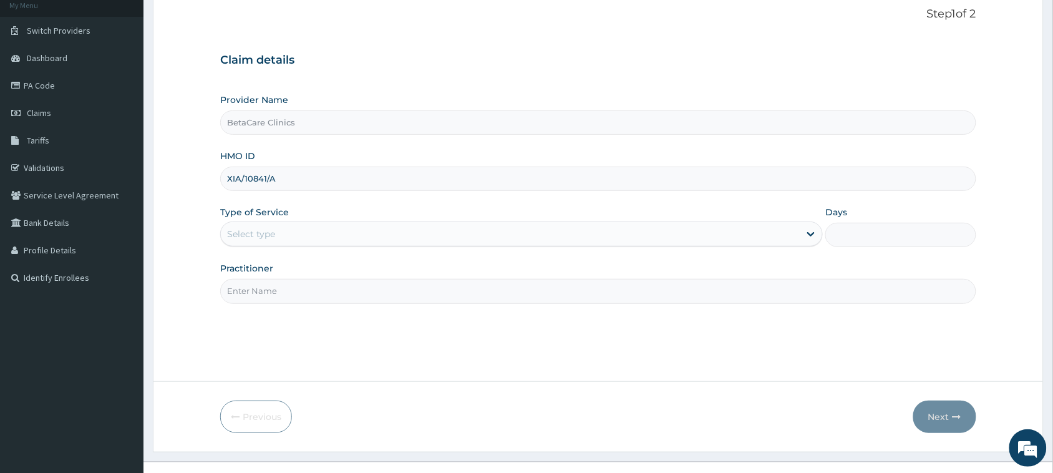
type input "XIA/10841/A"
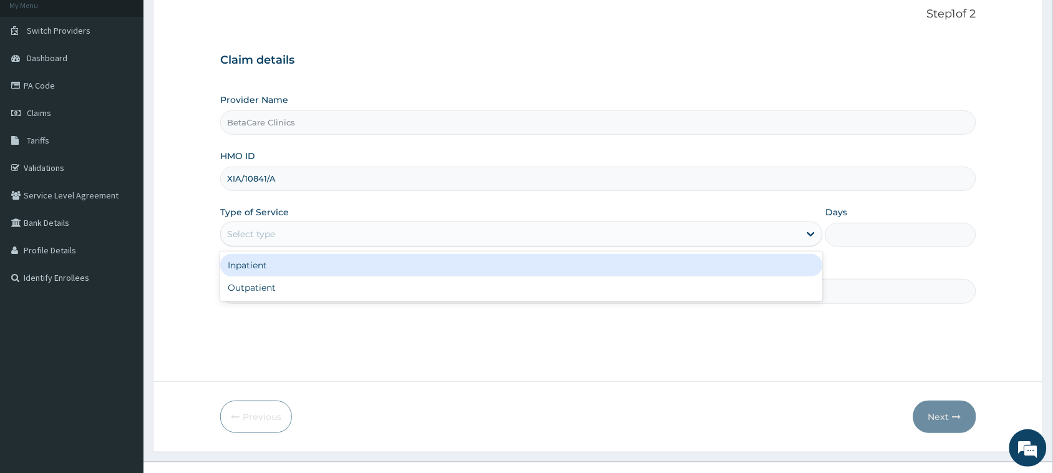
click at [343, 242] on div "Select type" at bounding box center [510, 234] width 579 height 20
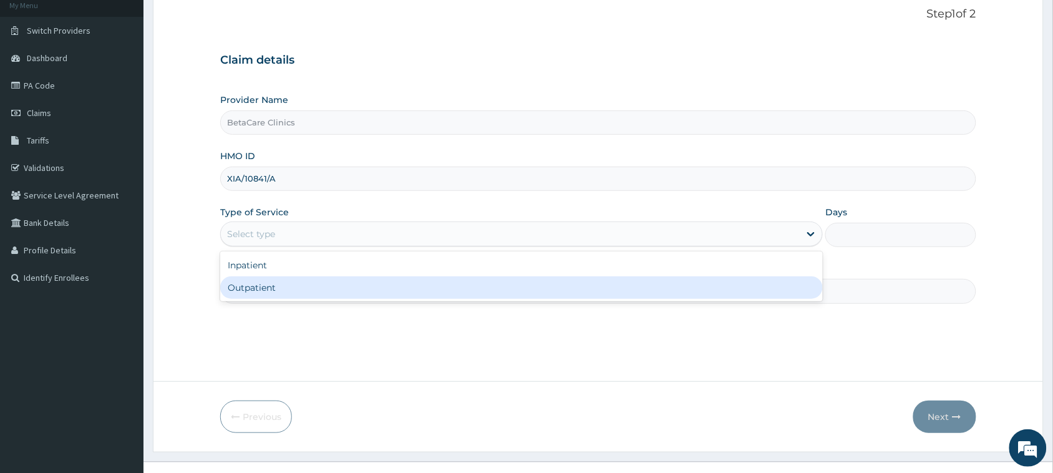
click at [328, 286] on div "Outpatient" at bounding box center [521, 287] width 603 height 22
type input "1"
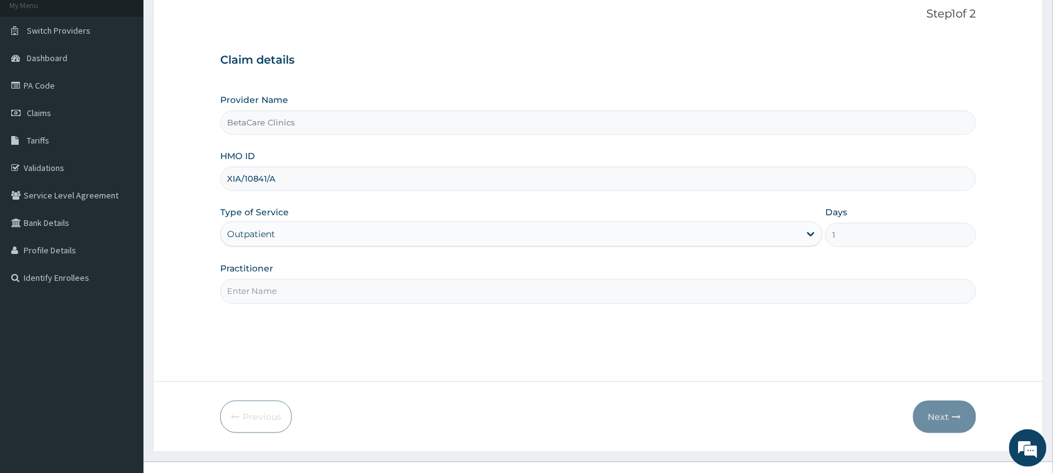
click at [303, 285] on input "Practitioner" at bounding box center [598, 291] width 756 height 24
type input "[PERSON_NAME] B A"
click at [953, 423] on button "Next" at bounding box center [945, 417] width 63 height 32
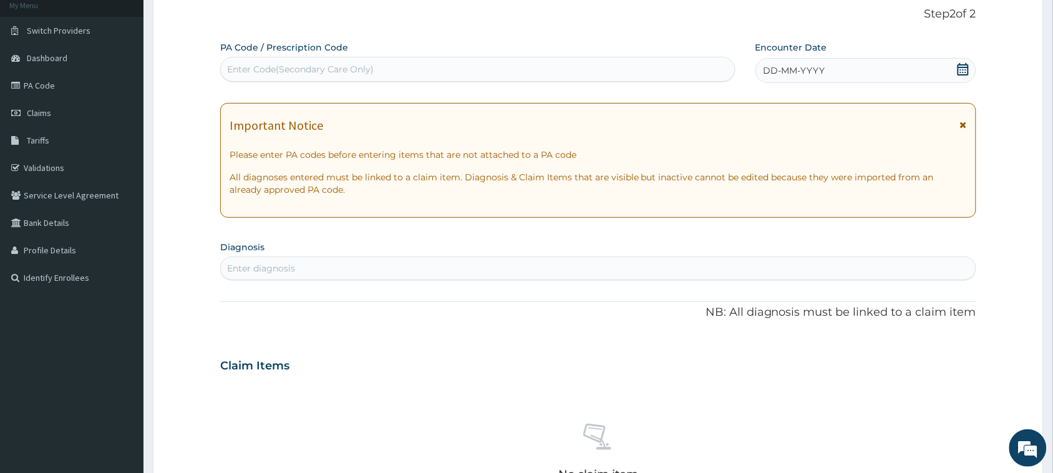
click at [782, 76] on span "DD-MM-YYYY" at bounding box center [795, 70] width 62 height 12
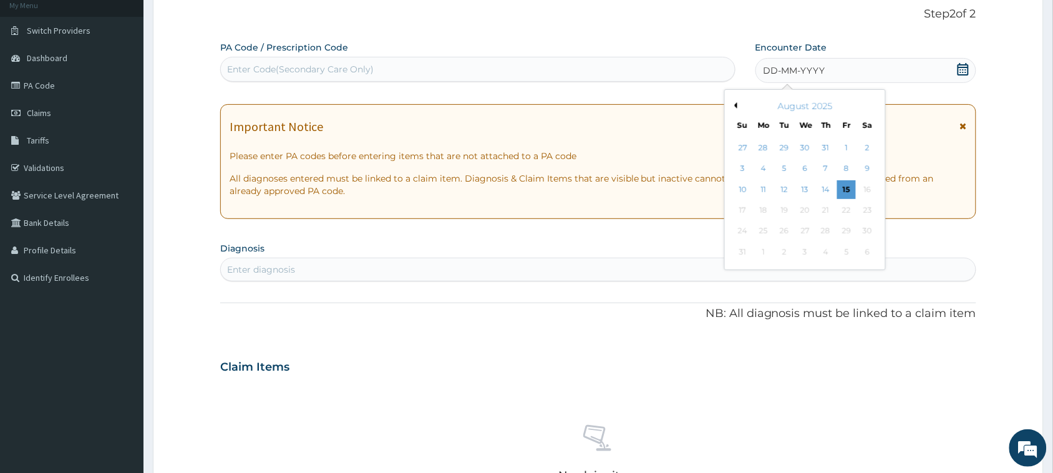
click at [736, 102] on button "Previous Month" at bounding box center [734, 105] width 6 height 6
click at [824, 163] on div "8" at bounding box center [826, 169] width 19 height 19
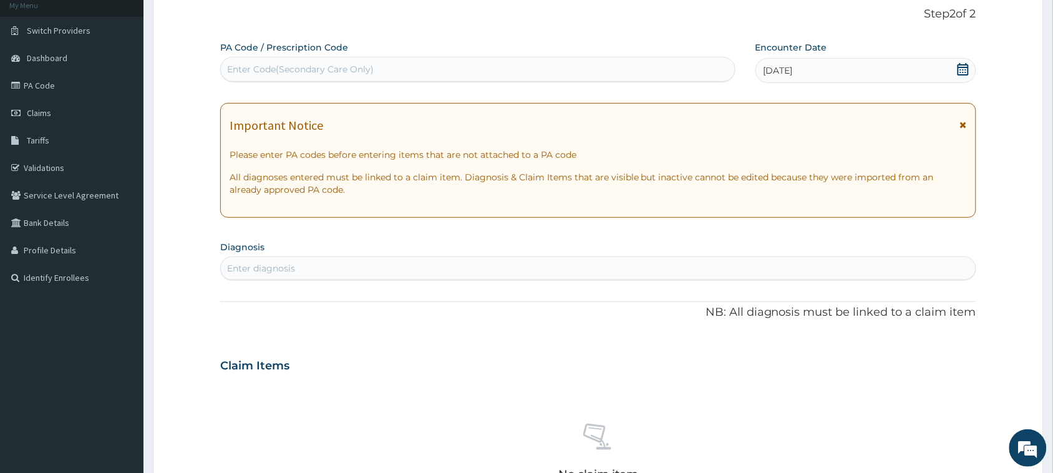
drag, startPoint x: 292, startPoint y: 260, endPoint x: 300, endPoint y: 266, distance: 9.7
click at [293, 260] on div "Enter diagnosis" at bounding box center [598, 268] width 755 height 20
type input "WELL ADULT"
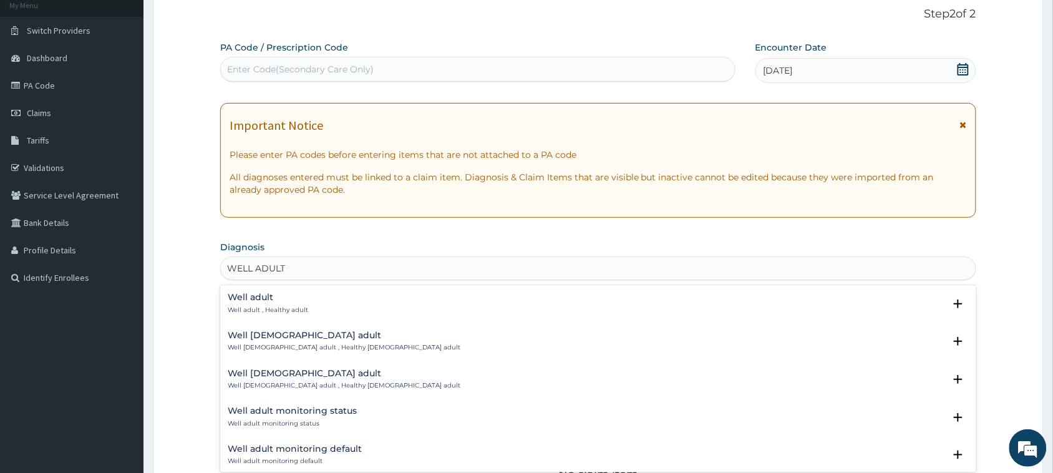
click at [241, 298] on h4 "Well adult" at bounding box center [268, 297] width 81 height 9
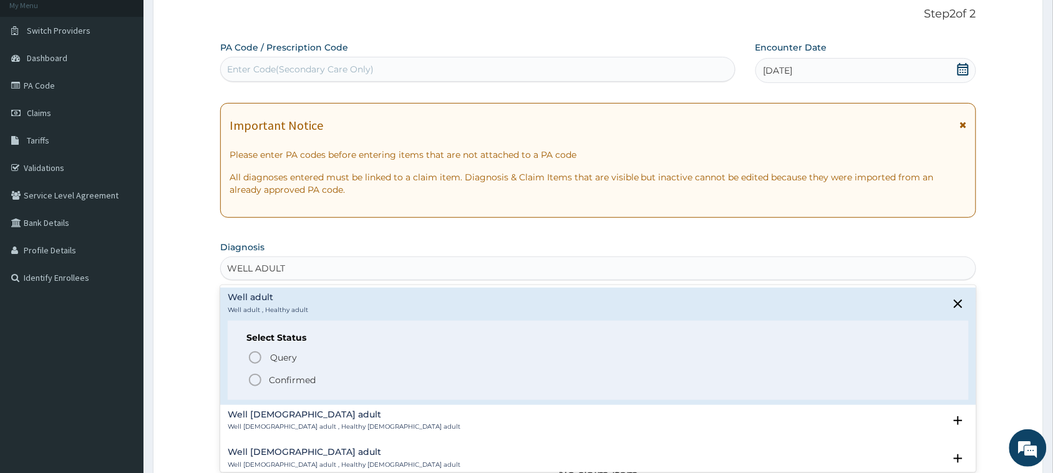
click at [278, 375] on p "Confirmed" at bounding box center [292, 380] width 47 height 12
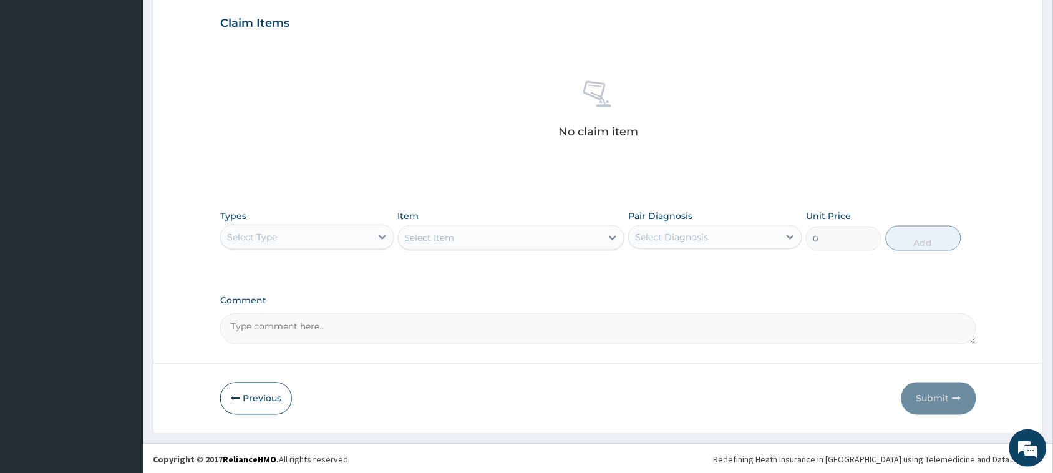
scroll to position [427, 0]
click at [293, 232] on div "Select Type" at bounding box center [296, 235] width 150 height 20
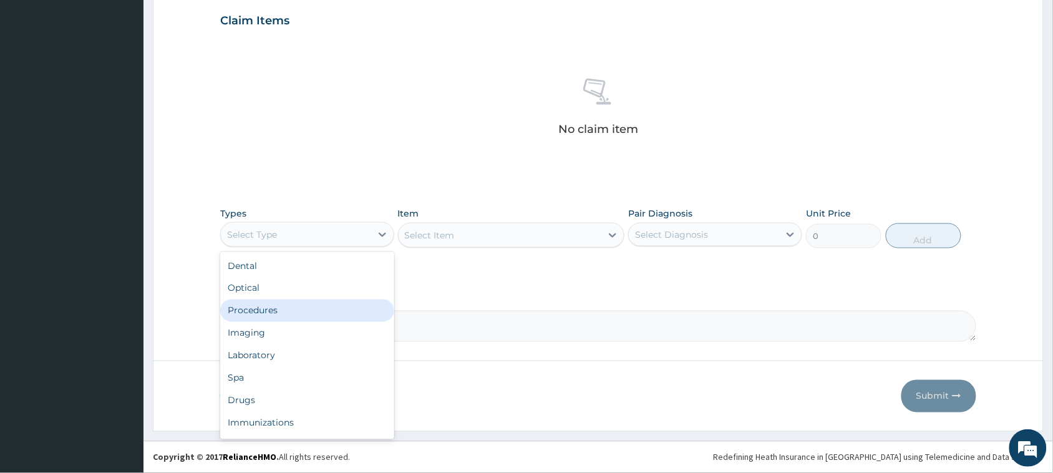
click at [262, 314] on div "Procedures" at bounding box center [307, 311] width 174 height 22
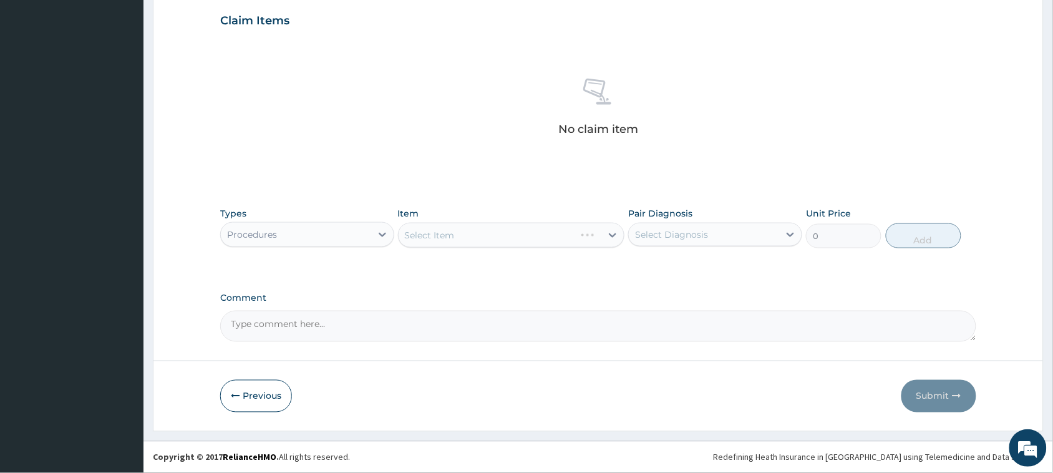
click at [438, 230] on div "Select Item" at bounding box center [511, 235] width 227 height 25
click at [441, 233] on div "Select Item" at bounding box center [511, 235] width 227 height 25
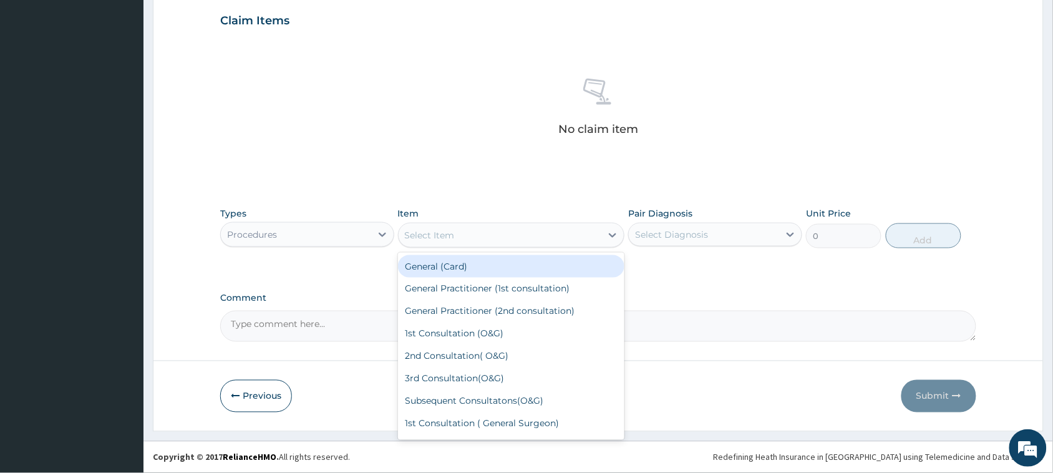
click at [441, 233] on div "Select Item" at bounding box center [430, 235] width 50 height 12
type input "GENE"
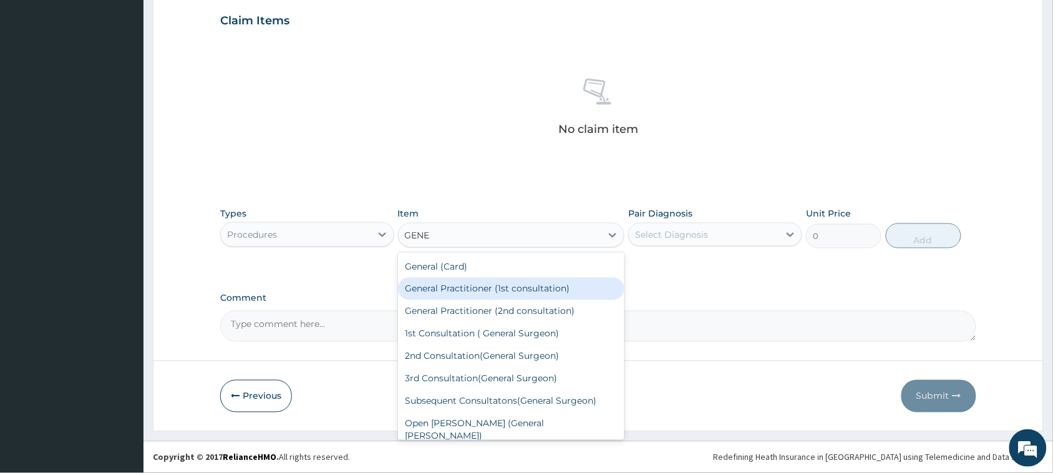
drag, startPoint x: 469, startPoint y: 283, endPoint x: 509, endPoint y: 287, distance: 40.8
click at [469, 283] on div "General Practitioner (1st consultation)" at bounding box center [511, 289] width 227 height 22
type input "3900"
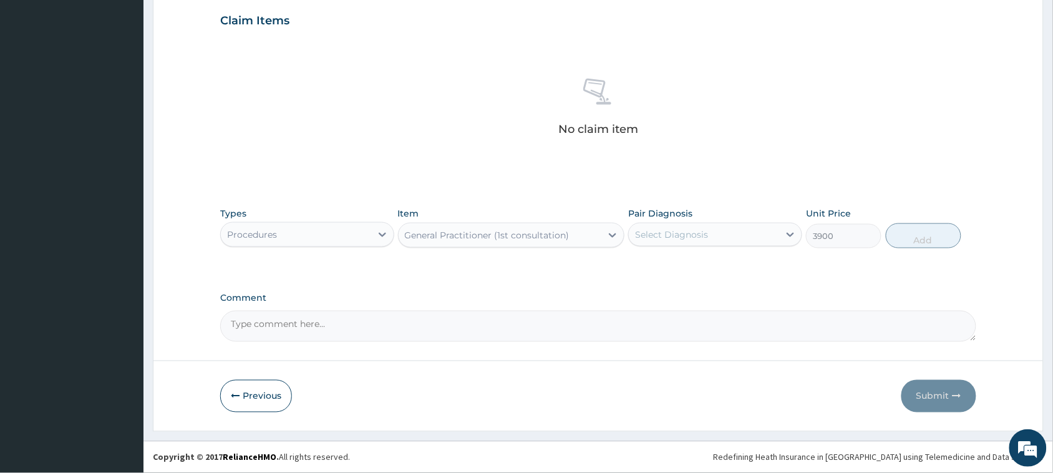
click at [698, 229] on div "Select Diagnosis" at bounding box center [671, 234] width 73 height 12
click at [662, 270] on label "Well adult" at bounding box center [672, 265] width 46 height 12
checkbox input "true"
click at [911, 228] on button "Add" at bounding box center [924, 235] width 76 height 25
type input "0"
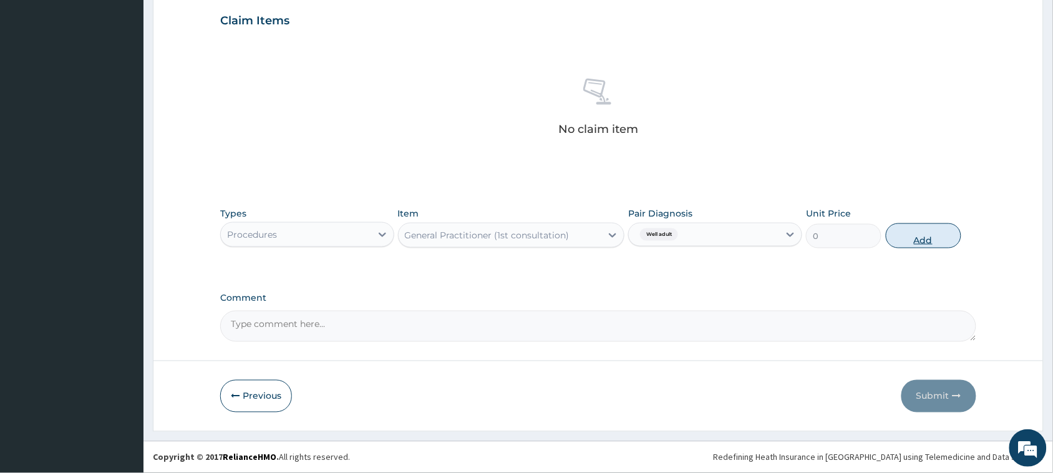
scroll to position [366, 0]
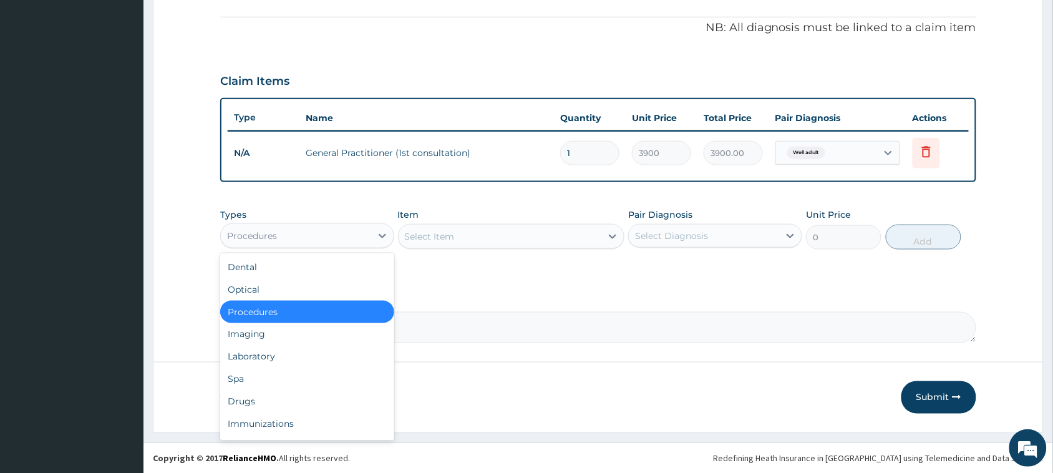
click at [328, 235] on div "Procedures" at bounding box center [296, 236] width 150 height 20
click at [255, 348] on div "Laboratory" at bounding box center [307, 357] width 174 height 22
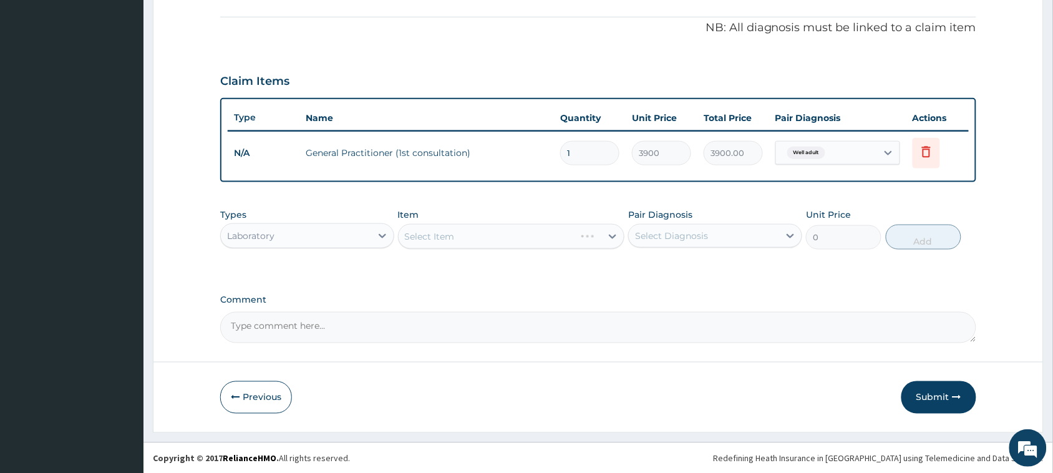
click at [442, 236] on div "Select Item" at bounding box center [511, 236] width 227 height 25
click at [442, 236] on div "Select Item" at bounding box center [430, 236] width 50 height 12
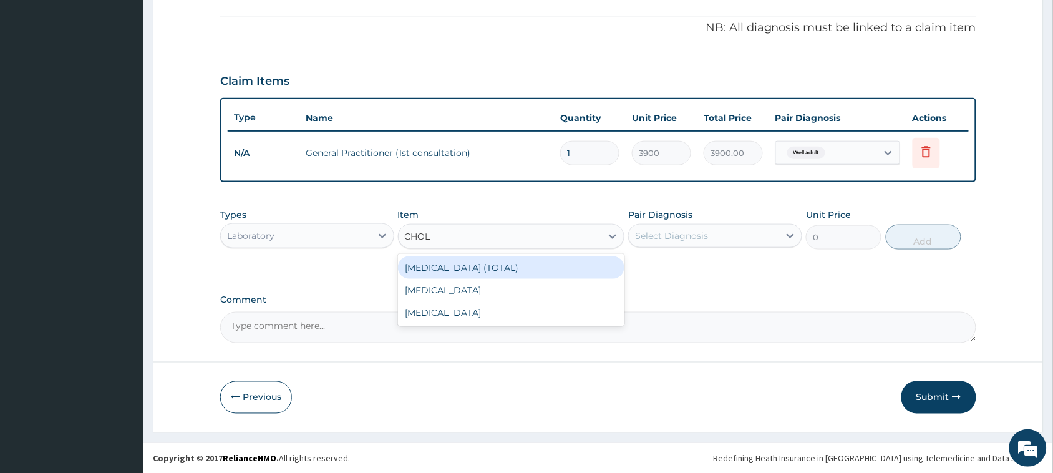
type input "CHOLE"
click at [457, 266] on div "[MEDICAL_DATA] (TOTAL)" at bounding box center [511, 267] width 227 height 22
type input "11050"
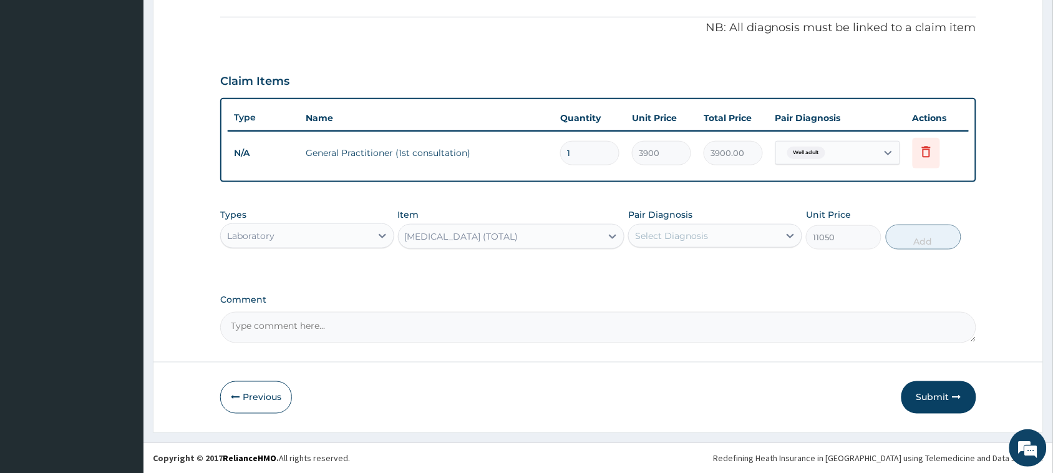
click at [703, 231] on div "Select Diagnosis" at bounding box center [671, 236] width 73 height 12
click at [666, 269] on label "Well adult" at bounding box center [672, 266] width 46 height 12
checkbox input "true"
click at [910, 235] on button "Add" at bounding box center [924, 237] width 76 height 25
type input "0"
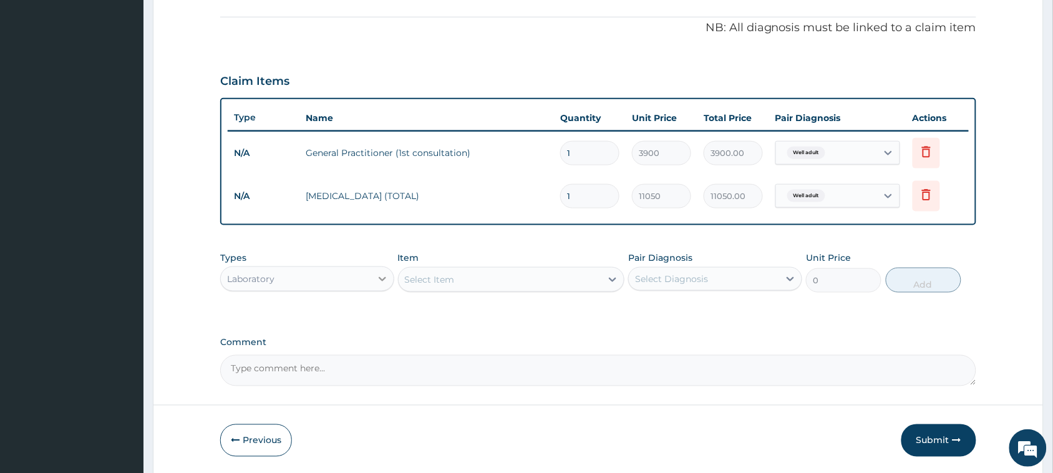
click at [372, 282] on div at bounding box center [382, 279] width 22 height 22
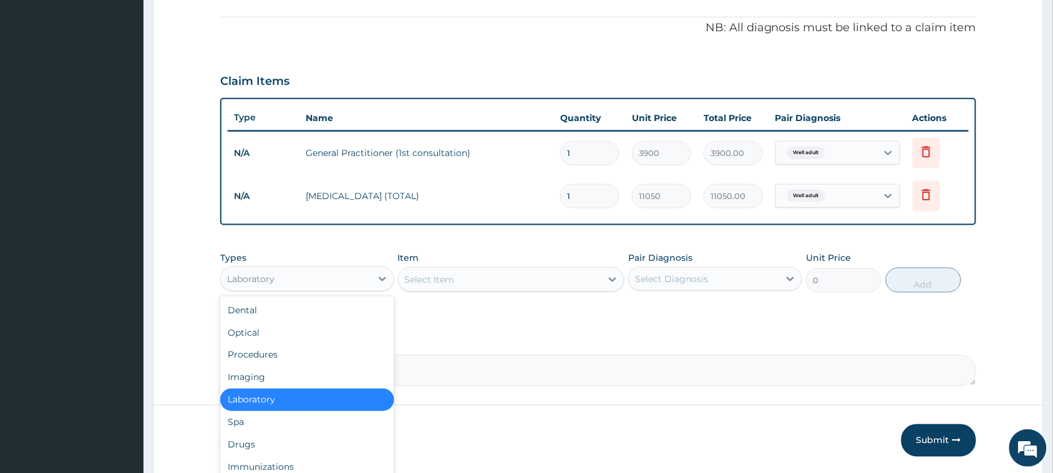
drag, startPoint x: 329, startPoint y: 401, endPoint x: 362, endPoint y: 379, distance: 39.1
click at [331, 401] on div "Laboratory" at bounding box center [307, 400] width 174 height 22
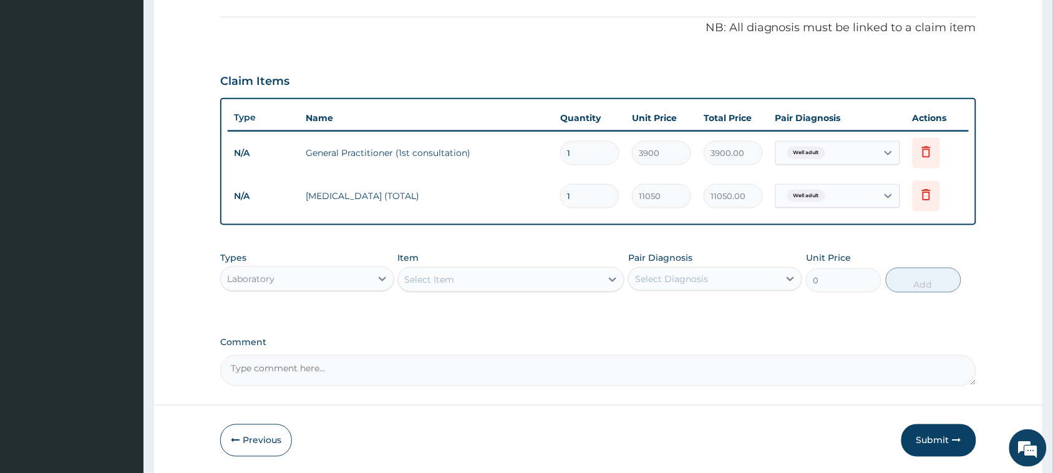
click at [446, 276] on div "Select Item" at bounding box center [430, 279] width 50 height 12
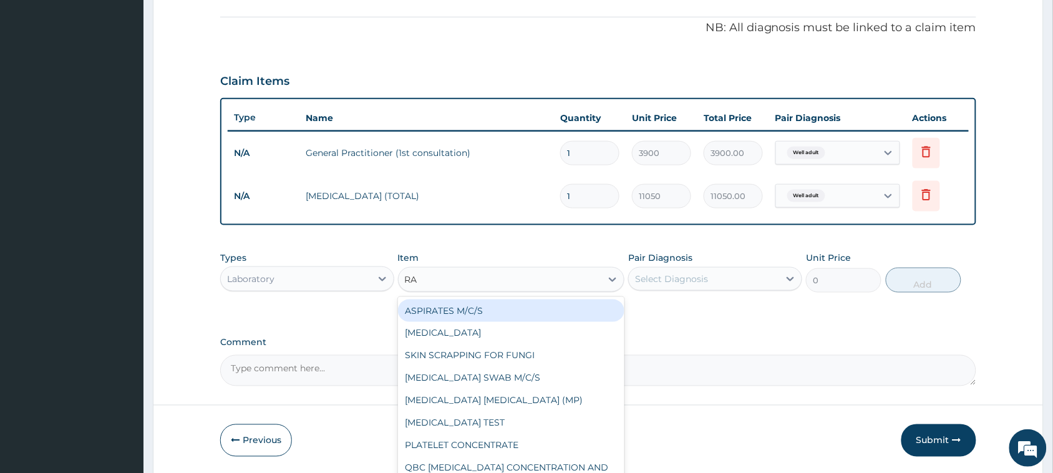
type input "RAN"
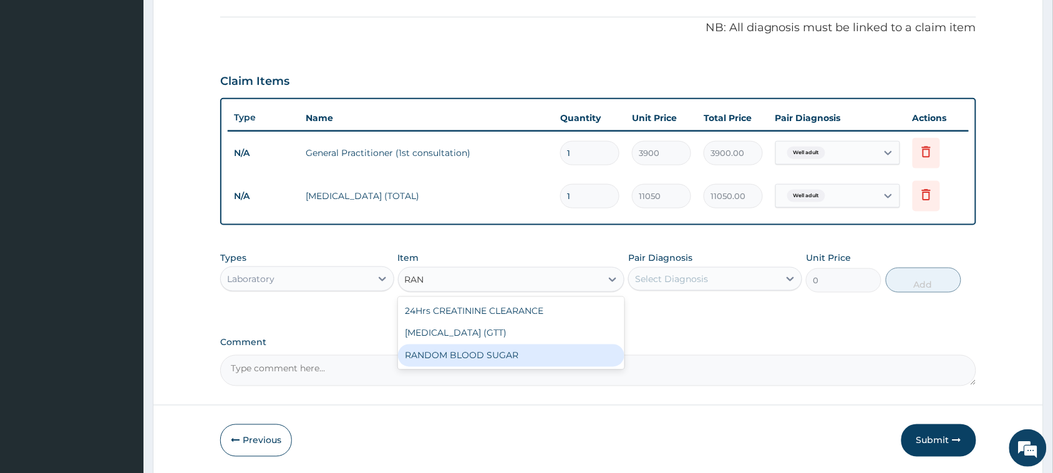
click at [447, 353] on div "RANDOM BLOOD SUGAR" at bounding box center [511, 355] width 227 height 22
type input "5200"
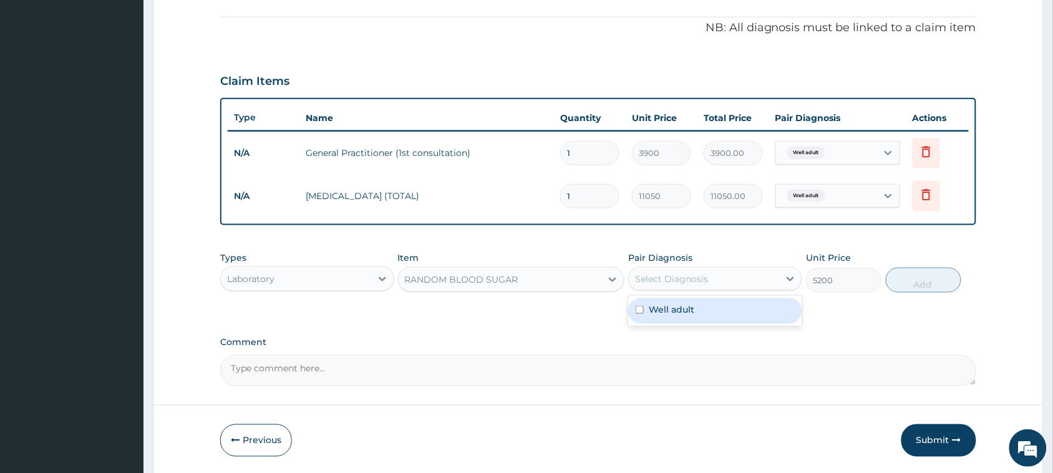
click at [679, 278] on div "Select Diagnosis" at bounding box center [671, 279] width 73 height 12
click at [666, 303] on label "Well adult" at bounding box center [672, 309] width 46 height 12
checkbox input "true"
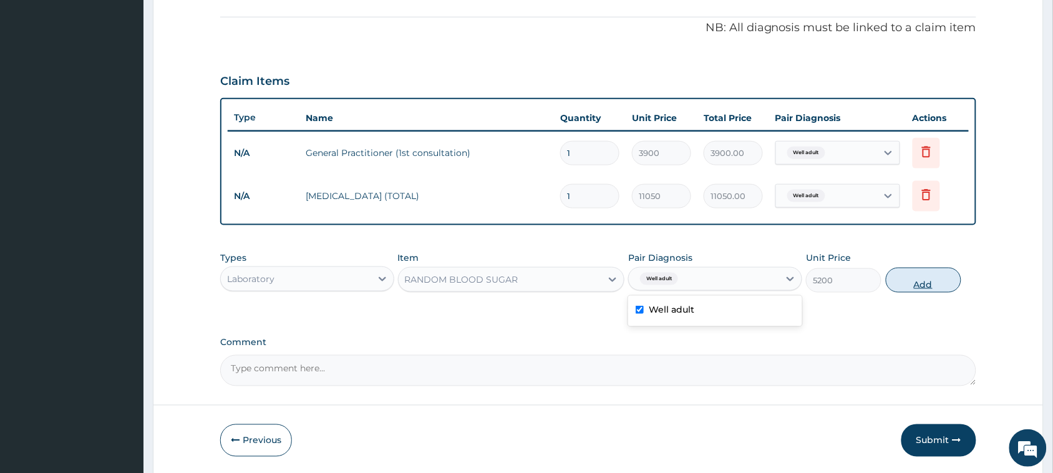
click at [917, 276] on button "Add" at bounding box center [924, 280] width 76 height 25
type input "0"
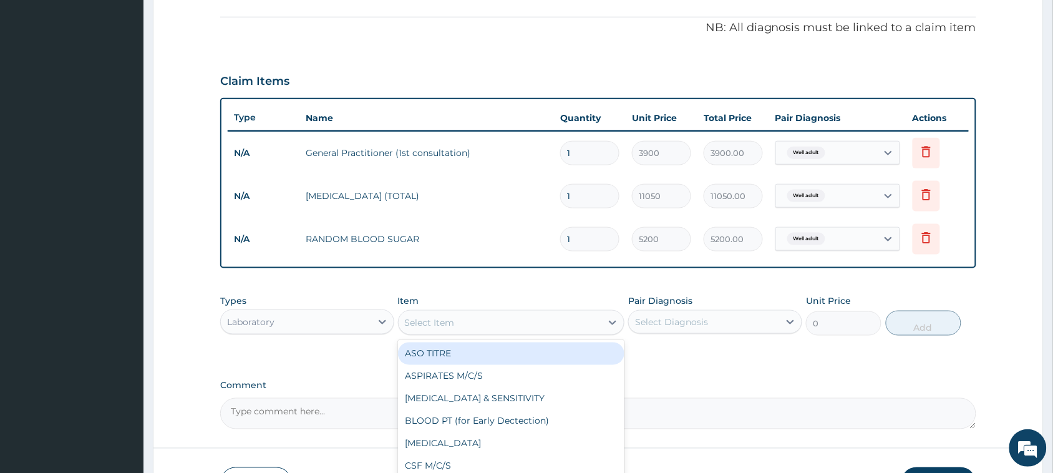
click at [443, 320] on div "Select Item" at bounding box center [430, 322] width 50 height 12
type input "PAP"
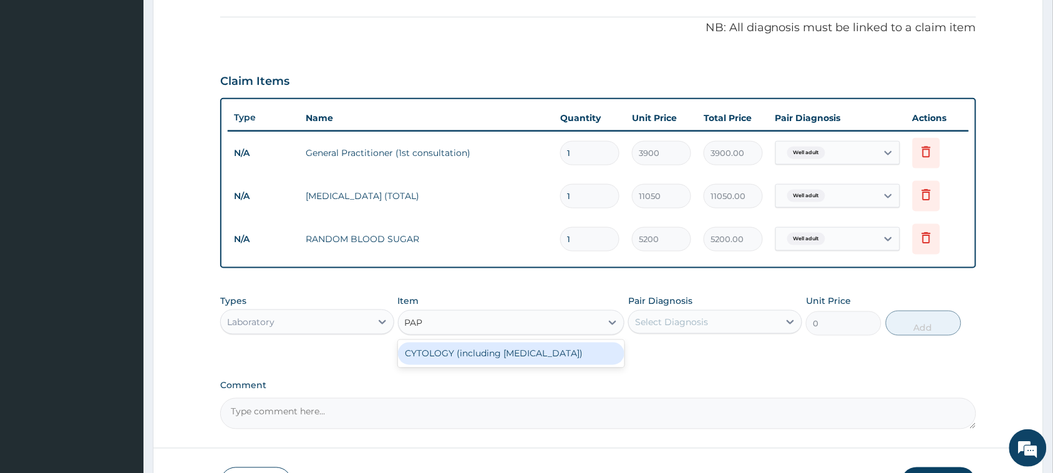
click at [488, 356] on div "CYTOLOGY (including [MEDICAL_DATA])" at bounding box center [511, 354] width 227 height 22
type input "13000"
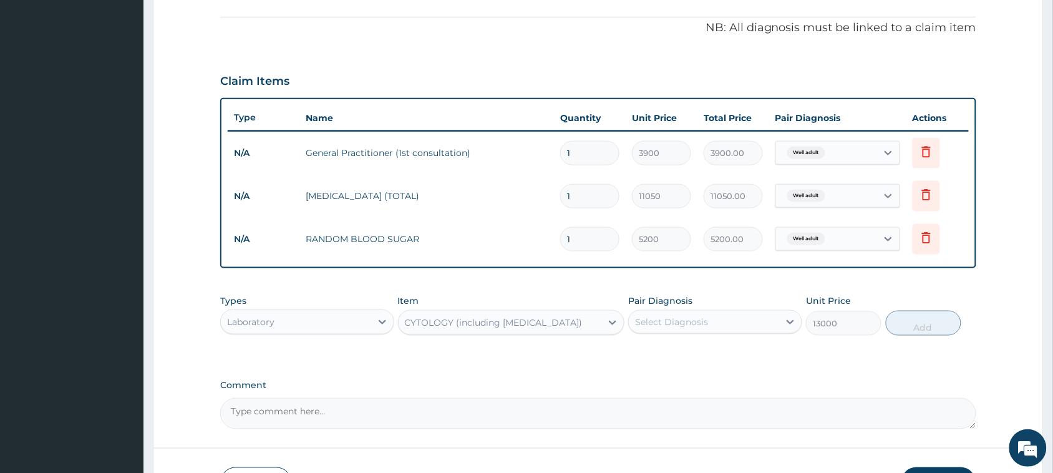
drag, startPoint x: 715, startPoint y: 310, endPoint x: 706, endPoint y: 316, distance: 11.2
click at [711, 314] on div "Select Diagnosis" at bounding box center [715, 322] width 174 height 24
click at [670, 359] on div "Well adult" at bounding box center [715, 354] width 174 height 26
checkbox input "true"
click at [913, 323] on button "Add" at bounding box center [924, 323] width 76 height 25
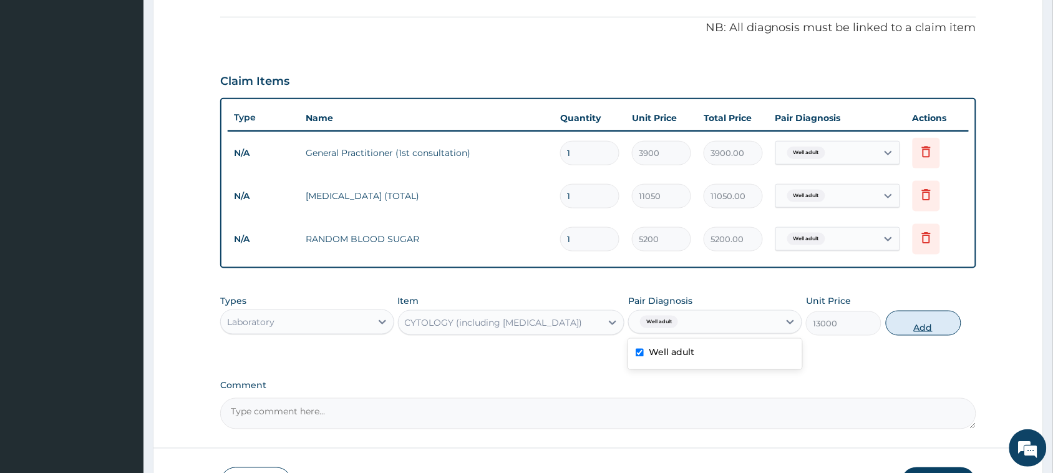
type input "0"
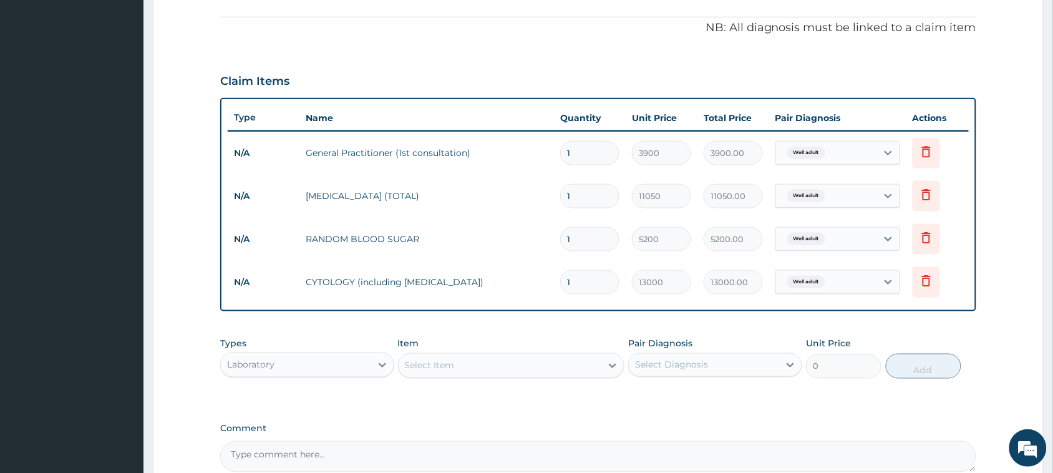
click at [444, 363] on div "Select Item" at bounding box center [430, 365] width 50 height 12
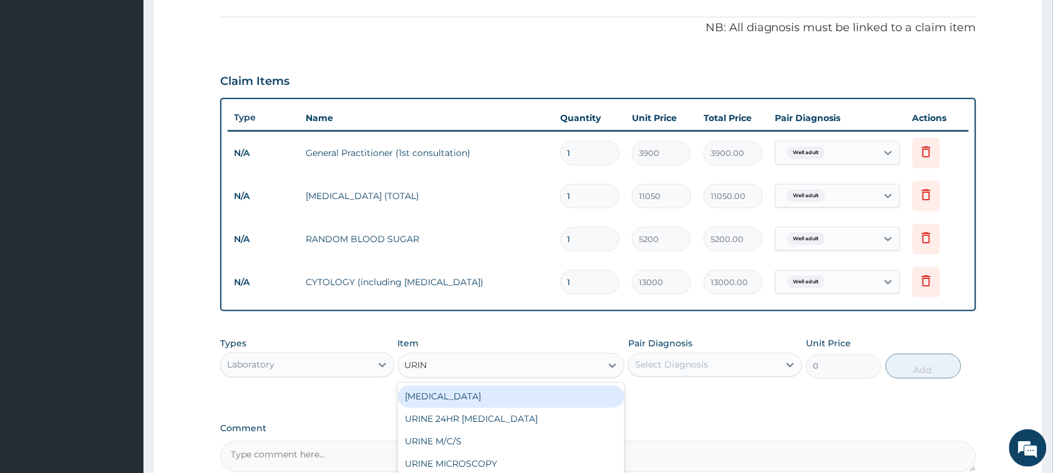
type input "URINA"
click at [451, 391] on div "[MEDICAL_DATA]" at bounding box center [511, 397] width 227 height 22
type input "1500"
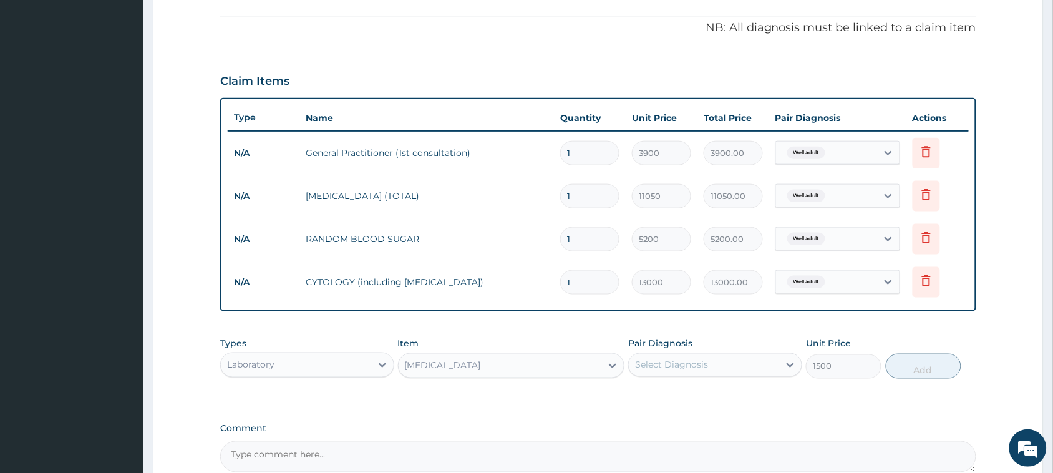
click at [674, 373] on div "Select Diagnosis" at bounding box center [704, 365] width 150 height 20
click at [675, 391] on label "Well adult" at bounding box center [672, 395] width 46 height 12
checkbox input "true"
drag, startPoint x: 890, startPoint y: 368, endPoint x: 900, endPoint y: 366, distance: 10.3
click at [894, 368] on button "Add" at bounding box center [924, 366] width 76 height 25
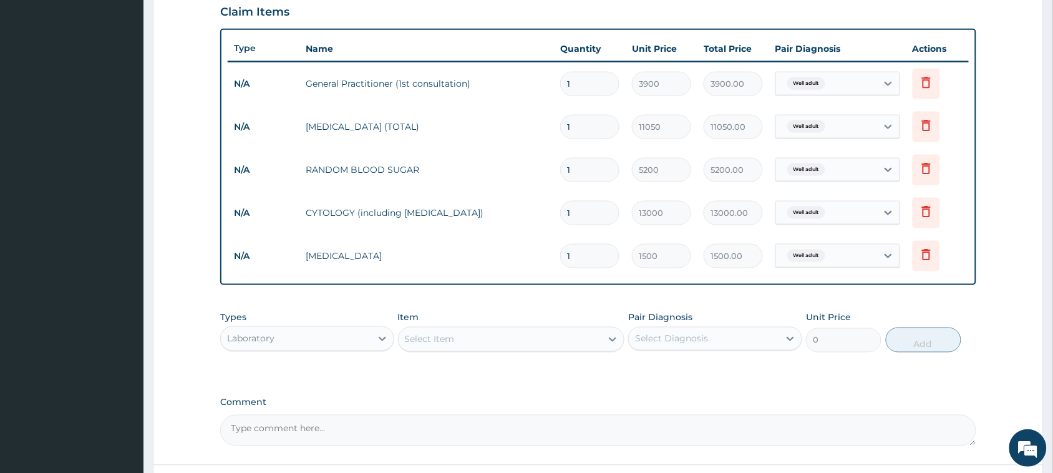
scroll to position [437, 0]
click at [425, 331] on div "Select Item" at bounding box center [430, 337] width 50 height 12
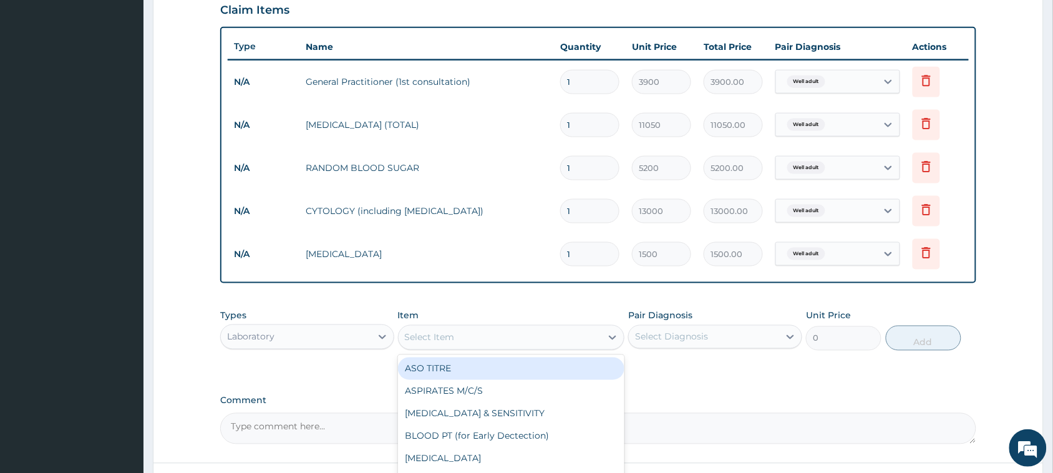
click at [313, 333] on div "Laboratory" at bounding box center [296, 337] width 150 height 20
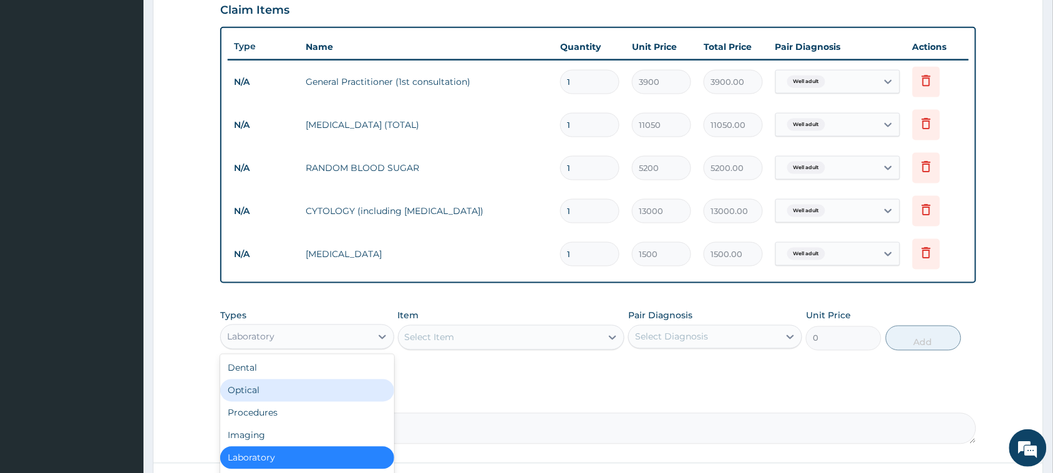
click at [248, 394] on div "Optical" at bounding box center [307, 390] width 174 height 22
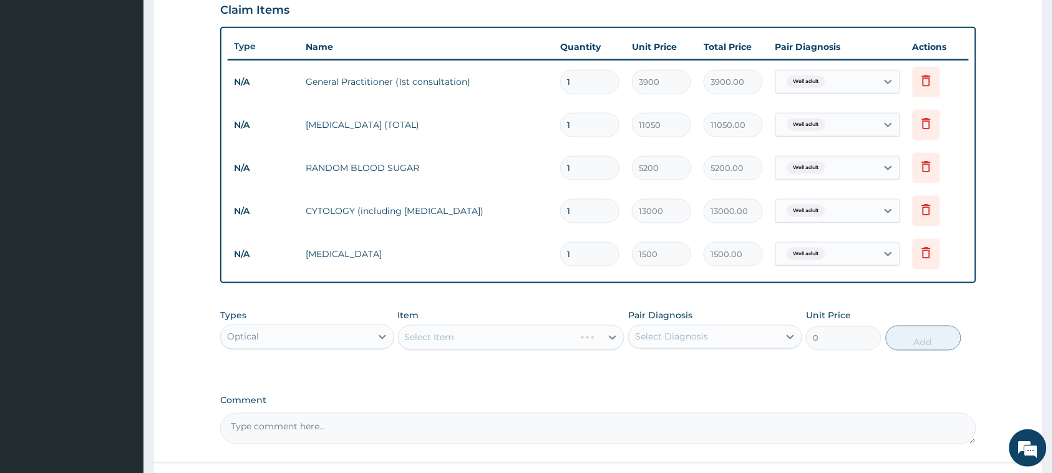
click at [469, 338] on div "Select Item" at bounding box center [511, 337] width 227 height 25
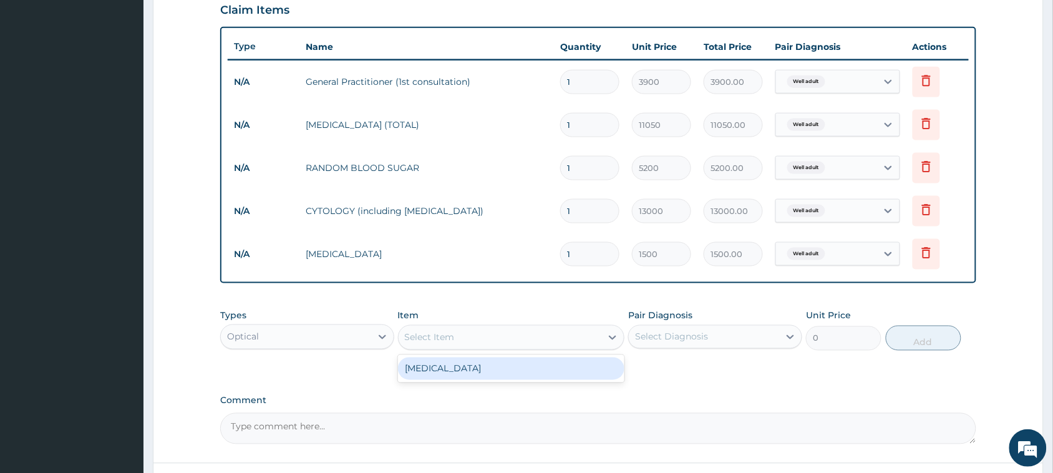
click at [441, 335] on div "Select Item" at bounding box center [430, 337] width 50 height 12
click at [444, 373] on div "[MEDICAL_DATA]" at bounding box center [511, 369] width 227 height 22
type input "1500"
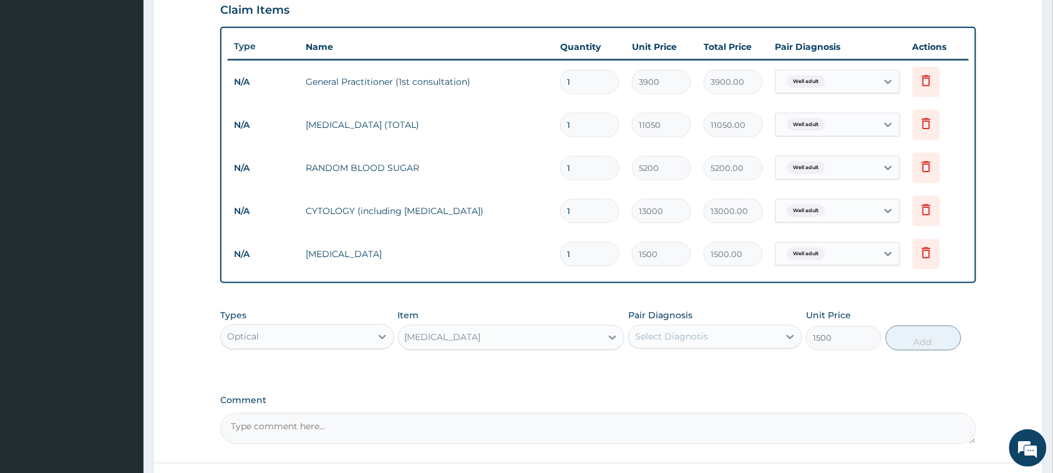
click at [688, 337] on div "Select Diagnosis" at bounding box center [671, 337] width 73 height 12
click at [685, 366] on label "Well adult" at bounding box center [672, 367] width 46 height 12
checkbox input "true"
click at [900, 338] on button "Add" at bounding box center [924, 338] width 76 height 25
type input "0"
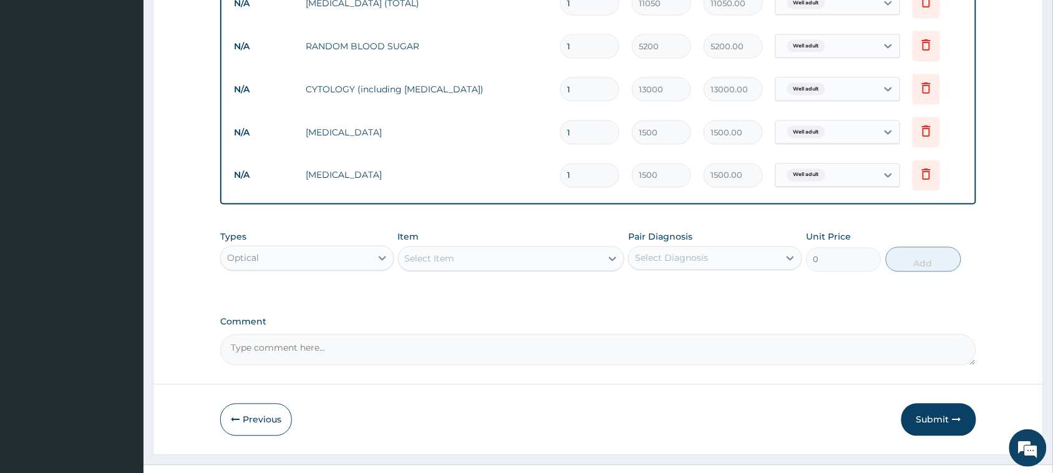
scroll to position [582, 0]
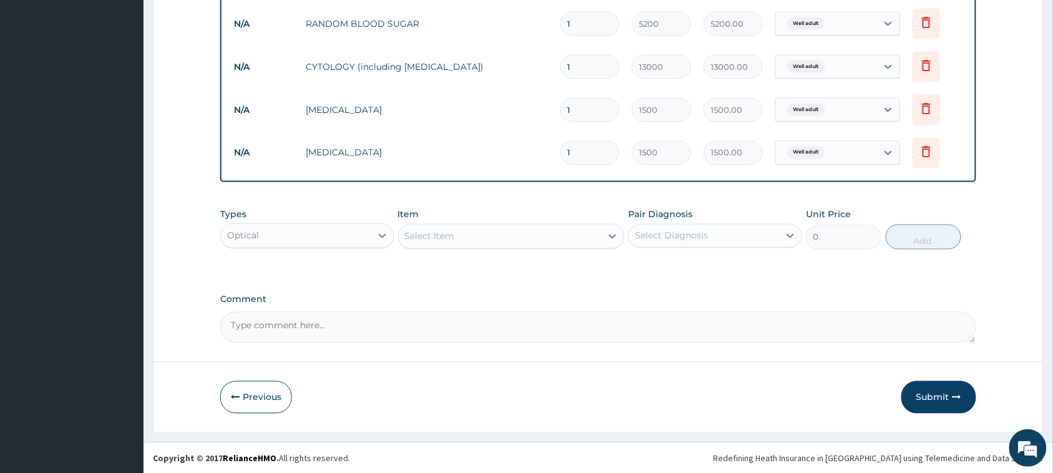
click at [291, 234] on div "Optical" at bounding box center [296, 236] width 150 height 20
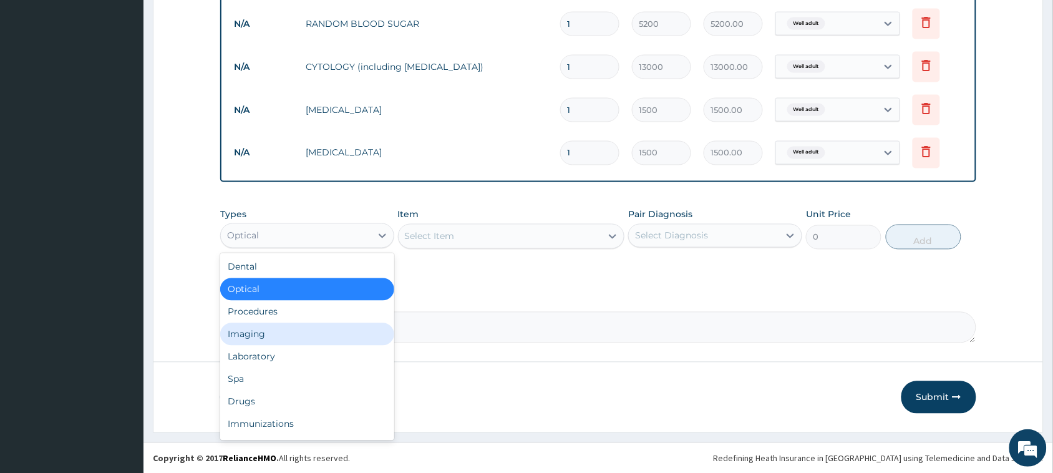
click at [259, 335] on div "Imaging" at bounding box center [307, 334] width 174 height 22
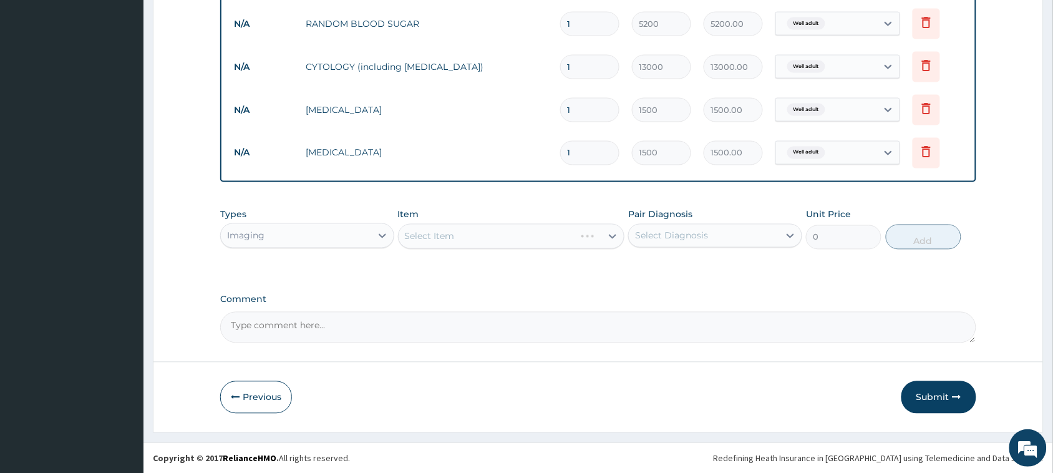
click at [448, 238] on div "Select Item" at bounding box center [511, 236] width 227 height 25
click at [448, 238] on div "Select Item" at bounding box center [430, 236] width 50 height 12
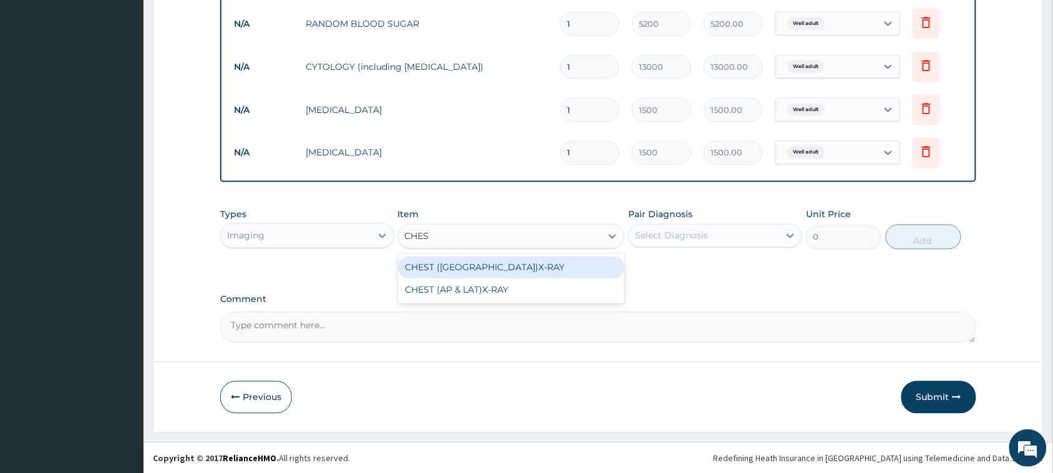
type input "CHEST"
click at [462, 273] on div "CHEST ([GEOGRAPHIC_DATA])X-RAY" at bounding box center [511, 267] width 227 height 22
type input "8450"
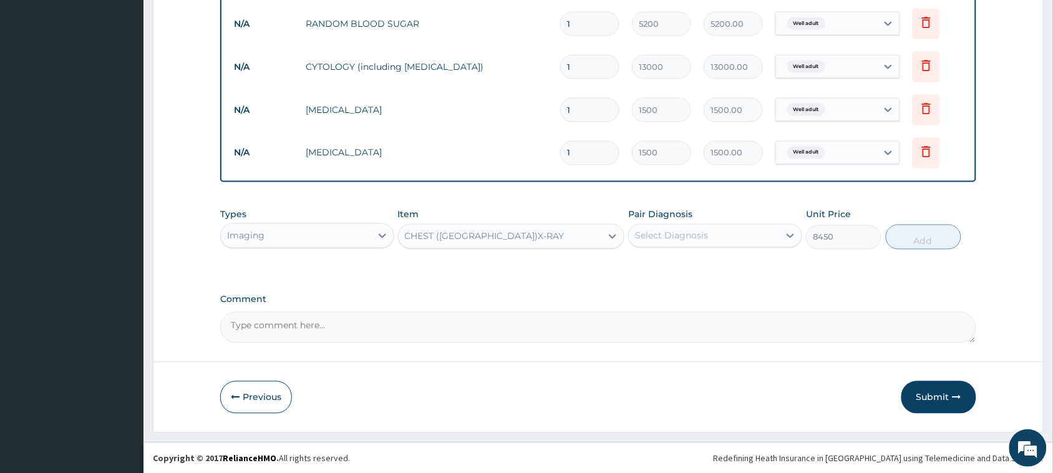
click at [706, 236] on div "Select Diagnosis" at bounding box center [671, 236] width 73 height 12
click at [656, 264] on label "Well adult" at bounding box center [672, 266] width 46 height 12
checkbox input "true"
click at [905, 242] on button "Add" at bounding box center [924, 237] width 76 height 25
type input "0"
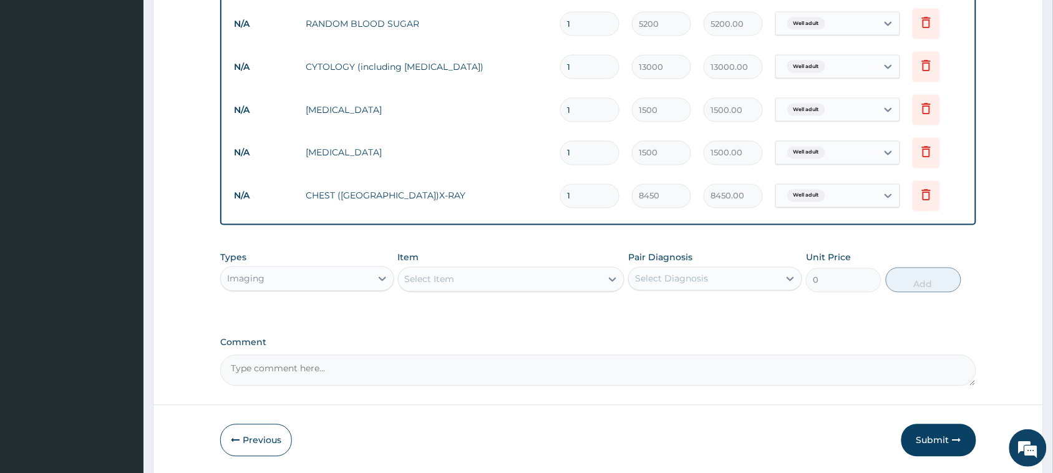
scroll to position [625, 0]
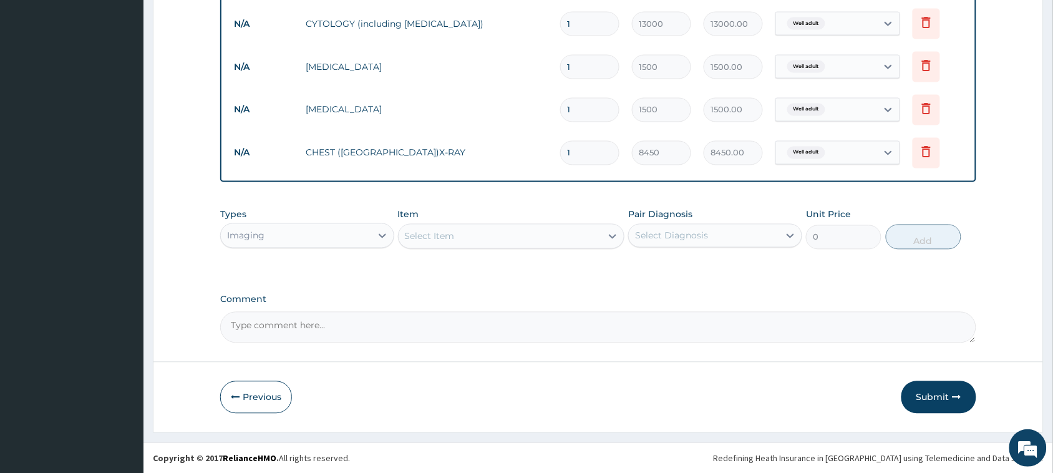
click at [451, 337] on textarea "Comment" at bounding box center [598, 327] width 756 height 31
type textarea "SEEN FOR WELLNESS CHECKUP"
click at [915, 388] on button "Submit" at bounding box center [939, 397] width 75 height 32
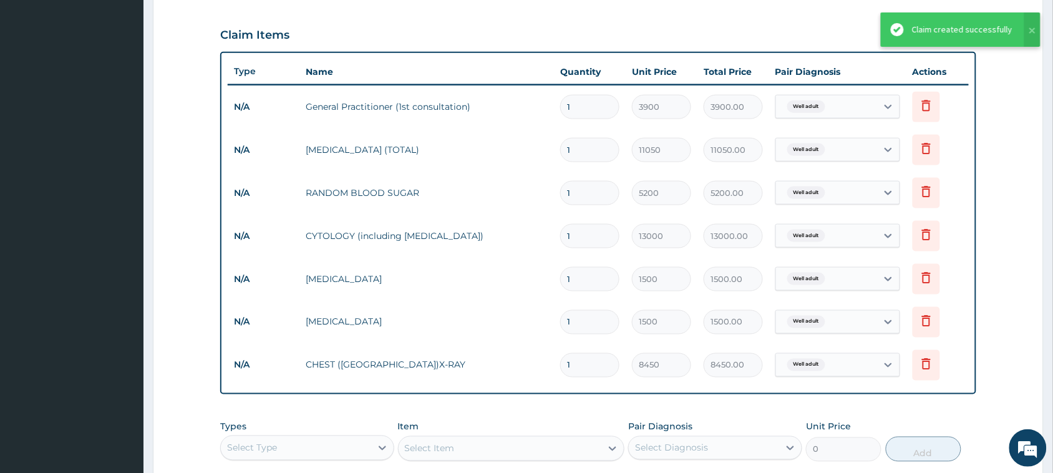
scroll to position [329, 0]
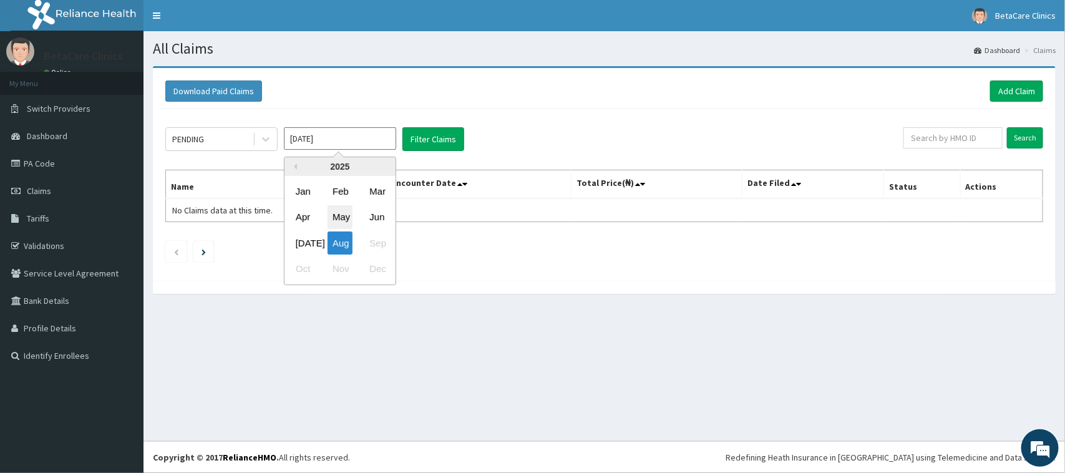
click at [340, 208] on div "May" at bounding box center [340, 217] width 25 height 23
type input "[DATE]"
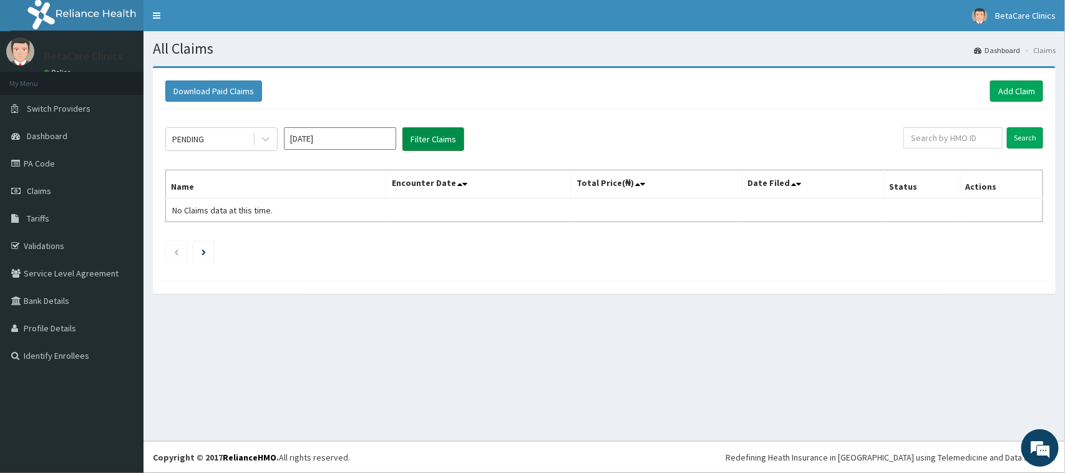
click at [435, 135] on button "Filter Claims" at bounding box center [434, 139] width 62 height 24
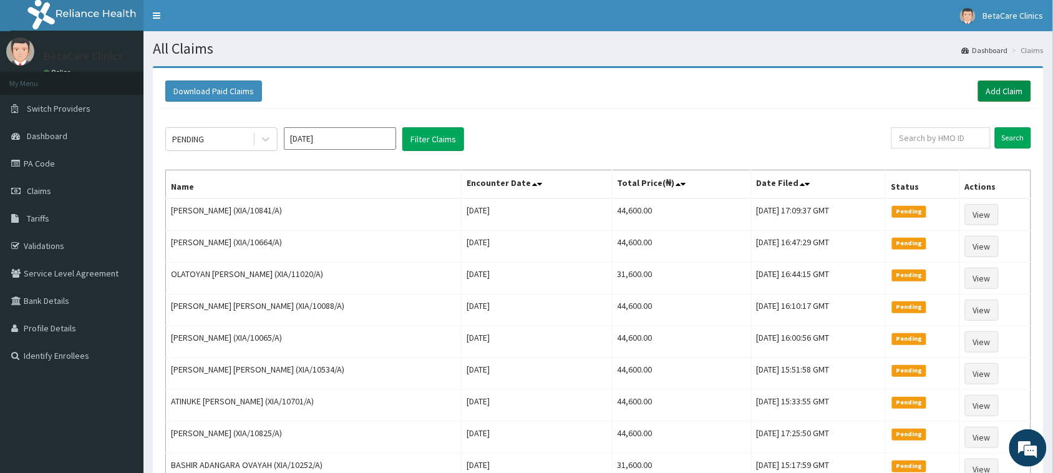
click at [991, 98] on link "Add Claim" at bounding box center [1004, 91] width 53 height 21
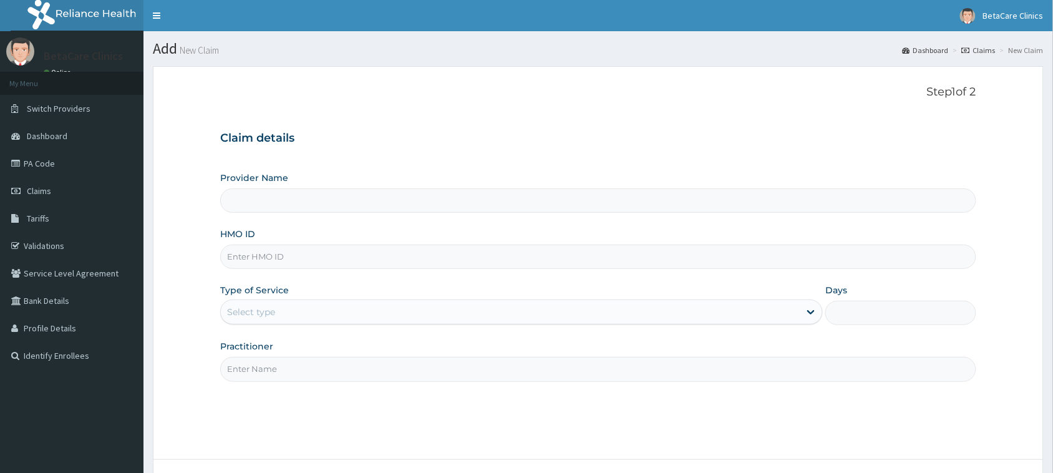
click at [290, 268] on input "HMO ID" at bounding box center [598, 257] width 756 height 24
type input "XI"
type input "BetaCare Clinics"
type input "XIA/10781/A"
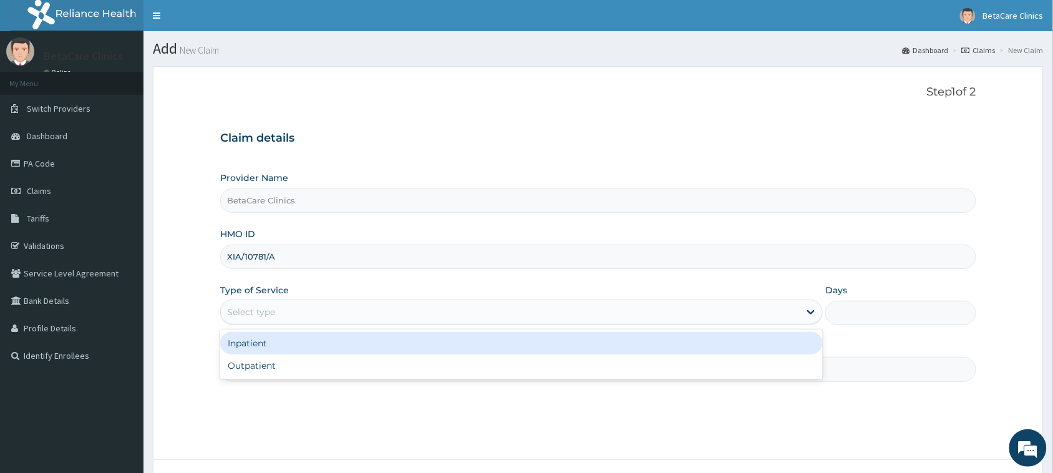
click at [285, 308] on div "Select type" at bounding box center [510, 312] width 579 height 20
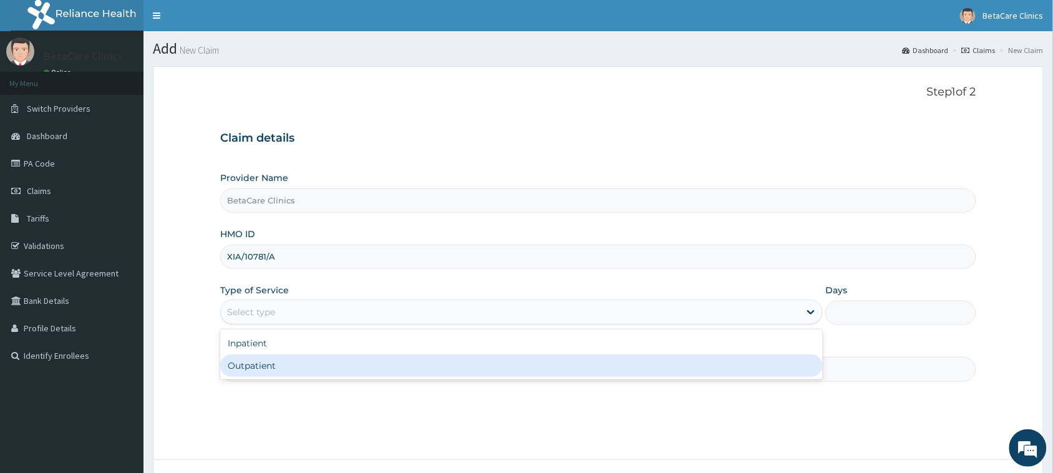
click at [272, 369] on div "Outpatient" at bounding box center [521, 365] width 603 height 22
type input "1"
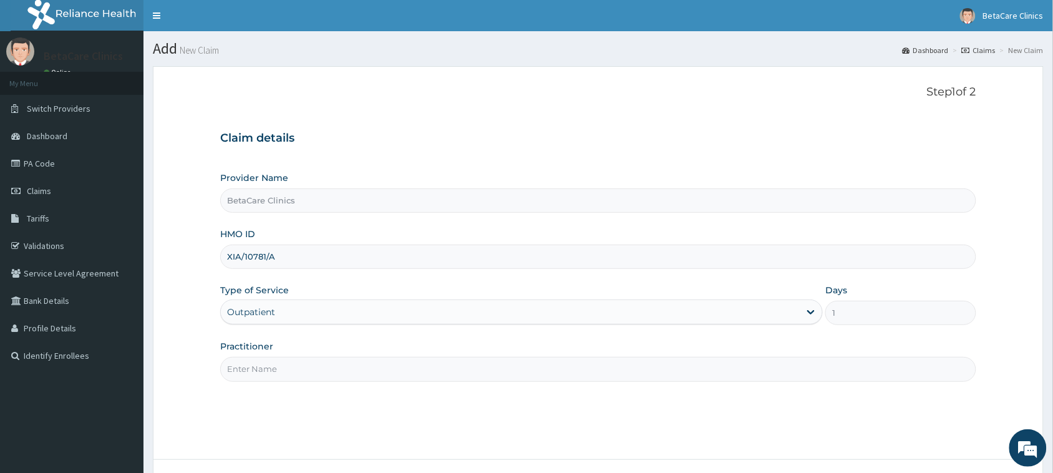
scroll to position [78, 0]
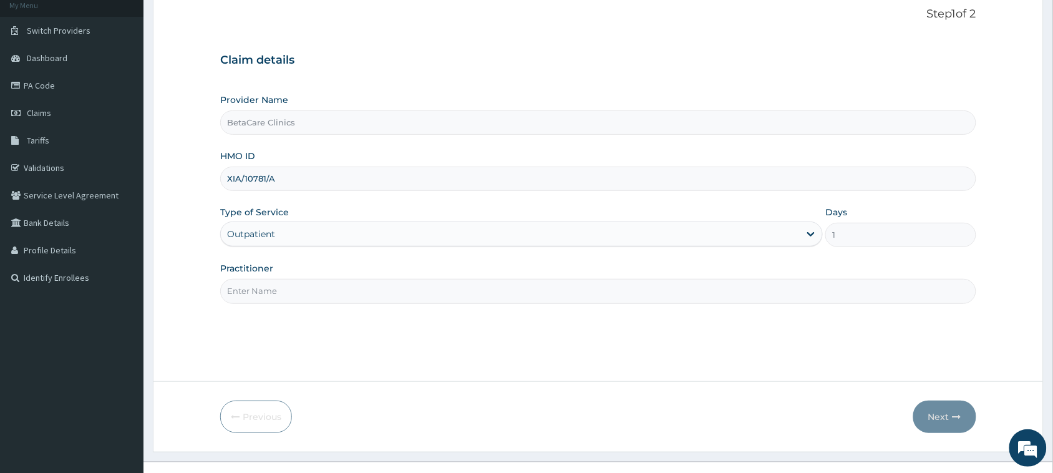
click at [268, 286] on input "Practitioner" at bounding box center [598, 291] width 756 height 24
click at [331, 298] on input "Practitioner" at bounding box center [598, 291] width 756 height 24
type input "[PERSON_NAME] B A"
click at [955, 419] on icon "button" at bounding box center [957, 416] width 9 height 9
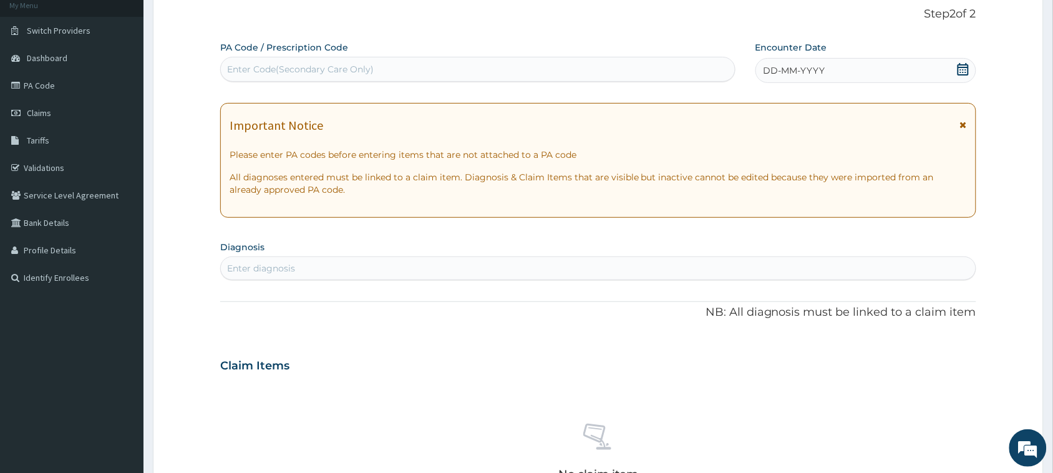
drag, startPoint x: 814, startPoint y: 58, endPoint x: 816, endPoint y: 67, distance: 9.4
click at [814, 59] on div "DD-MM-YYYY" at bounding box center [866, 70] width 221 height 25
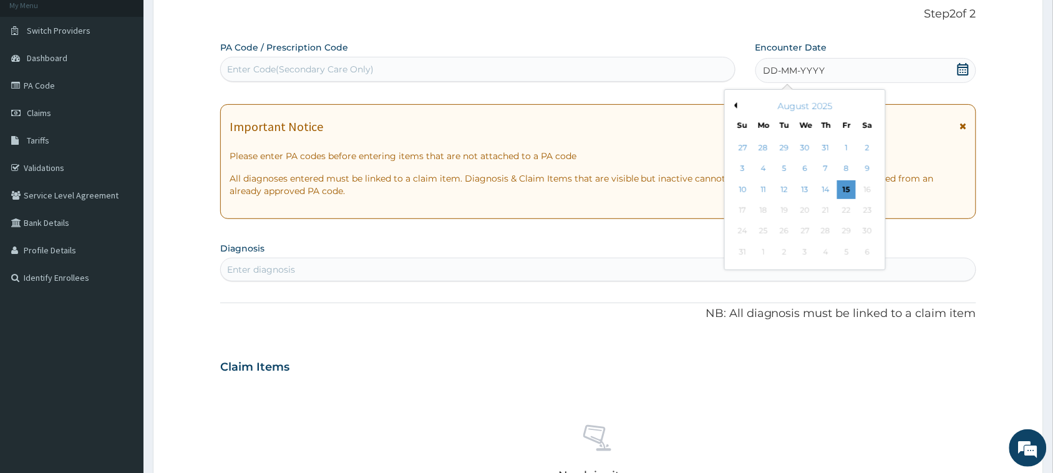
click at [736, 104] on button "Previous Month" at bounding box center [734, 105] width 6 height 6
click at [827, 168] on div "8" at bounding box center [826, 169] width 19 height 19
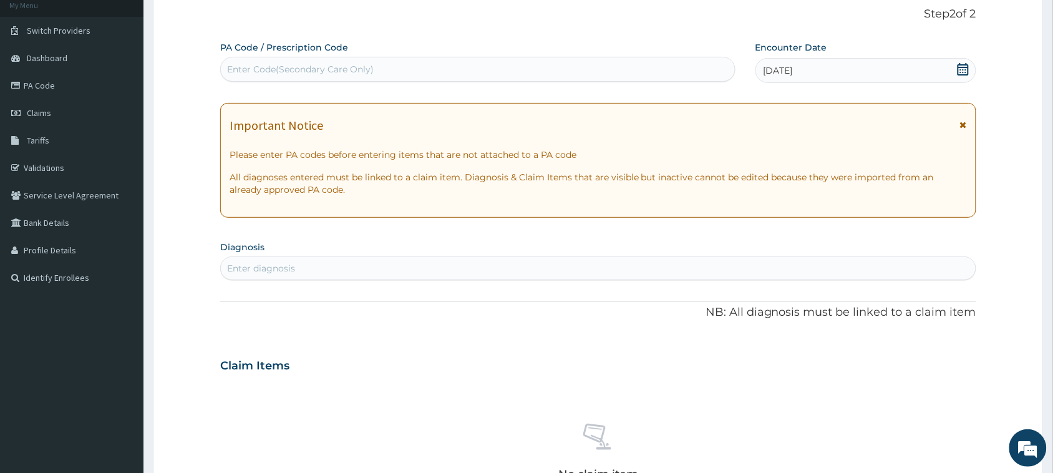
click at [284, 268] on div "Enter diagnosis" at bounding box center [261, 268] width 68 height 12
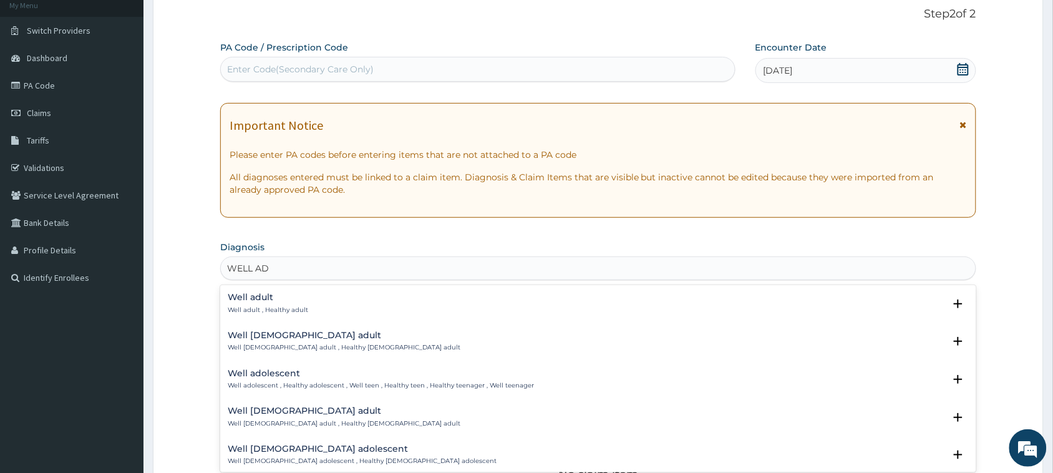
type input "WELL ADU"
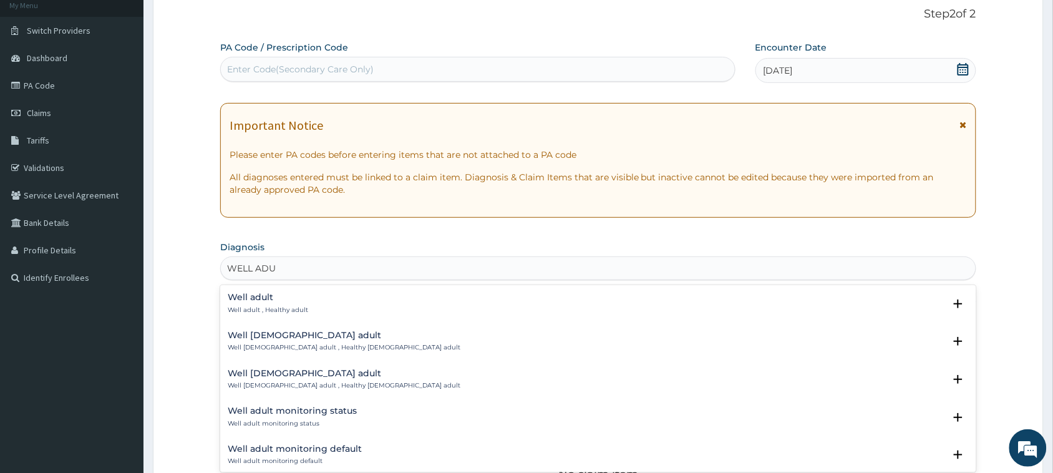
click at [267, 300] on h4 "Well adult" at bounding box center [268, 297] width 81 height 9
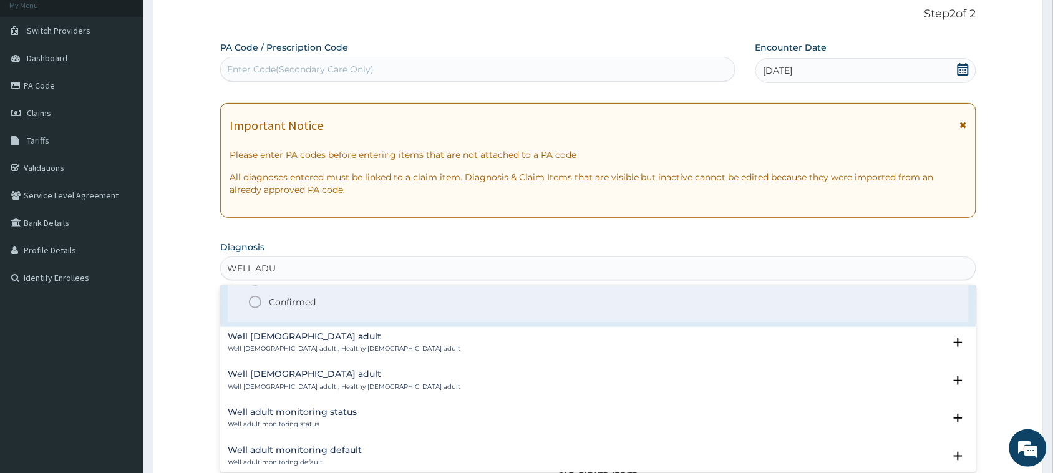
click at [278, 300] on p "Confirmed" at bounding box center [292, 302] width 47 height 12
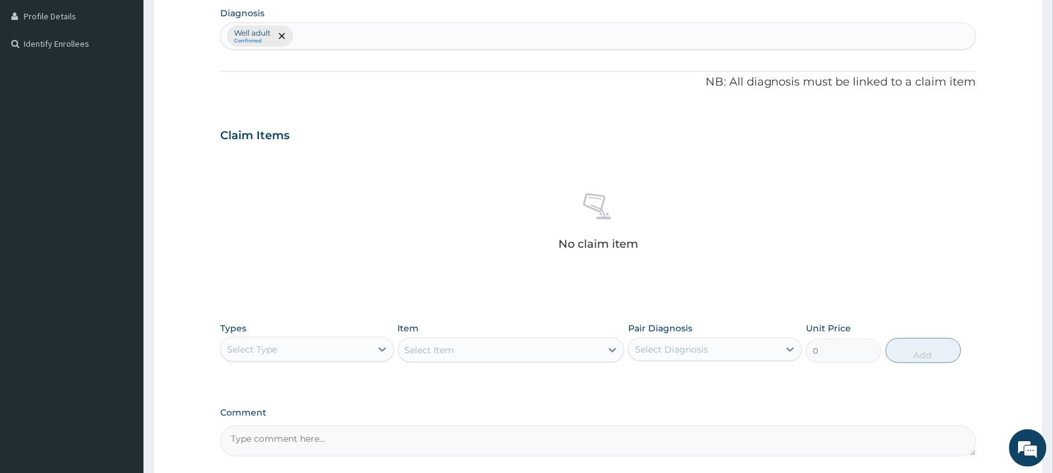
scroll to position [427, 0]
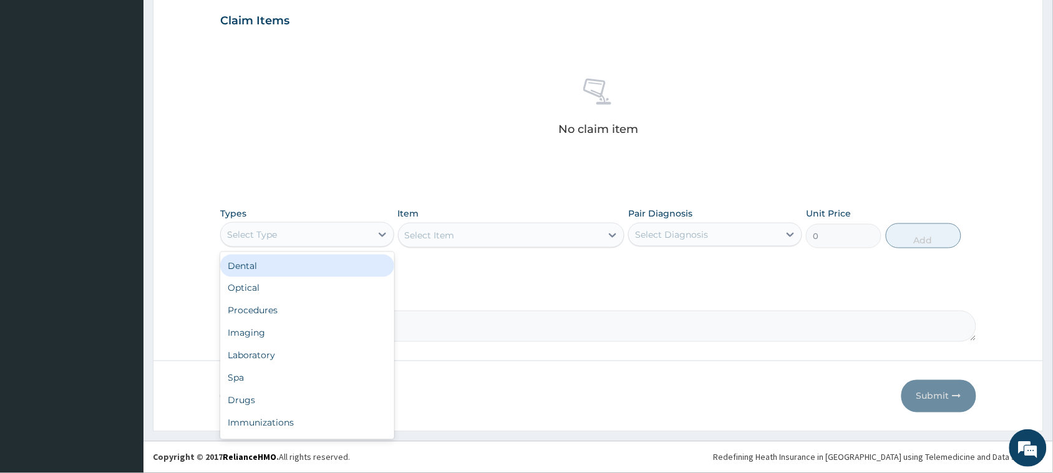
click at [269, 234] on div "Select Type" at bounding box center [252, 234] width 50 height 12
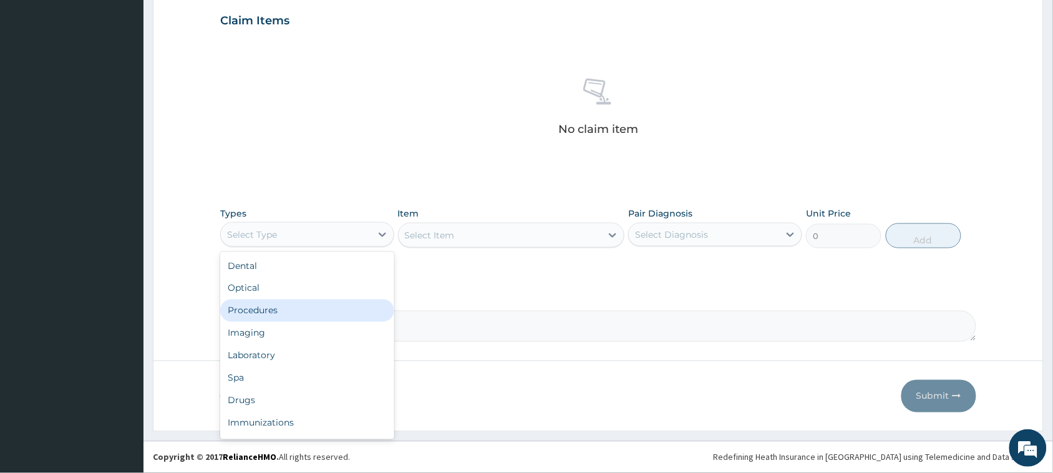
click at [263, 311] on div "Procedures" at bounding box center [307, 311] width 174 height 22
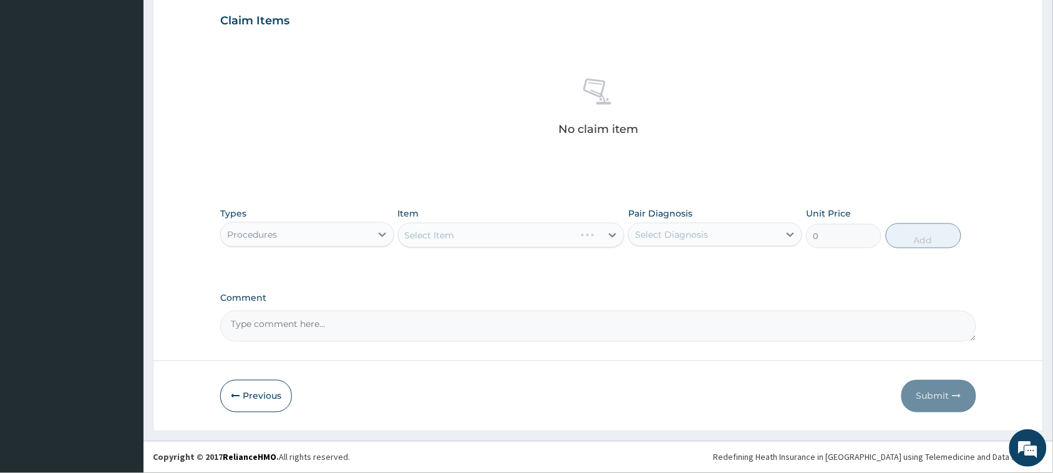
click at [401, 232] on div "Select Item" at bounding box center [511, 235] width 227 height 25
click at [420, 235] on div "Select Item" at bounding box center [511, 235] width 227 height 25
click at [422, 235] on div "Select Item" at bounding box center [511, 235] width 227 height 25
click at [459, 235] on div "Select Item" at bounding box center [500, 235] width 203 height 20
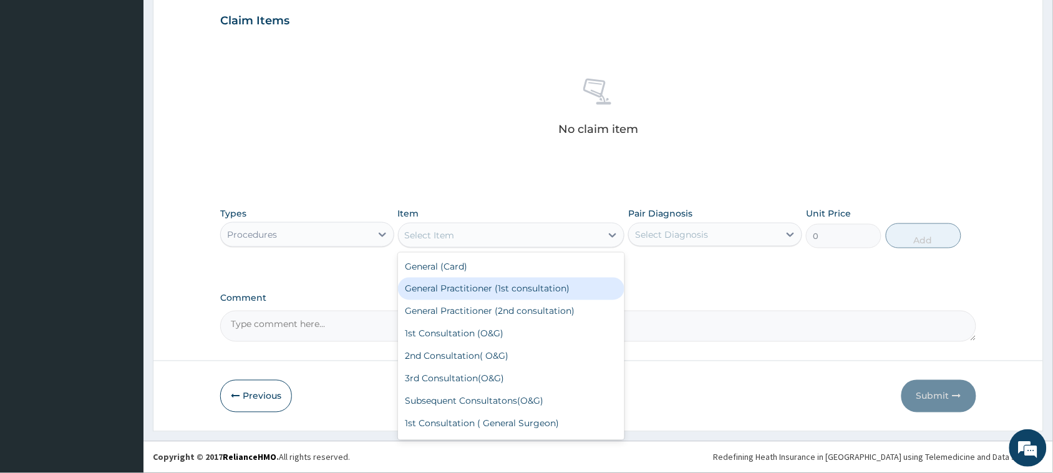
click at [485, 289] on div "General Practitioner (1st consultation)" at bounding box center [511, 289] width 227 height 22
type input "3900"
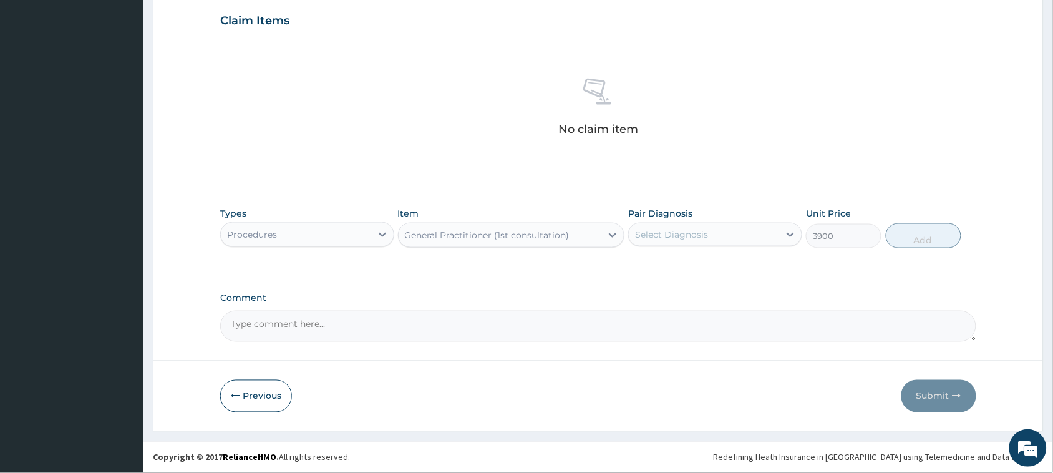
click at [698, 233] on div "Select Diagnosis" at bounding box center [671, 234] width 73 height 12
click at [693, 263] on label "Well adult" at bounding box center [672, 265] width 46 height 12
checkbox input "true"
click at [910, 231] on button "Add" at bounding box center [924, 235] width 76 height 25
type input "0"
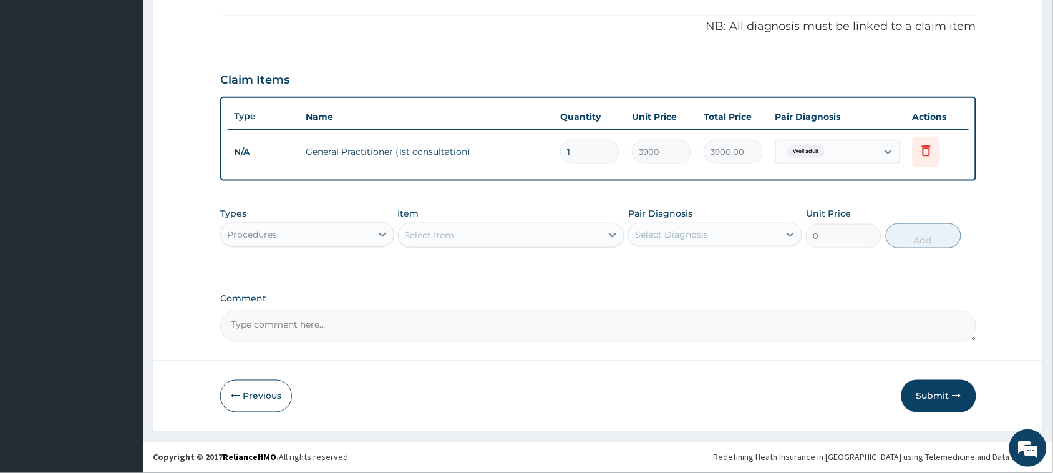
scroll to position [366, 0]
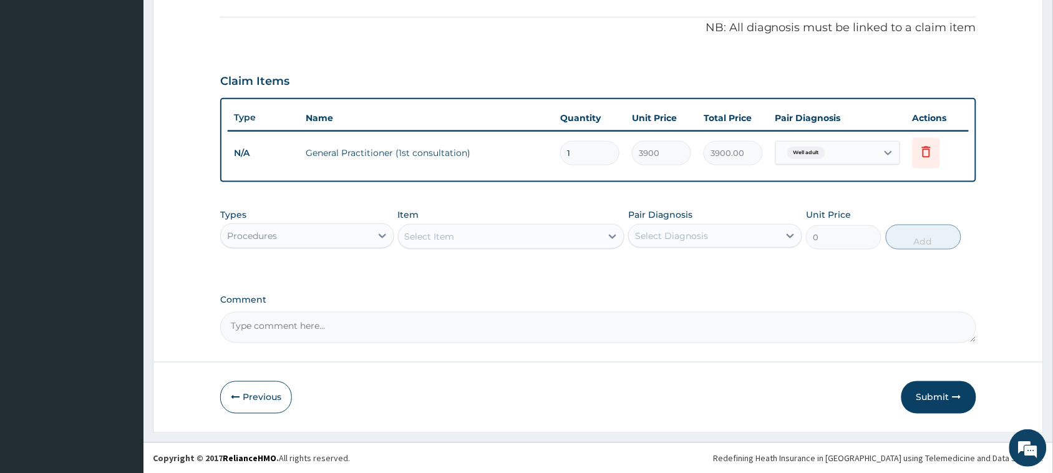
click at [273, 234] on div "Procedures" at bounding box center [252, 236] width 50 height 12
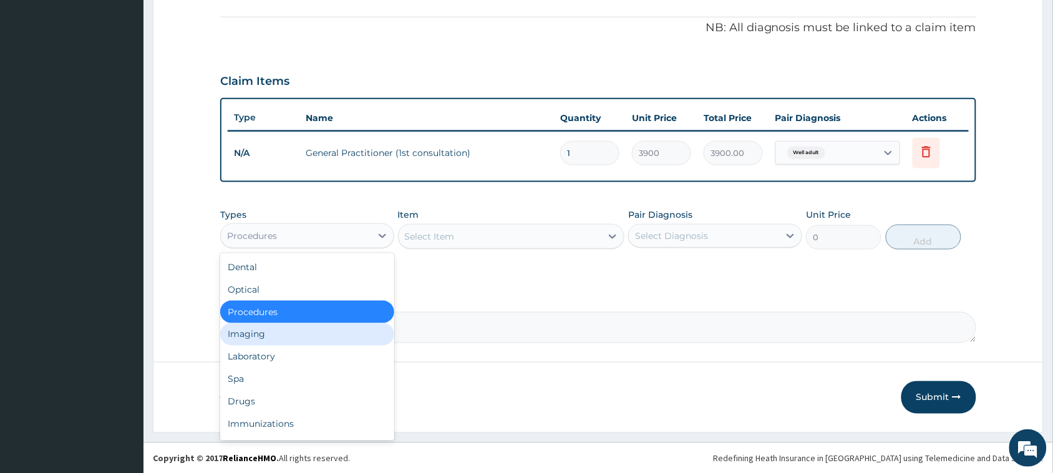
scroll to position [42, 0]
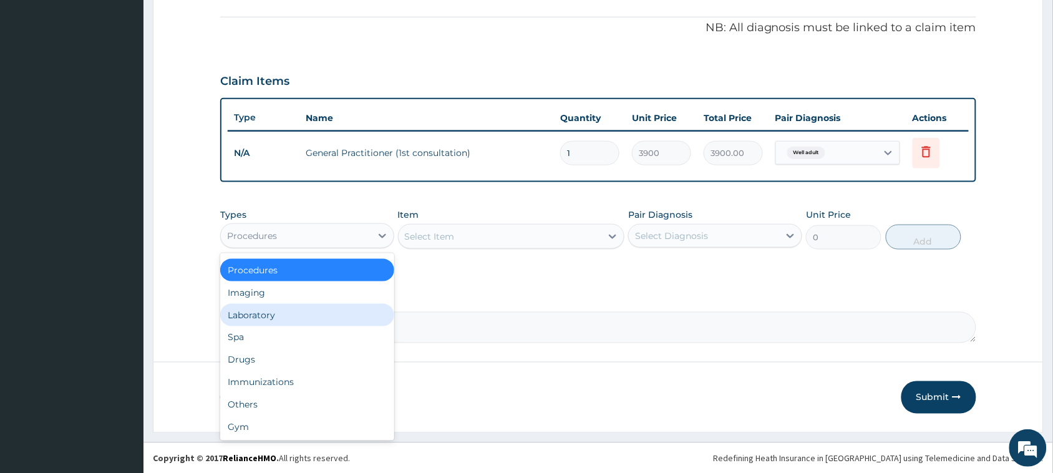
click at [263, 319] on div "Laboratory" at bounding box center [307, 315] width 174 height 22
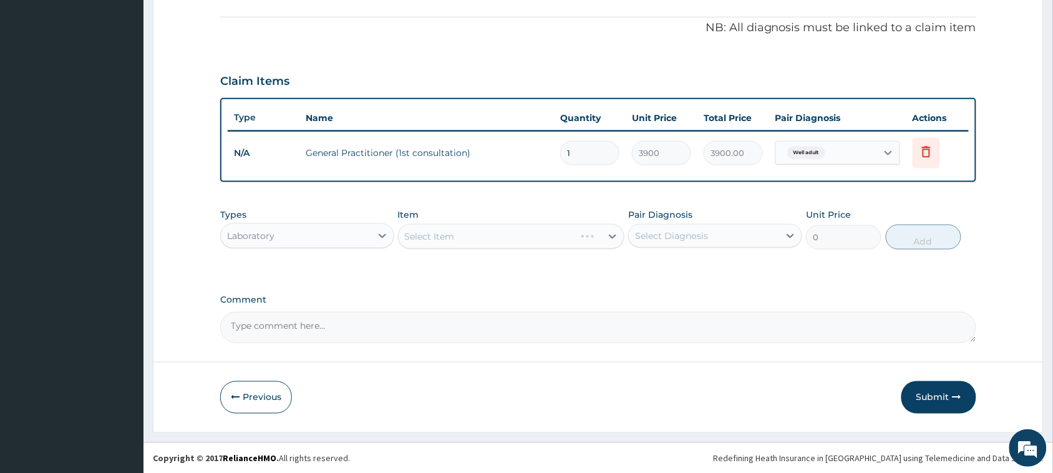
click at [432, 233] on div "Select Item" at bounding box center [511, 236] width 227 height 25
click at [451, 240] on div "Select Item" at bounding box center [430, 236] width 50 height 12
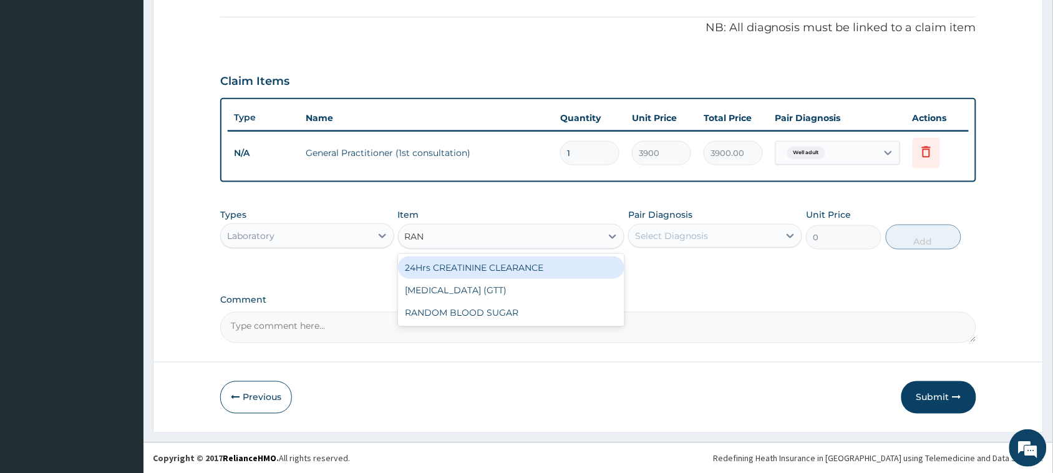
type input "RAND"
click at [487, 269] on div "RANDOM BLOOD SUGAR" at bounding box center [511, 267] width 227 height 22
type input "5200"
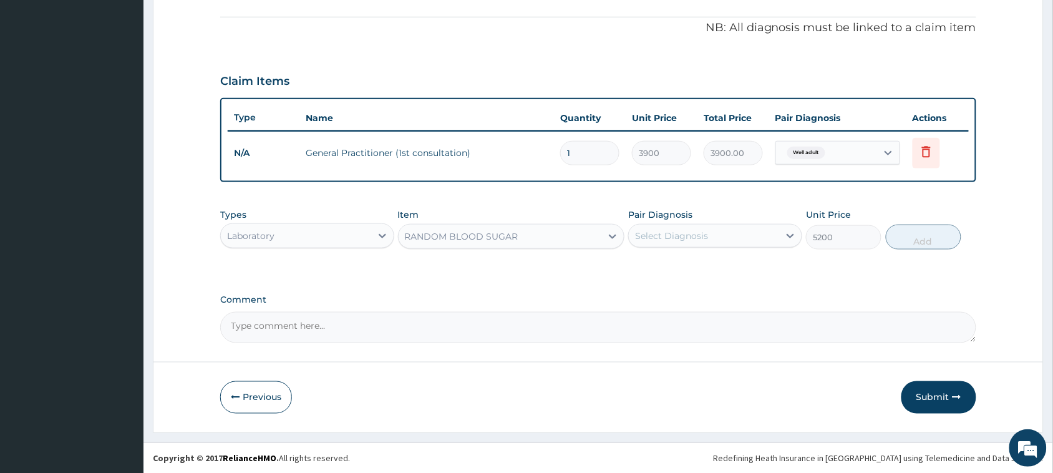
click at [654, 236] on div "Select Diagnosis" at bounding box center [671, 236] width 73 height 12
click at [685, 267] on label "Well adult" at bounding box center [672, 266] width 46 height 12
checkbox input "true"
click at [916, 238] on button "Add" at bounding box center [924, 237] width 76 height 25
type input "0"
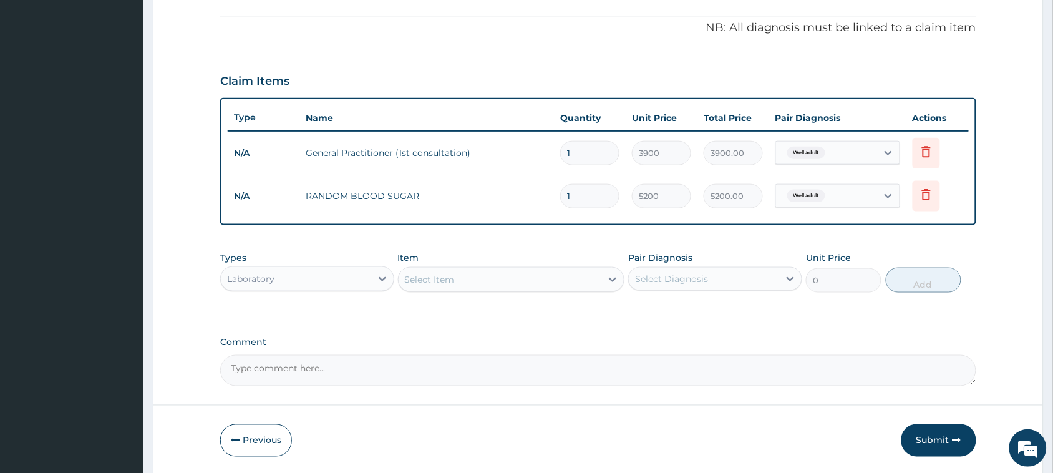
click at [429, 284] on div "Select Item" at bounding box center [430, 279] width 50 height 12
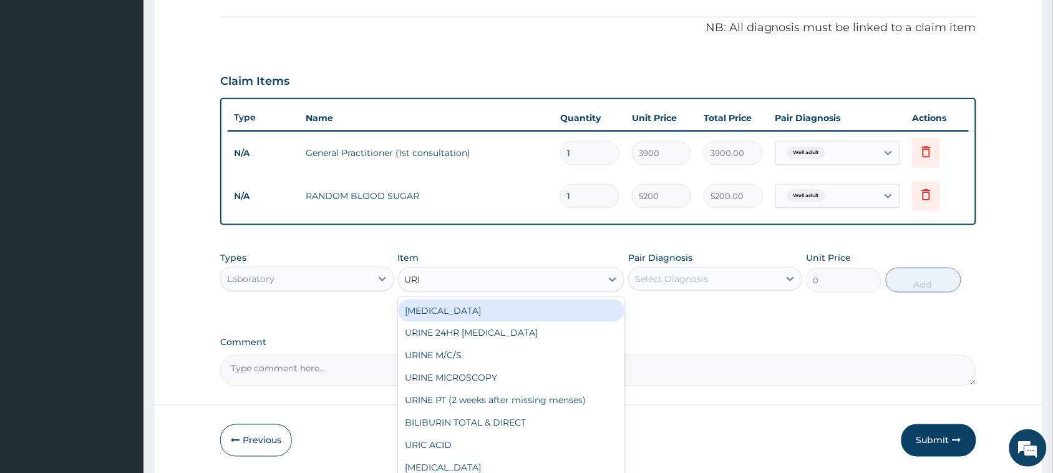
type input "URIN"
click at [446, 313] on div "URINALYSIS" at bounding box center [511, 311] width 227 height 22
type input "1500"
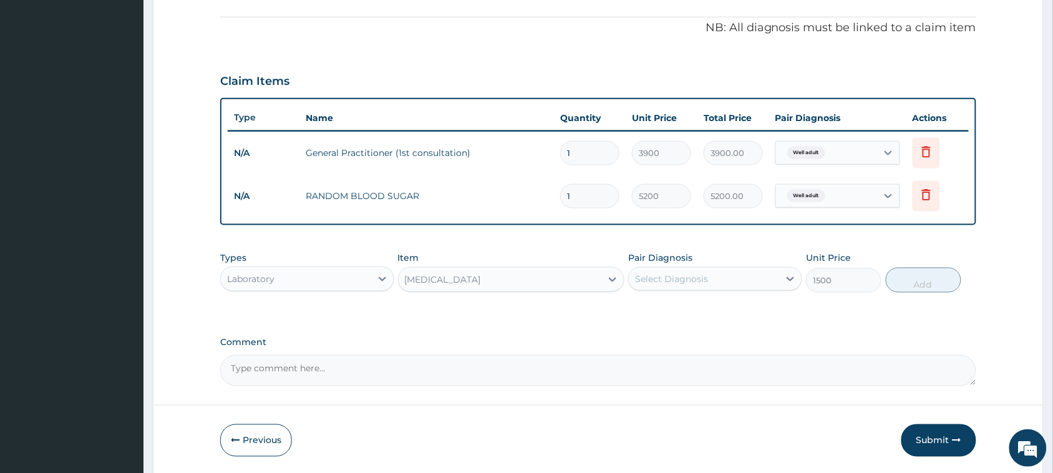
click at [666, 278] on div "Select Diagnosis" at bounding box center [671, 279] width 73 height 12
click at [661, 310] on label "Well adult" at bounding box center [672, 309] width 46 height 12
checkbox input "true"
click at [905, 281] on button "Add" at bounding box center [924, 280] width 76 height 25
type input "0"
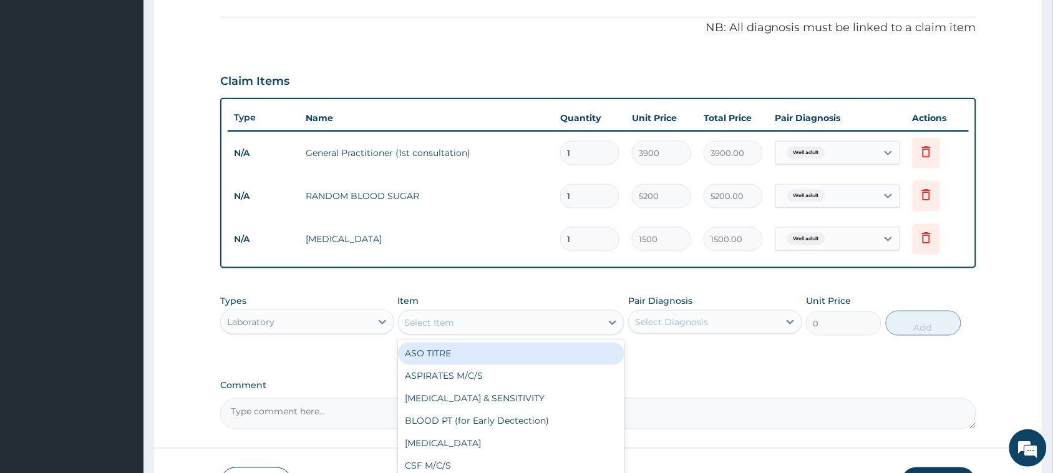
click at [422, 317] on div "Select Item" at bounding box center [430, 322] width 50 height 12
type input "CHOLE"
click at [447, 351] on div "CHOLESTEROL (TOTAL)" at bounding box center [511, 354] width 227 height 22
type input "11050"
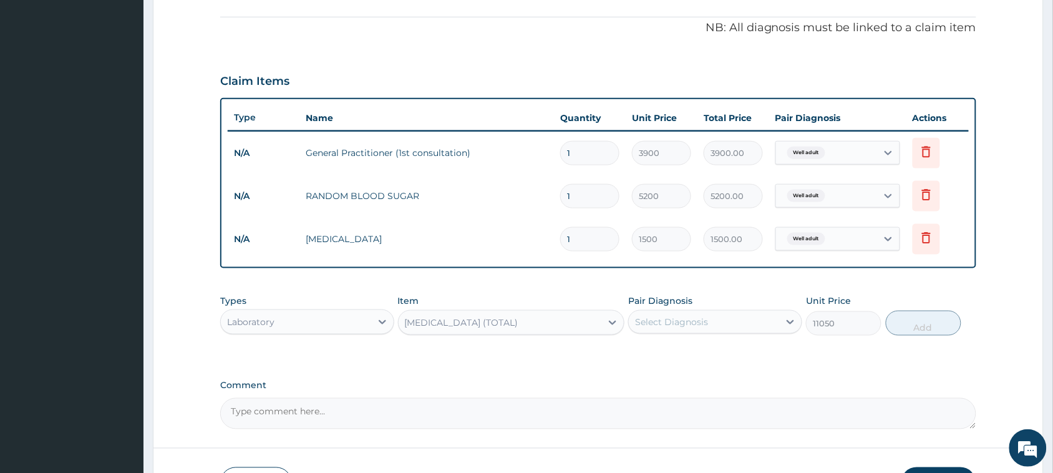
click at [665, 318] on div "Select Diagnosis" at bounding box center [671, 322] width 73 height 12
click at [662, 349] on label "Well adult" at bounding box center [672, 352] width 46 height 12
checkbox input "true"
click at [912, 322] on button "Add" at bounding box center [924, 323] width 76 height 25
type input "0"
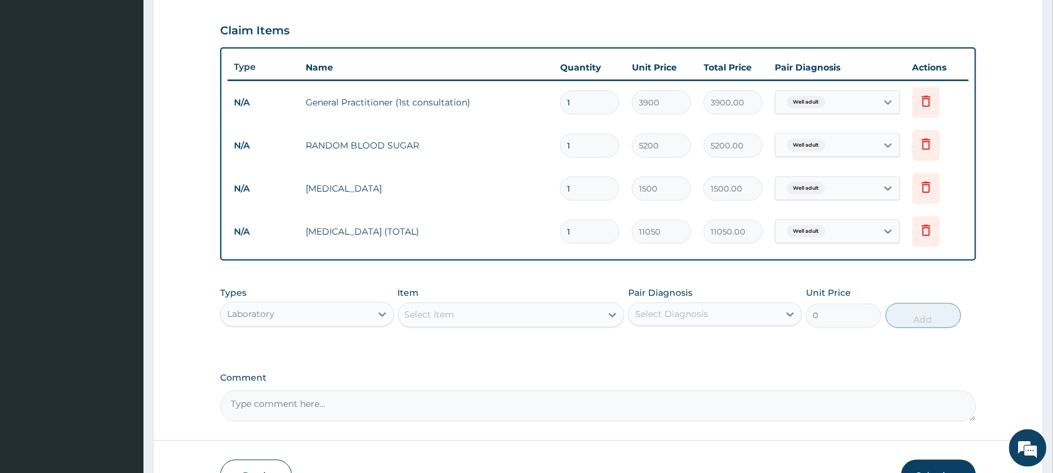
scroll to position [496, 0]
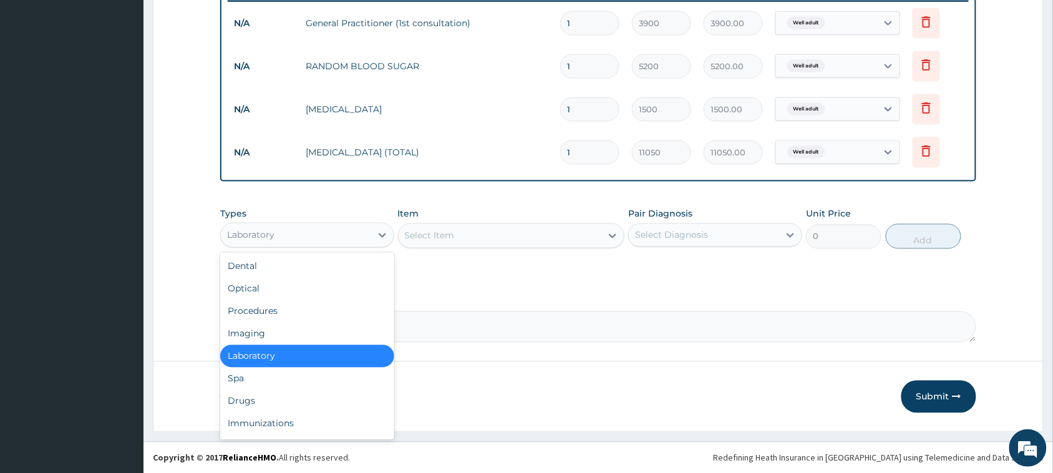
click at [264, 229] on div "Laboratory" at bounding box center [250, 235] width 47 height 12
click at [256, 338] on div "Imaging" at bounding box center [307, 334] width 174 height 22
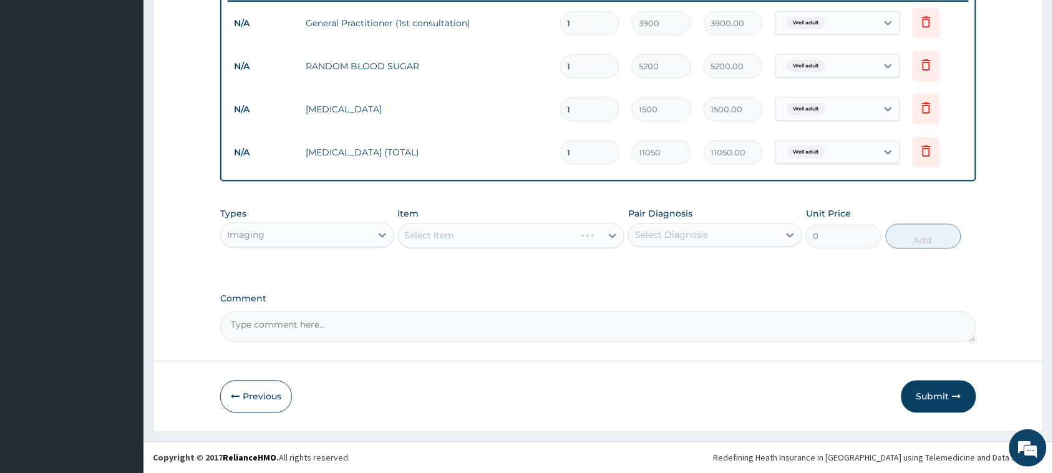
click at [434, 237] on div "Select Item" at bounding box center [511, 235] width 227 height 25
click at [436, 234] on div "Select Item" at bounding box center [430, 236] width 50 height 12
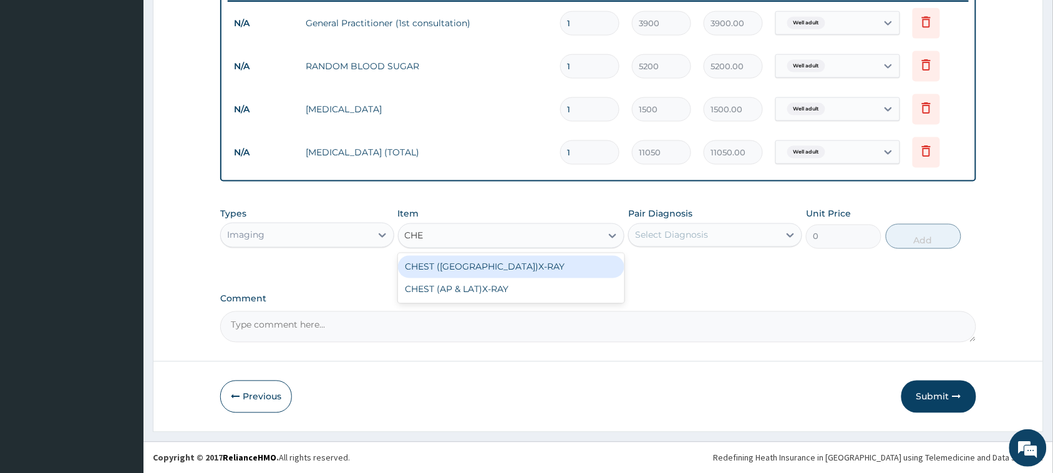
type input "CHES"
click at [468, 265] on div "CHEST (PA)X-RAY" at bounding box center [511, 267] width 227 height 22
type input "8450"
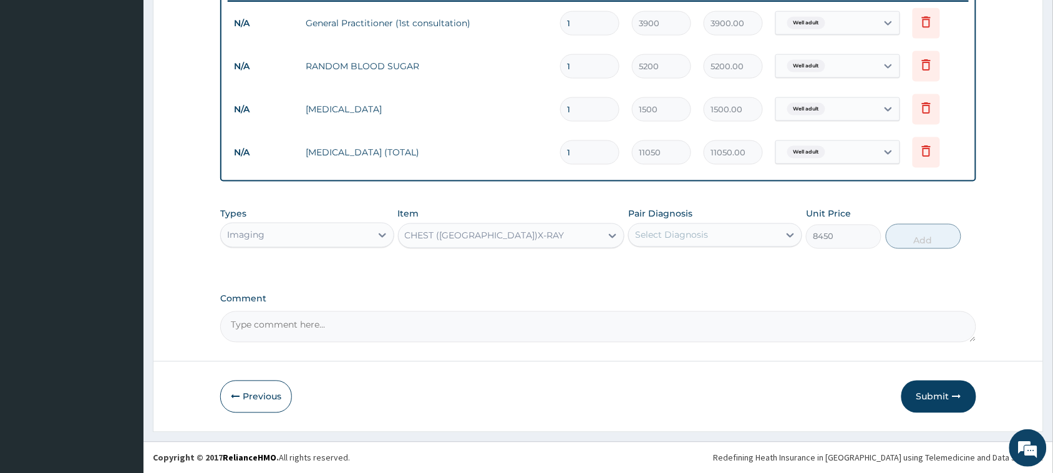
click at [707, 231] on div "Select Diagnosis" at bounding box center [671, 235] width 73 height 12
click at [681, 260] on label "Well adult" at bounding box center [672, 266] width 46 height 12
checkbox input "true"
click at [917, 239] on button "Add" at bounding box center [924, 236] width 76 height 25
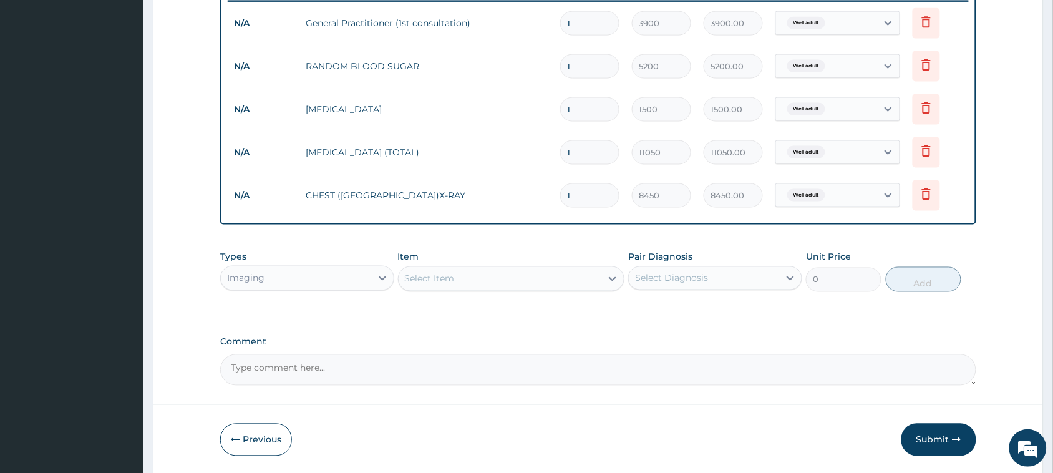
click at [266, 281] on div "Imaging" at bounding box center [296, 278] width 150 height 20
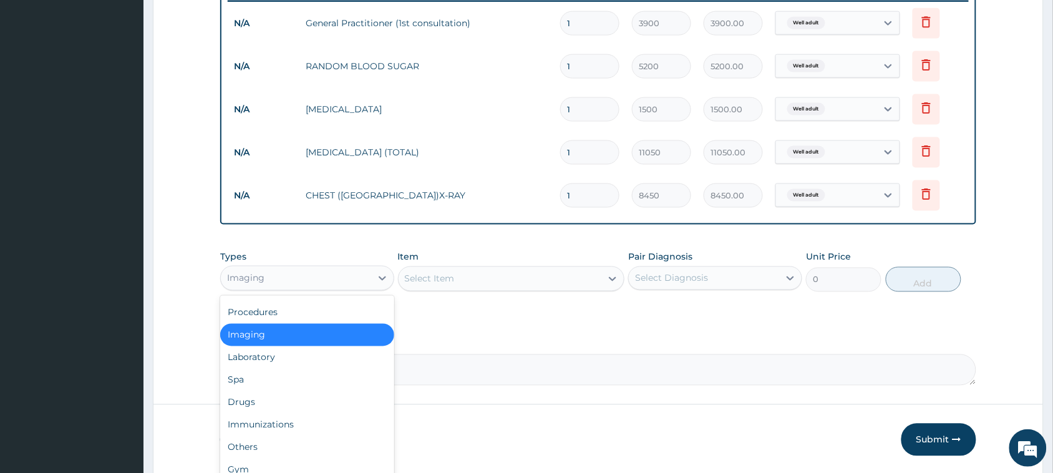
scroll to position [0, 0]
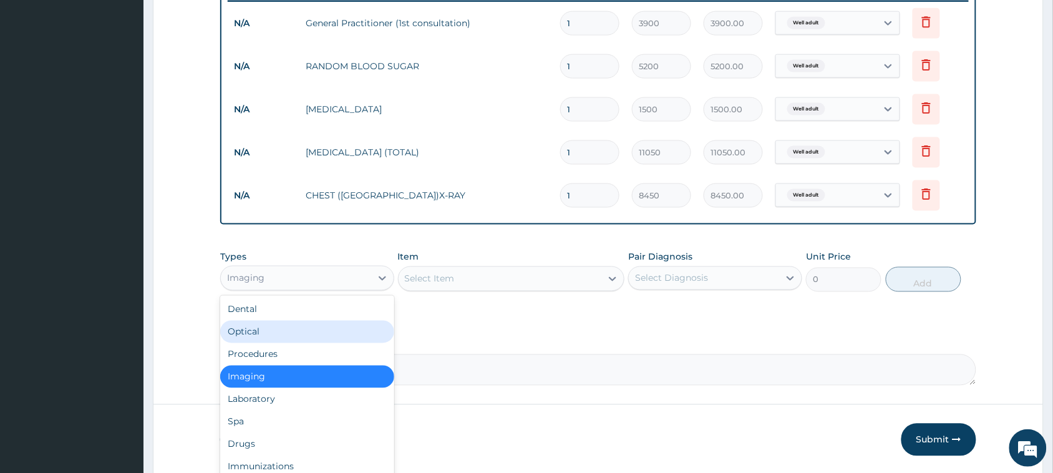
click at [248, 333] on div "Optical" at bounding box center [307, 332] width 174 height 22
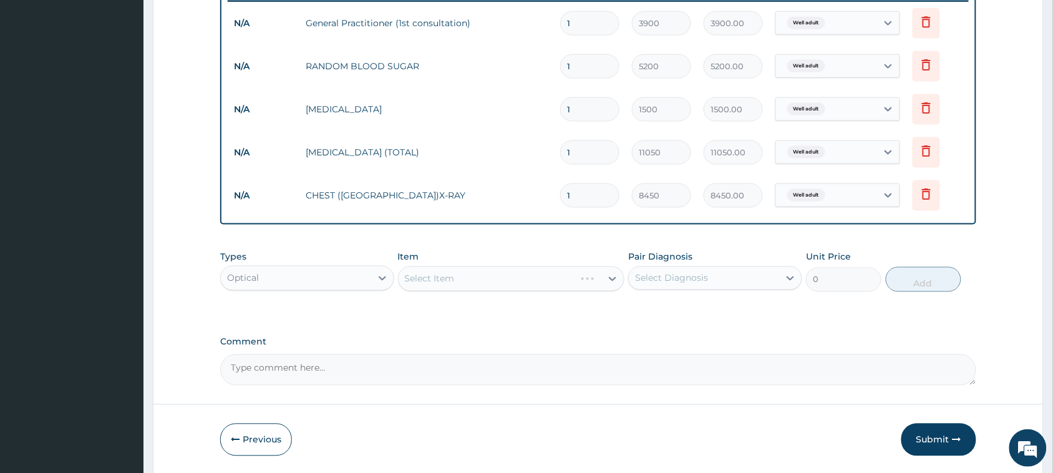
click at [450, 276] on div "Select Item" at bounding box center [511, 278] width 227 height 25
click at [459, 273] on div "Select Item" at bounding box center [511, 278] width 227 height 25
click at [462, 278] on div "Select Item" at bounding box center [500, 279] width 203 height 20
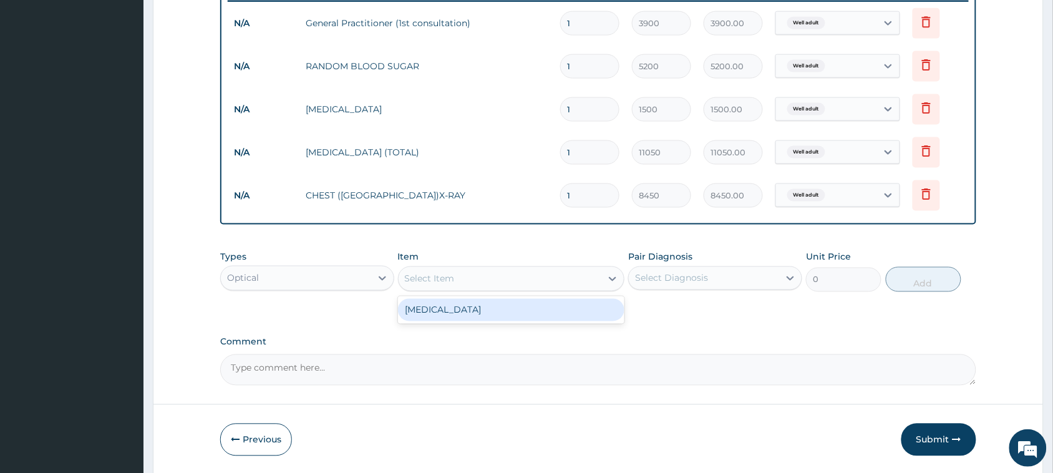
click at [441, 310] on div "[MEDICAL_DATA]" at bounding box center [511, 310] width 227 height 22
type input "1500"
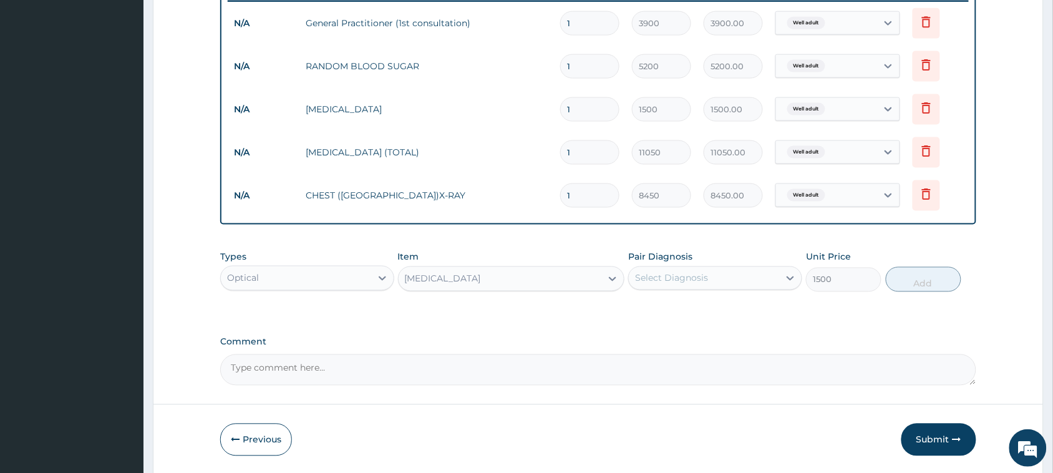
click at [696, 276] on div "Select Diagnosis" at bounding box center [671, 278] width 73 height 12
click at [681, 305] on label "Well adult" at bounding box center [672, 309] width 46 height 12
checkbox input "true"
click at [919, 280] on button "Add" at bounding box center [924, 279] width 76 height 25
type input "0"
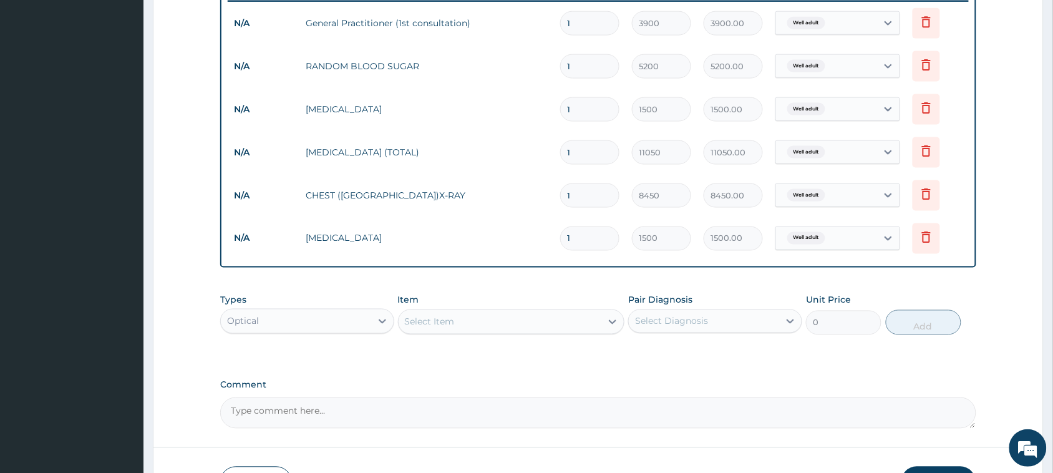
click at [320, 416] on textarea "Comment" at bounding box center [598, 413] width 756 height 31
click at [315, 406] on textarea "SEEN FOR HEALTH CHECKUP" at bounding box center [598, 413] width 756 height 31
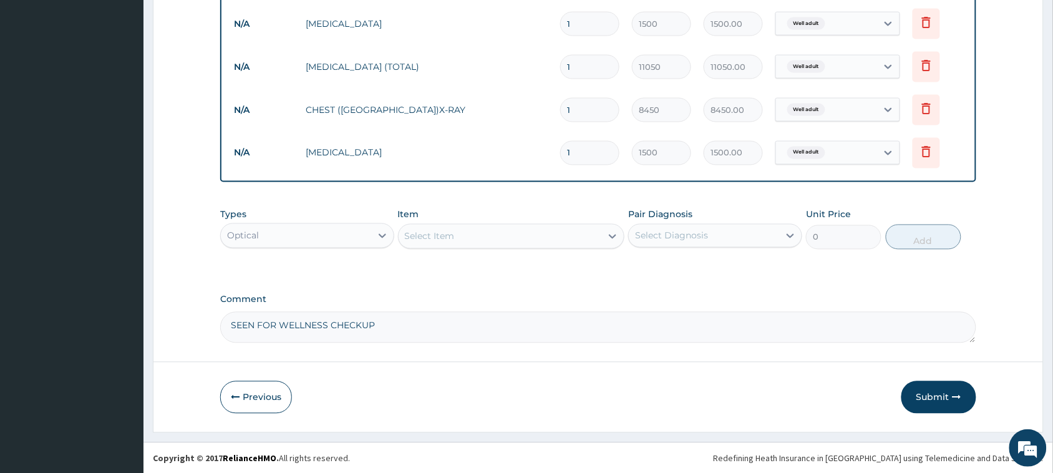
type textarea "SEEN FOR WELLNESS CHECKUP"
drag, startPoint x: 642, startPoint y: 368, endPoint x: 687, endPoint y: 366, distance: 45.6
click at [942, 384] on button "Submit" at bounding box center [939, 397] width 75 height 32
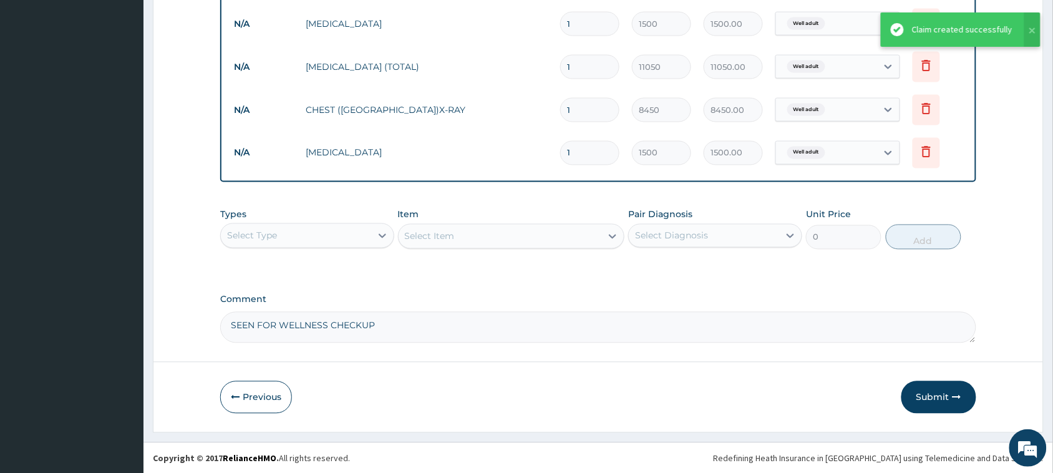
scroll to position [527, 0]
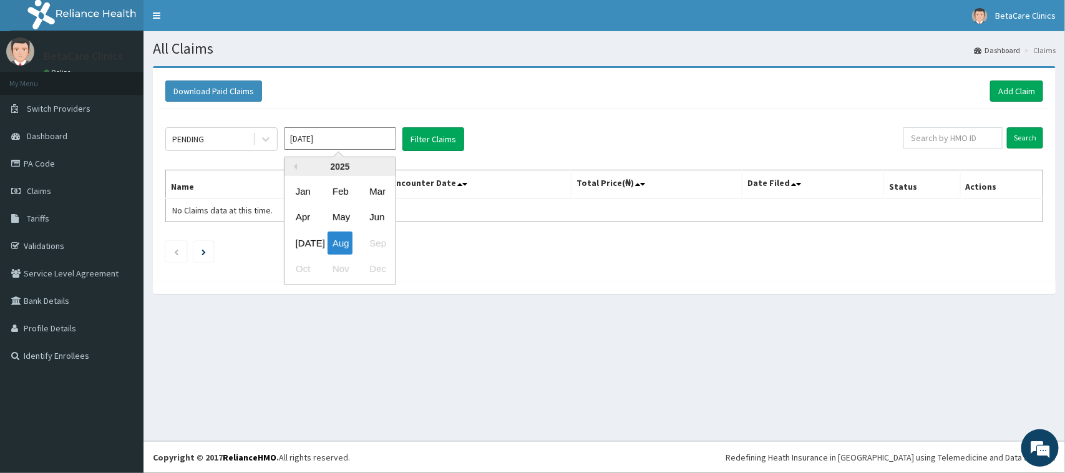
click at [334, 139] on input "[DATE]" at bounding box center [340, 138] width 112 height 22
click at [344, 212] on div "May" at bounding box center [340, 217] width 25 height 23
type input "[DATE]"
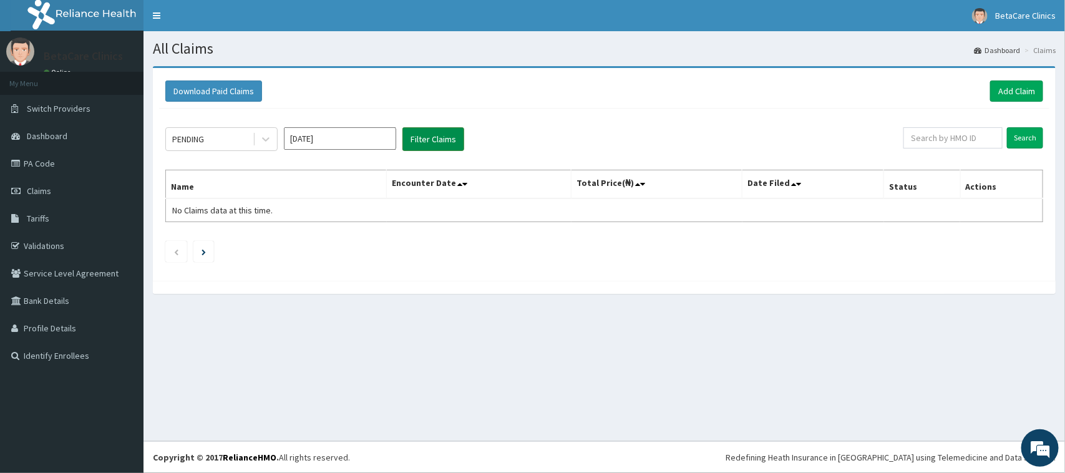
click at [410, 144] on button "Filter Claims" at bounding box center [434, 139] width 62 height 24
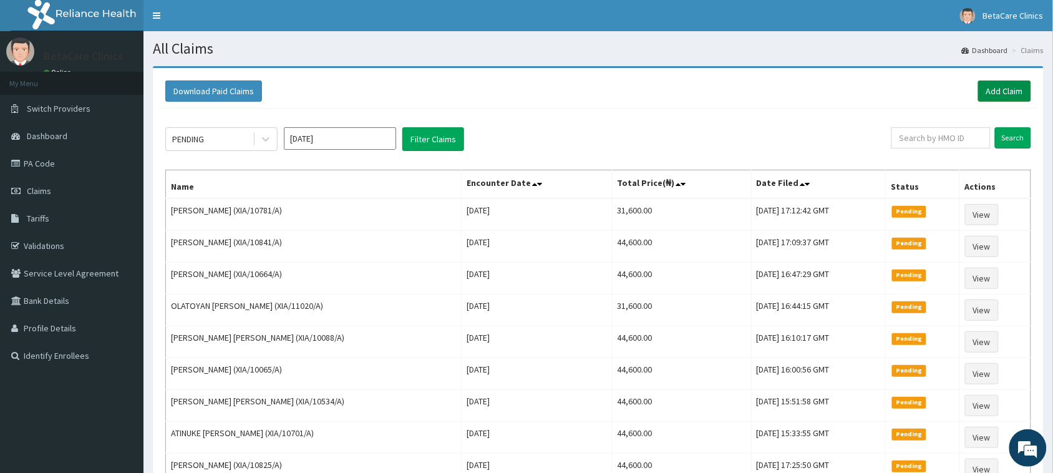
click at [1002, 94] on link "Add Claim" at bounding box center [1004, 91] width 53 height 21
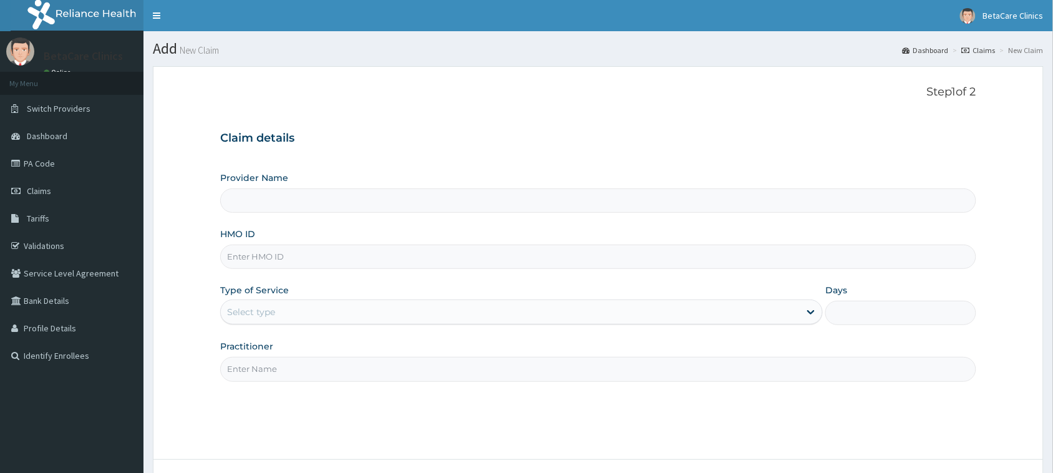
click at [298, 253] on input "HMO ID" at bounding box center [598, 257] width 756 height 24
type input "BetaCare Clinics"
type input "XIA/10071/A"
click at [284, 309] on div "Select type" at bounding box center [510, 312] width 579 height 20
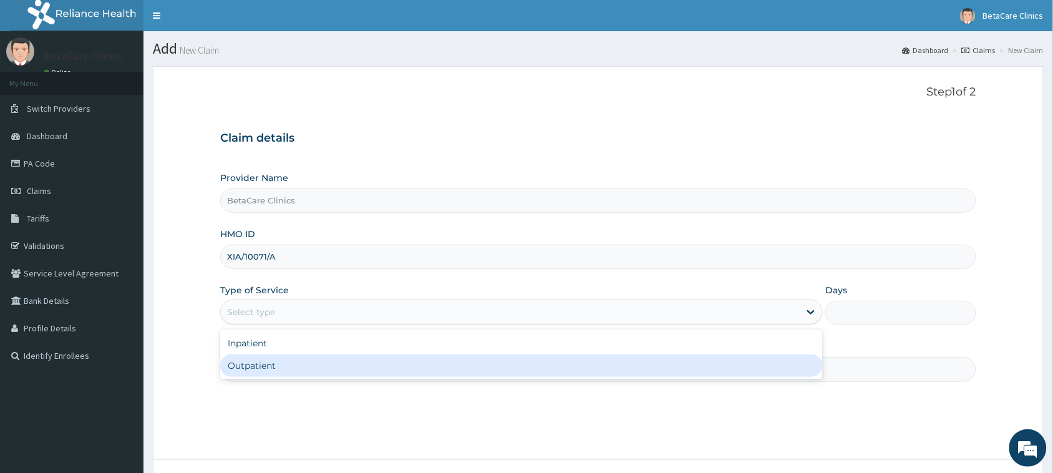
click at [273, 369] on div "Outpatient" at bounding box center [521, 365] width 603 height 22
type input "1"
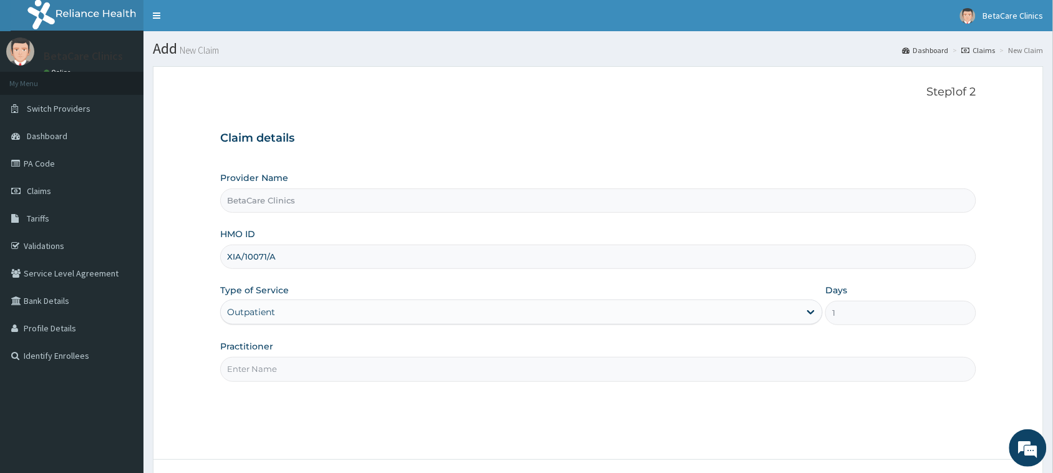
click at [266, 372] on input "Practitioner" at bounding box center [598, 369] width 756 height 24
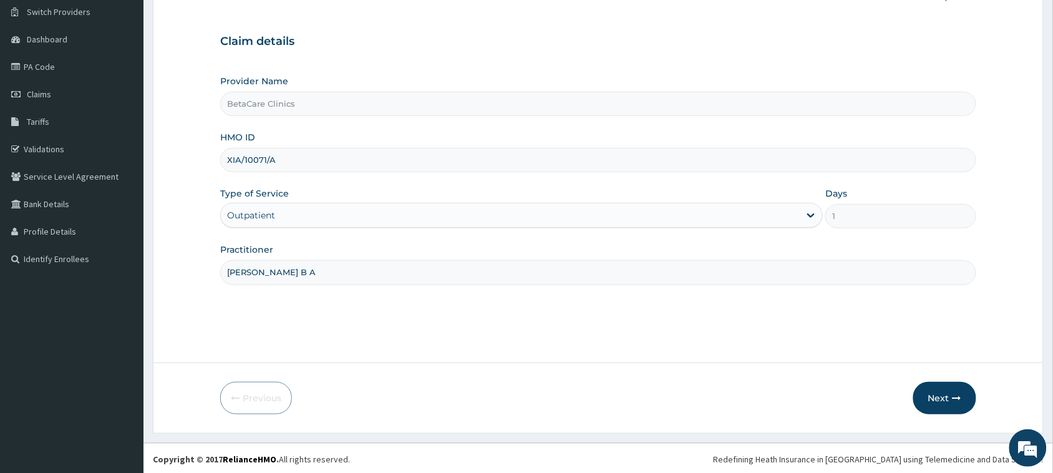
scroll to position [99, 0]
type input "[PERSON_NAME] B A"
click at [952, 391] on button "Next" at bounding box center [945, 396] width 63 height 32
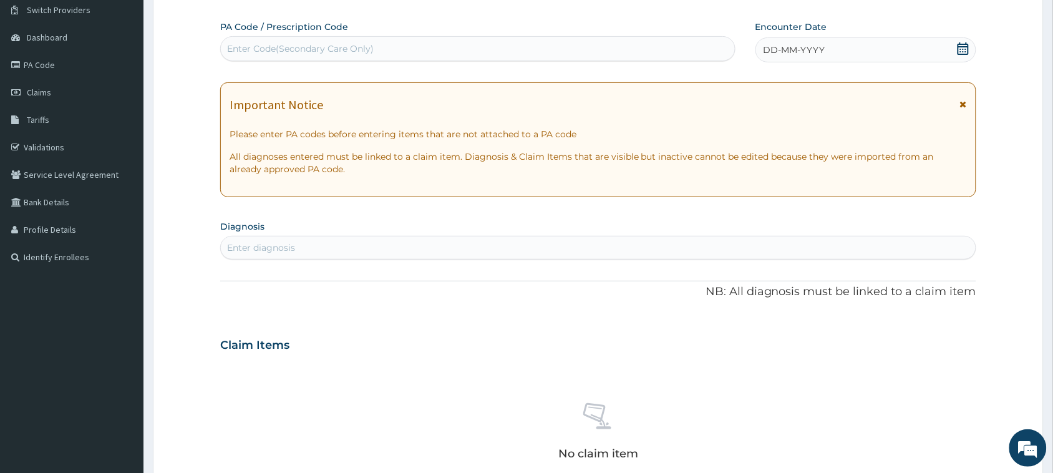
click at [794, 58] on div "DD-MM-YYYY" at bounding box center [866, 49] width 221 height 25
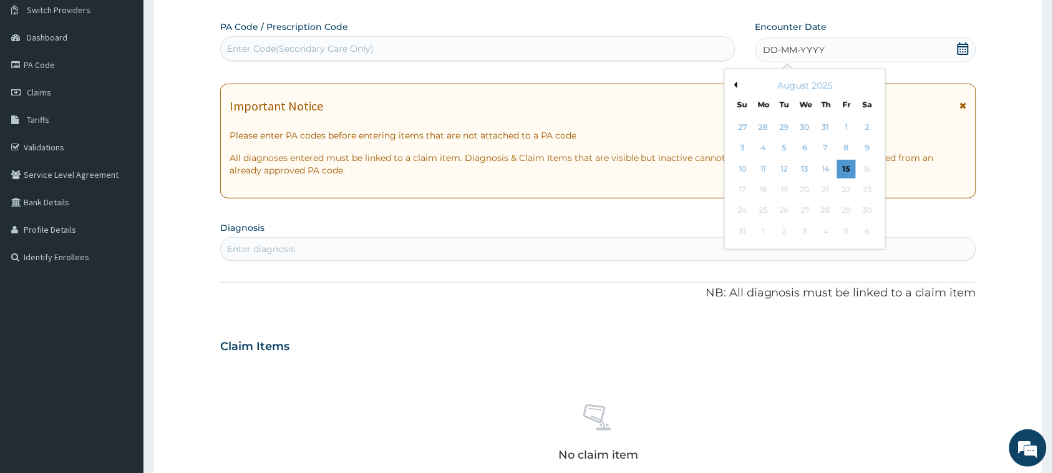
click at [736, 82] on button "Previous Month" at bounding box center [734, 85] width 6 height 6
click at [828, 145] on div "8" at bounding box center [826, 148] width 19 height 19
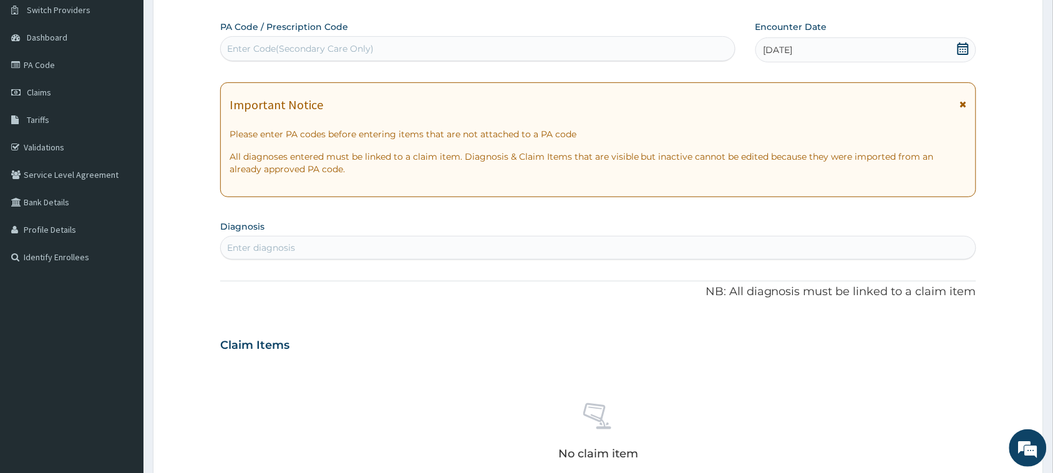
click at [308, 244] on div "Enter diagnosis" at bounding box center [598, 248] width 755 height 20
click at [340, 248] on div "Enter diagnosis" at bounding box center [598, 248] width 755 height 20
type input "WELL ADUL"
click at [275, 256] on div "Enter diagnosis" at bounding box center [598, 248] width 755 height 20
click at [288, 251] on div "Enter diagnosis" at bounding box center [261, 248] width 68 height 12
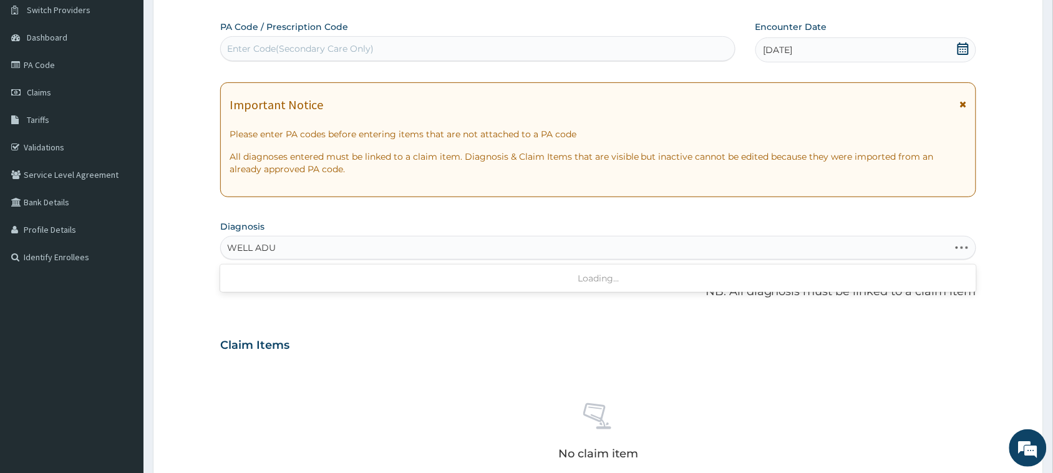
type input "WELL ADUL"
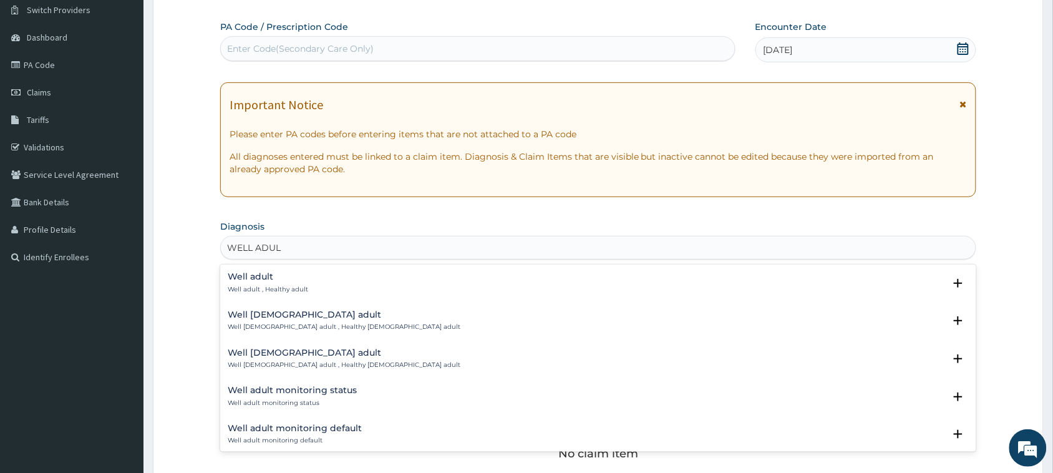
click at [267, 276] on h4 "Well adult" at bounding box center [268, 276] width 81 height 9
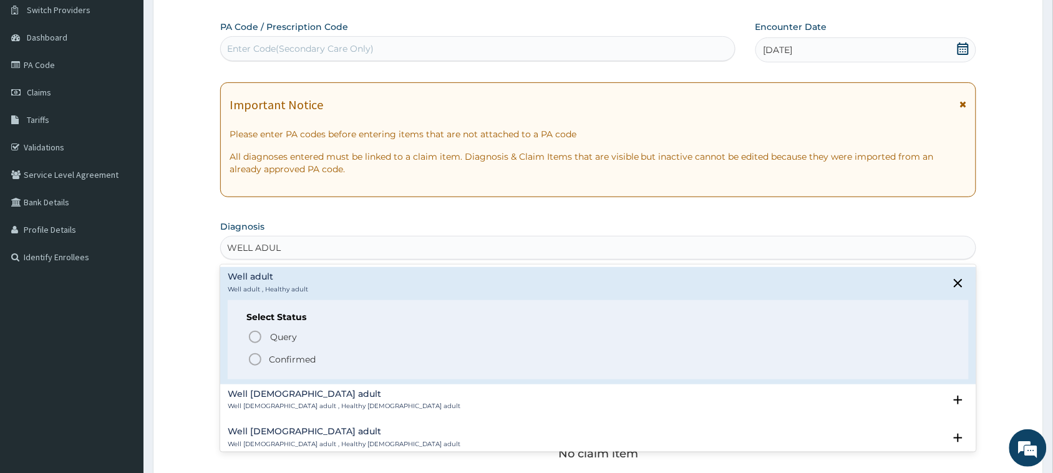
click at [285, 360] on p "Confirmed" at bounding box center [292, 359] width 47 height 12
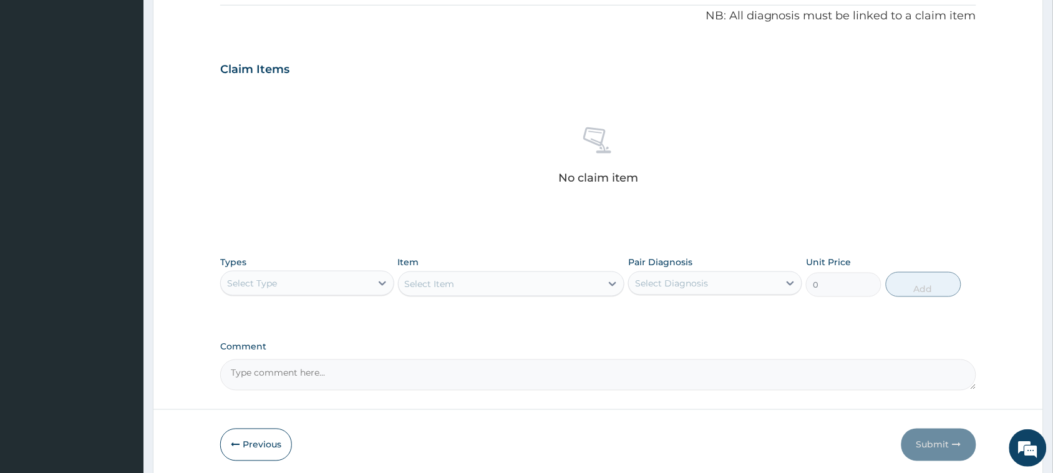
scroll to position [427, 0]
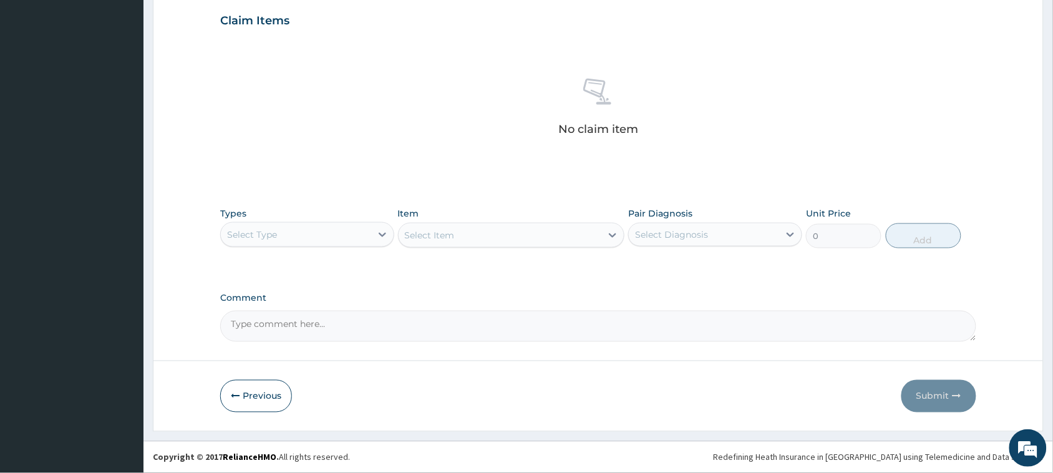
click at [264, 230] on div "Select Type" at bounding box center [252, 234] width 50 height 12
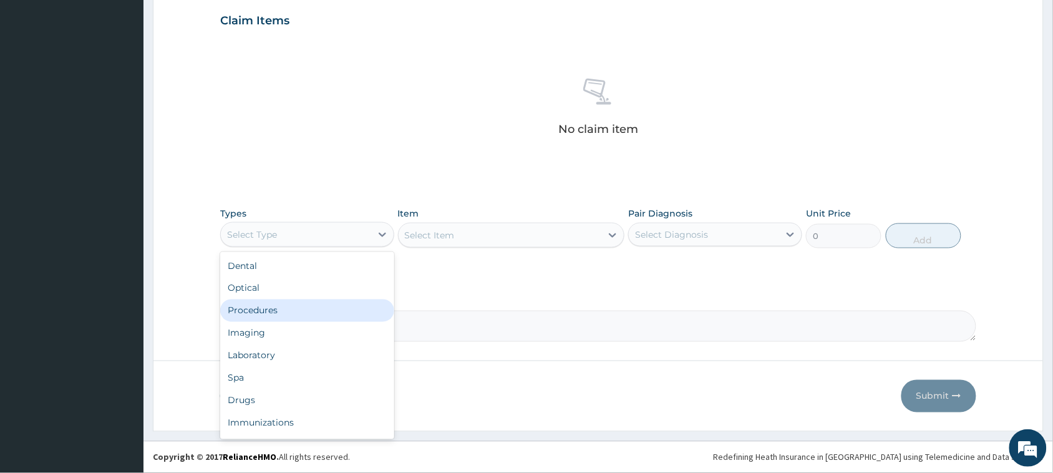
click at [257, 310] on div "Procedures" at bounding box center [307, 311] width 174 height 22
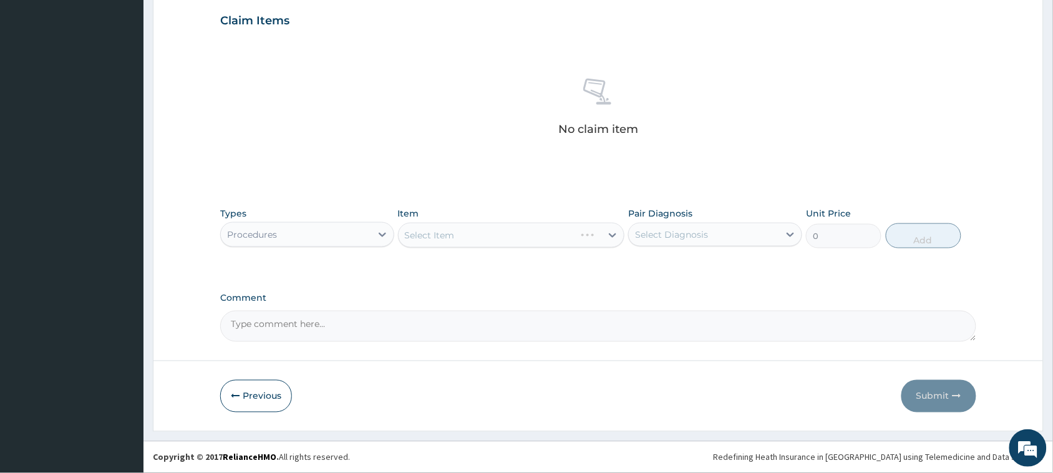
click at [435, 242] on div "Select Item" at bounding box center [511, 235] width 227 height 25
click at [431, 231] on div "Select Item" at bounding box center [511, 235] width 227 height 25
click at [434, 234] on div "Select Item" at bounding box center [511, 235] width 227 height 25
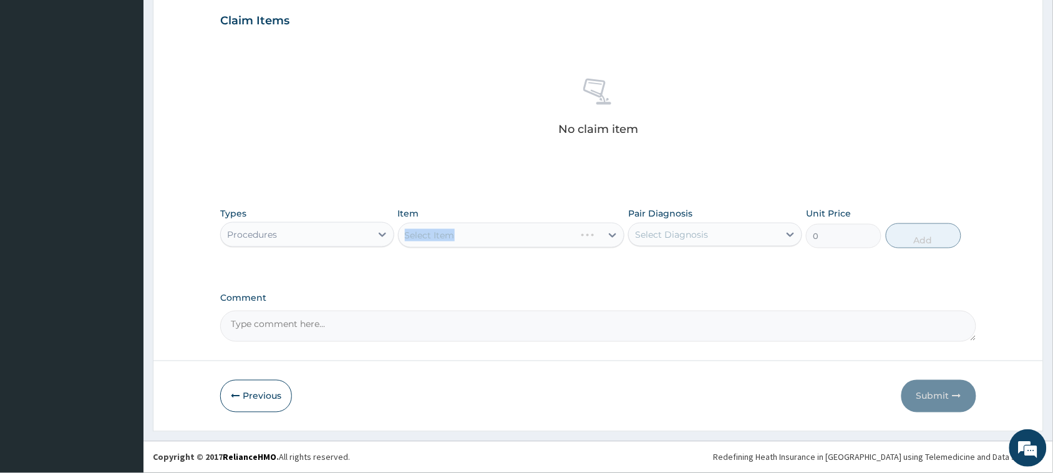
click at [497, 236] on div "Select Item" at bounding box center [511, 235] width 227 height 25
click at [476, 236] on div "Select Item" at bounding box center [511, 235] width 227 height 25
click at [525, 236] on div "Select Item" at bounding box center [511, 235] width 227 height 25
click at [507, 238] on div "Select Item" at bounding box center [511, 235] width 227 height 25
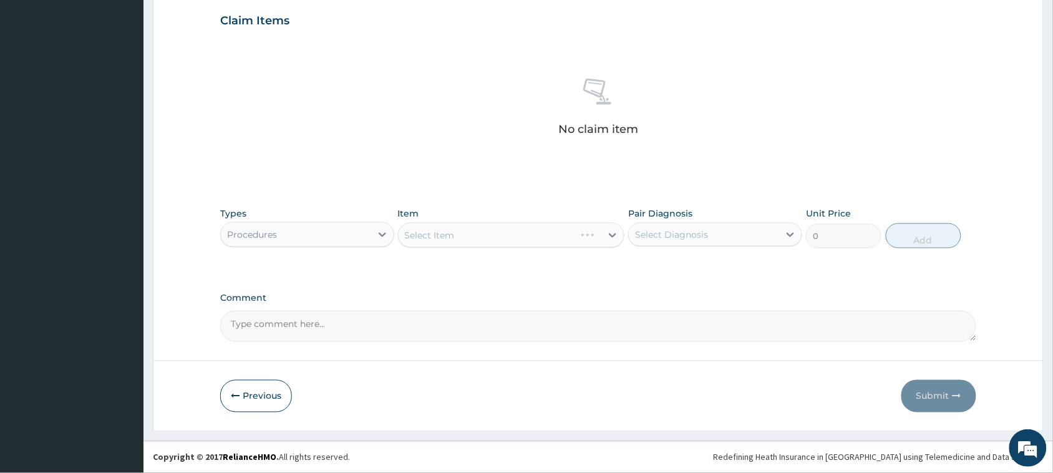
click at [507, 238] on div "Select Item" at bounding box center [511, 235] width 227 height 25
click at [487, 235] on div "Select Item" at bounding box center [511, 235] width 227 height 25
click at [451, 236] on div "Select Item" at bounding box center [511, 235] width 227 height 25
click at [509, 239] on div "Select Item" at bounding box center [511, 235] width 227 height 25
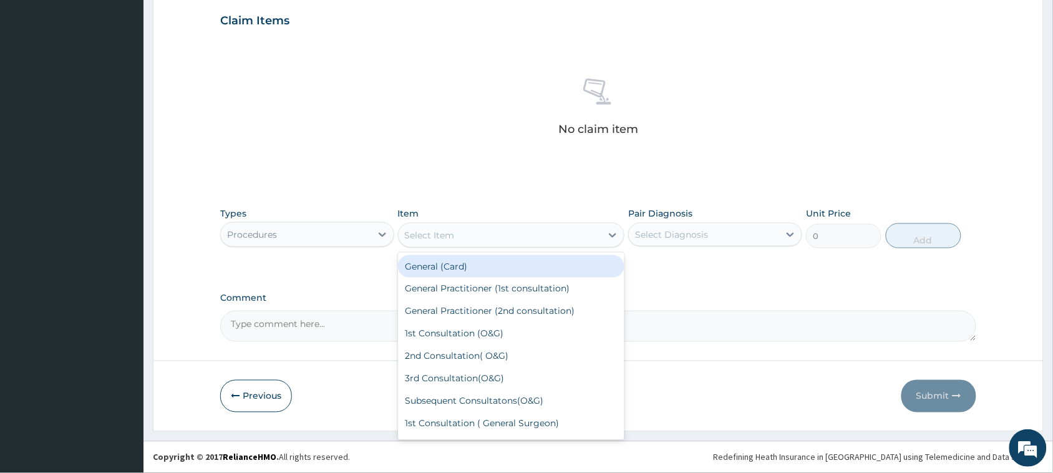
click at [509, 236] on div "Select Item" at bounding box center [500, 235] width 203 height 20
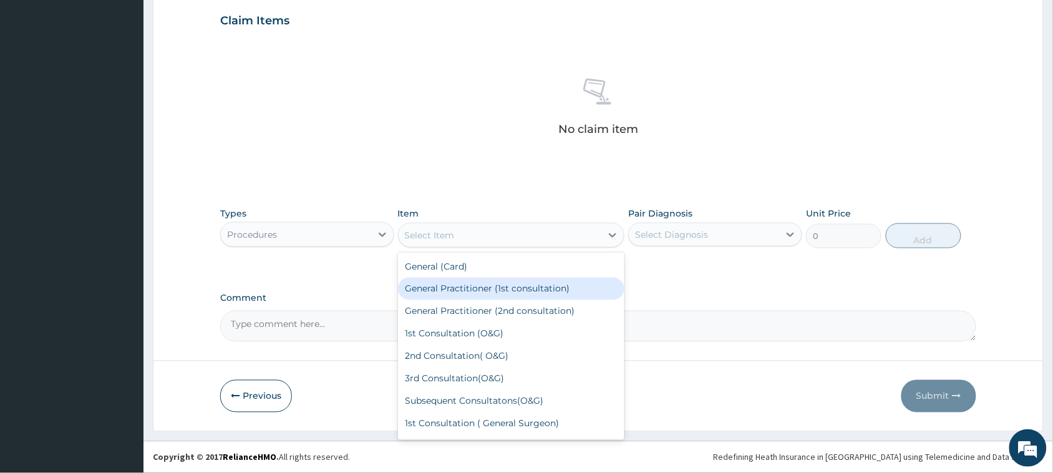
click at [492, 286] on div "General Practitioner (1st consultation)" at bounding box center [511, 289] width 227 height 22
type input "3900"
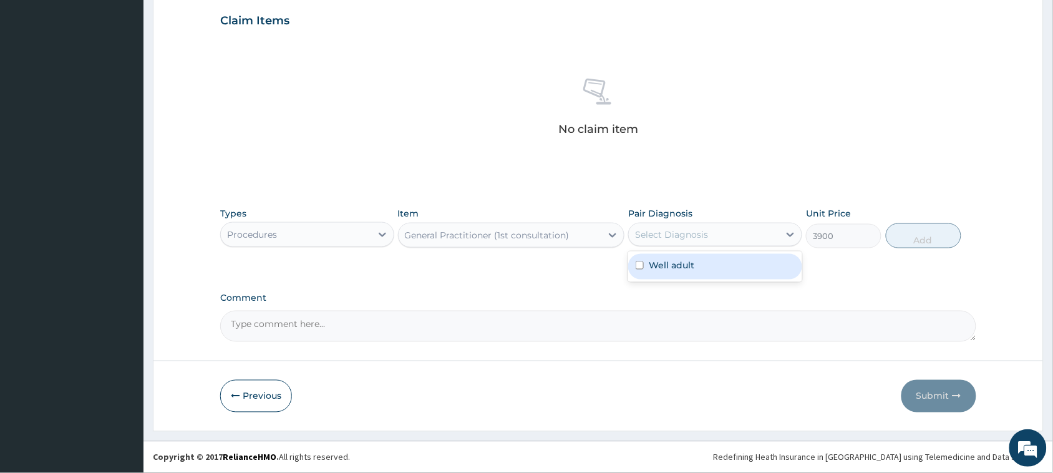
click at [669, 228] on div "Select Diagnosis" at bounding box center [671, 234] width 73 height 12
drag, startPoint x: 662, startPoint y: 268, endPoint x: 738, endPoint y: 266, distance: 75.5
click at [665, 268] on label "Well adult" at bounding box center [672, 265] width 46 height 12
checkbox input "true"
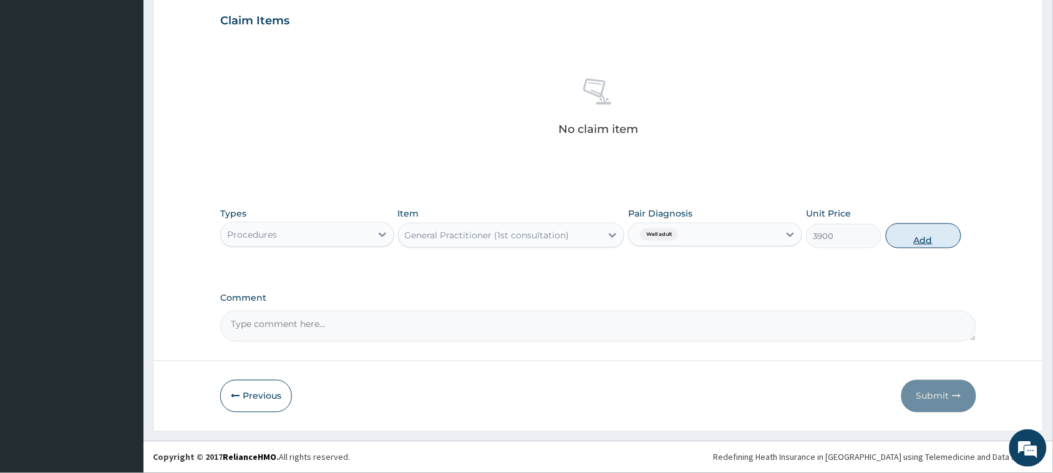
click at [916, 241] on button "Add" at bounding box center [924, 235] width 76 height 25
type input "0"
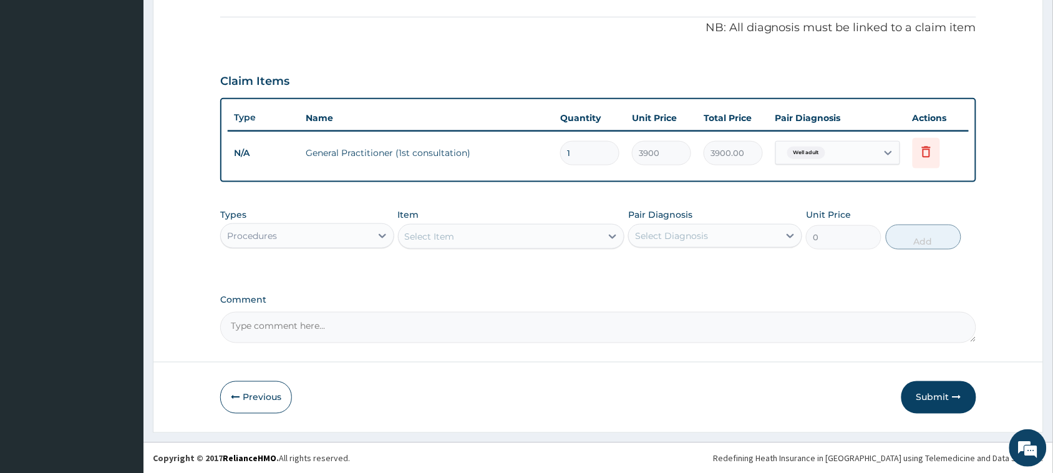
click at [425, 234] on div "Select Item" at bounding box center [430, 236] width 50 height 12
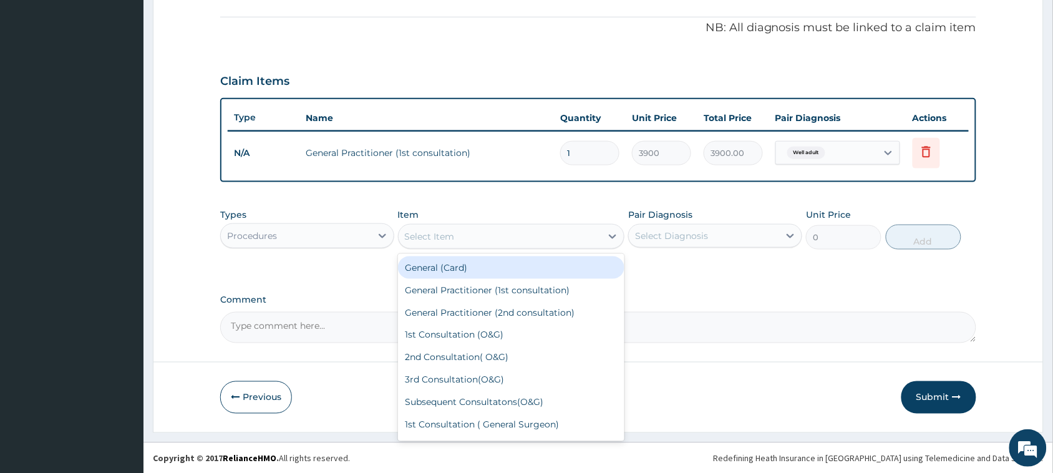
click at [328, 235] on div "Procedures" at bounding box center [296, 236] width 150 height 20
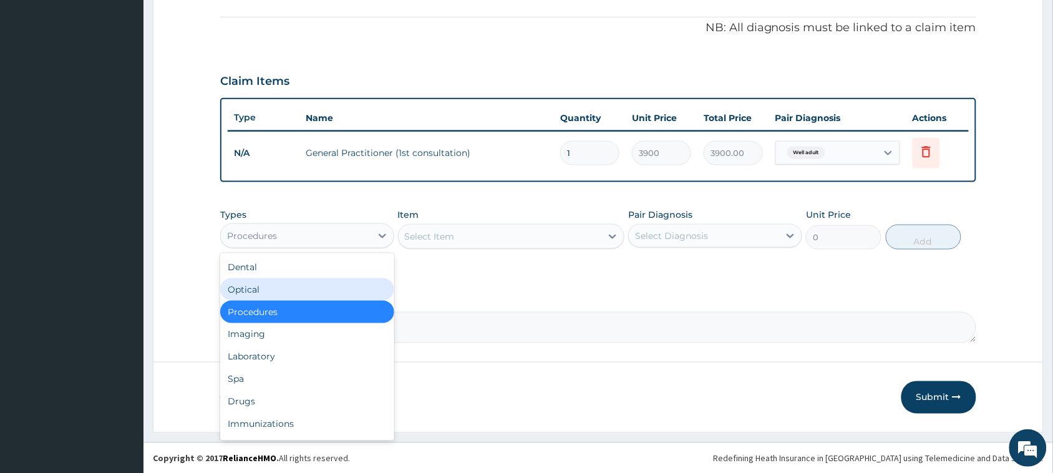
scroll to position [42, 0]
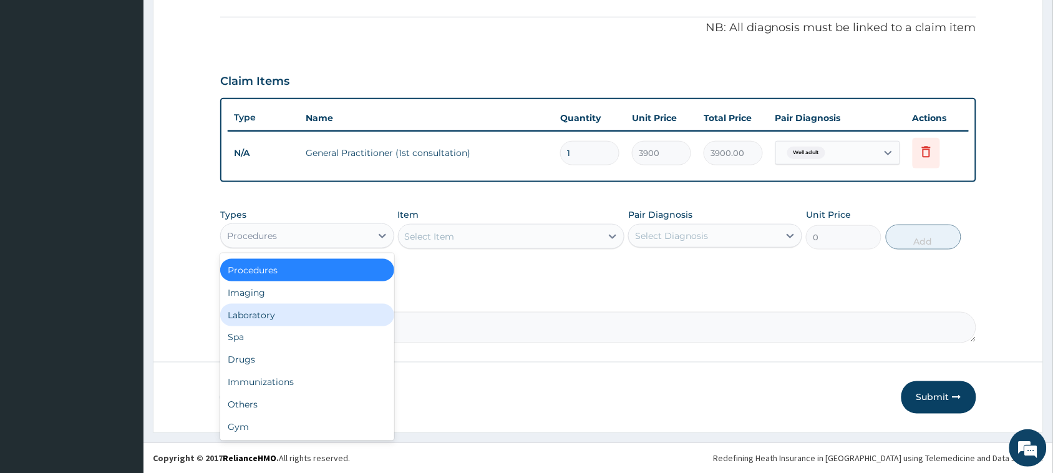
click at [242, 309] on div "Laboratory" at bounding box center [307, 315] width 174 height 22
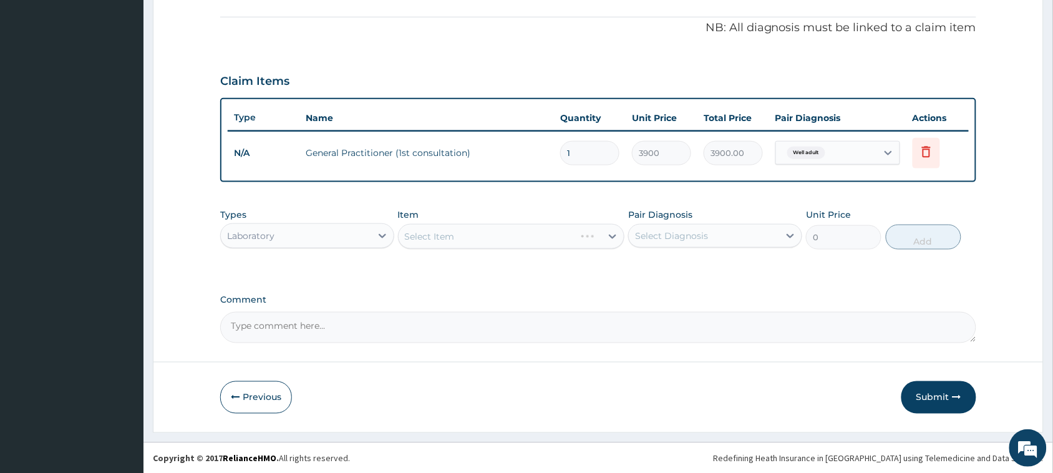
drag, startPoint x: 401, startPoint y: 233, endPoint x: 421, endPoint y: 238, distance: 21.2
click at [409, 237] on div "Select Item" at bounding box center [511, 236] width 227 height 25
click at [426, 235] on div "Select Item" at bounding box center [511, 236] width 227 height 25
click at [434, 234] on div "Select Item" at bounding box center [430, 236] width 50 height 12
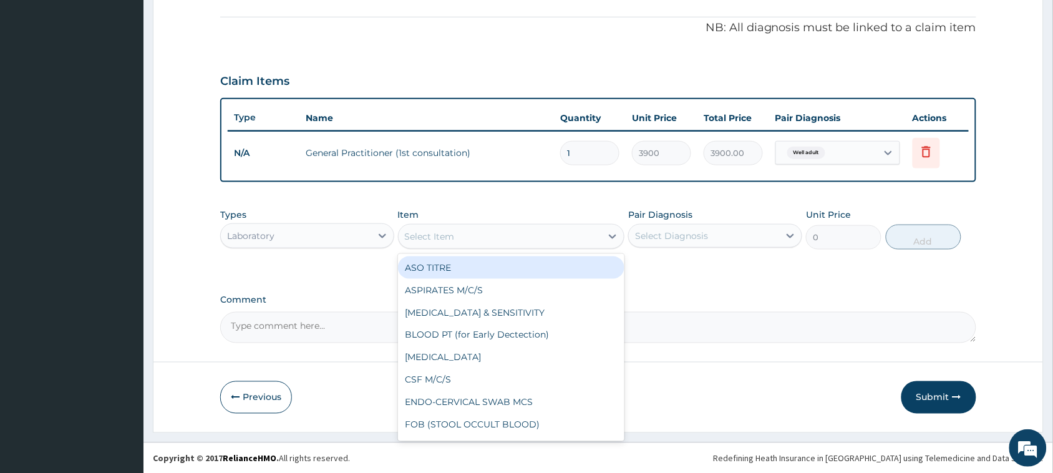
click at [443, 239] on div "Select Item" at bounding box center [430, 236] width 50 height 12
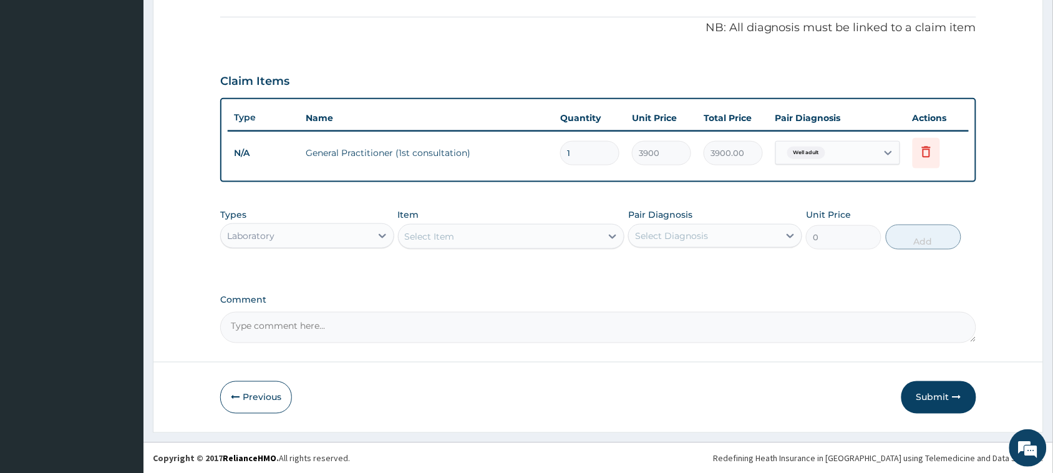
click at [443, 239] on div "Select Item" at bounding box center [430, 236] width 50 height 12
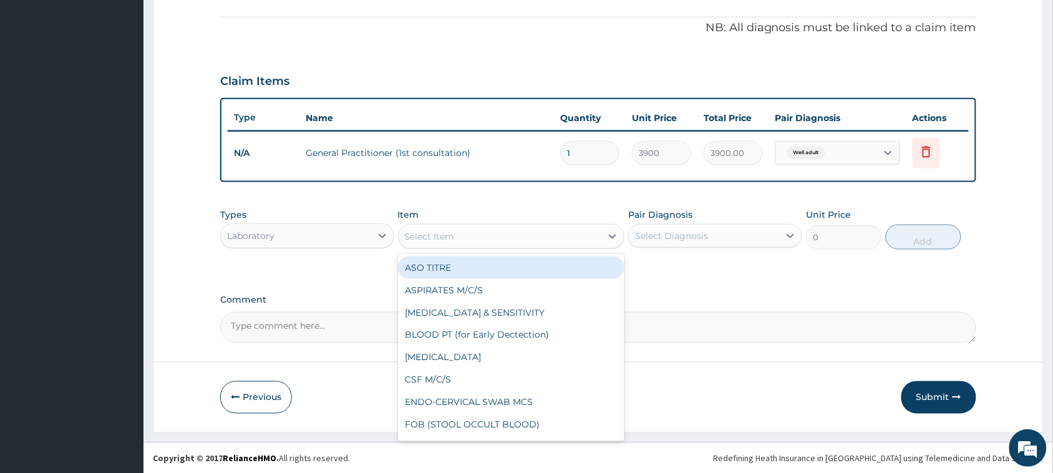
click at [443, 239] on div "Select Item" at bounding box center [430, 236] width 50 height 12
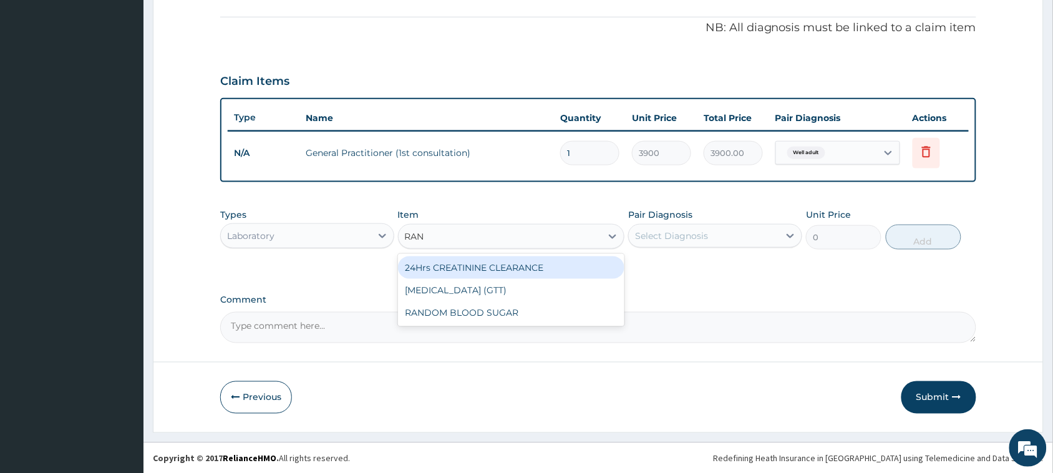
type input "RAND"
drag, startPoint x: 479, startPoint y: 270, endPoint x: 500, endPoint y: 273, distance: 21.4
click at [484, 270] on div "RANDOM BLOOD SUGAR" at bounding box center [511, 267] width 227 height 22
type input "5200"
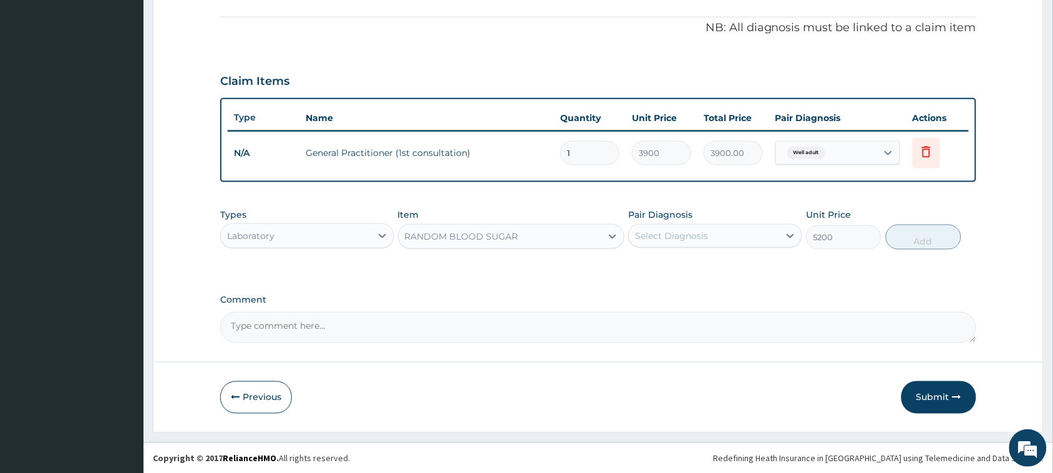
click at [687, 231] on div "Select Diagnosis" at bounding box center [671, 236] width 73 height 12
click at [670, 273] on div "Well adult" at bounding box center [715, 268] width 174 height 26
checkbox input "true"
click at [912, 239] on button "Add" at bounding box center [924, 237] width 76 height 25
type input "0"
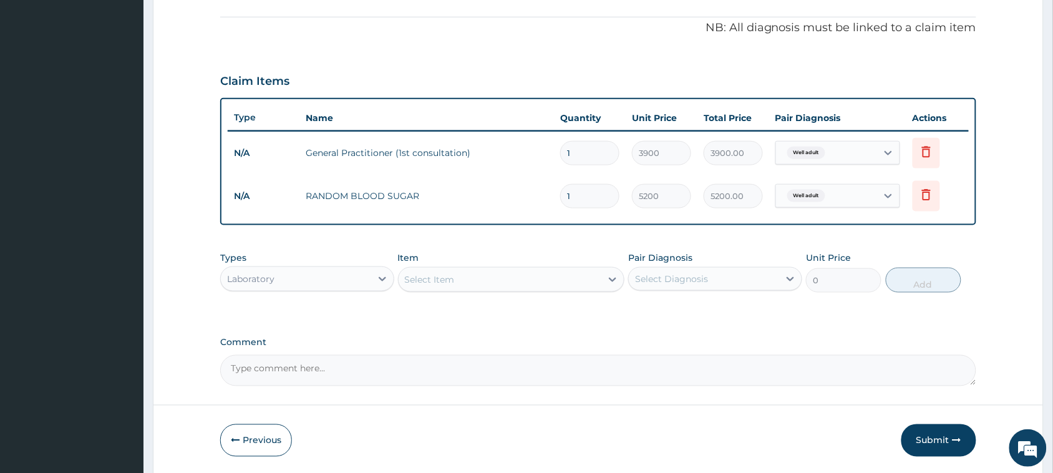
click at [333, 281] on div "Laboratory" at bounding box center [296, 279] width 150 height 20
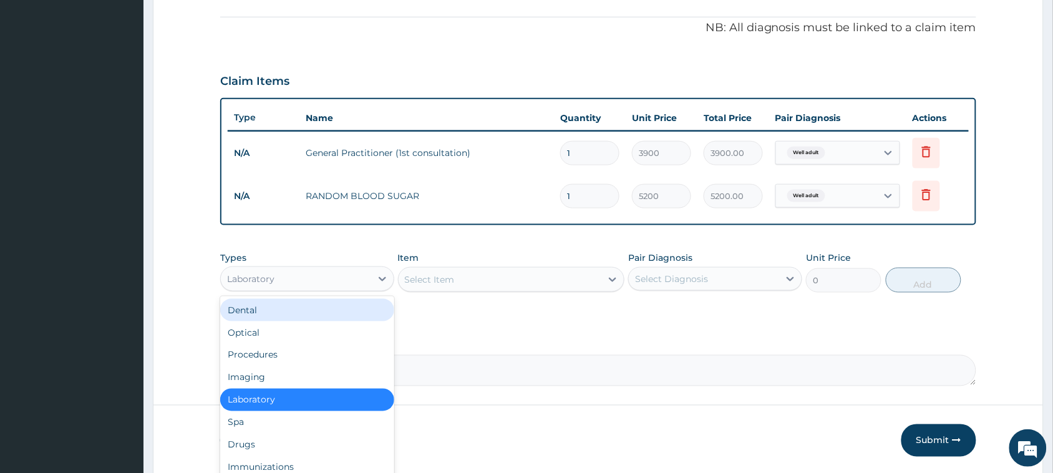
drag, startPoint x: 444, startPoint y: 262, endPoint x: 445, endPoint y: 284, distance: 21.9
click at [444, 268] on div "Item Select Item" at bounding box center [511, 271] width 227 height 41
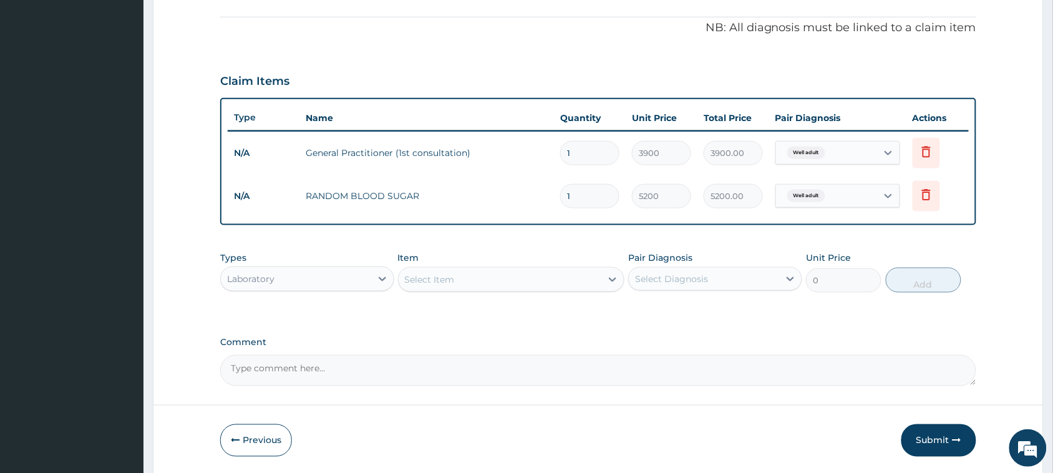
click at [460, 278] on div "Select Item" at bounding box center [500, 280] width 203 height 20
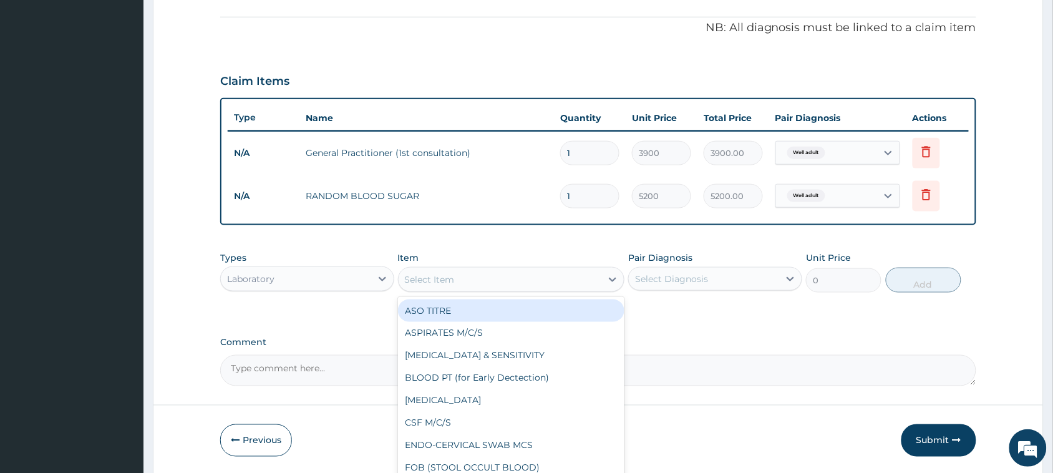
click at [461, 278] on div "Select Item" at bounding box center [500, 280] width 203 height 20
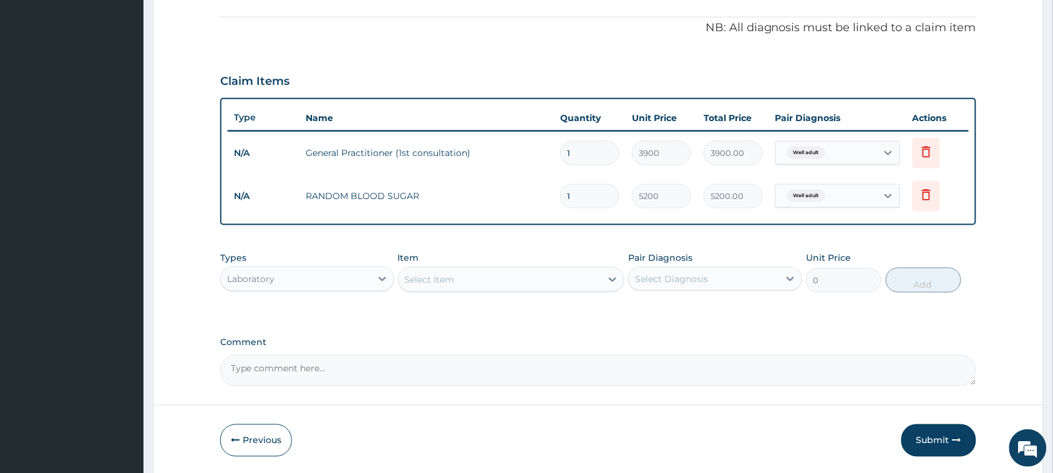
click at [461, 278] on div "Select Item" at bounding box center [500, 280] width 203 height 20
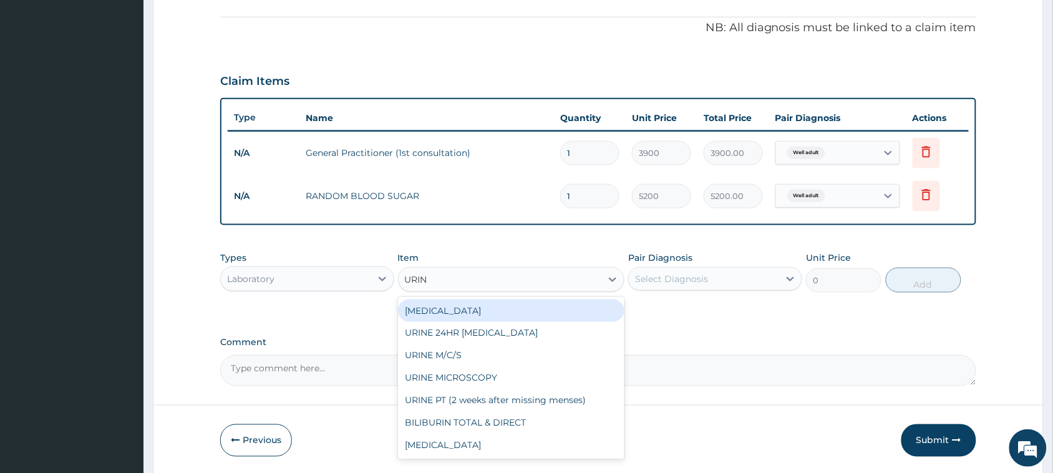
type input "URINA"
click at [459, 316] on div "[MEDICAL_DATA]" at bounding box center [511, 311] width 227 height 22
type input "1500"
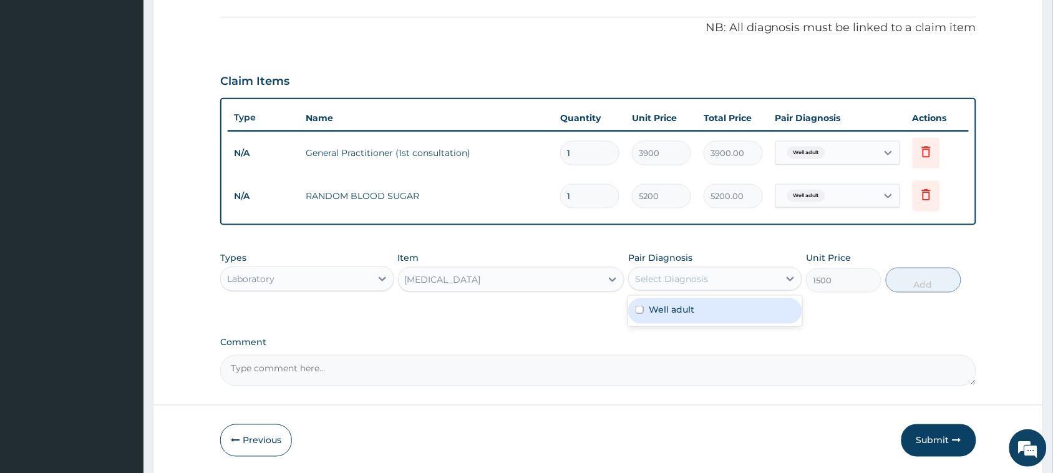
click at [666, 282] on div "Select Diagnosis" at bounding box center [671, 279] width 73 height 12
click at [671, 311] on label "Well adult" at bounding box center [672, 309] width 46 height 12
checkbox input "true"
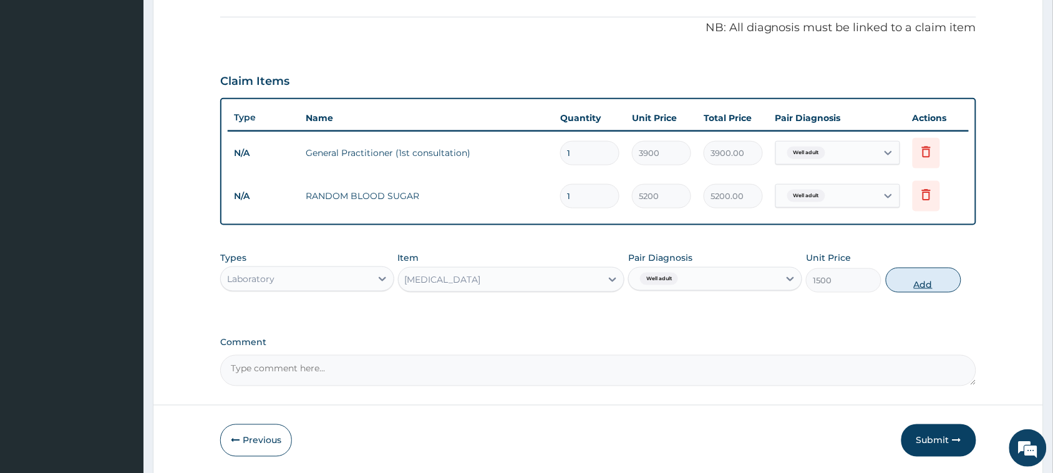
click at [915, 280] on button "Add" at bounding box center [924, 280] width 76 height 25
type input "0"
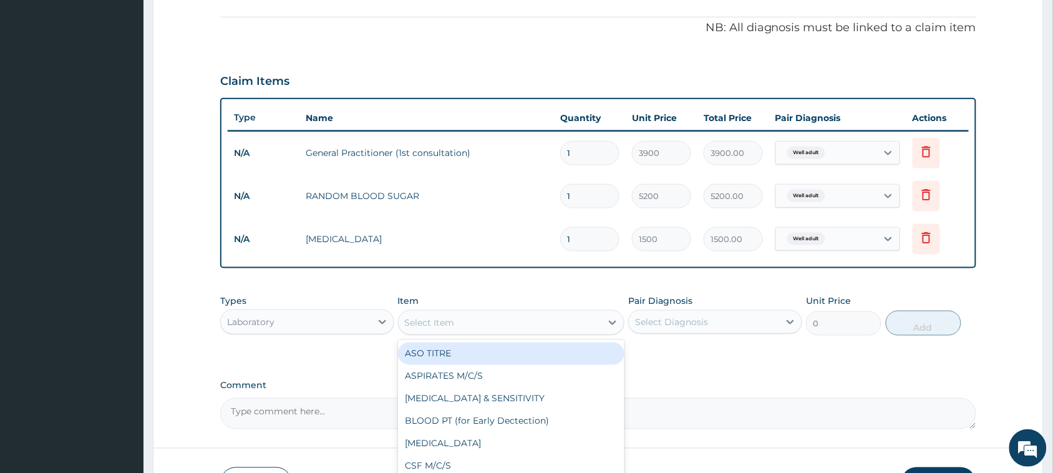
click at [477, 318] on div "Select Item" at bounding box center [500, 323] width 203 height 20
type input "CHOLEST"
click at [481, 349] on div "[MEDICAL_DATA] (TOTAL)" at bounding box center [511, 354] width 227 height 22
type input "11050"
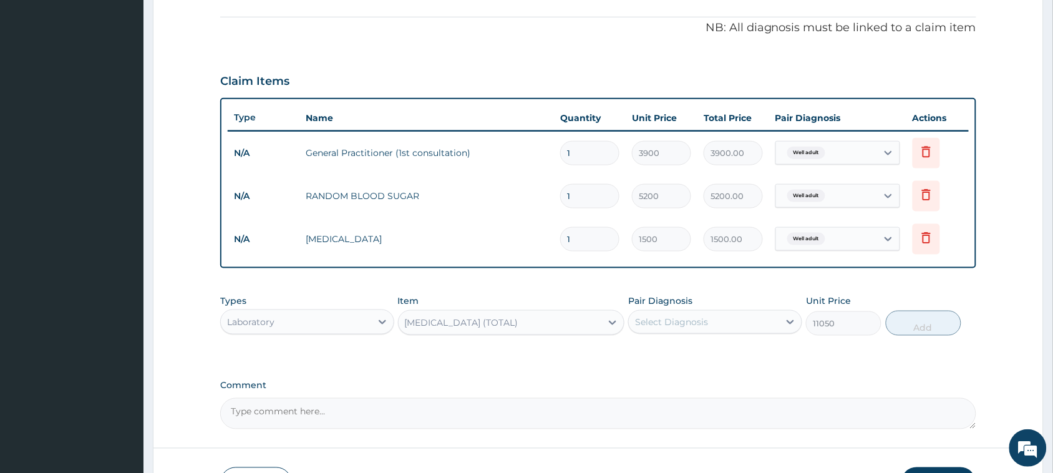
click at [701, 318] on div "Select Diagnosis" at bounding box center [671, 322] width 73 height 12
click at [657, 356] on label "Well adult" at bounding box center [672, 352] width 46 height 12
checkbox input "true"
click at [917, 326] on button "Add" at bounding box center [924, 323] width 76 height 25
type input "0"
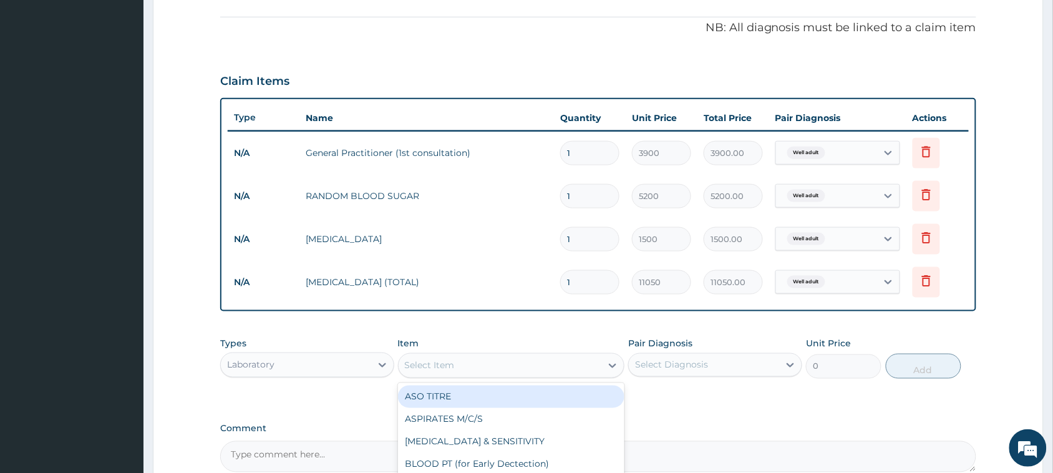
click at [424, 356] on div "Select Item" at bounding box center [500, 366] width 203 height 20
type input "PAP"
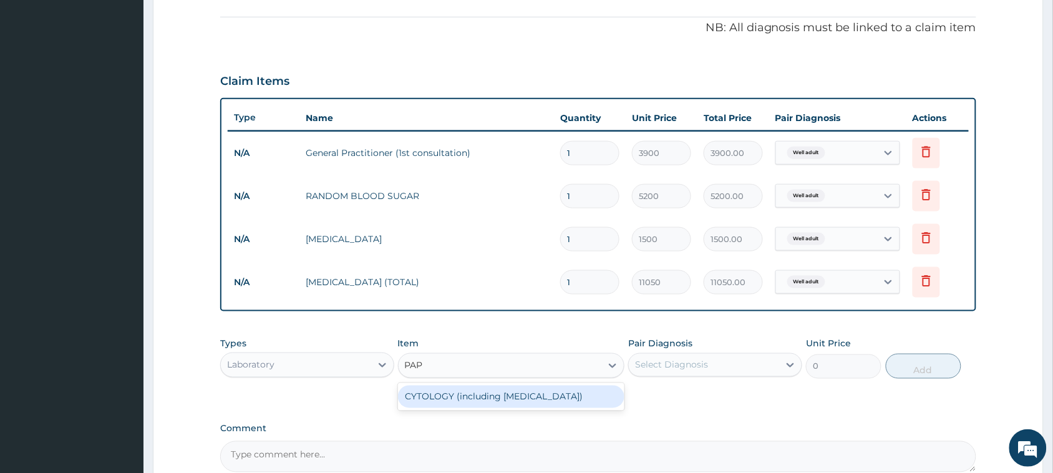
click at [451, 388] on div "CYTOLOGY (including [MEDICAL_DATA])" at bounding box center [511, 397] width 227 height 22
type input "13000"
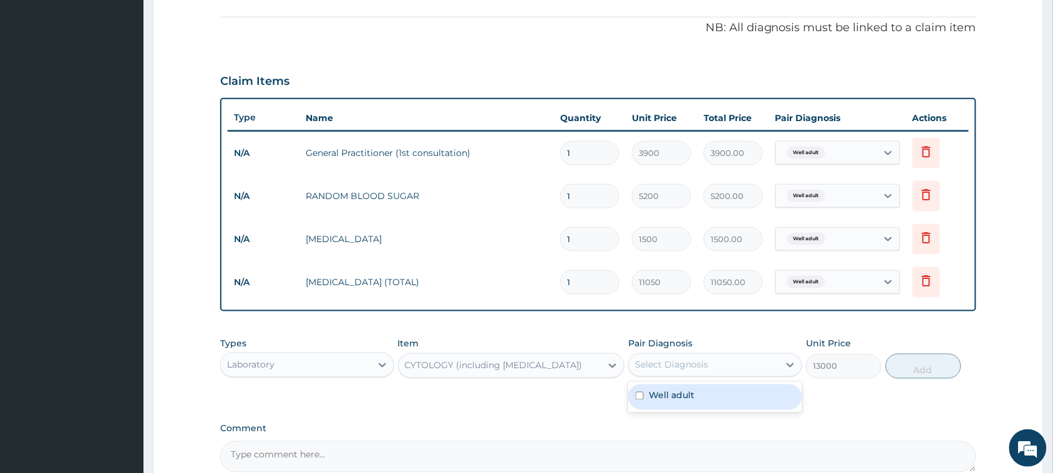
click at [719, 368] on div "Select Diagnosis" at bounding box center [704, 365] width 150 height 20
click at [671, 396] on label "Well adult" at bounding box center [672, 395] width 46 height 12
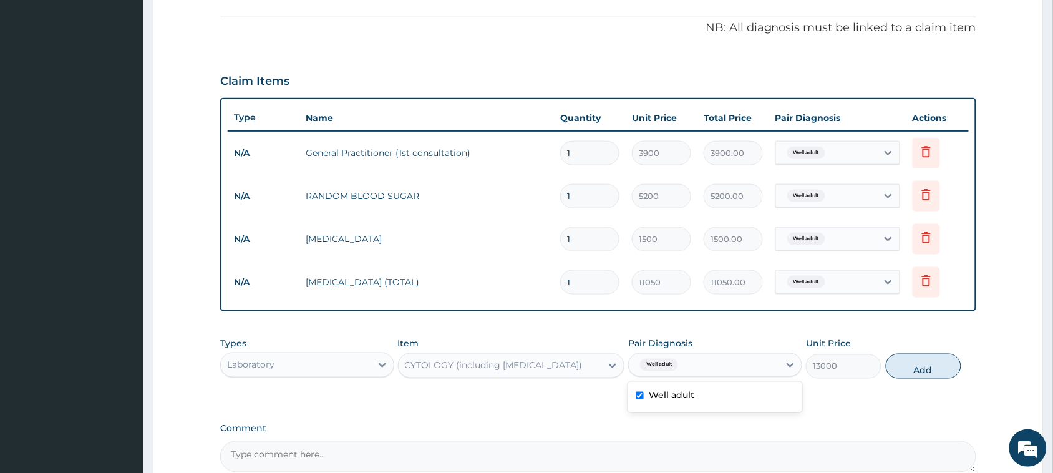
checkbox input "true"
click at [912, 367] on button "Add" at bounding box center [924, 366] width 76 height 25
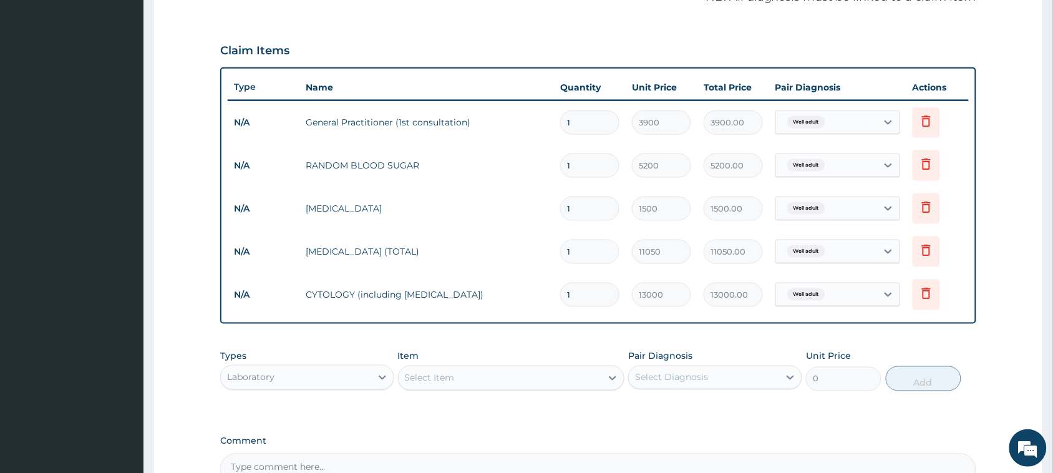
scroll to position [444, 0]
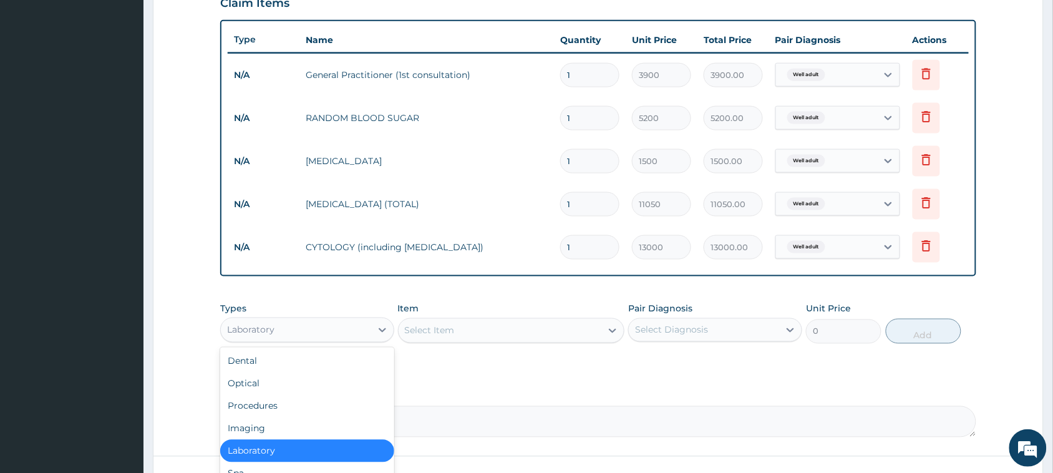
click at [271, 333] on div "Laboratory" at bounding box center [250, 330] width 47 height 12
drag, startPoint x: 250, startPoint y: 378, endPoint x: 270, endPoint y: 379, distance: 20.1
click at [251, 378] on div "Optical" at bounding box center [307, 384] width 174 height 22
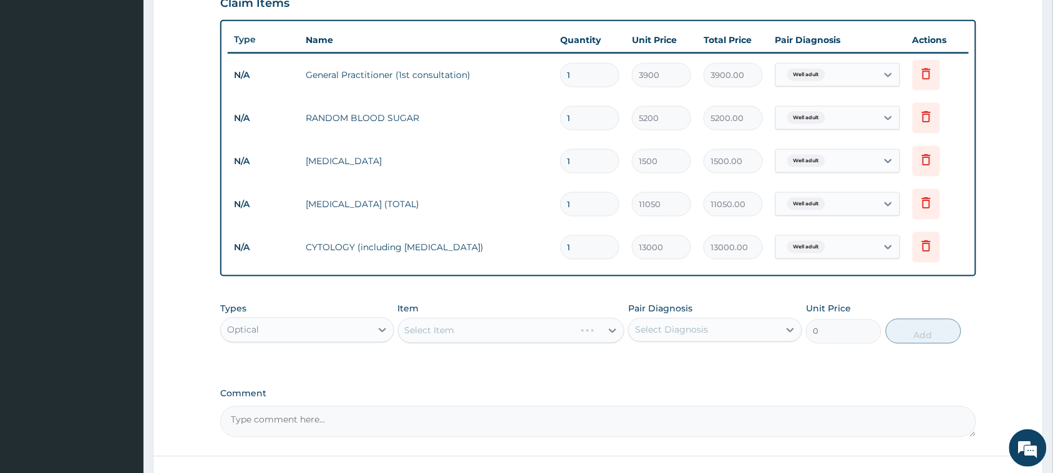
click at [439, 334] on div "Select Item" at bounding box center [511, 330] width 227 height 25
click at [484, 326] on div "Select Item" at bounding box center [500, 331] width 203 height 20
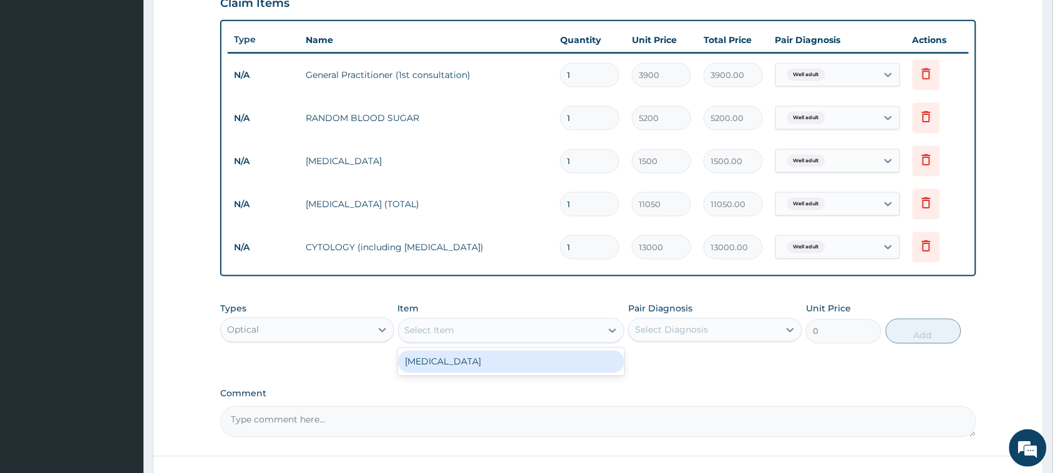
click at [434, 360] on div "[MEDICAL_DATA]" at bounding box center [511, 362] width 227 height 22
type input "1500"
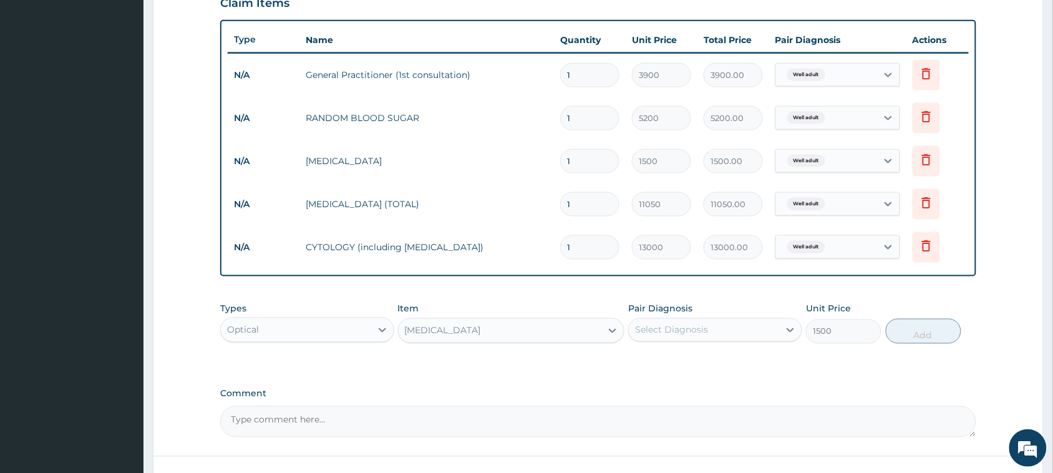
click at [657, 324] on div "Select Diagnosis" at bounding box center [671, 330] width 73 height 12
click at [663, 359] on label "Well adult" at bounding box center [672, 360] width 46 height 12
checkbox input "true"
click at [896, 328] on button "Add" at bounding box center [924, 331] width 76 height 25
type input "0"
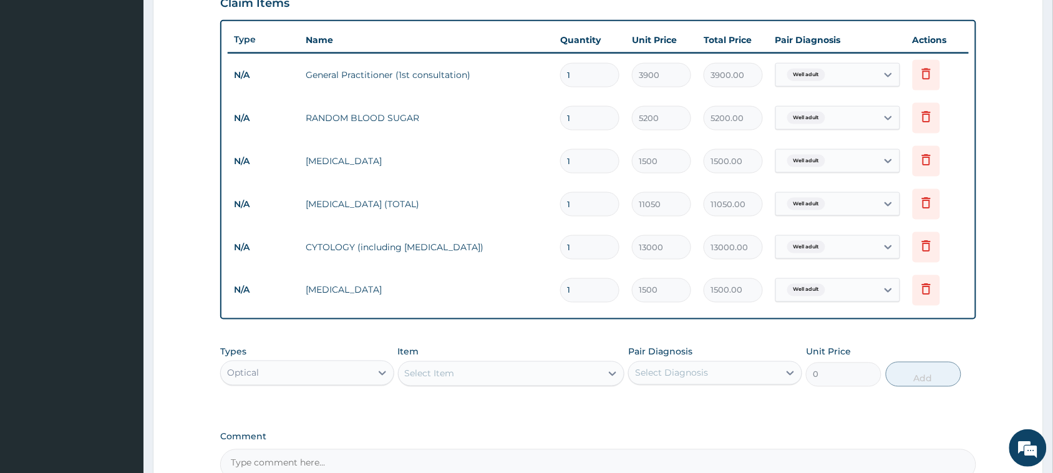
click at [315, 369] on div "Optical" at bounding box center [296, 373] width 150 height 20
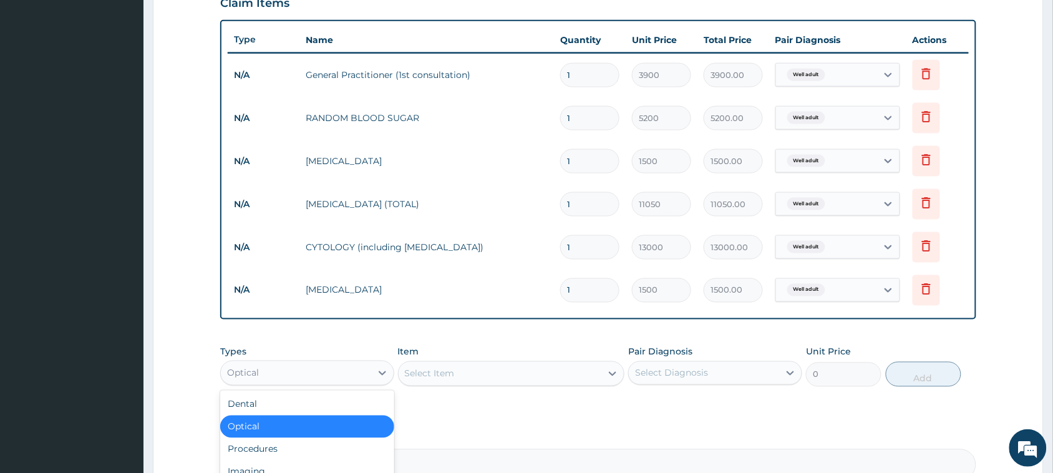
scroll to position [42, 0]
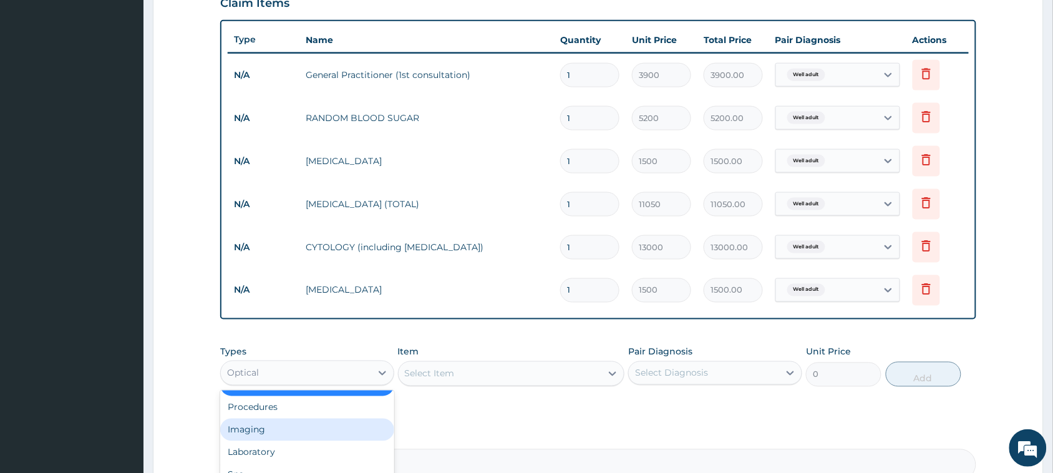
drag, startPoint x: 250, startPoint y: 424, endPoint x: 263, endPoint y: 426, distance: 13.9
click at [250, 425] on div "Imaging" at bounding box center [307, 430] width 174 height 22
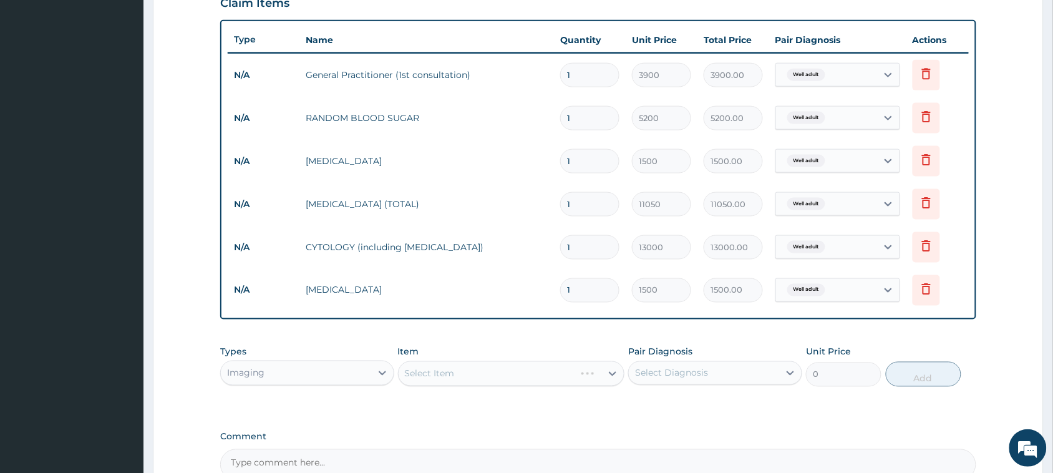
click at [469, 375] on div "Select Item" at bounding box center [511, 373] width 227 height 25
click at [434, 373] on div "Select Item" at bounding box center [430, 374] width 50 height 12
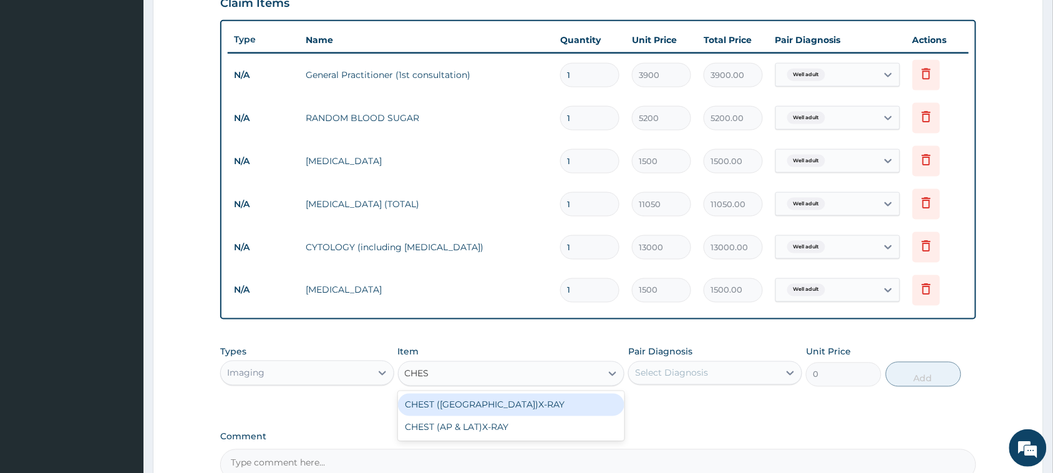
type input "CHEST"
click at [463, 400] on div "CHEST ([GEOGRAPHIC_DATA])X-RAY" at bounding box center [511, 405] width 227 height 22
type input "8450"
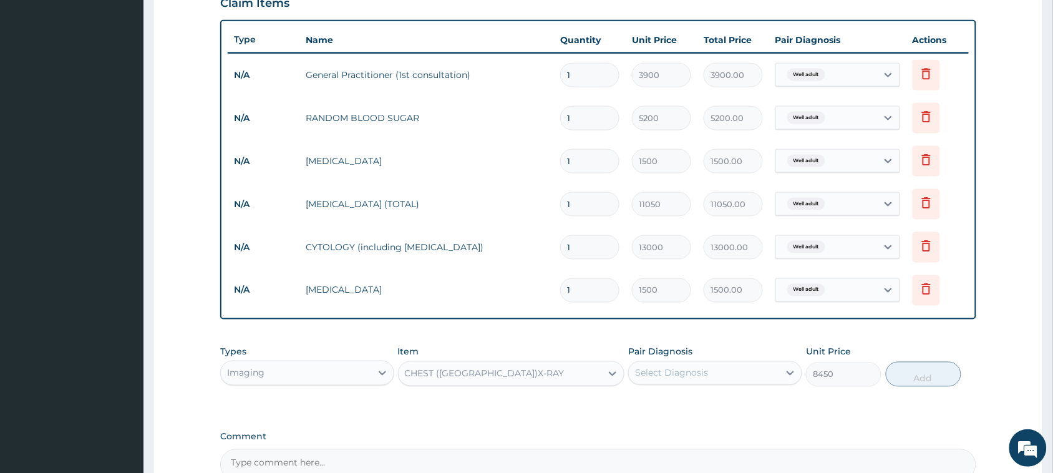
click at [663, 363] on div "Select Diagnosis" at bounding box center [704, 373] width 150 height 20
click at [660, 407] on label "Well adult" at bounding box center [672, 404] width 46 height 12
checkbox input "true"
click at [914, 378] on button "Add" at bounding box center [924, 374] width 76 height 25
type input "0"
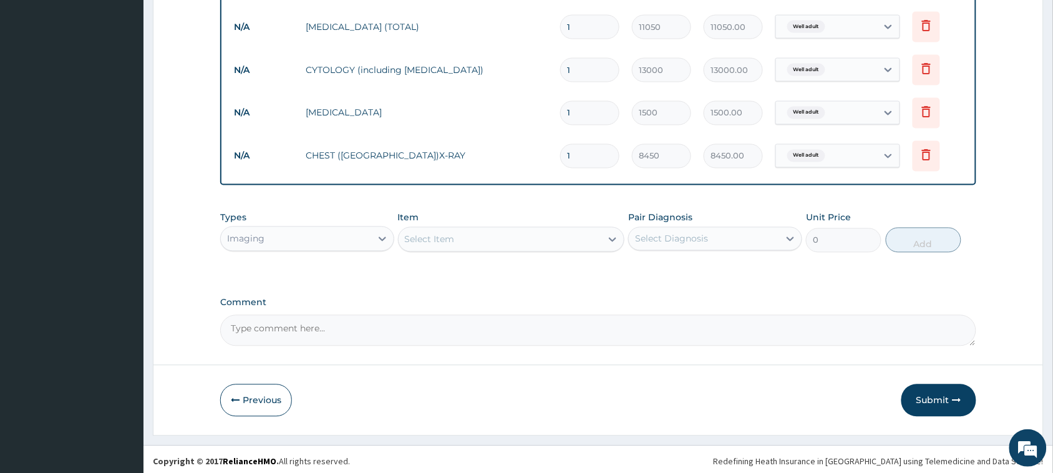
scroll to position [625, 0]
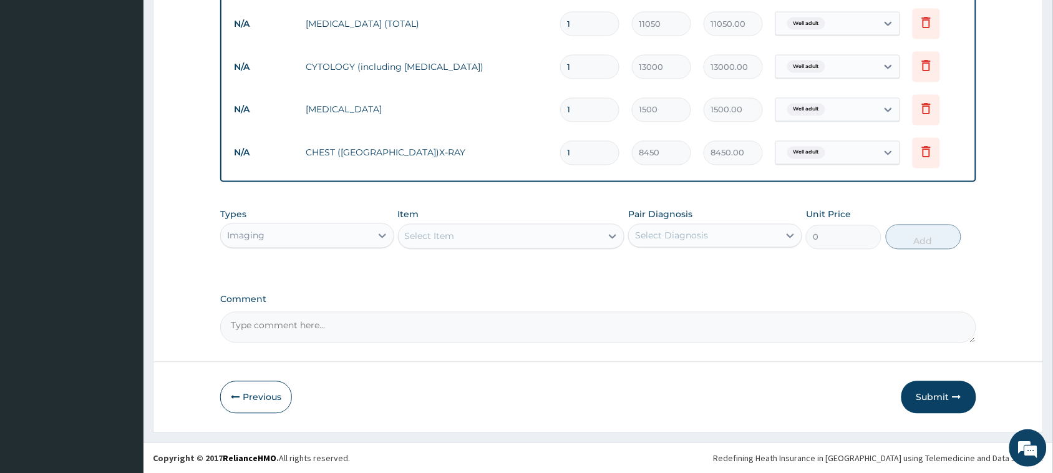
click at [291, 329] on textarea "Comment" at bounding box center [598, 327] width 756 height 31
type textarea "SEEN FOR WELLNESS CHECKUP"
click at [937, 390] on button "Submit" at bounding box center [939, 397] width 75 height 32
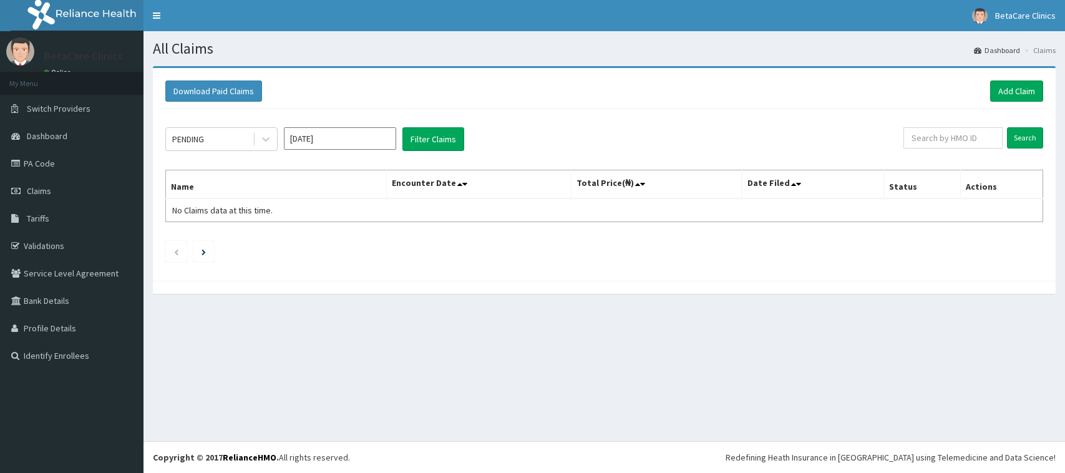
click at [326, 142] on input "[DATE]" at bounding box center [340, 138] width 112 height 22
click at [341, 217] on div "May" at bounding box center [340, 217] width 25 height 23
type input "[DATE]"
click at [416, 142] on button "Filter Claims" at bounding box center [434, 139] width 62 height 24
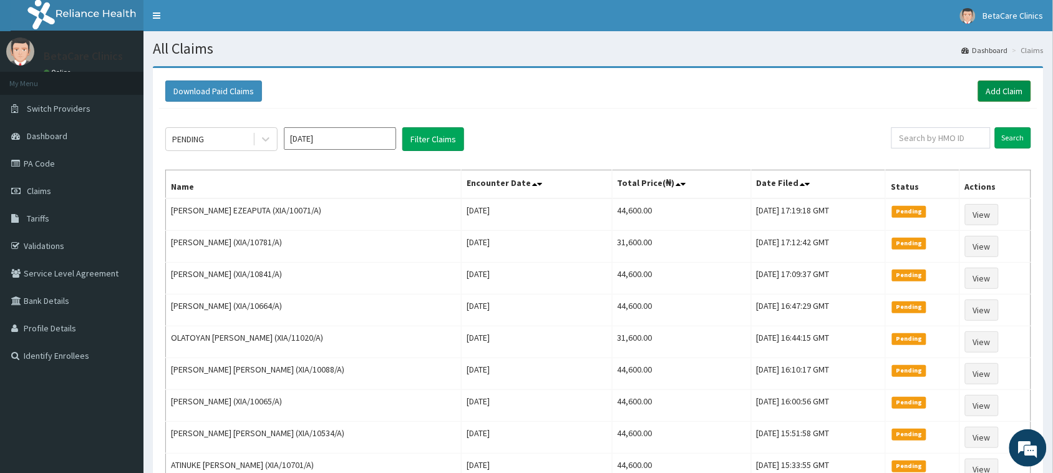
click at [1003, 92] on link "Add Claim" at bounding box center [1004, 91] width 53 height 21
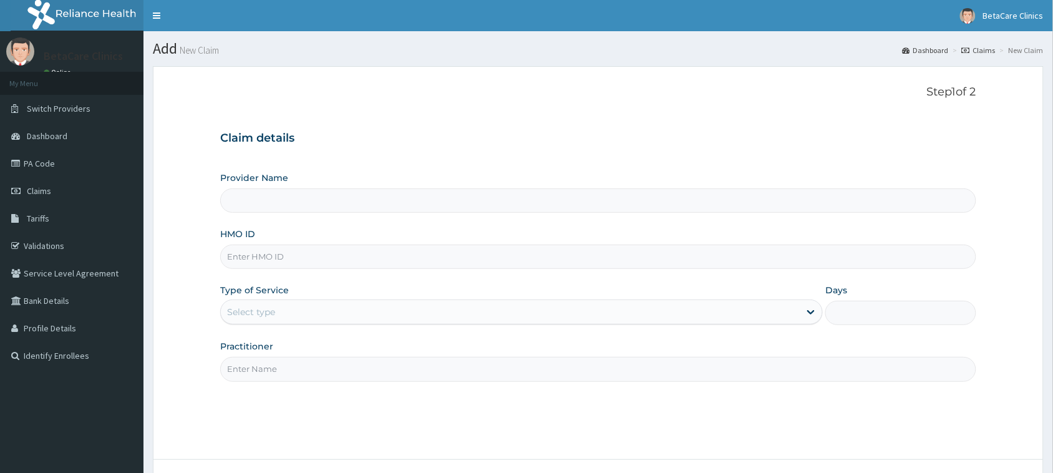
click at [286, 251] on input "HMO ID" at bounding box center [598, 257] width 756 height 24
type input "BetaCare Clinics"
type input "XIA/10890/A"
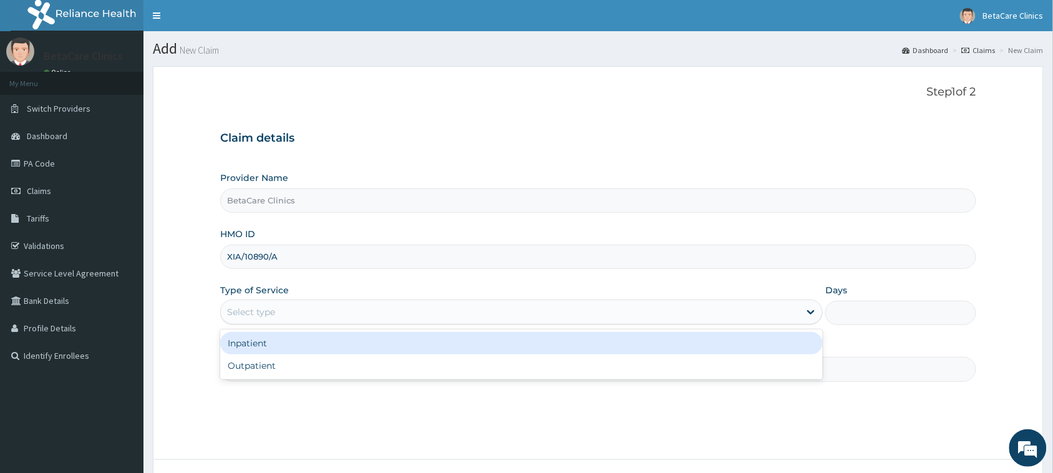
click at [260, 312] on div "Select type" at bounding box center [251, 312] width 48 height 12
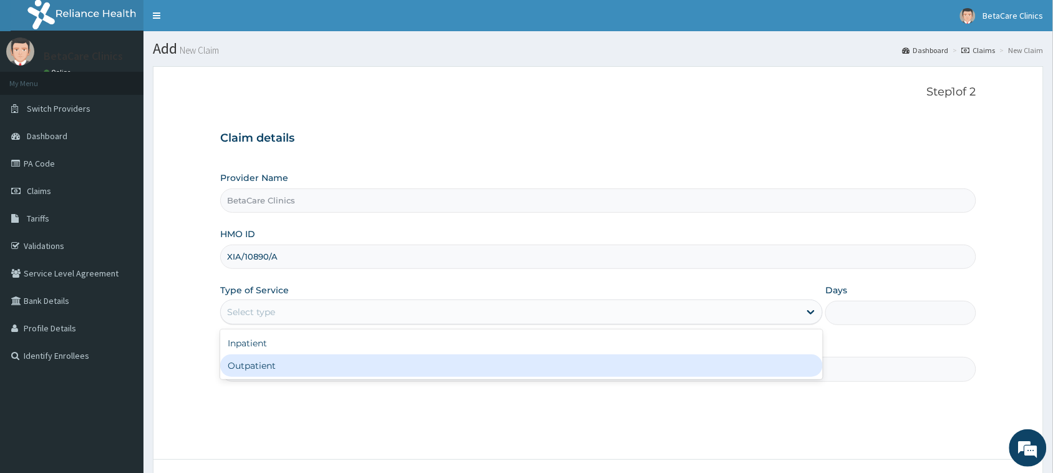
click at [283, 363] on div "Outpatient" at bounding box center [521, 365] width 603 height 22
type input "1"
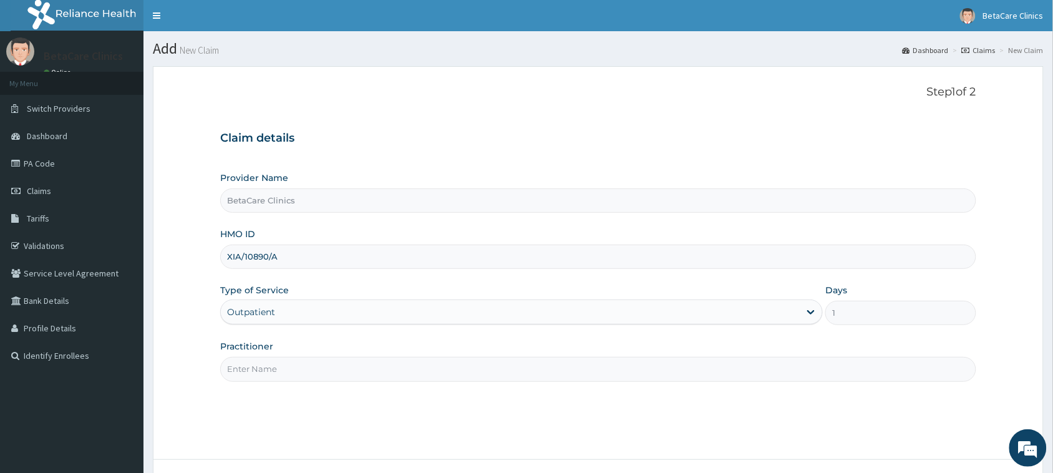
click at [275, 371] on input "Practitioner" at bounding box center [598, 369] width 756 height 24
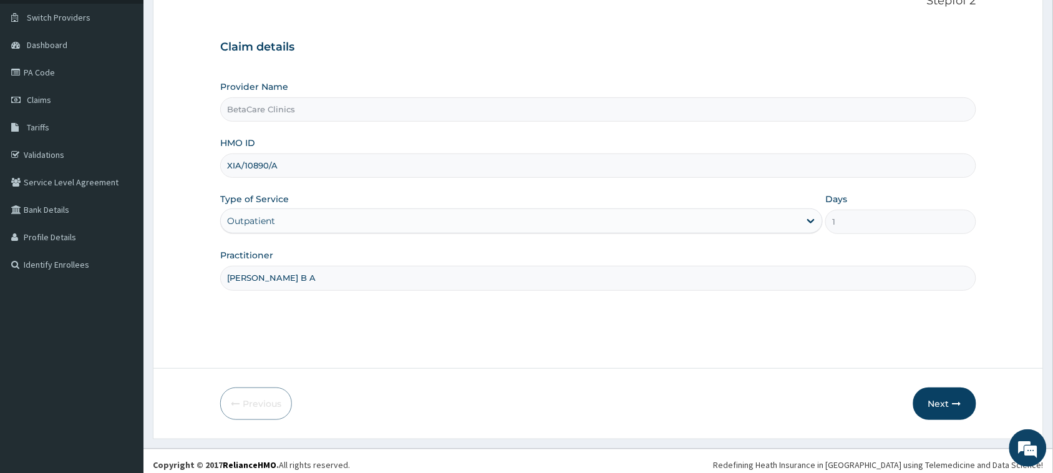
scroll to position [99, 0]
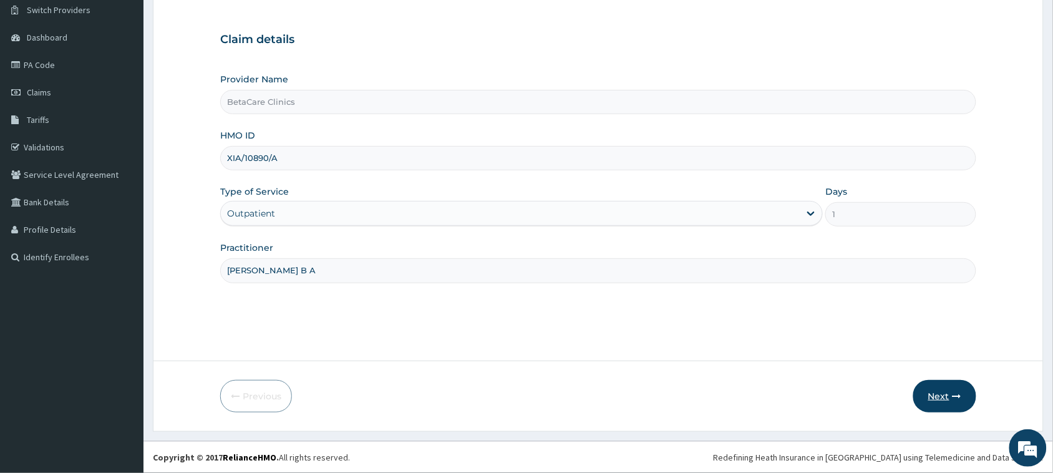
type input "[PERSON_NAME] B A"
click at [956, 388] on button "Next" at bounding box center [945, 396] width 63 height 32
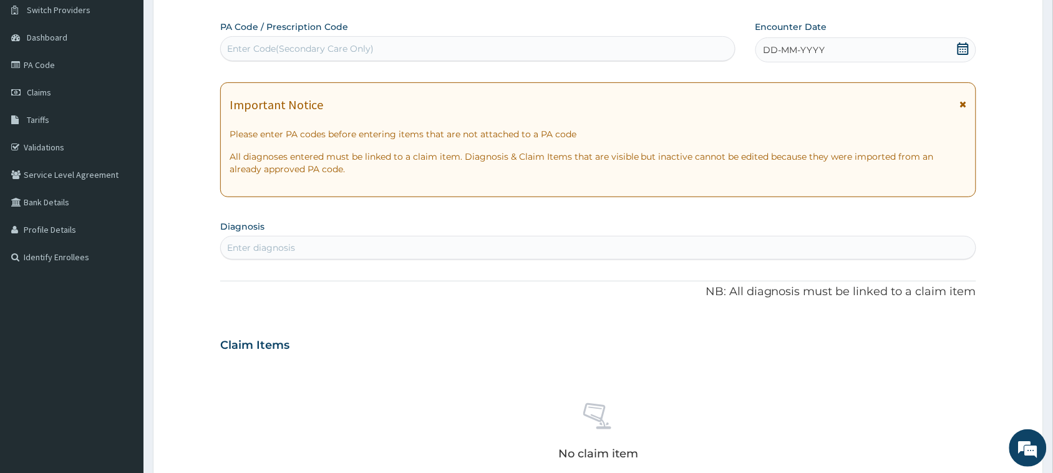
drag, startPoint x: 867, startPoint y: 41, endPoint x: 849, endPoint y: 44, distance: 19.0
click at [865, 42] on div "DD-MM-YYYY" at bounding box center [866, 49] width 221 height 25
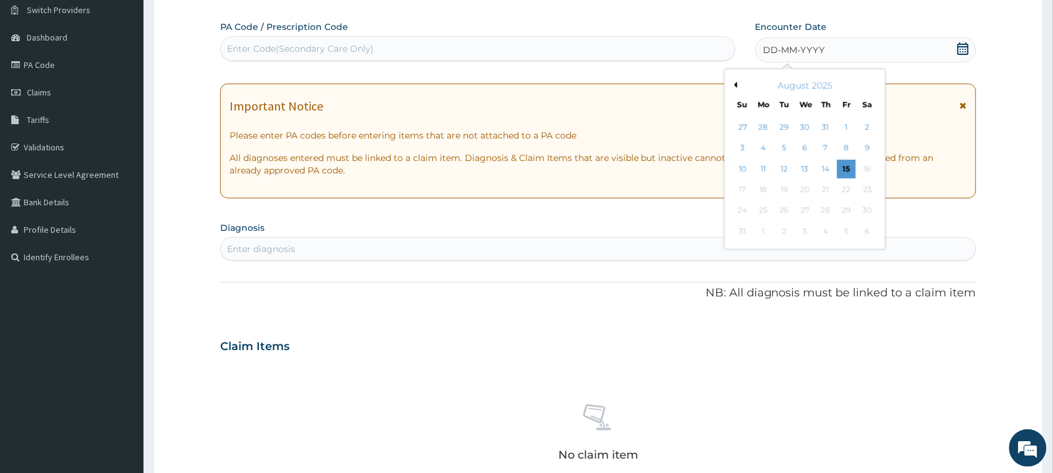
click at [734, 82] on button "Previous Month" at bounding box center [734, 85] width 6 height 6
click at [812, 56] on div "DD-MM-YYYY" at bounding box center [866, 49] width 221 height 25
click at [739, 82] on div "[DATE]" at bounding box center [805, 85] width 150 height 12
click at [738, 82] on div "[DATE]" at bounding box center [805, 85] width 150 height 12
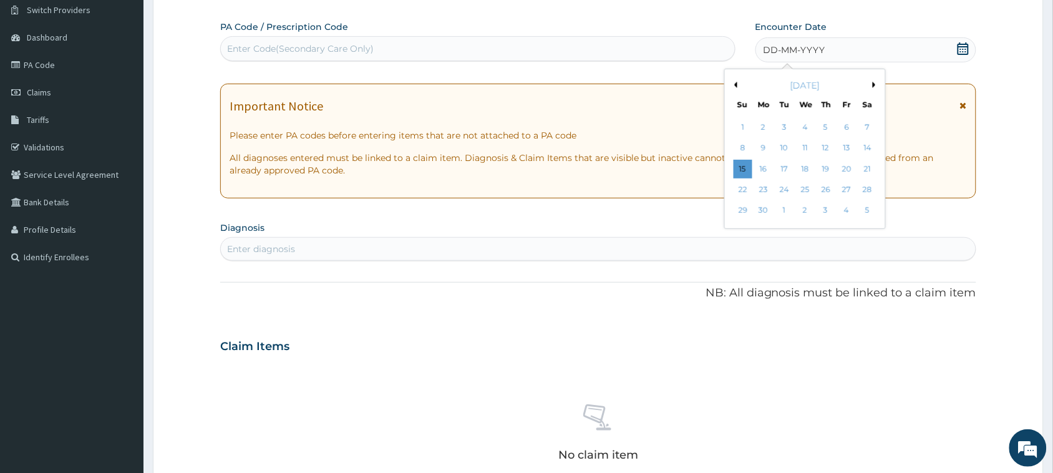
click at [736, 86] on button "Previous Month" at bounding box center [734, 85] width 6 height 6
click at [737, 84] on button "Previous Month" at bounding box center [734, 85] width 6 height 6
click at [876, 88] on div "[DATE]" at bounding box center [805, 85] width 150 height 12
click at [874, 83] on button "Next Month" at bounding box center [876, 85] width 6 height 6
click at [832, 144] on div "8" at bounding box center [826, 148] width 19 height 19
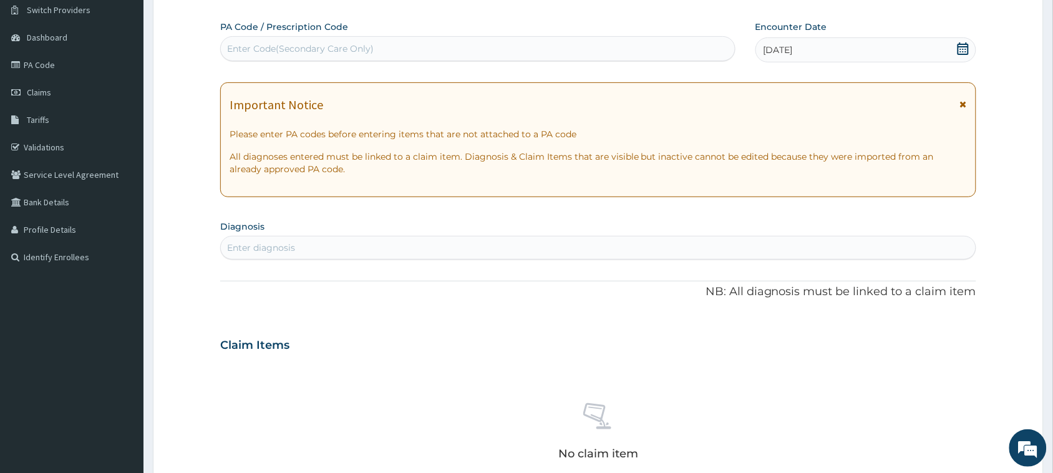
click at [295, 245] on div "Enter diagnosis" at bounding box center [261, 248] width 68 height 12
click at [273, 245] on div "Enter diagnosis" at bounding box center [261, 248] width 68 height 12
type input "WELL ADUL"
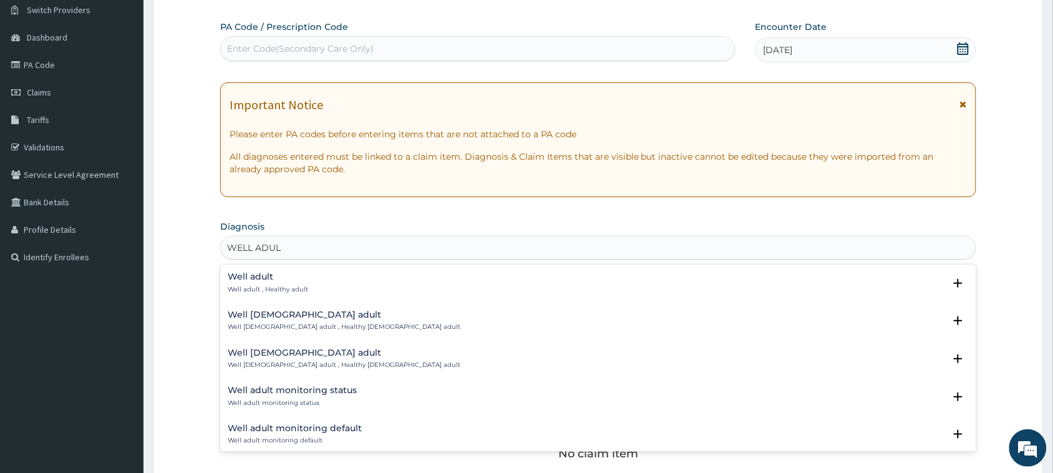
click at [271, 285] on p "Well adult , Healthy adult" at bounding box center [268, 289] width 81 height 9
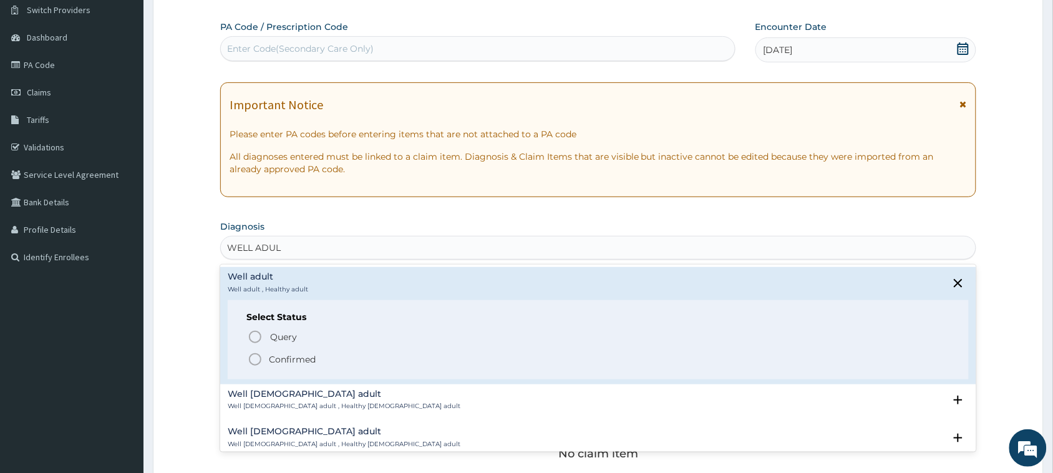
click at [291, 354] on p "Confirmed" at bounding box center [292, 359] width 47 height 12
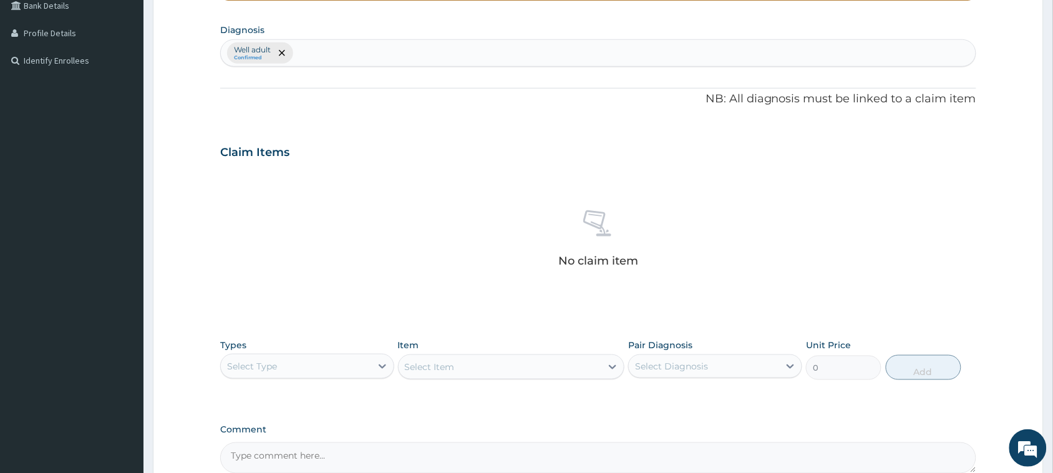
scroll to position [333, 0]
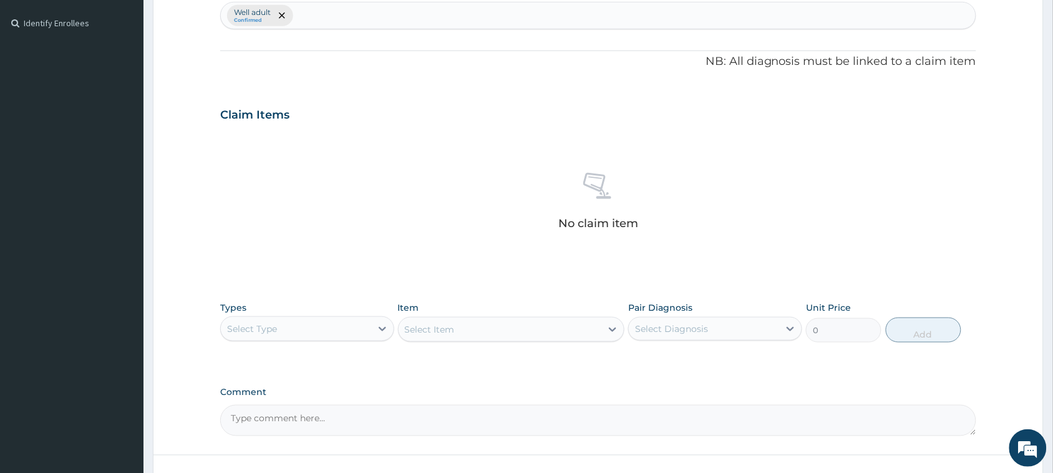
click at [263, 325] on div "Select Type" at bounding box center [252, 329] width 50 height 12
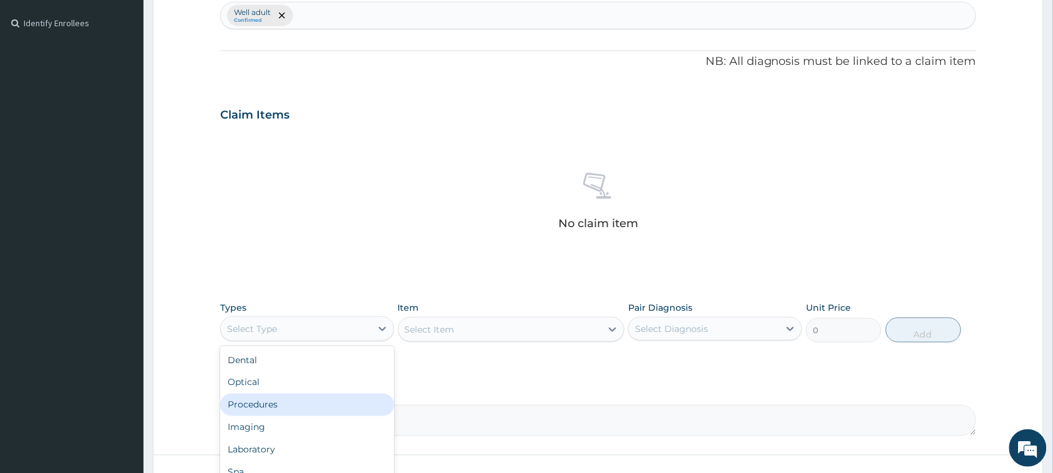
click at [263, 407] on div "Procedures" at bounding box center [307, 405] width 174 height 22
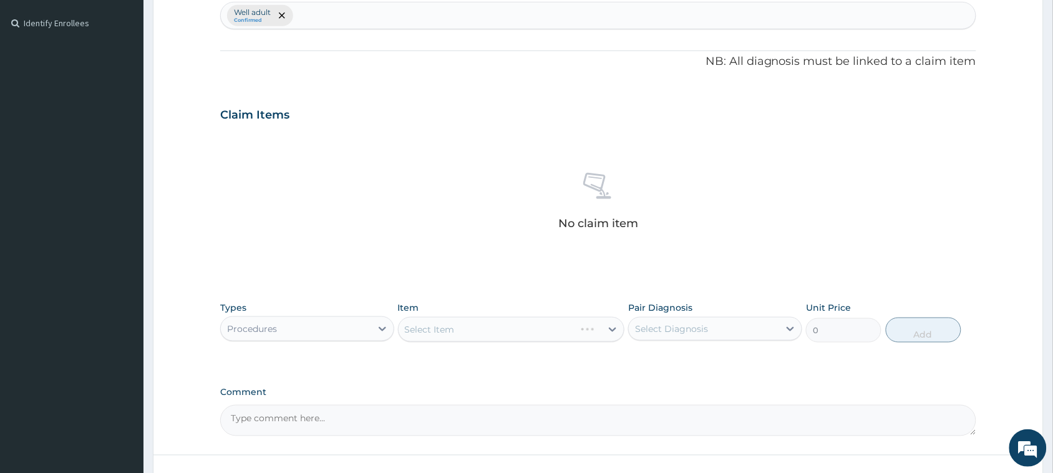
click at [437, 328] on div "Select Item" at bounding box center [511, 329] width 227 height 25
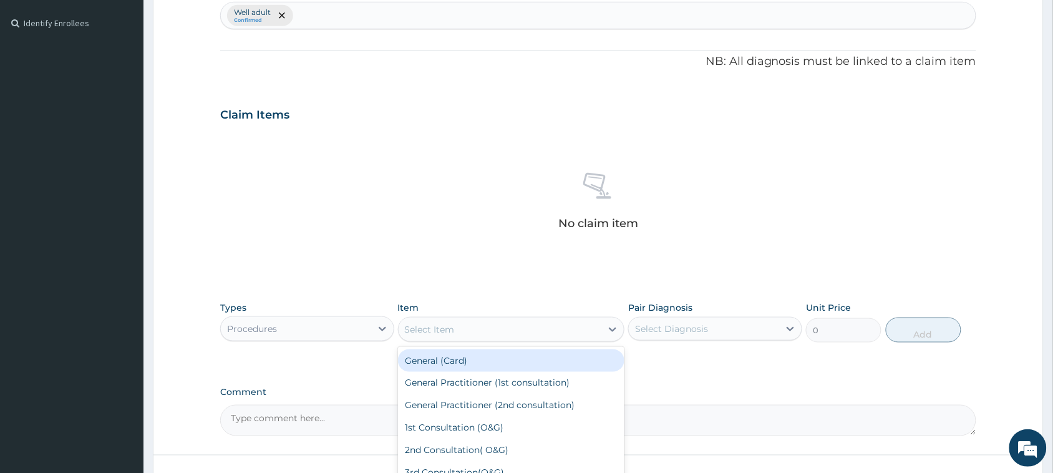
click at [441, 328] on div "Select Item" at bounding box center [430, 329] width 50 height 12
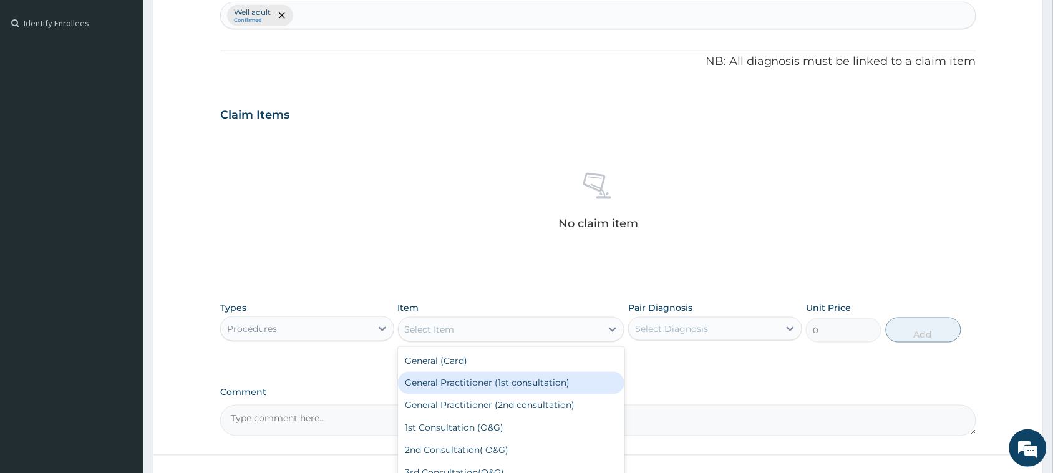
click at [476, 383] on div "General Practitioner (1st consultation)" at bounding box center [511, 383] width 227 height 22
type input "3900"
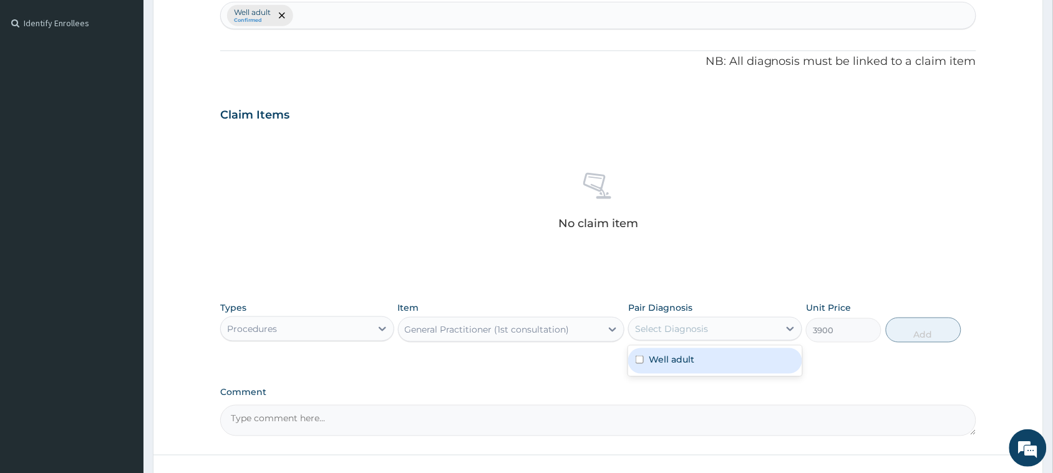
click at [672, 326] on div "Select Diagnosis" at bounding box center [671, 329] width 73 height 12
click at [665, 364] on label "Well adult" at bounding box center [672, 359] width 46 height 12
checkbox input "true"
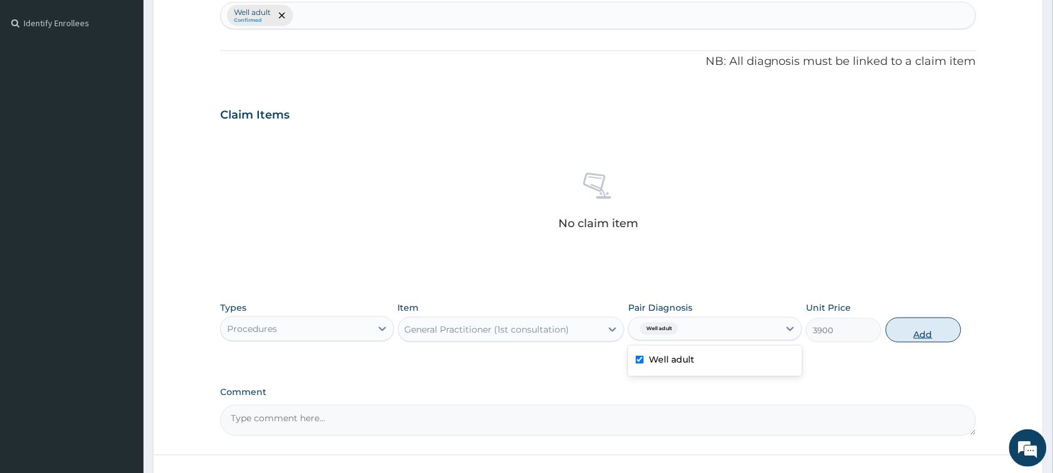
click at [915, 331] on button "Add" at bounding box center [924, 330] width 76 height 25
type input "0"
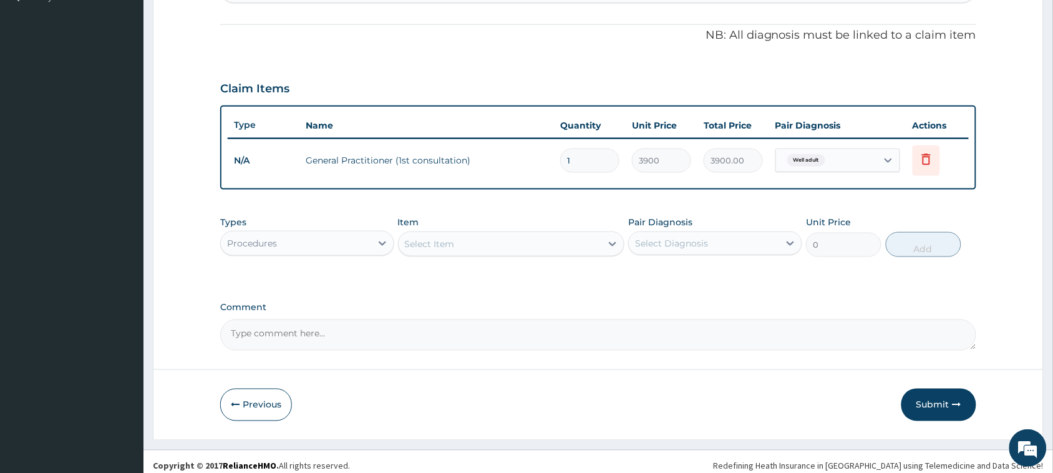
scroll to position [366, 0]
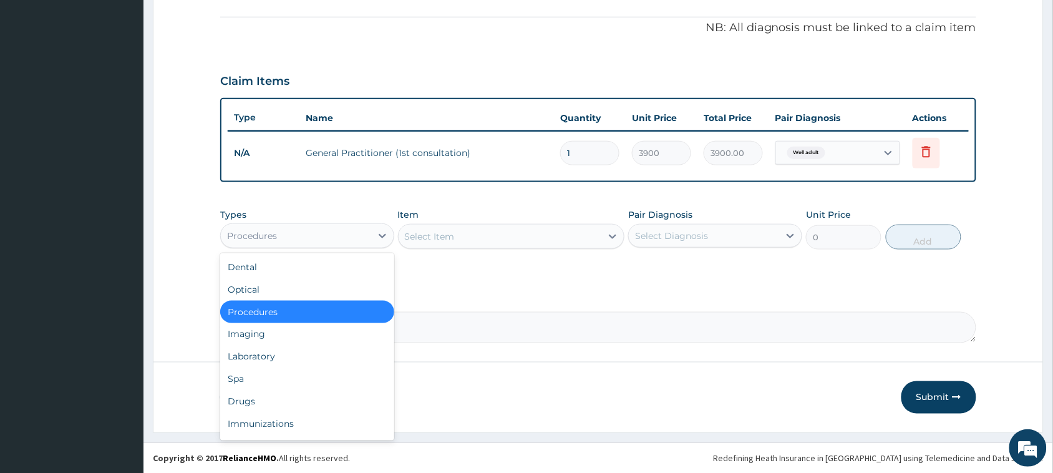
click at [269, 233] on div "Procedures" at bounding box center [252, 236] width 50 height 12
click at [258, 356] on div "Laboratory" at bounding box center [307, 357] width 174 height 22
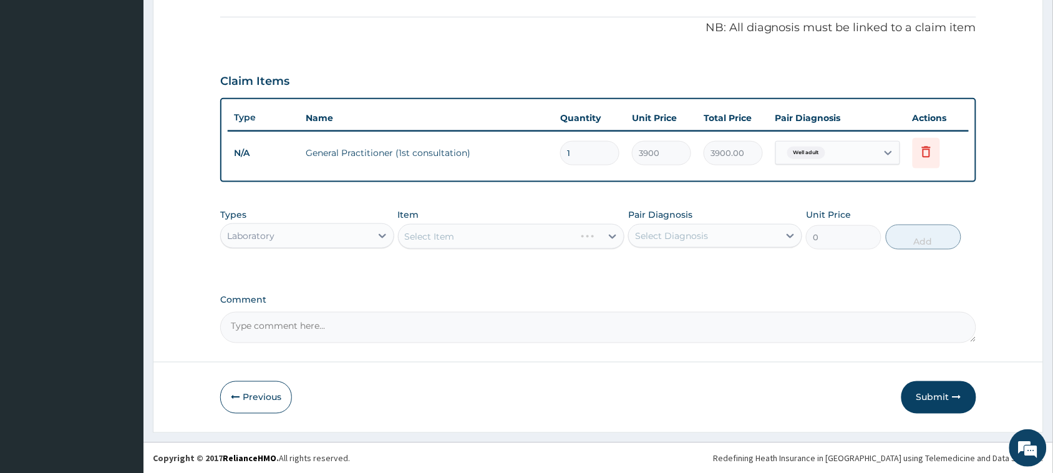
click at [447, 239] on div "Select Item" at bounding box center [511, 236] width 227 height 25
click at [447, 238] on div "Select Item" at bounding box center [430, 236] width 50 height 12
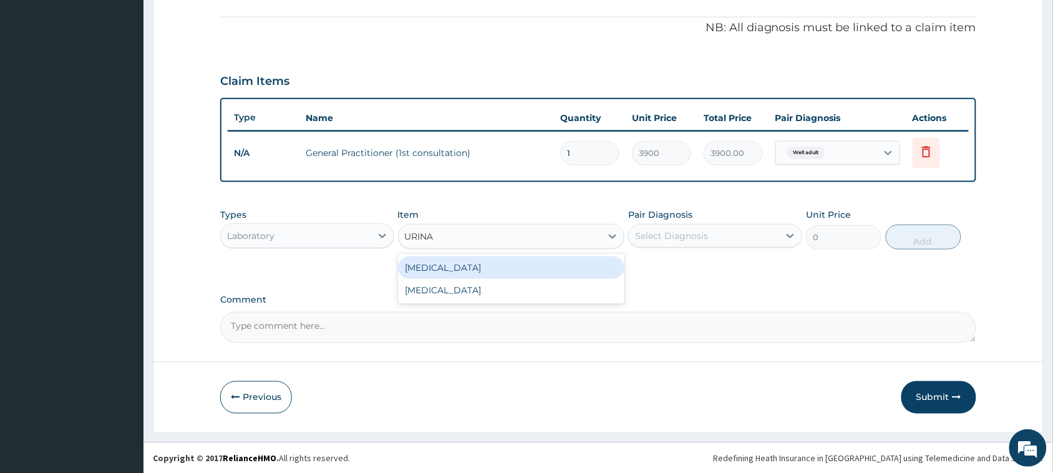
type input "URINAL"
click at [444, 269] on div "URINALYSIS" at bounding box center [511, 267] width 227 height 22
type input "1500"
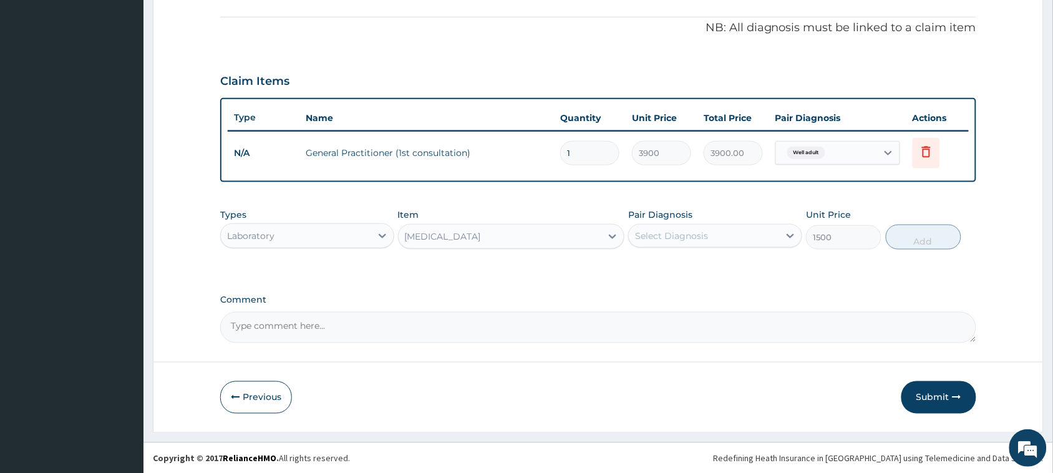
click at [698, 236] on div "Select Diagnosis" at bounding box center [671, 236] width 73 height 12
click at [681, 268] on label "Well adult" at bounding box center [672, 266] width 46 height 12
checkbox input "true"
click at [925, 228] on button "Add" at bounding box center [924, 237] width 76 height 25
type input "0"
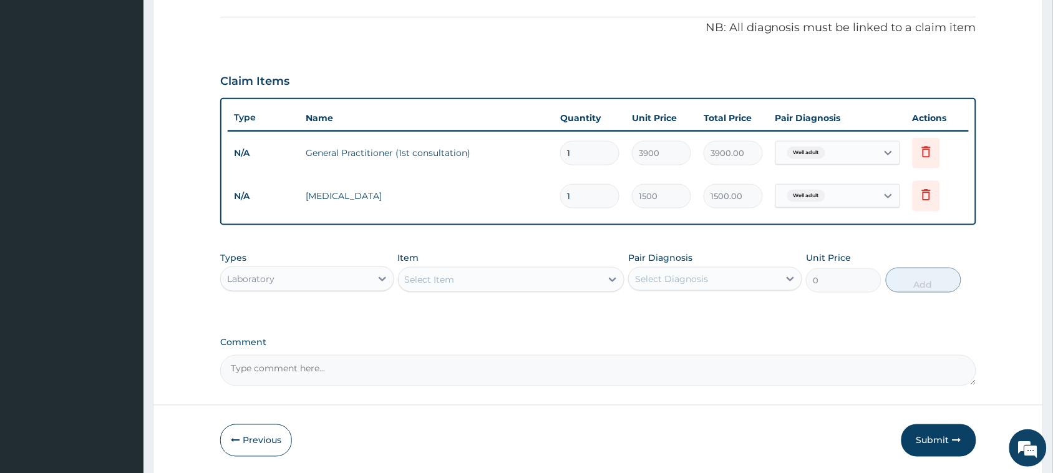
click at [422, 285] on div "Select Item" at bounding box center [500, 280] width 203 height 20
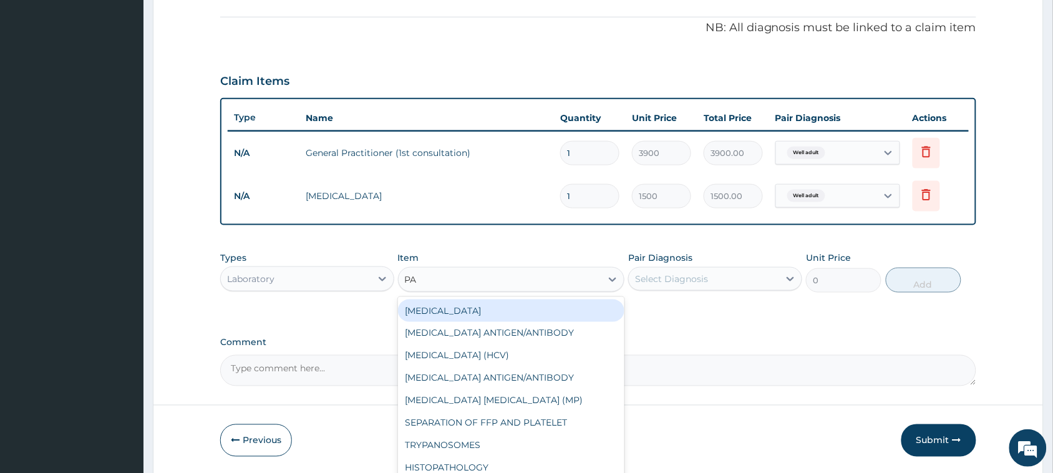
type input "PAP"
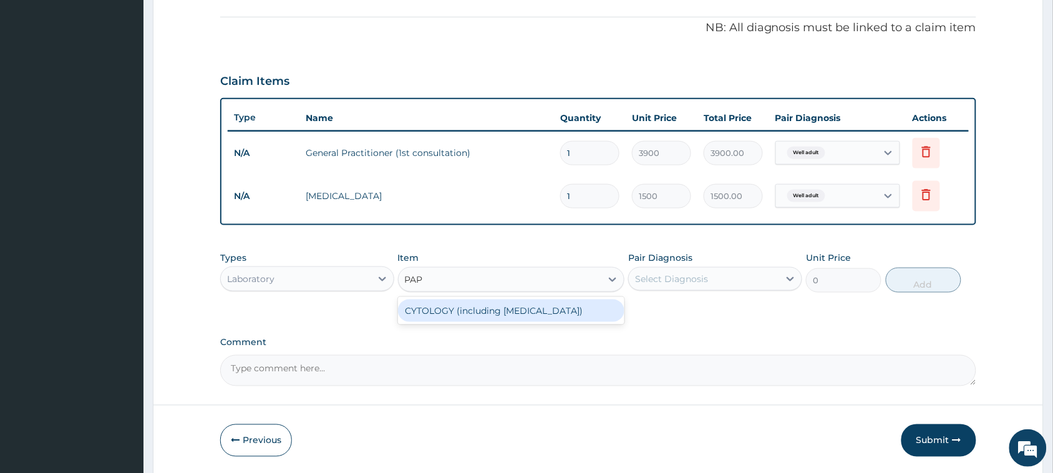
click at [454, 308] on div "CYTOLOGY (including PAP SMEAR)" at bounding box center [511, 311] width 227 height 22
type input "13000"
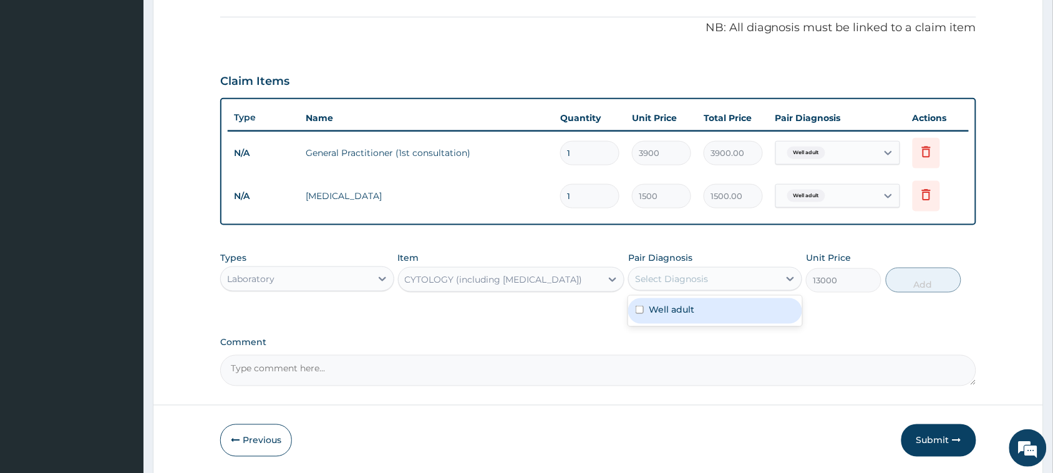
click at [683, 273] on div "Select Diagnosis" at bounding box center [671, 279] width 73 height 12
drag, startPoint x: 673, startPoint y: 313, endPoint x: 721, endPoint y: 301, distance: 49.3
click at [674, 313] on label "Well adult" at bounding box center [672, 309] width 46 height 12
checkbox input "true"
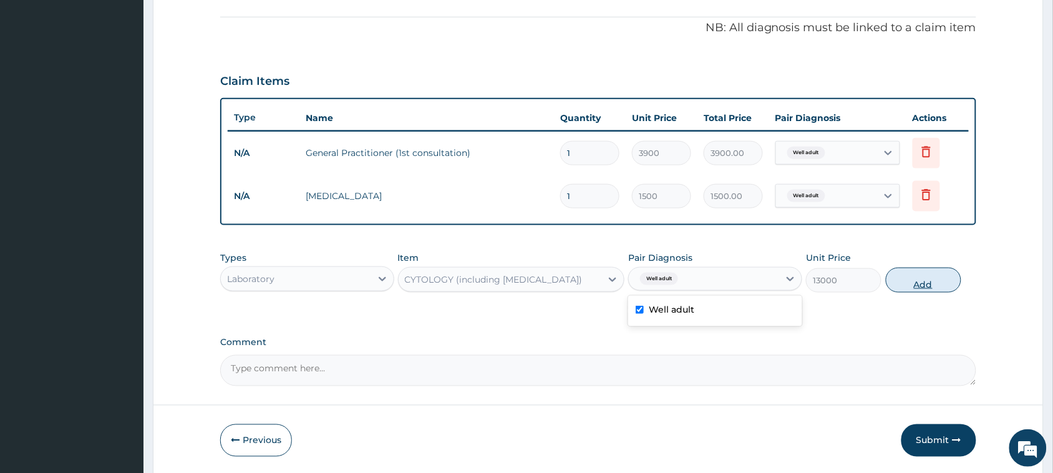
click at [922, 280] on button "Add" at bounding box center [924, 280] width 76 height 25
type input "0"
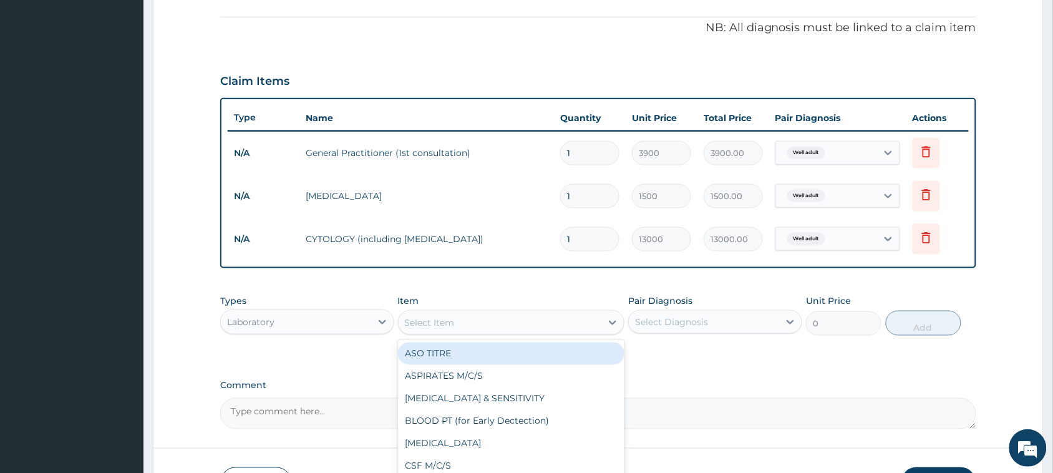
click at [452, 316] on div "Select Item" at bounding box center [430, 322] width 50 height 12
type input "CHOLES"
click at [454, 349] on div "CHOLESTEROL (TOTAL)" at bounding box center [511, 354] width 227 height 22
type input "11050"
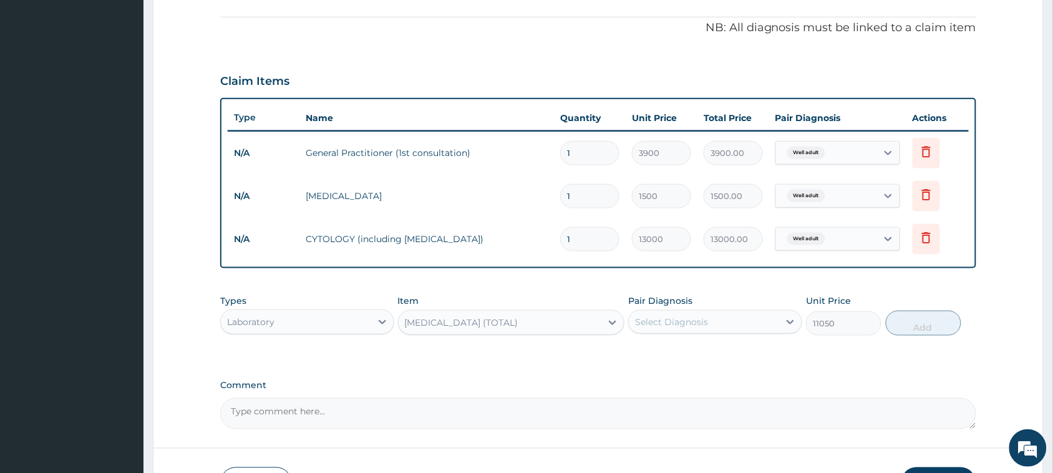
click at [684, 317] on div "Select Diagnosis" at bounding box center [671, 322] width 73 height 12
click at [668, 353] on label "Well adult" at bounding box center [672, 352] width 46 height 12
checkbox input "true"
click at [893, 322] on button "Add" at bounding box center [924, 323] width 76 height 25
type input "0"
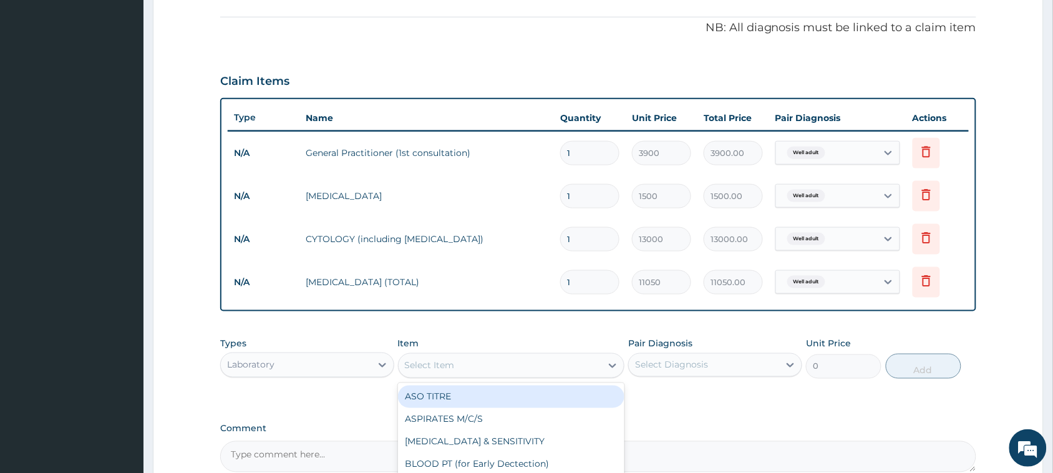
click at [451, 363] on div "Select Item" at bounding box center [430, 365] width 50 height 12
type input "RAND"
click at [467, 392] on div "RANDOM BLOOD SUGAR" at bounding box center [511, 397] width 227 height 22
type input "5200"
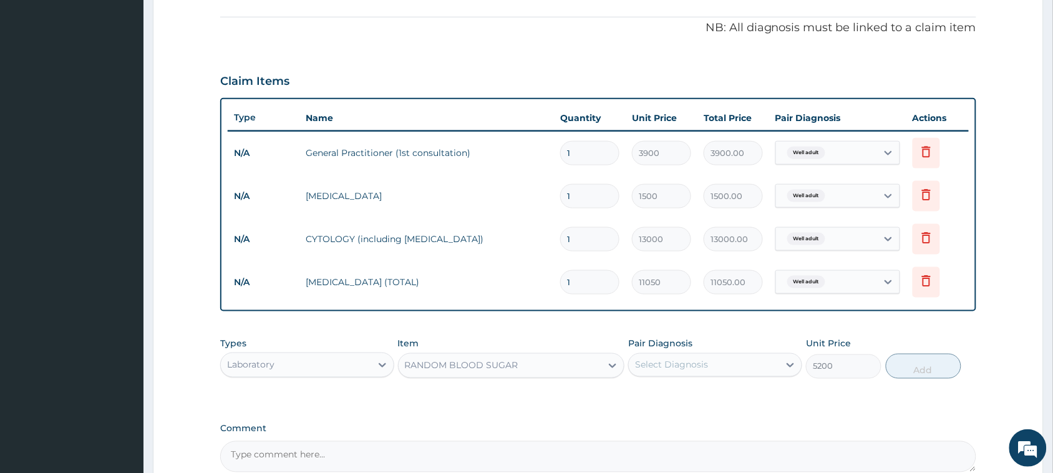
click at [687, 365] on div "Select Diagnosis" at bounding box center [671, 365] width 73 height 12
drag, startPoint x: 660, startPoint y: 391, endPoint x: 728, endPoint y: 388, distance: 68.1
click at [663, 391] on label "Well adult" at bounding box center [672, 395] width 46 height 12
checkbox input "true"
click at [910, 359] on button "Add" at bounding box center [924, 366] width 76 height 25
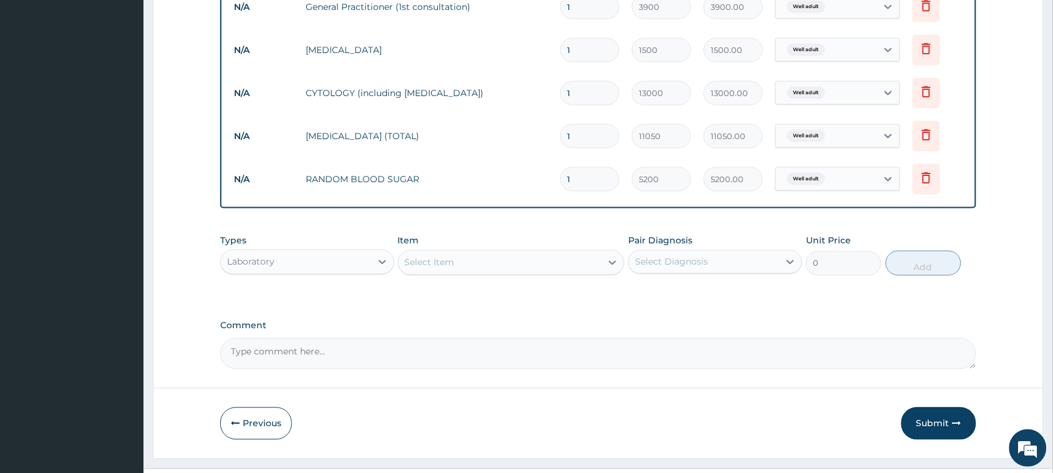
scroll to position [522, 0]
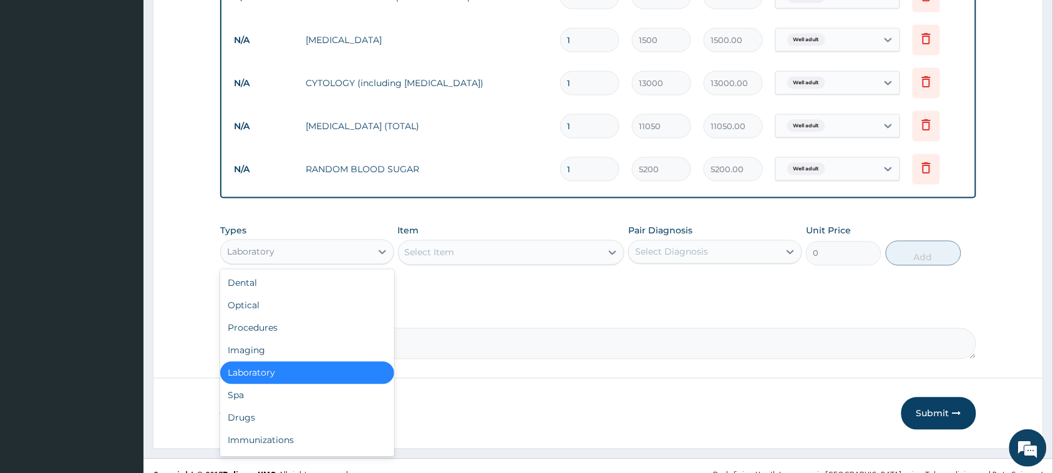
click at [280, 246] on div "Laboratory" at bounding box center [296, 252] width 150 height 20
click at [254, 310] on div "Optical" at bounding box center [307, 306] width 174 height 22
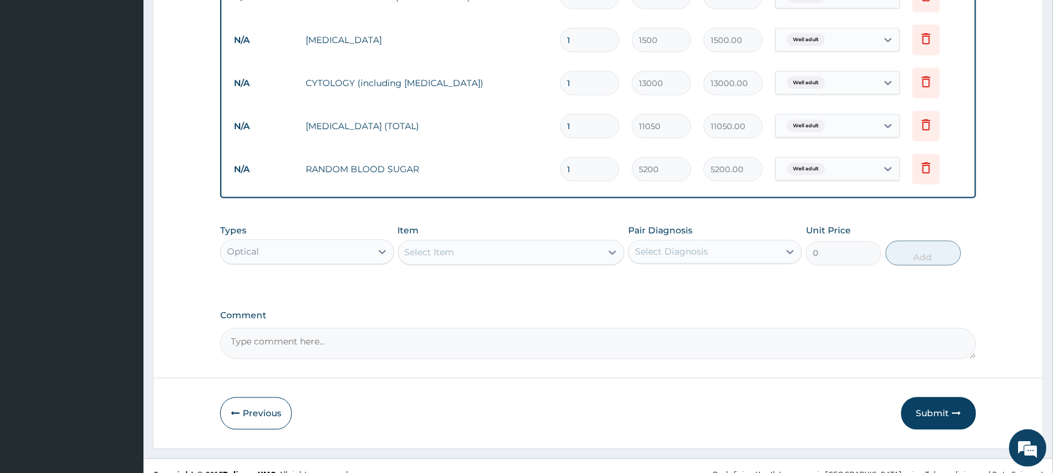
click at [490, 255] on div "Select Item" at bounding box center [500, 253] width 203 height 20
drag, startPoint x: 437, startPoint y: 286, endPoint x: 463, endPoint y: 285, distance: 26.2
click at [437, 286] on div "Visual Acuity" at bounding box center [511, 284] width 227 height 22
type input "1500"
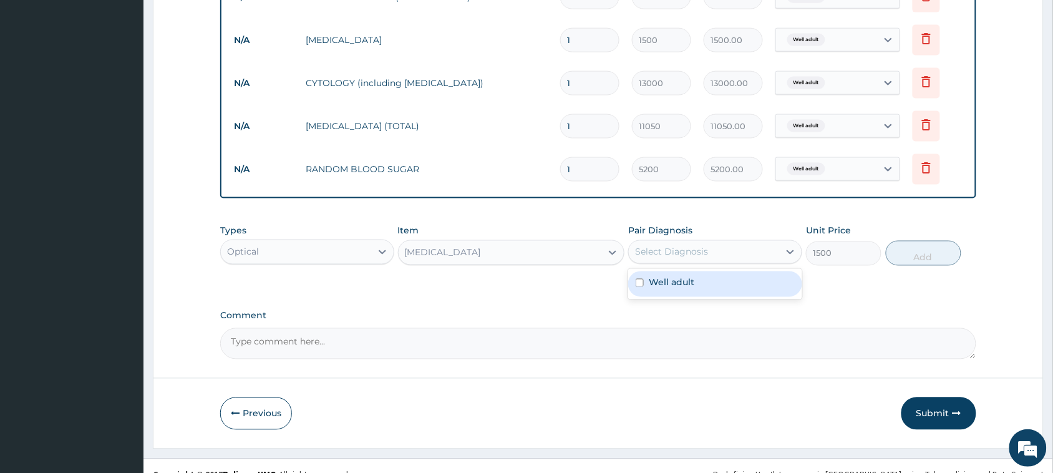
click at [699, 251] on div "Select Diagnosis" at bounding box center [671, 252] width 73 height 12
click at [688, 276] on label "Well adult" at bounding box center [672, 282] width 46 height 12
checkbox input "true"
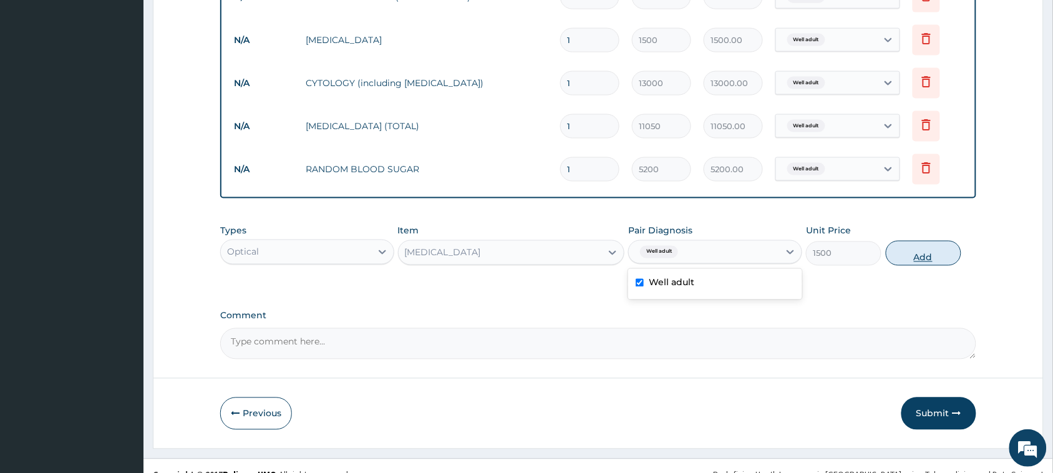
click at [924, 251] on button "Add" at bounding box center [924, 253] width 76 height 25
type input "0"
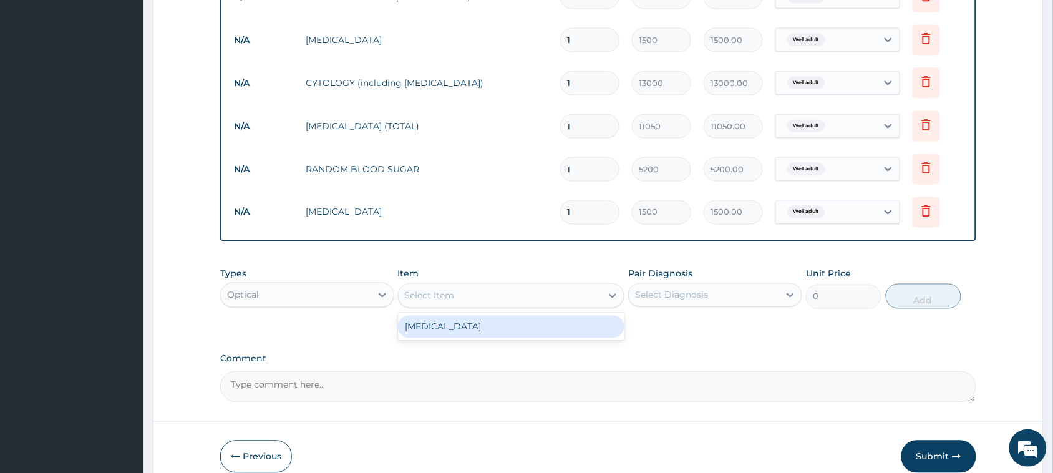
click at [429, 295] on div "Select Item" at bounding box center [430, 296] width 50 height 12
drag, startPoint x: 300, startPoint y: 275, endPoint x: 300, endPoint y: 282, distance: 6.9
click at [300, 278] on div "Types Optical" at bounding box center [307, 288] width 174 height 41
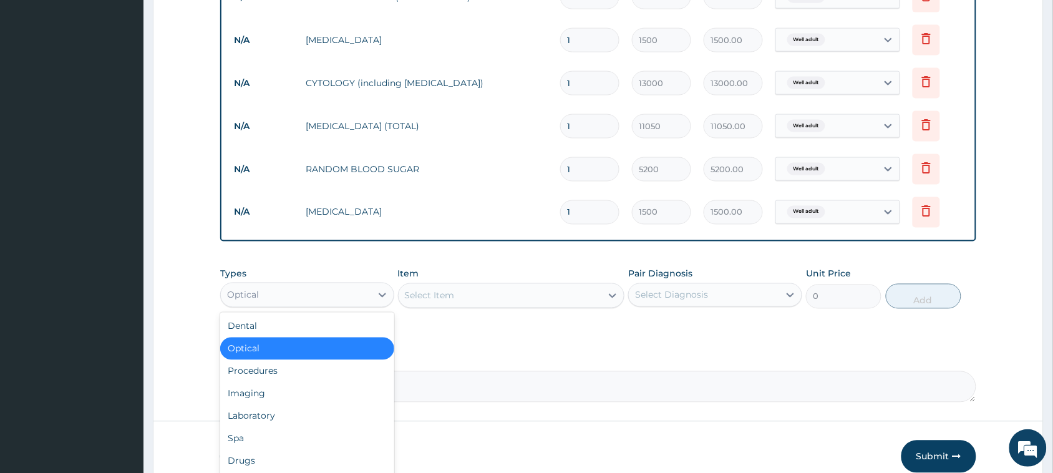
click at [298, 291] on div "Optical" at bounding box center [296, 295] width 150 height 20
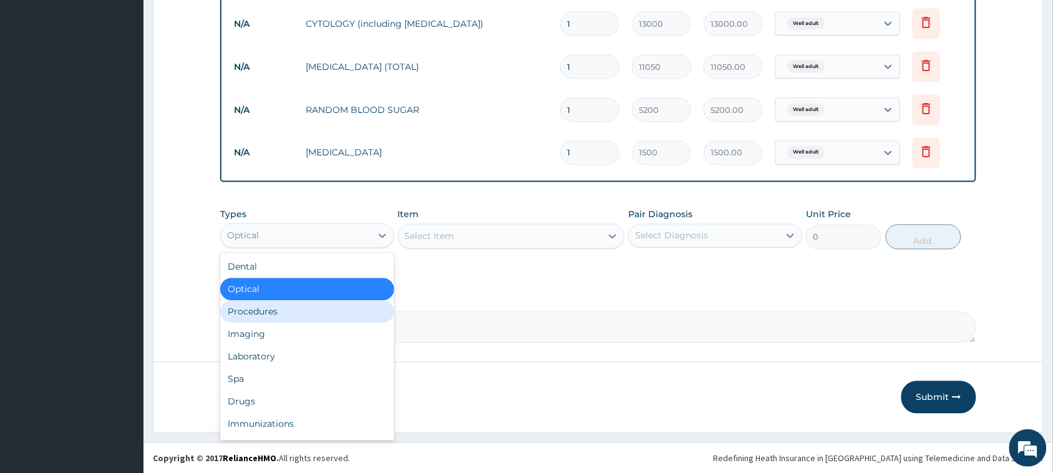
scroll to position [42, 0]
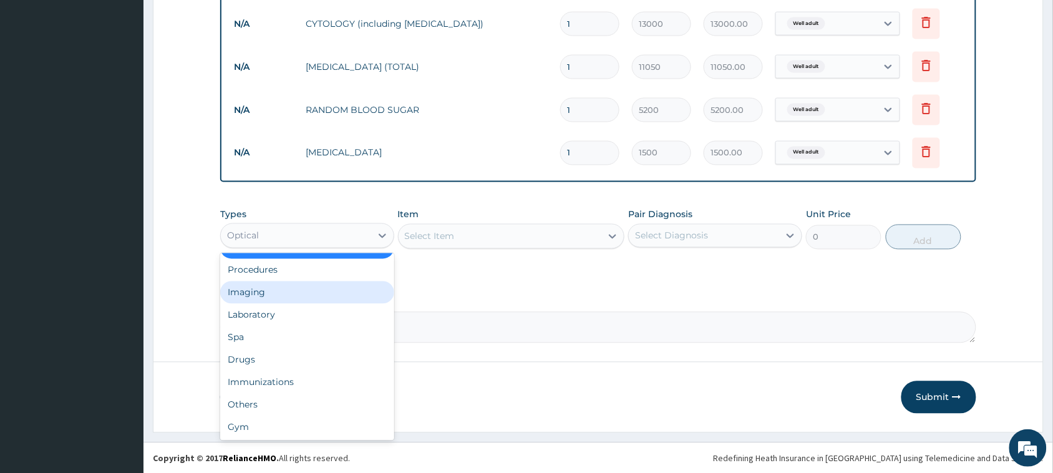
click at [250, 288] on div "Imaging" at bounding box center [307, 292] width 174 height 22
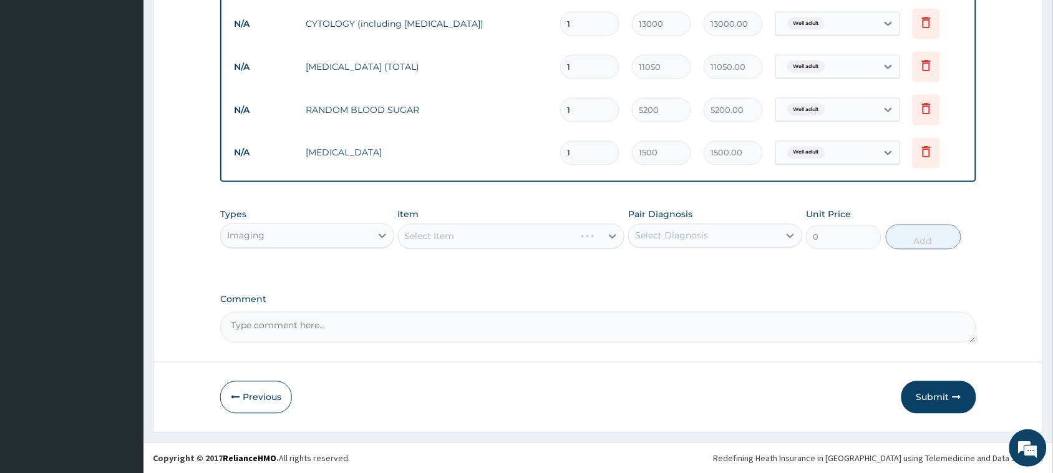
click at [456, 226] on div "Select Item" at bounding box center [511, 236] width 227 height 25
click at [464, 238] on div "Select Item" at bounding box center [511, 236] width 227 height 25
click at [447, 240] on div "Select Item" at bounding box center [430, 236] width 50 height 12
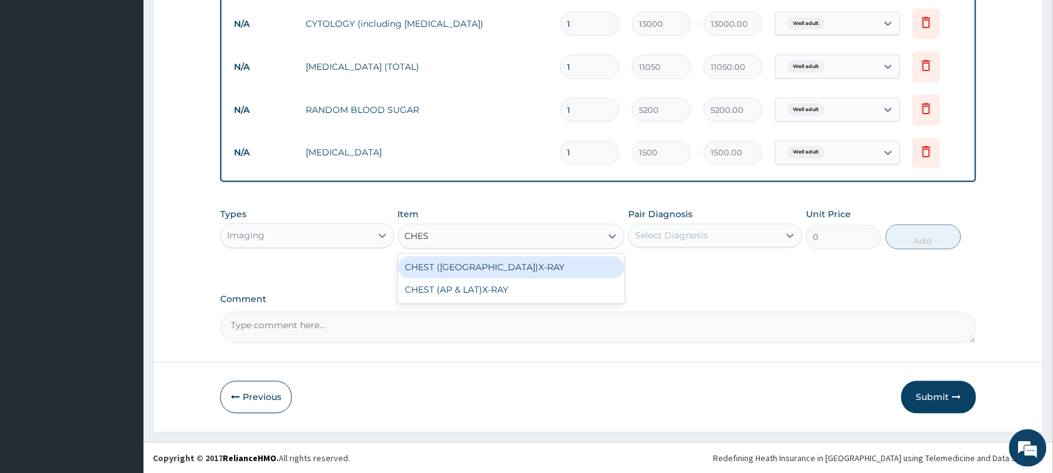
type input "CHEST"
click at [454, 262] on div "CHEST ([GEOGRAPHIC_DATA])X-RAY" at bounding box center [511, 267] width 227 height 22
type input "8450"
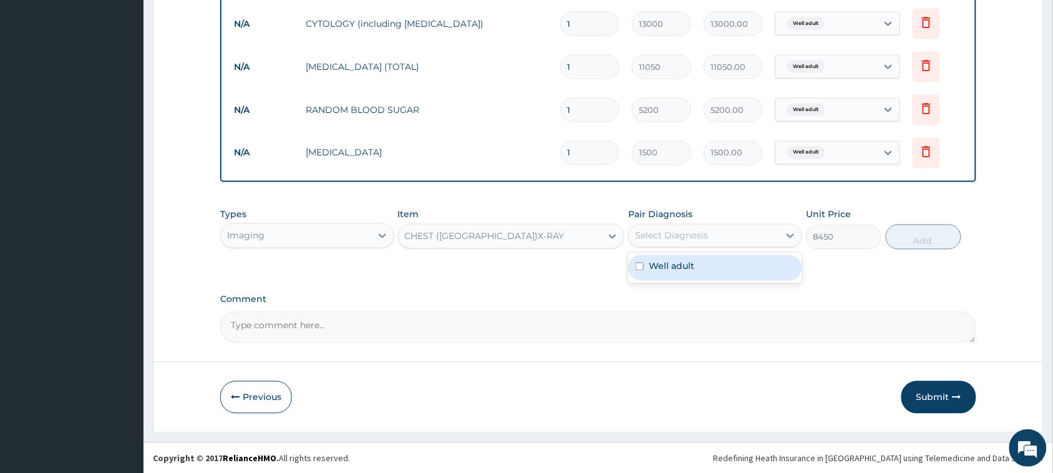
click at [697, 241] on div "Select Diagnosis" at bounding box center [704, 236] width 150 height 20
click at [685, 260] on label "Well adult" at bounding box center [672, 266] width 46 height 12
checkbox input "true"
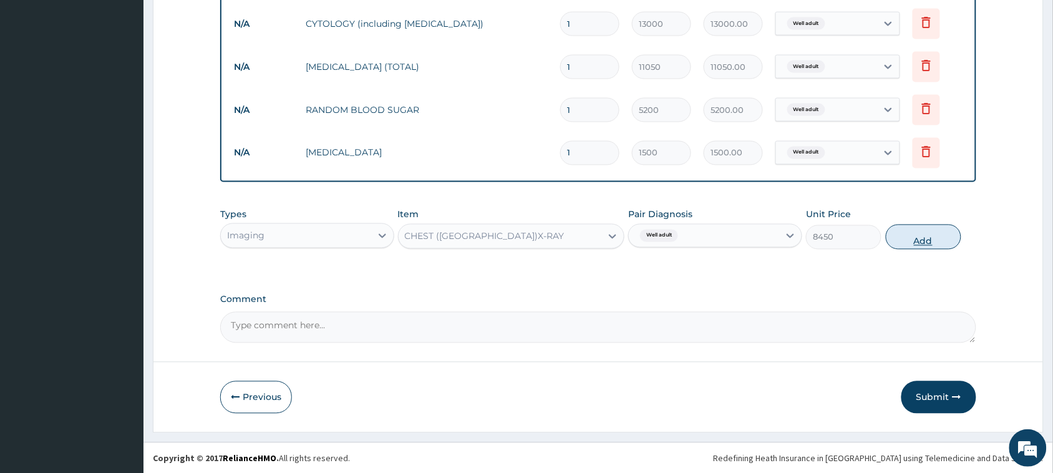
click at [917, 237] on button "Add" at bounding box center [924, 237] width 76 height 25
type input "0"
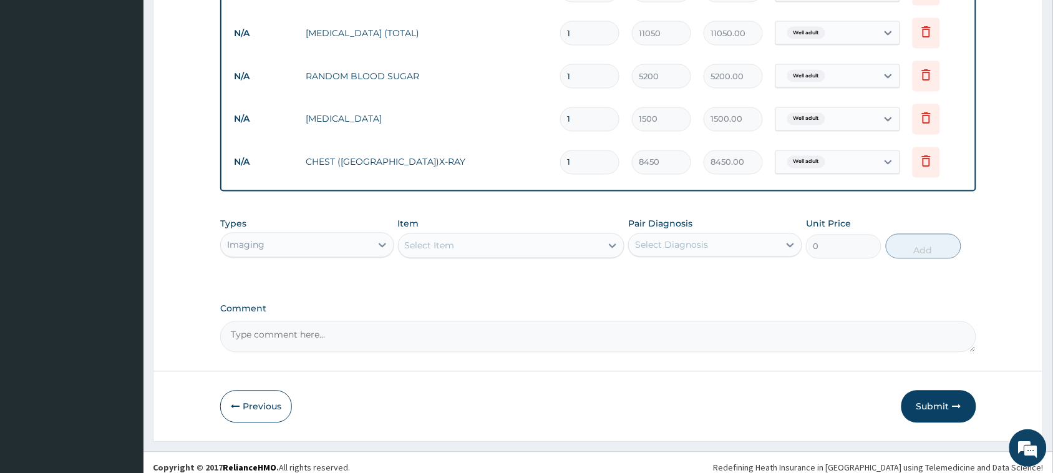
scroll to position [625, 0]
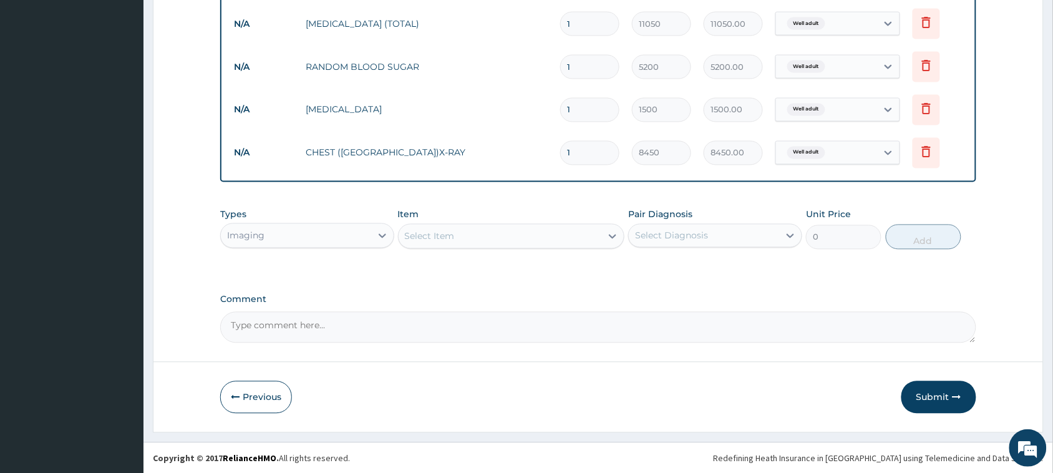
click at [307, 326] on textarea "Comment" at bounding box center [598, 327] width 756 height 31
type textarea "SEEN FOR WELLNESS CHECKUP"
click at [930, 394] on button "Submit" at bounding box center [939, 397] width 75 height 32
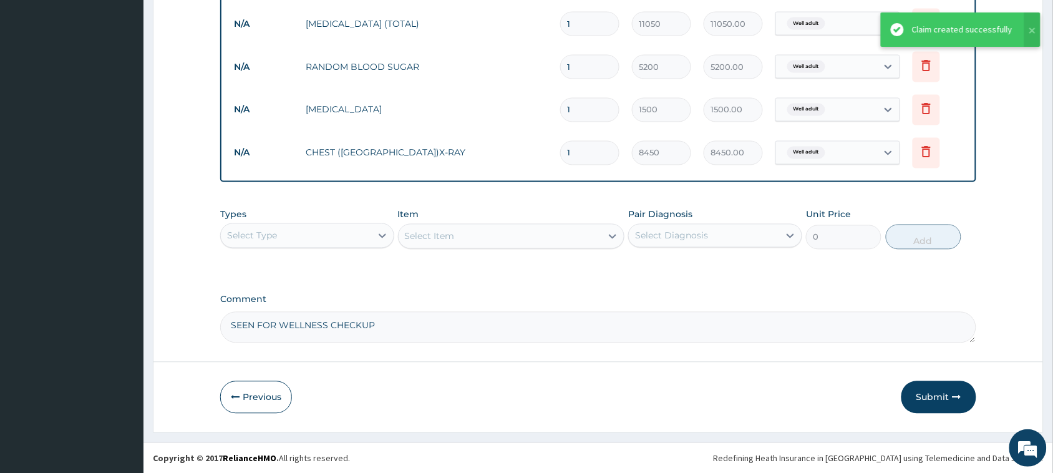
scroll to position [391, 0]
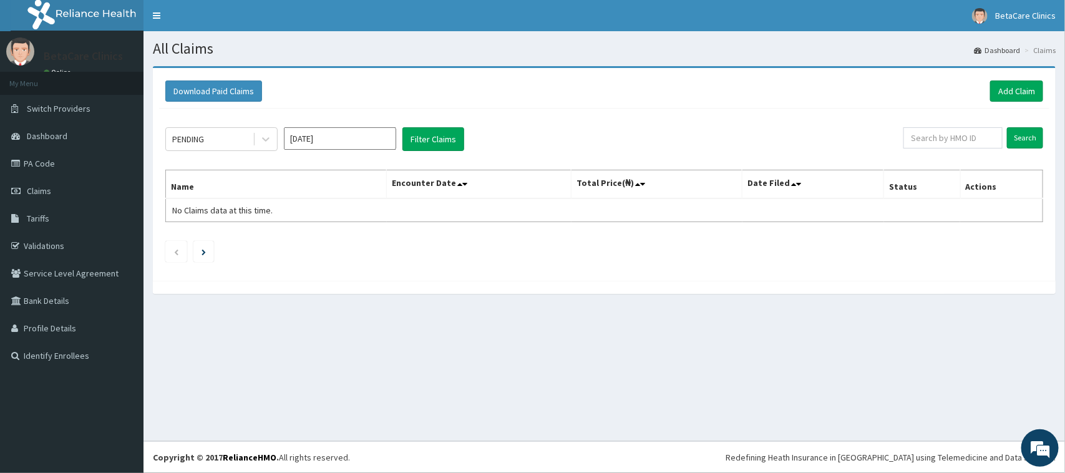
click at [344, 142] on input "[DATE]" at bounding box center [340, 138] width 112 height 22
click at [341, 218] on div "May" at bounding box center [340, 217] width 25 height 23
type input "[DATE]"
click at [441, 129] on button "Filter Claims" at bounding box center [434, 139] width 62 height 24
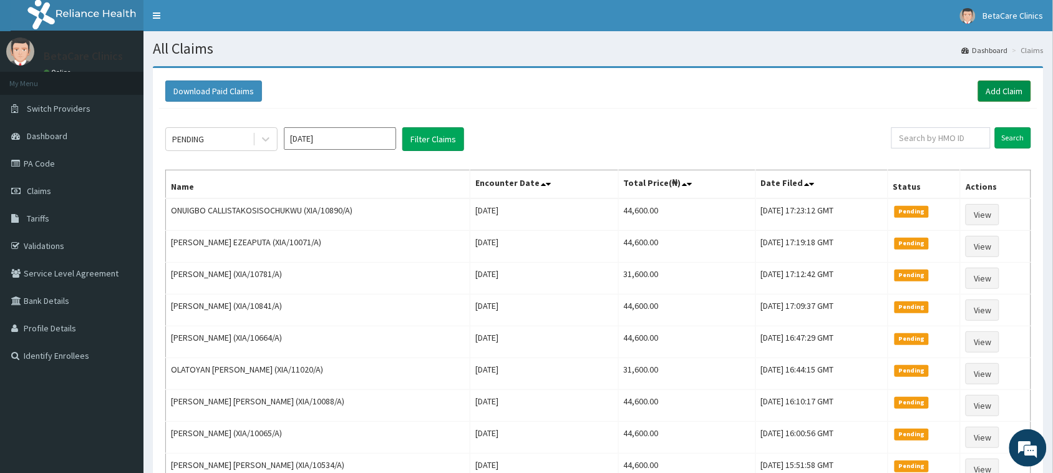
click at [1007, 89] on link "Add Claim" at bounding box center [1004, 91] width 53 height 21
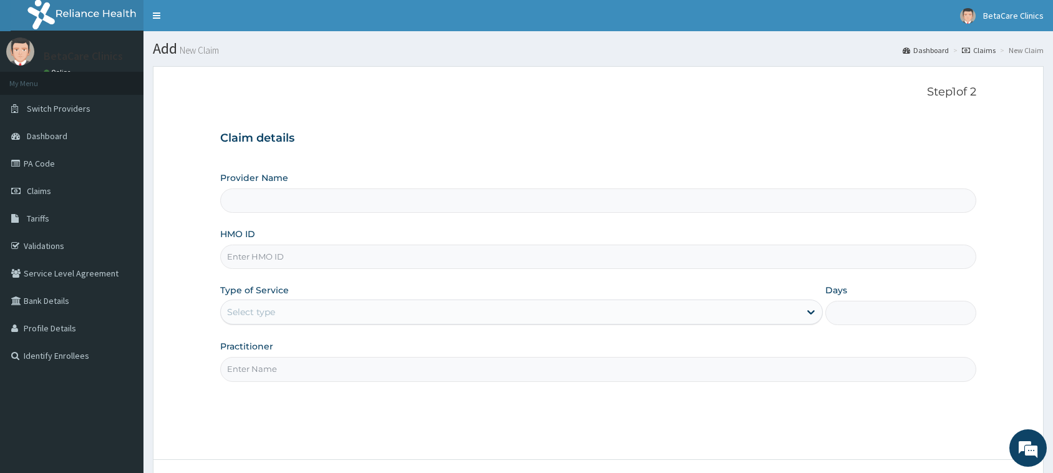
click at [285, 257] on input "HMO ID" at bounding box center [598, 257] width 756 height 24
type input "BetaCare Clinics"
type input "XIA/10626/A"
click at [288, 289] on div "Type of Service Select type" at bounding box center [521, 304] width 603 height 41
click at [278, 320] on div "Select type" at bounding box center [510, 312] width 579 height 20
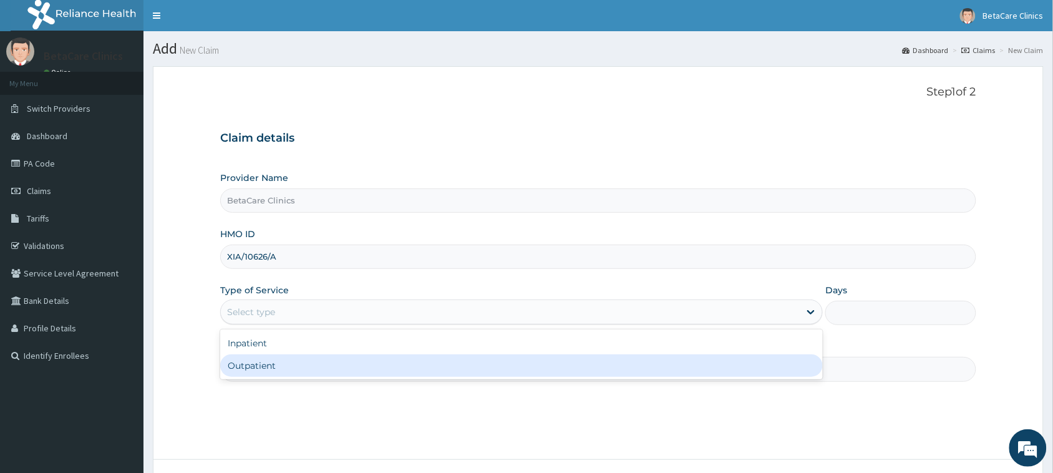
click at [272, 366] on div "Outpatient" at bounding box center [521, 365] width 603 height 22
type input "1"
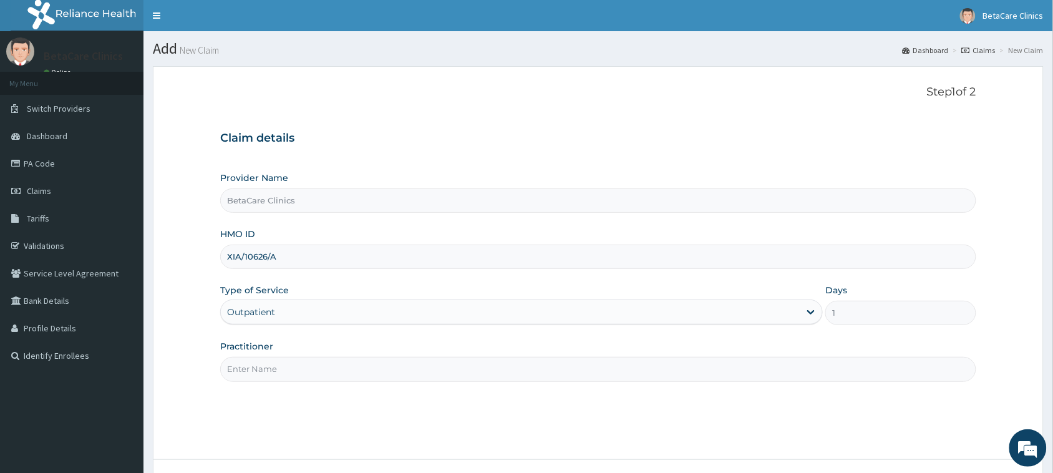
click at [285, 381] on input "Practitioner" at bounding box center [598, 369] width 756 height 24
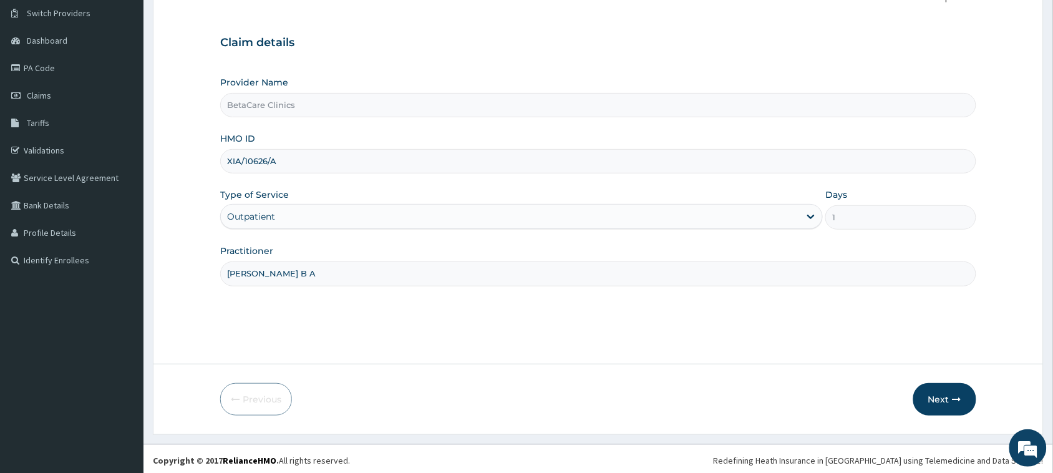
scroll to position [99, 0]
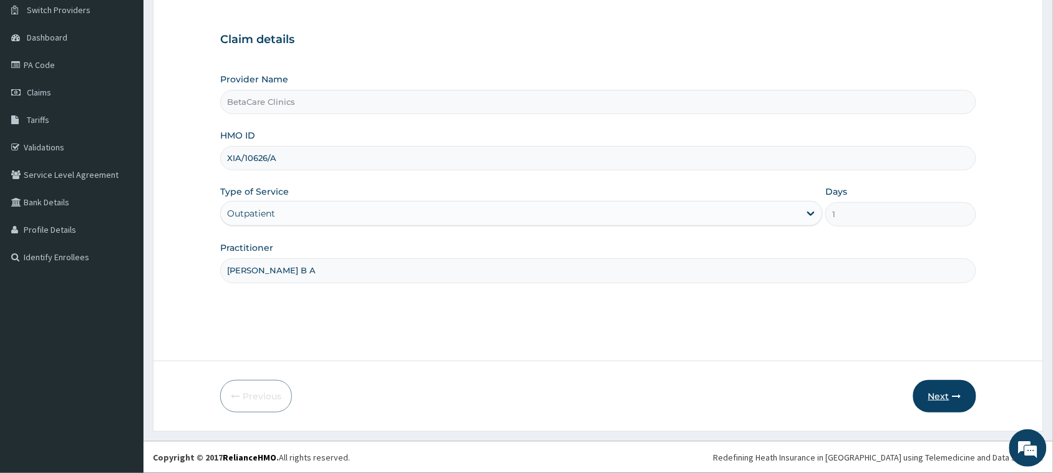
type input "[PERSON_NAME] B A"
click at [955, 398] on icon "button" at bounding box center [957, 396] width 9 height 9
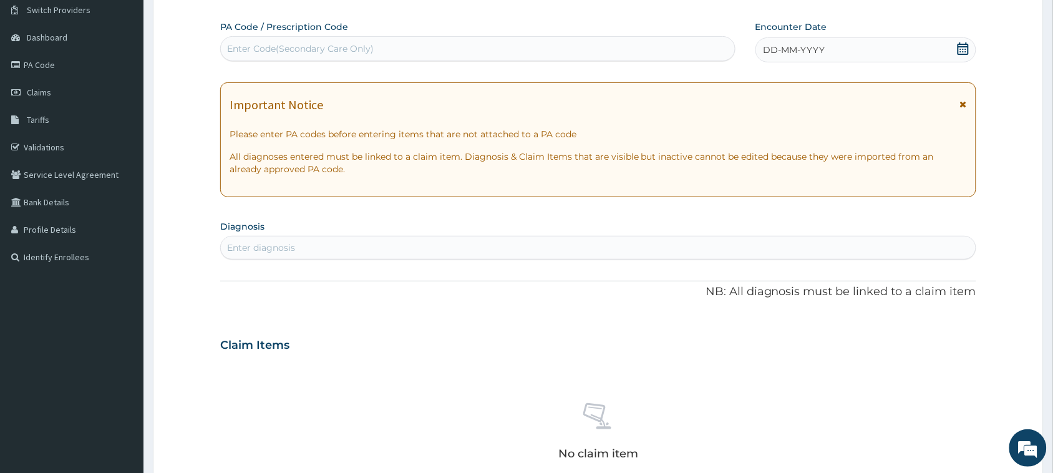
click at [841, 59] on div "DD-MM-YYYY" at bounding box center [866, 49] width 221 height 25
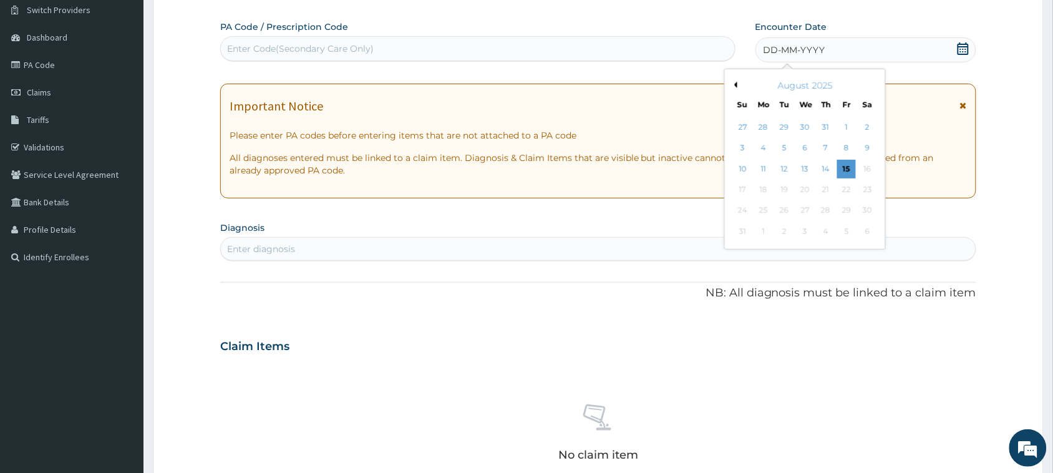
click at [736, 85] on button "Previous Month" at bounding box center [734, 85] width 6 height 6
click at [741, 84] on div "[DATE]" at bounding box center [805, 85] width 150 height 12
click at [734, 85] on button "Previous Month" at bounding box center [734, 85] width 6 height 6
click at [829, 144] on div "8" at bounding box center [826, 148] width 19 height 19
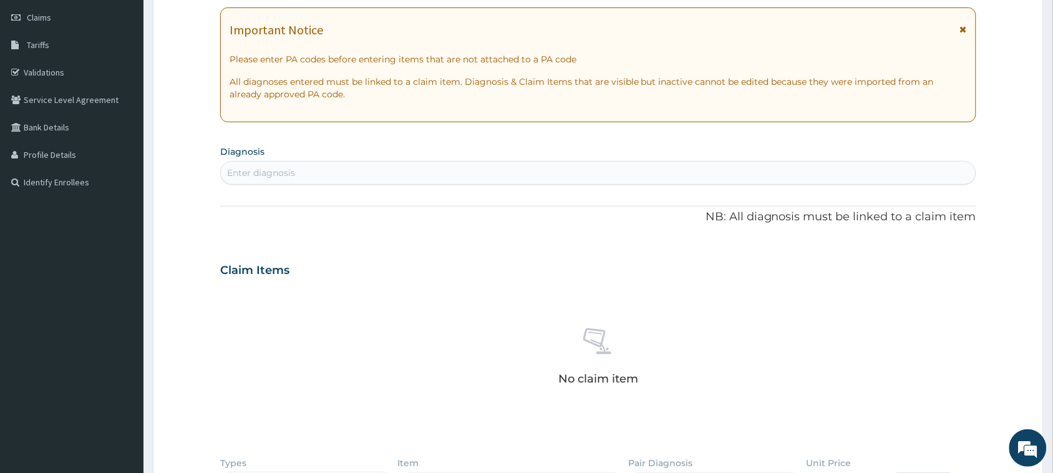
scroll to position [177, 0]
click at [331, 167] on div "Enter diagnosis" at bounding box center [598, 170] width 755 height 20
type input "WELL ADUL"
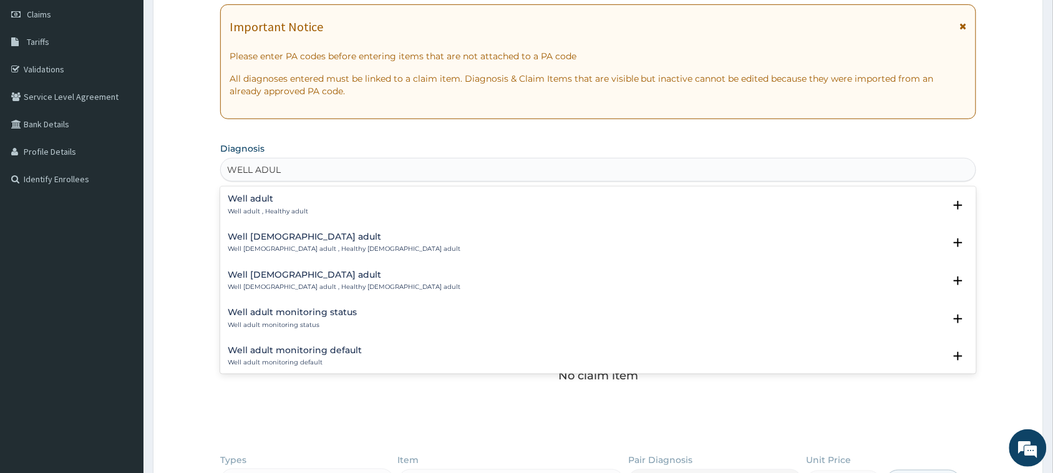
click at [268, 208] on p "Well adult , Healthy adult" at bounding box center [268, 211] width 81 height 9
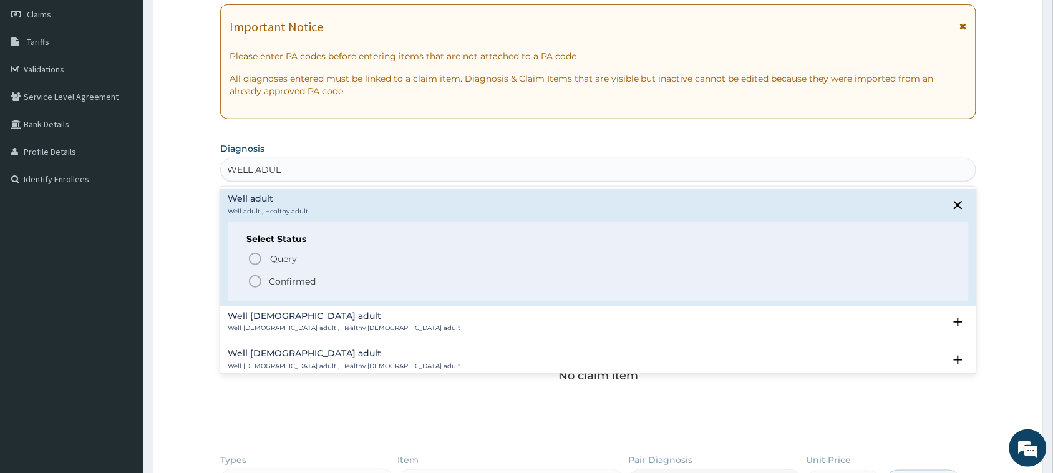
click at [255, 281] on icon "status option filled" at bounding box center [255, 281] width 15 height 15
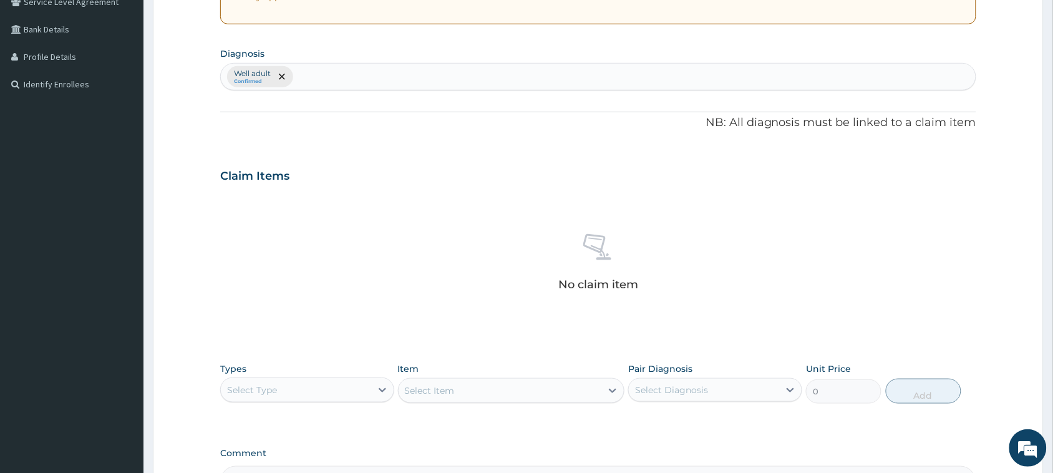
scroll to position [411, 0]
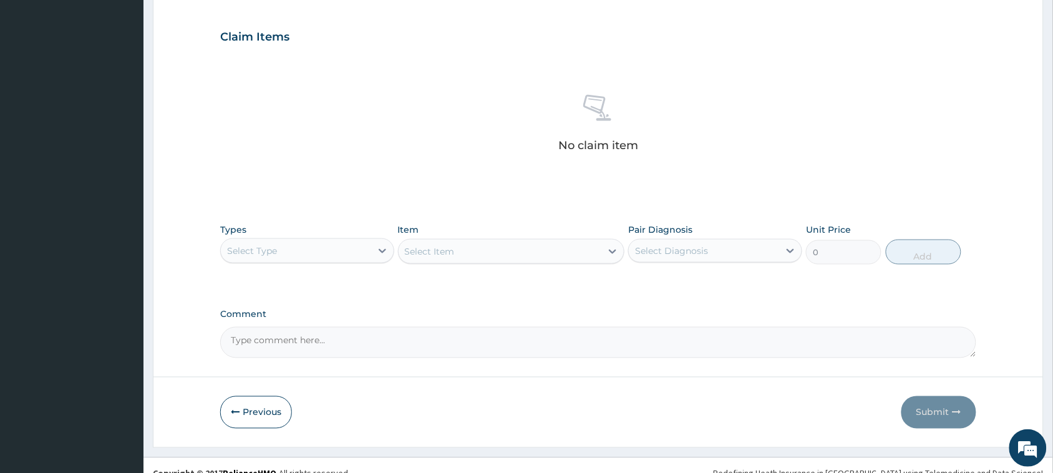
click at [268, 242] on div "Select Type" at bounding box center [296, 251] width 150 height 20
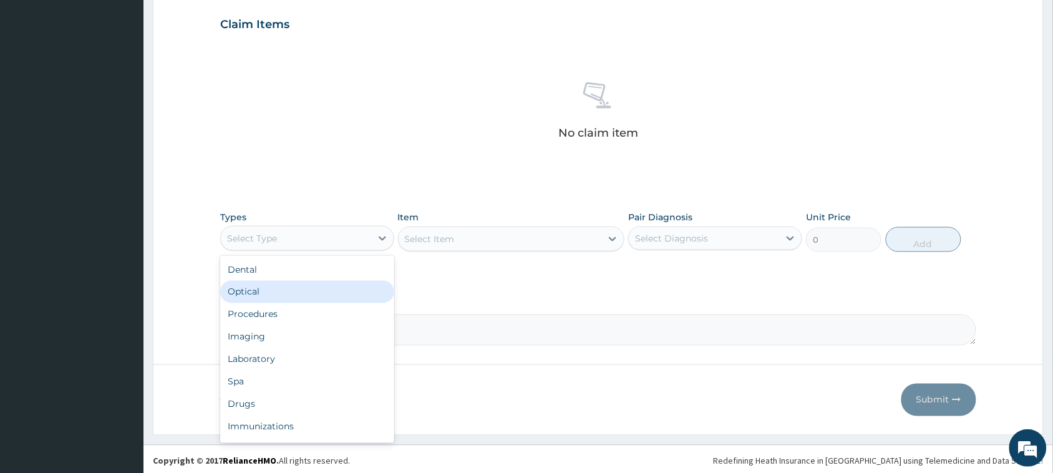
scroll to position [427, 0]
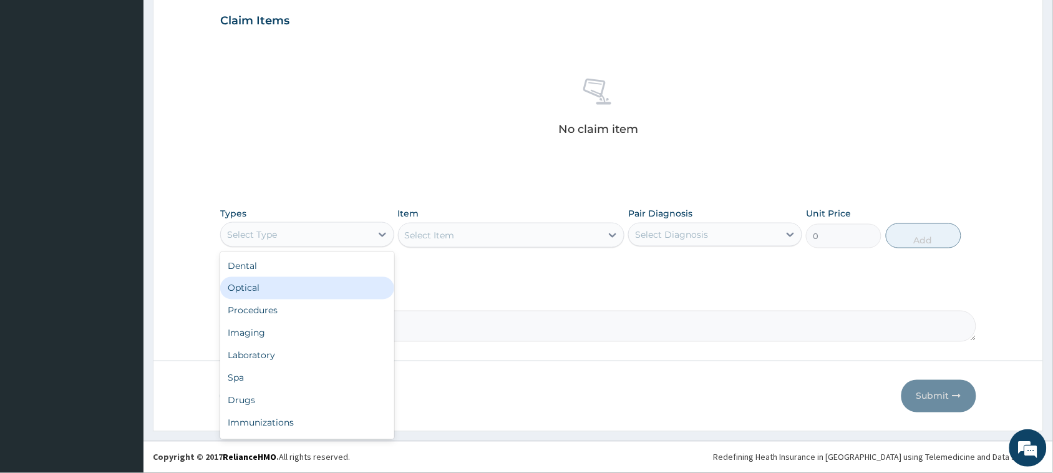
click at [442, 144] on div "No claim item" at bounding box center [598, 109] width 756 height 144
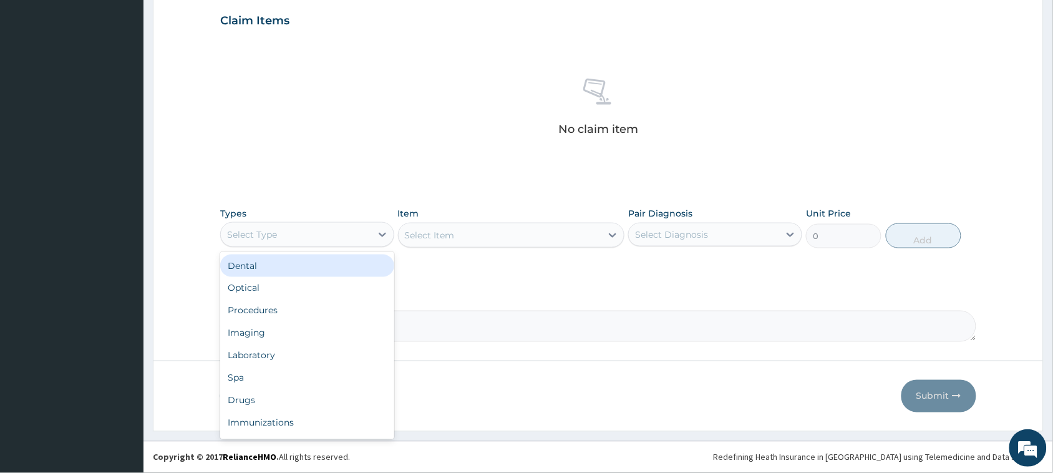
click at [257, 228] on div "Select Type" at bounding box center [252, 234] width 50 height 12
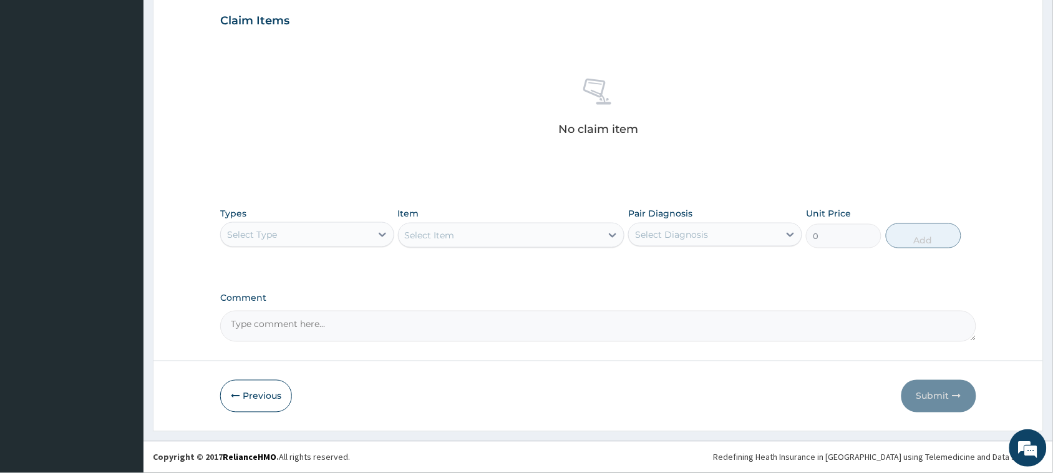
click at [278, 239] on div "Select Type" at bounding box center [296, 235] width 150 height 20
click at [276, 234] on div "Select Type" at bounding box center [252, 234] width 50 height 12
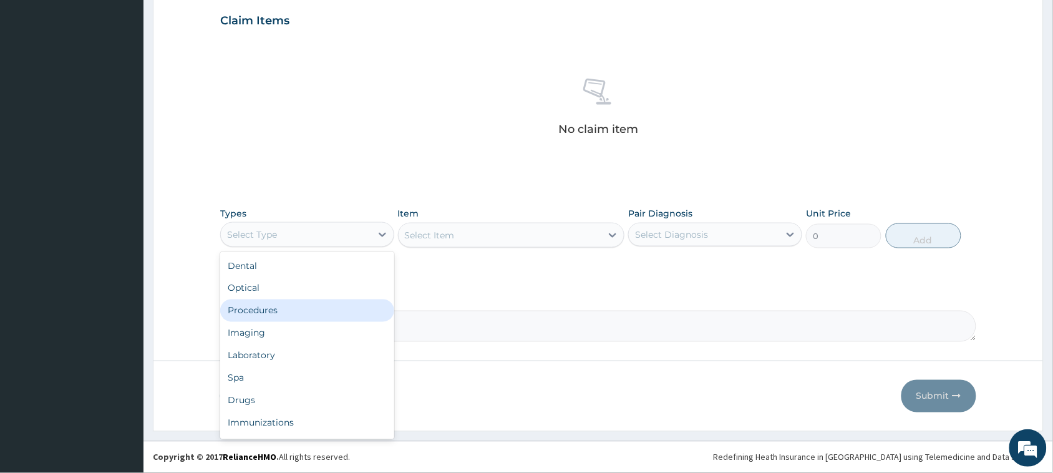
click at [253, 316] on div "Procedures" at bounding box center [307, 311] width 174 height 22
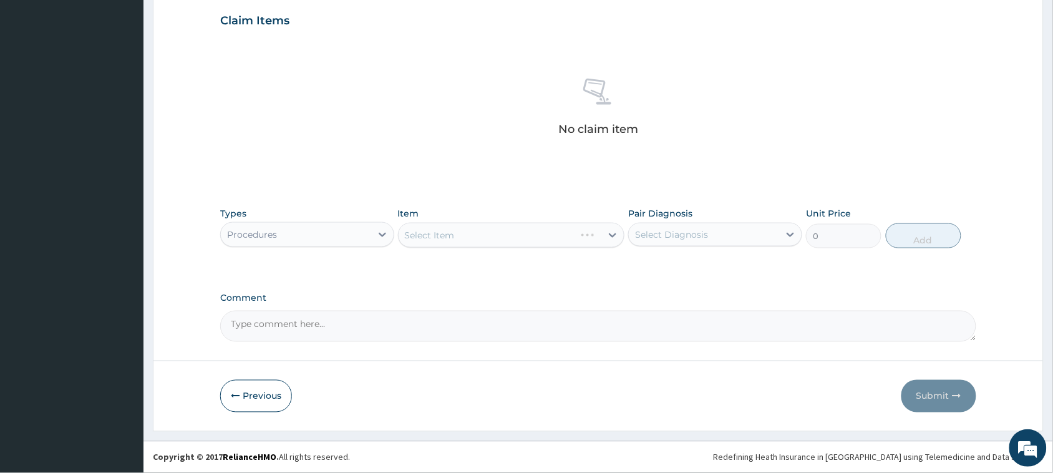
click at [432, 235] on div "Select Item" at bounding box center [511, 235] width 227 height 25
click at [432, 235] on div "Select Item" at bounding box center [430, 235] width 50 height 12
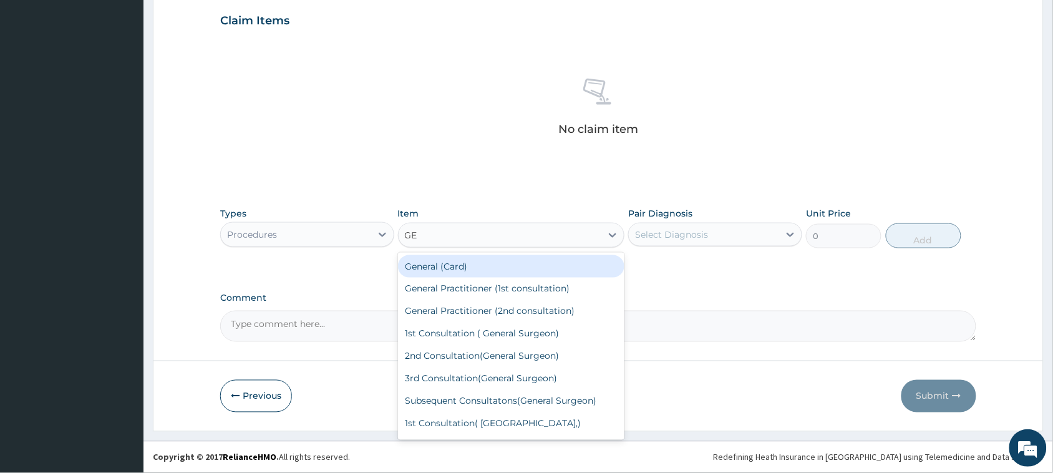
type input "GEN"
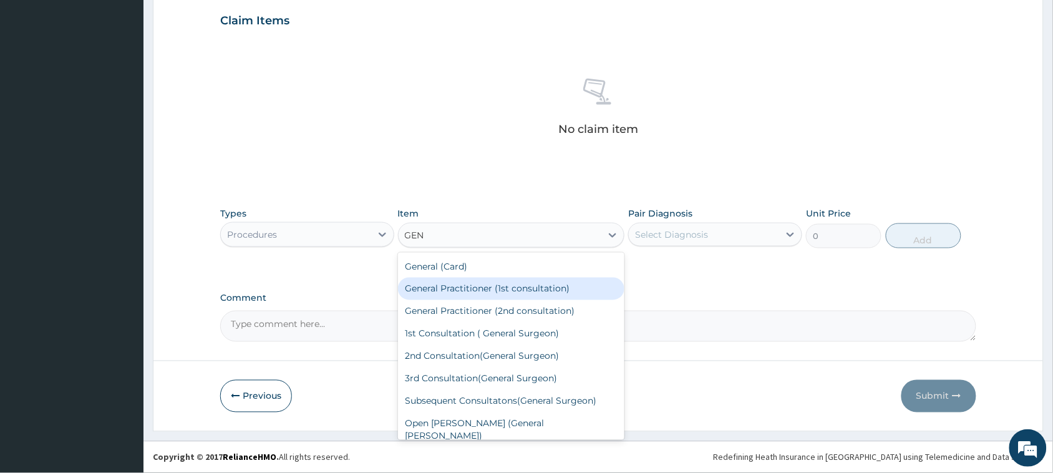
click at [444, 289] on div "General Practitioner (1st consultation)" at bounding box center [511, 289] width 227 height 22
type input "3900"
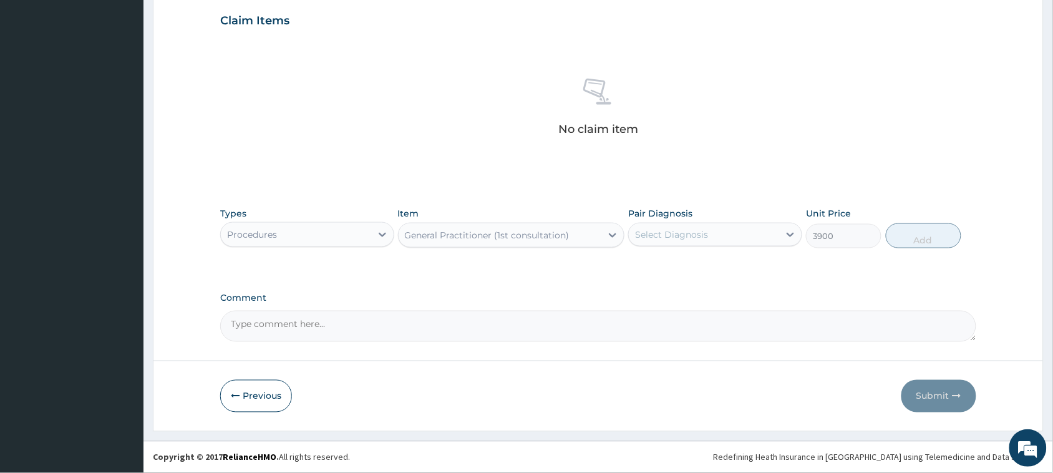
click at [678, 235] on div "Select Diagnosis" at bounding box center [671, 234] width 73 height 12
click at [653, 263] on label "Well adult" at bounding box center [672, 265] width 46 height 12
checkbox input "true"
click at [914, 238] on button "Add" at bounding box center [924, 235] width 76 height 25
type input "0"
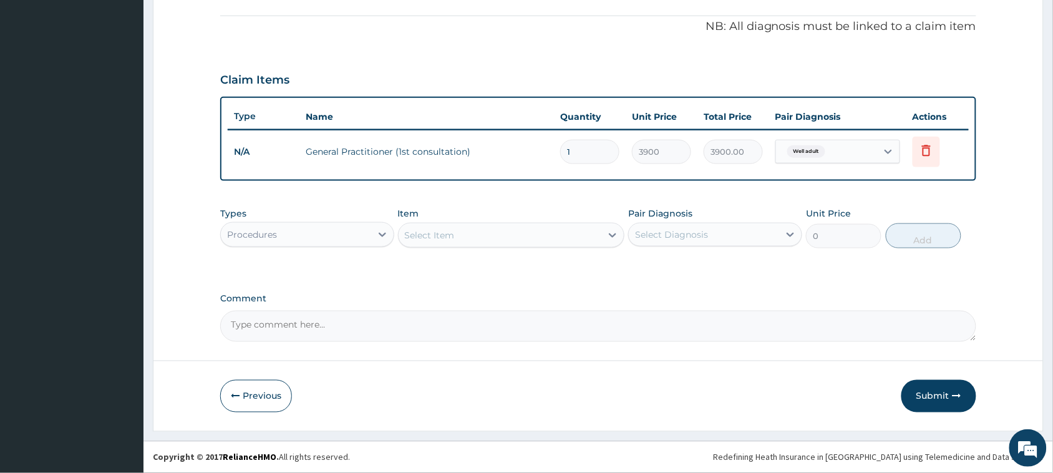
scroll to position [366, 0]
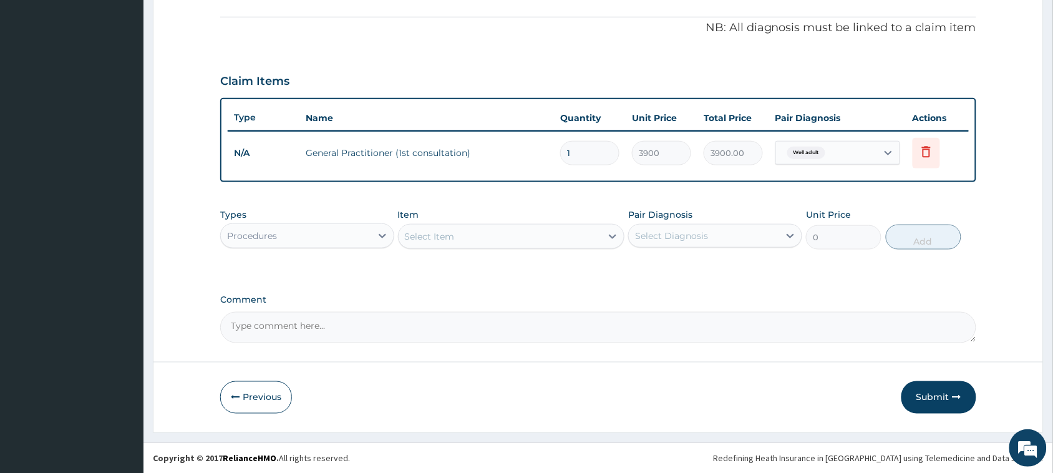
click at [279, 234] on div "Procedures" at bounding box center [296, 236] width 150 height 20
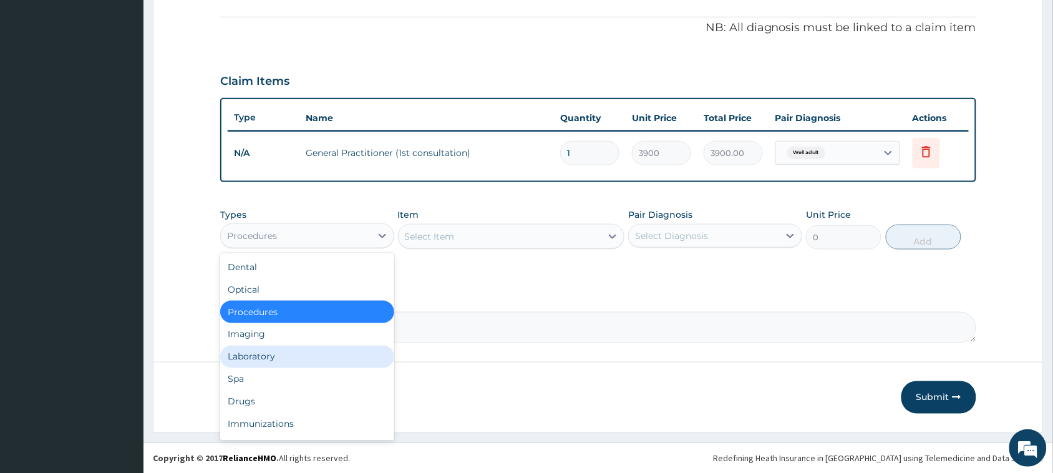
click at [254, 353] on div "Laboratory" at bounding box center [307, 357] width 174 height 22
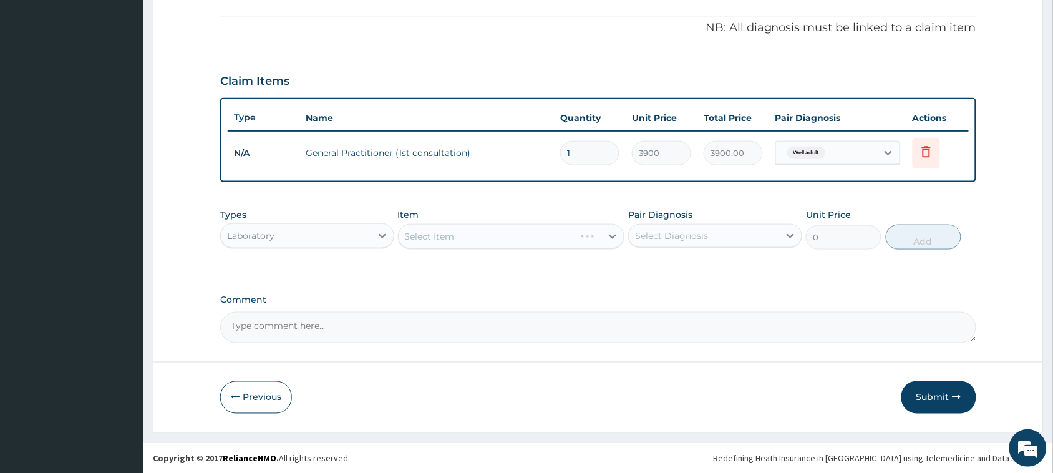
click at [429, 233] on div "Select Item" at bounding box center [511, 236] width 227 height 25
click at [437, 234] on div "Select Item" at bounding box center [430, 236] width 50 height 12
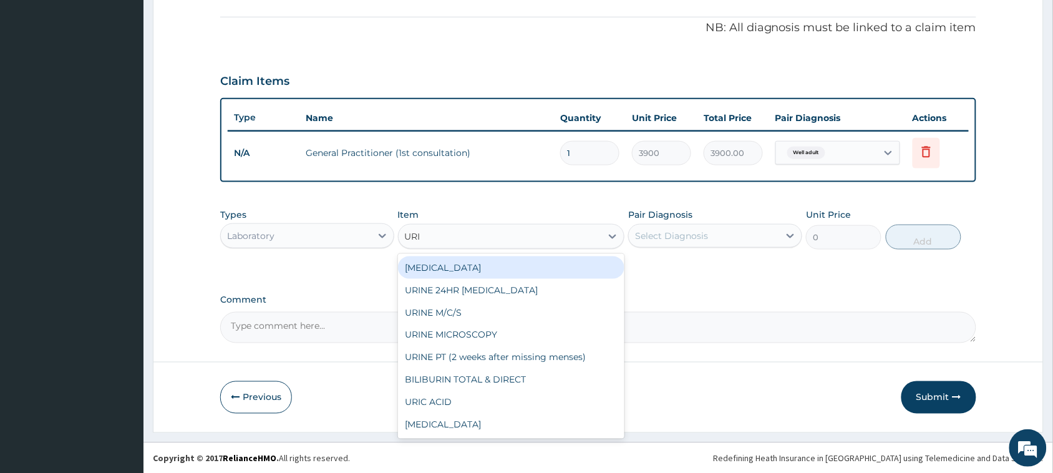
type input "URIN"
click at [437, 263] on div "[MEDICAL_DATA]" at bounding box center [511, 267] width 227 height 22
type input "1500"
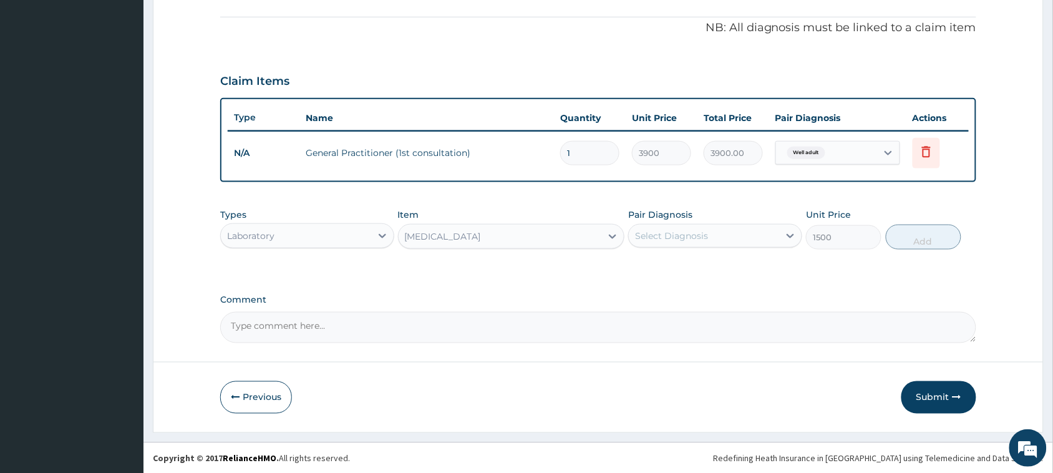
click at [678, 240] on div "Select Diagnosis" at bounding box center [704, 236] width 150 height 20
click at [677, 267] on label "Well adult" at bounding box center [672, 266] width 46 height 12
checkbox input "true"
click at [907, 234] on button "Add" at bounding box center [924, 237] width 76 height 25
type input "0"
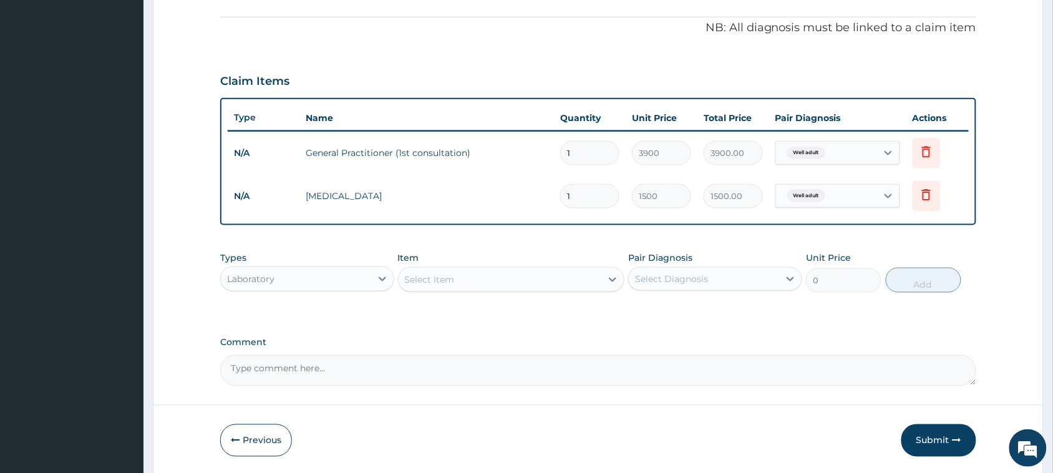
click at [438, 278] on div "Select Item" at bounding box center [430, 279] width 50 height 12
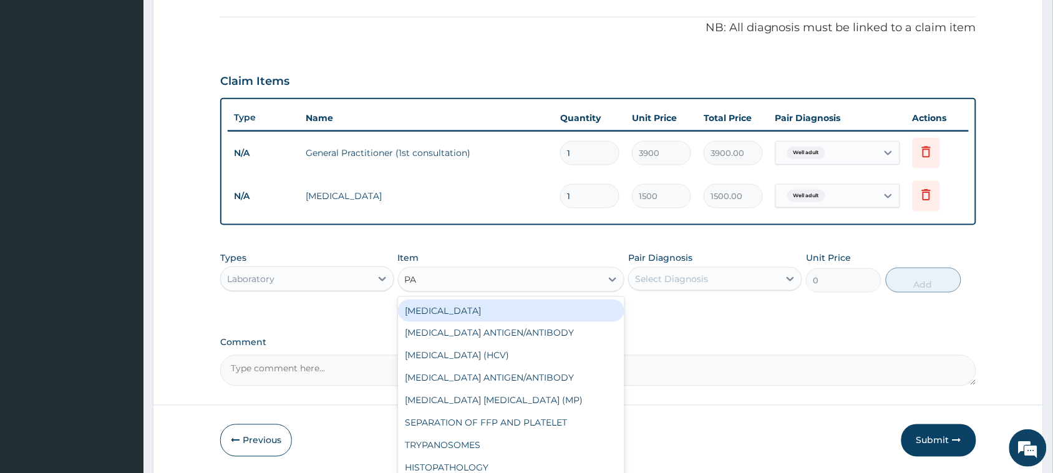
type input "PAP"
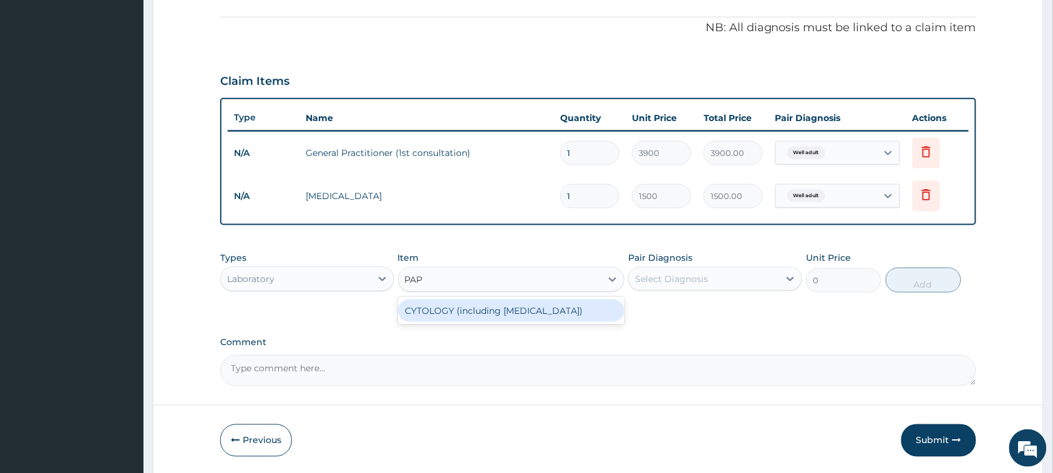
click at [504, 316] on div "CYTOLOGY (including [MEDICAL_DATA])" at bounding box center [511, 311] width 227 height 22
type input "13000"
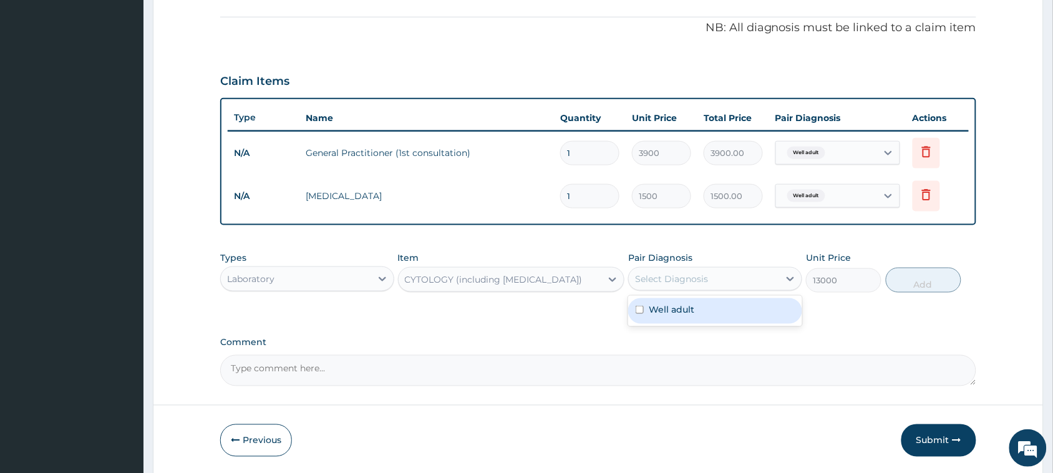
click at [678, 276] on div "Select Diagnosis" at bounding box center [671, 279] width 73 height 12
click at [673, 300] on div "Well adult" at bounding box center [715, 311] width 174 height 26
checkbox input "true"
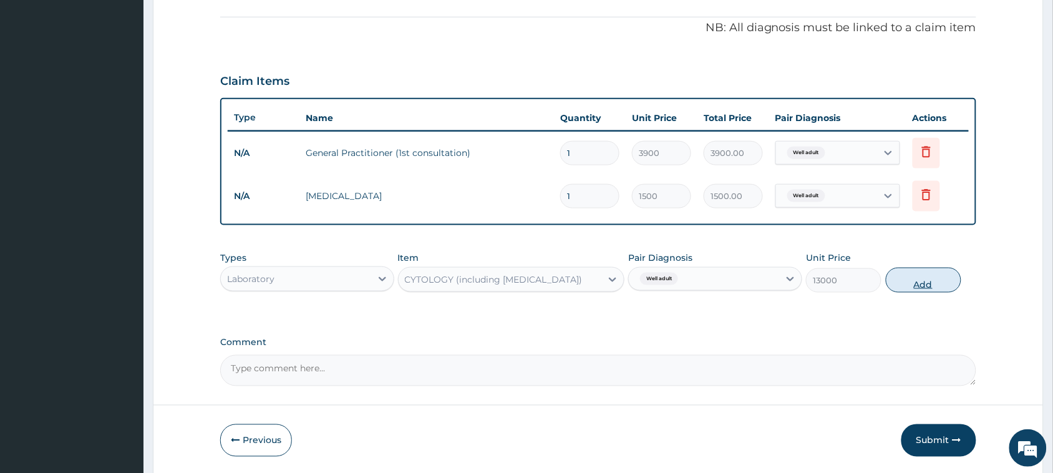
click at [922, 269] on button "Add" at bounding box center [924, 280] width 76 height 25
type input "0"
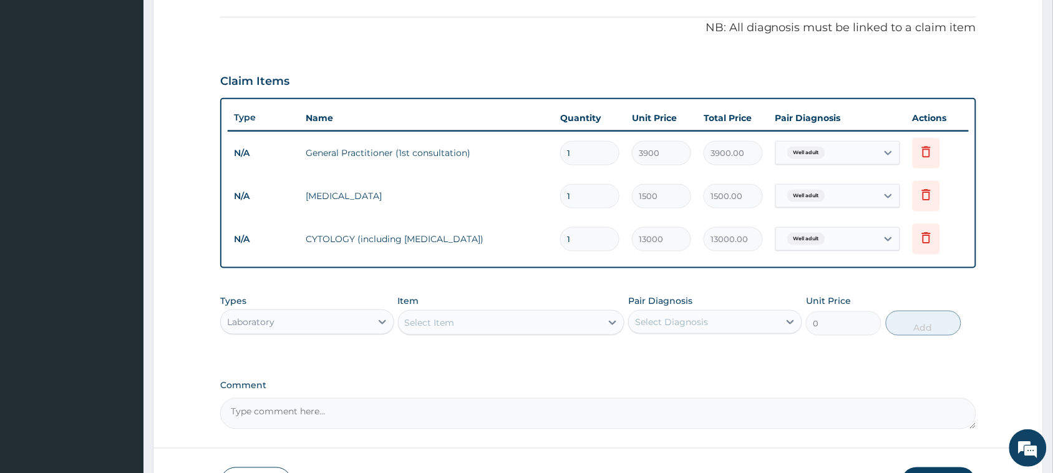
click at [506, 320] on div "Select Item" at bounding box center [500, 323] width 203 height 20
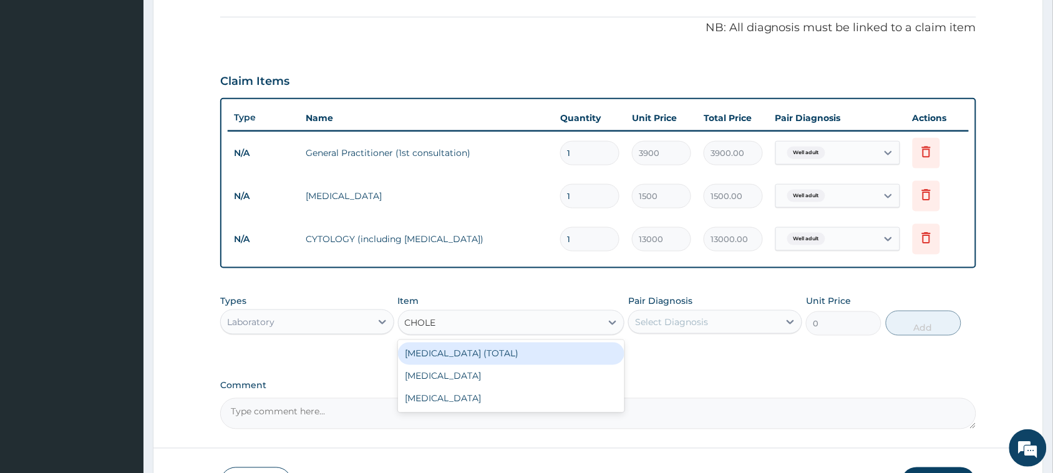
type input "CHOLES"
click at [472, 350] on div "[MEDICAL_DATA] (TOTAL)" at bounding box center [511, 354] width 227 height 22
type input "11050"
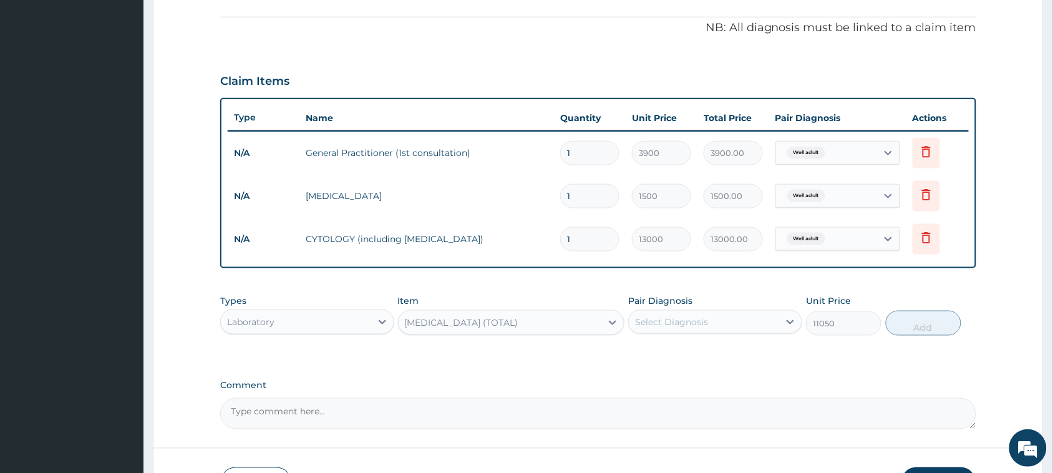
click at [675, 322] on div "Select Diagnosis" at bounding box center [671, 322] width 73 height 12
click at [660, 346] on label "Well adult" at bounding box center [672, 352] width 46 height 12
checkbox input "true"
click at [915, 323] on button "Add" at bounding box center [924, 323] width 76 height 25
type input "0"
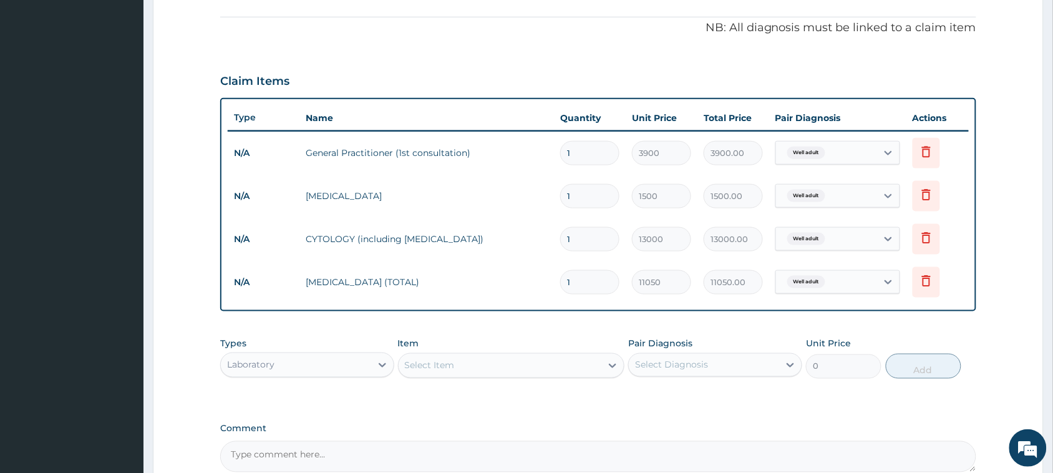
click at [543, 369] on div "Select Item" at bounding box center [500, 366] width 203 height 20
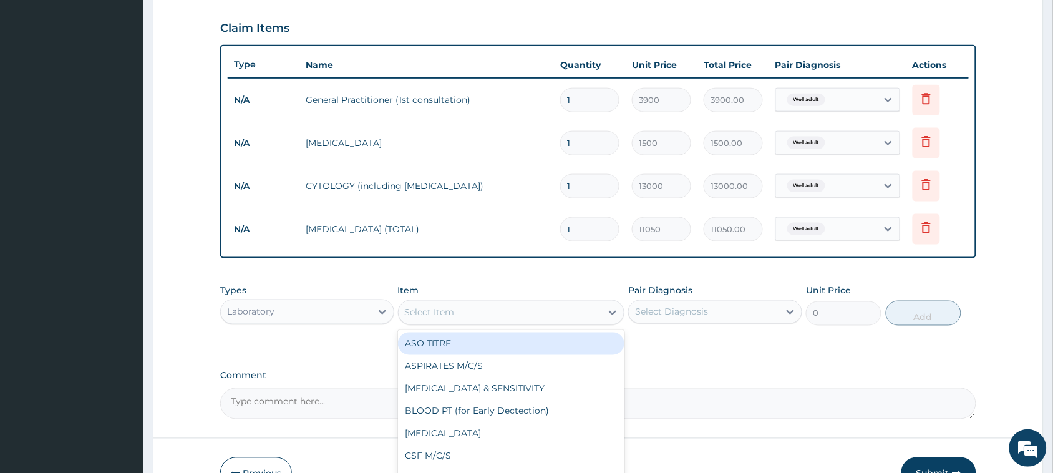
scroll to position [444, 0]
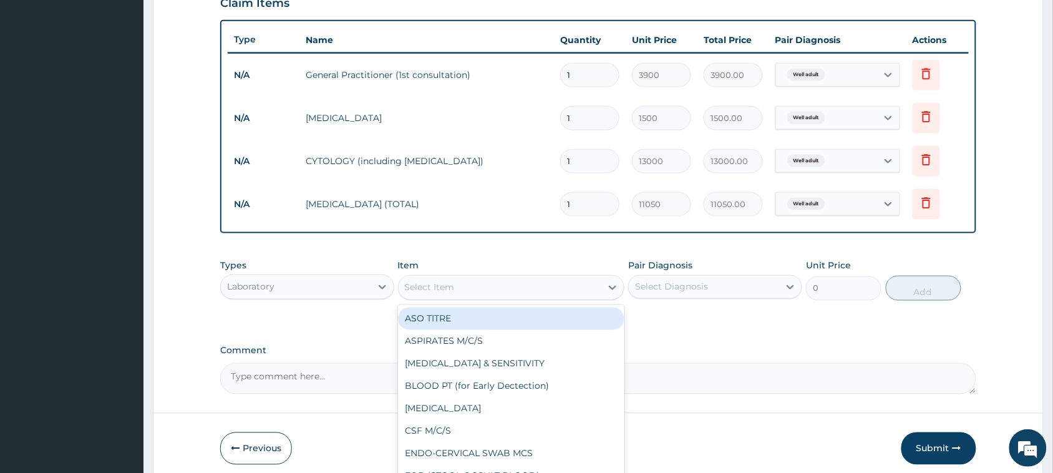
click at [474, 284] on div "Select Item" at bounding box center [500, 288] width 203 height 20
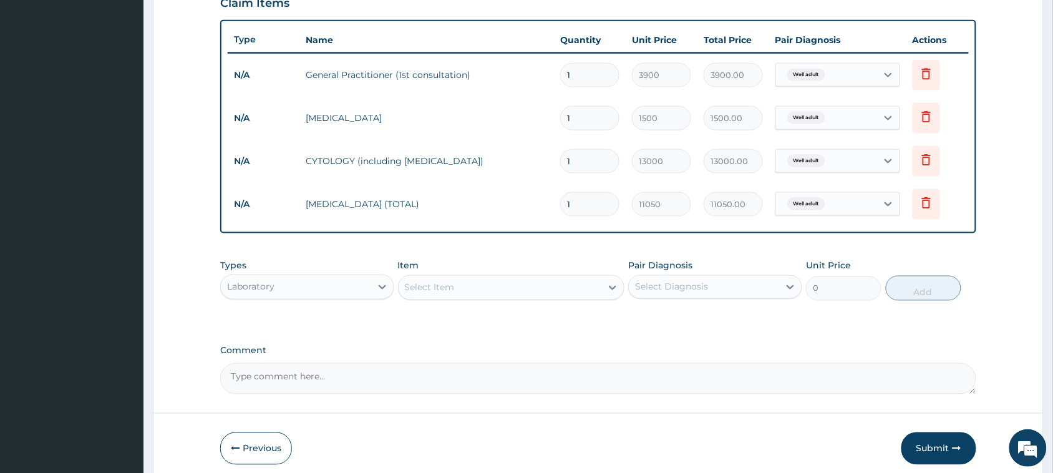
click at [474, 284] on div "Select Item" at bounding box center [500, 288] width 203 height 20
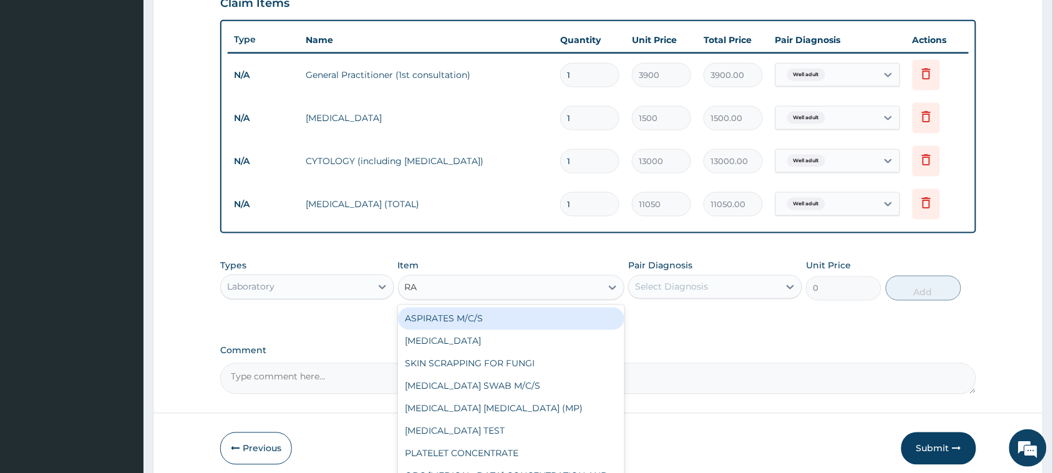
type input "RAN"
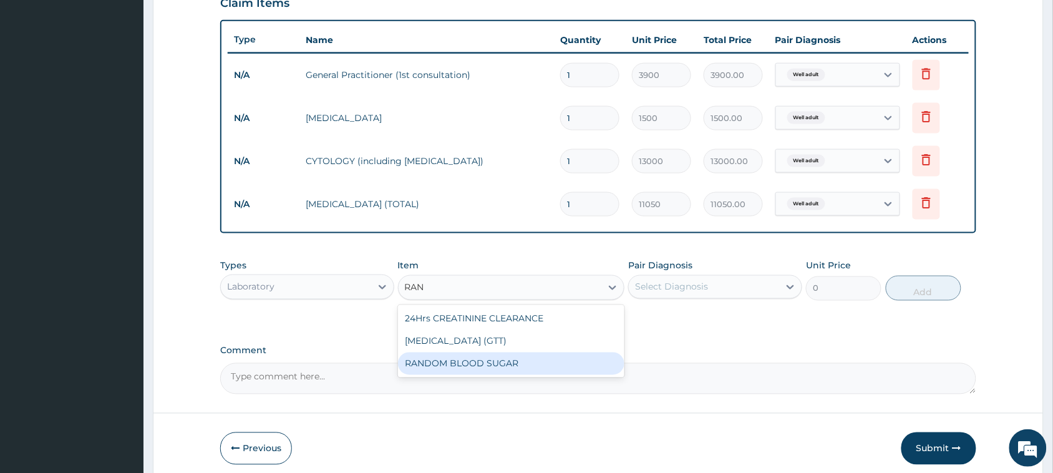
click at [447, 356] on div "RANDOM BLOOD SUGAR" at bounding box center [511, 364] width 227 height 22
type input "5200"
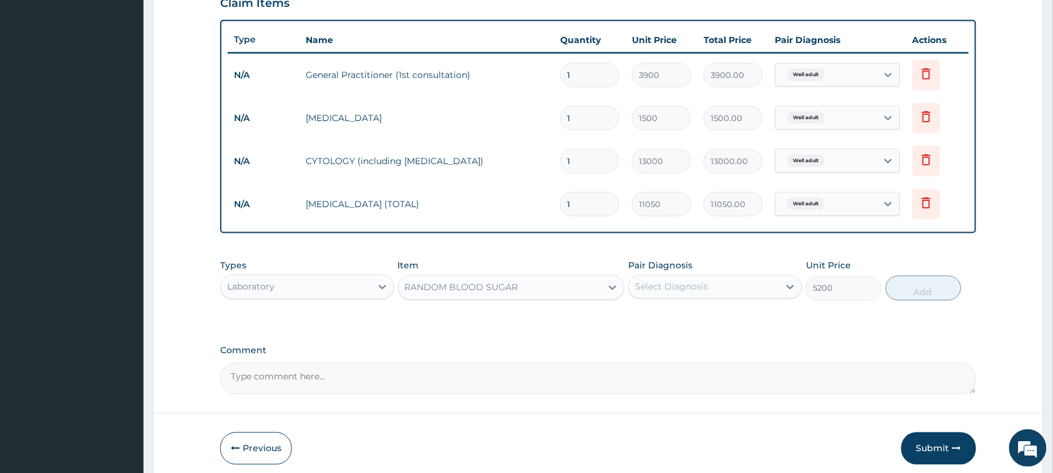
click at [647, 284] on div "Select Diagnosis" at bounding box center [671, 287] width 73 height 12
click at [654, 318] on label "Well adult" at bounding box center [672, 317] width 46 height 12
checkbox input "true"
click at [907, 281] on button "Add" at bounding box center [924, 288] width 76 height 25
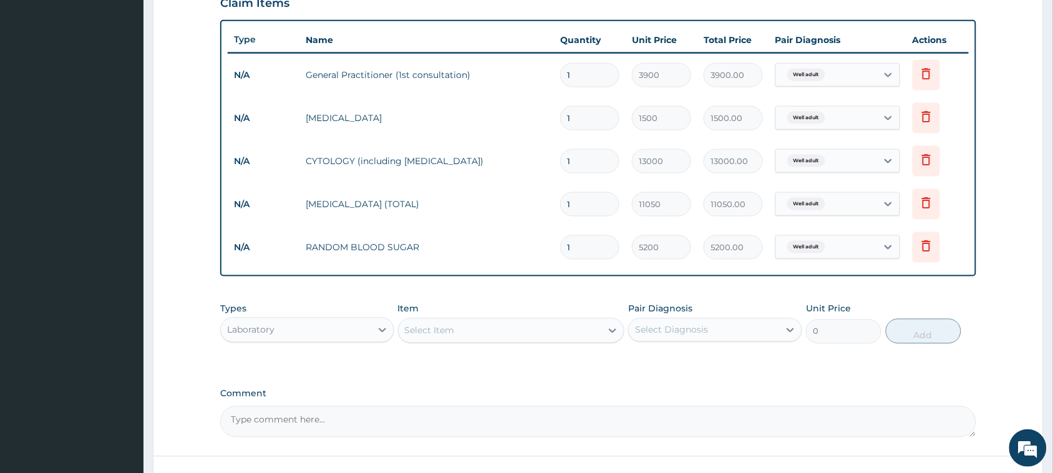
click at [281, 332] on div "Laboratory" at bounding box center [296, 330] width 150 height 20
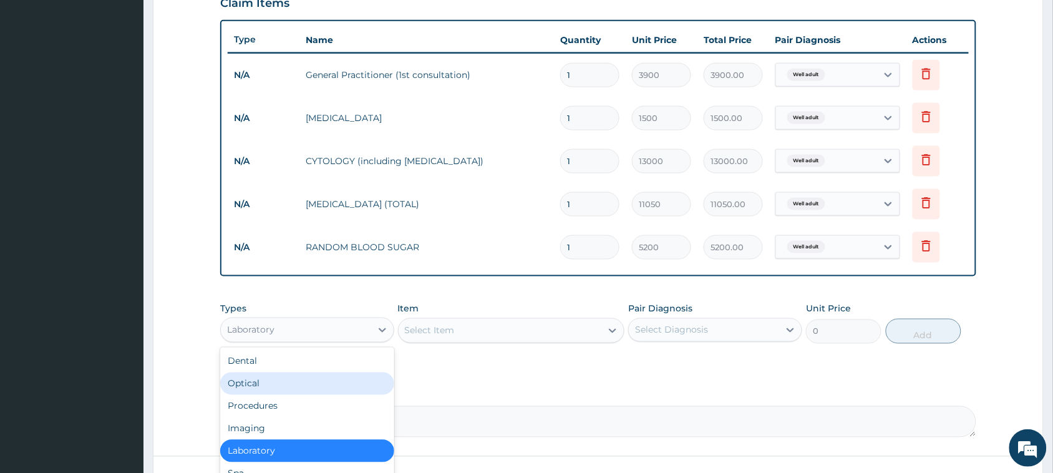
click at [281, 384] on div "Optical" at bounding box center [307, 384] width 174 height 22
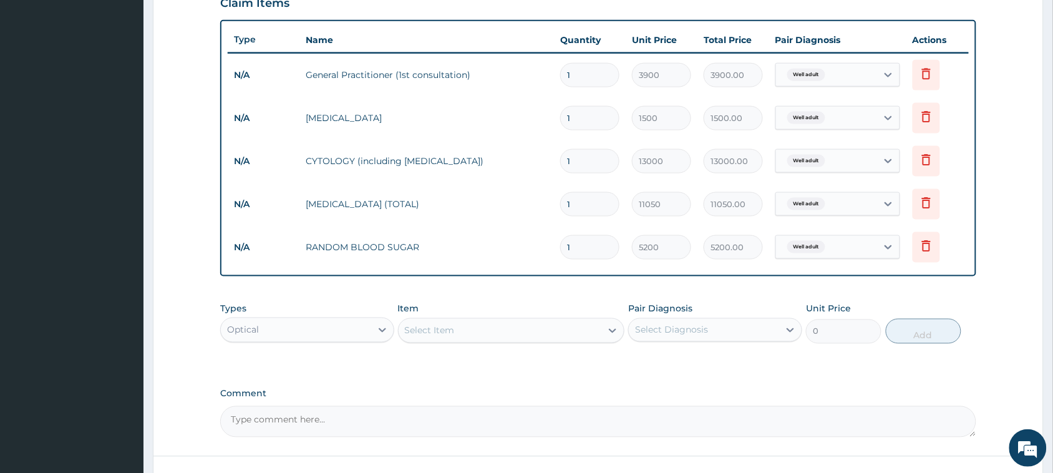
click at [452, 326] on div "Select Item" at bounding box center [430, 330] width 50 height 12
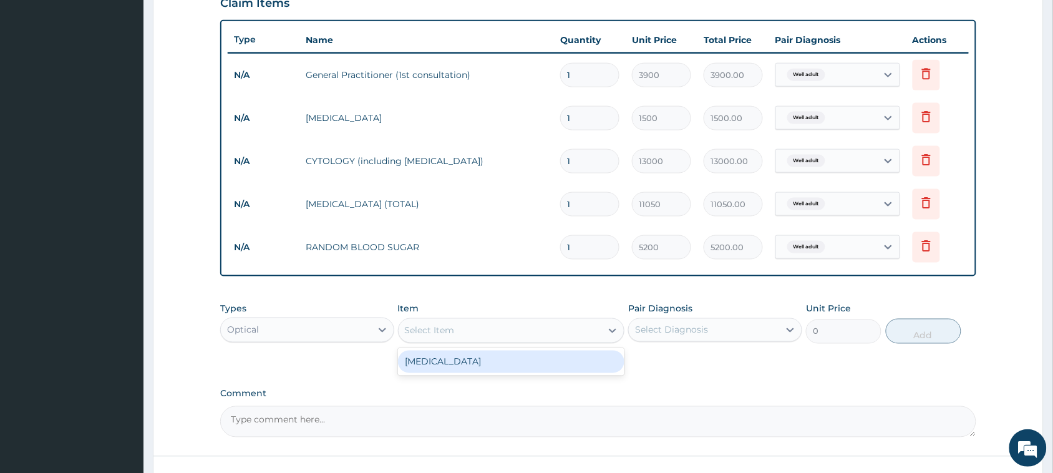
click at [451, 364] on div "Visual Acuity" at bounding box center [511, 362] width 227 height 22
type input "1500"
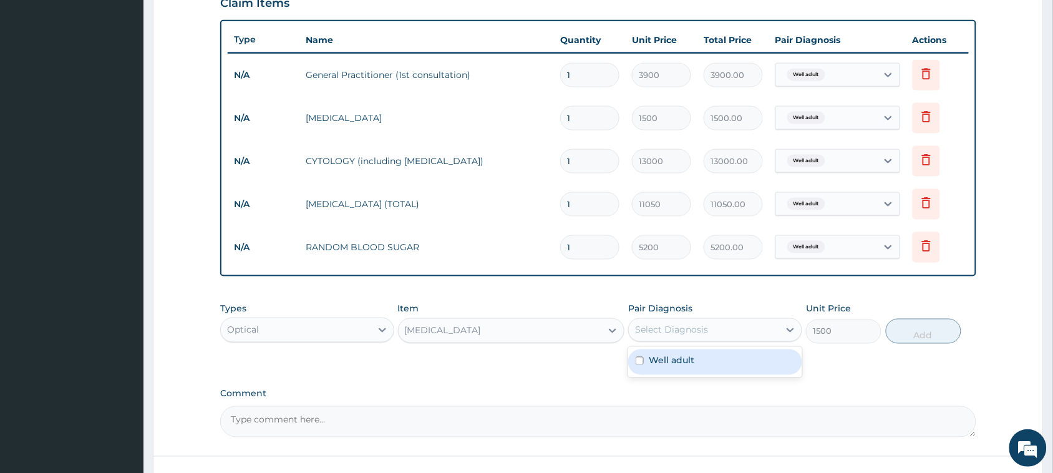
click at [651, 328] on div "Select Diagnosis" at bounding box center [671, 330] width 73 height 12
click at [660, 354] on div "Well adult" at bounding box center [715, 362] width 174 height 26
checkbox input "true"
click at [922, 323] on button "Add" at bounding box center [924, 331] width 76 height 25
type input "0"
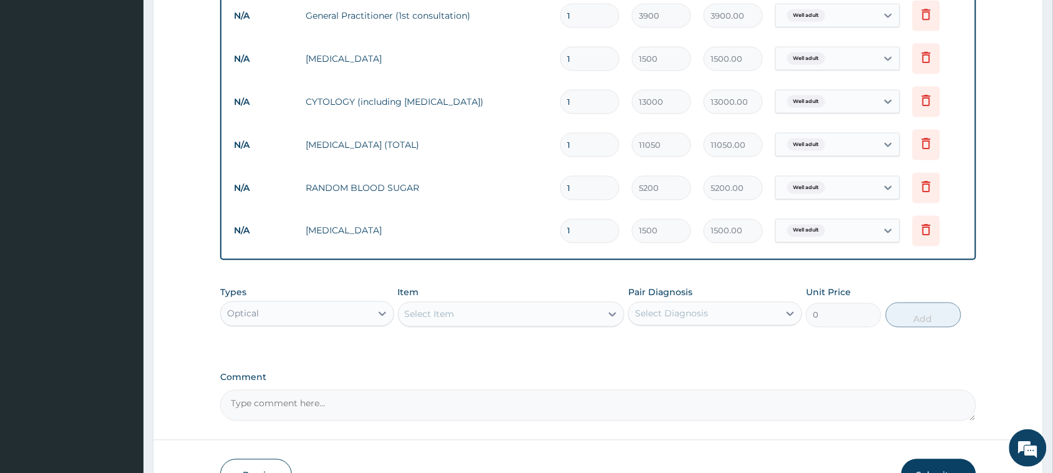
scroll to position [582, 0]
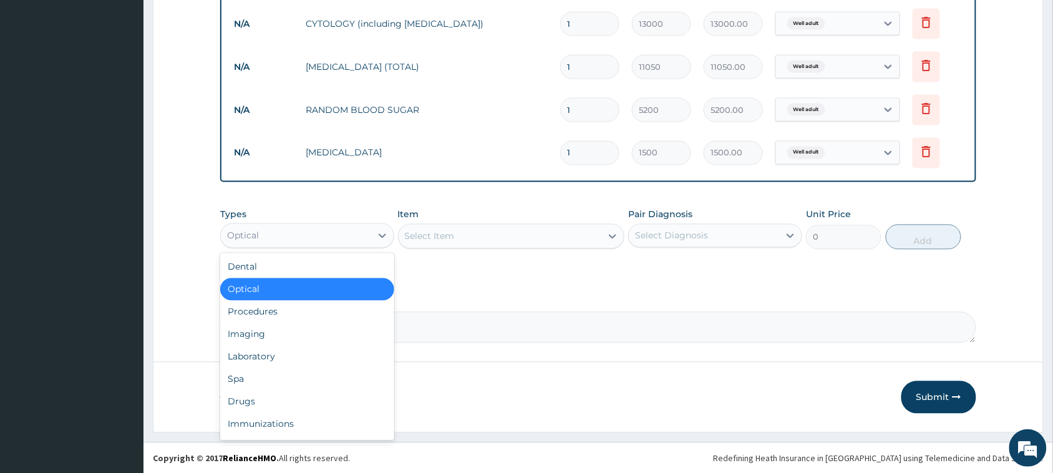
click at [323, 230] on div "Optical" at bounding box center [296, 236] width 150 height 20
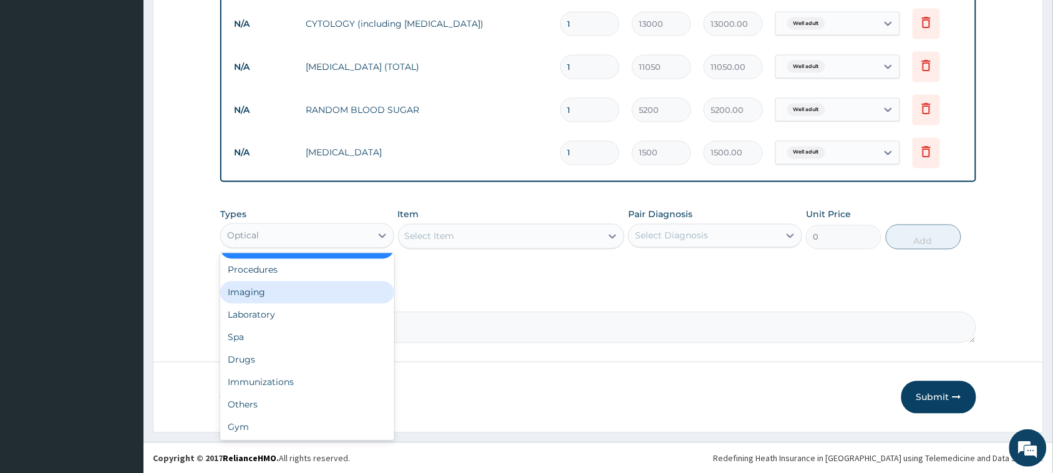
click at [243, 291] on div "Imaging" at bounding box center [307, 292] width 174 height 22
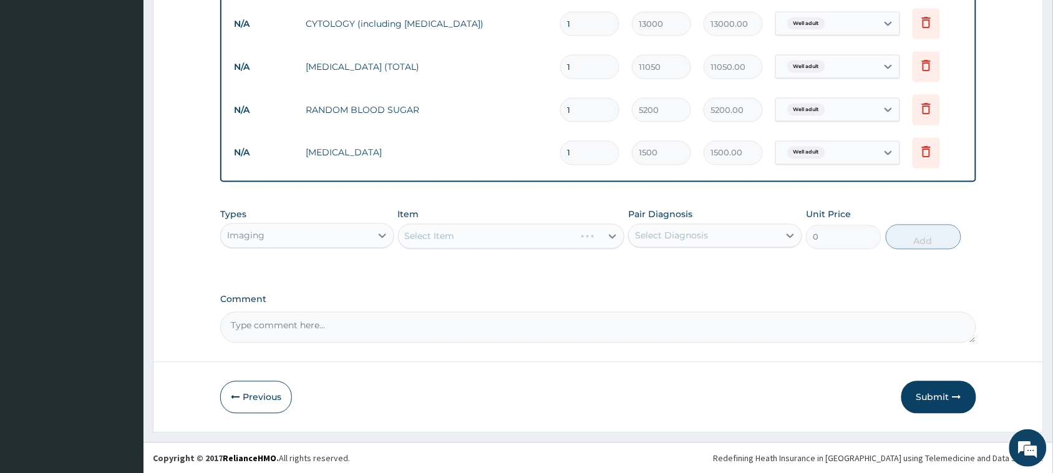
click at [473, 242] on div "Select Item" at bounding box center [511, 236] width 227 height 25
click at [474, 238] on div "Select Item" at bounding box center [511, 236] width 227 height 25
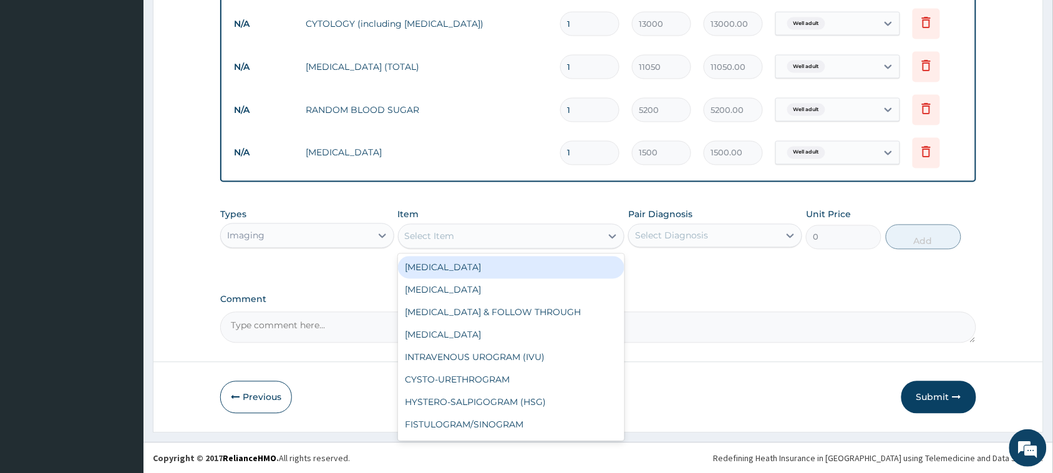
click at [474, 238] on div "Select Item" at bounding box center [500, 237] width 203 height 20
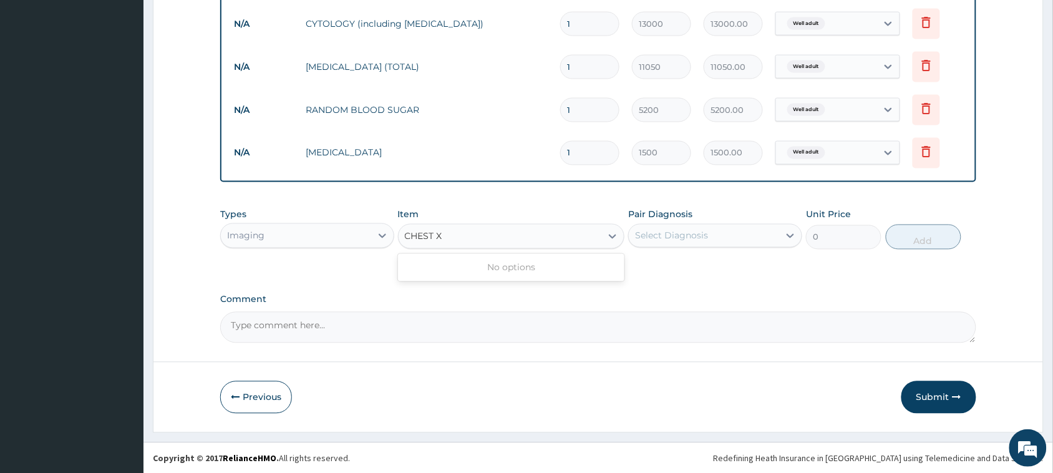
type input "CHEST"
click at [463, 269] on div "CHEST (PA)X-RAY" at bounding box center [511, 267] width 227 height 22
type input "8450"
click at [688, 240] on div "Select Diagnosis" at bounding box center [671, 236] width 73 height 12
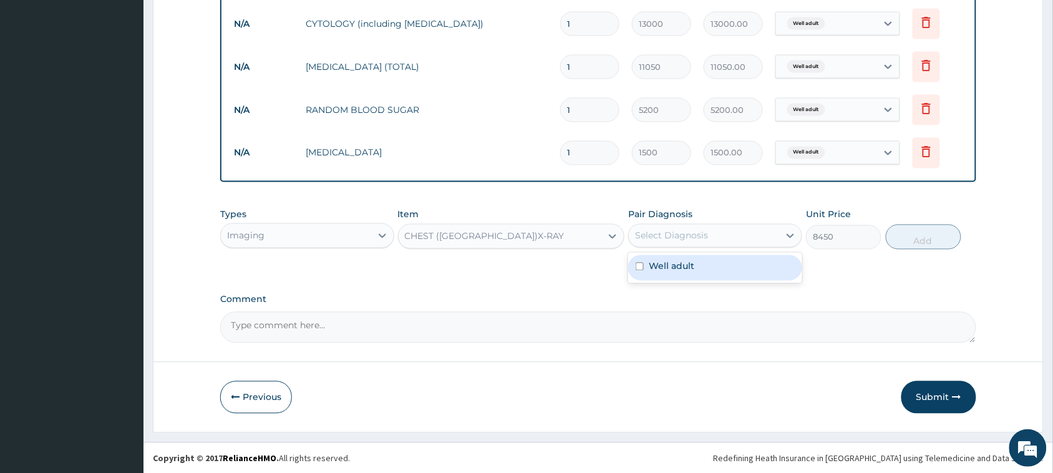
click at [678, 266] on label "Well adult" at bounding box center [672, 266] width 46 height 12
checkbox input "true"
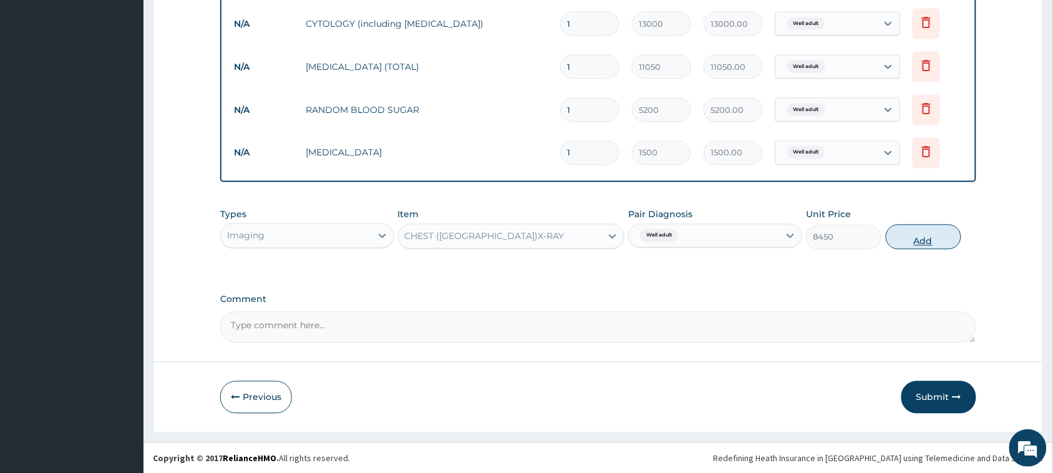
click at [900, 238] on button "Add" at bounding box center [924, 237] width 76 height 25
type input "0"
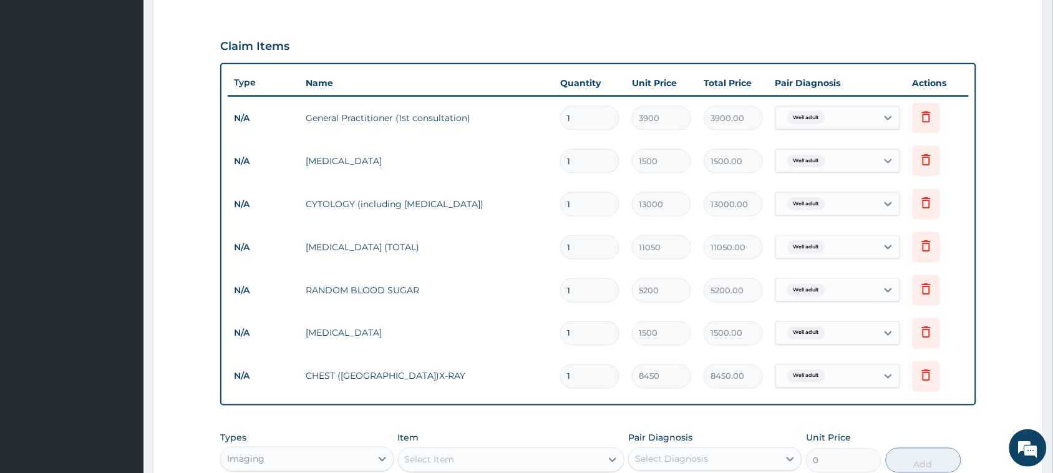
scroll to position [426, 0]
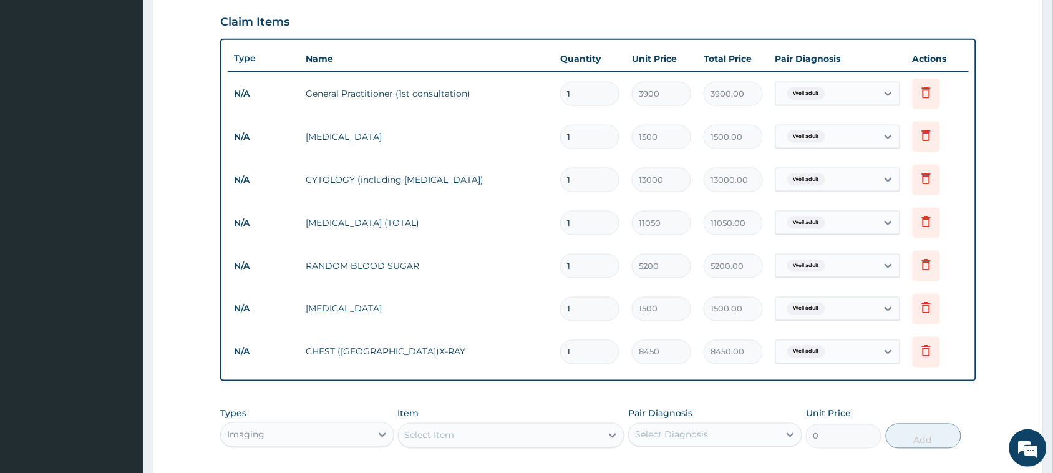
drag, startPoint x: 344, startPoint y: 193, endPoint x: 343, endPoint y: 232, distance: 38.7
drag, startPoint x: 343, startPoint y: 232, endPoint x: 310, endPoint y: 245, distance: 35.9
click at [310, 245] on tr "N/A RANDOM BLOOD SUGAR 1 5200 5200.00 Well adult Delete" at bounding box center [598, 266] width 741 height 43
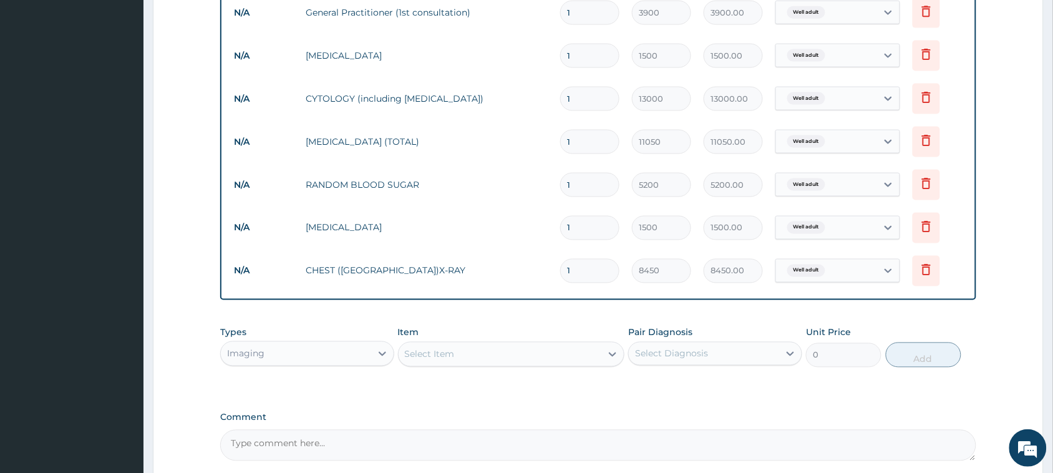
scroll to position [625, 0]
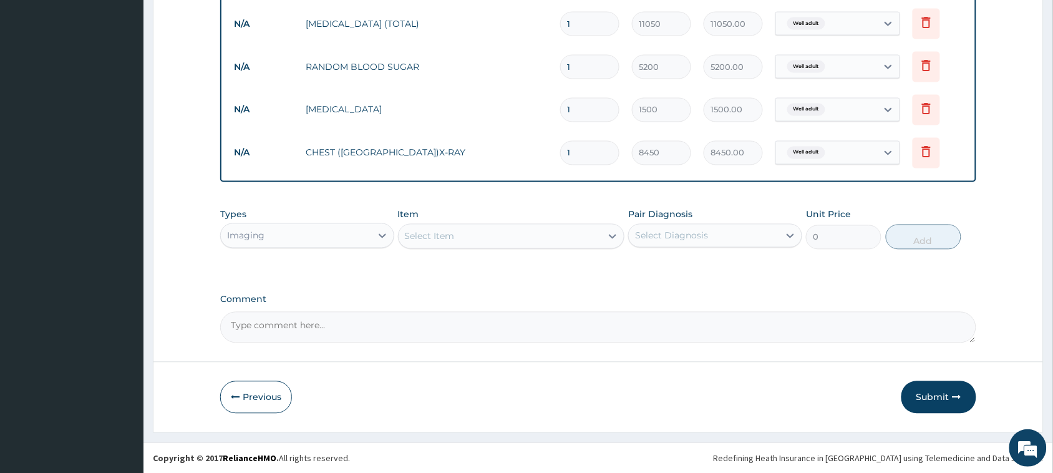
click at [309, 320] on textarea "Comment" at bounding box center [598, 327] width 756 height 31
type textarea "SEEN FOR WELLNESS CHECKUP"
click at [471, 235] on div "Select Item" at bounding box center [500, 237] width 203 height 20
click at [940, 385] on button "Submit" at bounding box center [939, 397] width 75 height 32
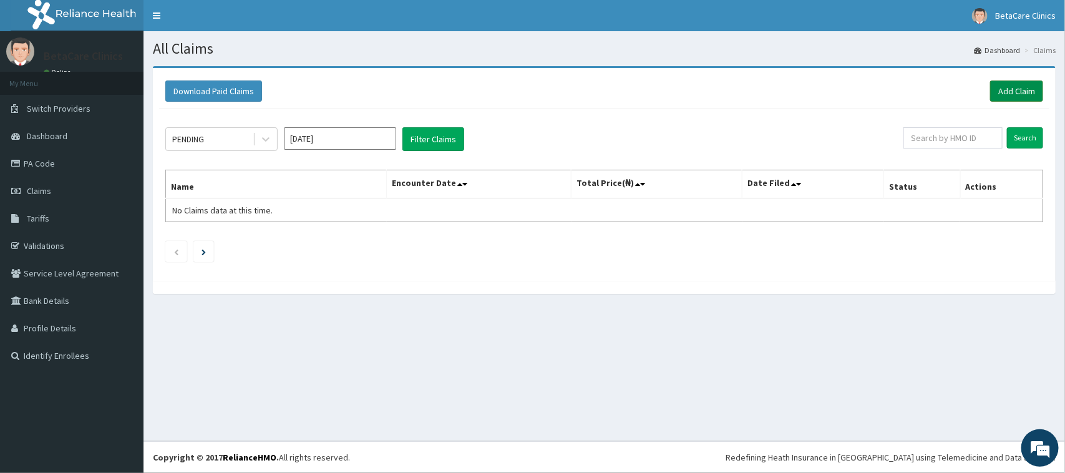
click at [1013, 86] on link "Add Claim" at bounding box center [1016, 91] width 53 height 21
click at [653, 363] on div "All Claims Dashboard Claims Download Paid Claims Add Claim × Note you can only …" at bounding box center [605, 236] width 922 height 410
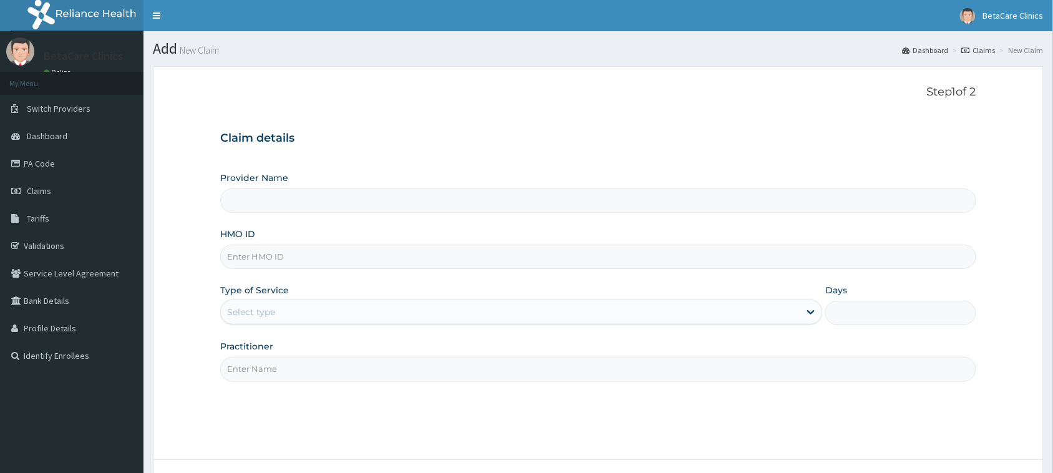
type input "BetaCare Clinics"
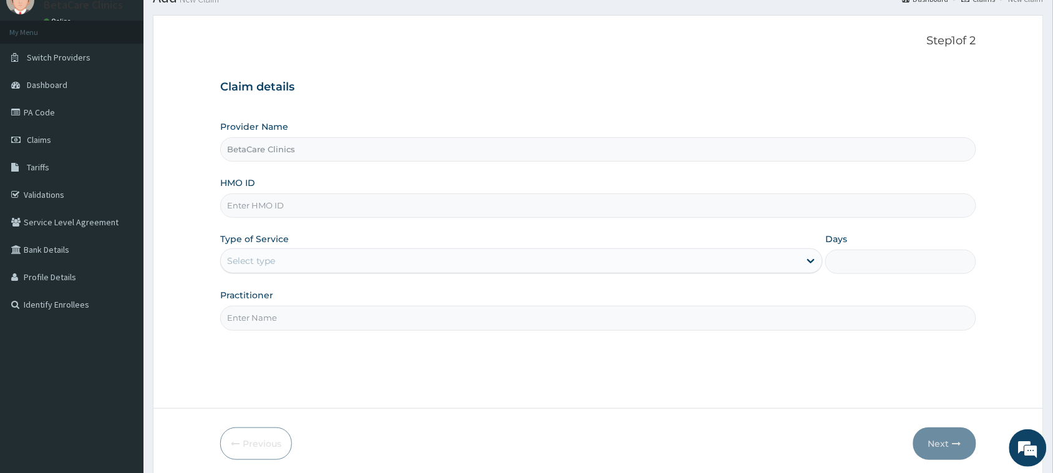
scroll to position [78, 0]
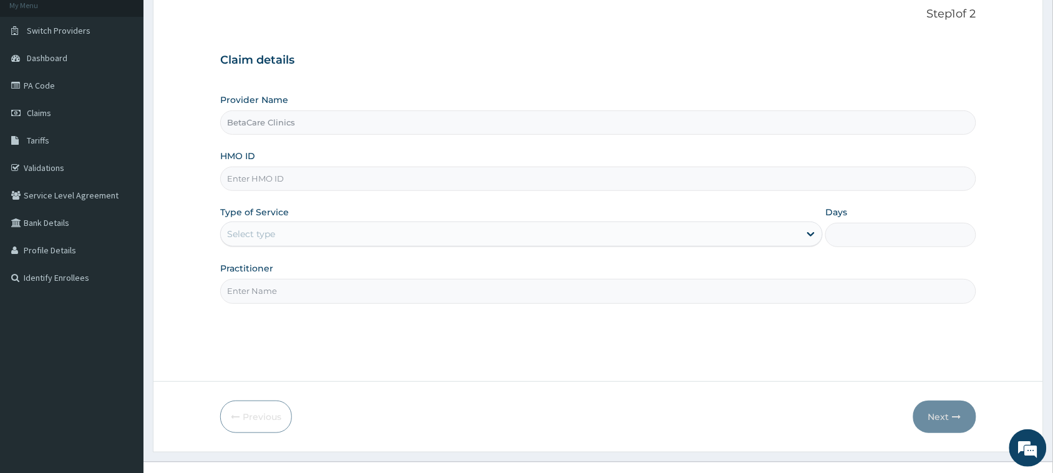
click at [278, 177] on input "HMO ID" at bounding box center [598, 179] width 756 height 24
click at [288, 175] on input "HMO ID" at bounding box center [598, 179] width 756 height 24
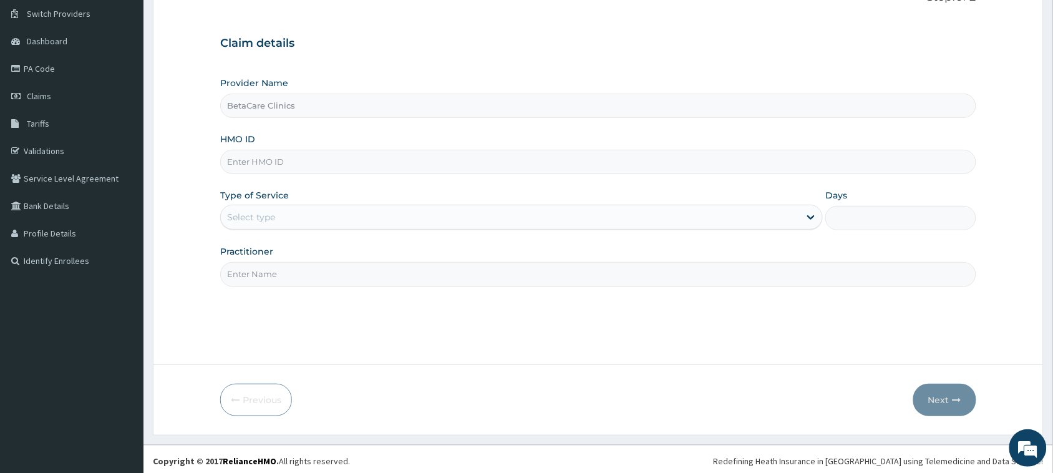
scroll to position [99, 0]
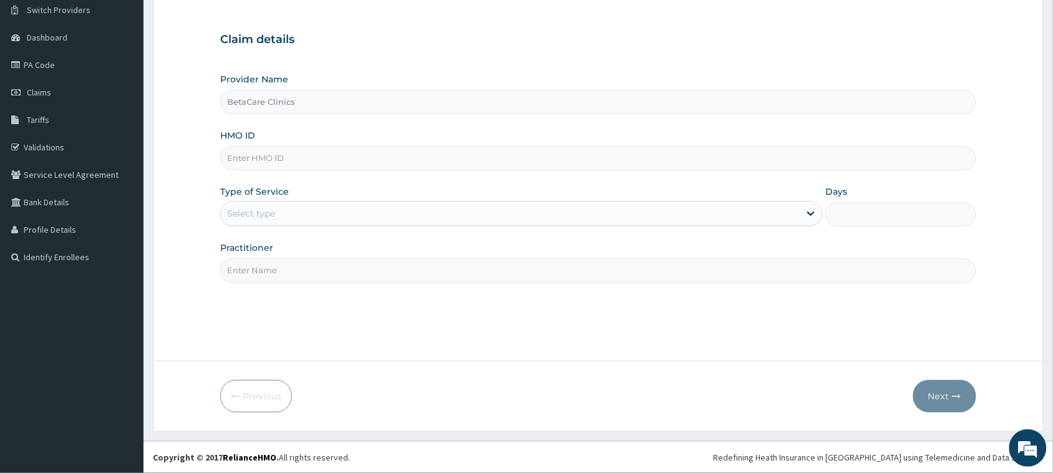
click at [284, 159] on input "HMO ID" at bounding box center [598, 158] width 756 height 24
click at [285, 159] on input "HMO ID" at bounding box center [598, 158] width 756 height 24
click at [291, 166] on input "HMO ID" at bounding box center [598, 158] width 756 height 24
click at [292, 165] on input "HMO ID" at bounding box center [598, 158] width 756 height 24
click at [281, 159] on input "HMO ID" at bounding box center [598, 158] width 756 height 24
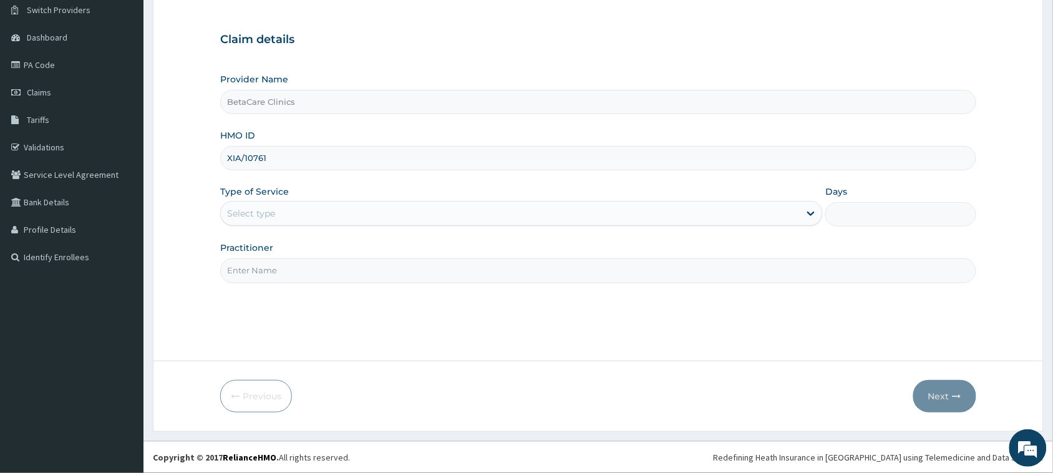
type input "XIA/10761/A"
click at [266, 214] on div "Select type" at bounding box center [251, 213] width 48 height 12
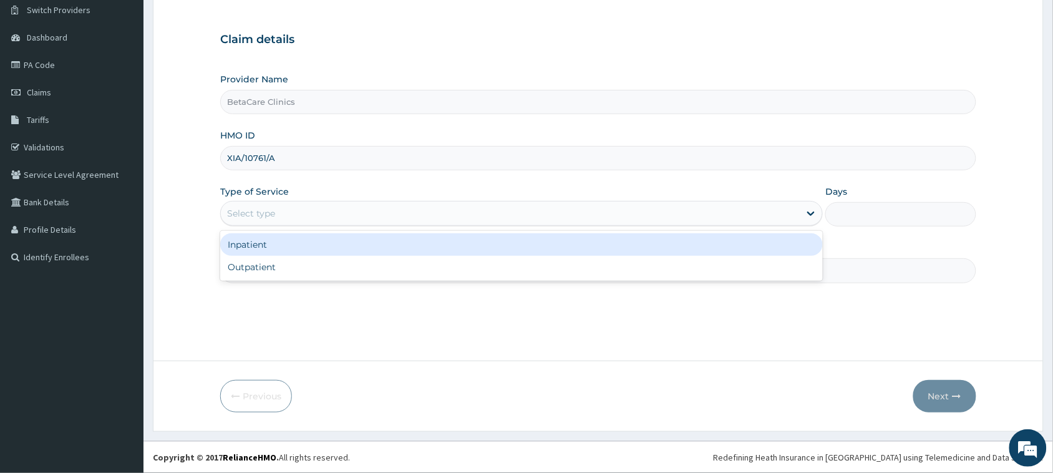
click at [270, 214] on div "Select type" at bounding box center [251, 213] width 48 height 12
click at [264, 215] on div "Select type" at bounding box center [251, 213] width 48 height 12
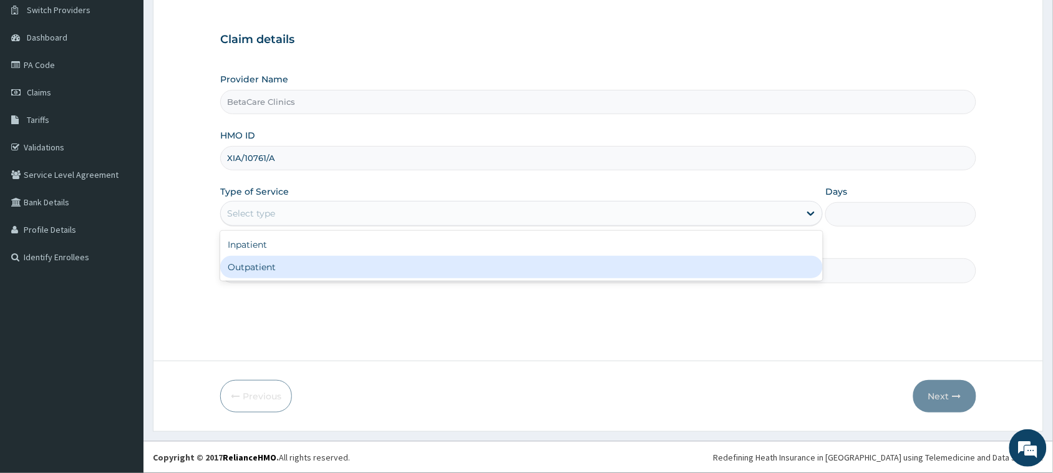
click at [255, 270] on div "Outpatient" at bounding box center [521, 267] width 603 height 22
type input "1"
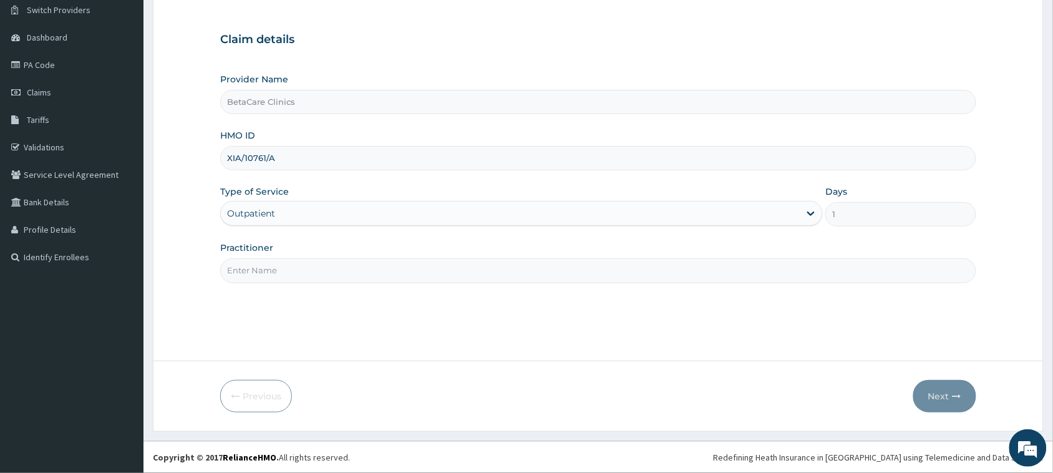
click at [270, 275] on input "Practitioner" at bounding box center [598, 270] width 756 height 24
type input "DR TASIU B A"
click at [944, 398] on button "Next" at bounding box center [945, 396] width 63 height 32
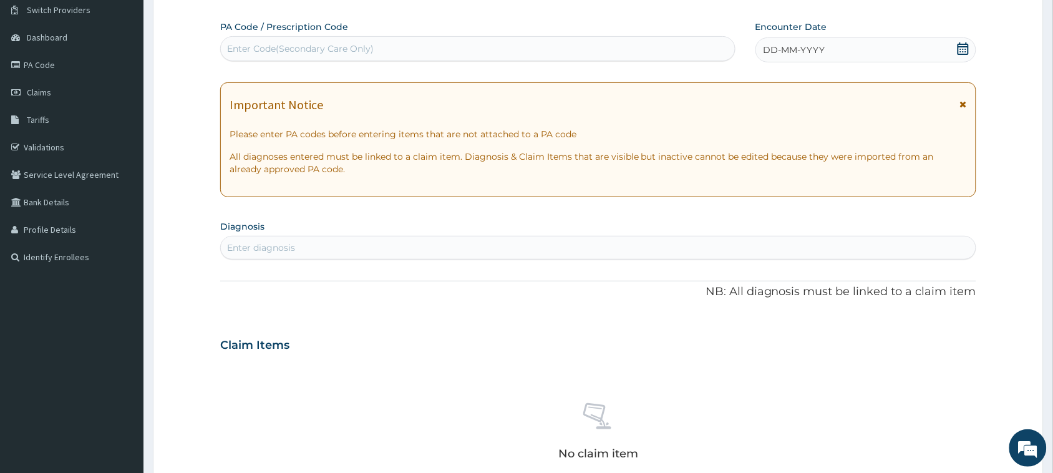
click at [803, 47] on span "DD-MM-YYYY" at bounding box center [795, 50] width 62 height 12
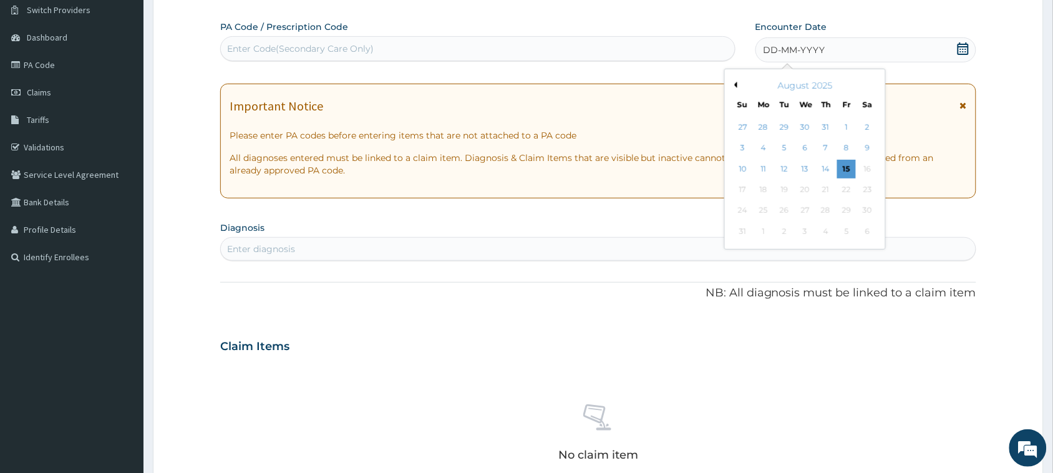
click at [733, 86] on button "Previous Month" at bounding box center [734, 85] width 6 height 6
click at [733, 85] on button "Previous Month" at bounding box center [734, 85] width 6 height 6
click at [828, 145] on div "8" at bounding box center [826, 148] width 19 height 19
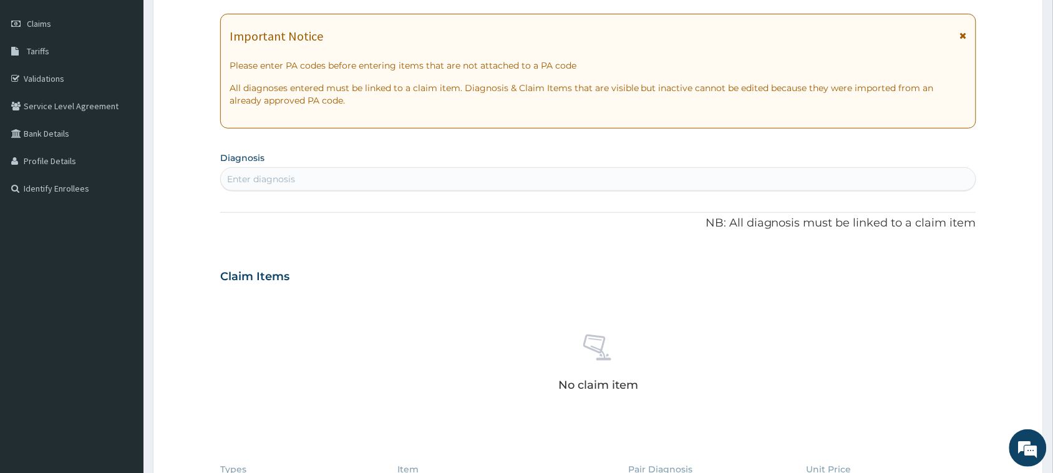
scroll to position [177, 0]
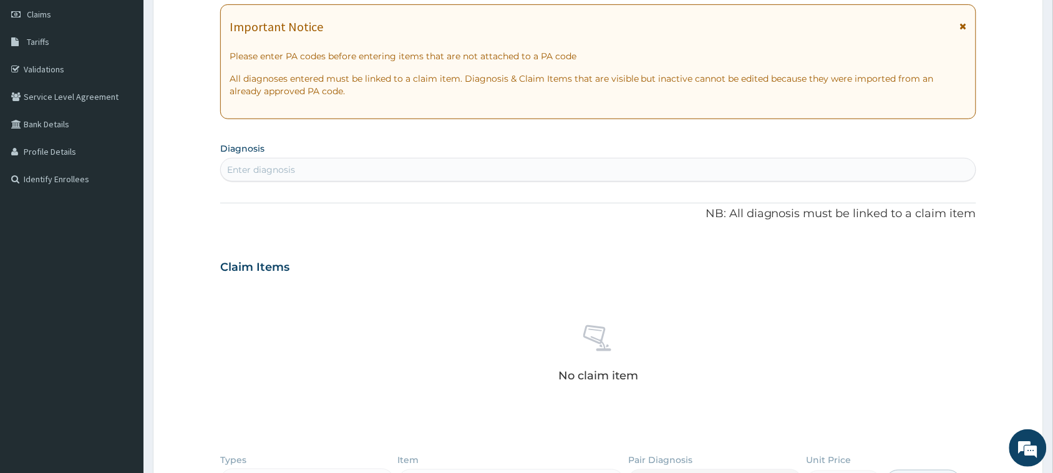
click at [298, 164] on div "Enter diagnosis" at bounding box center [598, 170] width 755 height 20
type input "WELL ADUL"
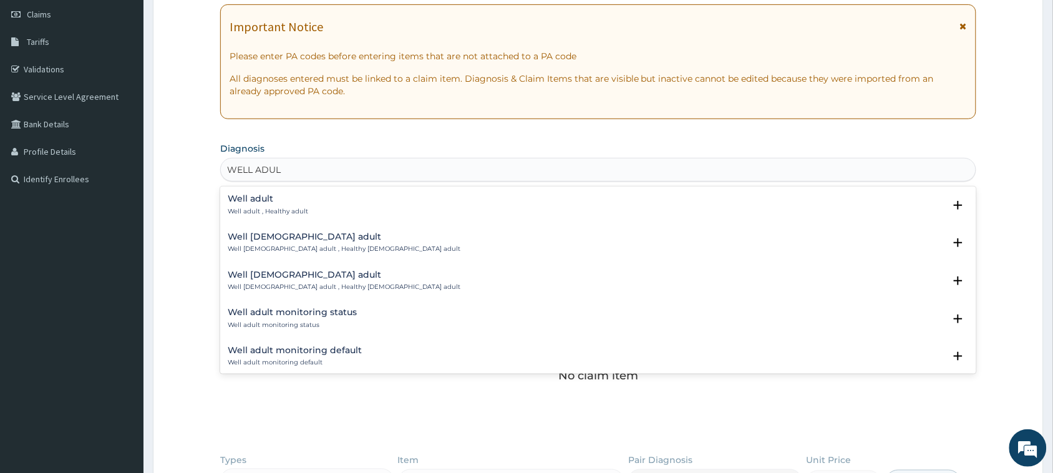
click at [272, 202] on h4 "Well adult" at bounding box center [268, 198] width 81 height 9
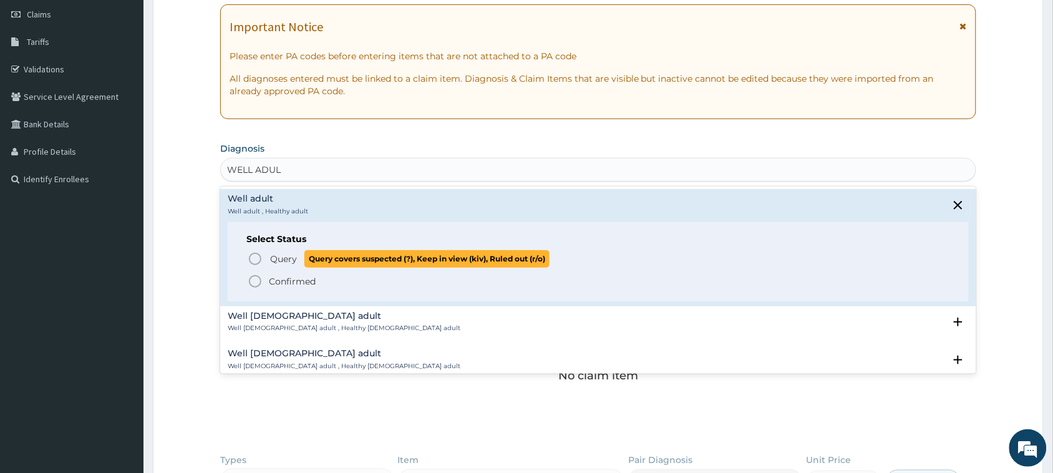
click at [290, 263] on span "Query" at bounding box center [283, 259] width 27 height 12
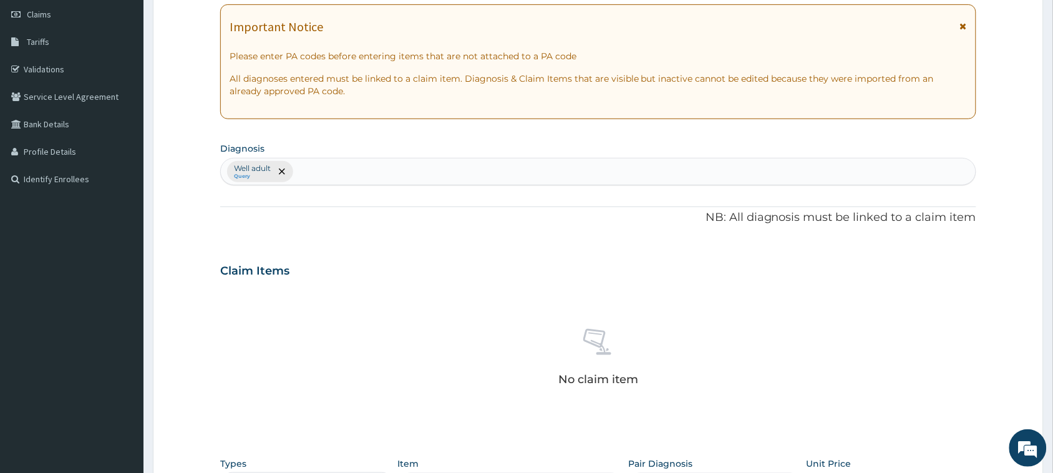
click at [256, 177] on small "Query" at bounding box center [252, 176] width 37 height 6
click at [284, 172] on icon "remove selection option" at bounding box center [282, 171] width 6 height 6
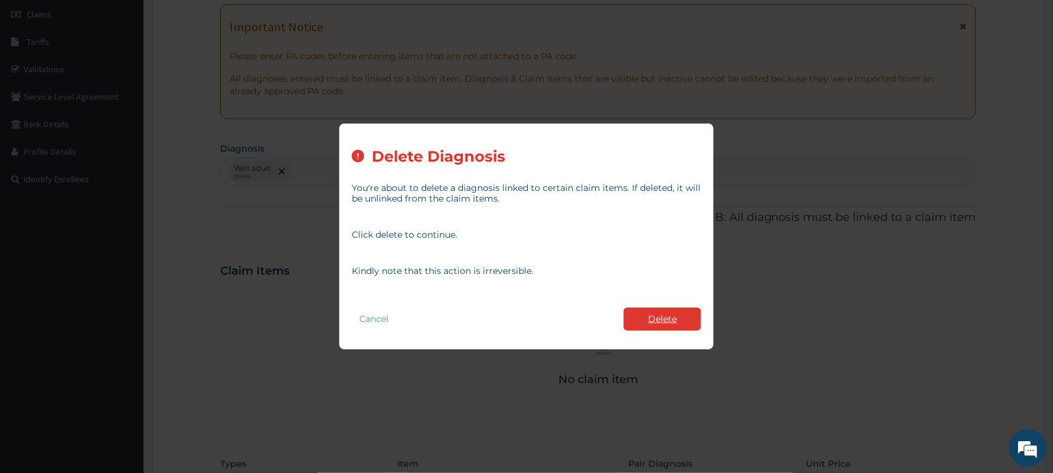
click at [653, 308] on button "Delete" at bounding box center [662, 319] width 77 height 23
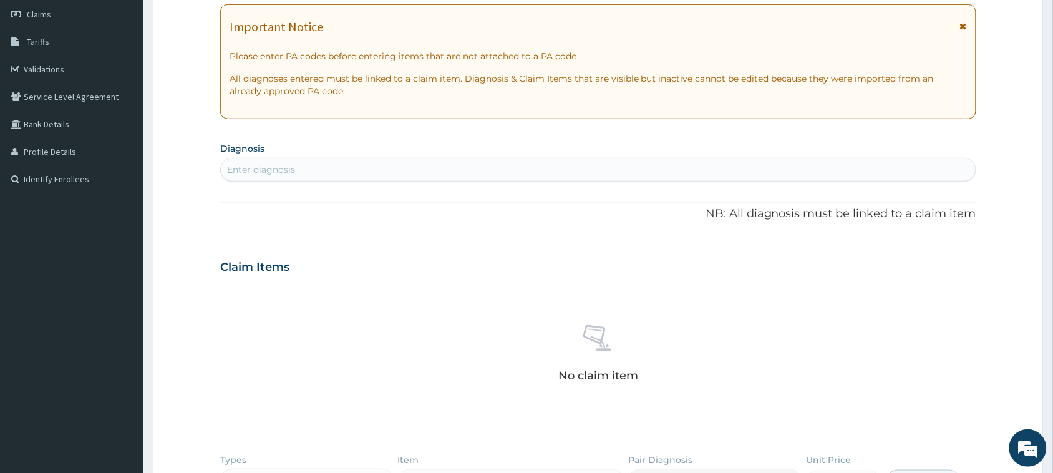
click at [291, 167] on div "Enter diagnosis" at bounding box center [261, 169] width 68 height 12
type input "WELL AD"
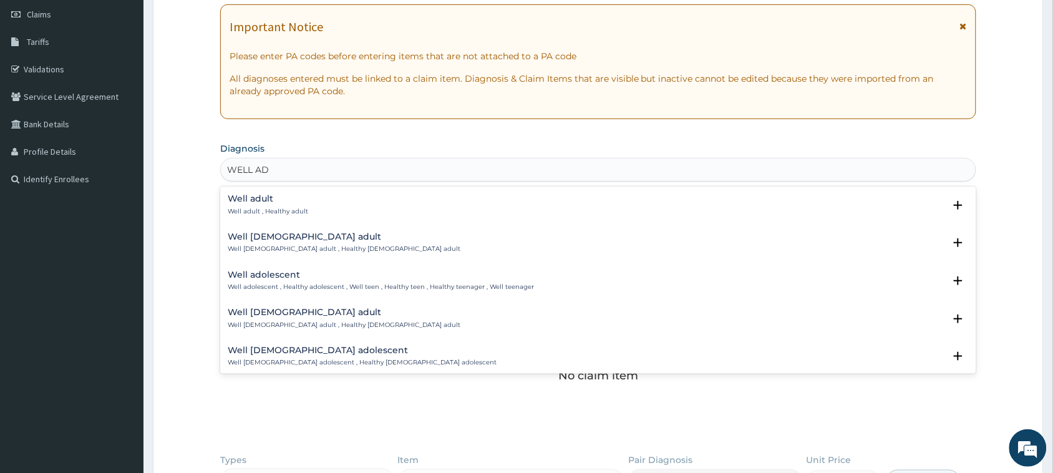
click at [275, 210] on p "Well adult , Healthy adult" at bounding box center [268, 211] width 81 height 9
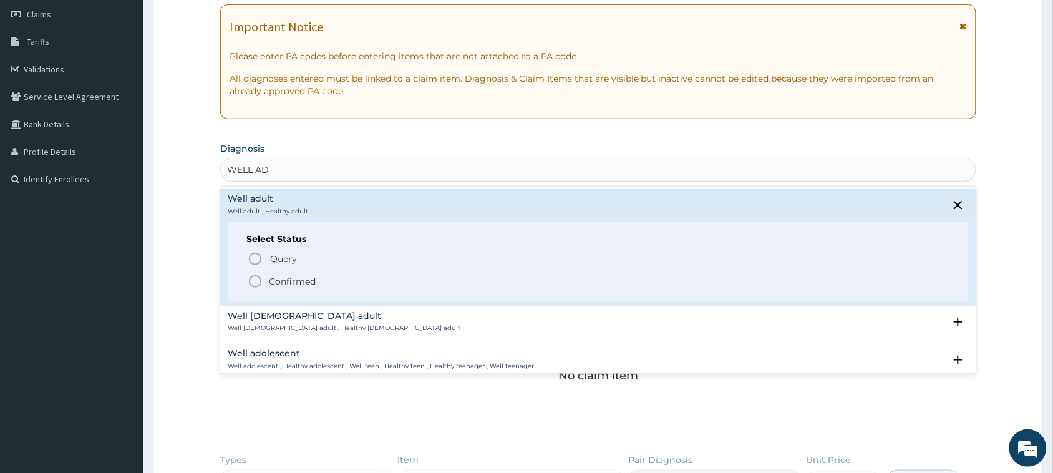
click at [281, 281] on p "Confirmed" at bounding box center [292, 281] width 47 height 12
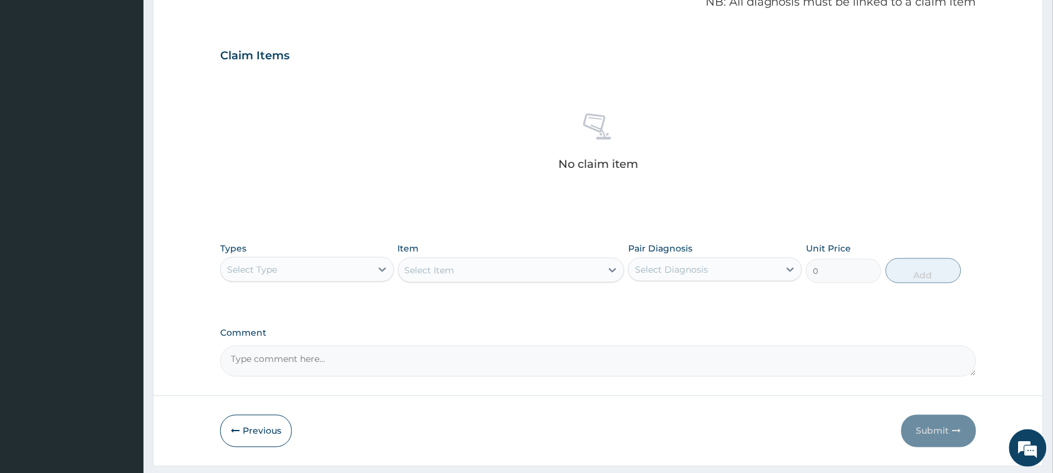
scroll to position [427, 0]
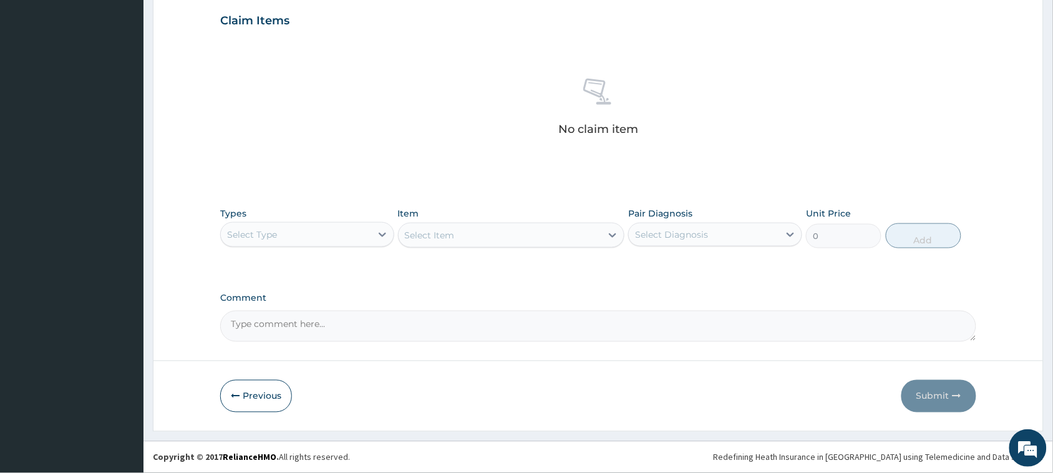
click at [268, 230] on div "Select Type" at bounding box center [252, 234] width 50 height 12
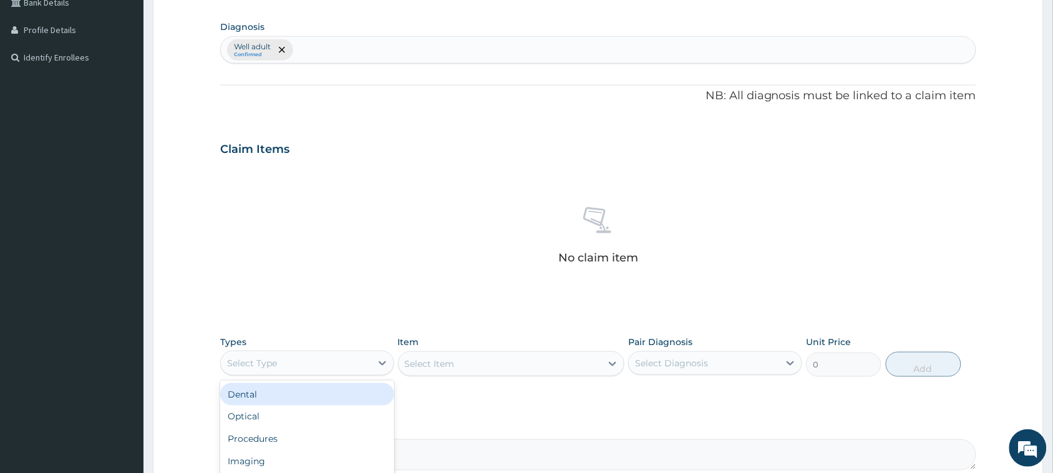
scroll to position [271, 0]
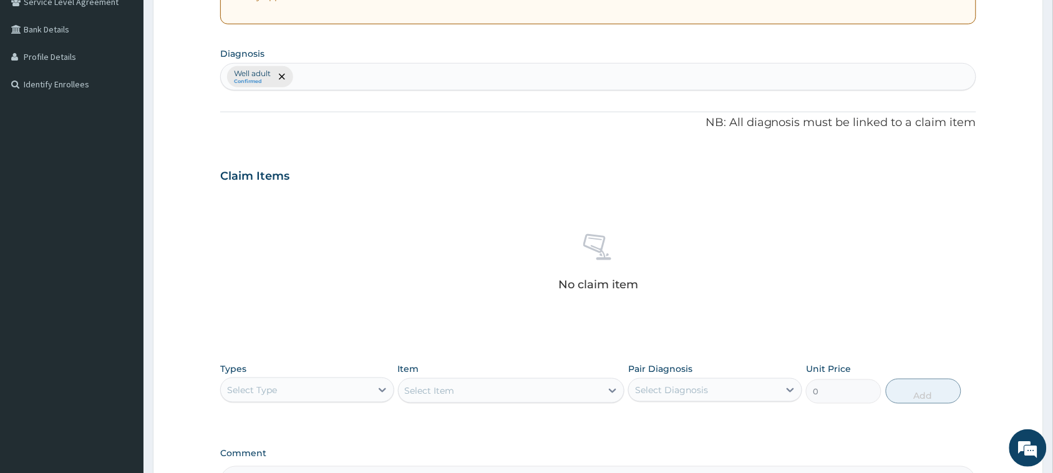
click at [320, 180] on div "Claim Items" at bounding box center [598, 173] width 756 height 32
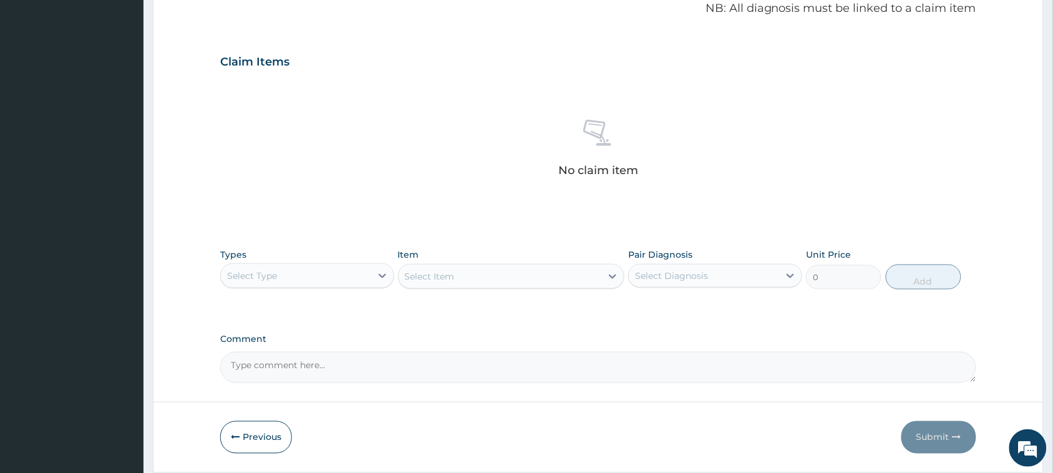
scroll to position [427, 0]
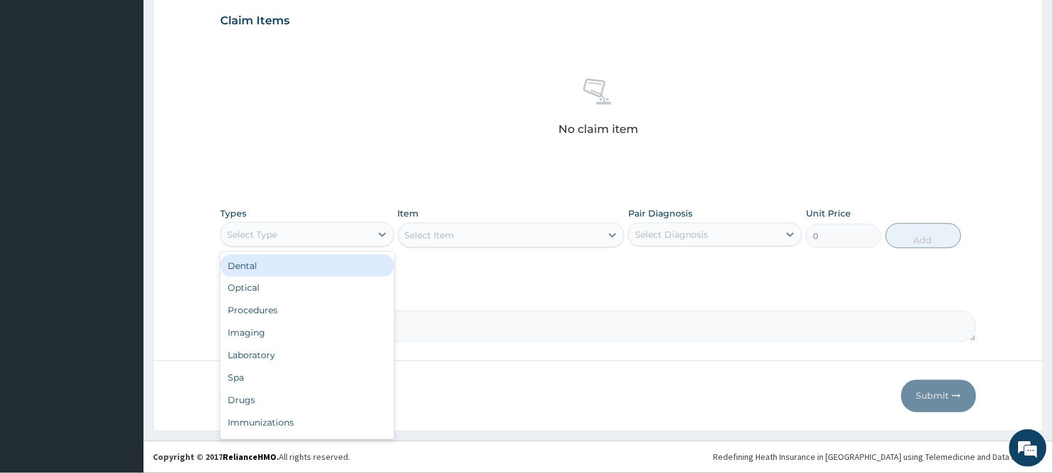
click at [267, 234] on div "Select Type" at bounding box center [252, 234] width 50 height 12
click at [311, 127] on div "No claim item" at bounding box center [598, 109] width 756 height 144
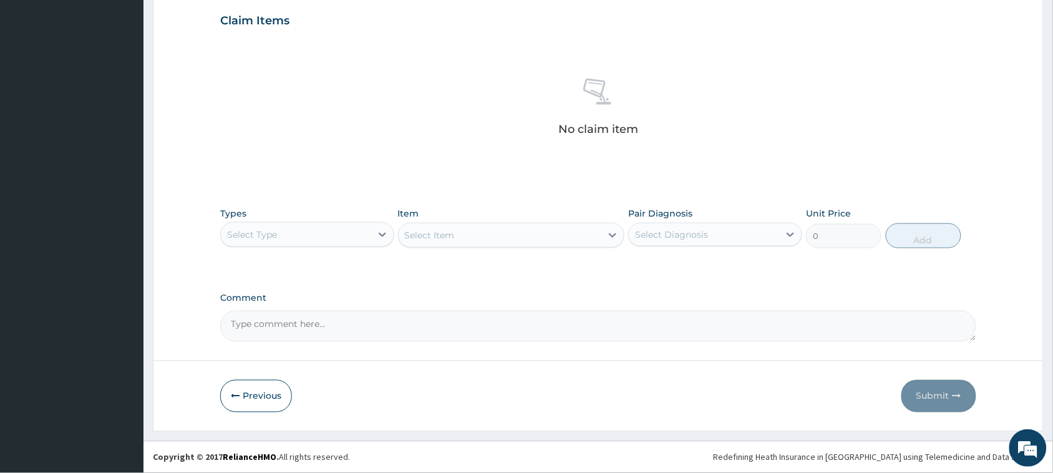
click at [273, 236] on div "Select Type" at bounding box center [252, 234] width 50 height 12
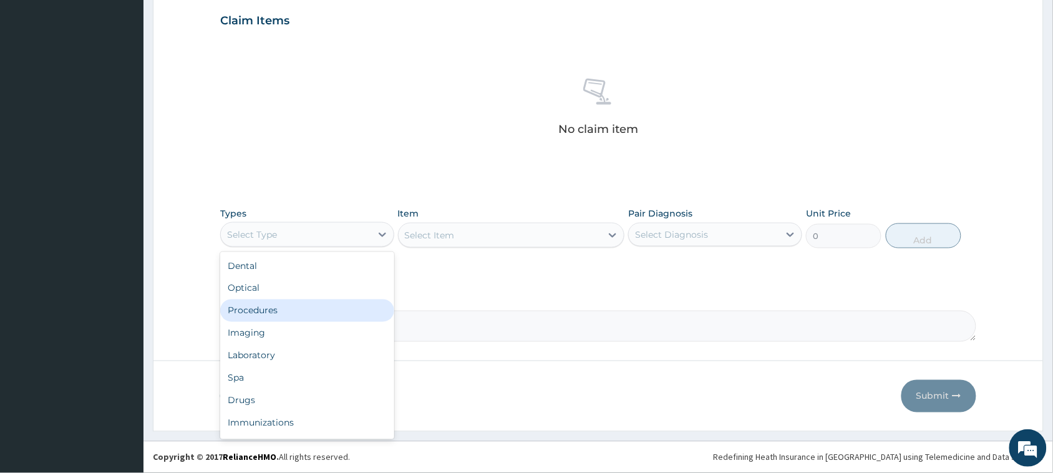
click at [264, 316] on div "Procedures" at bounding box center [307, 311] width 174 height 22
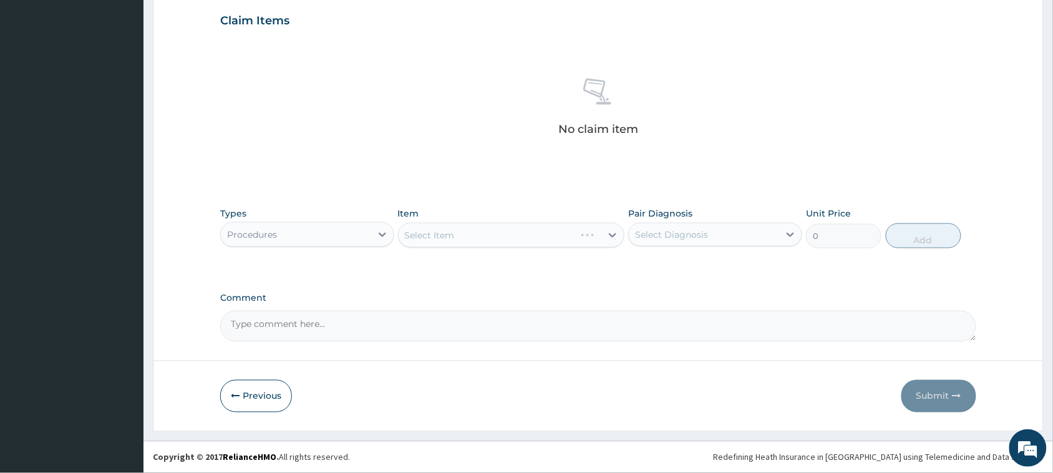
click at [432, 241] on div "Select Item" at bounding box center [511, 235] width 227 height 25
click at [435, 236] on div "Select Item" at bounding box center [511, 235] width 227 height 25
click at [435, 236] on div "Select Item" at bounding box center [430, 235] width 50 height 12
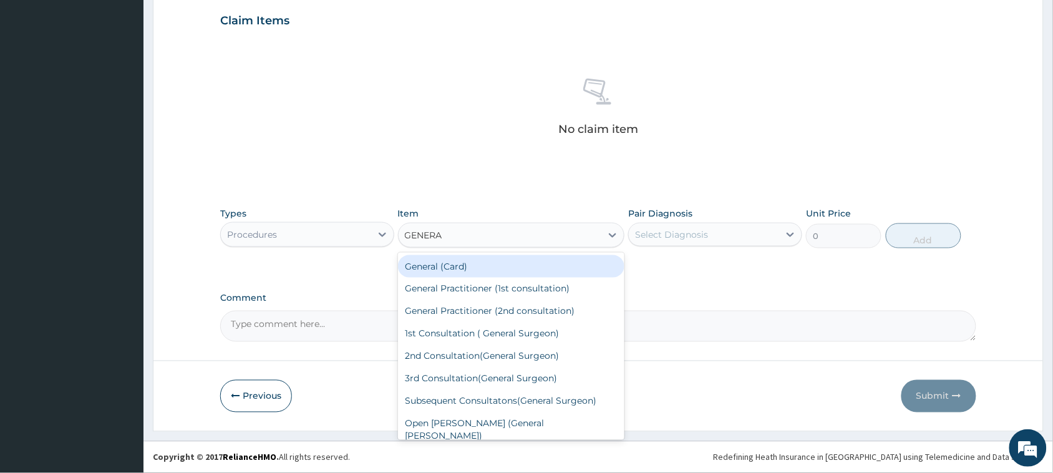
type input "GENERAL"
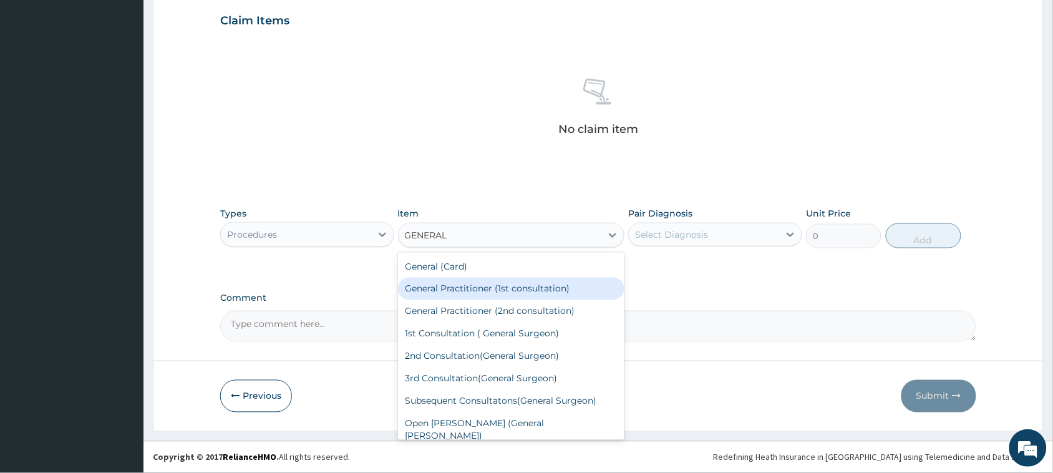
click at [464, 293] on div "General Practitioner (1st consultation)" at bounding box center [511, 289] width 227 height 22
type input "3900"
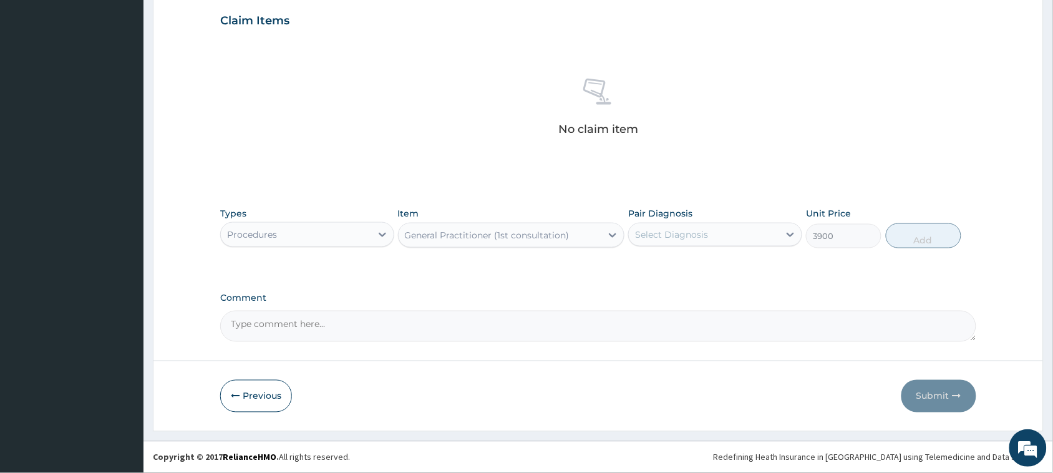
click at [657, 226] on div "Select Diagnosis" at bounding box center [704, 235] width 150 height 20
click at [668, 272] on div "Well adult" at bounding box center [715, 267] width 174 height 26
checkbox input "true"
click at [915, 237] on button "Add" at bounding box center [924, 235] width 76 height 25
type input "0"
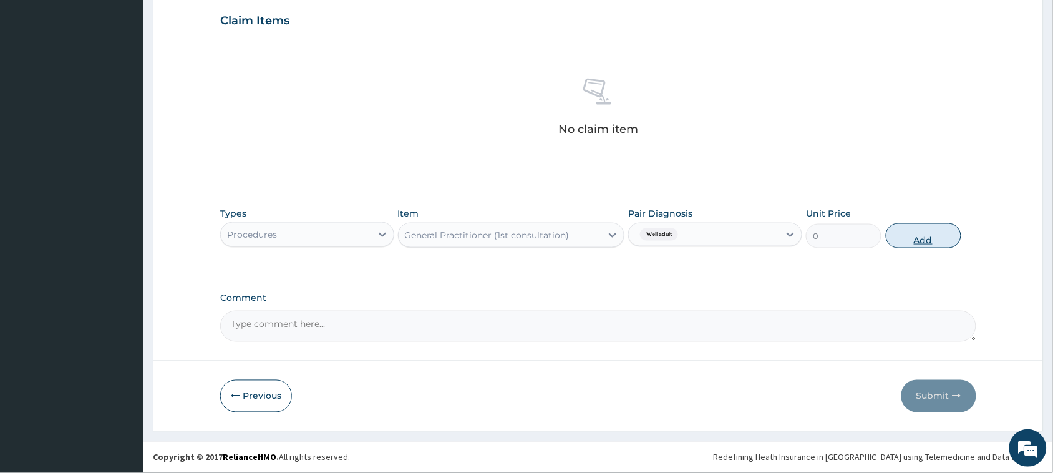
scroll to position [366, 0]
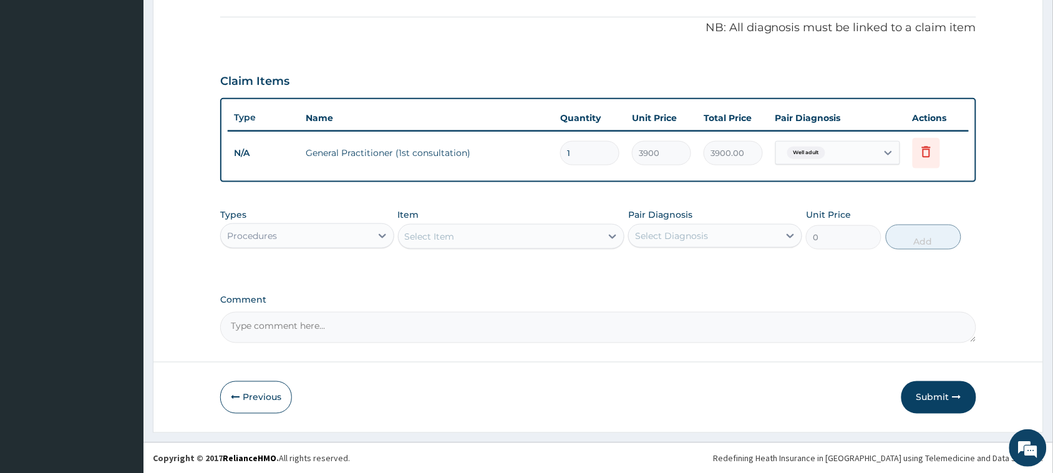
click at [263, 232] on div "Procedures" at bounding box center [252, 236] width 50 height 12
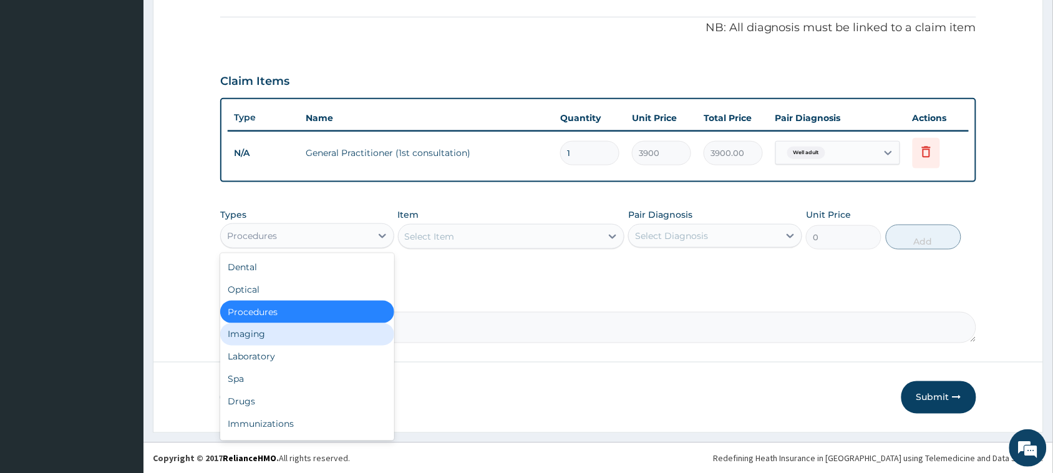
click at [251, 336] on div "Imaging" at bounding box center [307, 334] width 174 height 22
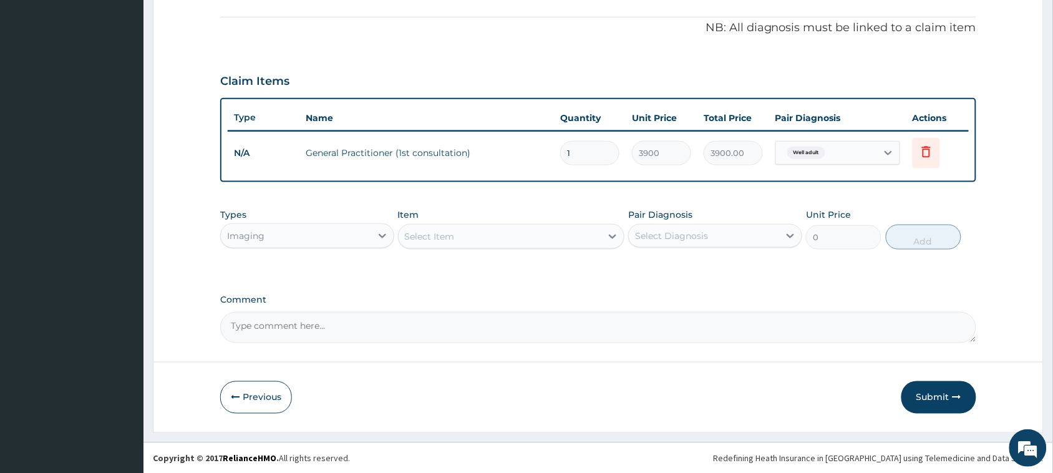
click at [434, 240] on div "Select Item" at bounding box center [430, 236] width 50 height 12
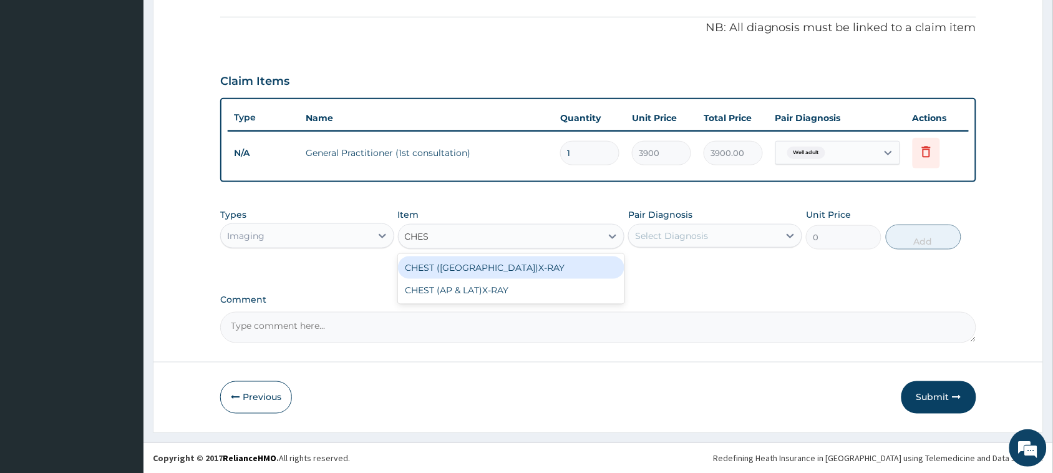
type input "CHEST"
click at [454, 265] on div "CHEST (PA)X-RAY" at bounding box center [511, 267] width 227 height 22
type input "8450"
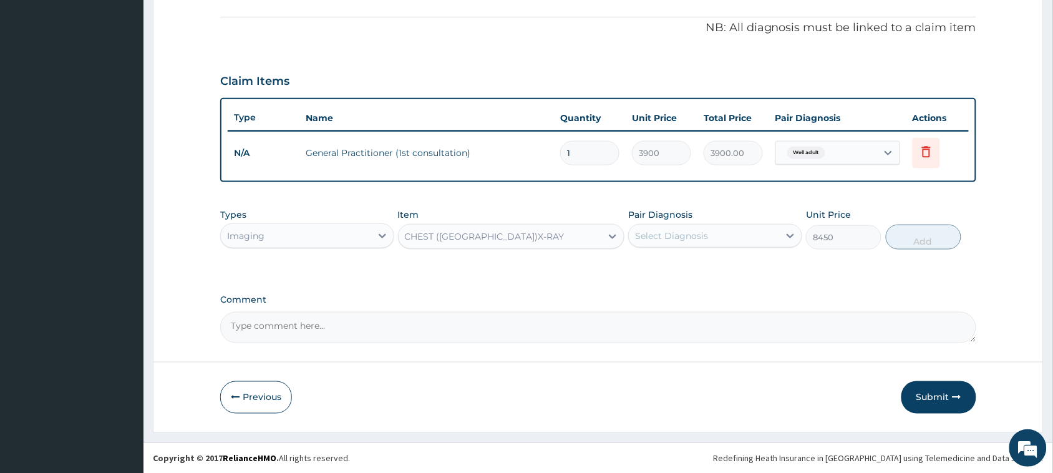
click at [670, 237] on div "Select Diagnosis" at bounding box center [671, 236] width 73 height 12
click at [665, 261] on label "Well adult" at bounding box center [672, 266] width 46 height 12
checkbox input "true"
click at [916, 242] on button "Add" at bounding box center [924, 237] width 76 height 25
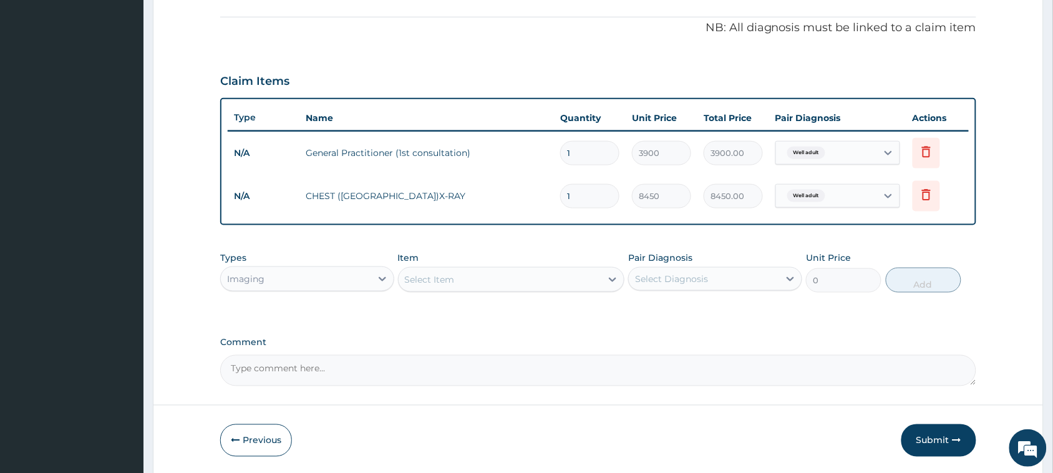
click at [426, 281] on div "Select Item" at bounding box center [430, 279] width 50 height 12
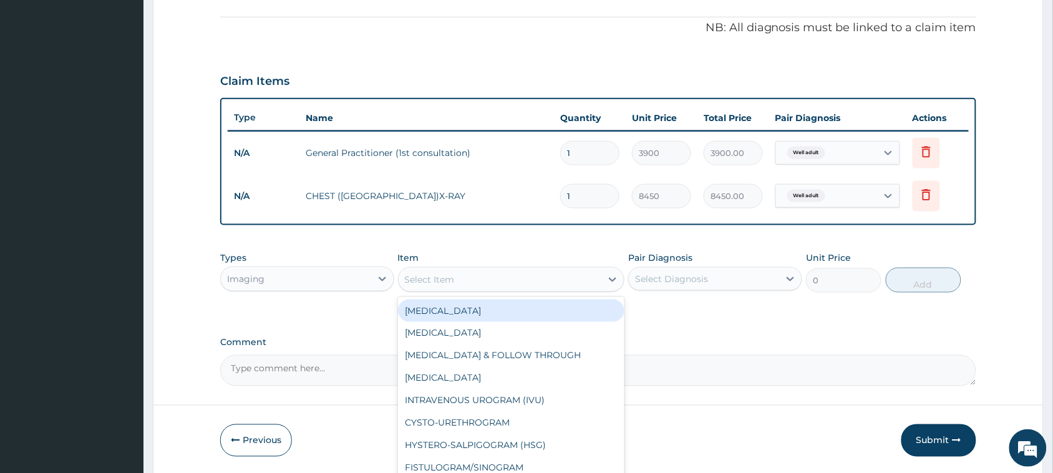
click at [336, 282] on div "Imaging" at bounding box center [296, 279] width 150 height 20
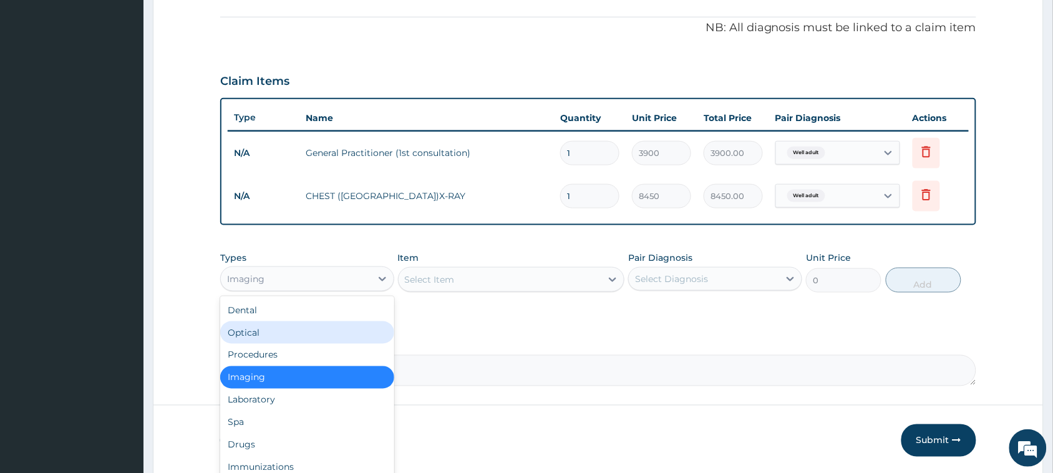
click at [269, 334] on div "Optical" at bounding box center [307, 332] width 174 height 22
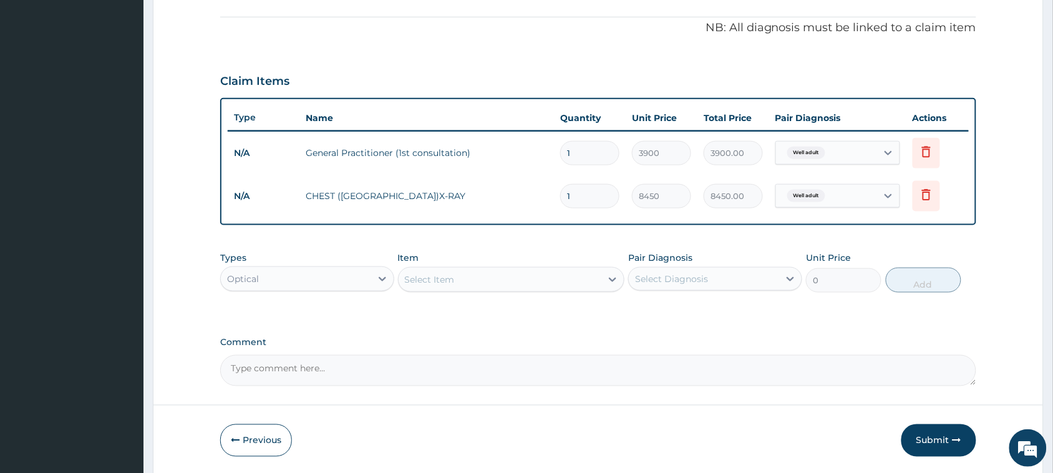
click at [464, 275] on div "Select Item" at bounding box center [500, 280] width 203 height 20
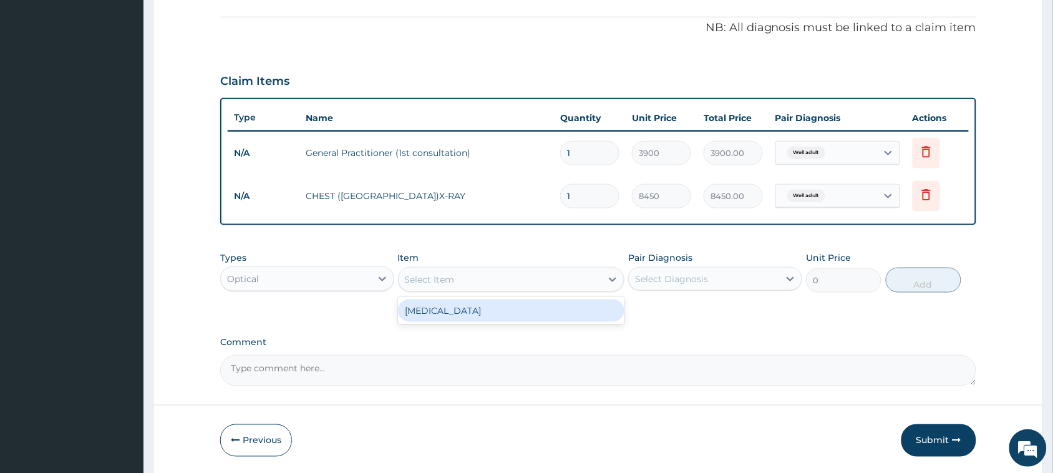
click at [426, 315] on div "[MEDICAL_DATA]" at bounding box center [511, 311] width 227 height 22
type input "1500"
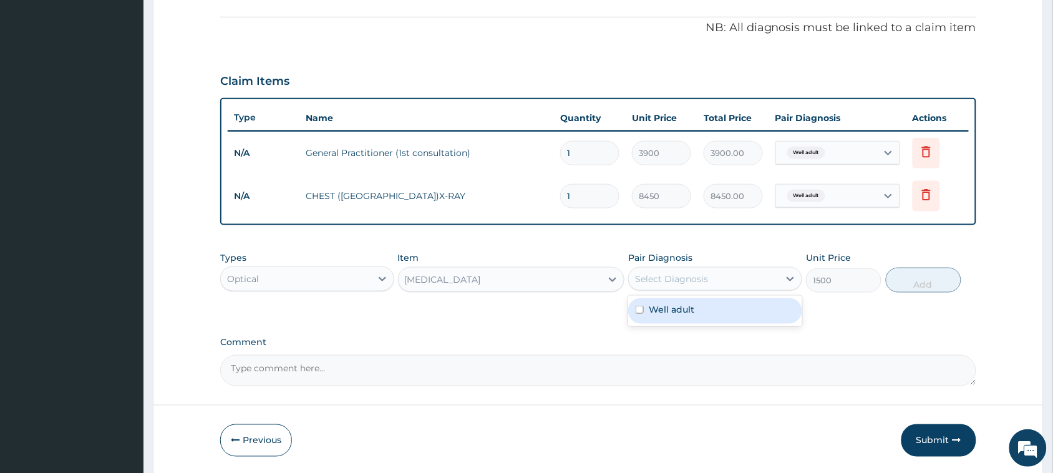
click at [678, 269] on div "Select Diagnosis" at bounding box center [704, 279] width 150 height 20
click at [671, 298] on div "Well adult" at bounding box center [715, 311] width 174 height 26
checkbox input "true"
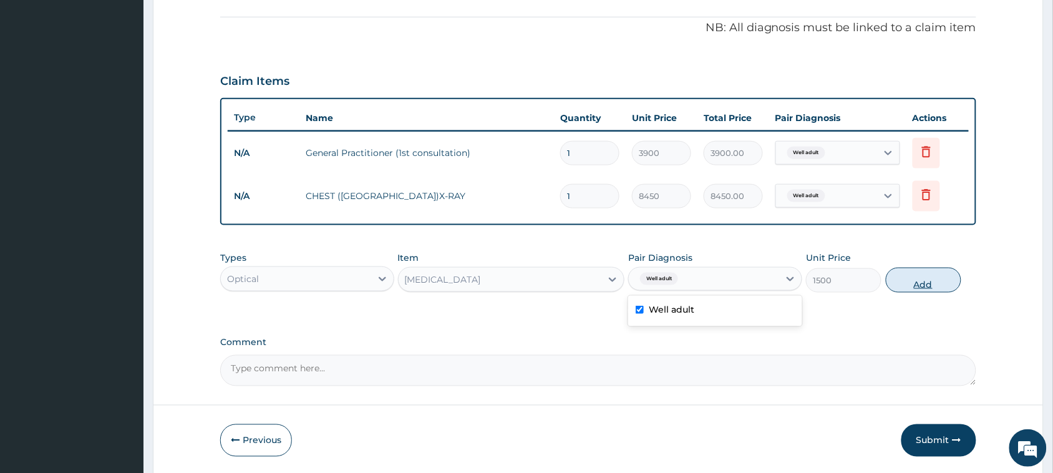
click at [930, 283] on button "Add" at bounding box center [924, 280] width 76 height 25
type input "0"
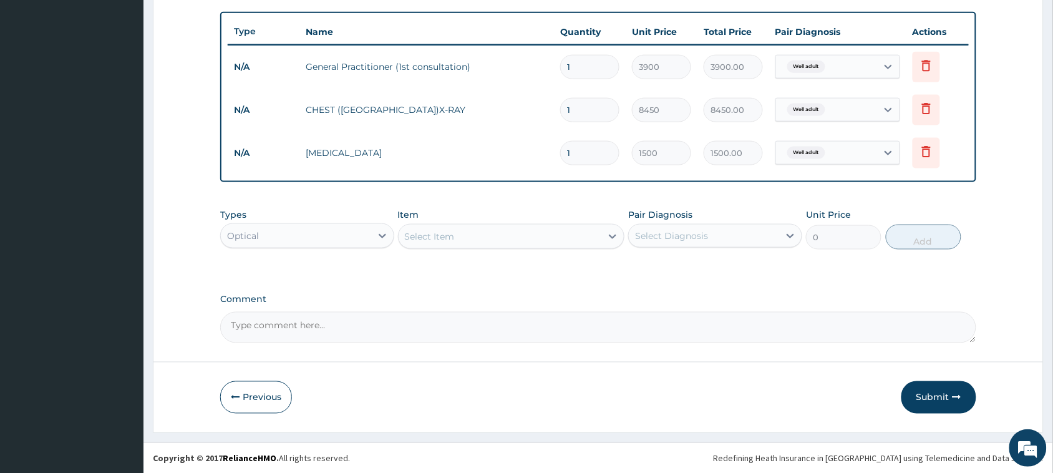
scroll to position [453, 0]
click at [297, 235] on div "Optical" at bounding box center [296, 235] width 150 height 20
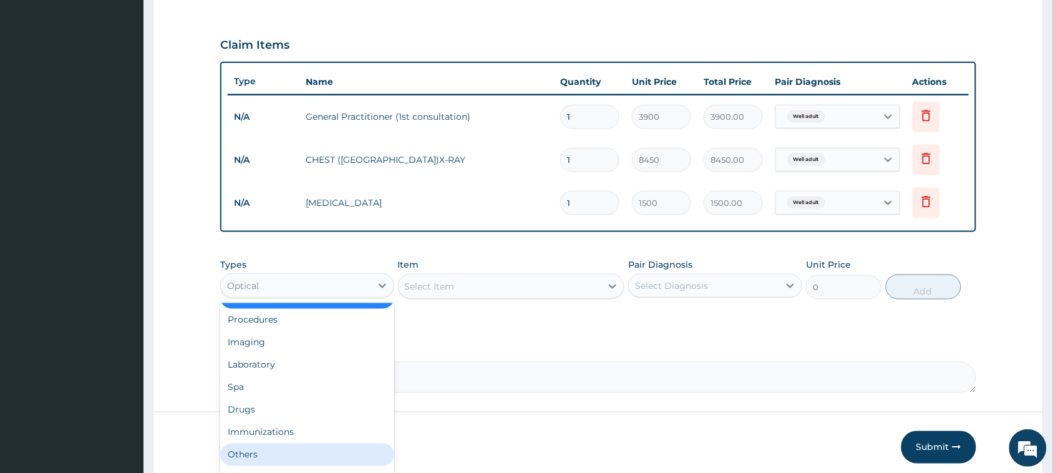
scroll to position [375, 0]
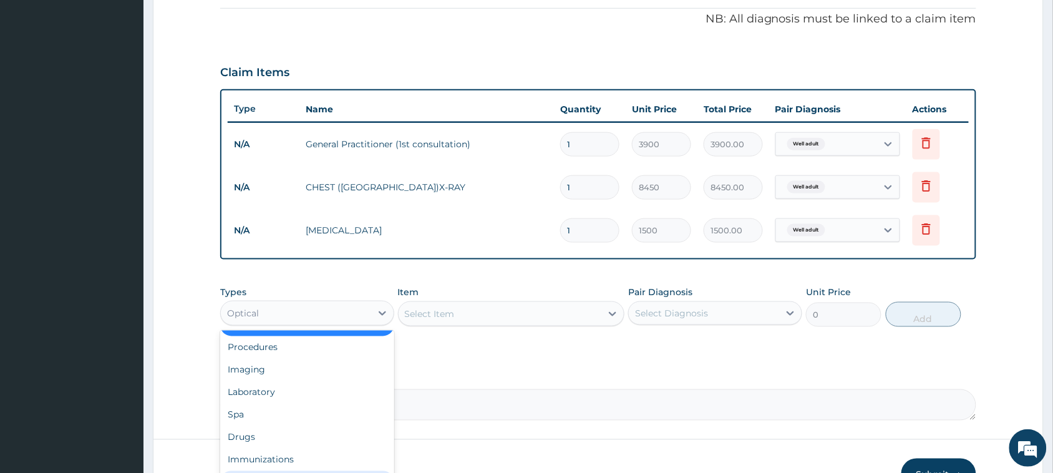
click at [456, 350] on div "Types option Optical, selected. option Others focused, 9 of 10. 10 results avai…" at bounding box center [598, 316] width 756 height 72
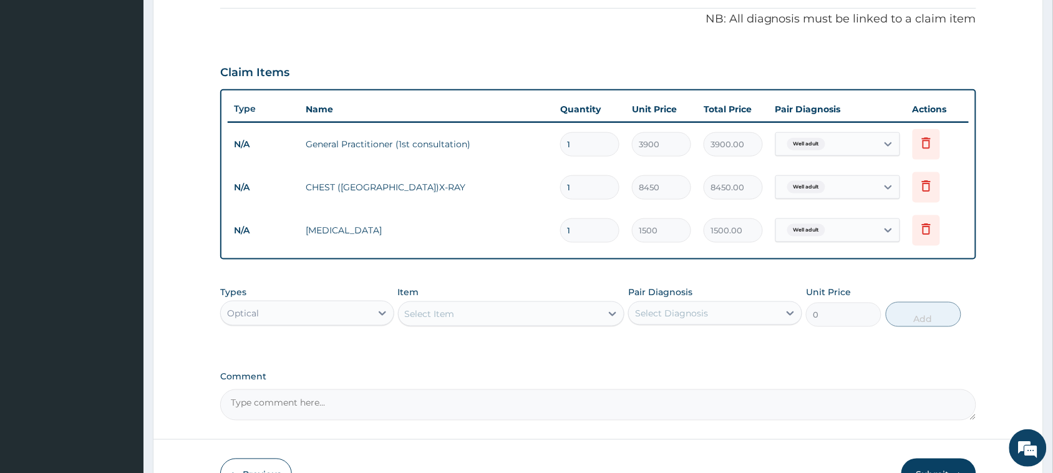
click at [279, 315] on div "Optical" at bounding box center [296, 313] width 150 height 20
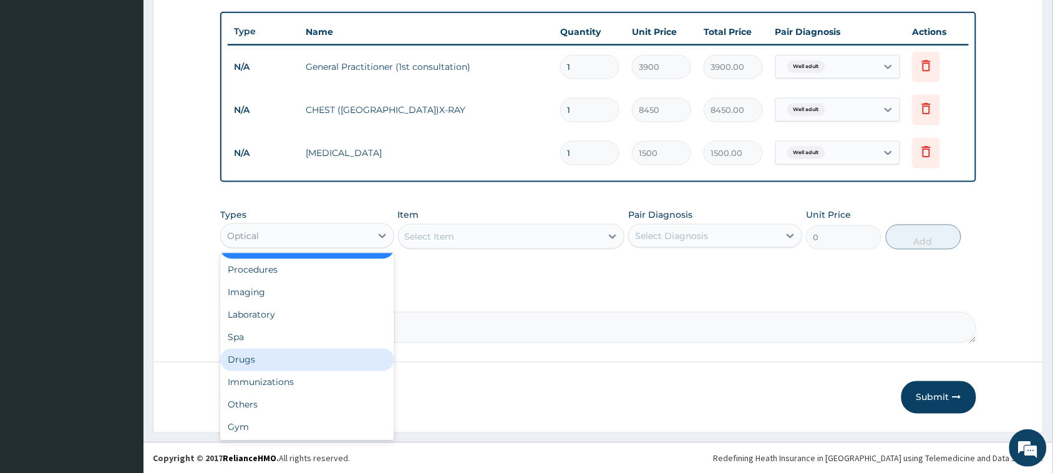
scroll to position [453, 0]
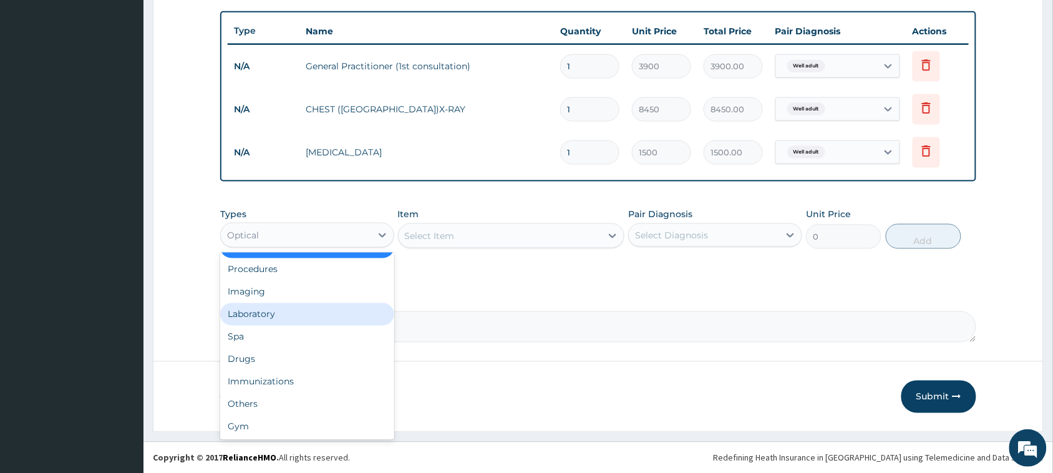
click at [263, 318] on div "Laboratory" at bounding box center [307, 314] width 174 height 22
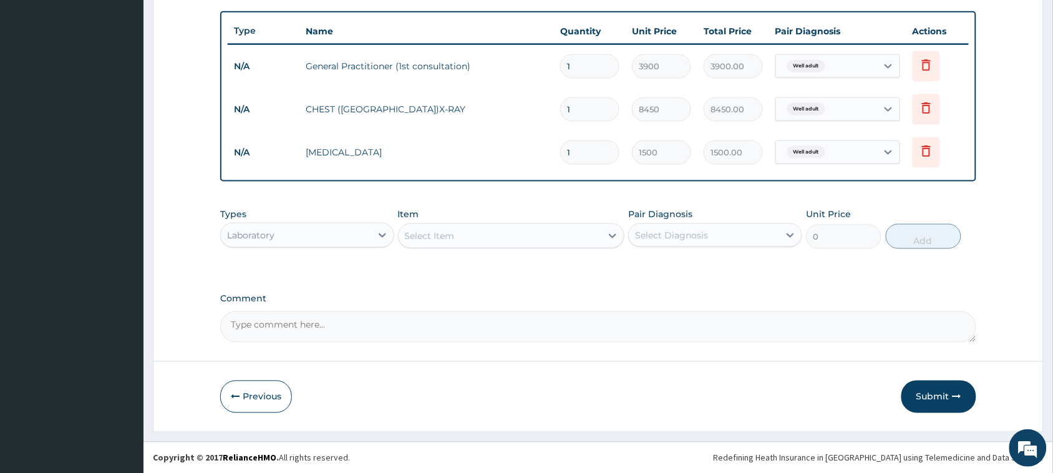
click at [429, 235] on div "Select Item" at bounding box center [511, 235] width 227 height 25
click at [429, 235] on div "Select Item" at bounding box center [430, 236] width 50 height 12
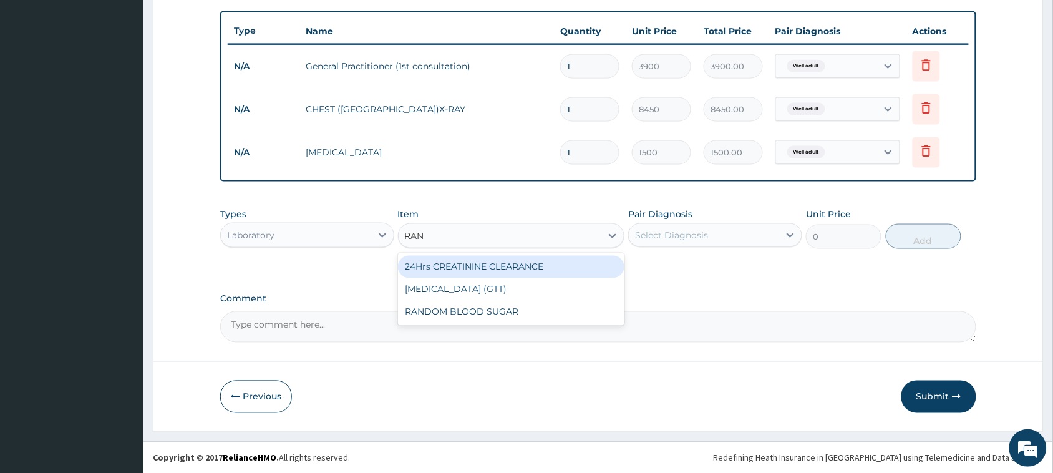
type input "RAND"
click at [457, 257] on div "RANDOM BLOOD SUGAR" at bounding box center [511, 267] width 227 height 22
type input "5200"
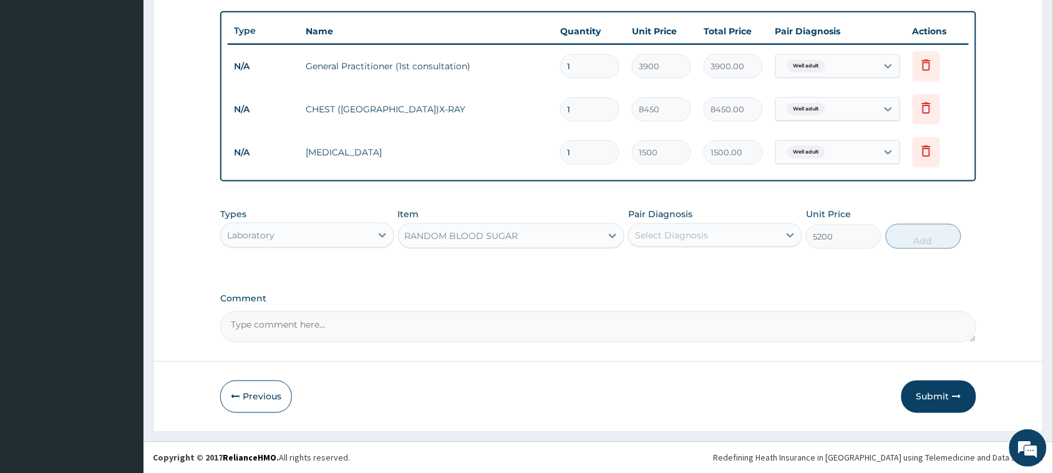
click at [671, 229] on div "Select Diagnosis" at bounding box center [671, 235] width 73 height 12
click at [674, 271] on div "Well adult" at bounding box center [715, 268] width 174 height 26
checkbox input "true"
click at [915, 235] on button "Add" at bounding box center [924, 236] width 76 height 25
type input "0"
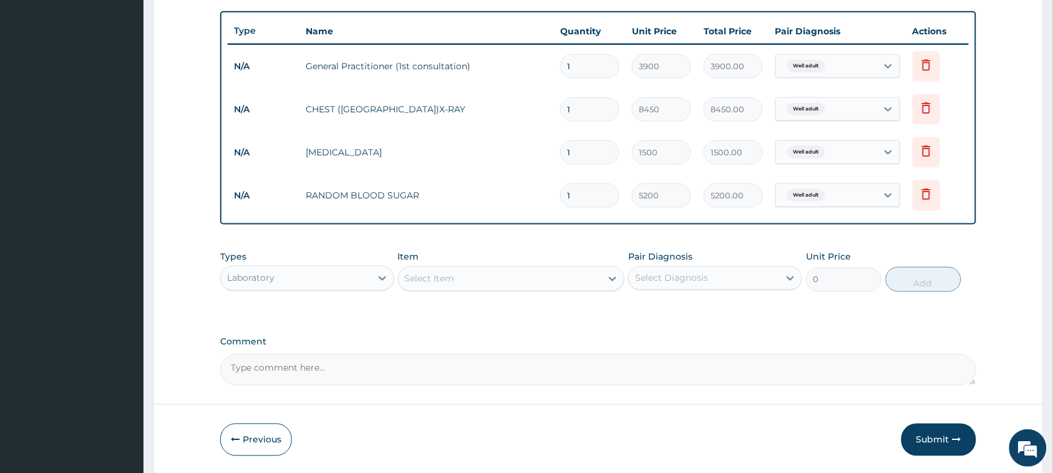
click at [448, 283] on div "Select Item" at bounding box center [430, 279] width 50 height 12
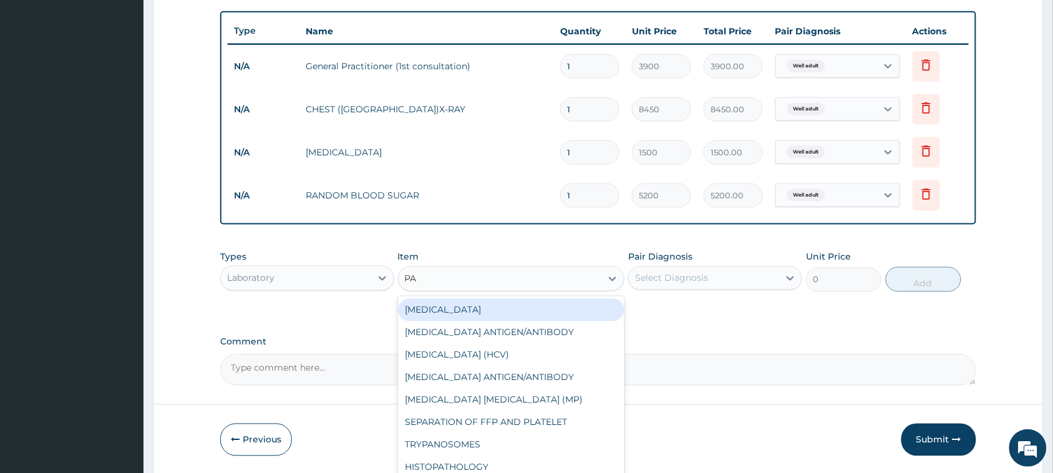
type input "PAP"
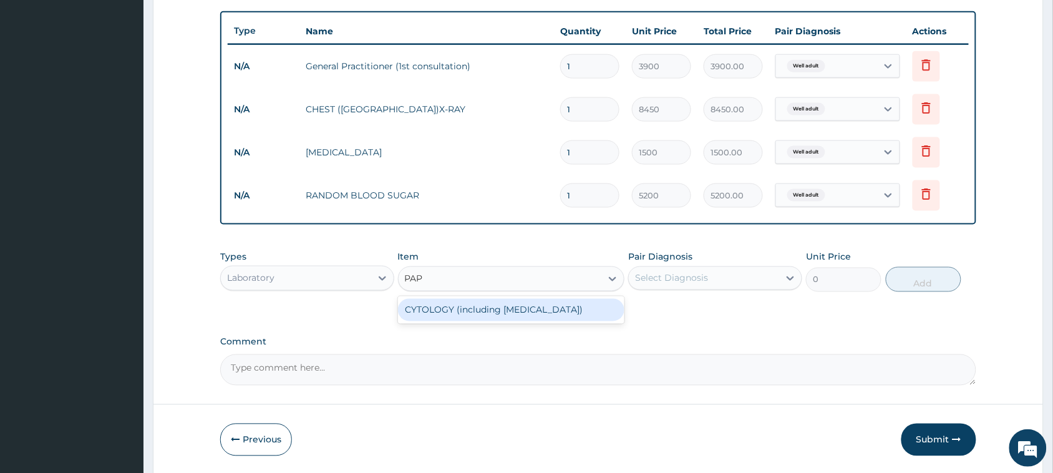
click at [469, 304] on div "CYTOLOGY (including [MEDICAL_DATA])" at bounding box center [511, 310] width 227 height 22
type input "13000"
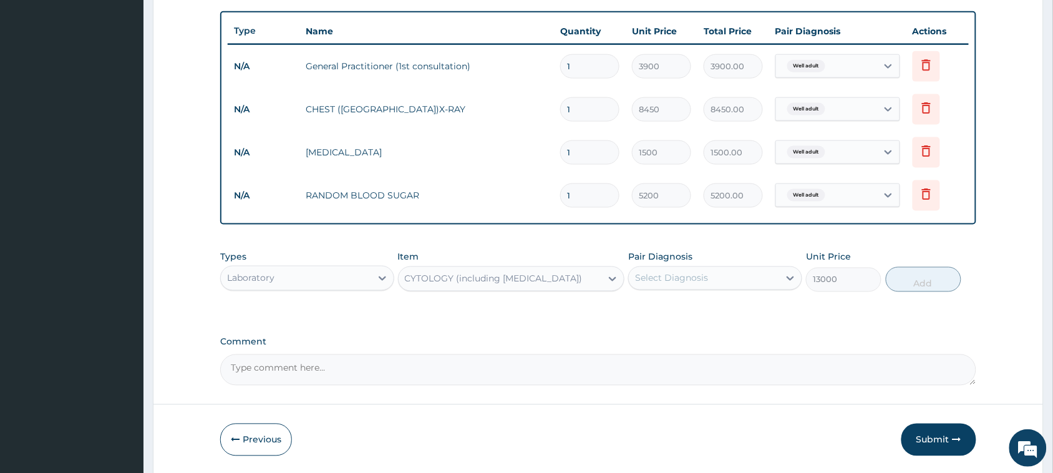
drag, startPoint x: 655, startPoint y: 268, endPoint x: 665, endPoint y: 273, distance: 11.2
click at [656, 269] on div "Select Diagnosis" at bounding box center [704, 278] width 150 height 20
click at [663, 307] on label "Well adult" at bounding box center [672, 309] width 46 height 12
checkbox input "true"
click at [911, 271] on button "Add" at bounding box center [924, 279] width 76 height 25
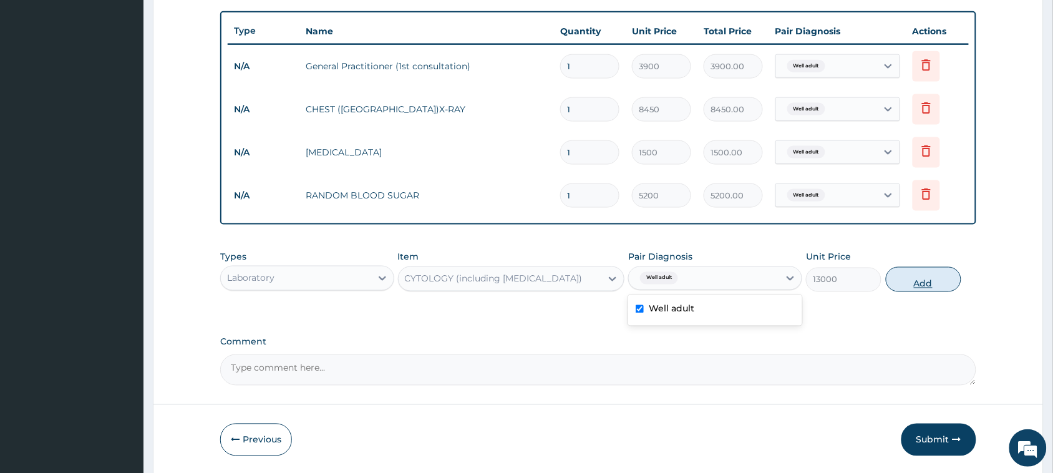
type input "0"
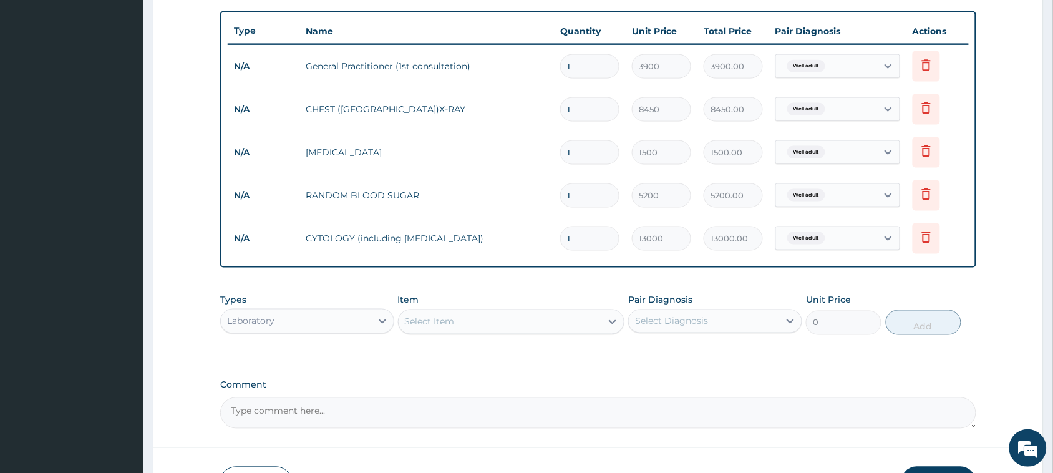
click at [422, 323] on div "Select Item" at bounding box center [430, 322] width 50 height 12
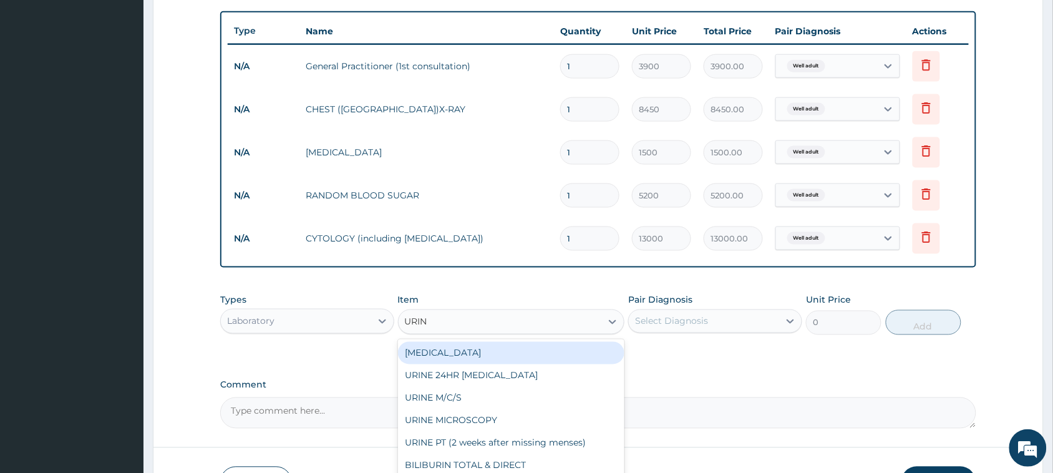
type input "URINA"
click at [461, 353] on div "[MEDICAL_DATA]" at bounding box center [511, 353] width 227 height 22
type input "1500"
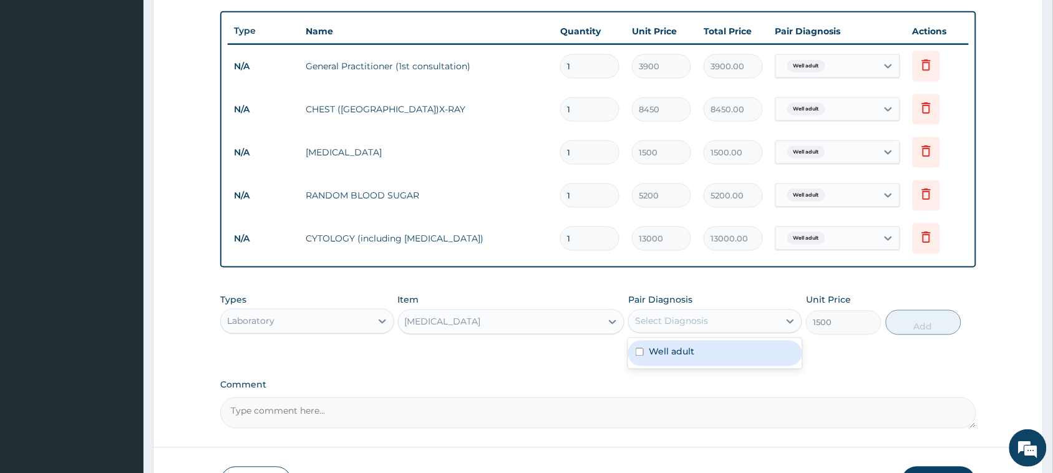
click at [657, 320] on div "Select Diagnosis" at bounding box center [671, 321] width 73 height 12
drag, startPoint x: 662, startPoint y: 350, endPoint x: 722, endPoint y: 347, distance: 60.0
click at [663, 350] on label "Well adult" at bounding box center [672, 352] width 46 height 12
checkbox input "true"
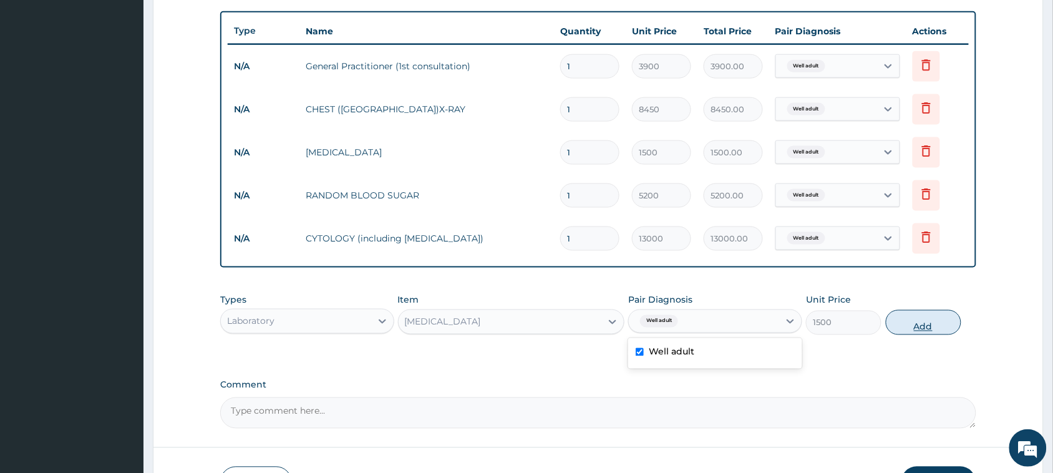
click at [896, 326] on button "Add" at bounding box center [924, 322] width 76 height 25
type input "0"
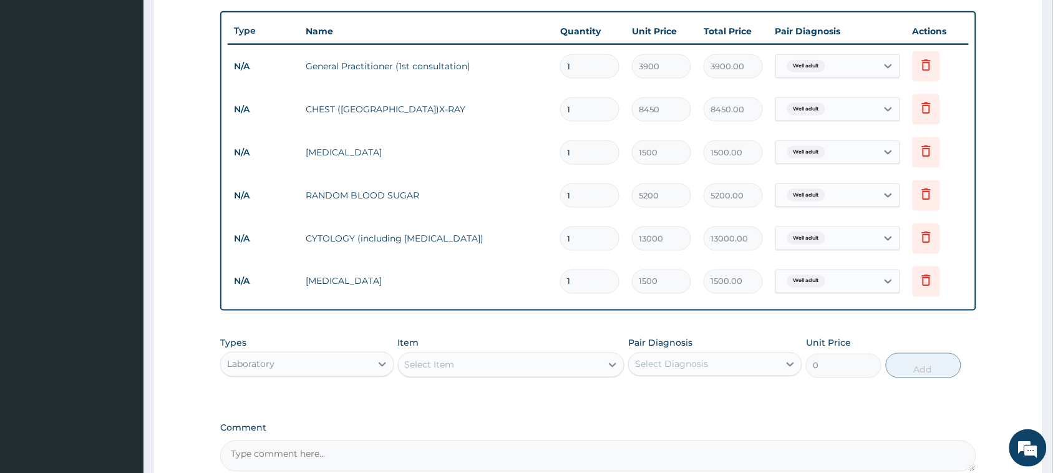
click at [443, 363] on div "Select Item" at bounding box center [430, 365] width 50 height 12
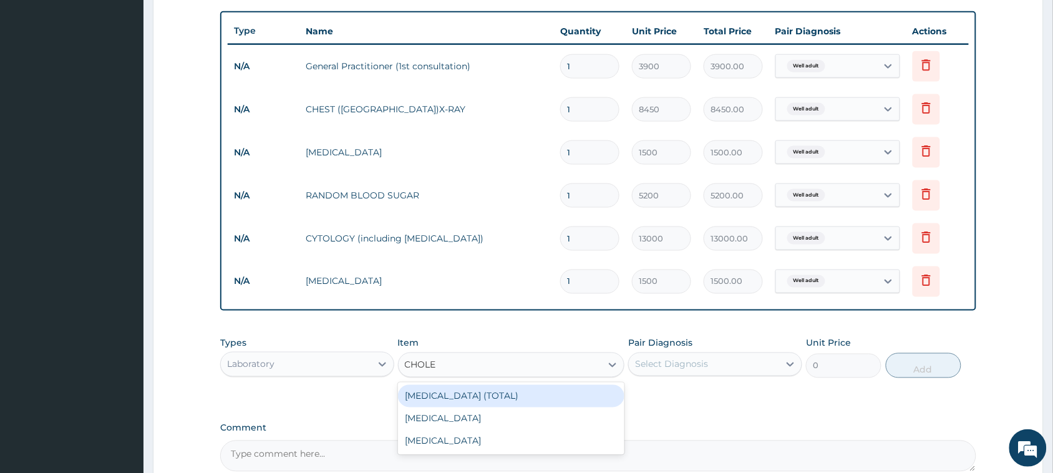
type input "CHOLES"
click at [451, 395] on div "[MEDICAL_DATA] (TOTAL)" at bounding box center [511, 396] width 227 height 22
type input "11050"
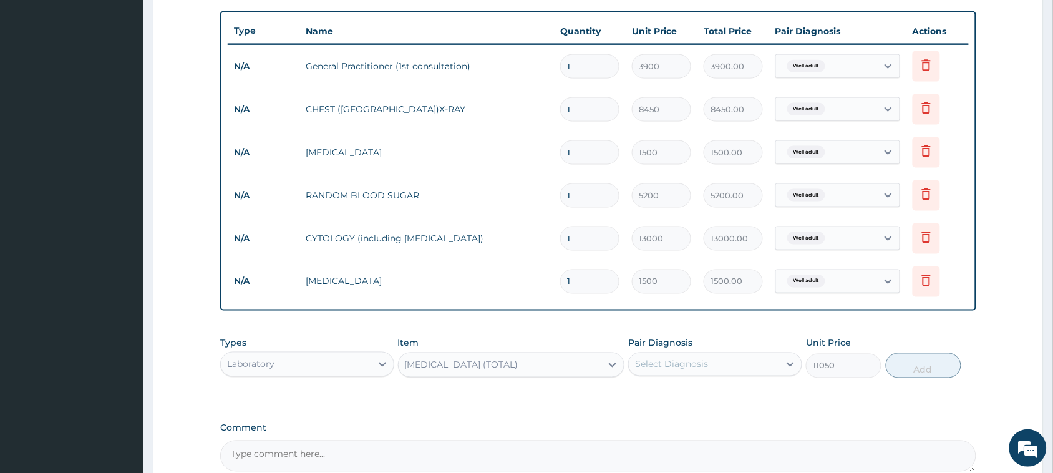
click at [685, 363] on div "Select Diagnosis" at bounding box center [671, 364] width 73 height 12
click at [685, 394] on label "Well adult" at bounding box center [672, 395] width 46 height 12
checkbox input "true"
click at [902, 371] on button "Add" at bounding box center [924, 365] width 76 height 25
type input "0"
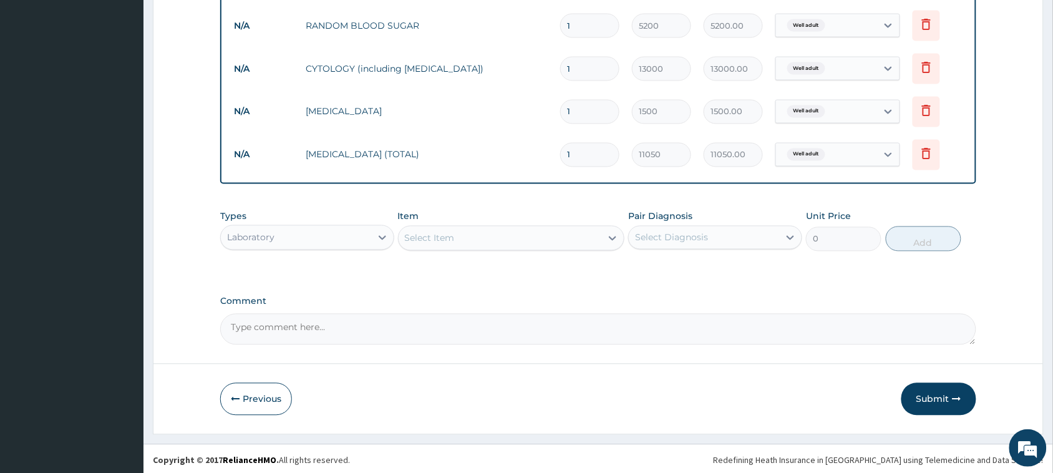
scroll to position [625, 0]
click at [288, 234] on div "Laboratory" at bounding box center [296, 236] width 150 height 20
click at [331, 202] on div "Types Laboratory Item Select Item Pair Diagnosis Select Diagnosis Unit Price 0 …" at bounding box center [598, 229] width 756 height 54
click at [281, 323] on textarea "Comment" at bounding box center [598, 327] width 756 height 31
type textarea "SEEN FOR WELLNESS CHECKUP"
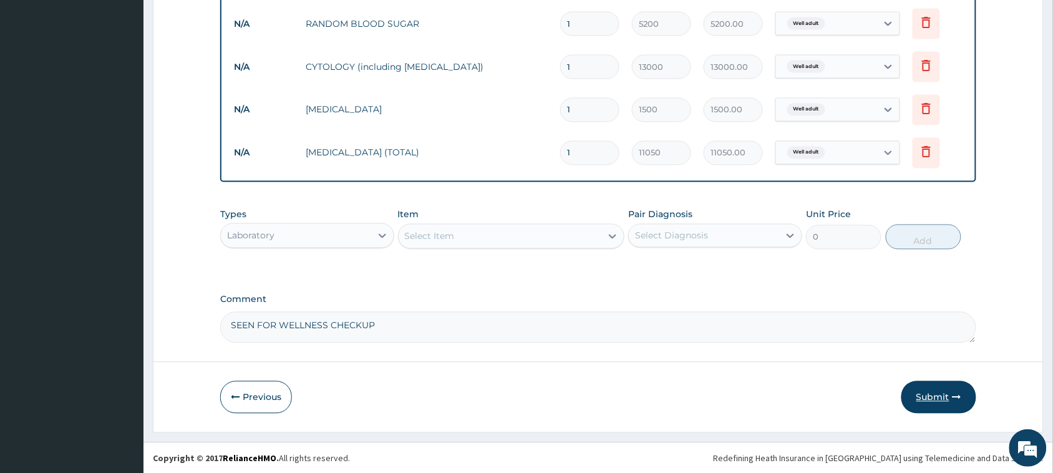
click at [935, 406] on button "Submit" at bounding box center [939, 397] width 75 height 32
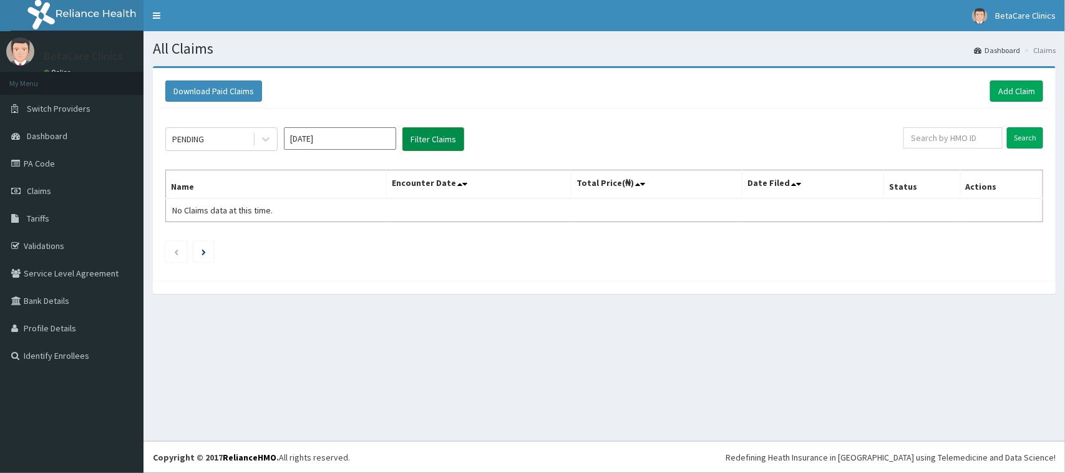
click at [424, 144] on button "Filter Claims" at bounding box center [434, 139] width 62 height 24
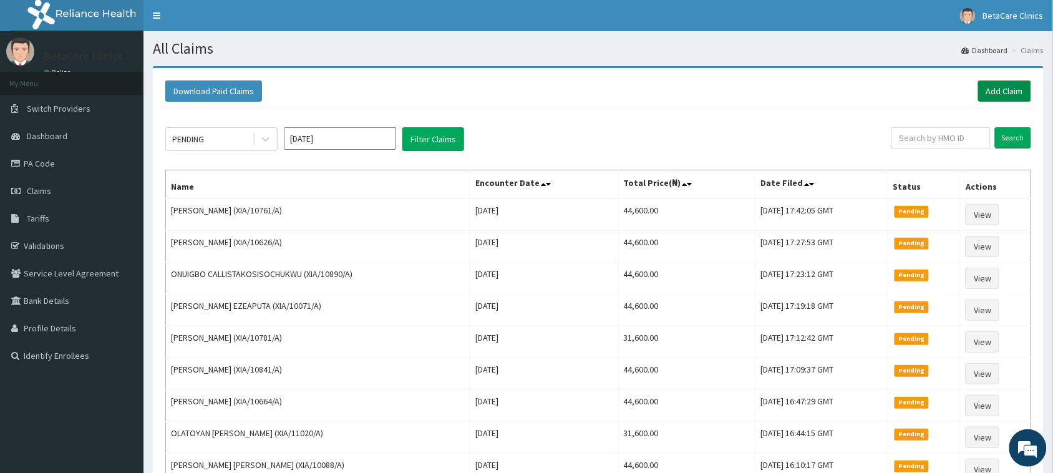
click at [992, 89] on link "Add Claim" at bounding box center [1004, 91] width 53 height 21
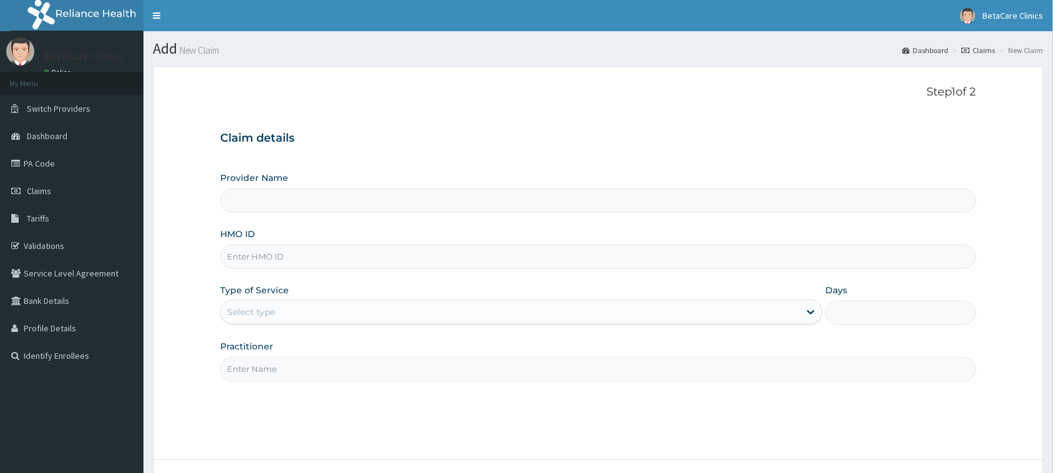
click at [323, 251] on input "HMO ID" at bounding box center [598, 257] width 756 height 24
type input "BetaCare Clinics"
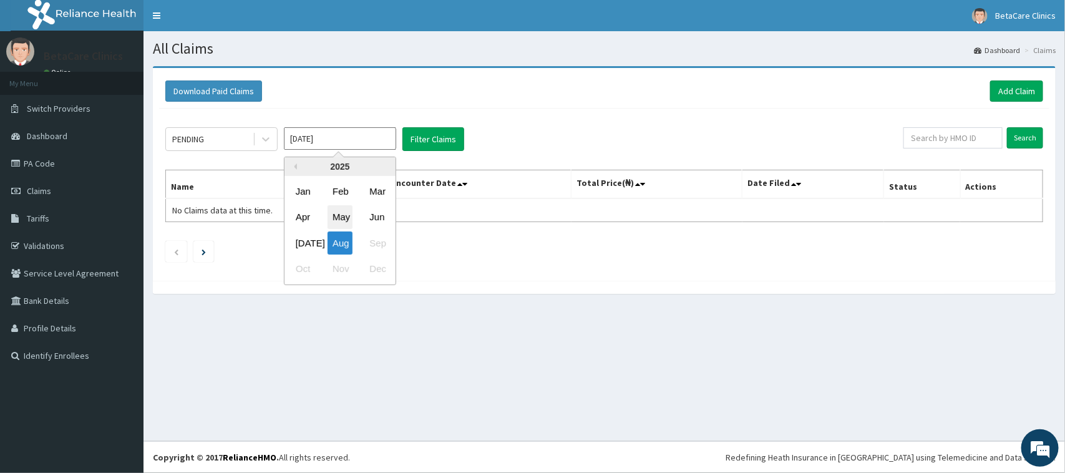
click at [344, 218] on div "May" at bounding box center [340, 217] width 25 height 23
type input "[DATE]"
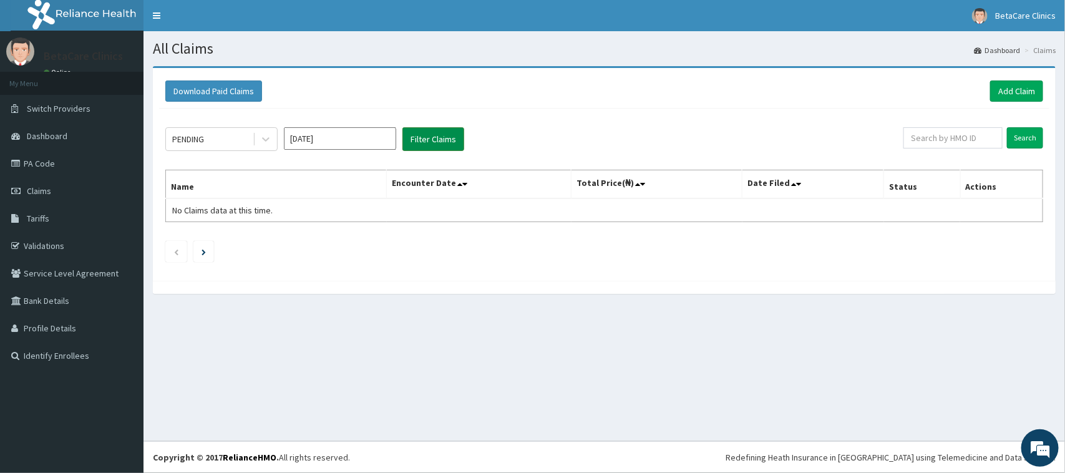
click at [422, 141] on button "Filter Claims" at bounding box center [434, 139] width 62 height 24
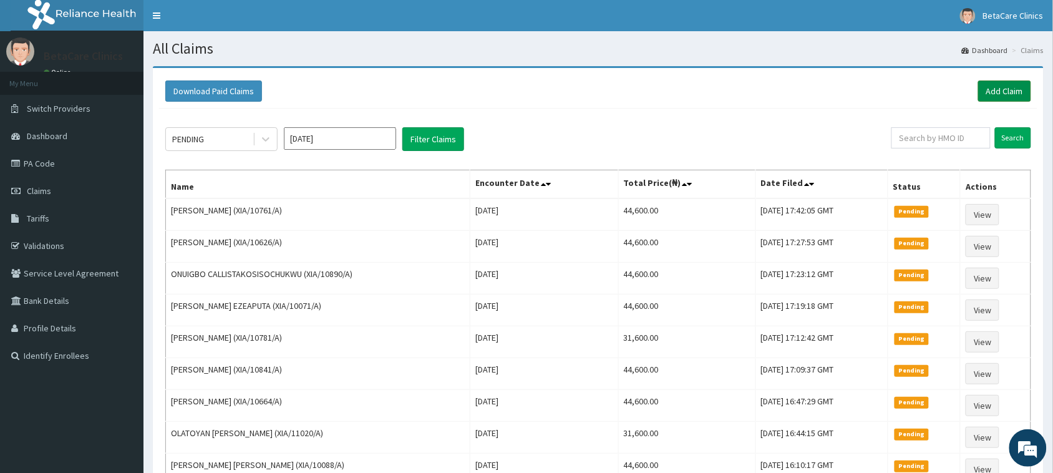
click at [994, 94] on link "Add Claim" at bounding box center [1004, 91] width 53 height 21
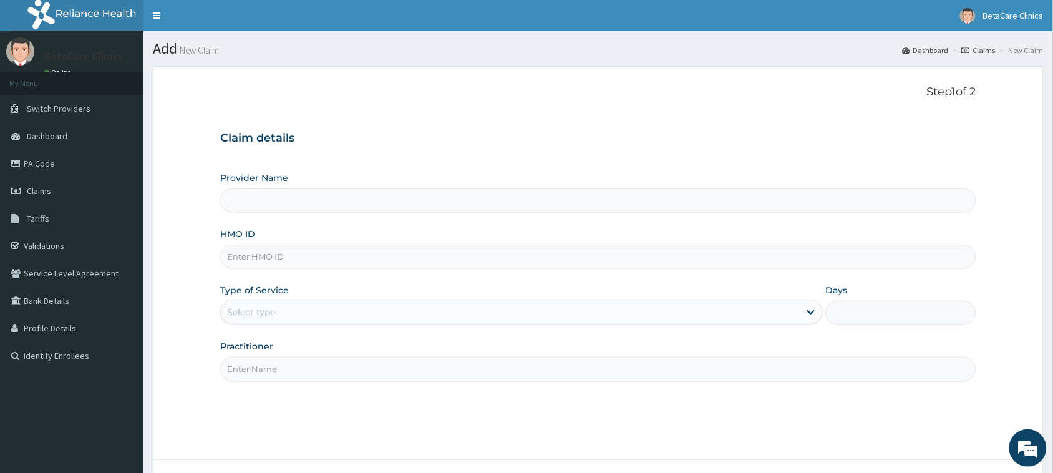
type input "BetaCare Clinics"
click at [298, 263] on input "HMO ID" at bounding box center [598, 257] width 756 height 24
click at [298, 192] on input "BetaCare Clinics" at bounding box center [598, 200] width 756 height 24
click at [293, 251] on input "HMO ID" at bounding box center [598, 257] width 756 height 24
click at [301, 251] on input "HMO ID" at bounding box center [598, 257] width 756 height 24
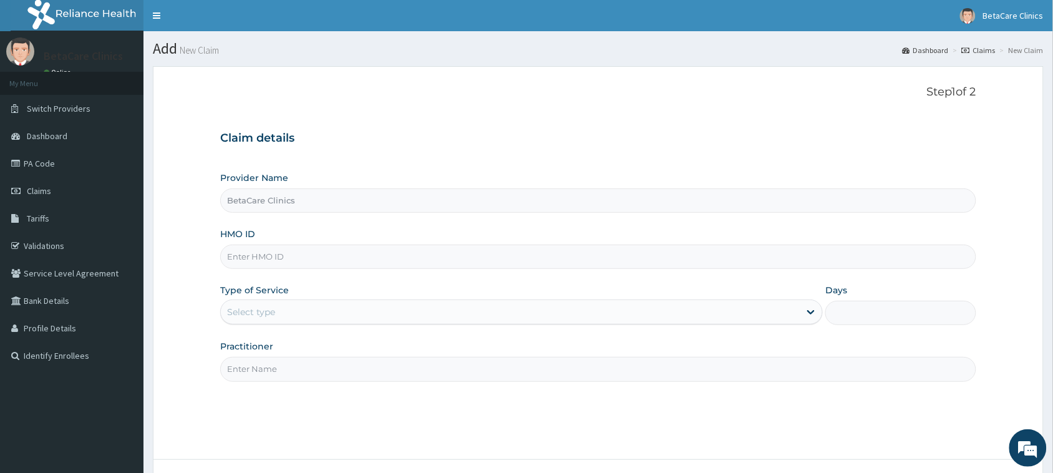
click at [288, 261] on input "HMO ID" at bounding box center [598, 257] width 756 height 24
click at [361, 260] on input "HMO ID" at bounding box center [598, 257] width 756 height 24
click at [306, 204] on input "BetaCare Clinics" at bounding box center [598, 200] width 756 height 24
click at [301, 245] on input "HMO ID" at bounding box center [598, 257] width 756 height 24
click at [539, 72] on form "Step 1 of 2 Claim details Provider Name BetaCare Clinics HMO ID Type of Service…" at bounding box center [598, 298] width 891 height 464
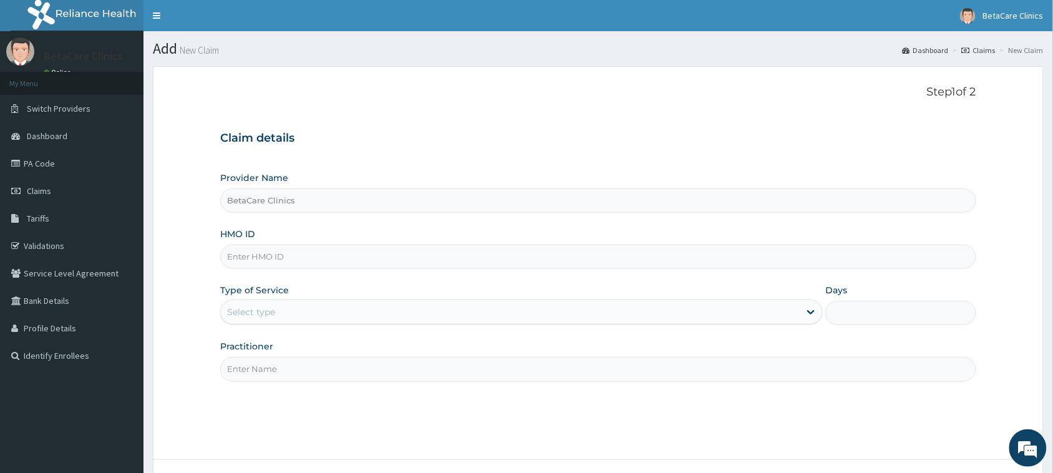
click at [286, 262] on input "HMO ID" at bounding box center [598, 257] width 756 height 24
click at [286, 262] on input "XIA/10" at bounding box center [598, 257] width 756 height 24
type input "XIA/10138/A"
click at [315, 313] on div "Select type" at bounding box center [510, 312] width 579 height 20
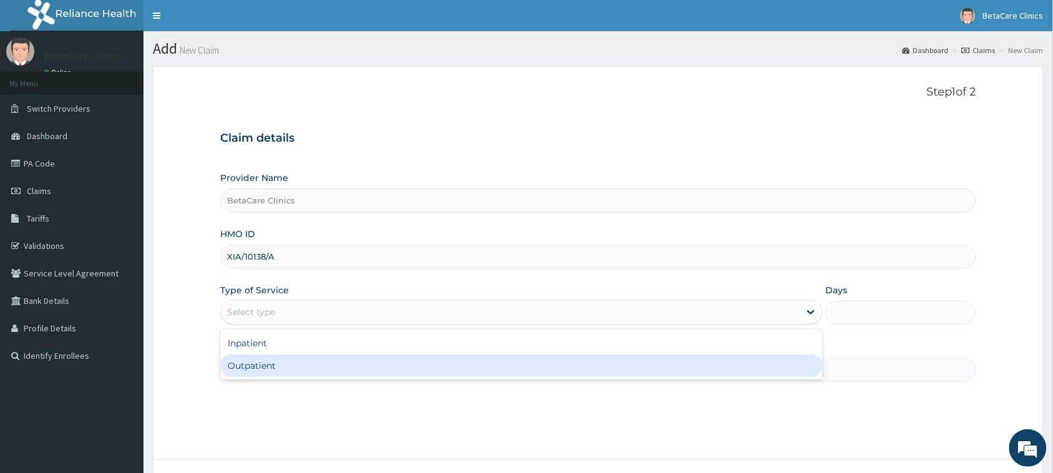
click at [260, 369] on div "Outpatient" at bounding box center [521, 365] width 603 height 22
type input "1"
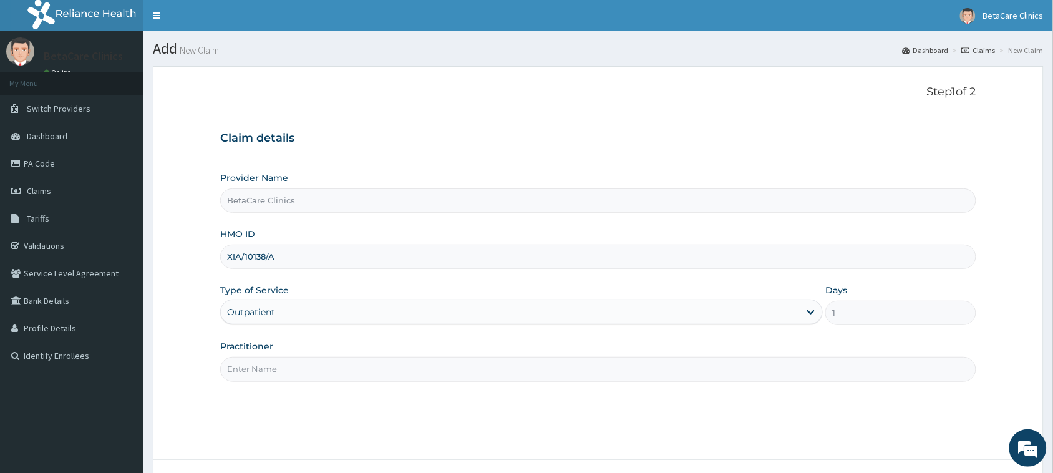
click at [262, 373] on input "Practitioner" at bounding box center [598, 369] width 756 height 24
click at [305, 369] on input "Practitioner" at bounding box center [598, 369] width 756 height 24
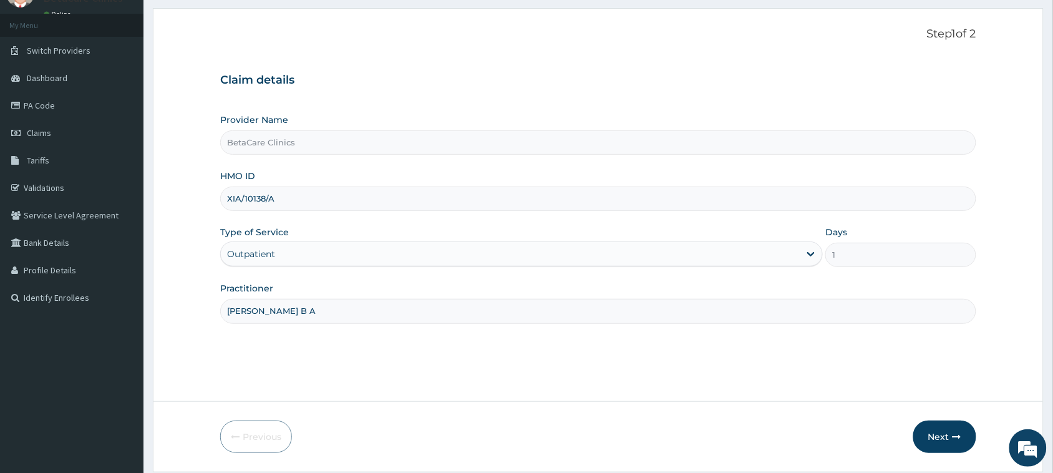
scroll to position [99, 0]
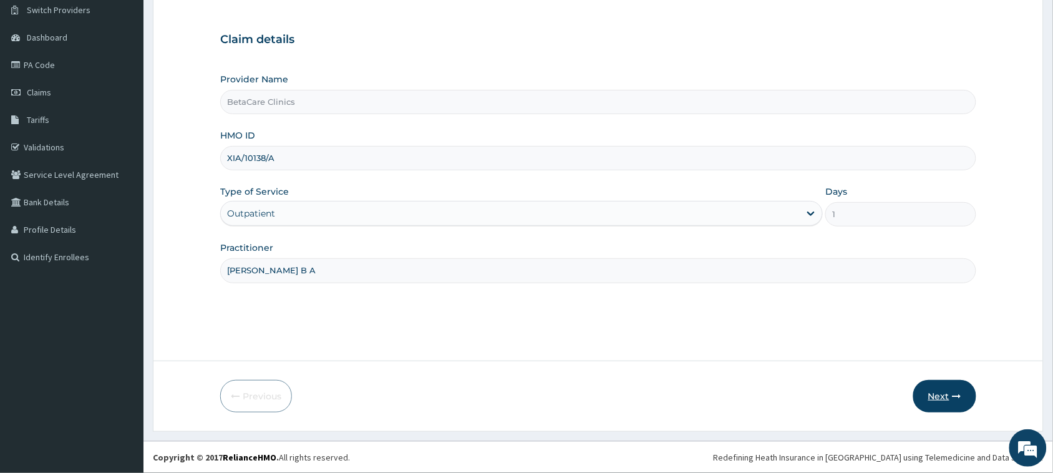
type input "[PERSON_NAME] B A"
click at [959, 398] on icon "button" at bounding box center [957, 396] width 9 height 9
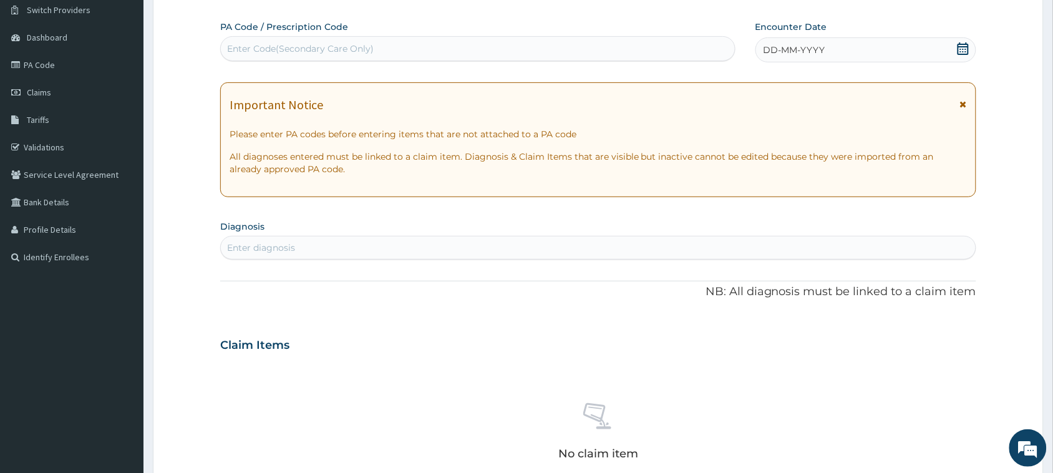
click at [816, 46] on span "DD-MM-YYYY" at bounding box center [795, 50] width 62 height 12
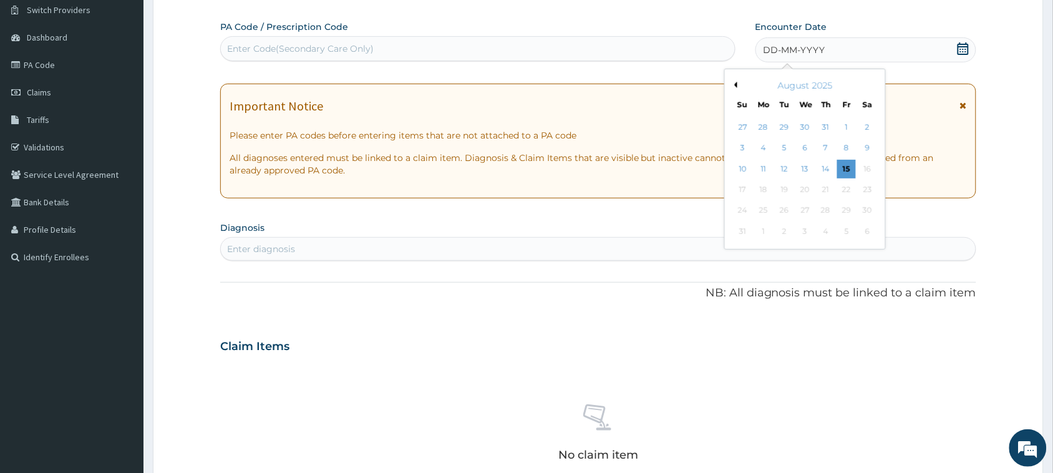
click at [734, 85] on button "Previous Month" at bounding box center [734, 85] width 6 height 6
click at [736, 85] on button "Previous Month" at bounding box center [734, 85] width 6 height 6
click at [827, 141] on div "8" at bounding box center [826, 148] width 19 height 19
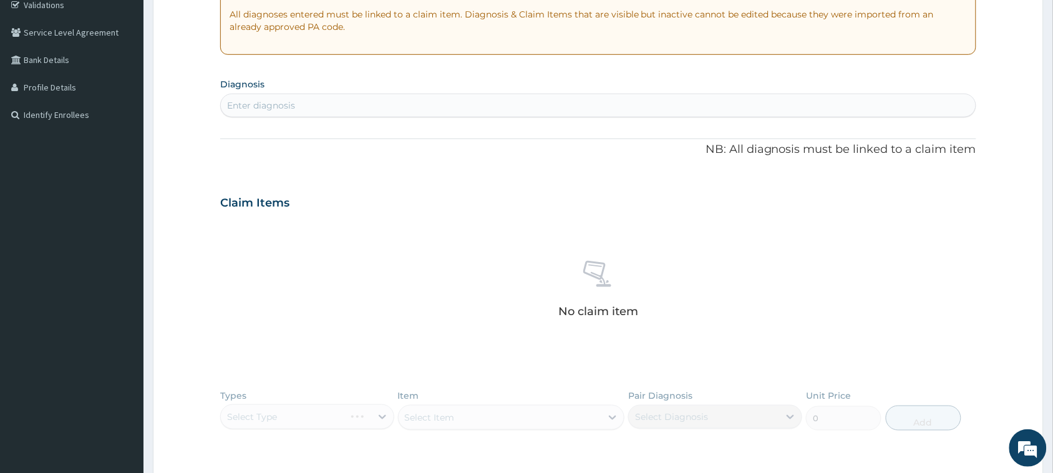
scroll to position [255, 0]
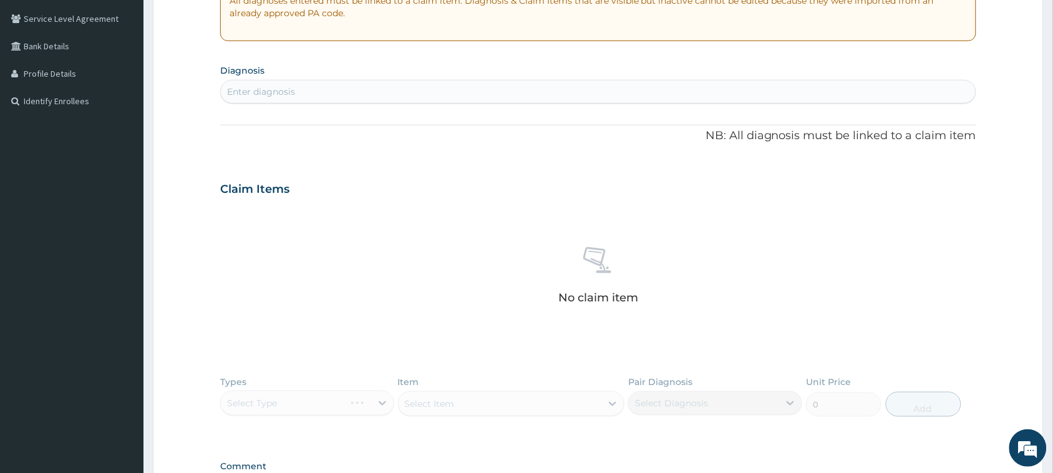
click at [311, 92] on div "Enter diagnosis" at bounding box center [598, 92] width 755 height 20
type input "WELL ADULT"
click at [358, 91] on div "WELL ADULT WELL ADULT" at bounding box center [585, 92] width 729 height 20
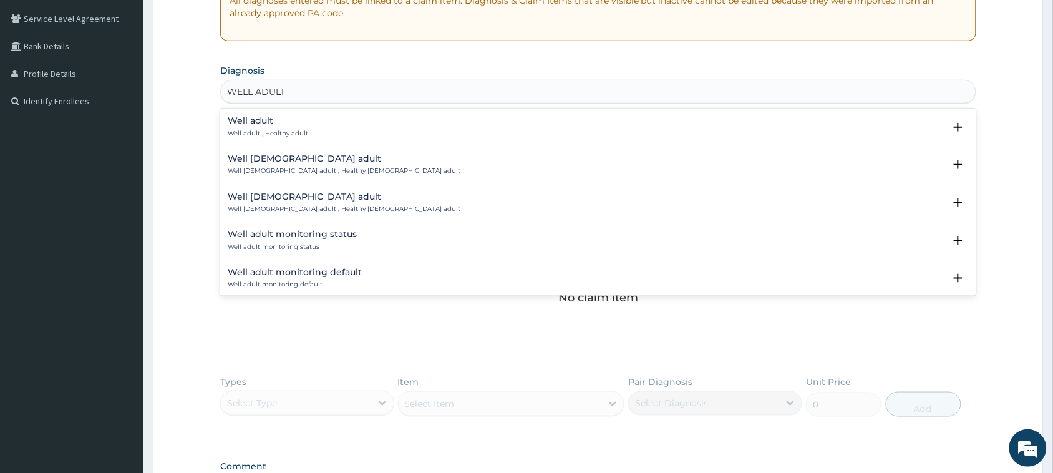
click at [295, 122] on h4 "Well adult" at bounding box center [268, 120] width 81 height 9
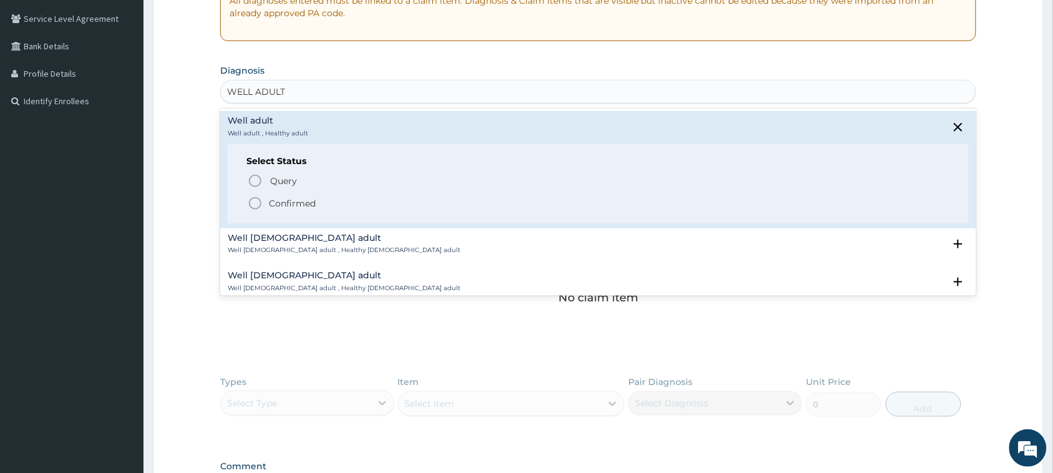
click at [285, 198] on p "Confirmed" at bounding box center [292, 203] width 47 height 12
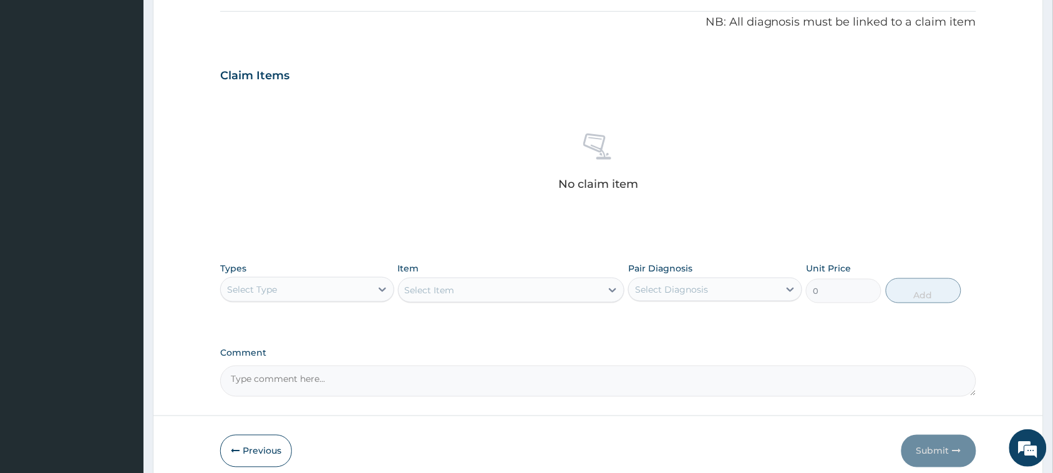
scroll to position [411, 0]
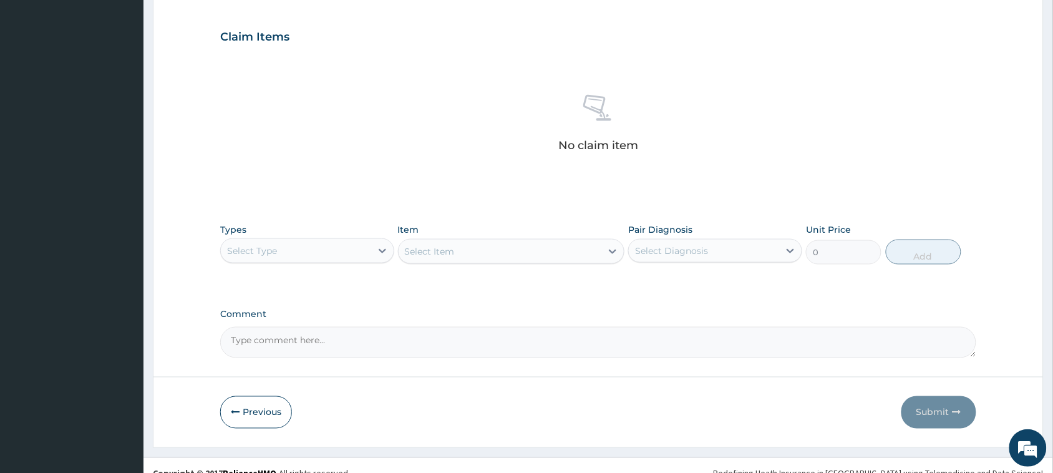
click at [288, 234] on div "Types Select Type" at bounding box center [307, 243] width 174 height 41
click at [291, 267] on div "Types Select Type Item Select Item Pair Diagnosis Select Diagnosis Unit Price 0…" at bounding box center [598, 244] width 756 height 54
click at [291, 256] on div "Select Type" at bounding box center [296, 251] width 150 height 20
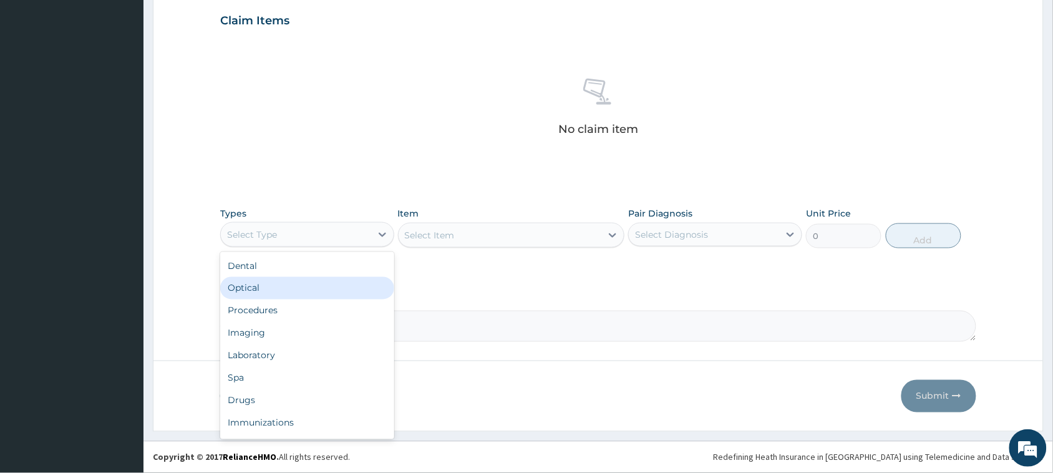
scroll to position [42, 0]
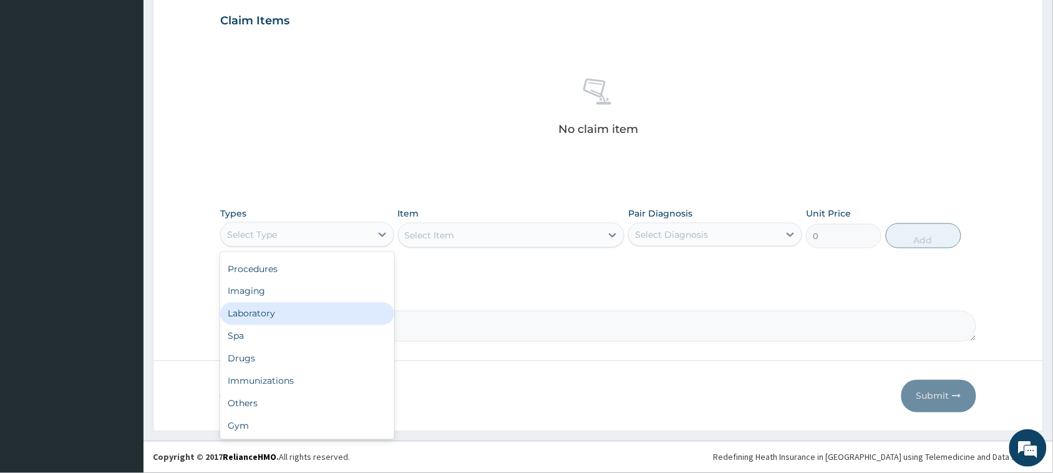
click at [258, 313] on div "Laboratory" at bounding box center [307, 314] width 174 height 22
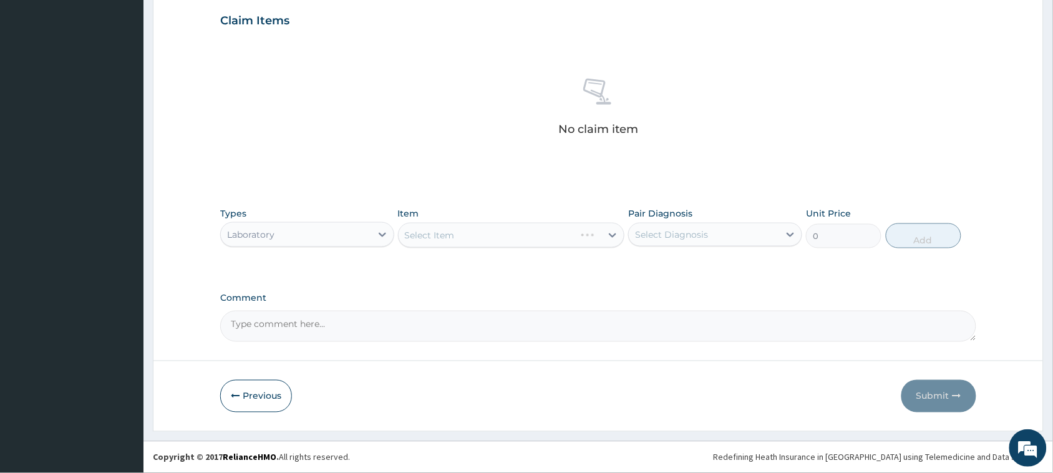
click at [415, 236] on div "Select Item" at bounding box center [511, 235] width 227 height 25
click at [456, 236] on div "Select Item" at bounding box center [500, 235] width 203 height 20
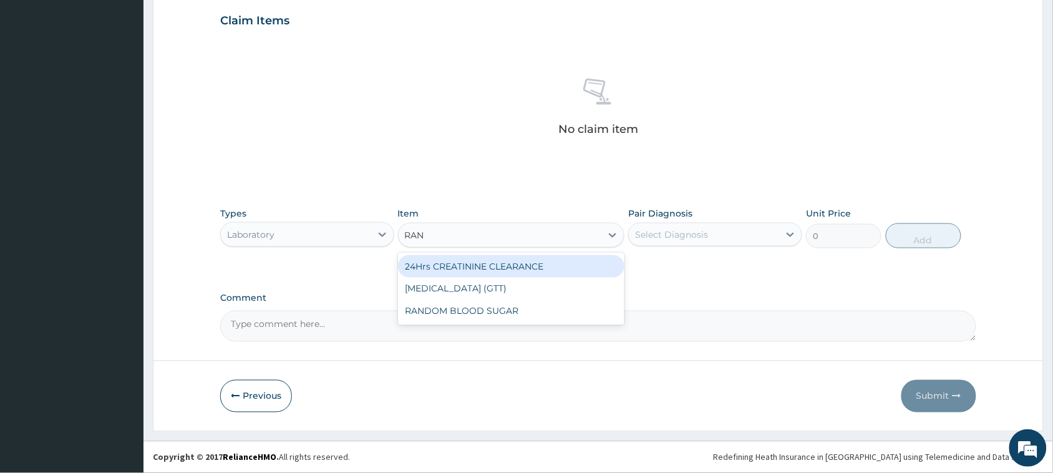
type input "RAND"
click at [478, 263] on div "RANDOM BLOOD SUGAR" at bounding box center [511, 266] width 227 height 22
type input "5200"
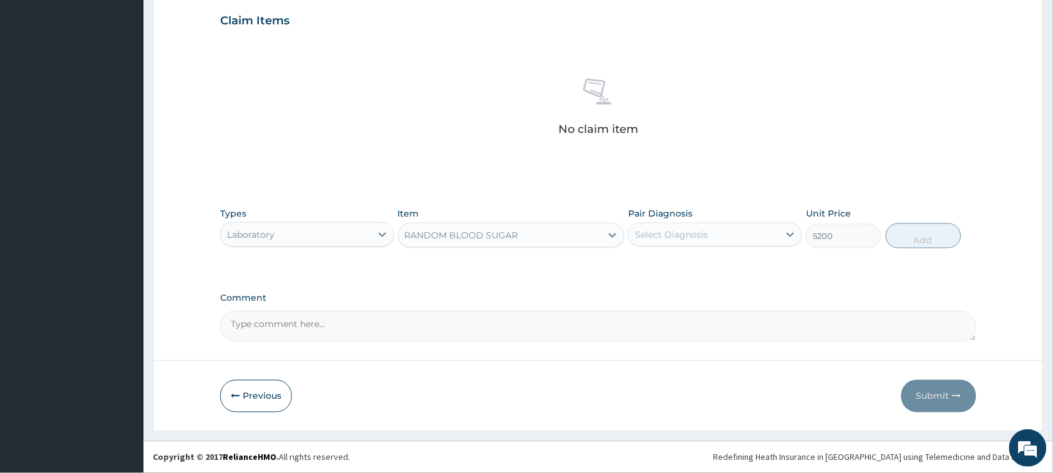
click at [645, 235] on div "Select Diagnosis" at bounding box center [671, 234] width 73 height 12
click at [662, 271] on label "Well adult" at bounding box center [672, 265] width 46 height 12
checkbox input "true"
click at [924, 232] on button "Add" at bounding box center [924, 235] width 76 height 25
type input "0"
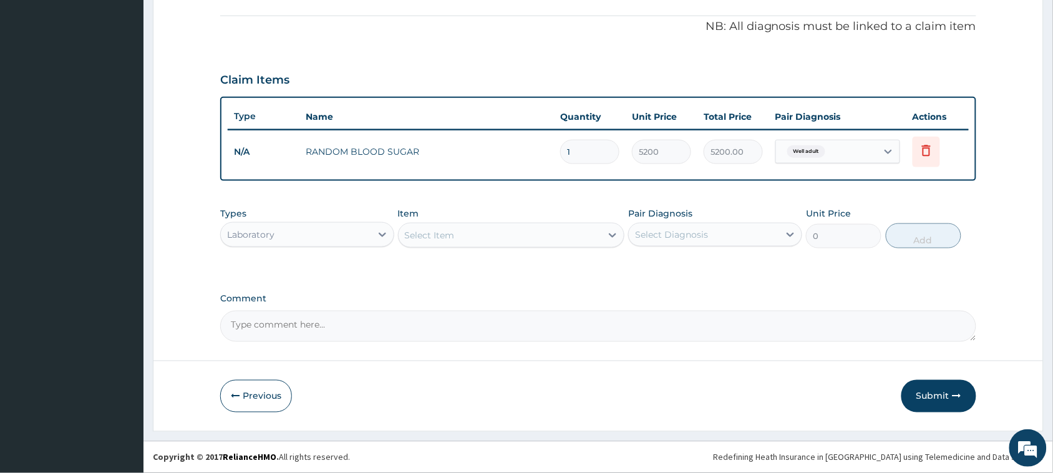
scroll to position [366, 0]
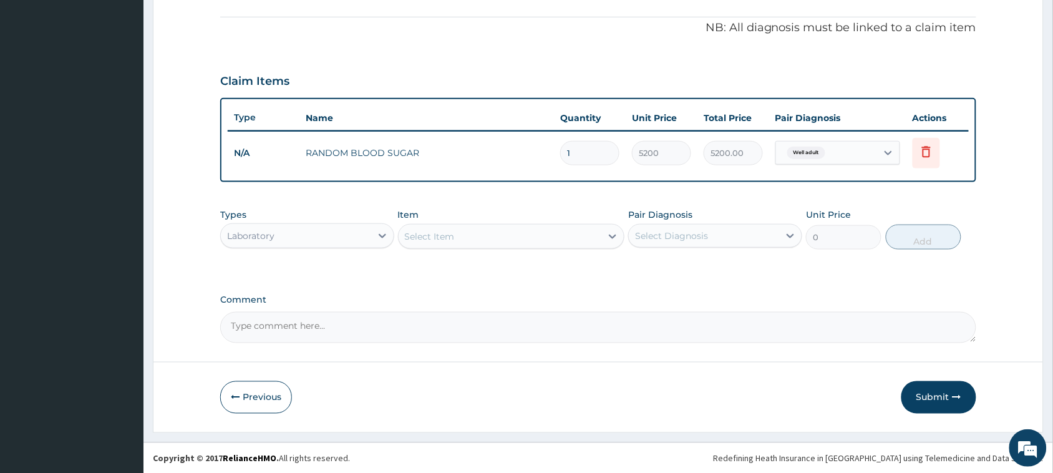
click at [320, 238] on div "Laboratory" at bounding box center [296, 236] width 150 height 20
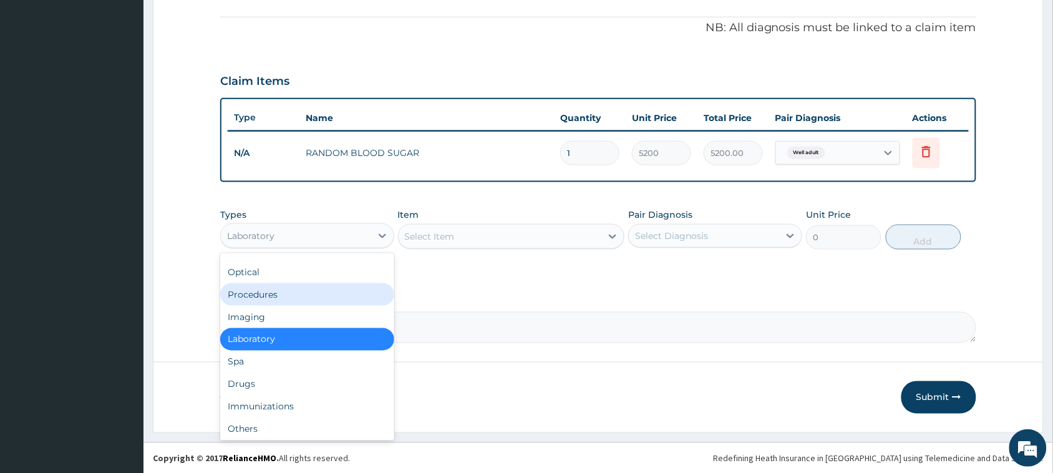
scroll to position [0, 0]
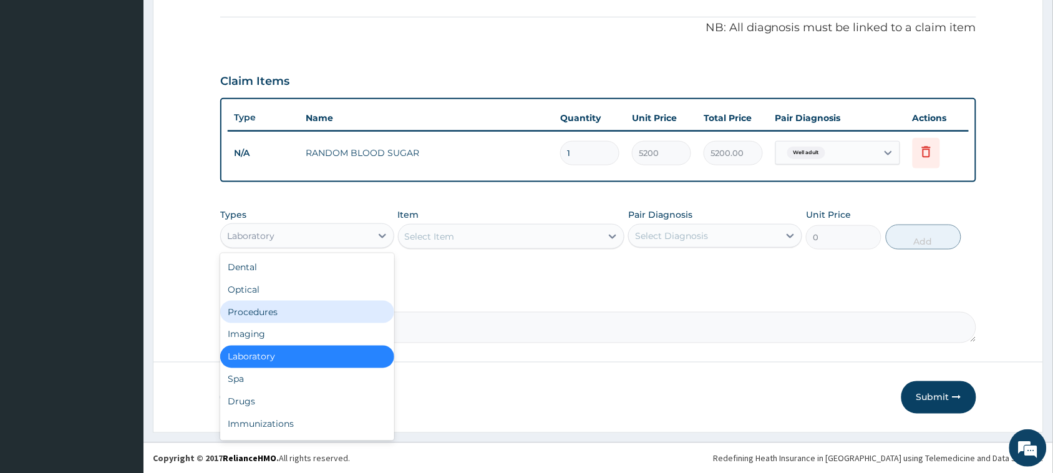
click at [432, 230] on div "Select Item" at bounding box center [430, 236] width 50 height 12
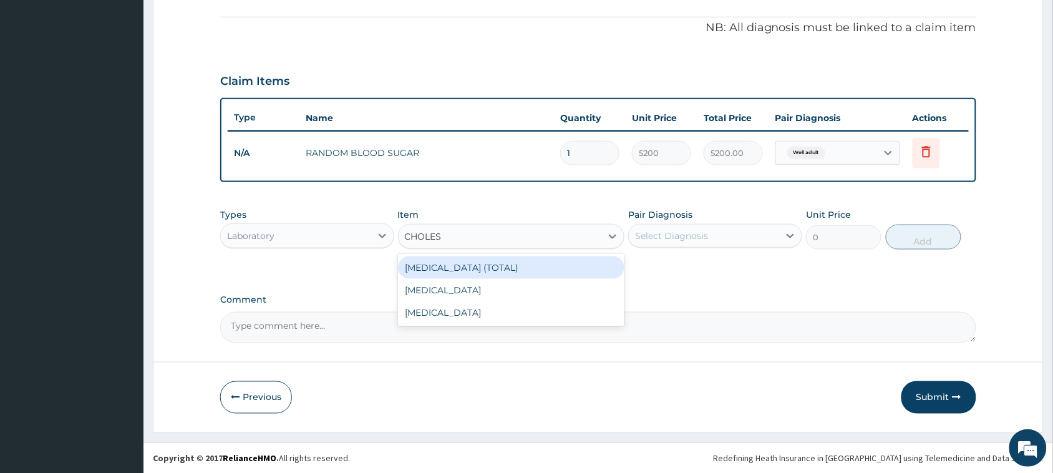
type input "CHOLEST"
click at [477, 266] on div "[MEDICAL_DATA] (TOTAL)" at bounding box center [511, 267] width 227 height 22
type input "11050"
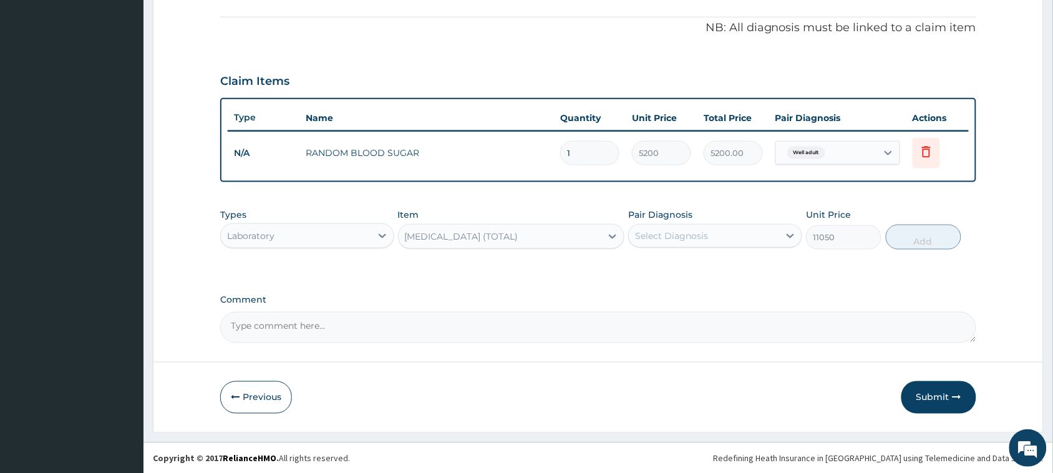
click at [666, 240] on div "Select Diagnosis" at bounding box center [671, 236] width 73 height 12
click at [668, 262] on label "Well adult" at bounding box center [672, 266] width 46 height 12
checkbox input "true"
click at [916, 235] on button "Add" at bounding box center [924, 237] width 76 height 25
type input "0"
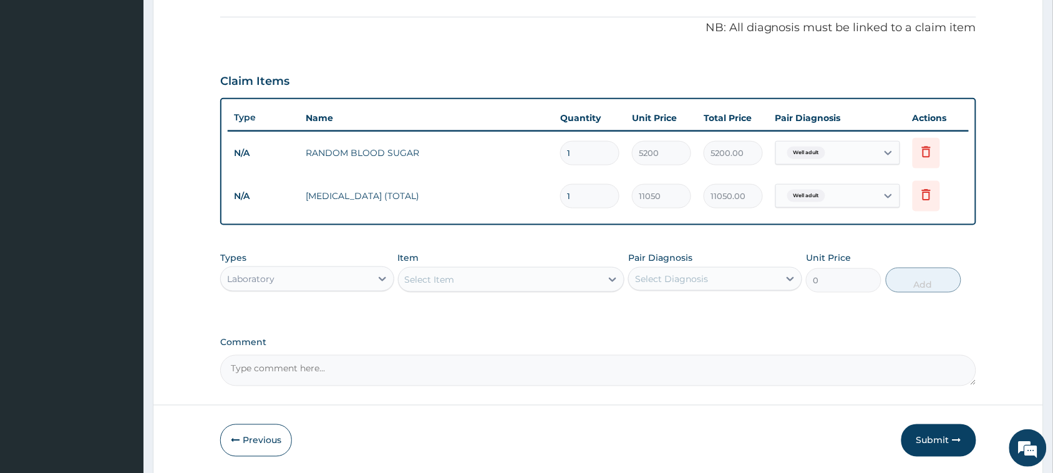
click at [435, 281] on div "Select Item" at bounding box center [430, 279] width 50 height 12
type input "PAP"
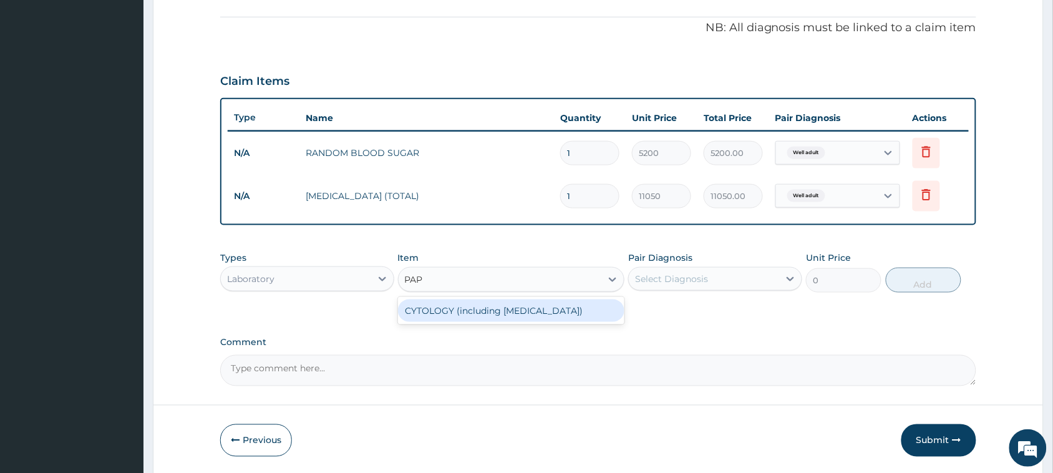
click at [473, 309] on div "CYTOLOGY (including [MEDICAL_DATA])" at bounding box center [511, 311] width 227 height 22
type input "13000"
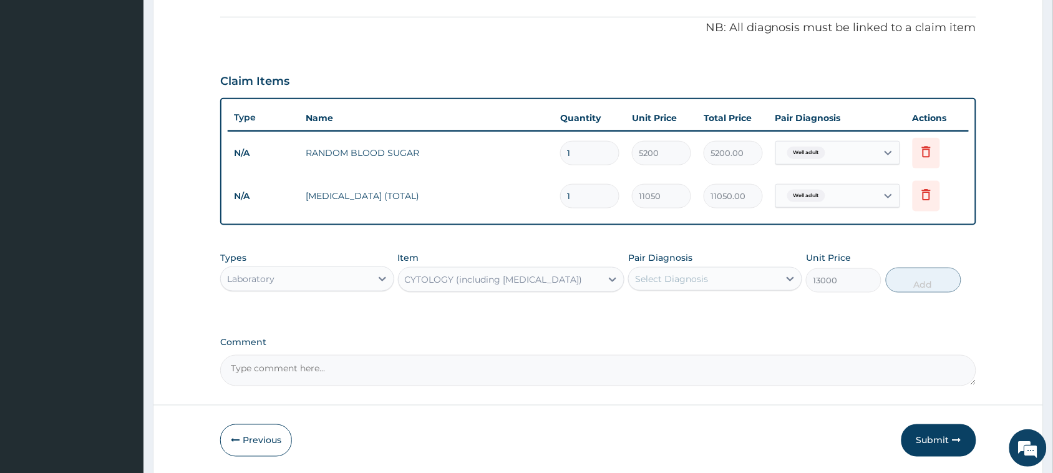
click at [706, 283] on div "Select Diagnosis" at bounding box center [671, 279] width 73 height 12
click at [683, 315] on div "Well adult" at bounding box center [715, 311] width 174 height 26
checkbox input "true"
click at [903, 276] on button "Add" at bounding box center [924, 280] width 76 height 25
type input "0"
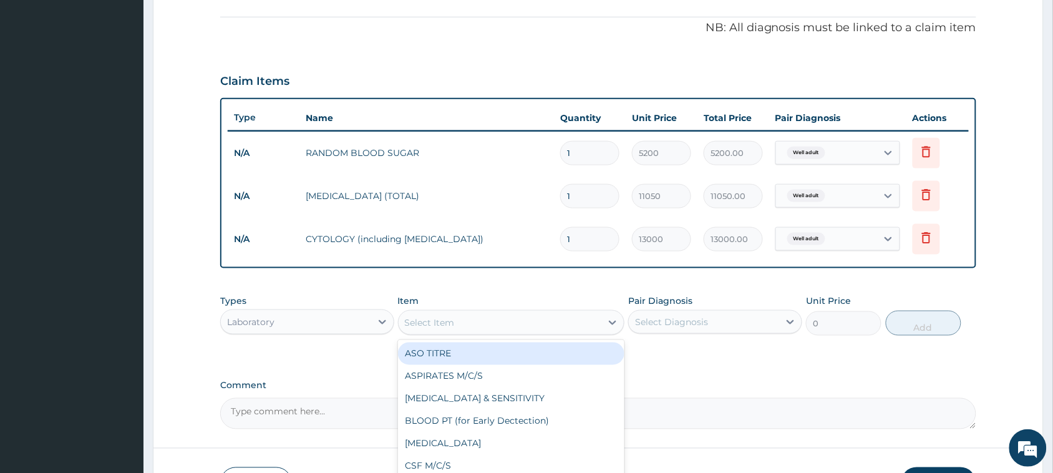
click at [426, 321] on div "Select Item" at bounding box center [430, 322] width 50 height 12
type input "URI"
click at [438, 353] on div "[MEDICAL_DATA]" at bounding box center [511, 354] width 227 height 22
type input "1500"
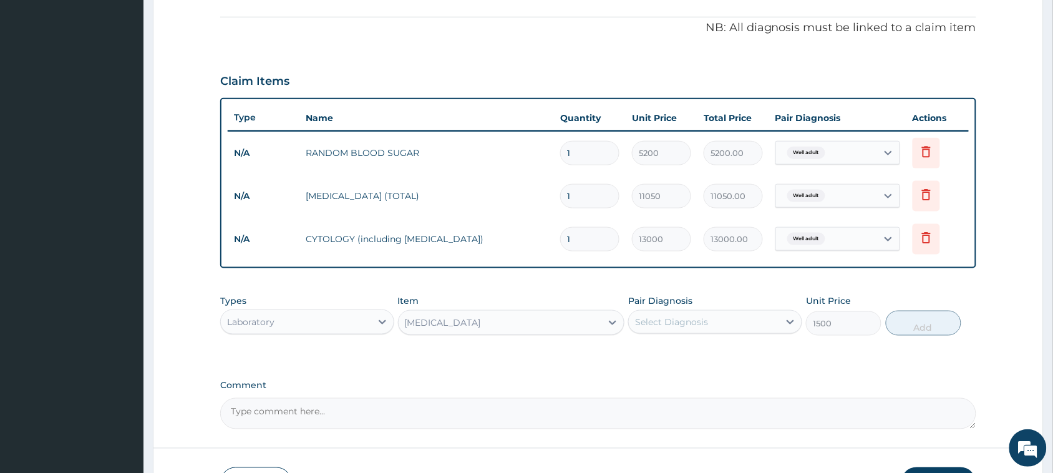
click at [693, 316] on div "Select Diagnosis" at bounding box center [671, 322] width 73 height 12
click at [674, 356] on label "Well adult" at bounding box center [672, 352] width 46 height 12
checkbox input "true"
click at [912, 319] on button "Add" at bounding box center [924, 323] width 76 height 25
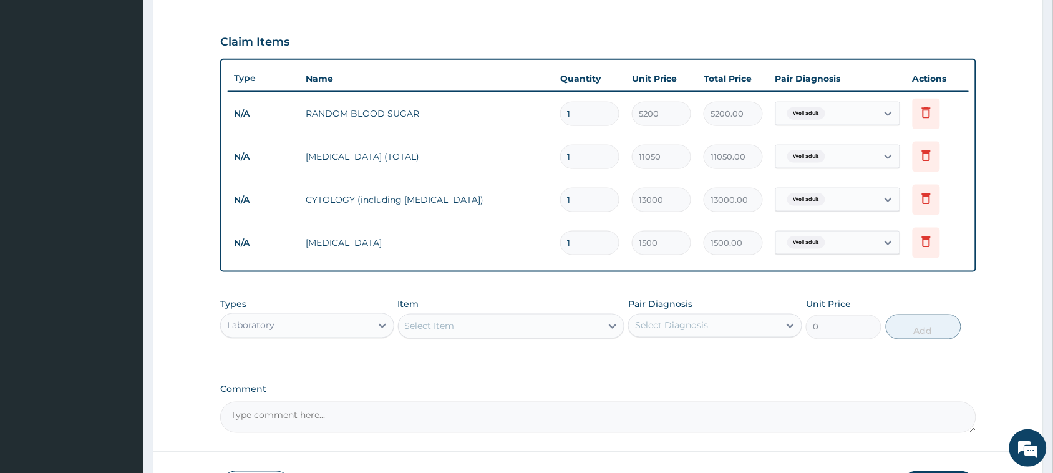
scroll to position [444, 0]
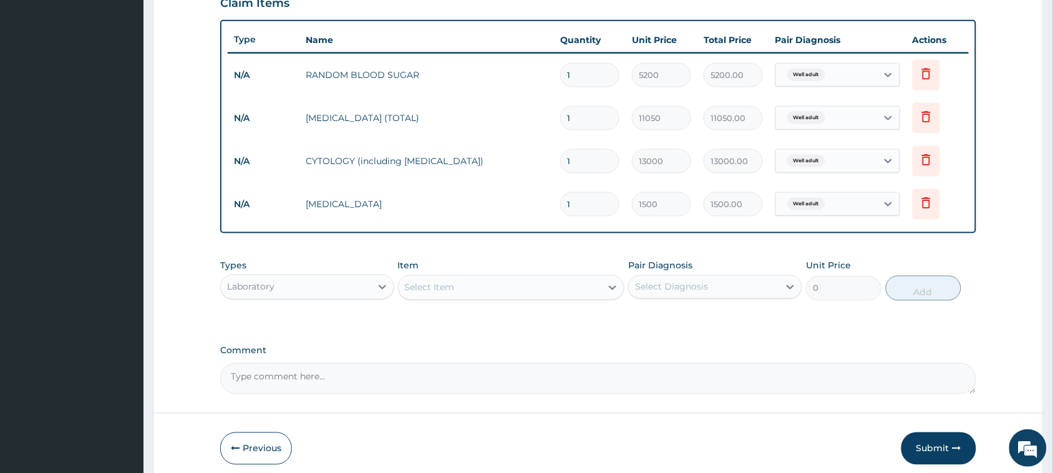
click at [276, 290] on div "Laboratory" at bounding box center [296, 287] width 150 height 20
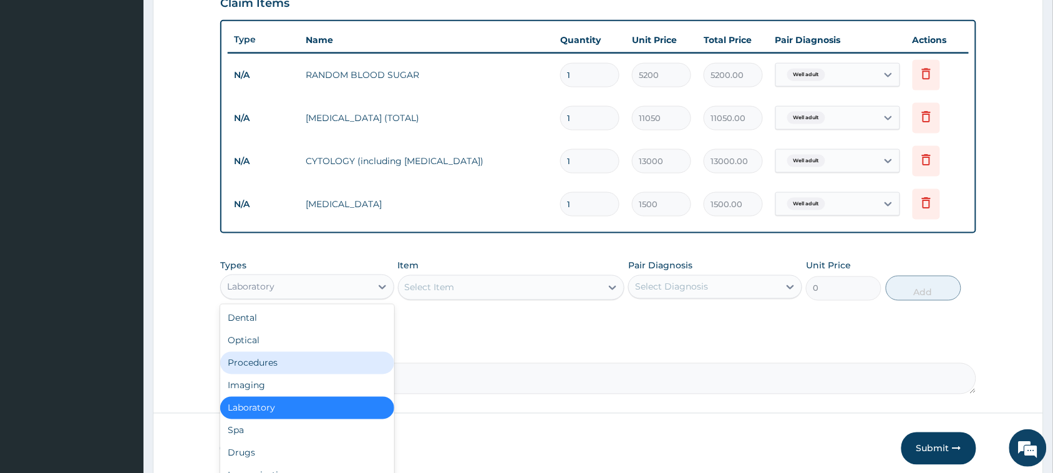
click at [264, 358] on div "Procedures" at bounding box center [307, 363] width 174 height 22
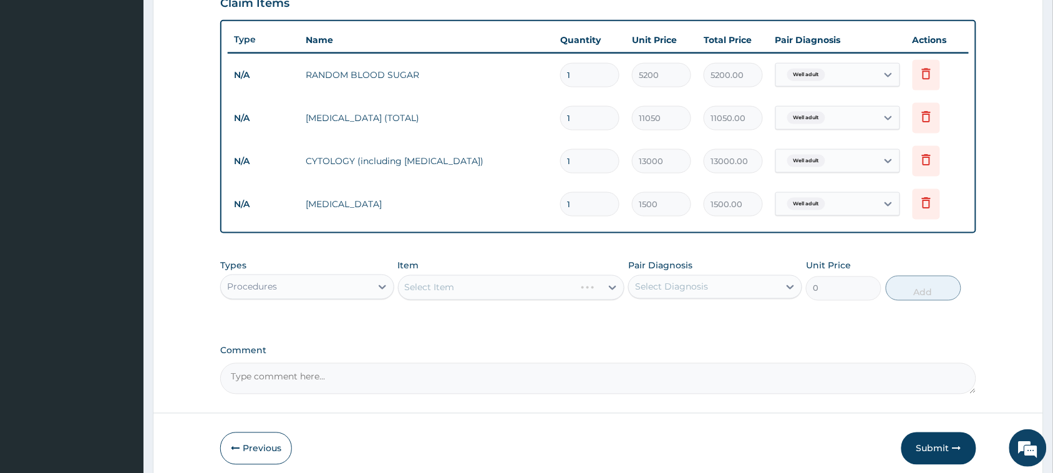
click at [423, 291] on div "Select Item" at bounding box center [511, 287] width 227 height 25
click at [434, 291] on div "Select Item" at bounding box center [511, 287] width 227 height 25
click at [440, 288] on div "Select Item" at bounding box center [511, 287] width 227 height 25
click at [423, 286] on div "Select Item" at bounding box center [430, 287] width 50 height 12
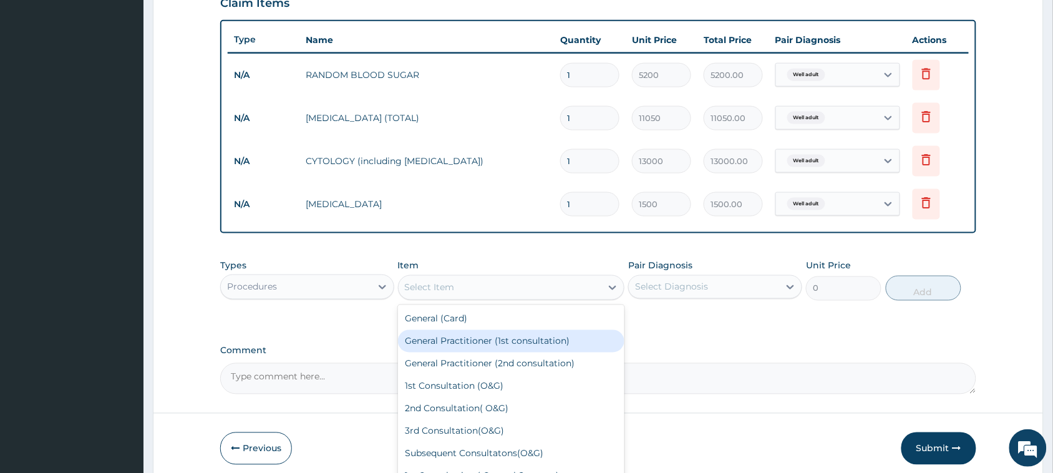
click at [467, 337] on div "General Practitioner (1st consultation)" at bounding box center [511, 341] width 227 height 22
type input "3900"
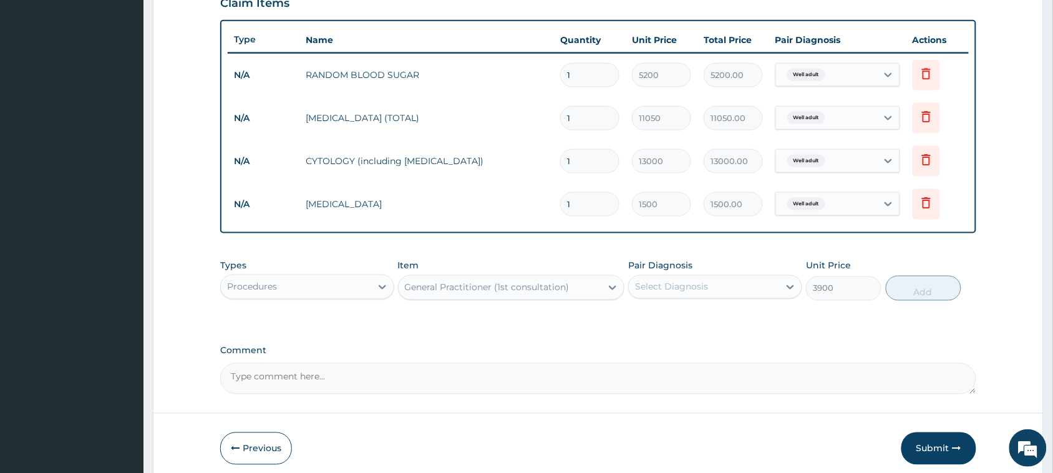
click at [663, 282] on div "Select Diagnosis" at bounding box center [671, 287] width 73 height 12
click at [656, 314] on label "Well adult" at bounding box center [672, 317] width 46 height 12
checkbox input "true"
click at [917, 291] on button "Add" at bounding box center [924, 288] width 76 height 25
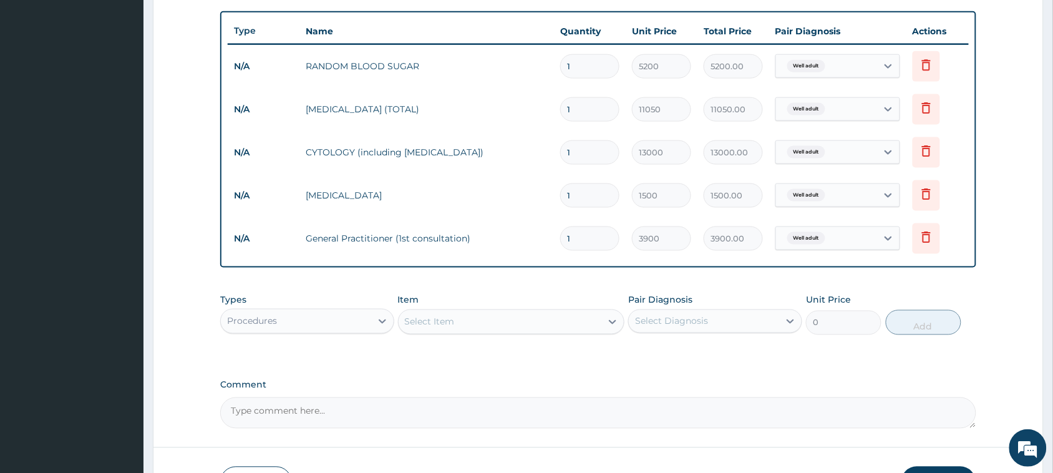
scroll to position [522, 0]
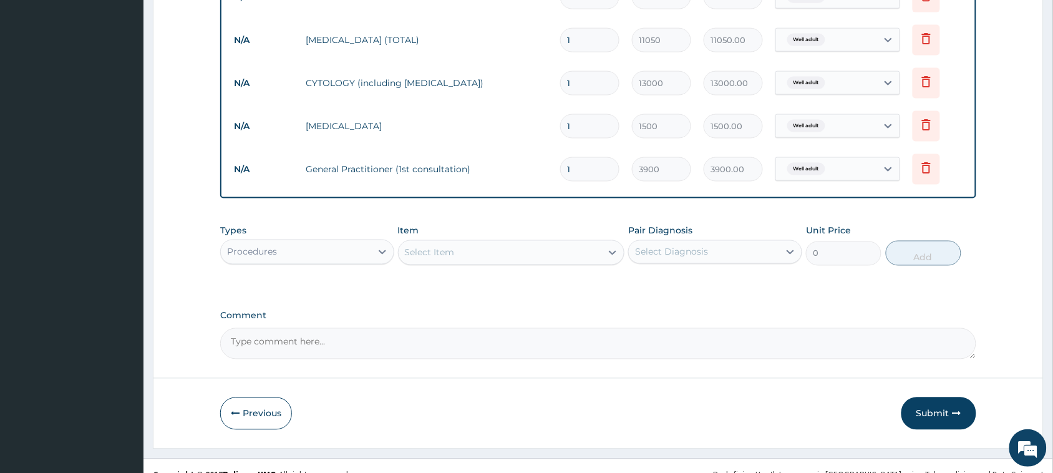
click at [270, 253] on div "Procedures" at bounding box center [252, 252] width 50 height 12
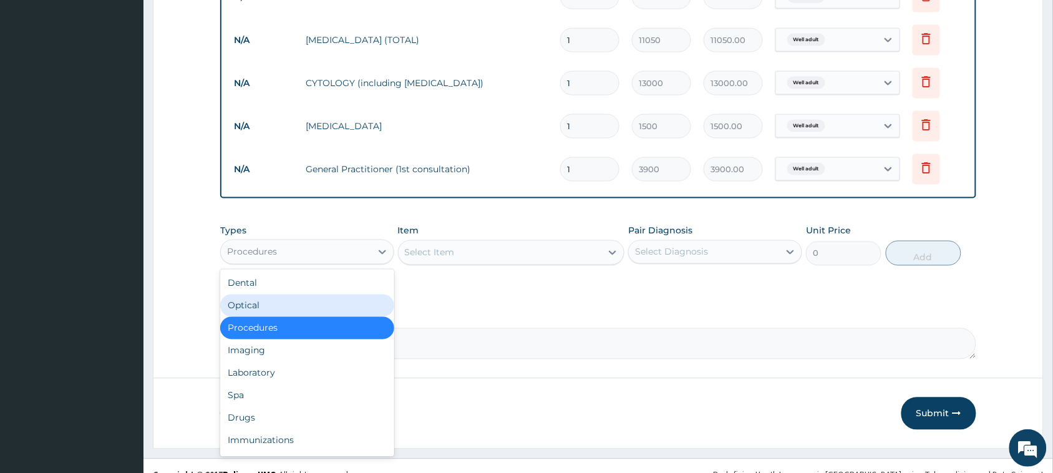
click at [260, 301] on div "Optical" at bounding box center [307, 306] width 174 height 22
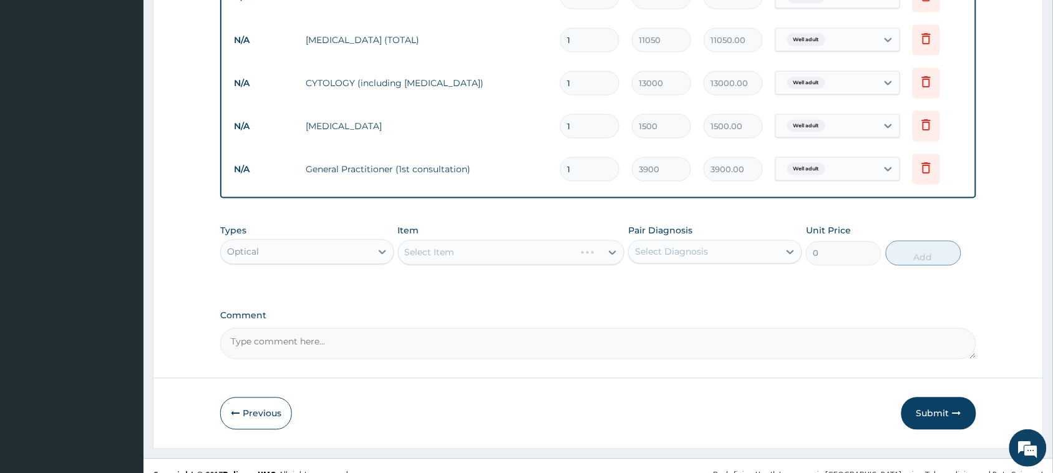
click at [470, 248] on div "Select Item" at bounding box center [511, 252] width 227 height 25
click at [456, 253] on div "Select Item" at bounding box center [511, 252] width 227 height 25
click at [435, 255] on div "Select Item" at bounding box center [511, 252] width 227 height 25
click at [522, 255] on div "Select Item" at bounding box center [511, 252] width 227 height 25
click at [456, 242] on div "Select Item" at bounding box center [511, 252] width 227 height 25
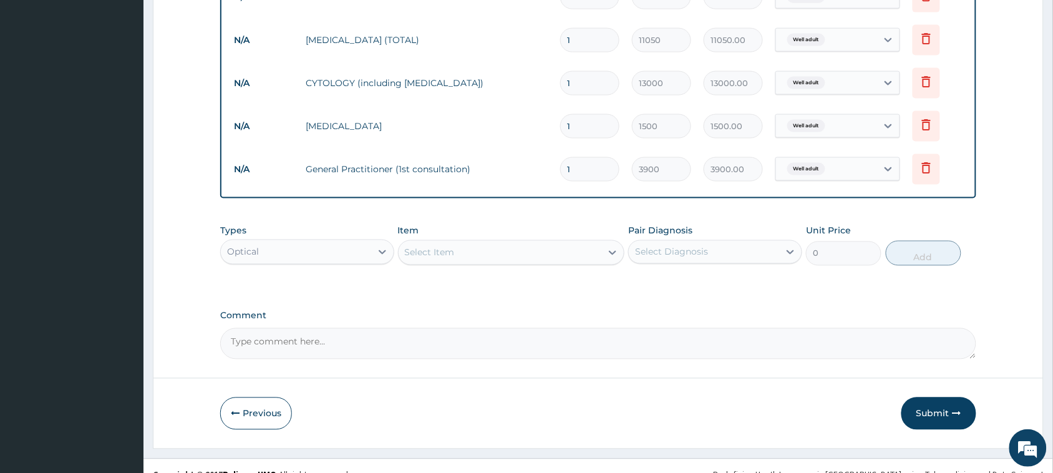
click at [422, 253] on div "Select Item" at bounding box center [430, 252] width 50 height 12
click at [444, 285] on div "[MEDICAL_DATA]" at bounding box center [511, 284] width 227 height 22
type input "1500"
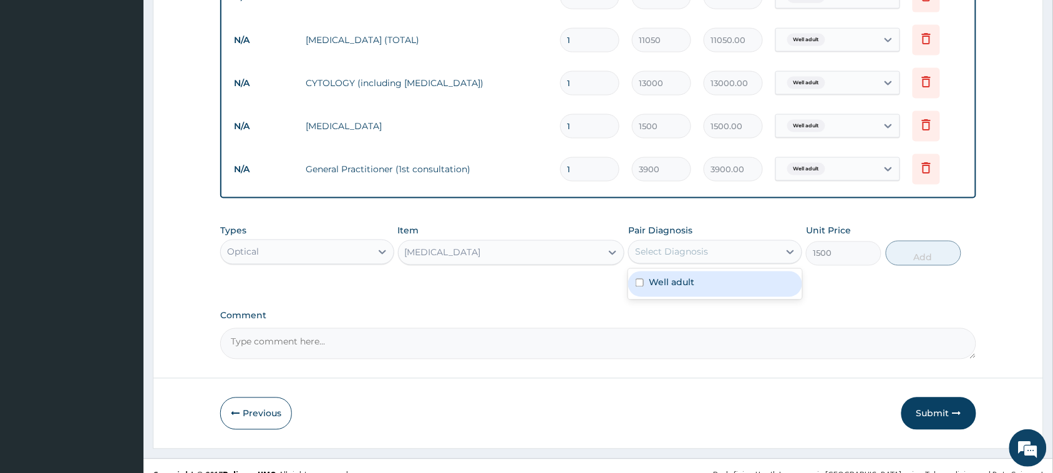
click at [653, 251] on div "Select Diagnosis" at bounding box center [671, 252] width 73 height 12
click at [653, 276] on label "Well adult" at bounding box center [672, 282] width 46 height 12
checkbox input "true"
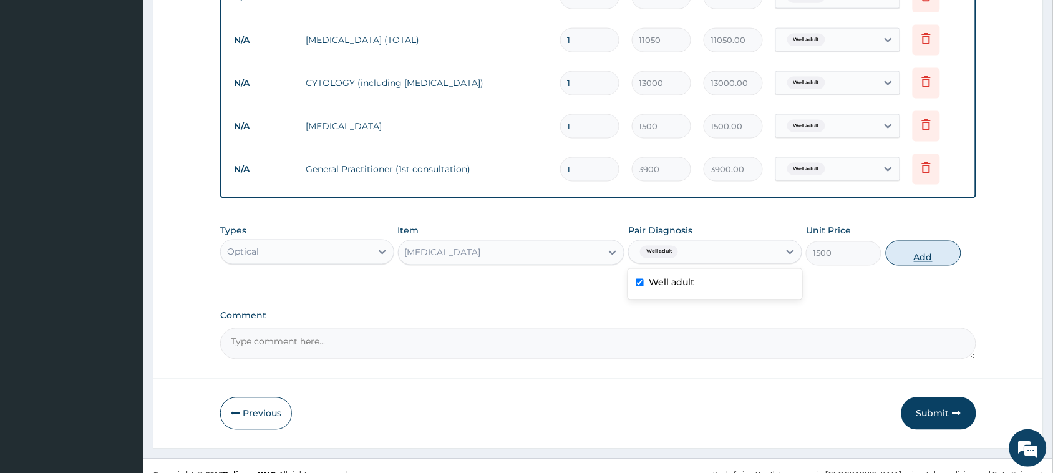
click at [910, 248] on button "Add" at bounding box center [924, 253] width 76 height 25
type input "0"
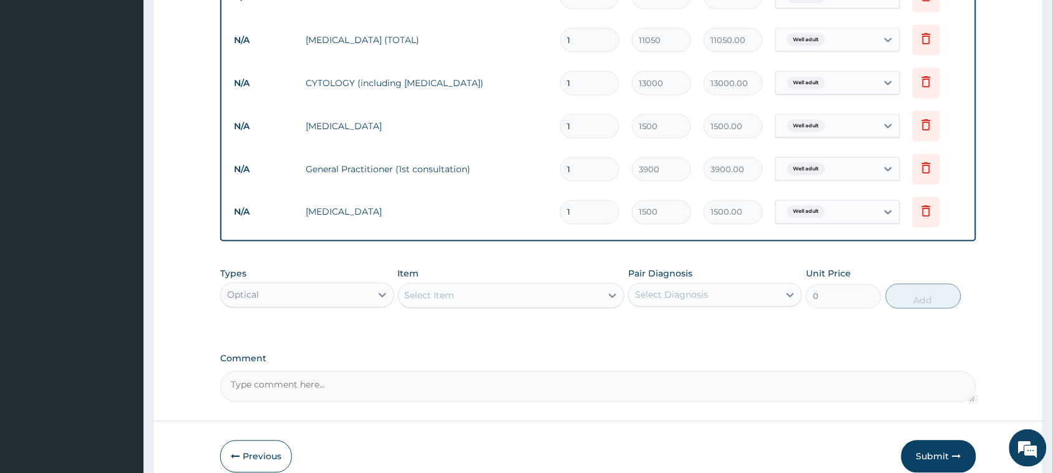
click at [250, 293] on div "Optical" at bounding box center [243, 295] width 32 height 12
click at [407, 290] on div "Select Item" at bounding box center [430, 296] width 50 height 12
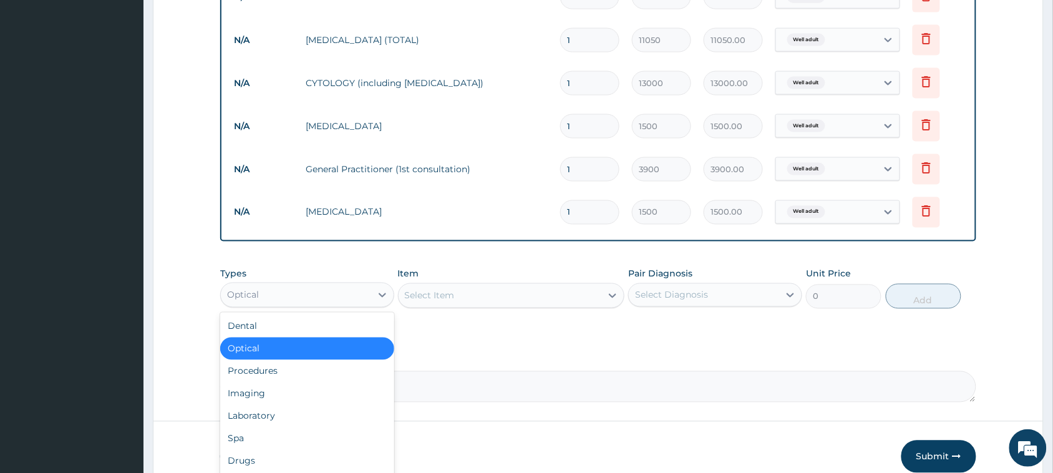
click at [276, 289] on div "Optical" at bounding box center [296, 295] width 150 height 20
click at [248, 395] on div "Imaging" at bounding box center [307, 394] width 174 height 22
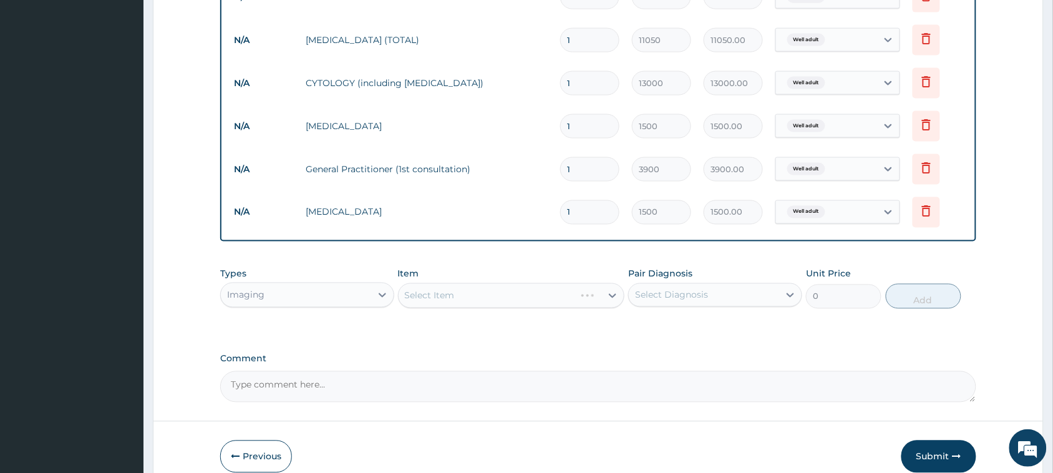
click at [429, 291] on div "Select Item" at bounding box center [511, 295] width 227 height 25
click at [434, 297] on div "Select Item" at bounding box center [511, 295] width 227 height 25
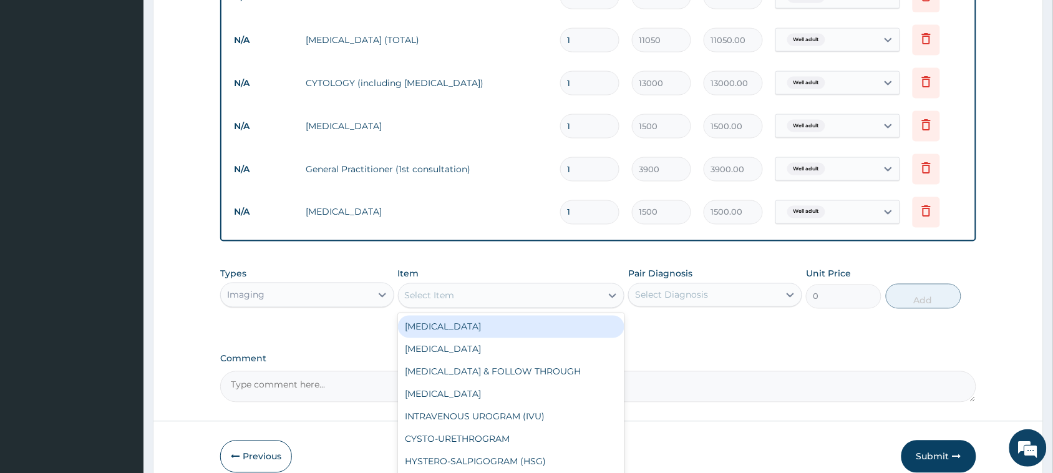
click at [434, 297] on div "Select Item" at bounding box center [430, 296] width 50 height 12
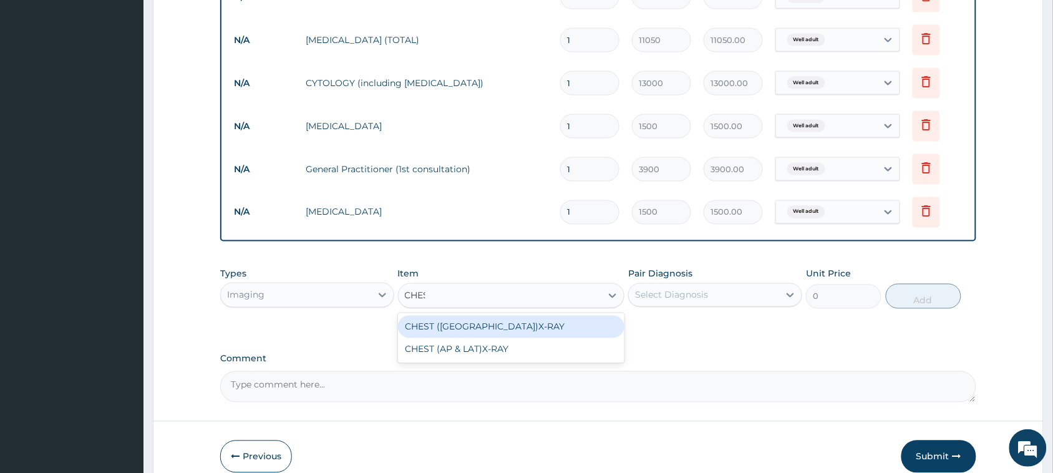
type input "CHEST"
click at [471, 324] on div "CHEST ([GEOGRAPHIC_DATA])X-RAY" at bounding box center [511, 327] width 227 height 22
type input "8450"
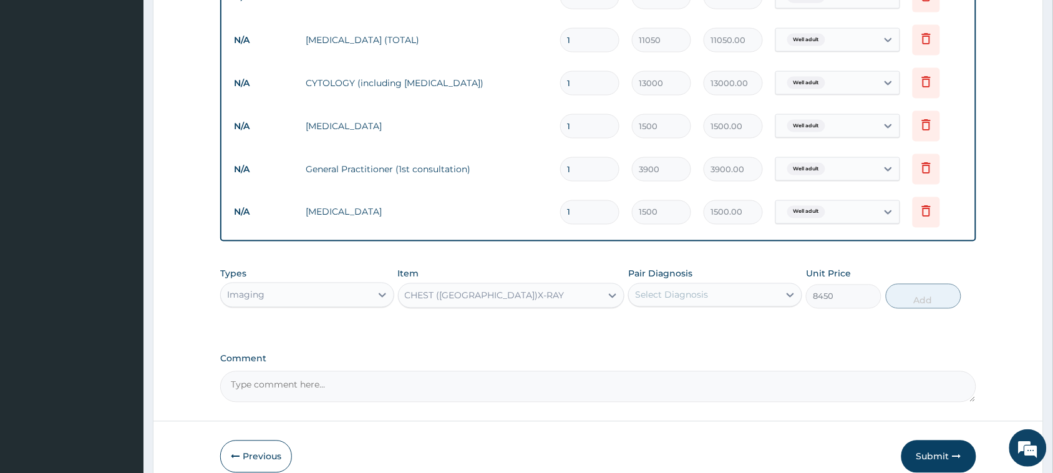
click at [678, 290] on div "Select Diagnosis" at bounding box center [671, 295] width 73 height 12
click at [660, 331] on div "Well adult" at bounding box center [715, 328] width 174 height 26
checkbox input "true"
click at [919, 290] on button "Add" at bounding box center [924, 296] width 76 height 25
type input "0"
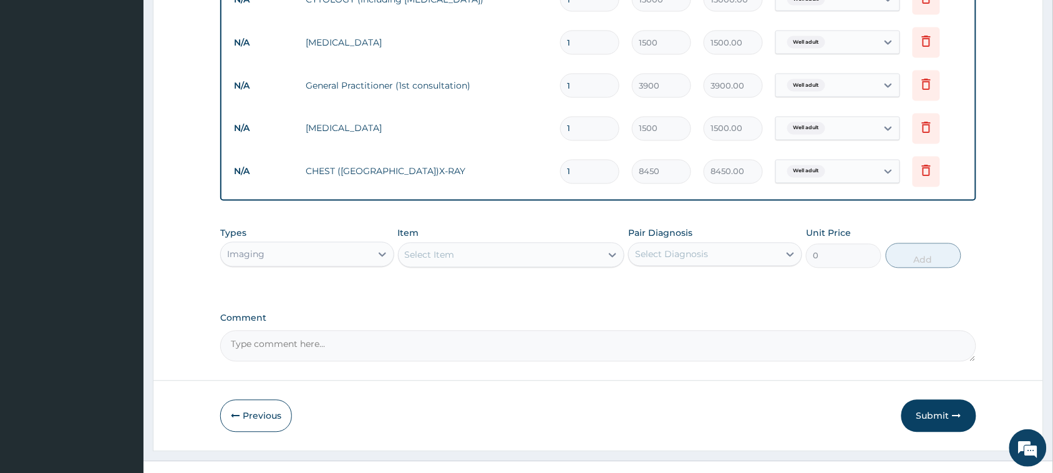
scroll to position [625, 0]
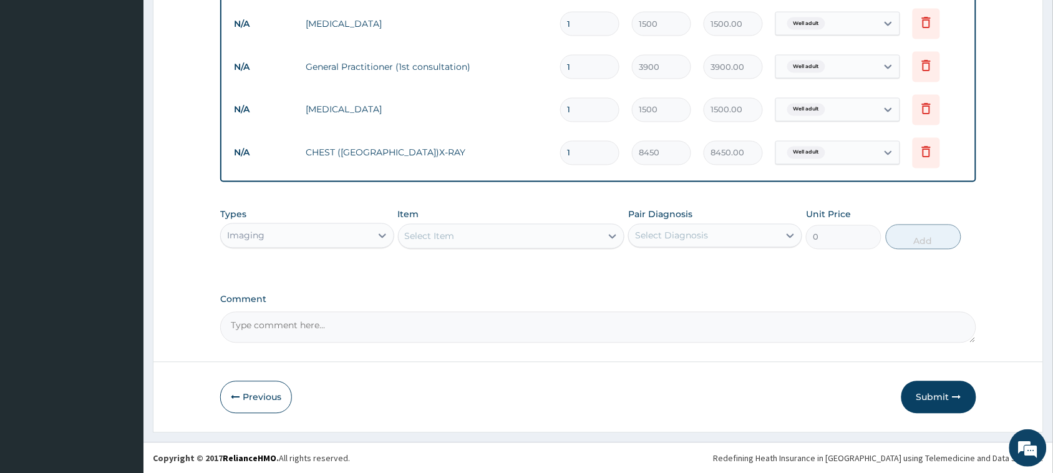
click at [276, 324] on textarea "Comment" at bounding box center [598, 327] width 756 height 31
type textarea "SEEN FOR WELLNESS CHECKUP"
click at [949, 393] on button "Submit" at bounding box center [939, 397] width 75 height 32
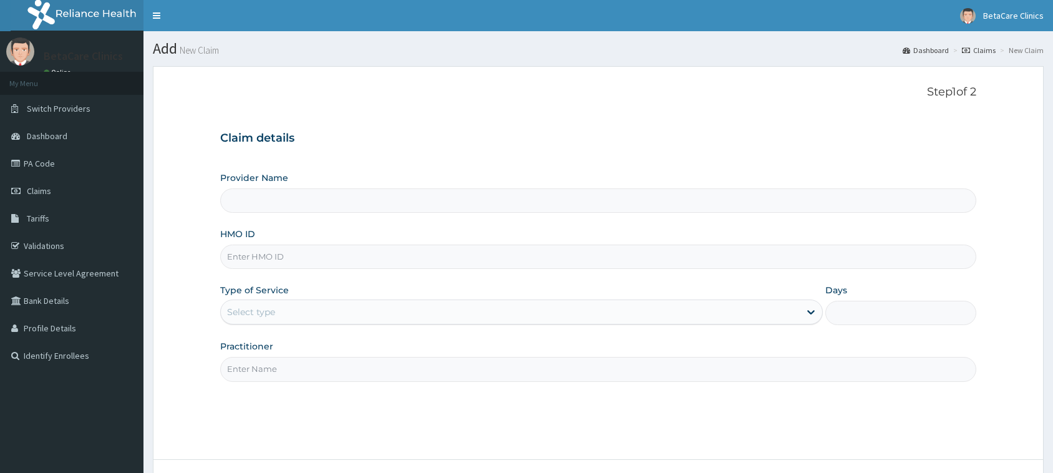
click at [281, 261] on input "HMO ID" at bounding box center [598, 257] width 756 height 24
type input "X"
type input "BetaCare Clinics"
type input "XIA/10206/A"
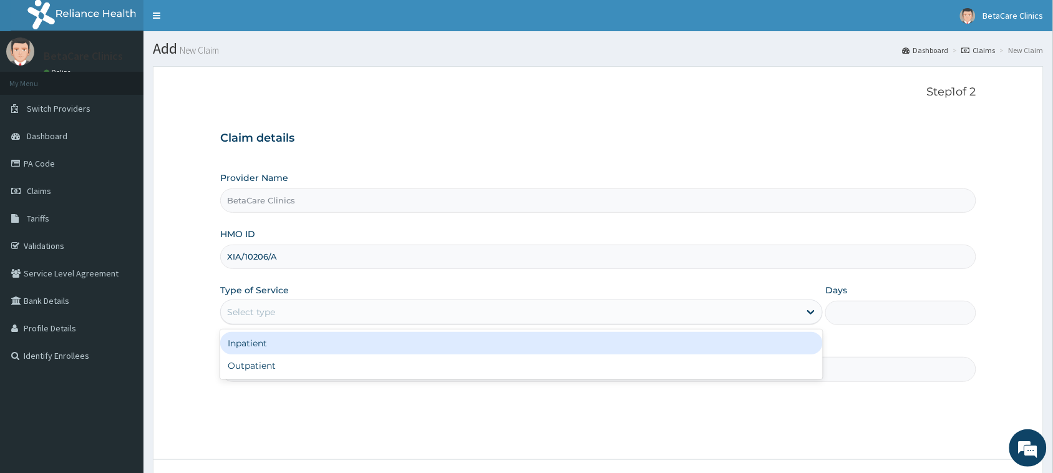
click at [280, 308] on div "Select type" at bounding box center [510, 312] width 579 height 20
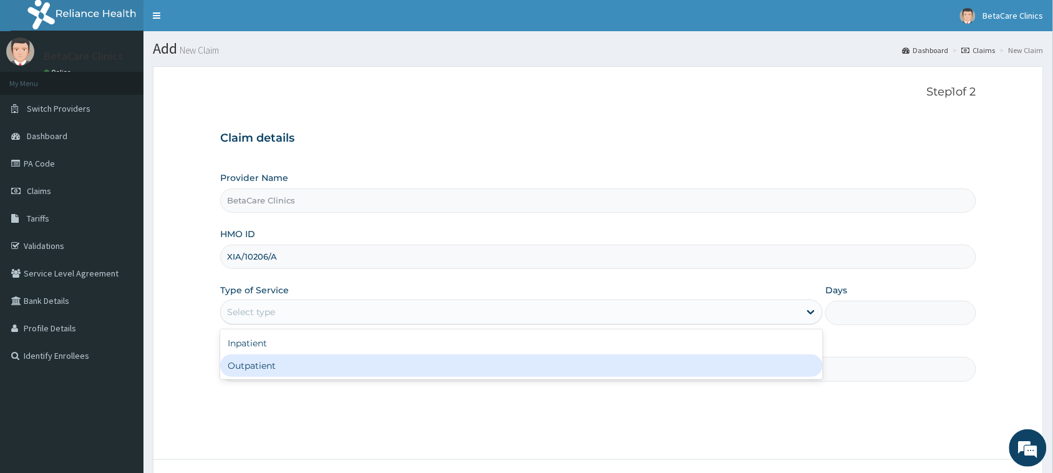
click at [273, 369] on div "Outpatient" at bounding box center [521, 365] width 603 height 22
type input "1"
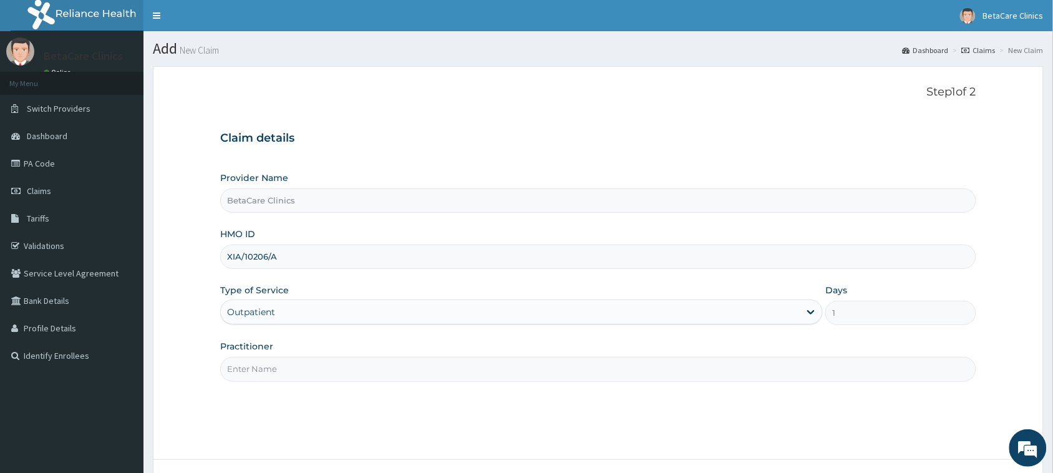
click at [266, 369] on input "Practitioner" at bounding box center [598, 369] width 756 height 24
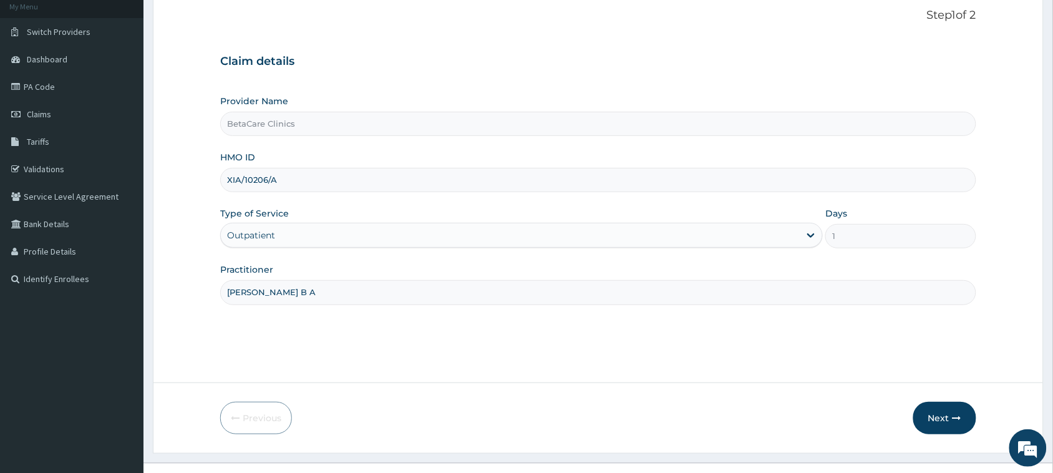
scroll to position [99, 0]
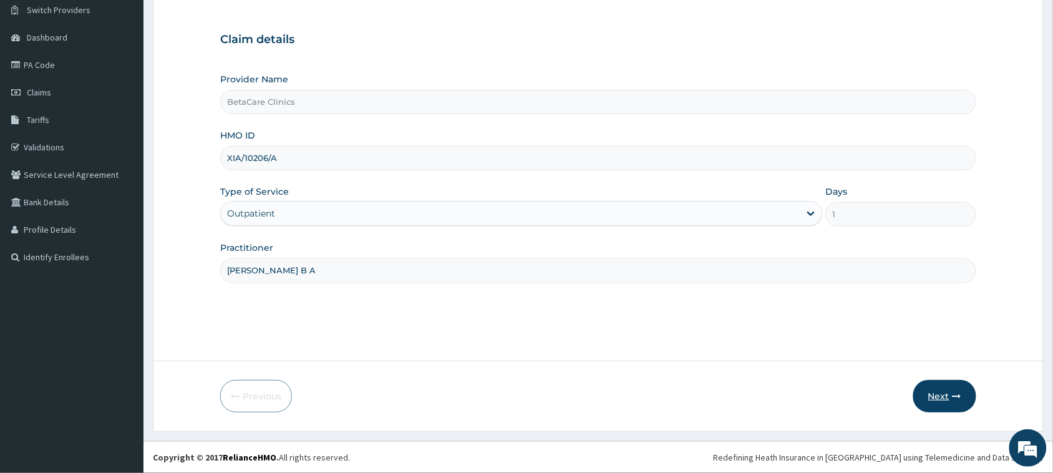
type input "[PERSON_NAME] B A"
click at [932, 400] on button "Next" at bounding box center [945, 396] width 63 height 32
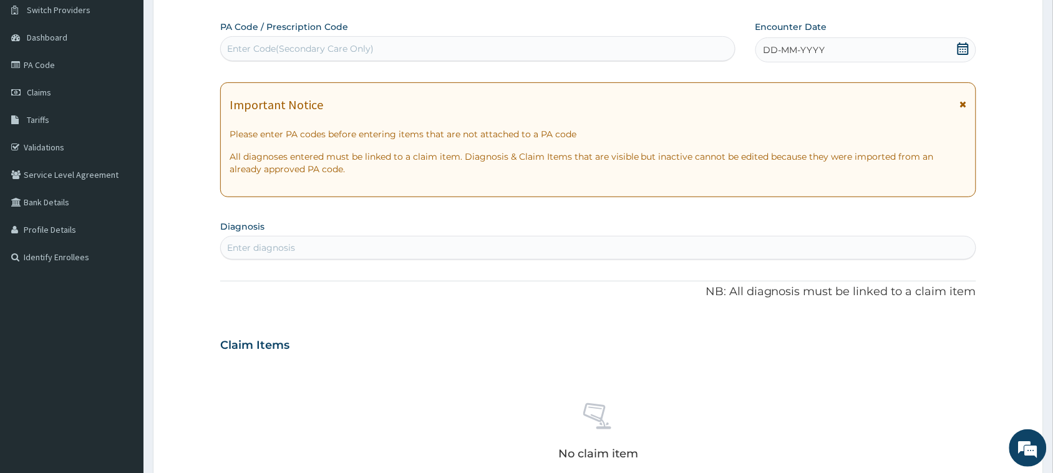
click at [816, 50] on span "DD-MM-YYYY" at bounding box center [795, 50] width 62 height 12
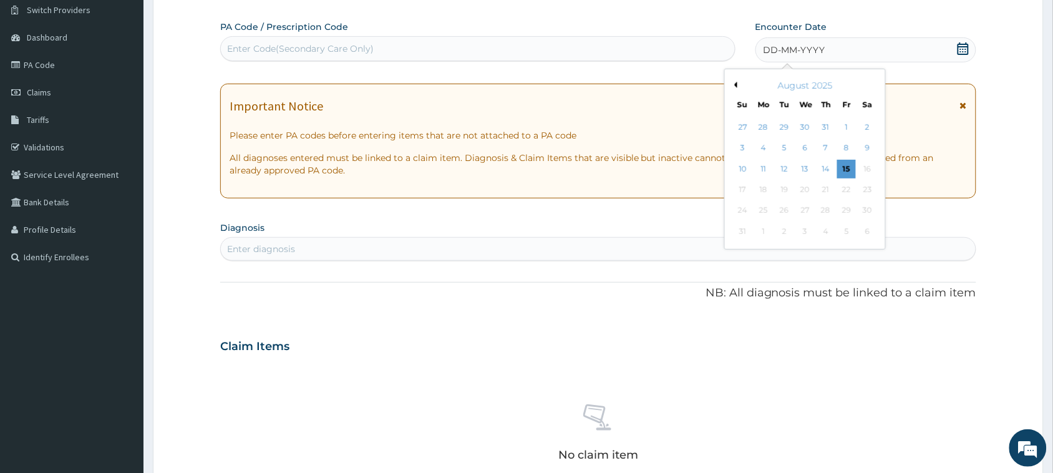
click at [734, 86] on button "Previous Month" at bounding box center [734, 85] width 6 height 6
click at [824, 145] on div "8" at bounding box center [826, 148] width 19 height 19
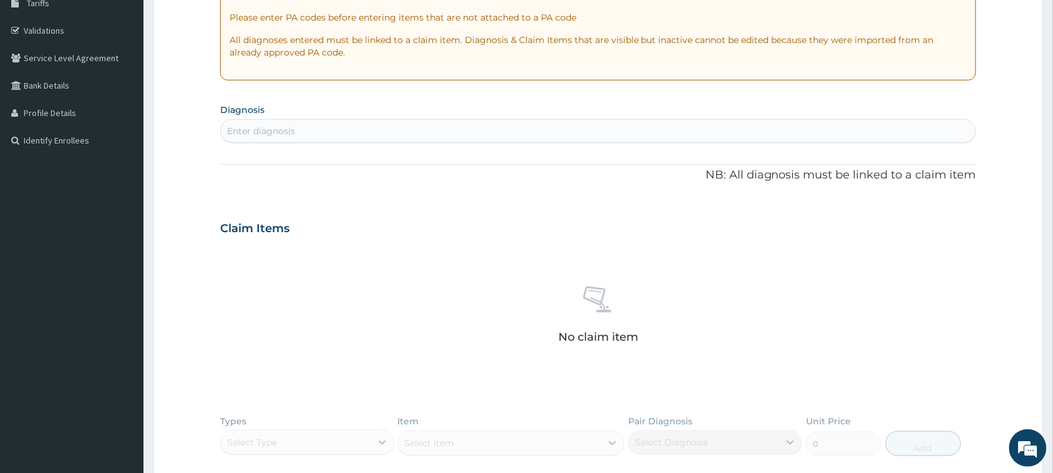
scroll to position [255, 0]
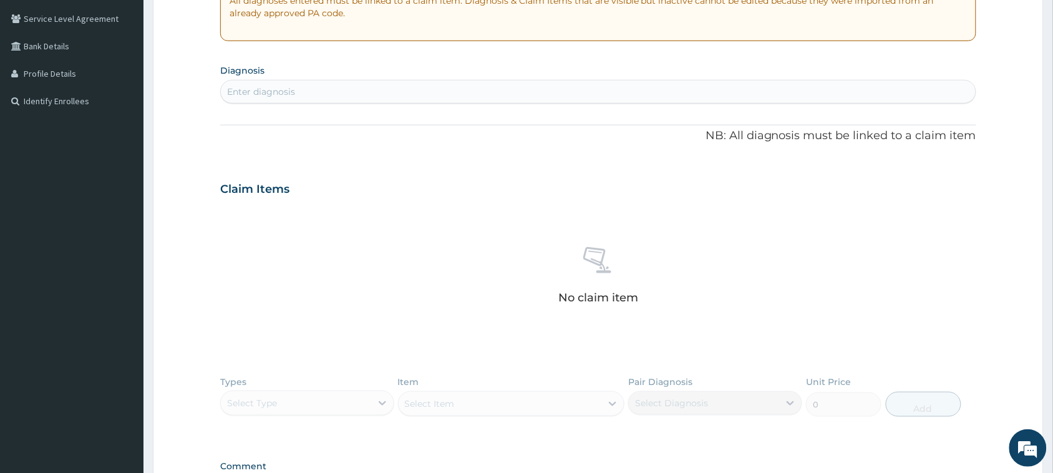
click at [266, 92] on div "Enter diagnosis" at bounding box center [261, 91] width 68 height 12
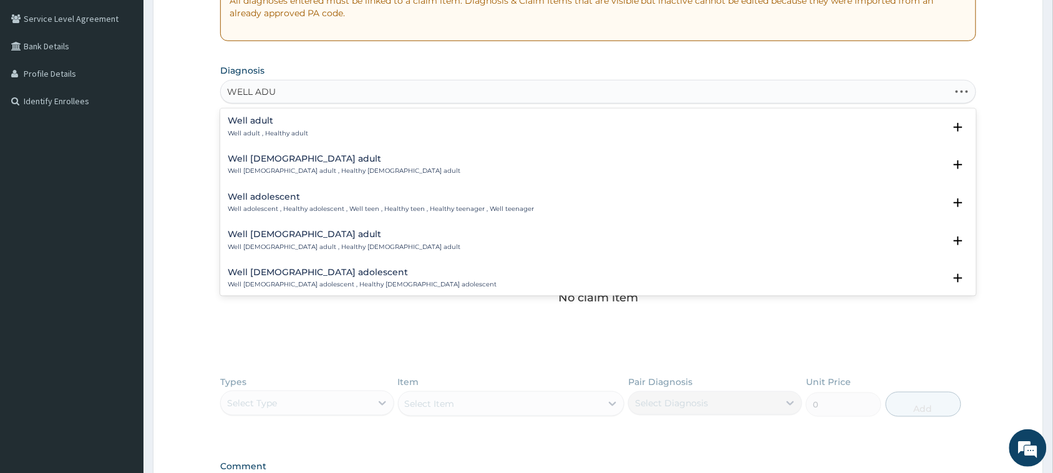
type input "WELL ADUL"
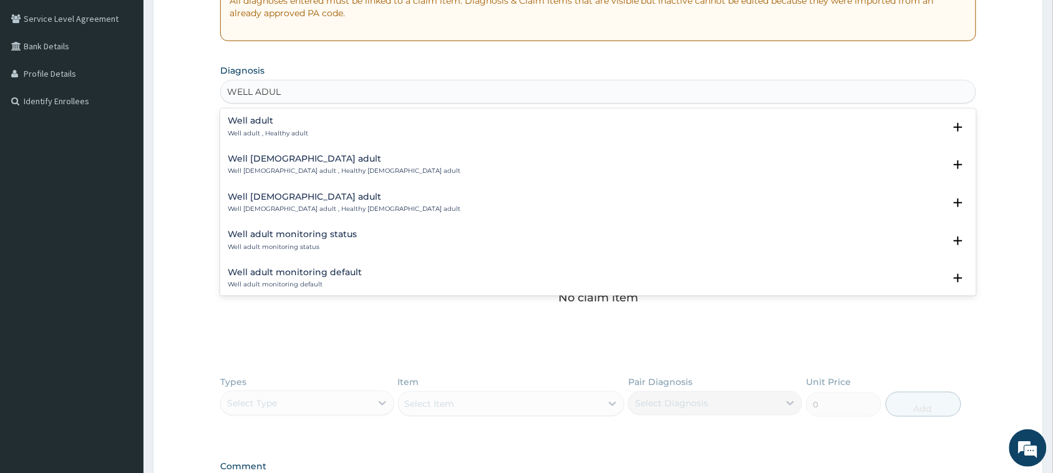
click at [270, 119] on h4 "Well adult" at bounding box center [268, 120] width 81 height 9
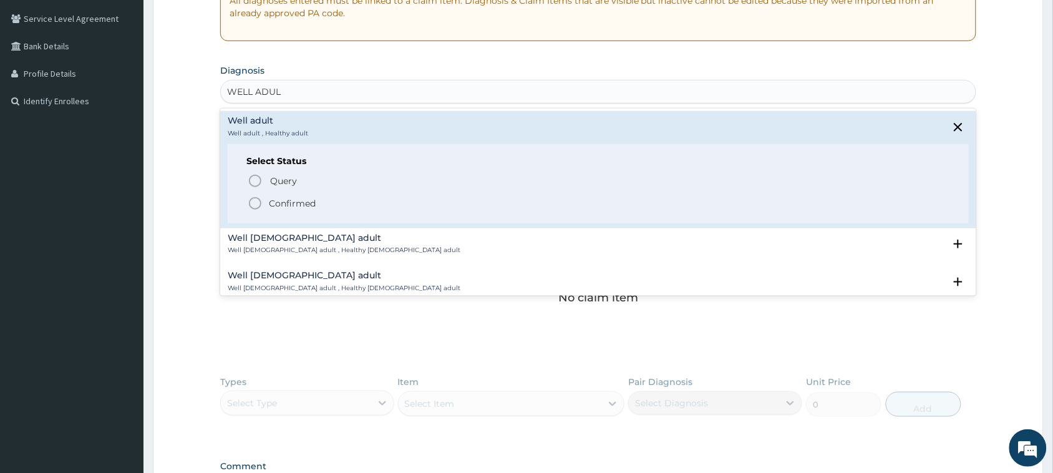
click at [281, 198] on p "Confirmed" at bounding box center [292, 203] width 47 height 12
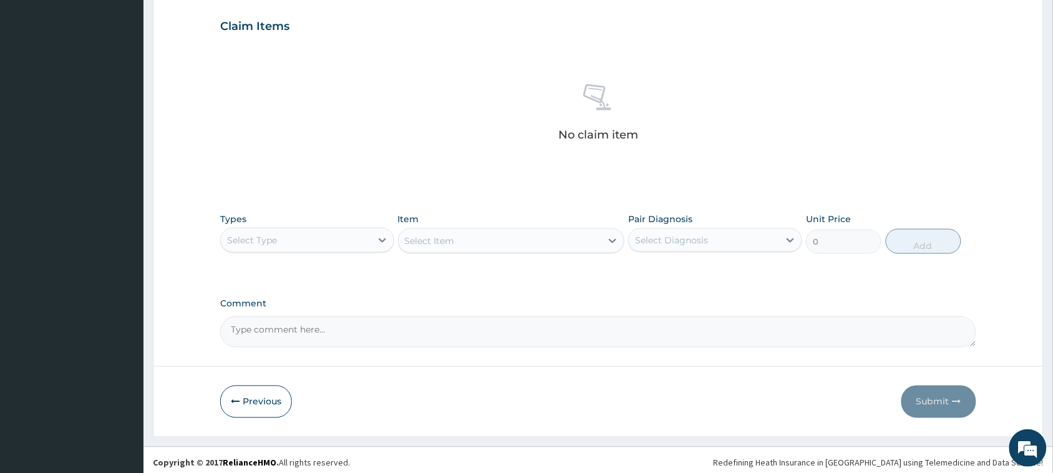
scroll to position [427, 0]
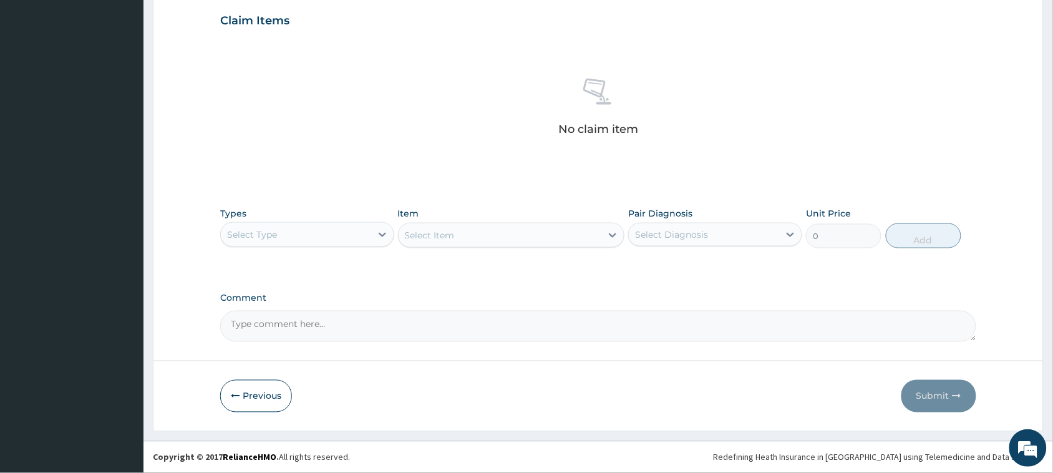
drag, startPoint x: 243, startPoint y: 228, endPoint x: 261, endPoint y: 228, distance: 17.5
click div "Select Type"
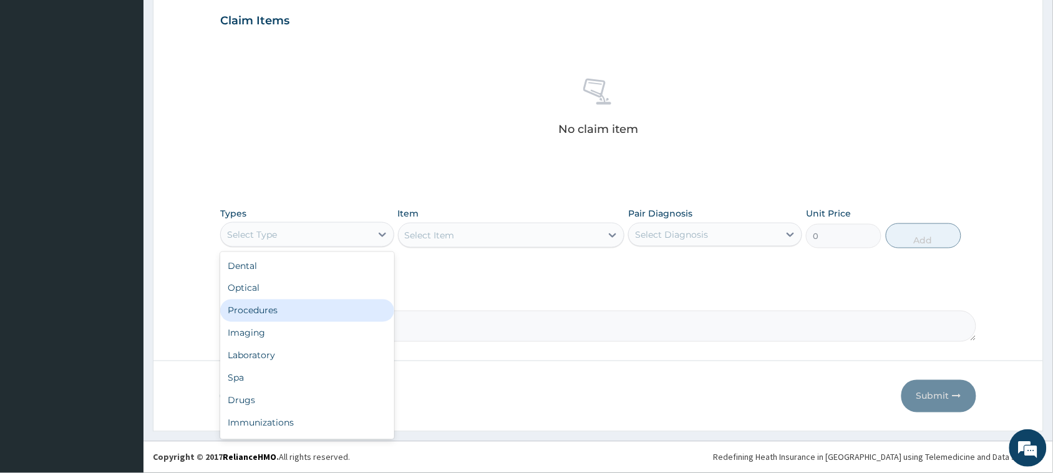
click div "Procedures"
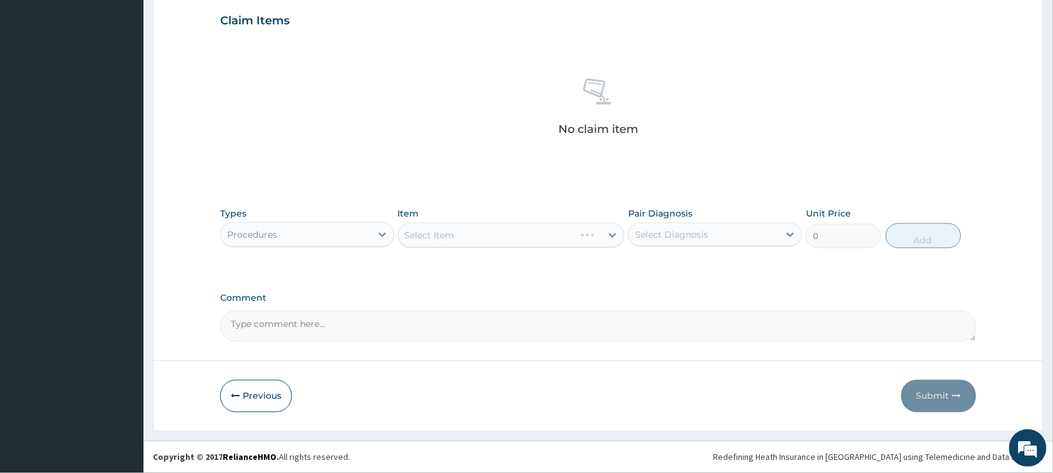
click div "Select Item"
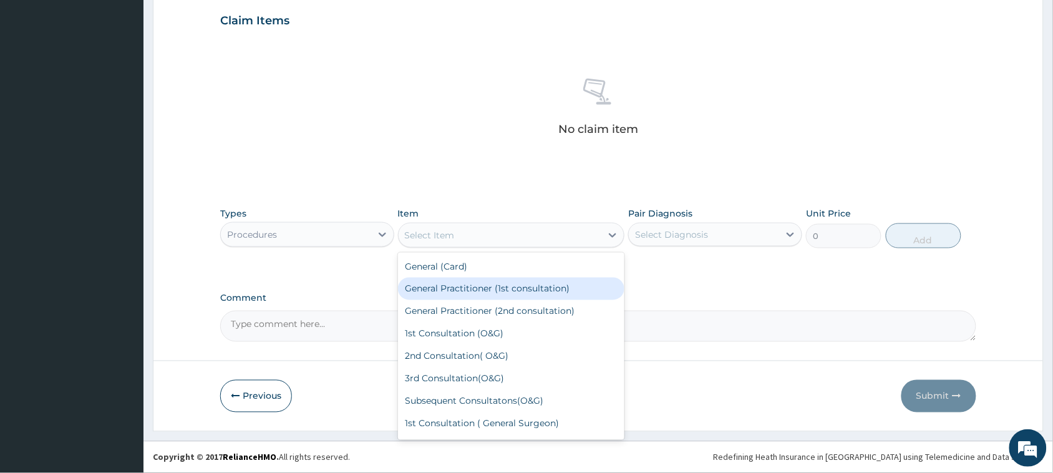
click div "General Practitioner (1st consultation)"
type input "3900"
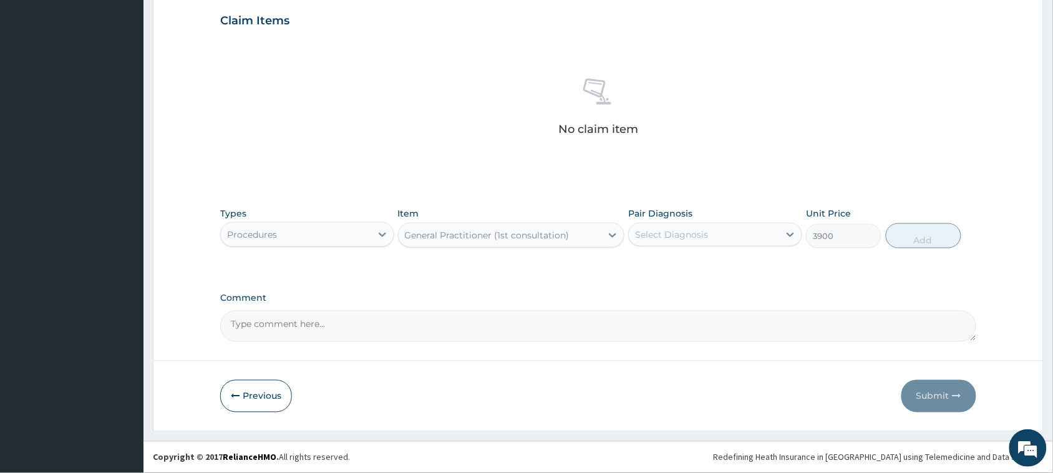
click div "Select Diagnosis"
click label "Well adult"
checkbox input "true"
click div "Types Procedures Item General Practitioner (1st consultation) Pair Diagnosis op…"
click button "Add"
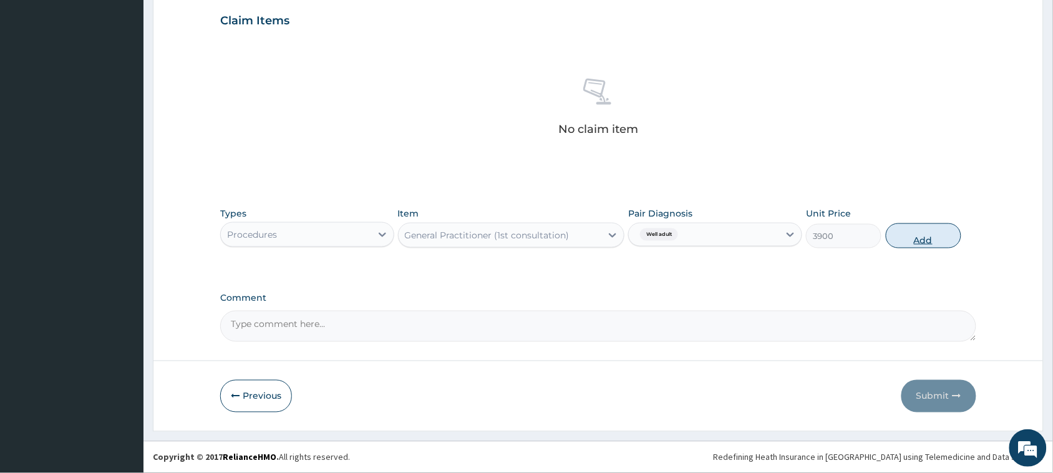
type input "0"
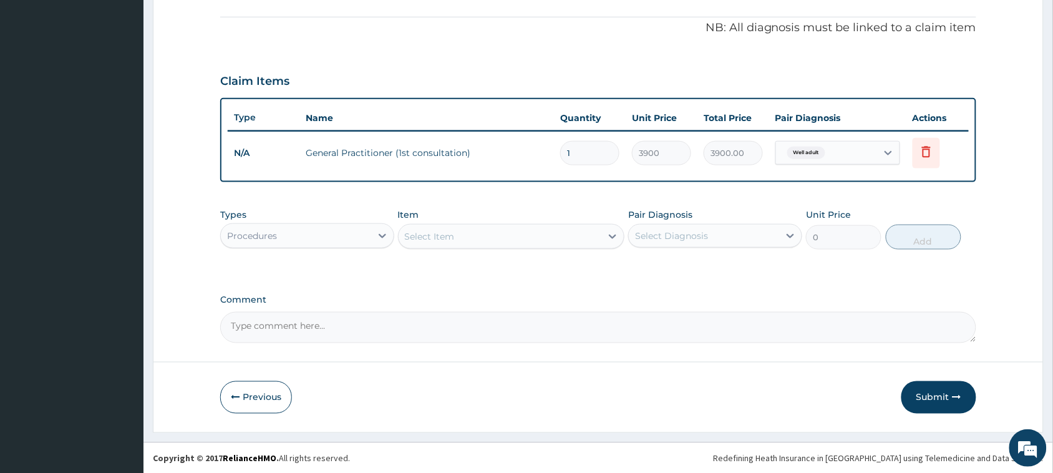
click div "Procedures"
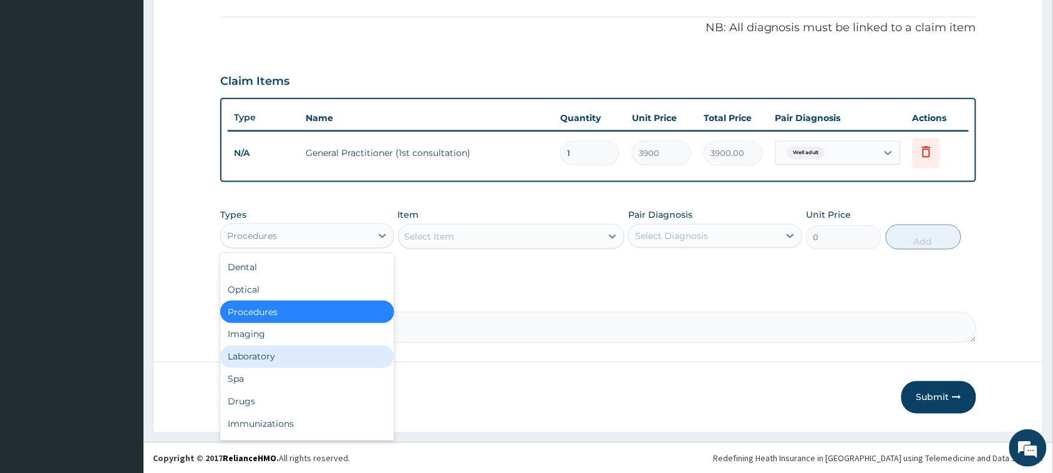
click div "Laboratory"
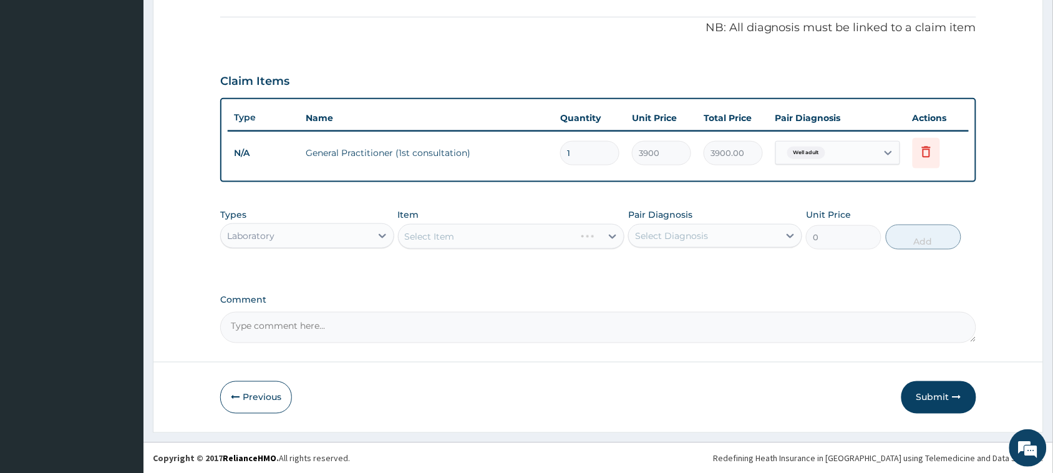
click div "Select Item"
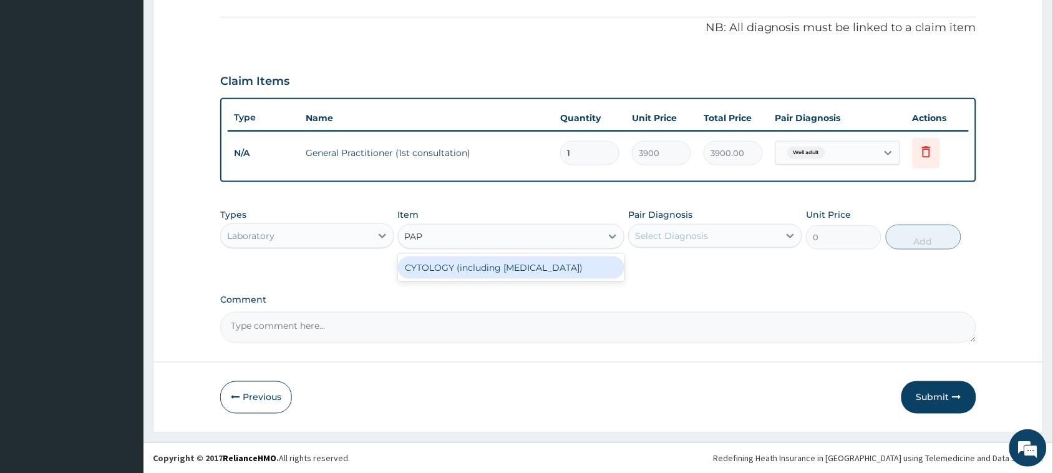
type input "PAP S"
click div "CYTOLOGY (including [MEDICAL_DATA])"
type input "13000"
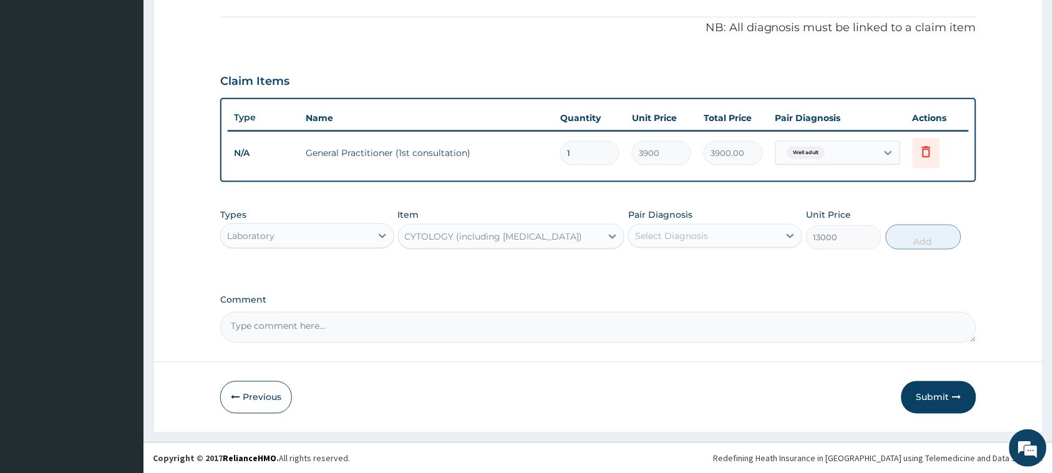
click div "Select Diagnosis"
click label "Well adult"
checkbox input "true"
click button "Add"
type input "0"
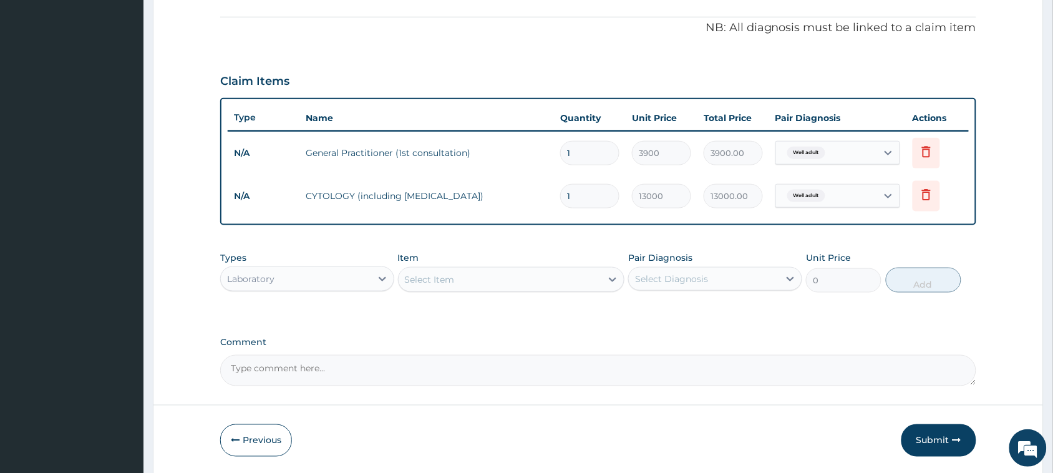
click div "Select Item"
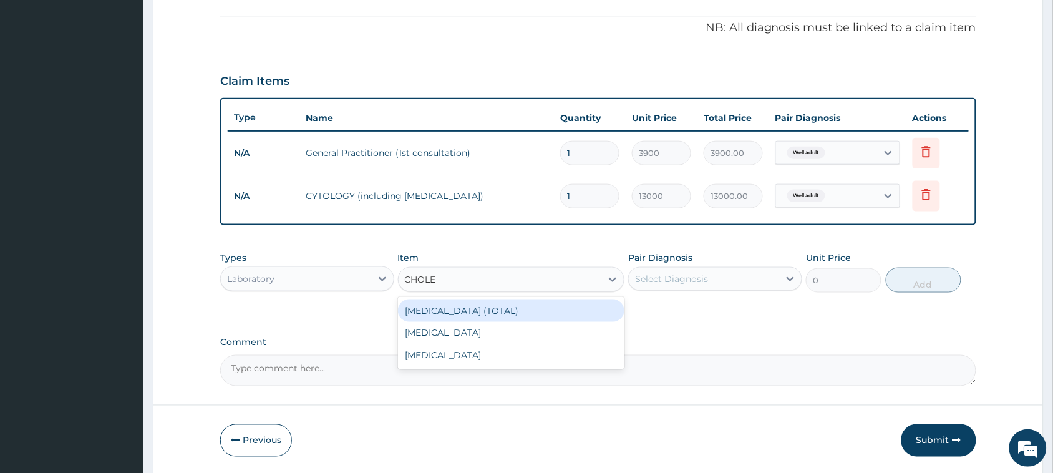
type input "CHOLES"
click div "[MEDICAL_DATA] (TOTAL)"
type input "11050"
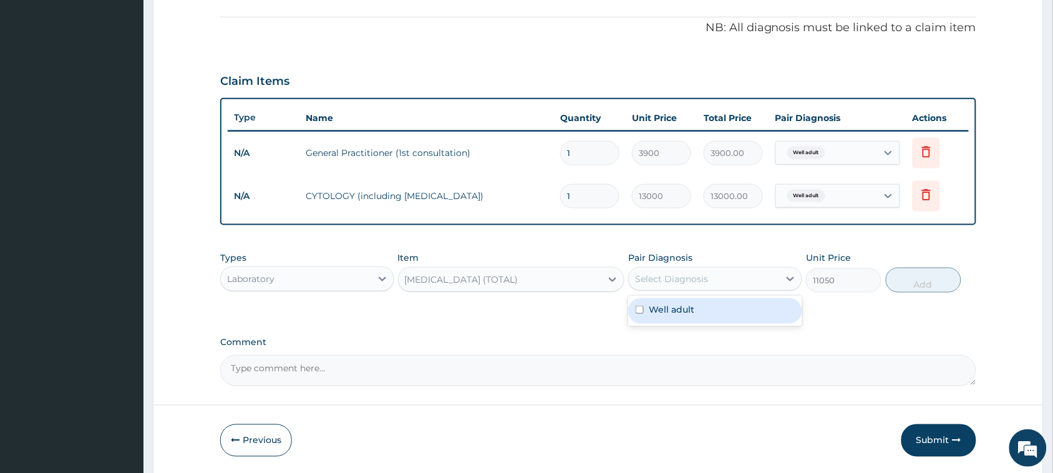
click div "Select Diagnosis"
click label "Well adult"
checkbox input "true"
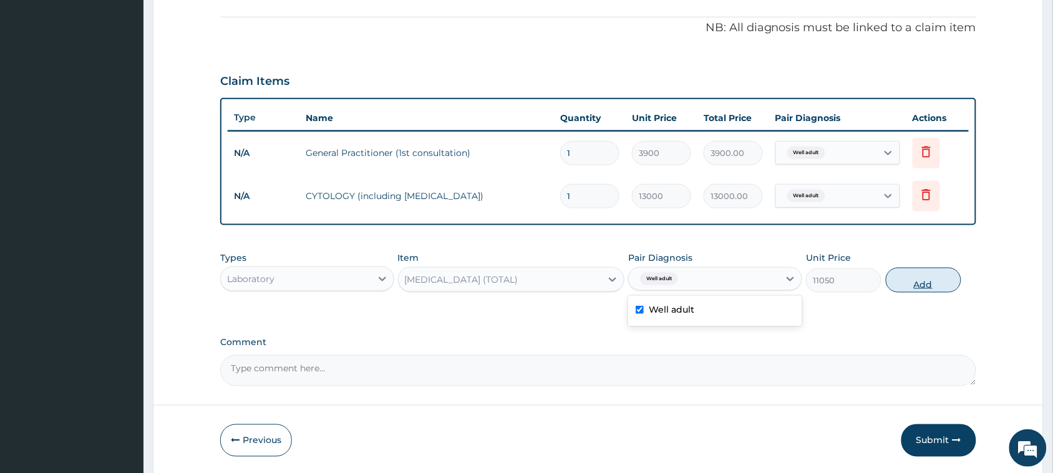
click button "Add"
type input "0"
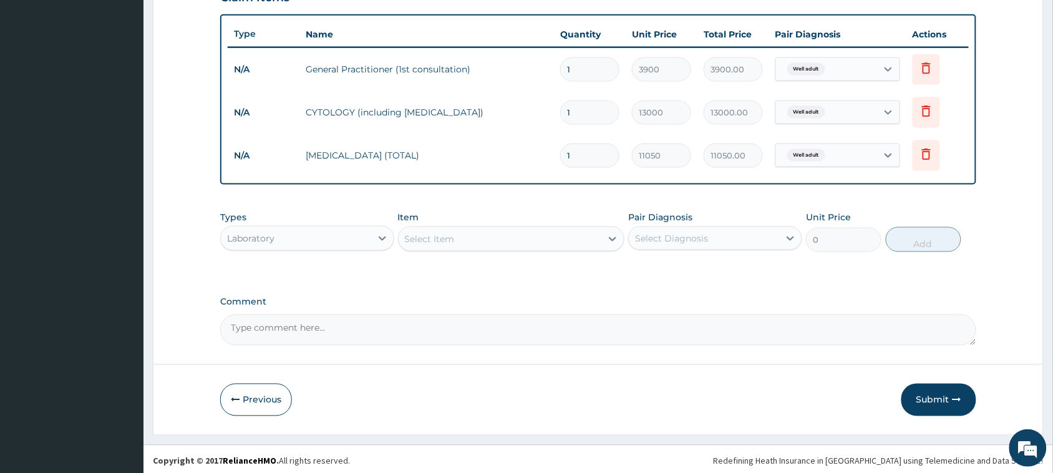
scroll to position [453, 0]
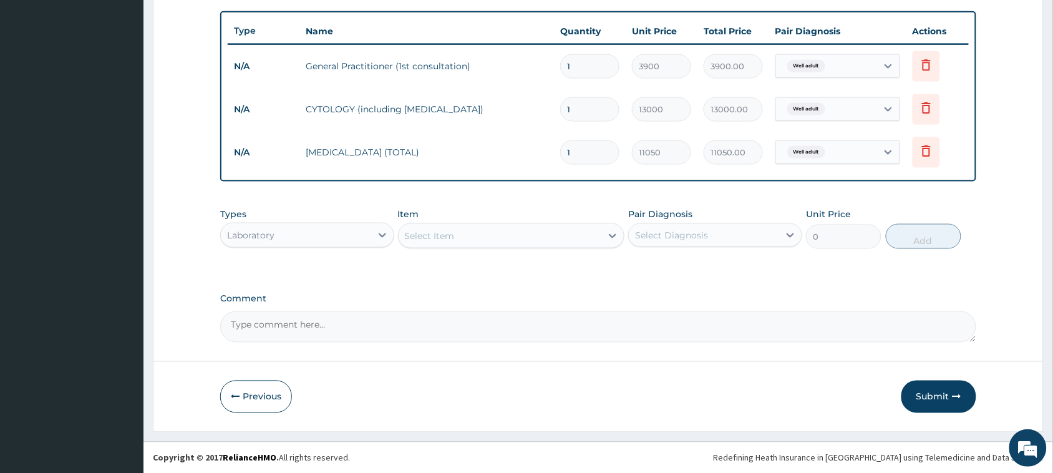
click div "Select Item"
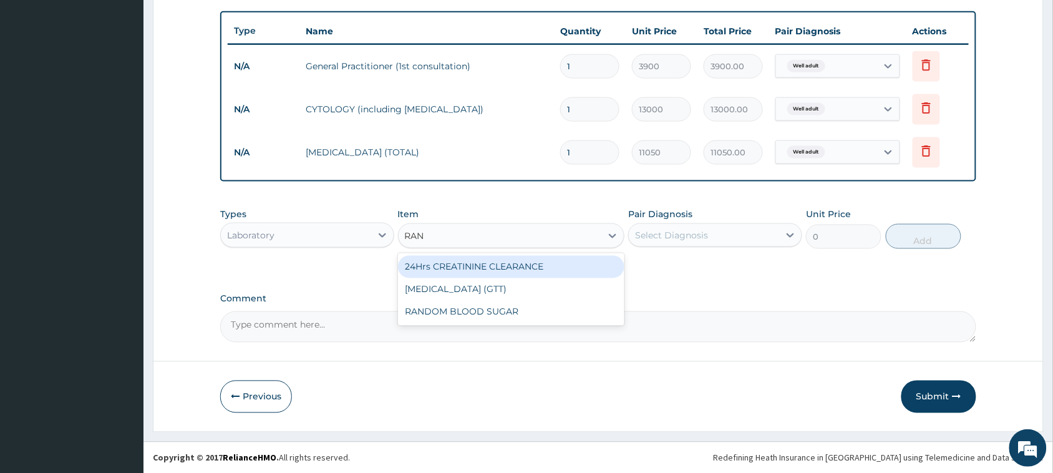
type input "RAND"
click div "RANDOM BLOOD SUGAR"
type input "5200"
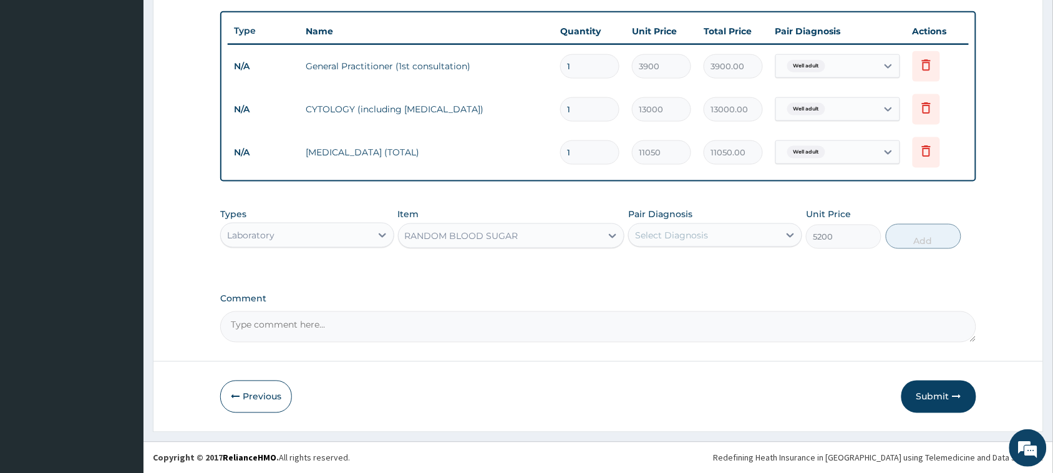
click div "Select Diagnosis"
click label "Well adult"
checkbox input "true"
click button "Add"
type input "0"
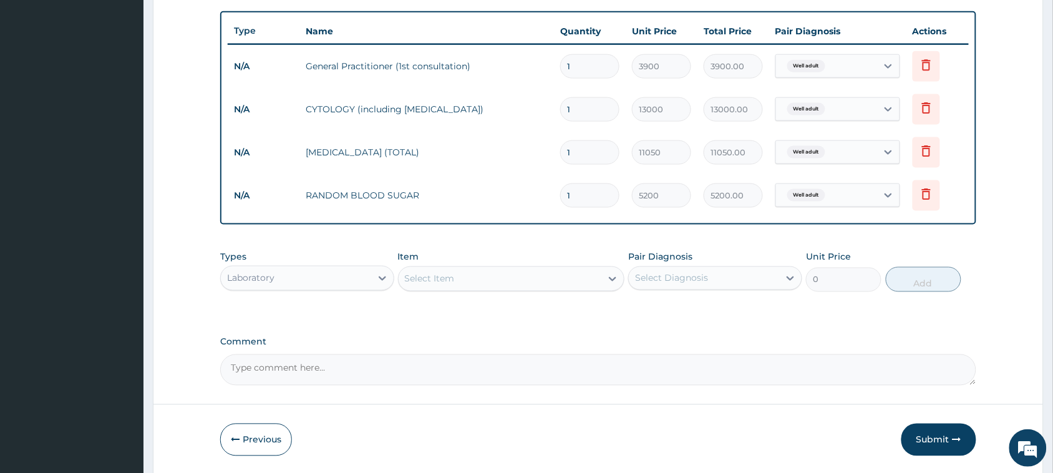
click div "Select Item"
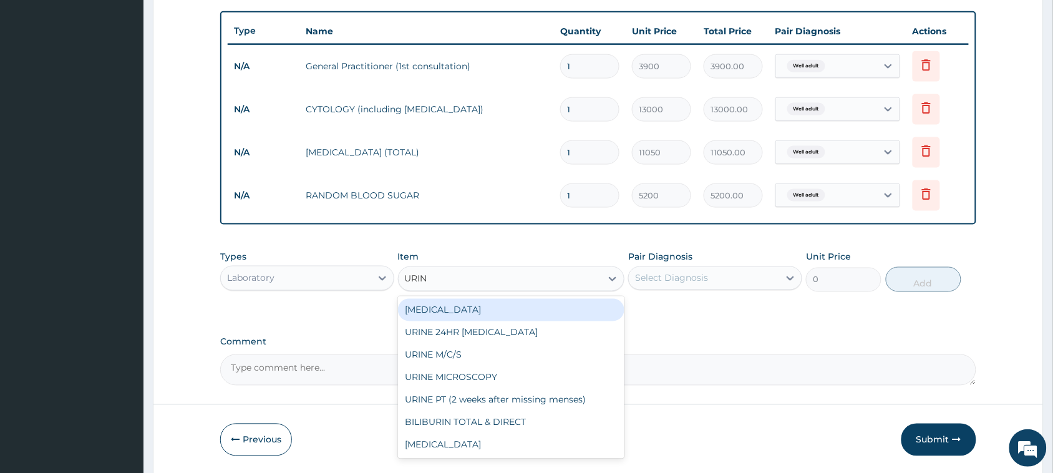
type input "URINA"
click div "[MEDICAL_DATA]"
type input "1500"
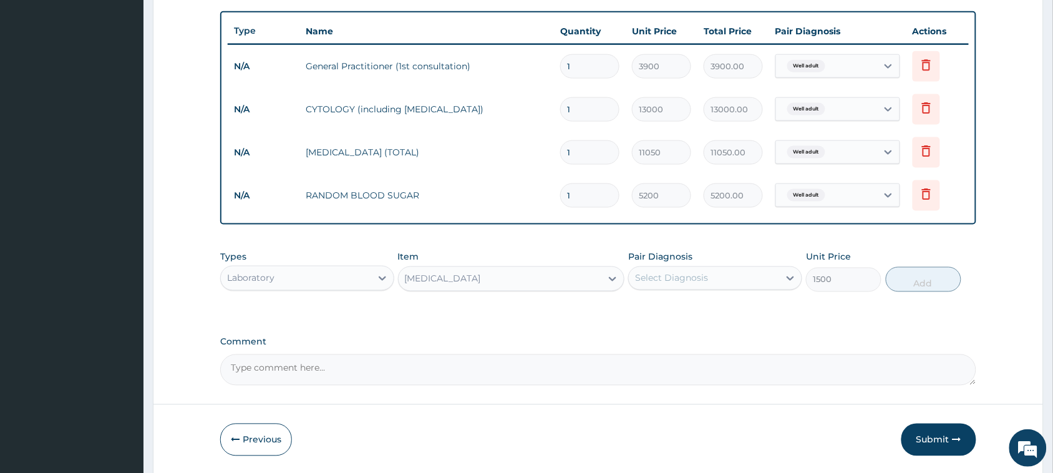
click div "Select Diagnosis"
drag, startPoint x: 660, startPoint y: 309, endPoint x: 668, endPoint y: 310, distance: 8.1
click label "Well adult"
checkbox input "true"
click button "Add"
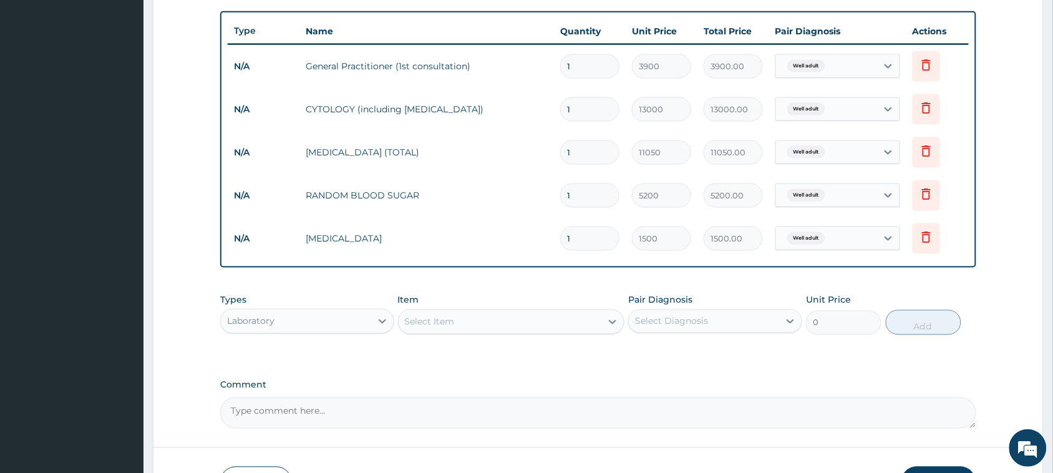
click div "Laboratory"
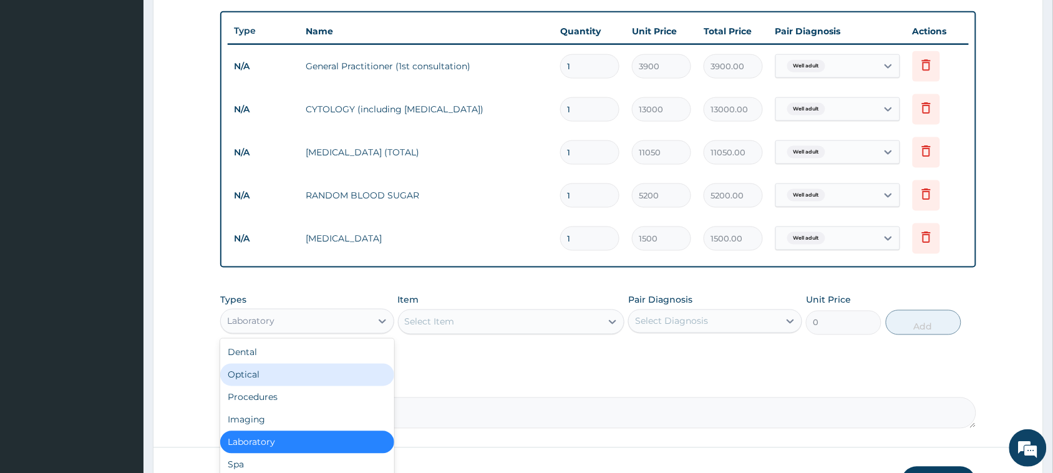
click div "Optical"
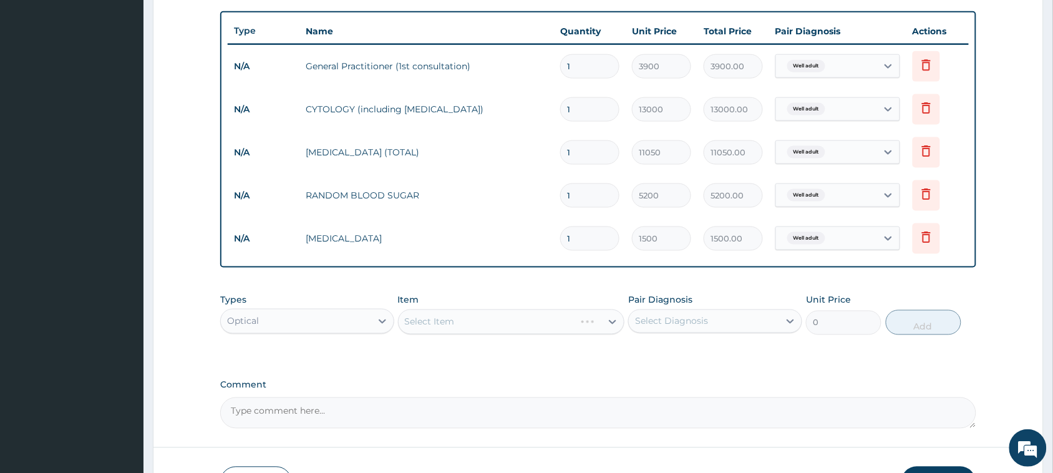
click div "Select Item"
click div "[MEDICAL_DATA]"
type input "1500"
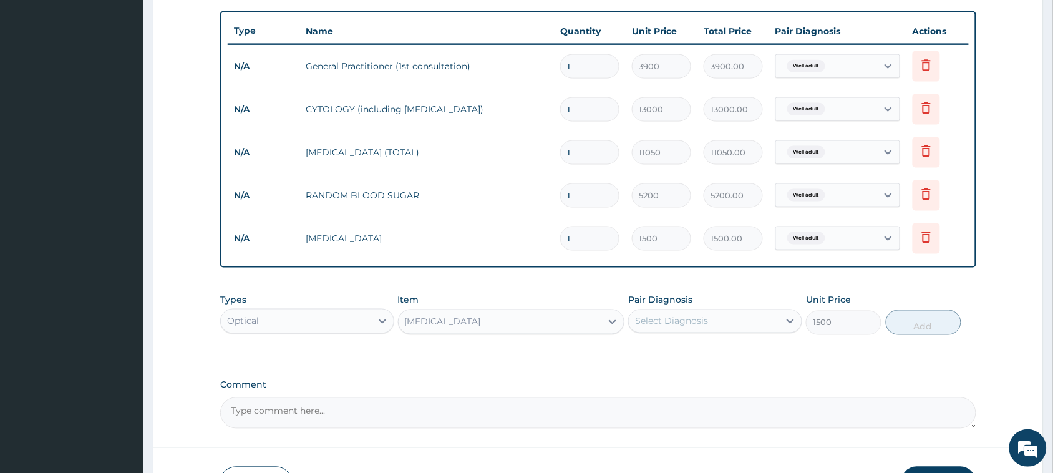
drag, startPoint x: 648, startPoint y: 319, endPoint x: 665, endPoint y: 319, distance: 16.8
click div "Select Diagnosis"
click label "Well adult"
checkbox input "true"
click button "Add"
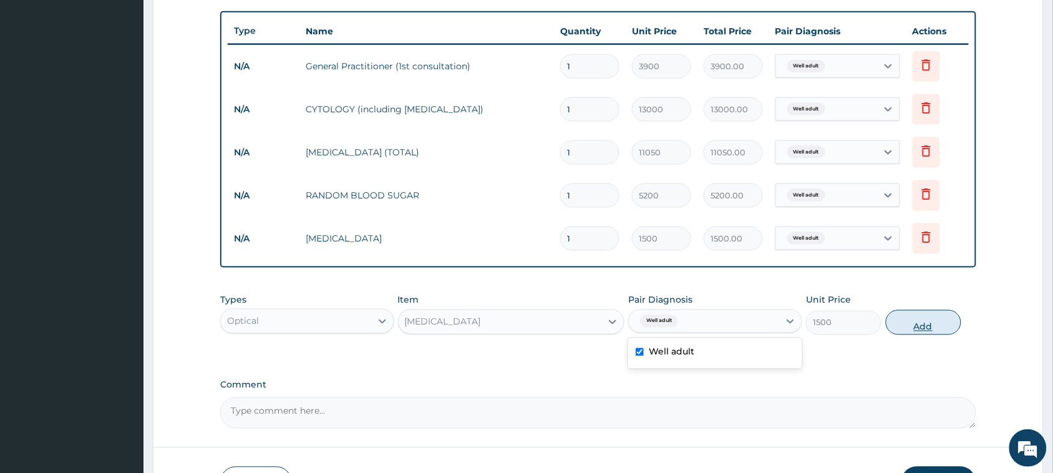
type input "0"
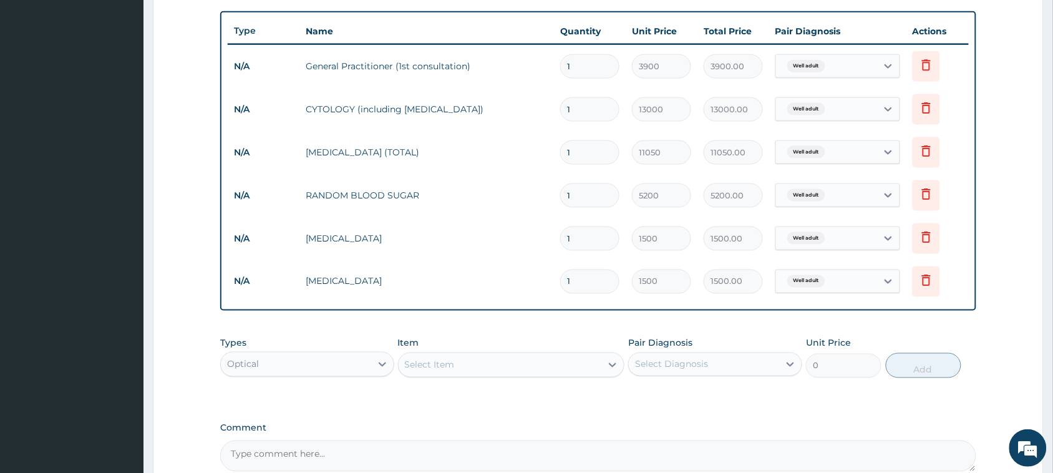
click div "Optical"
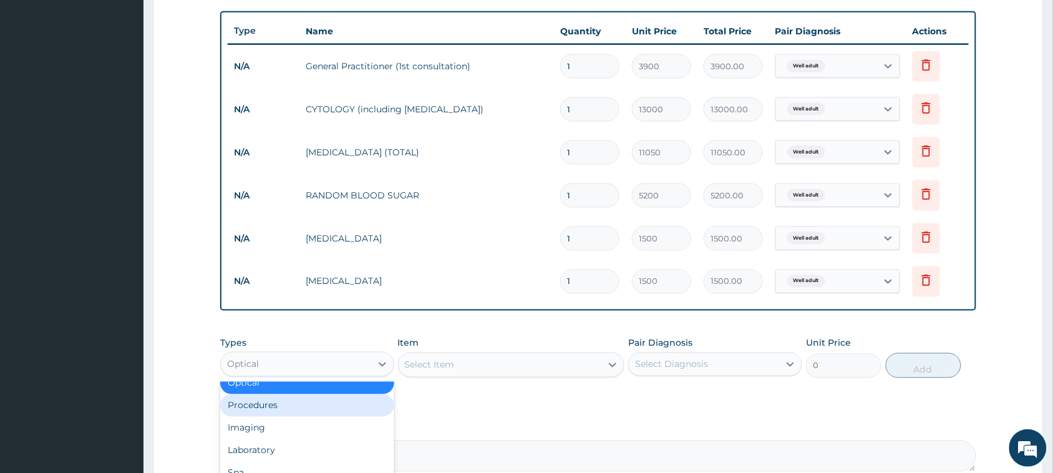
scroll to position [42, 0]
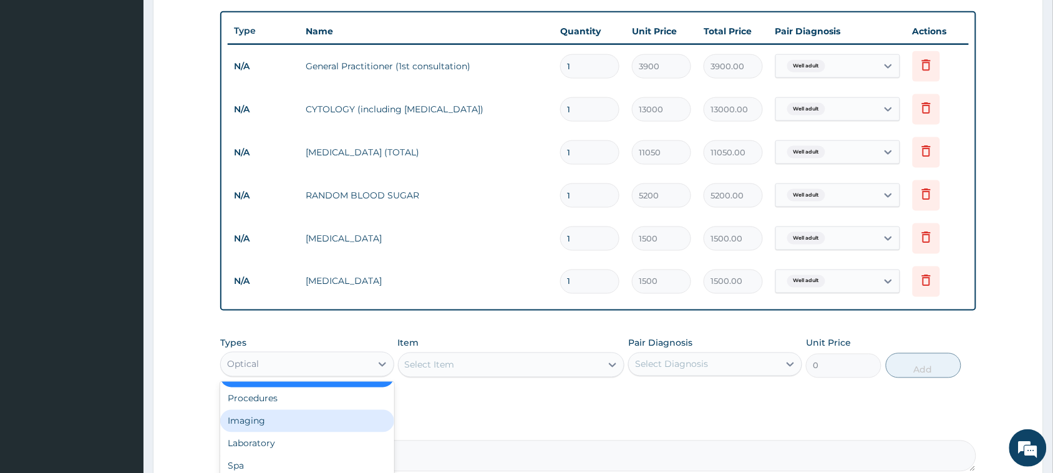
click div "Imaging"
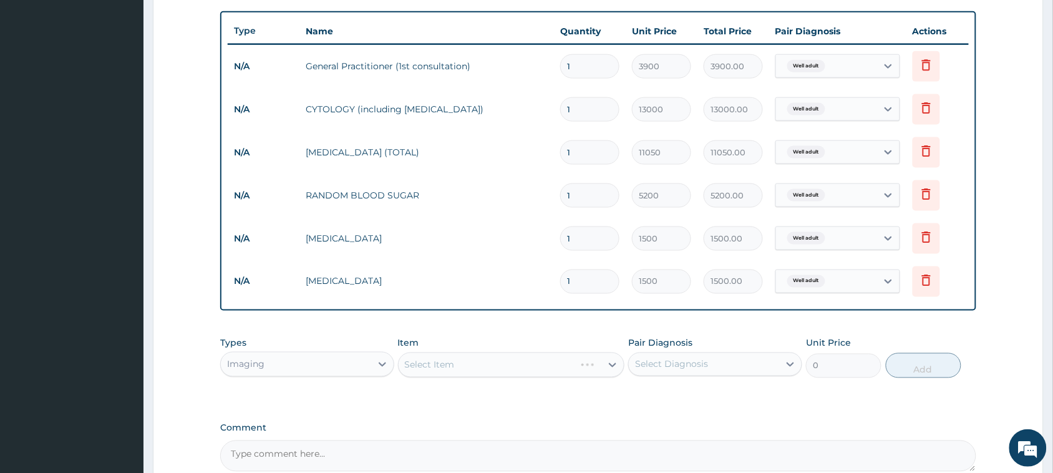
click div "Select Item"
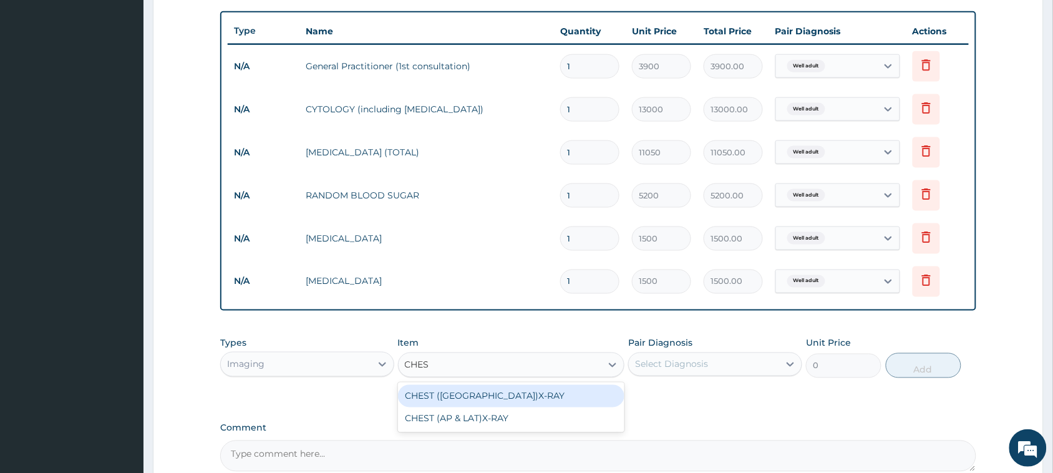
type input "CHEST"
click div "CHEST ([GEOGRAPHIC_DATA])X-RAY"
type input "8450"
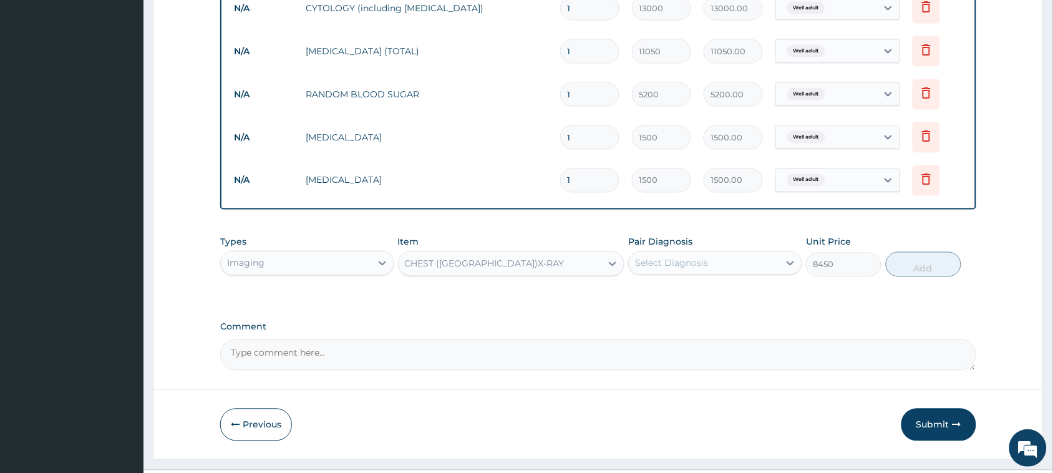
scroll to position [582, 0]
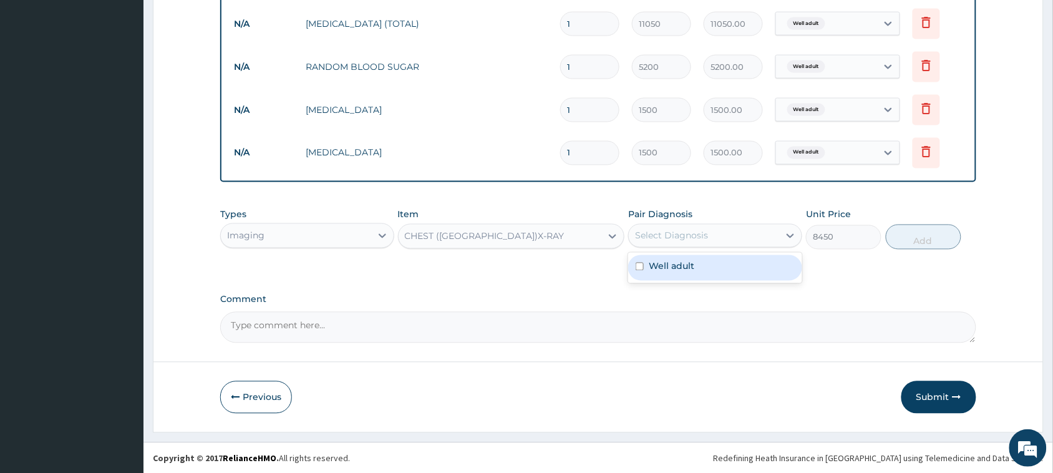
click div "Select Diagnosis"
click label "Well adult"
checkbox input "true"
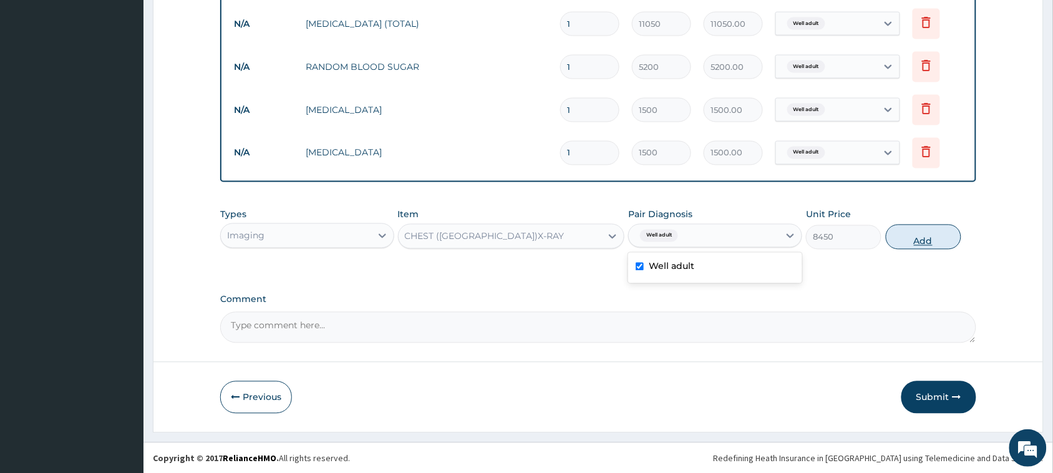
click button "Add"
type input "0"
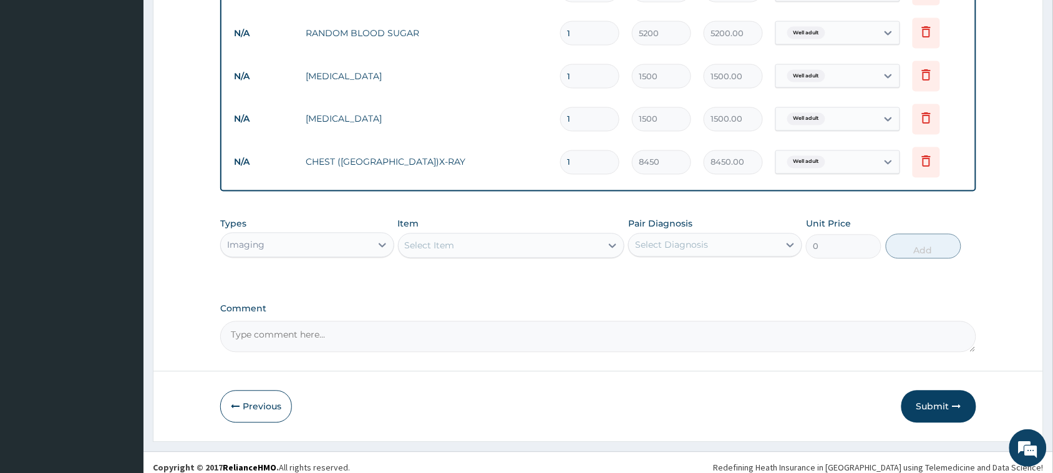
scroll to position [625, 0]
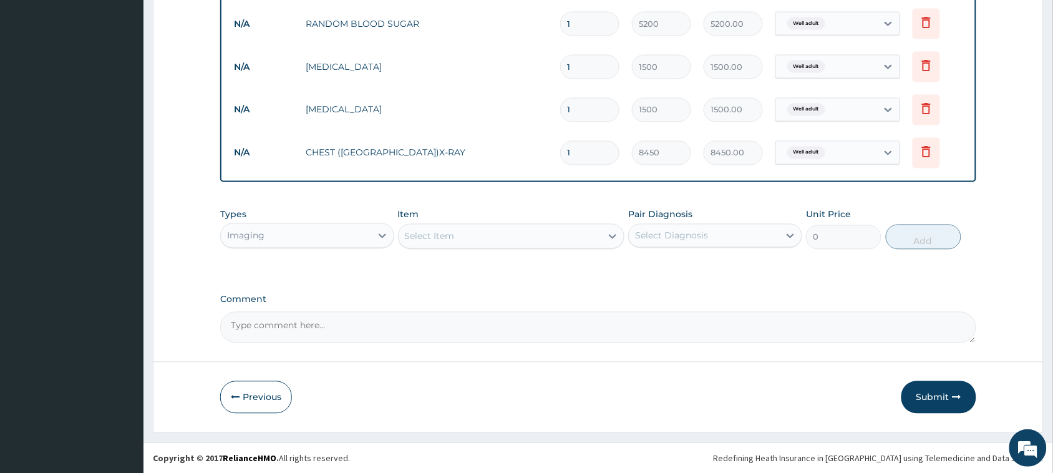
click textarea "Comment"
type textarea "SEEN FOR WELLNESS CHECKUP"
click button "Submit"
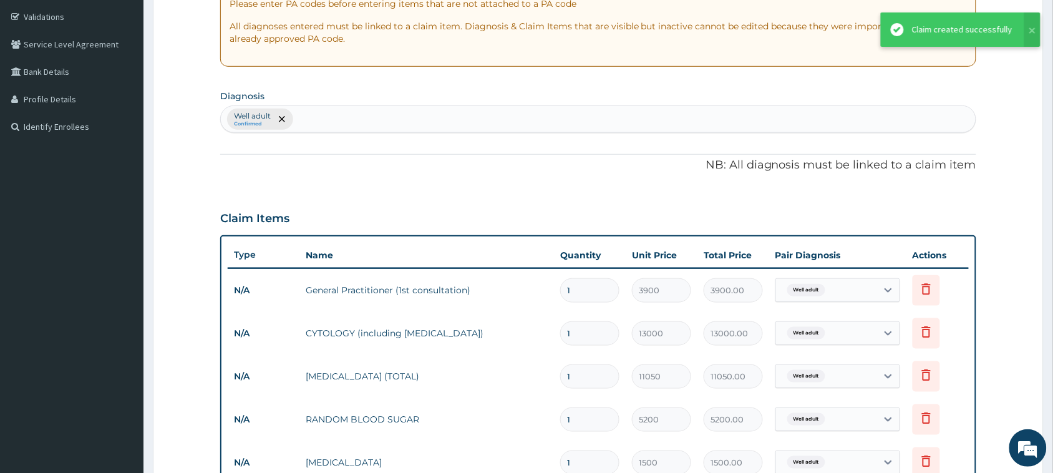
scroll to position [234, 0]
